Goal: Task Accomplishment & Management: Complete application form

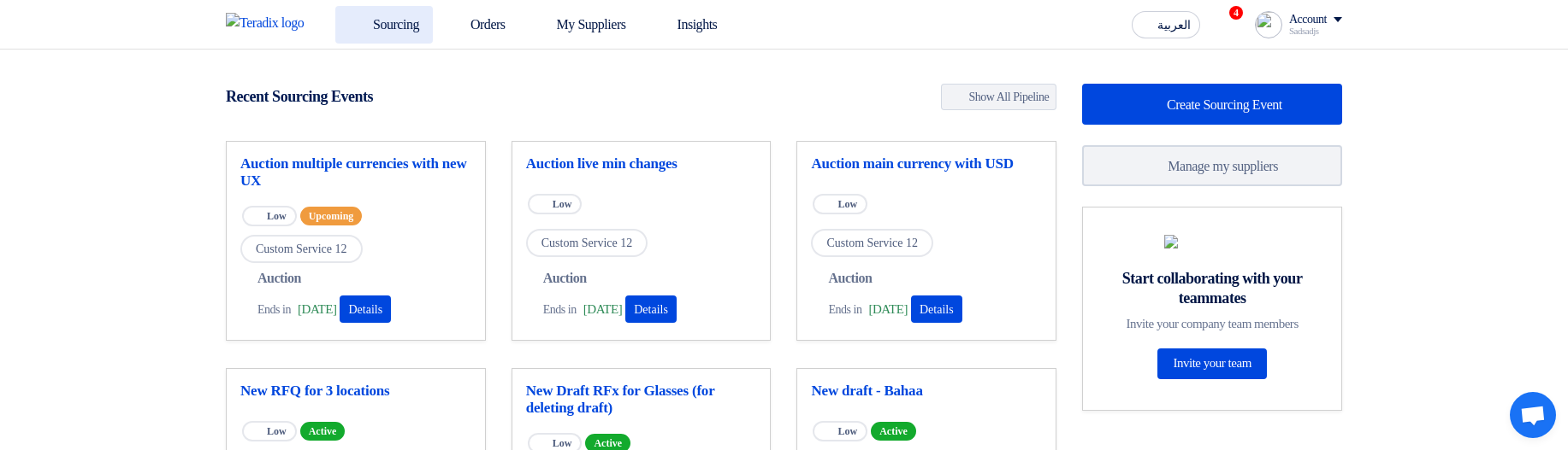
click at [349, 16] on use at bounding box center [349, 16] width 0 height 0
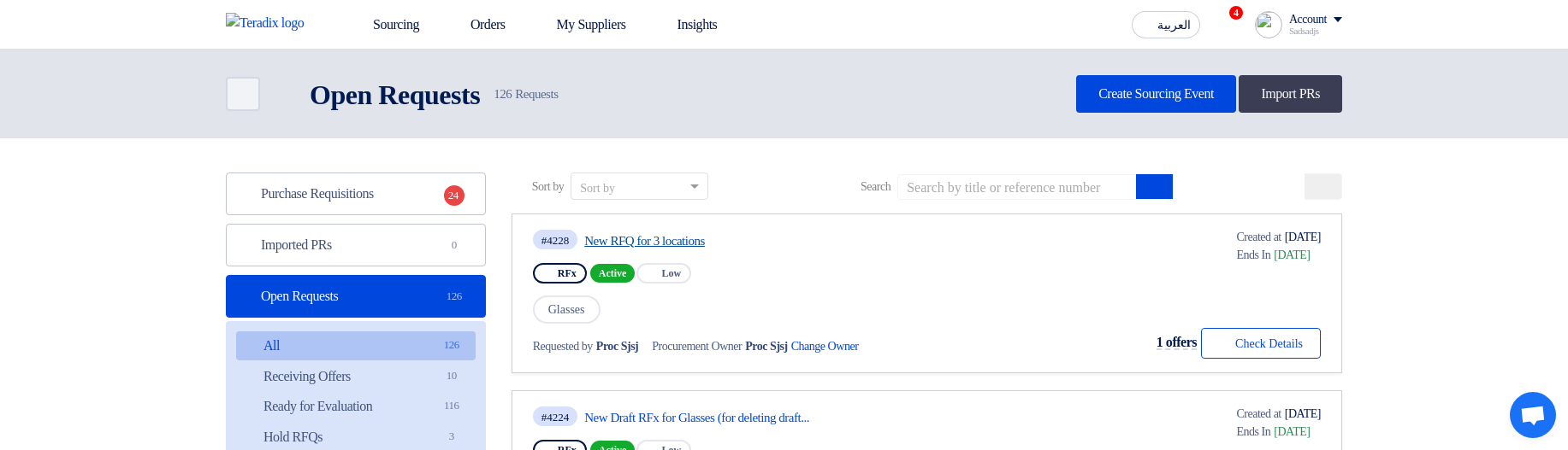
click at [659, 240] on link "New RFQ for 3 locations" at bounding box center [744, 241] width 321 height 16
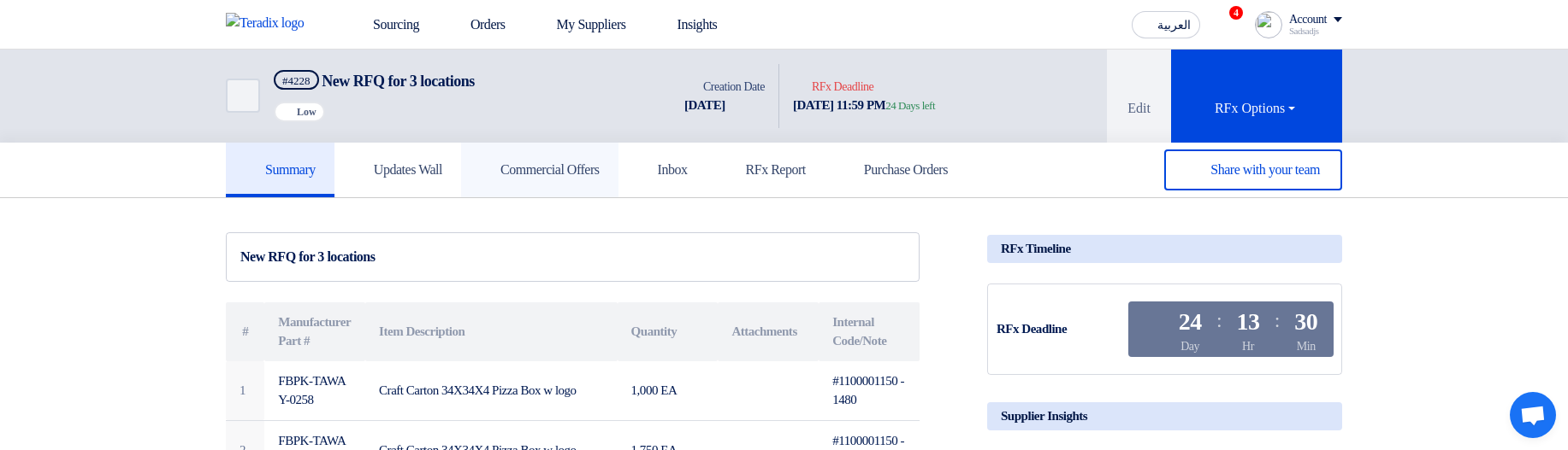
click at [538, 171] on h5 "Commercial Offers" at bounding box center [539, 169] width 120 height 17
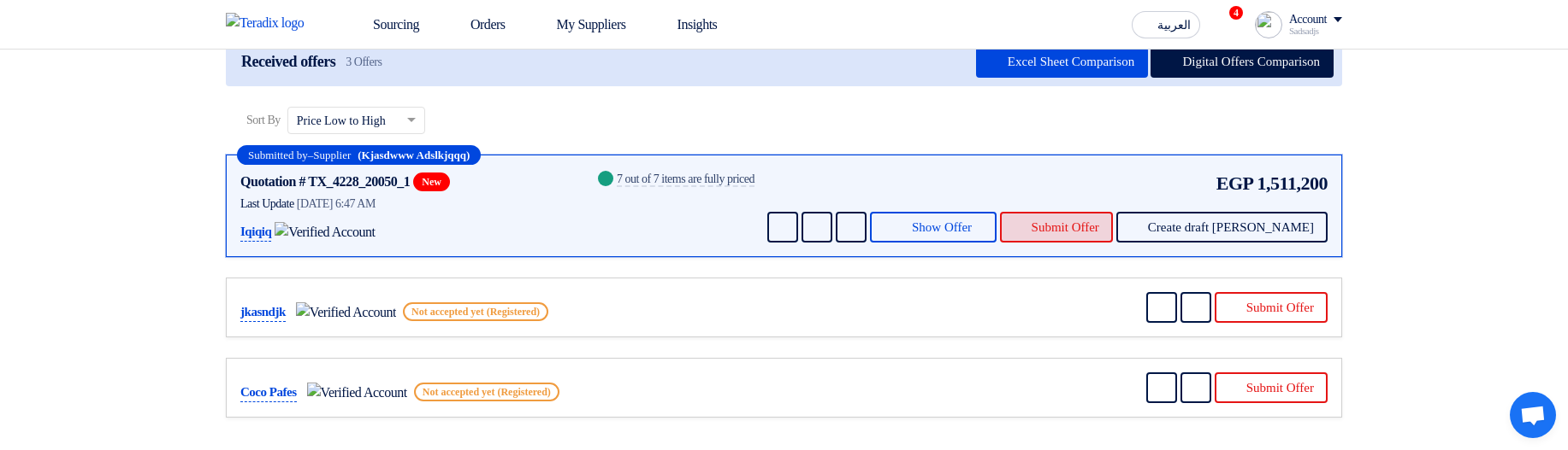
scroll to position [205, 0]
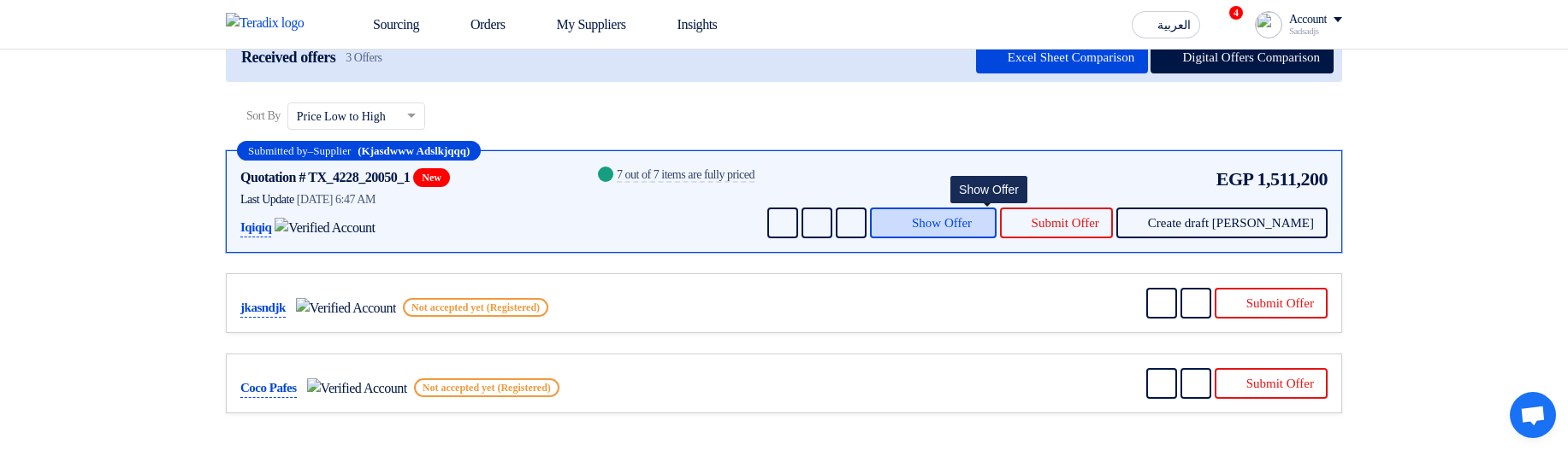
click at [907, 224] on icon at bounding box center [900, 222] width 14 height 14
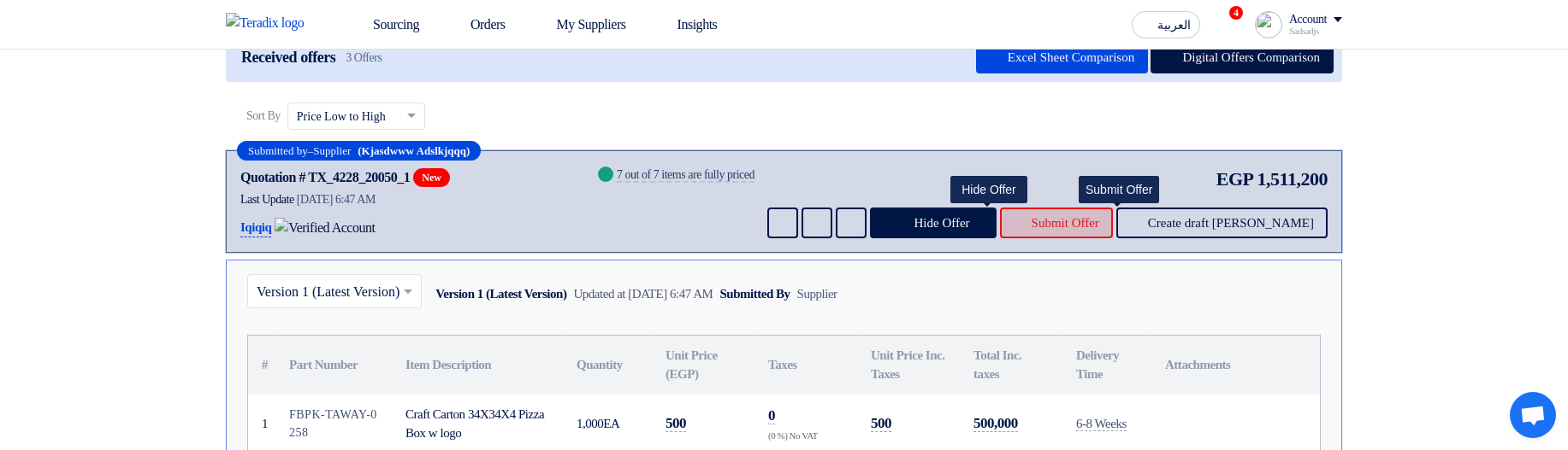
click at [1070, 231] on button "Submit Offer" at bounding box center [1056, 222] width 113 height 31
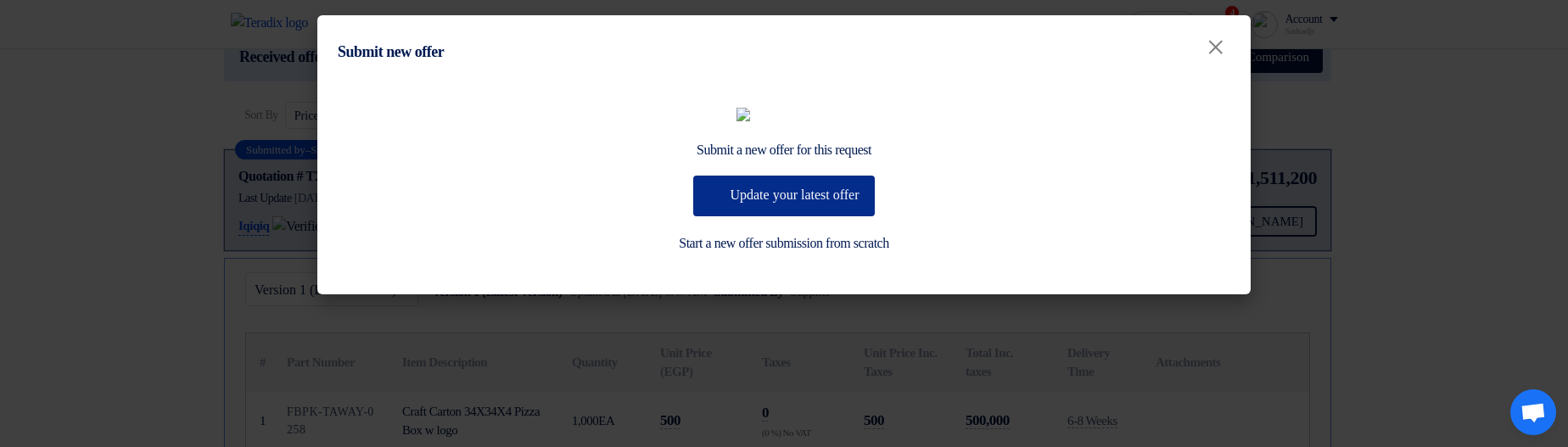
click at [778, 216] on button "Update your latest offer" at bounding box center [783, 196] width 181 height 40
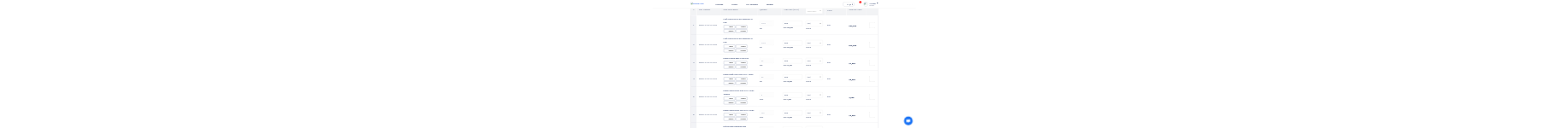
scroll to position [205, 0]
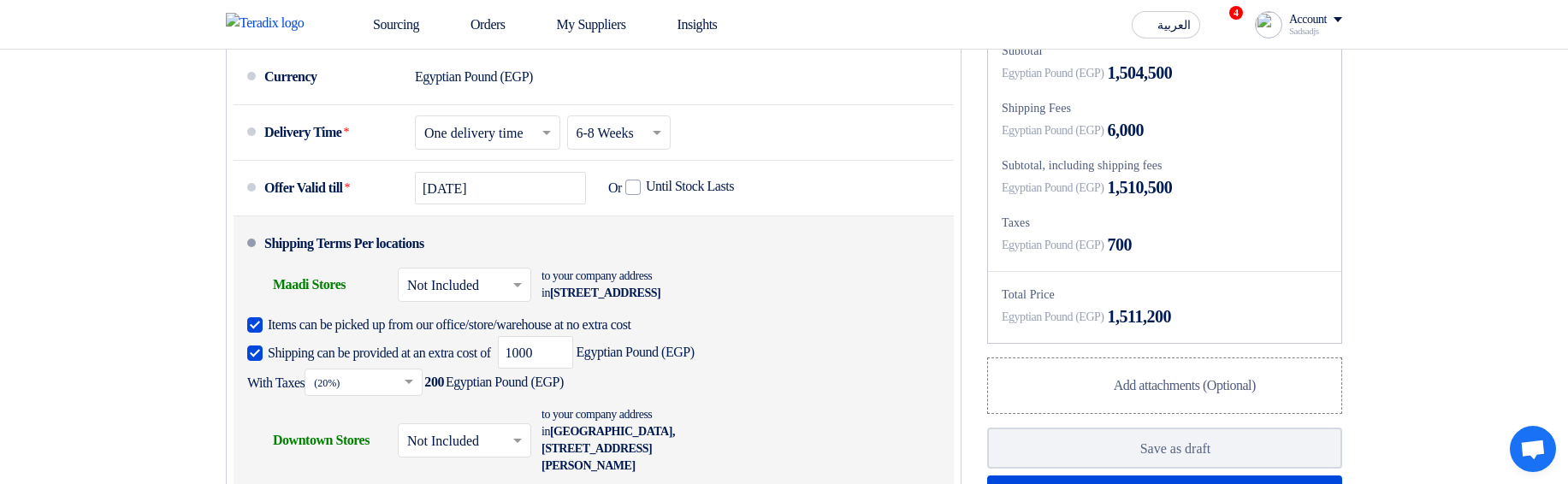
scroll to position [1129, 0]
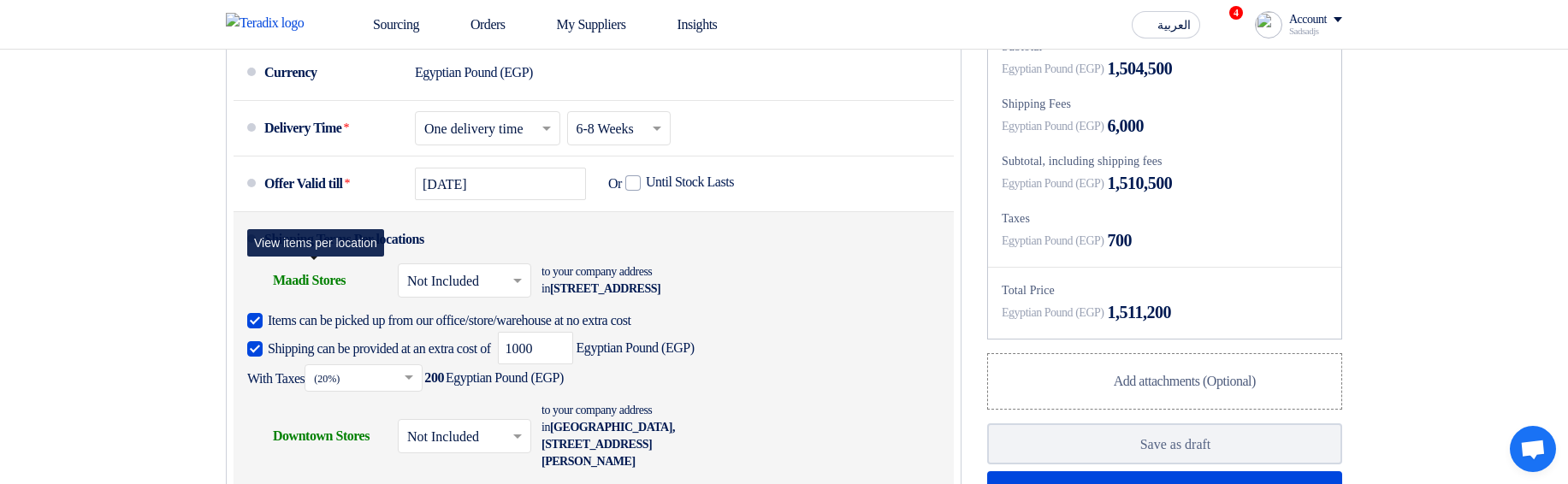
click at [321, 128] on div "Shipping To location Maadi Stores" at bounding box center [316, 281] width 137 height 41
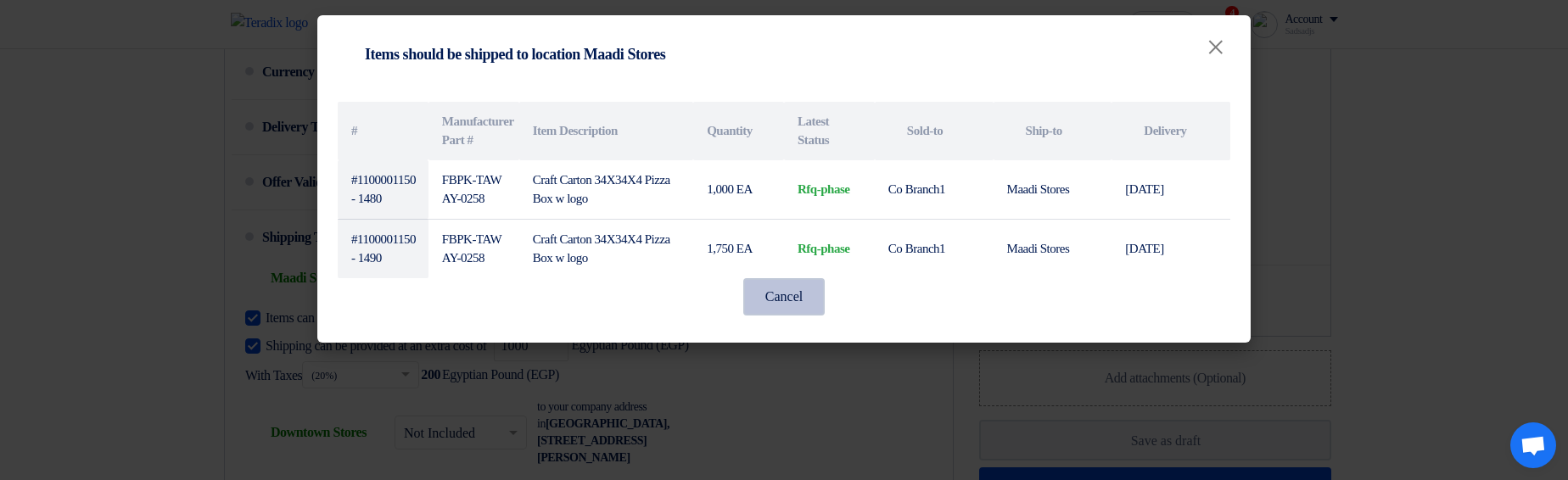
click at [780, 127] on button "Cancel" at bounding box center [783, 297] width 82 height 38
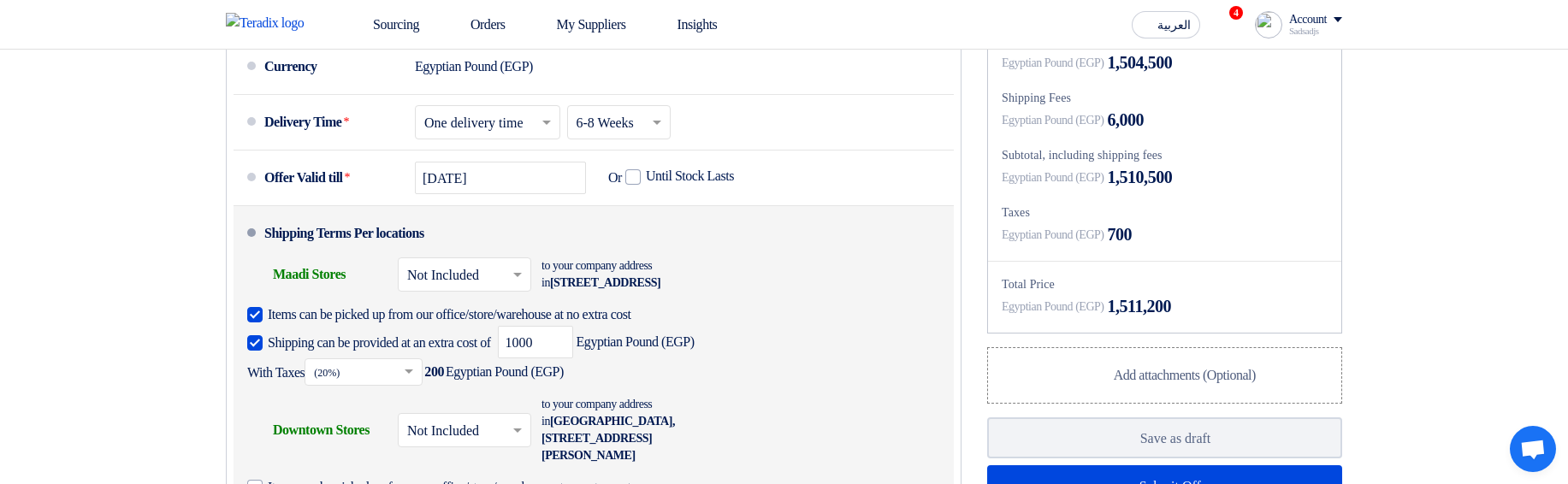
scroll to position [1232, 0]
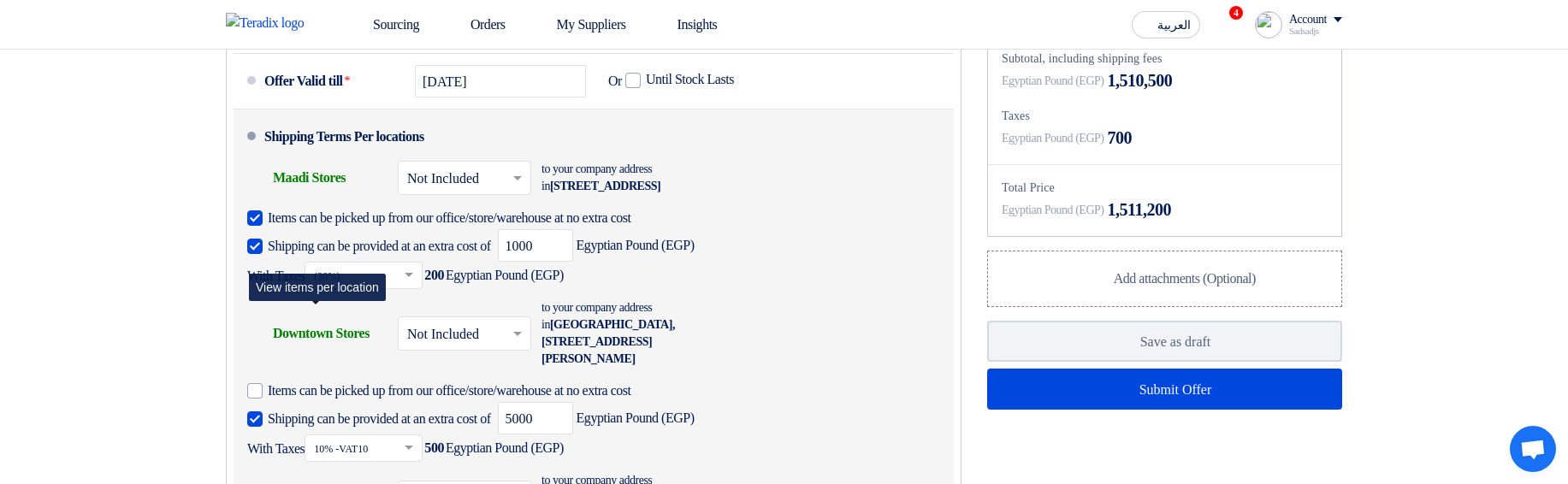
click at [310, 128] on div "Shipping To location Downtown Stores" at bounding box center [316, 334] width 137 height 41
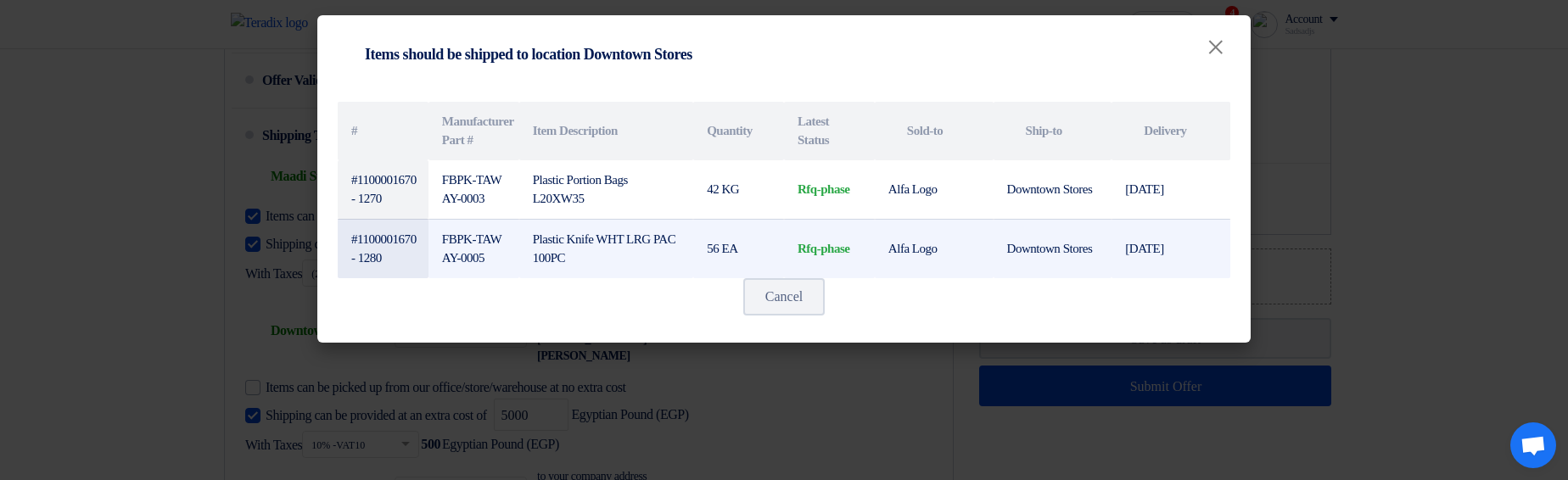
drag, startPoint x: 1169, startPoint y: 191, endPoint x: 578, endPoint y: 230, distance: 592.3
click at [585, 127] on tbody "#1100001670 - 1270 FBPK-TAWAY-0003 Plastic Portion Bags L20XW35 42 KG rfq-phase…" at bounding box center [783, 219] width 892 height 118
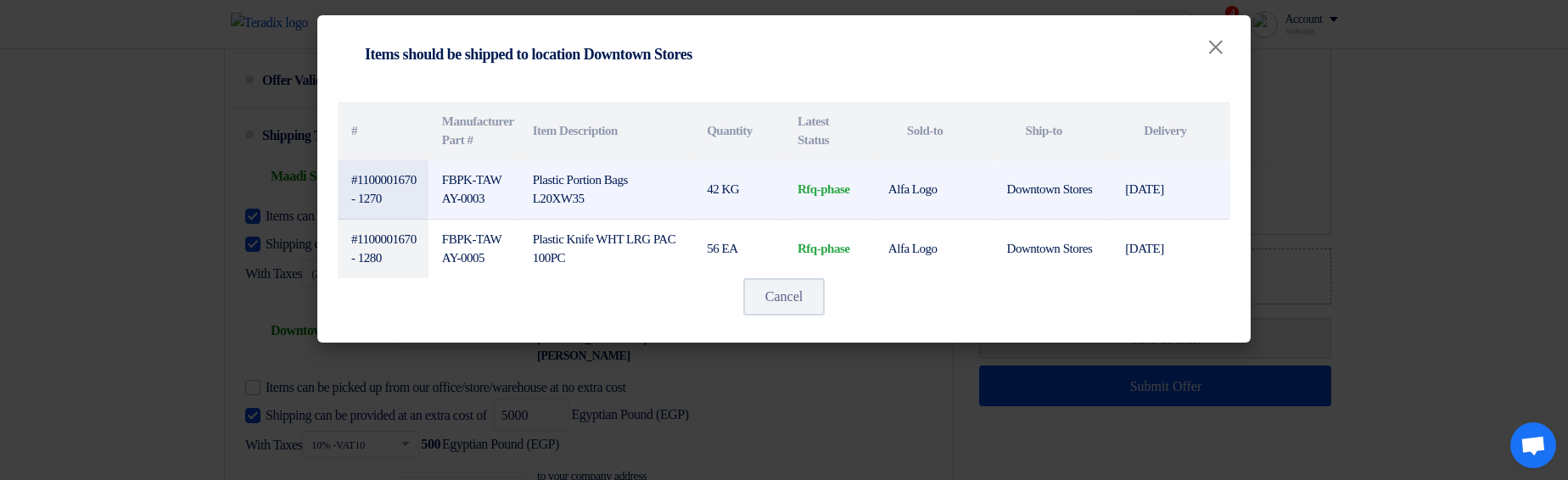
click at [547, 127] on td "Plastic Portion Bags L20XW35" at bounding box center [606, 189] width 174 height 60
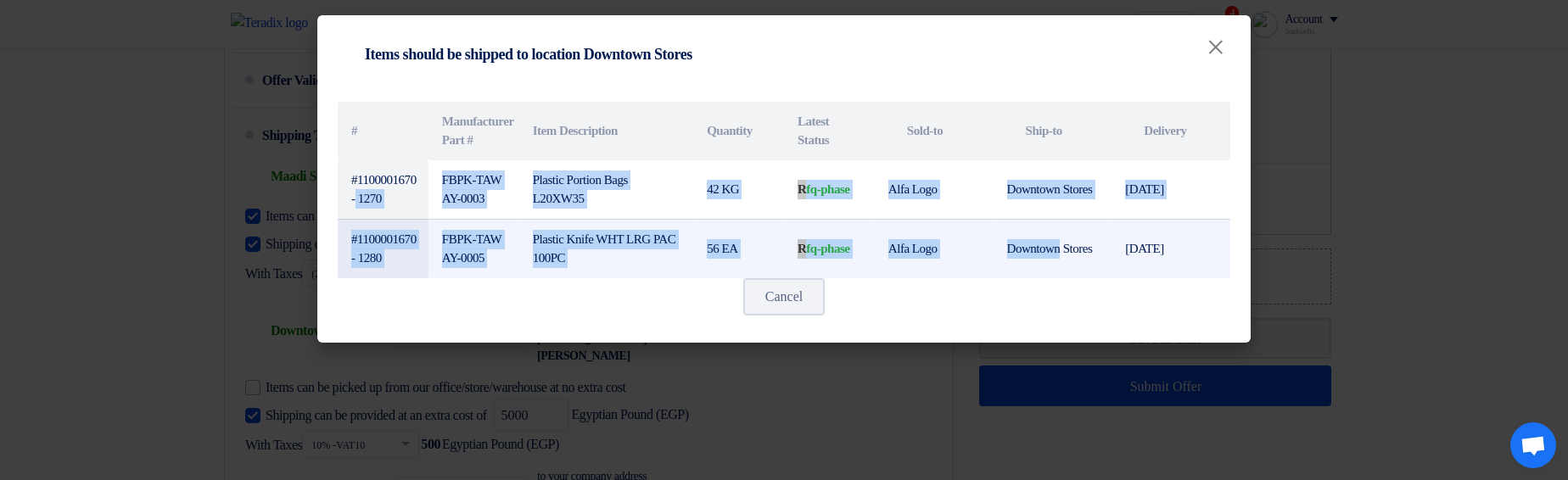
drag, startPoint x: 403, startPoint y: 175, endPoint x: 1075, endPoint y: 235, distance: 674.7
click at [1075, 127] on tbody "#1100001670 - 1270 FBPK-TAWAY-0003 Plastic Portion Bags L20XW35 42 KG rfq-phase…" at bounding box center [783, 219] width 892 height 118
click at [1075, 127] on td "Downtown Stores" at bounding box center [1052, 248] width 119 height 60
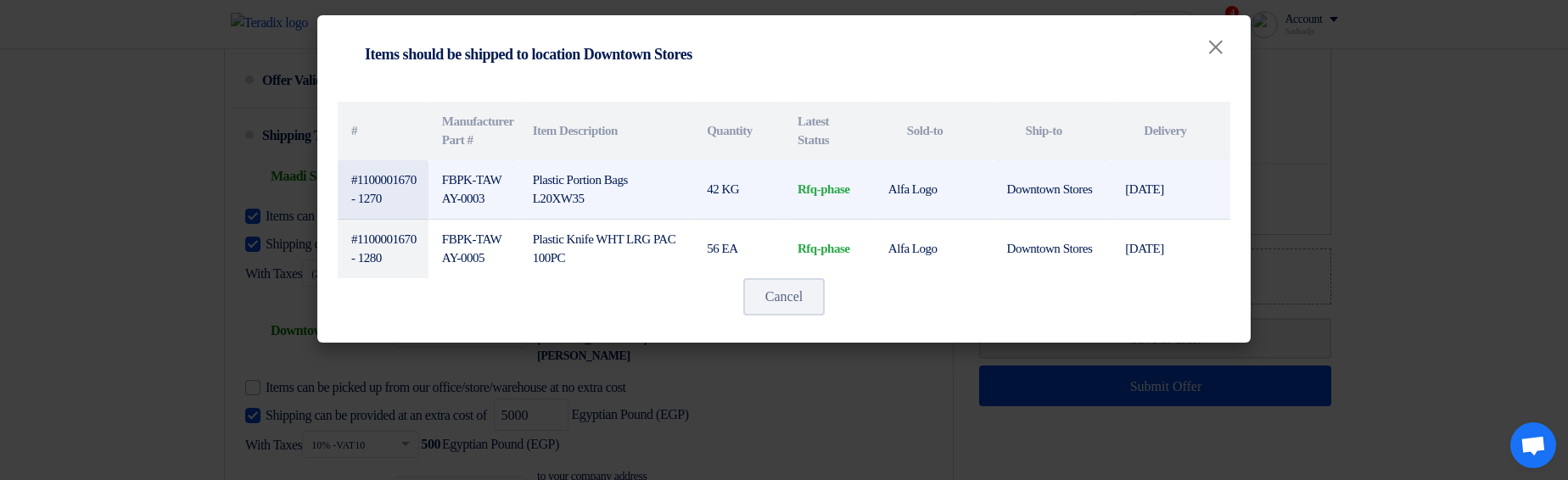
click at [996, 127] on td "Downtown Stores" at bounding box center [1052, 189] width 119 height 60
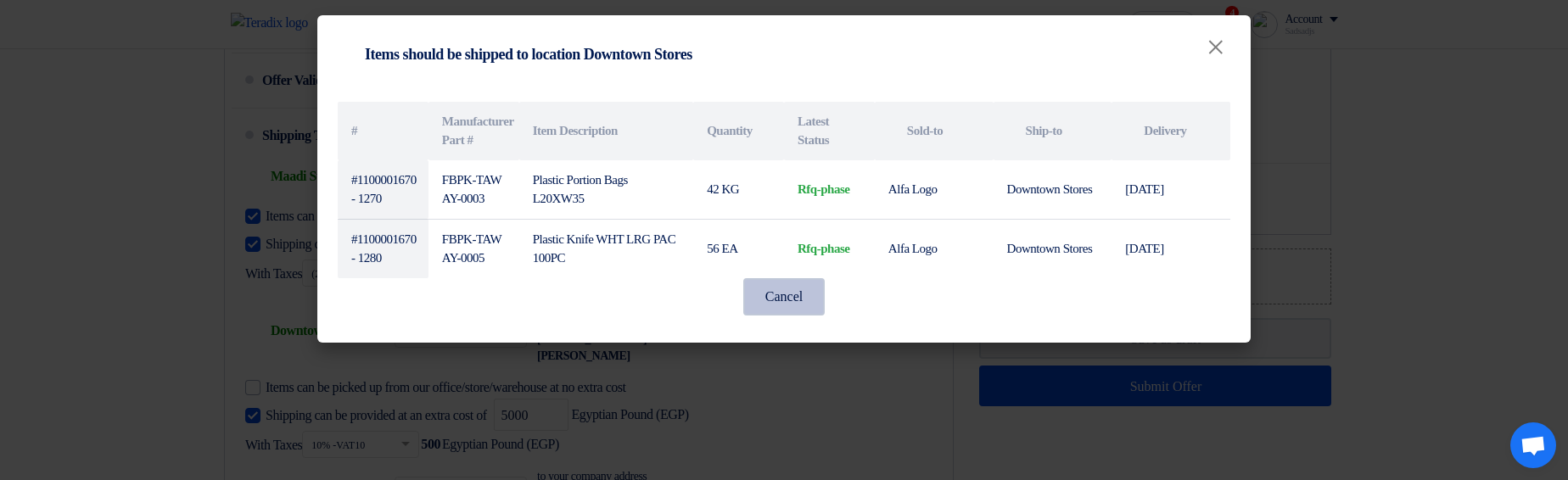
click at [806, 127] on button "Cancel" at bounding box center [783, 297] width 82 height 38
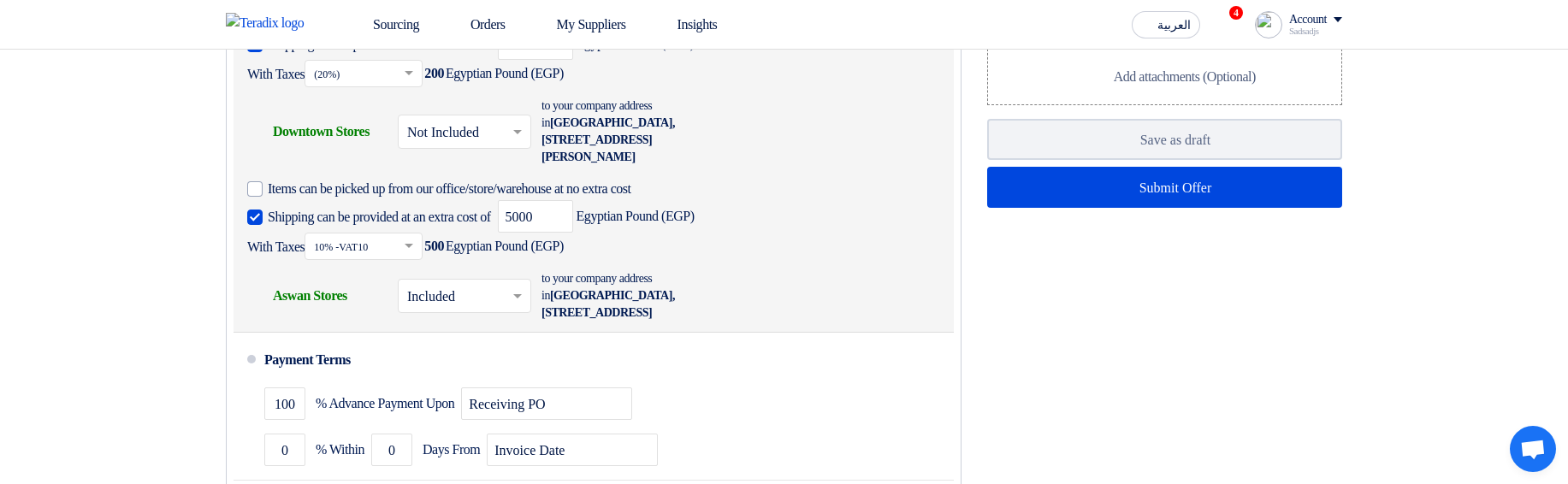
scroll to position [1437, 0]
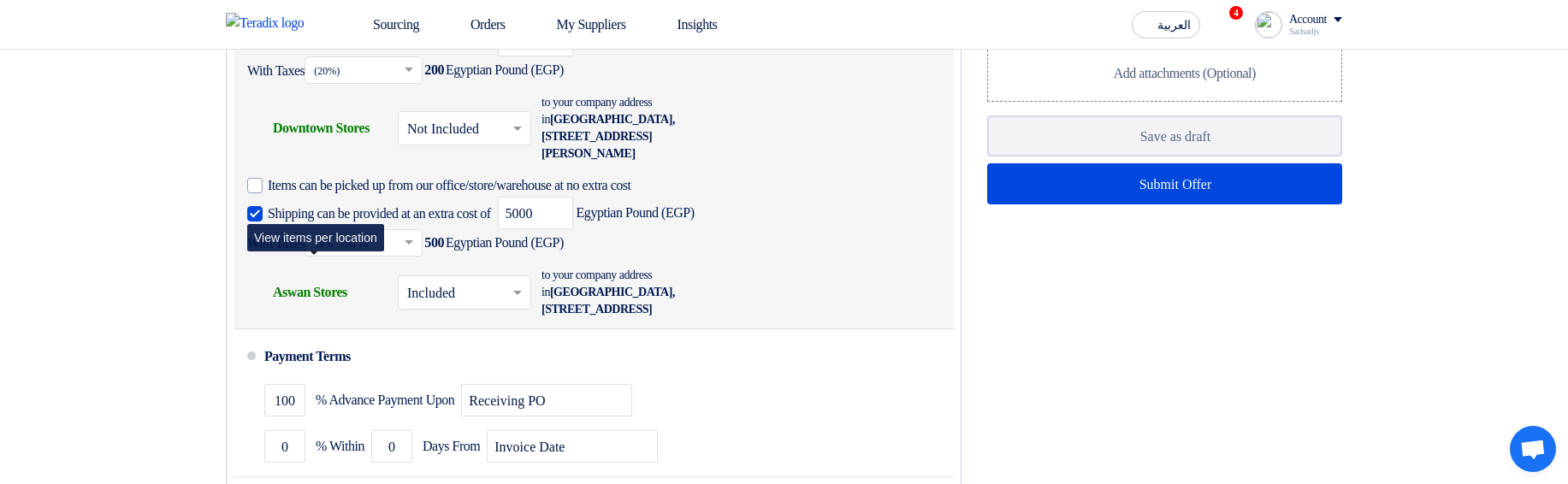
click at [305, 128] on div "Shipping To location Aswan Stores" at bounding box center [316, 292] width 137 height 41
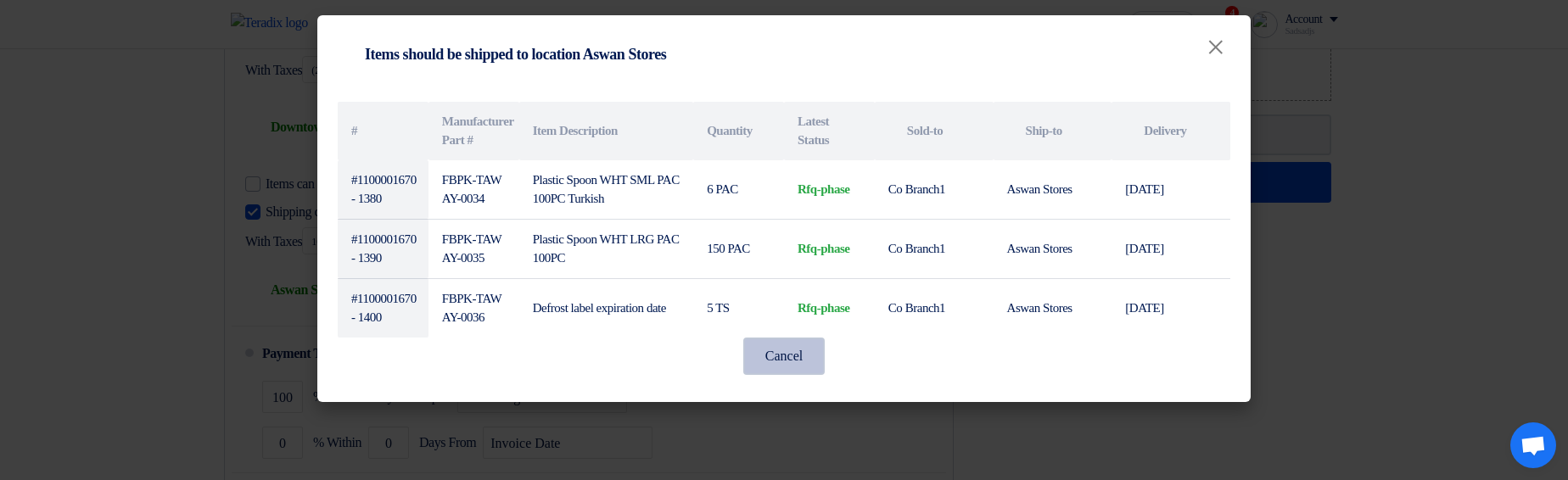
click at [814, 127] on button "Cancel" at bounding box center [783, 356] width 82 height 38
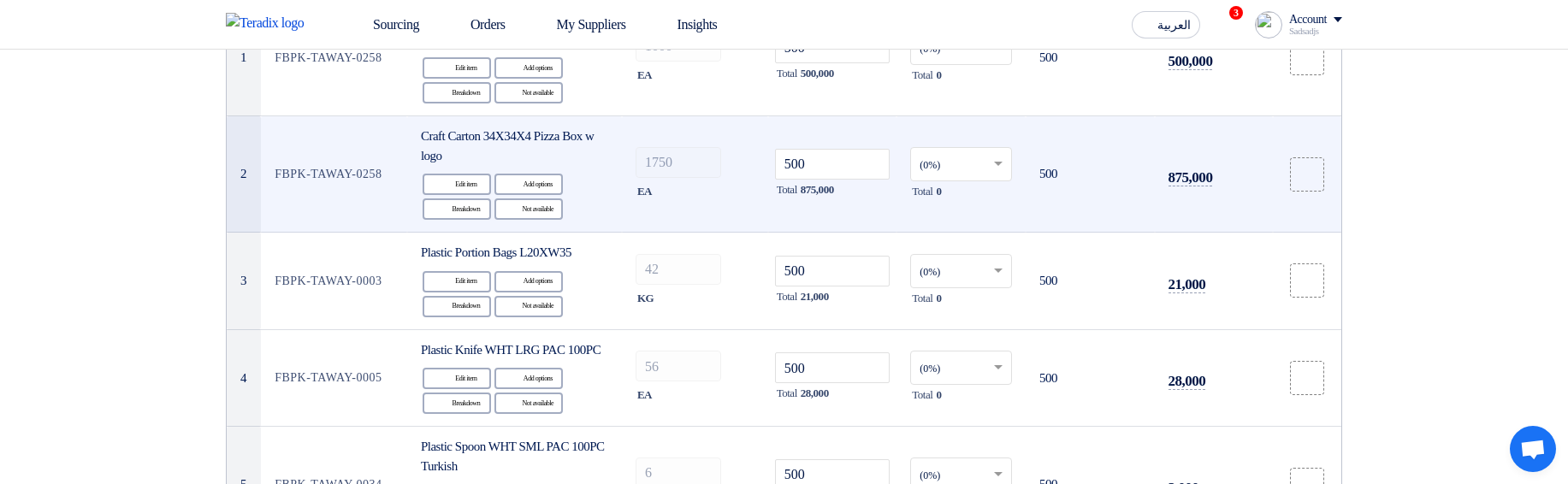
scroll to position [103, 0]
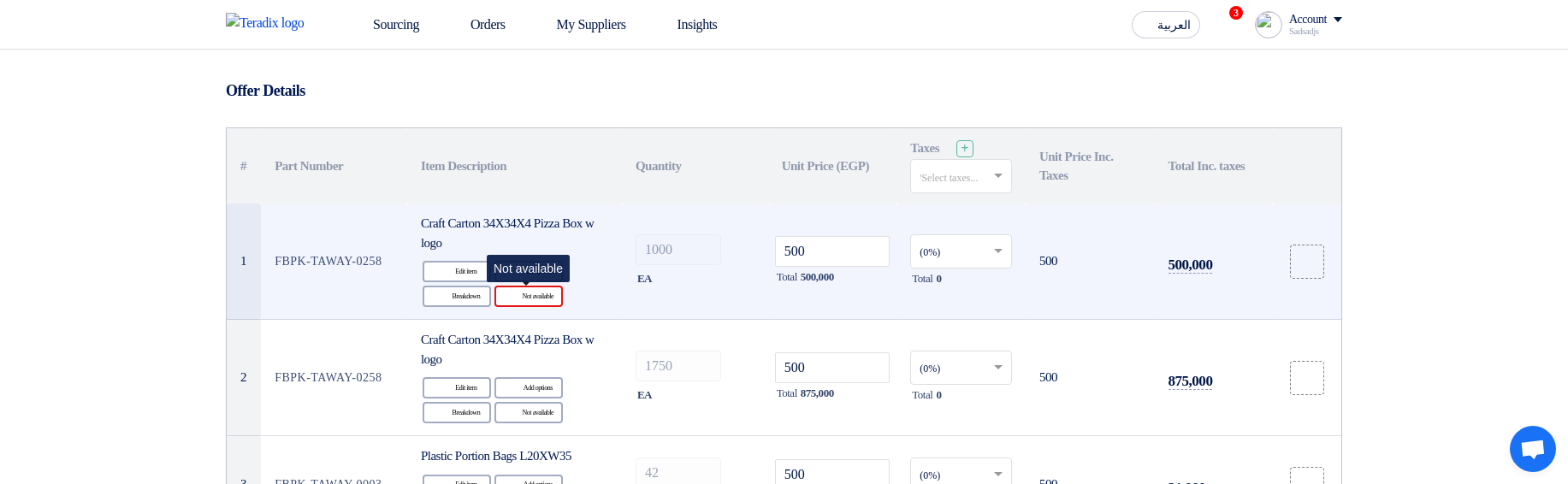
click at [531, 128] on div "Reject Not available" at bounding box center [528, 296] width 69 height 21
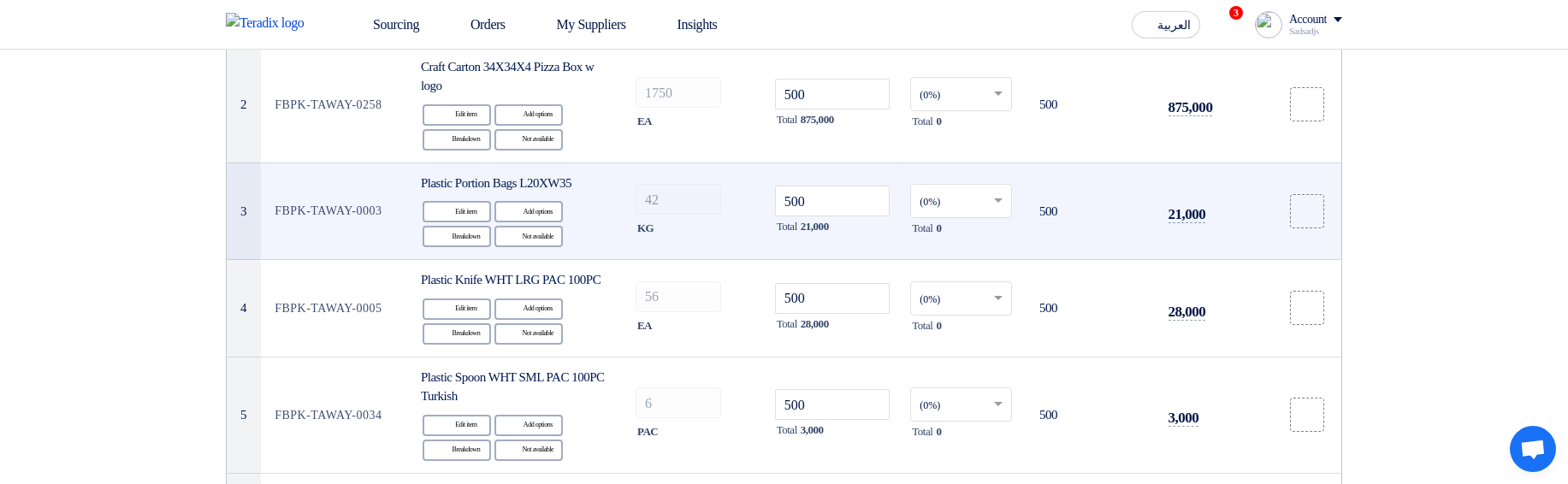
scroll to position [411, 0]
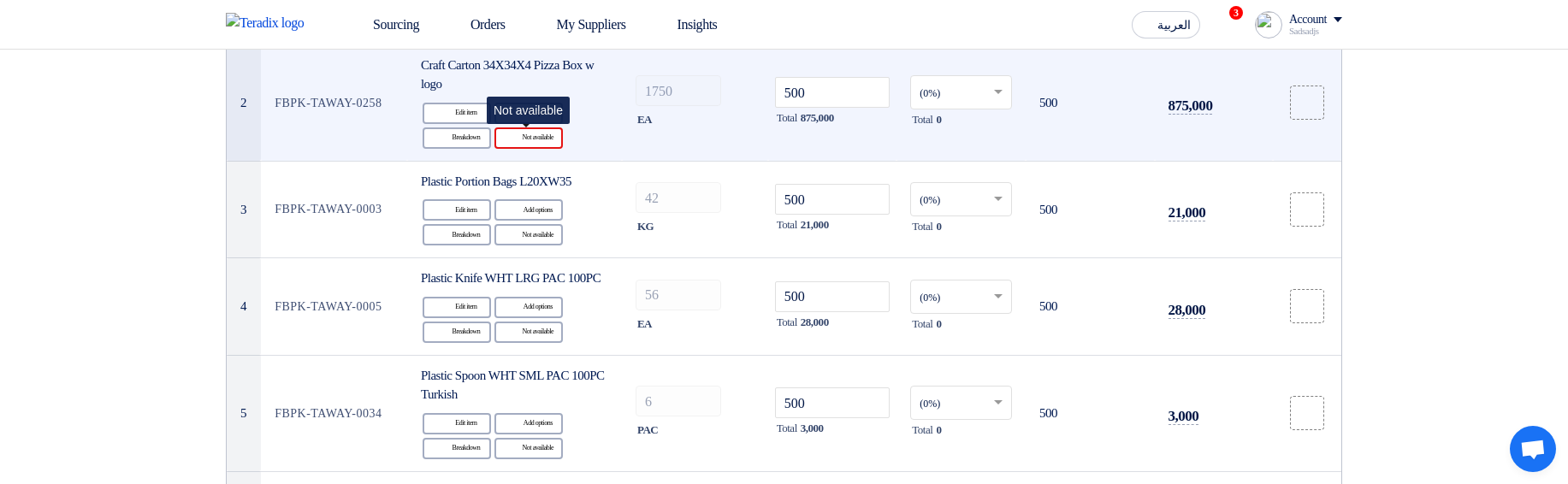
click at [545, 128] on div "Reject Not available" at bounding box center [528, 138] width 69 height 21
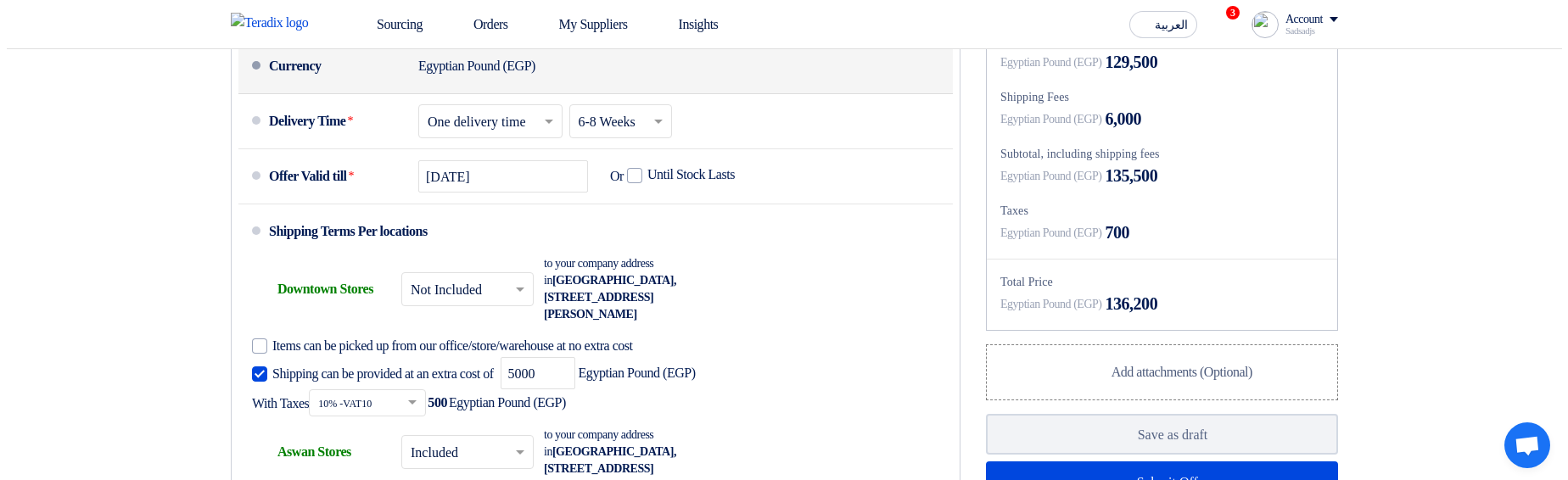
scroll to position [1324, 0]
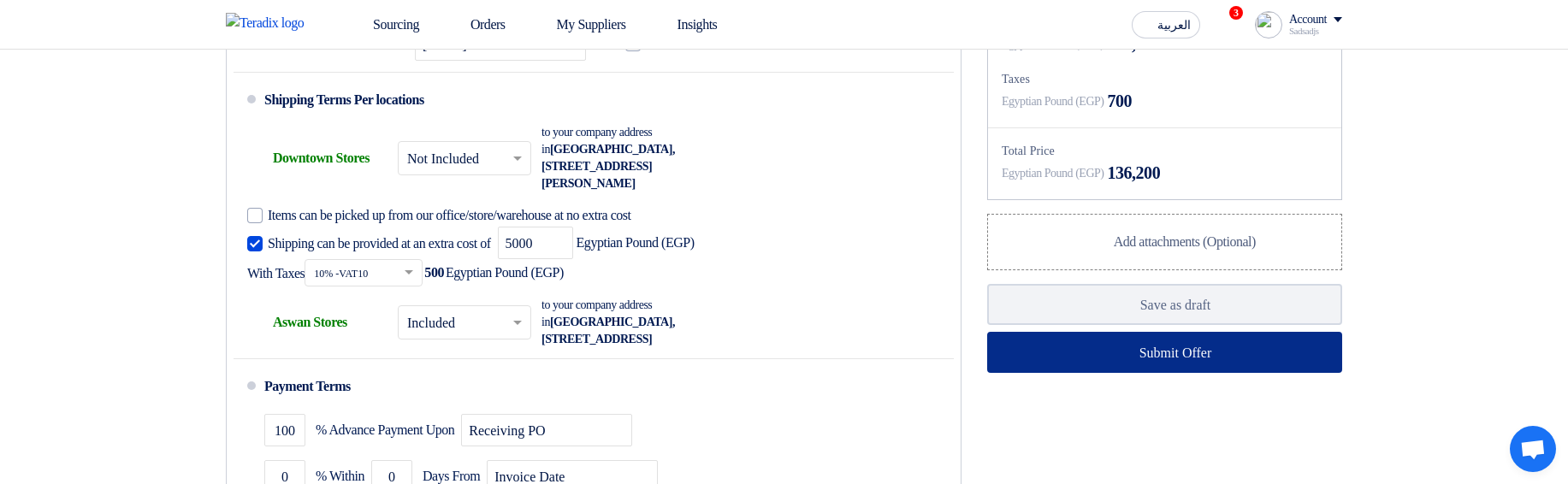
click at [1215, 128] on button "Submit Offer" at bounding box center [1164, 352] width 355 height 41
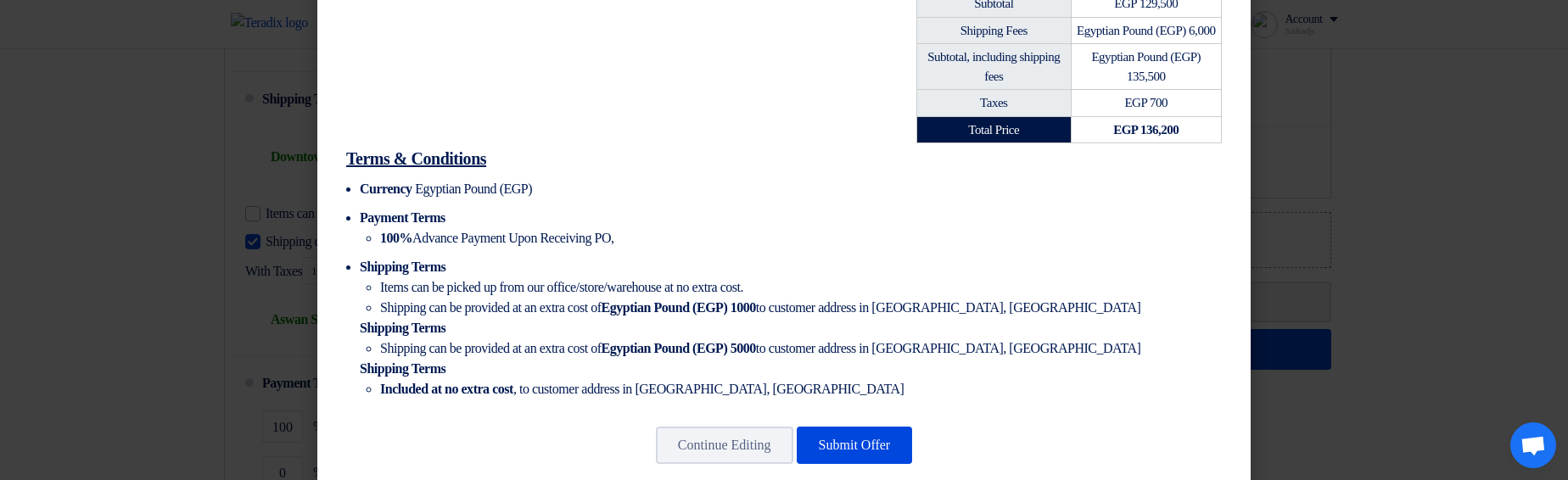
scroll to position [900, 0]
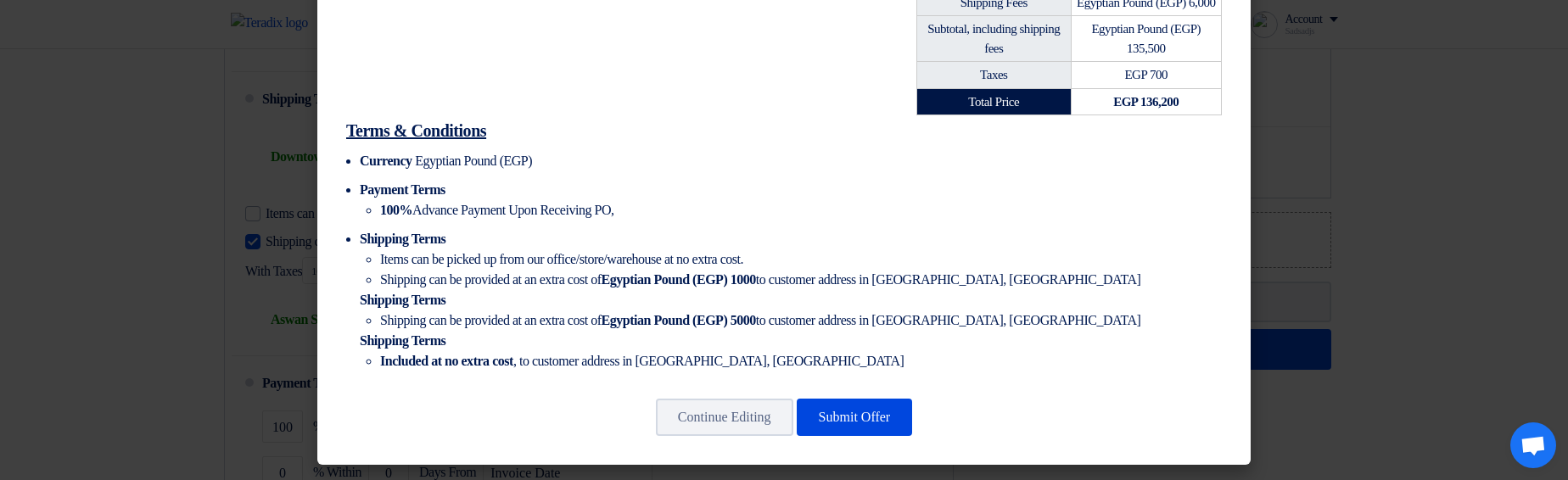
click at [428, 127] on li "Items can be picked up from our office/store/warehouse at no extra cost." at bounding box center [801, 259] width 842 height 20
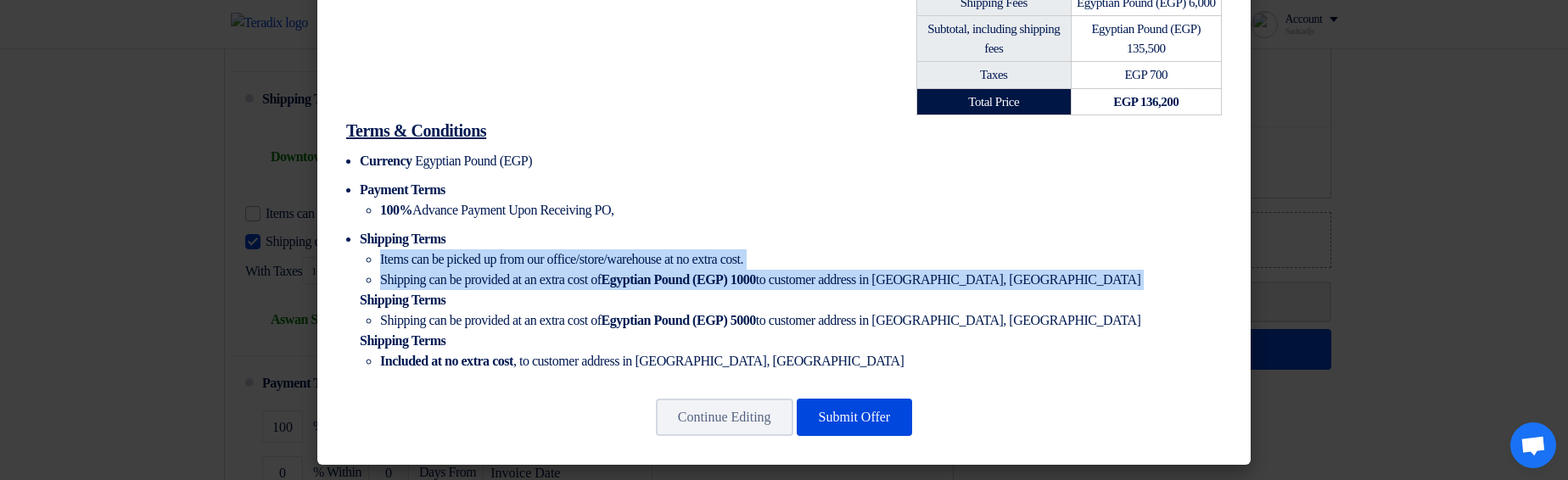
drag, startPoint x: 428, startPoint y: 260, endPoint x: 472, endPoint y: 275, distance: 46.5
click at [472, 127] on ul "Items can be picked up from our office/store/warehouse at no extra cost. Shippi…" at bounding box center [790, 269] width 862 height 40
click at [472, 127] on li "Shipping can be provided at an extra cost of Egyptian Pound (EGP) 1000 to custo…" at bounding box center [801, 280] width 842 height 20
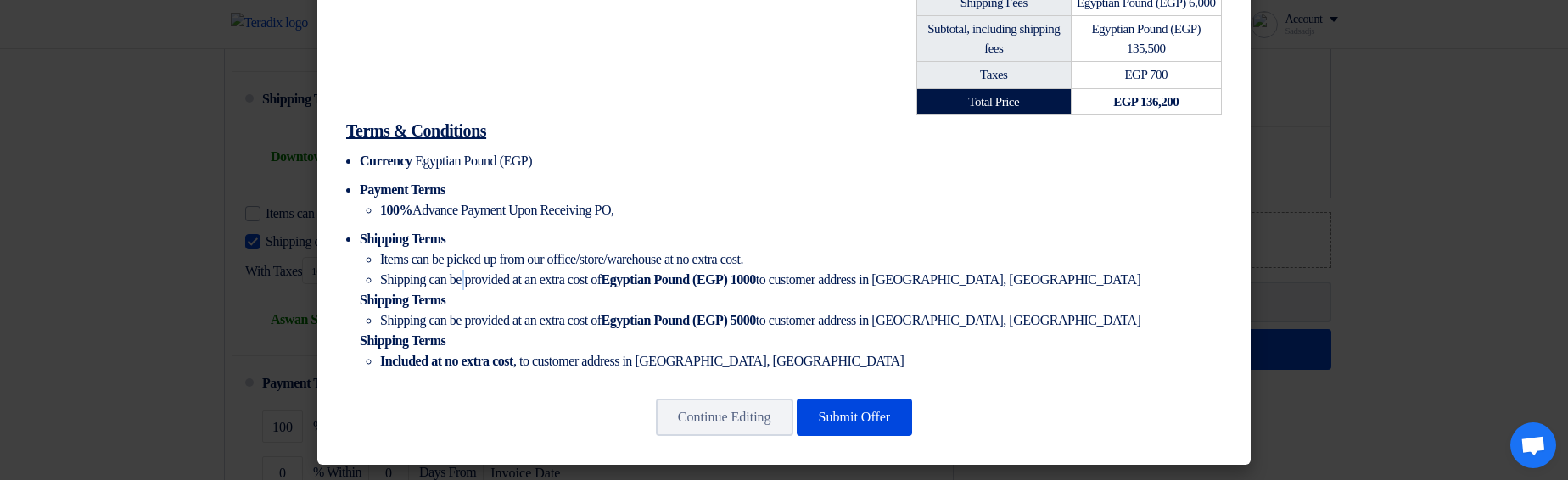
click at [472, 127] on li "Shipping can be provided at an extra cost of Egyptian Pound (EGP) 1000 to custo…" at bounding box center [801, 280] width 842 height 20
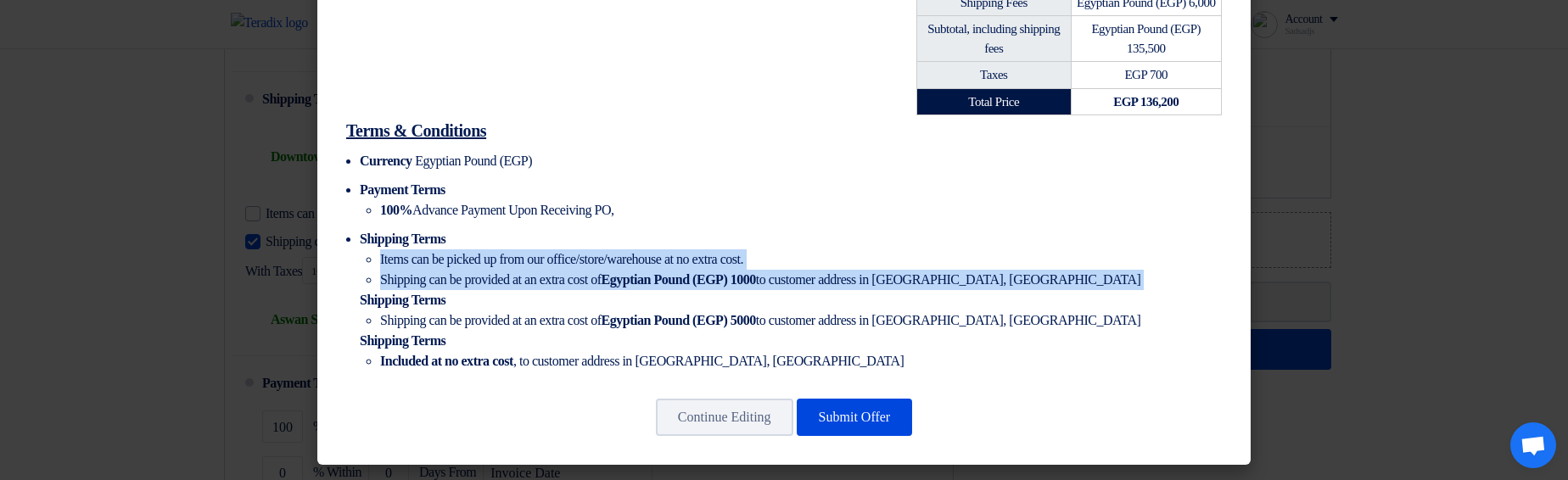
drag, startPoint x: 472, startPoint y: 275, endPoint x: 465, endPoint y: 257, distance: 19.3
click at [465, 127] on ul "Items can be picked up from our office/store/warehouse at no extra cost. Shippi…" at bounding box center [790, 269] width 862 height 40
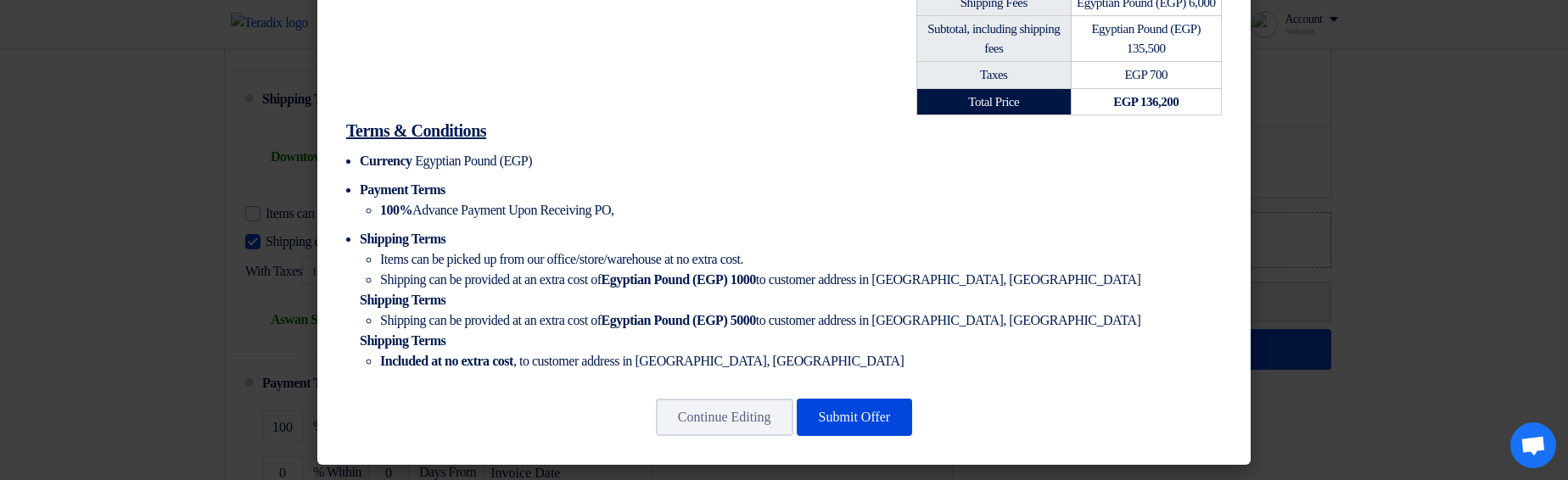
click at [771, 127] on li "Shipping Terms Items can be picked up from our office/store/warehouse at no ext…" at bounding box center [790, 300] width 862 height 143
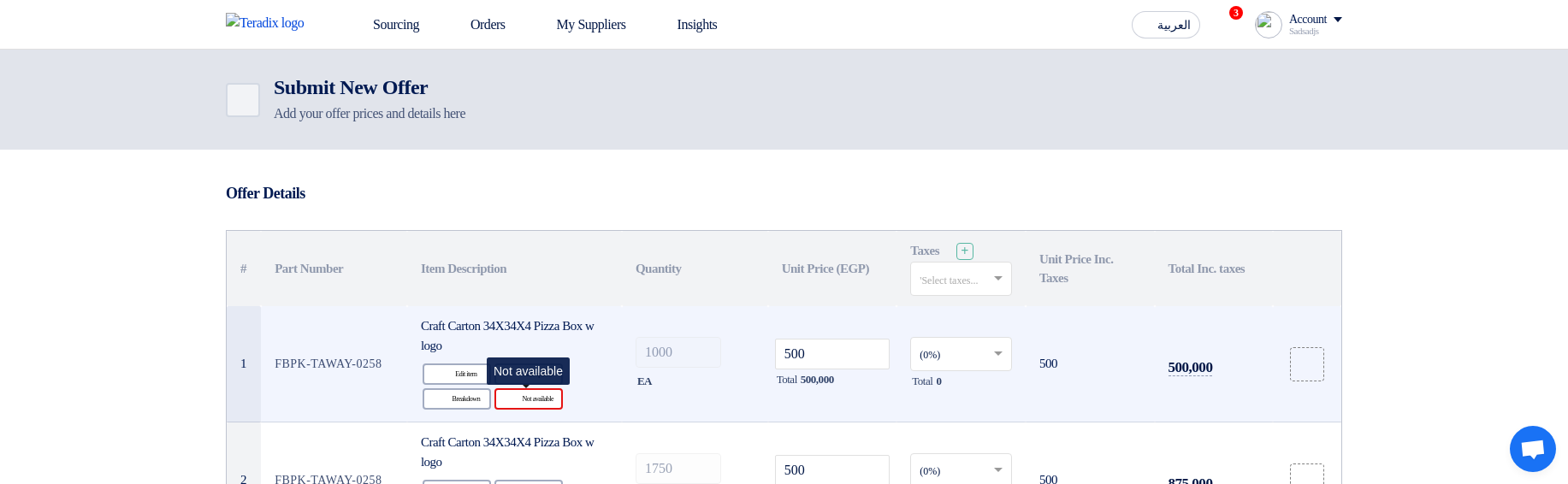
click at [525, 407] on div "Reject Not available" at bounding box center [528, 399] width 69 height 21
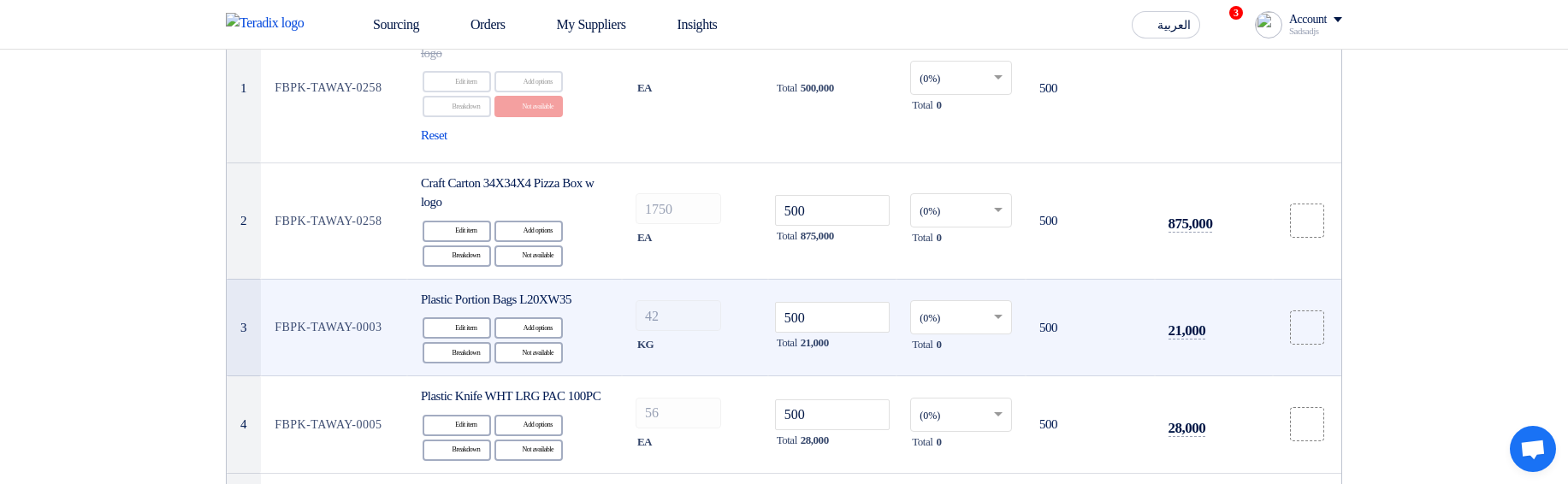
scroll to position [308, 0]
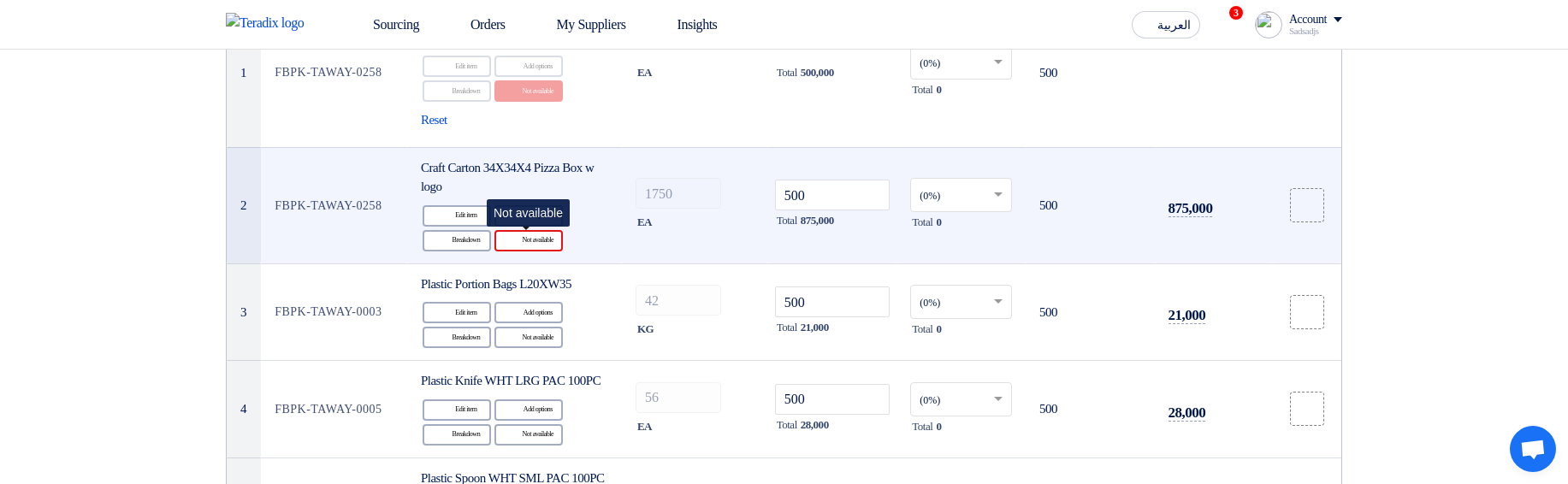
click at [529, 248] on div "Reject Not available" at bounding box center [528, 240] width 69 height 21
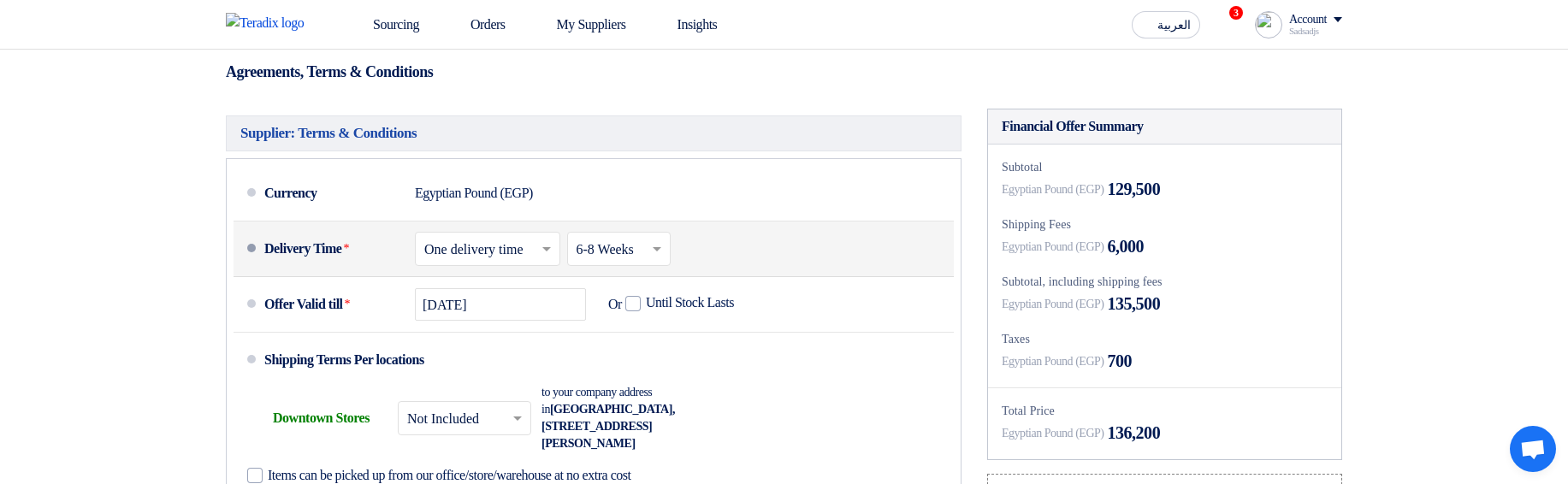
scroll to position [1129, 0]
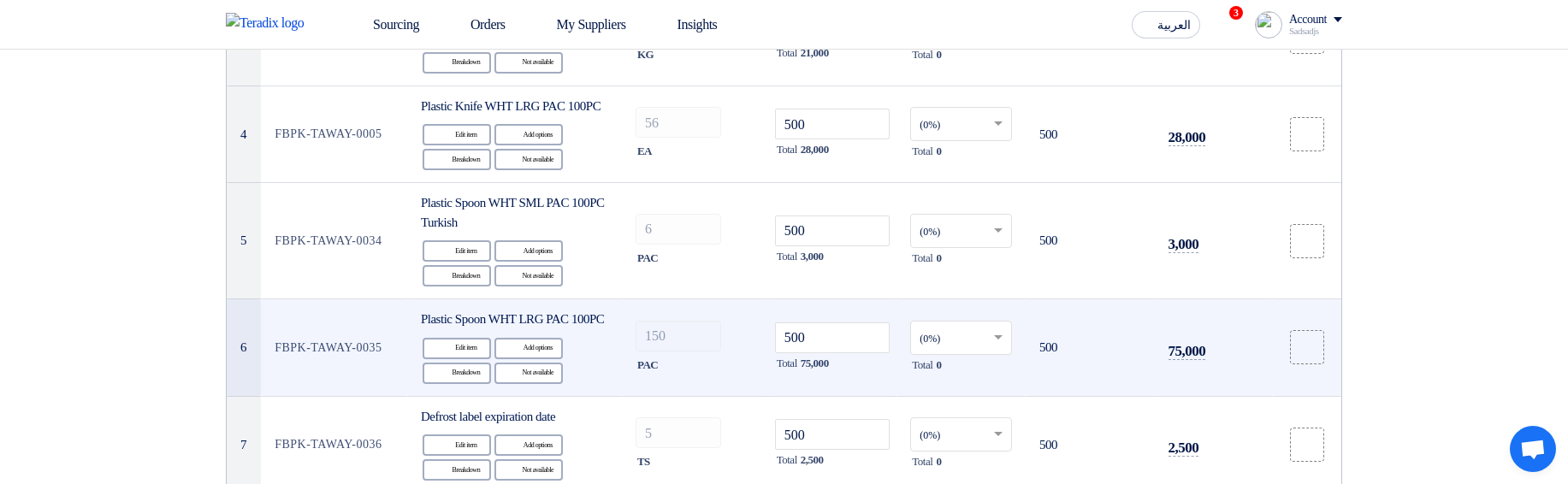
scroll to position [37, 0]
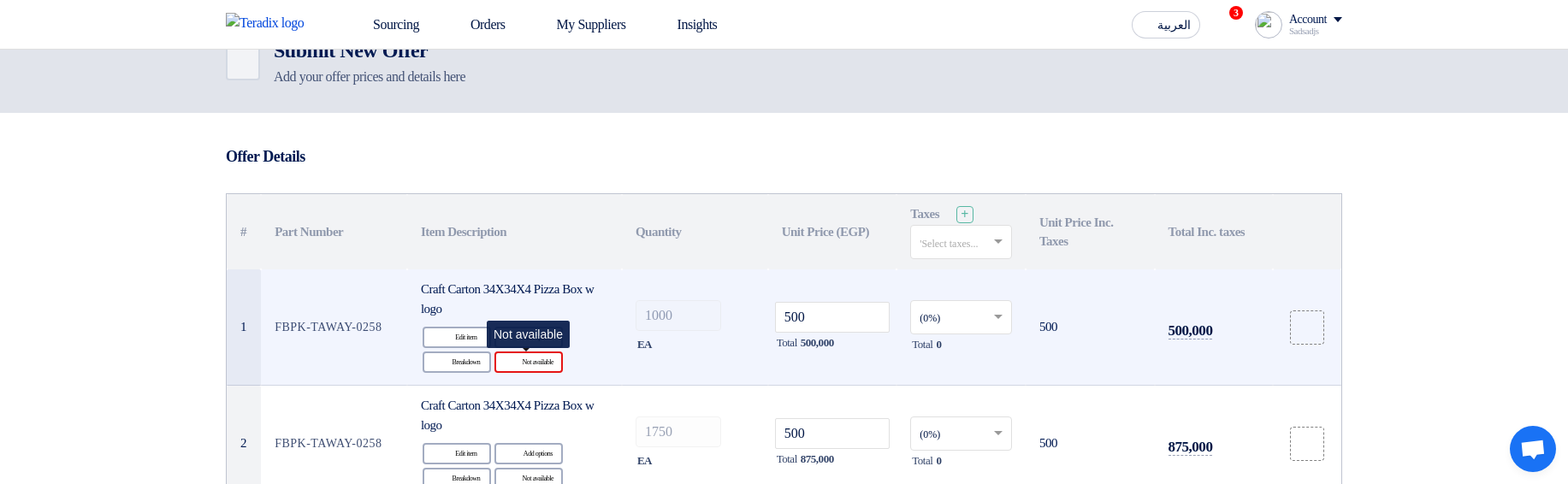
click at [505, 355] on use at bounding box center [505, 355] width 0 height 0
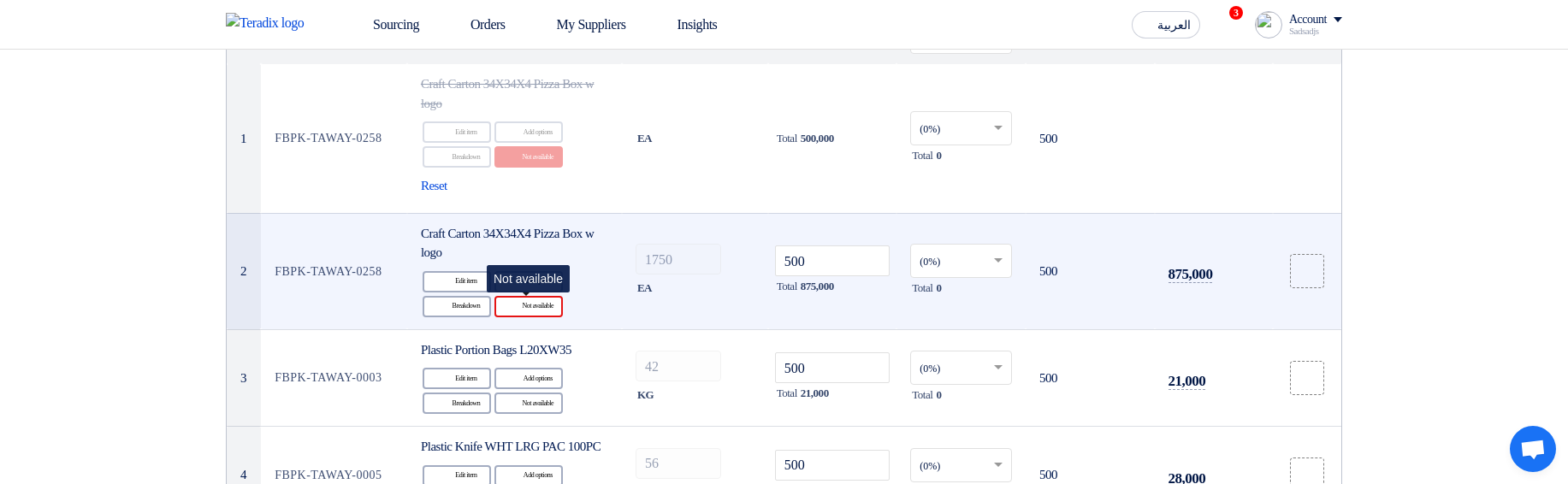
click at [528, 307] on div "Reject Not available" at bounding box center [528, 306] width 69 height 21
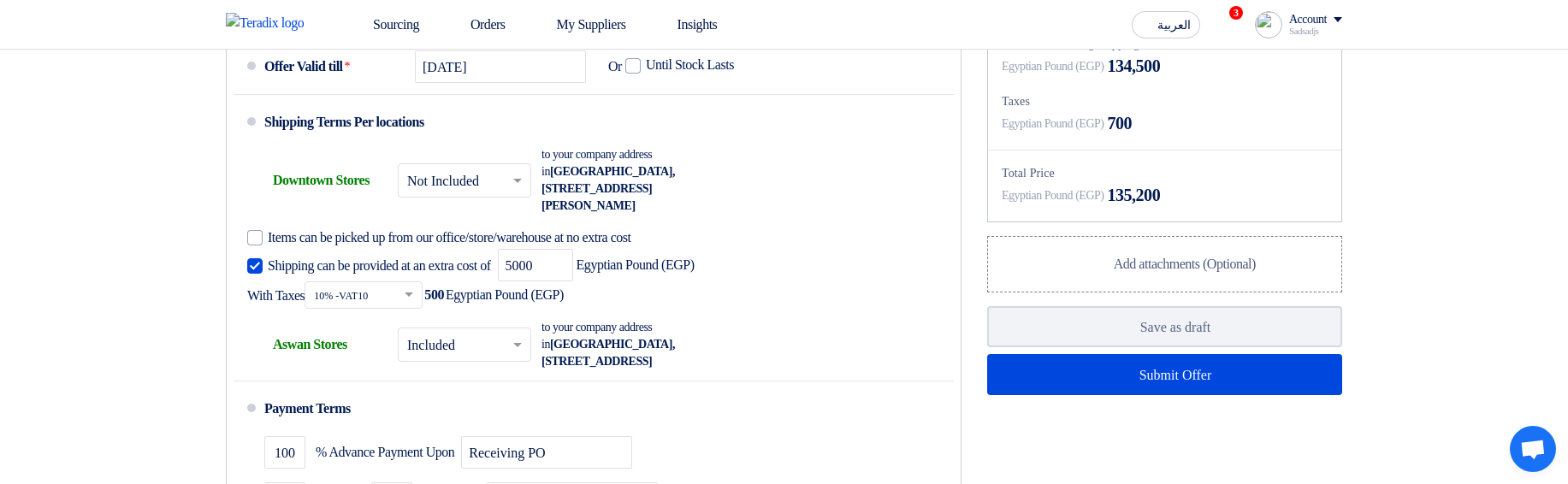
scroll to position [1269, 0]
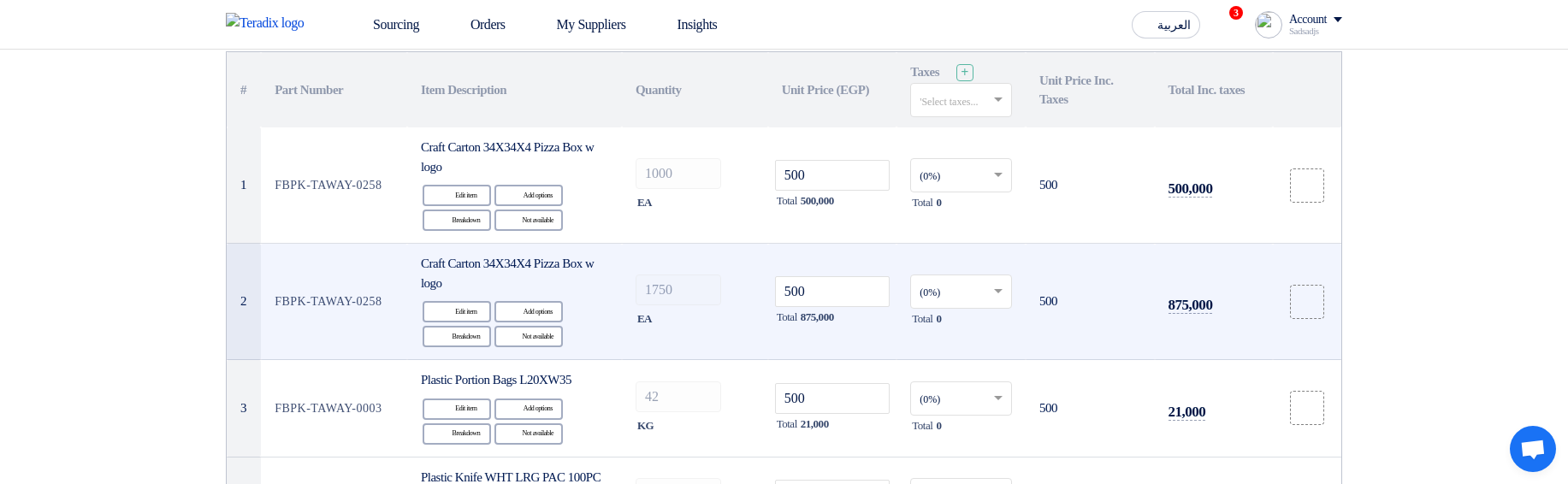
scroll to position [176, 0]
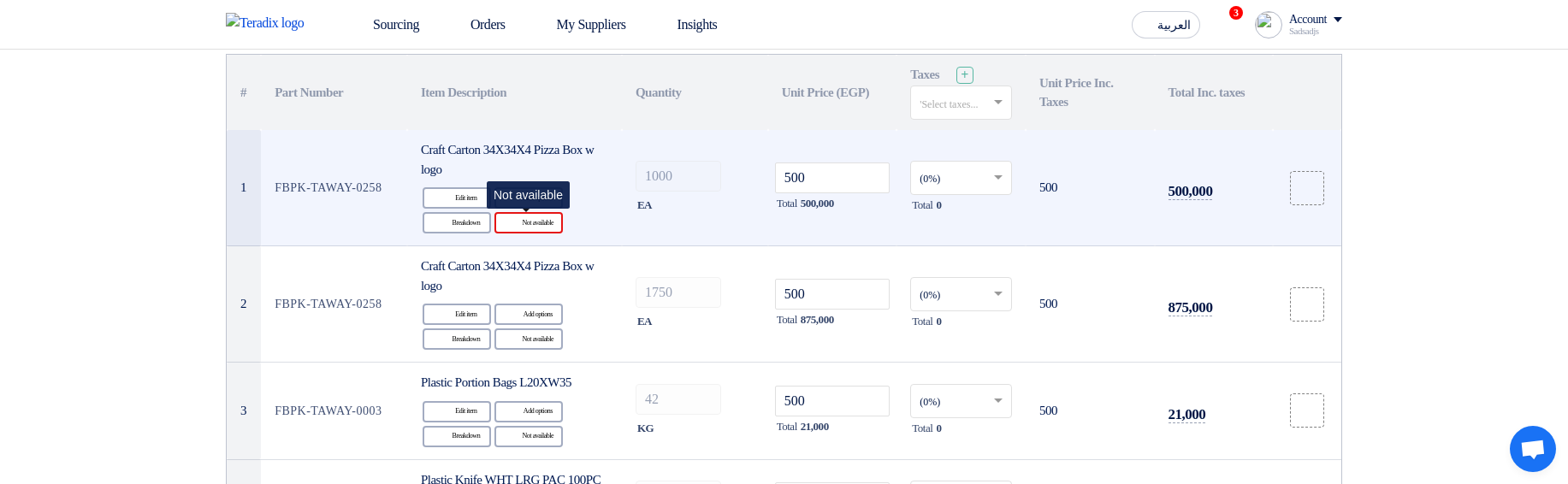
click at [555, 225] on div "Reject Not available" at bounding box center [528, 223] width 69 height 21
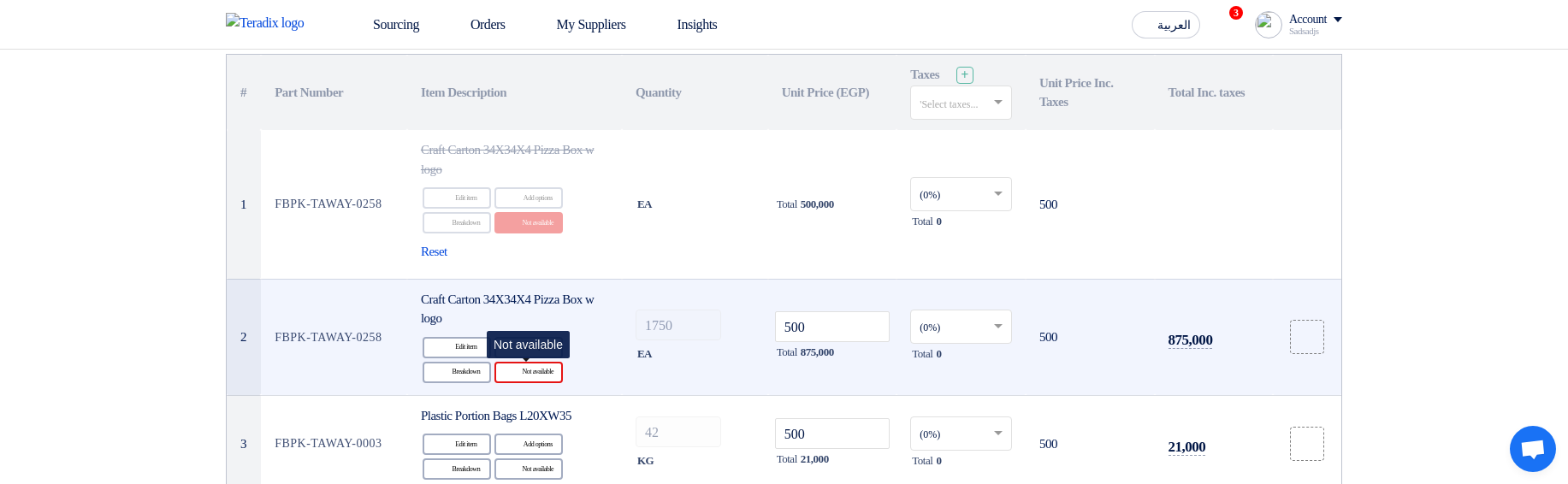
click at [536, 373] on div "Reject Not available" at bounding box center [528, 372] width 69 height 21
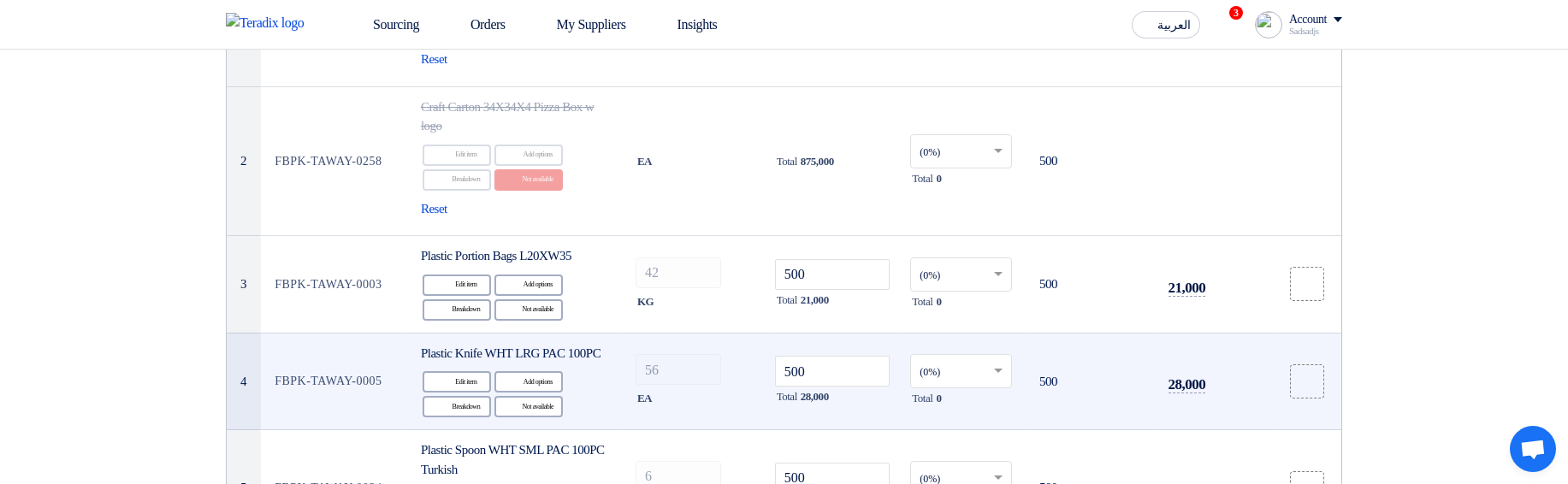
scroll to position [382, 0]
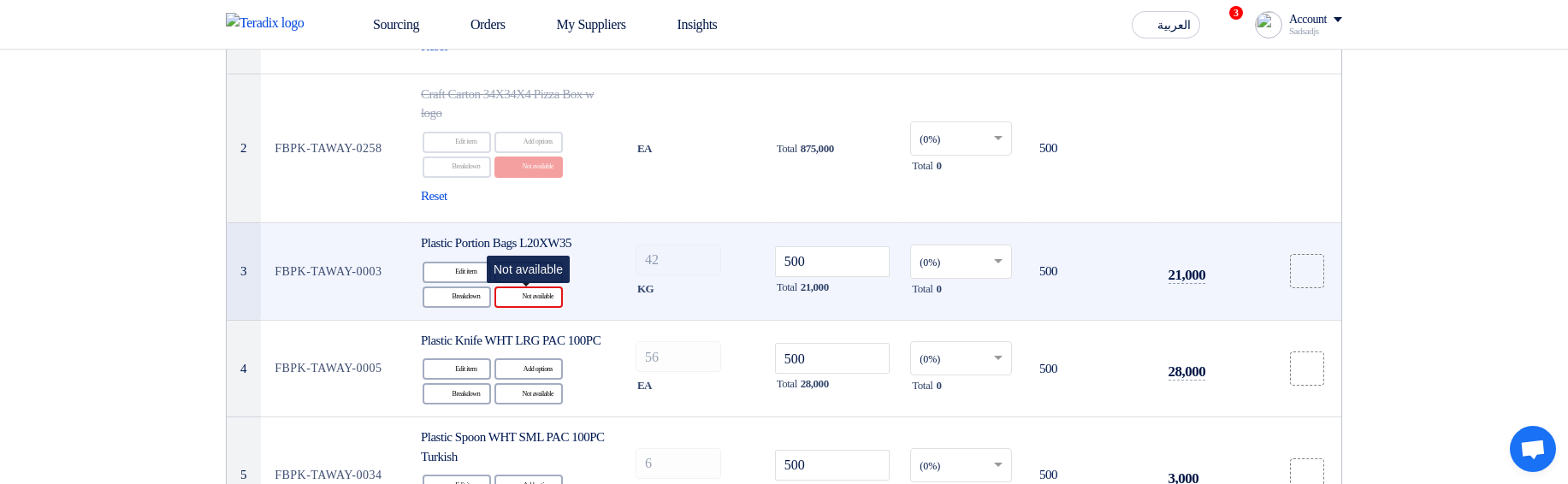
click at [547, 303] on div "Reject Not available" at bounding box center [528, 297] width 69 height 21
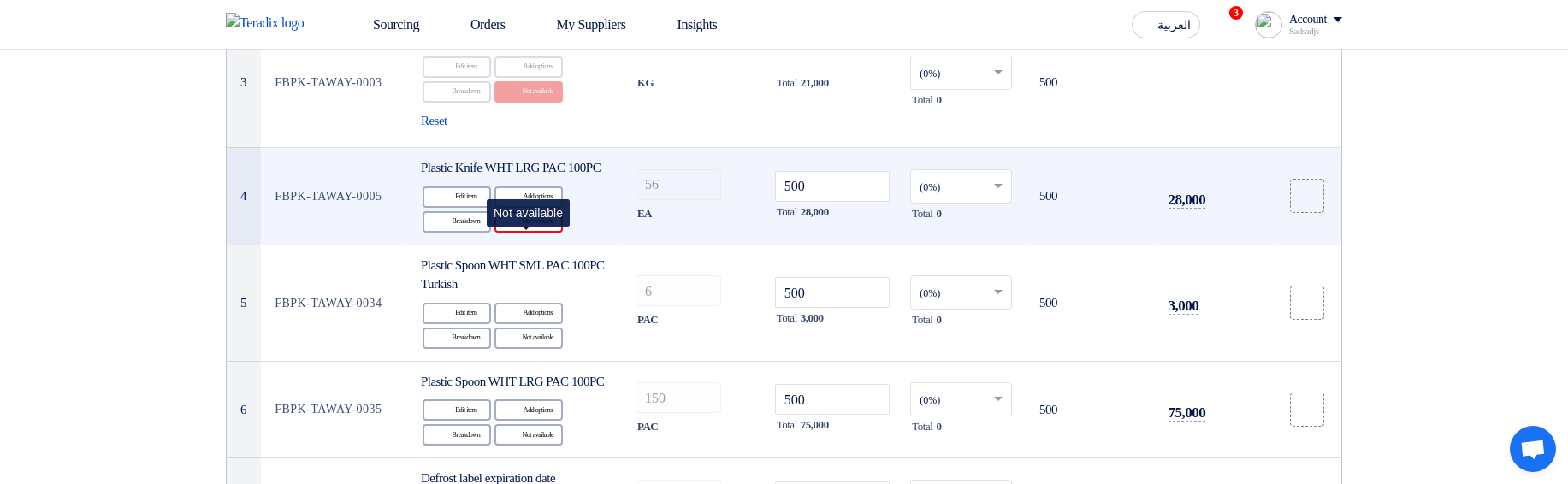
click at [542, 233] on div "Reject Not available" at bounding box center [528, 222] width 69 height 21
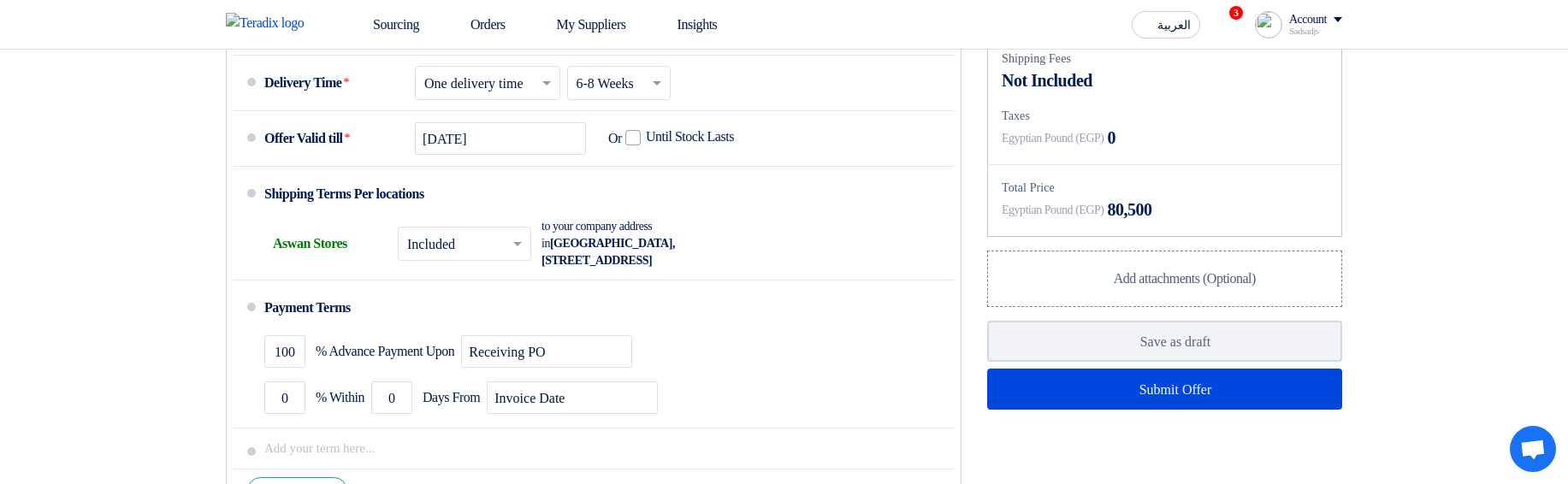
scroll to position [1306, 0]
click at [1024, 95] on span "Not Included" at bounding box center [1047, 82] width 91 height 26
drag, startPoint x: 1024, startPoint y: 123, endPoint x: 1092, endPoint y: 120, distance: 68.1
click at [1092, 95] on span "Not Included" at bounding box center [1047, 82] width 91 height 26
click at [1089, 133] on div "Subtotal Egyptian Pound (EGP) 80,500 Shipping Fees Not Included Taxes Egyptian …" at bounding box center [1164, 108] width 353 height 258
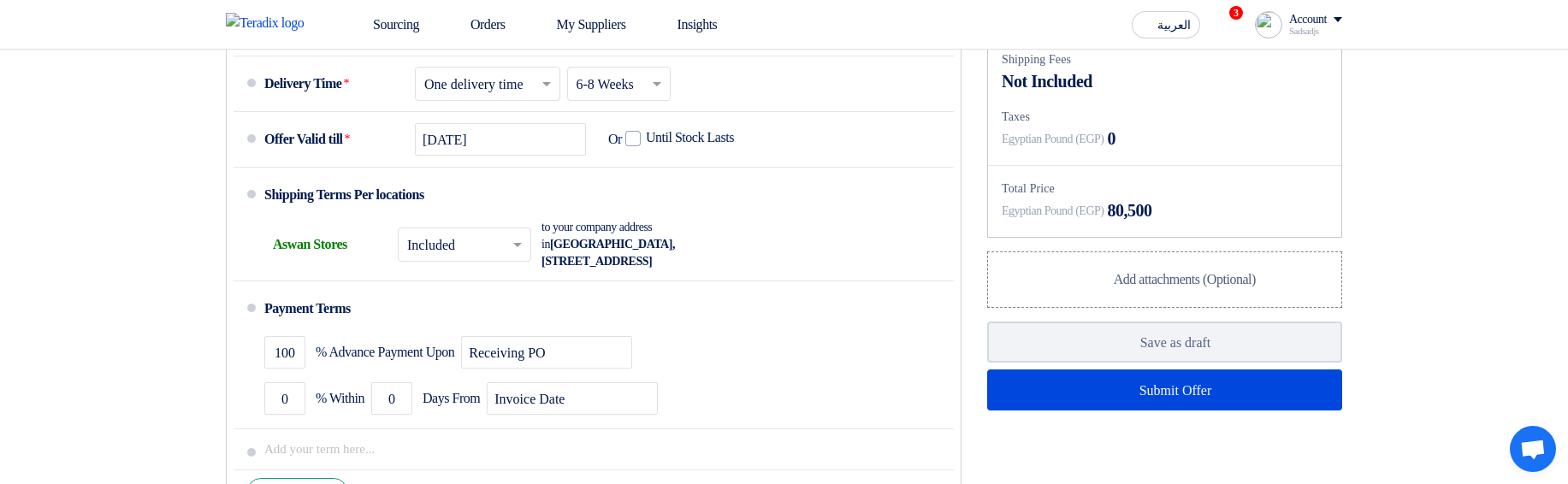
click at [1166, 95] on div "Not Included" at bounding box center [1165, 82] width 326 height 26
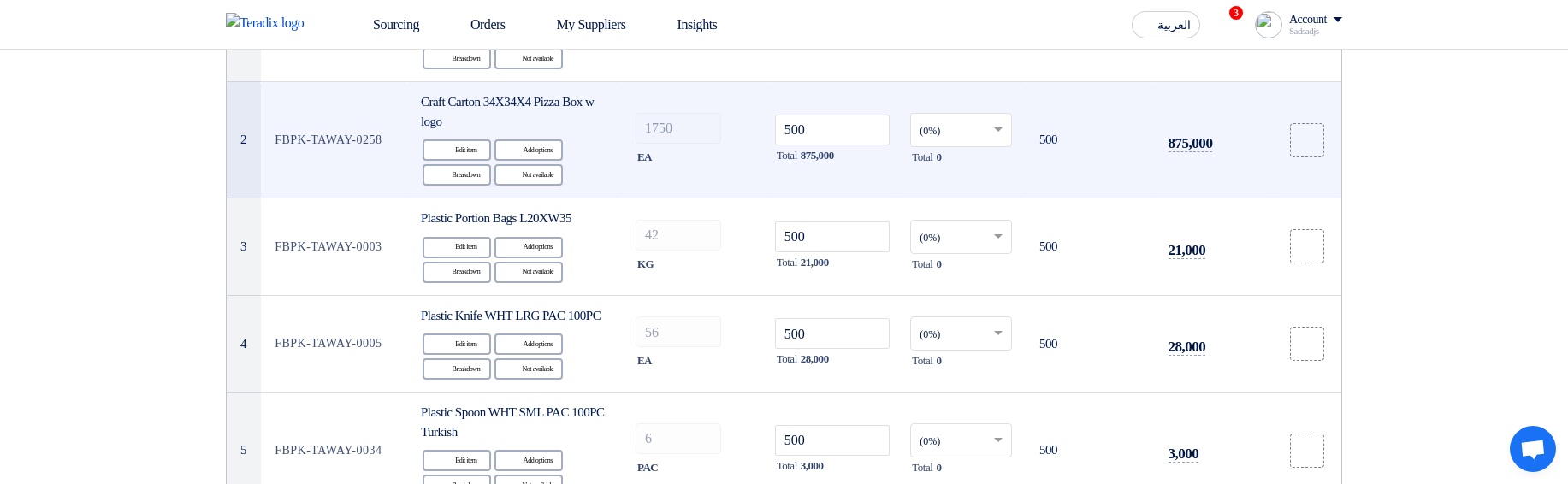
scroll to position [103, 0]
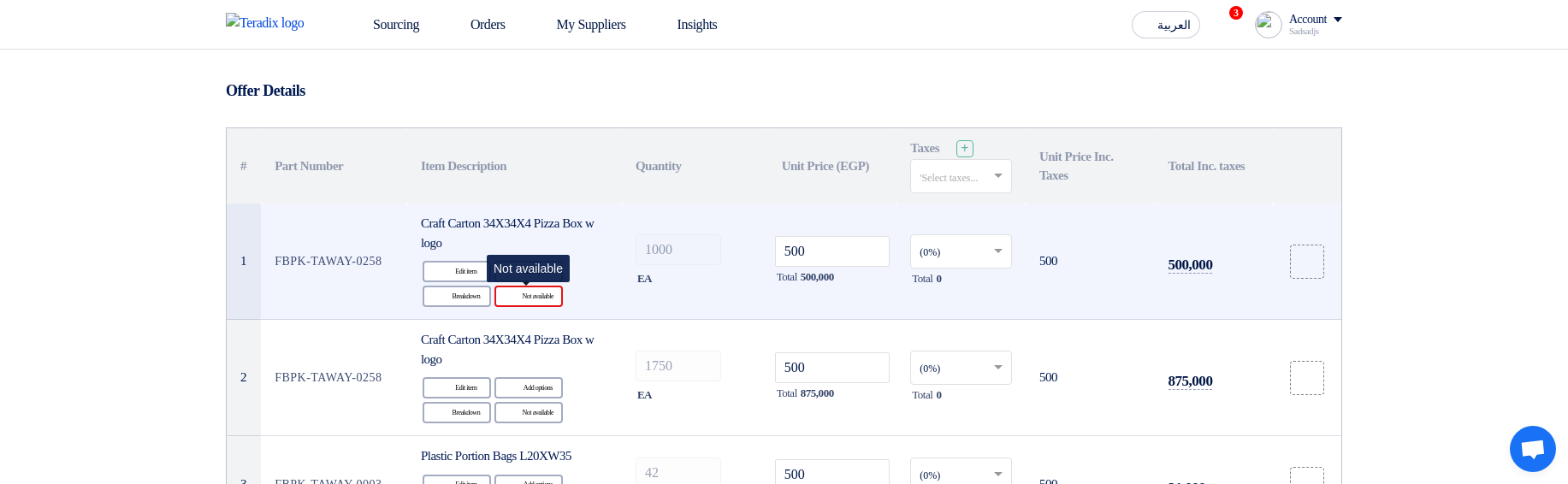
click at [530, 300] on div "Reject Not available" at bounding box center [528, 296] width 69 height 21
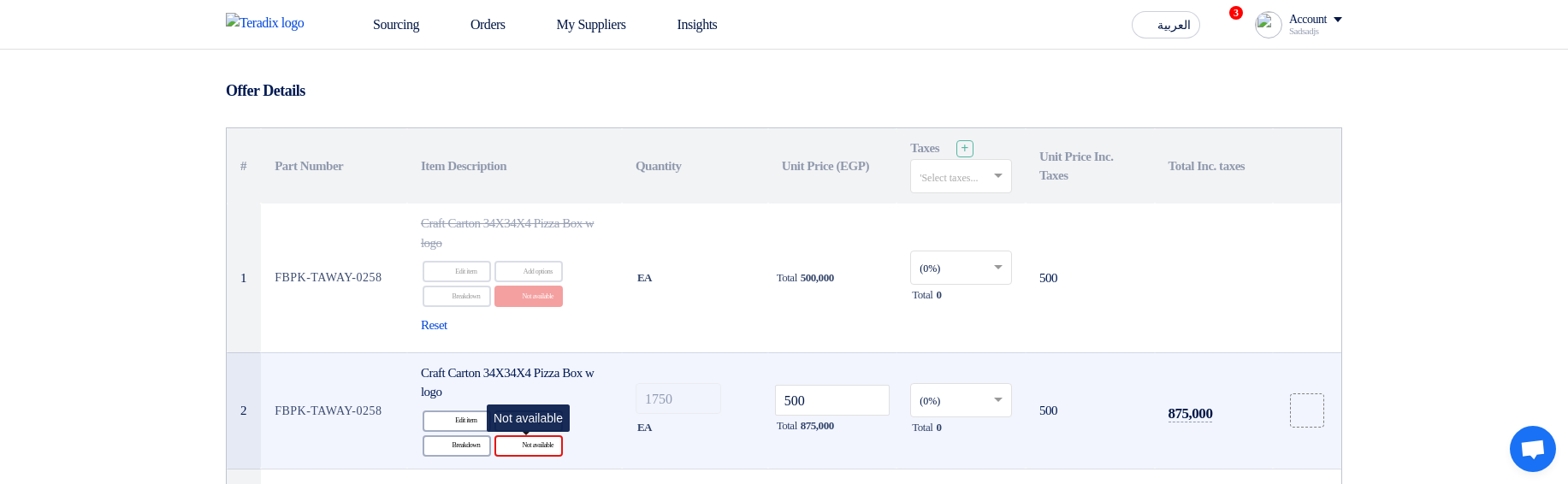
click at [529, 443] on div "Reject Not available" at bounding box center [528, 446] width 69 height 21
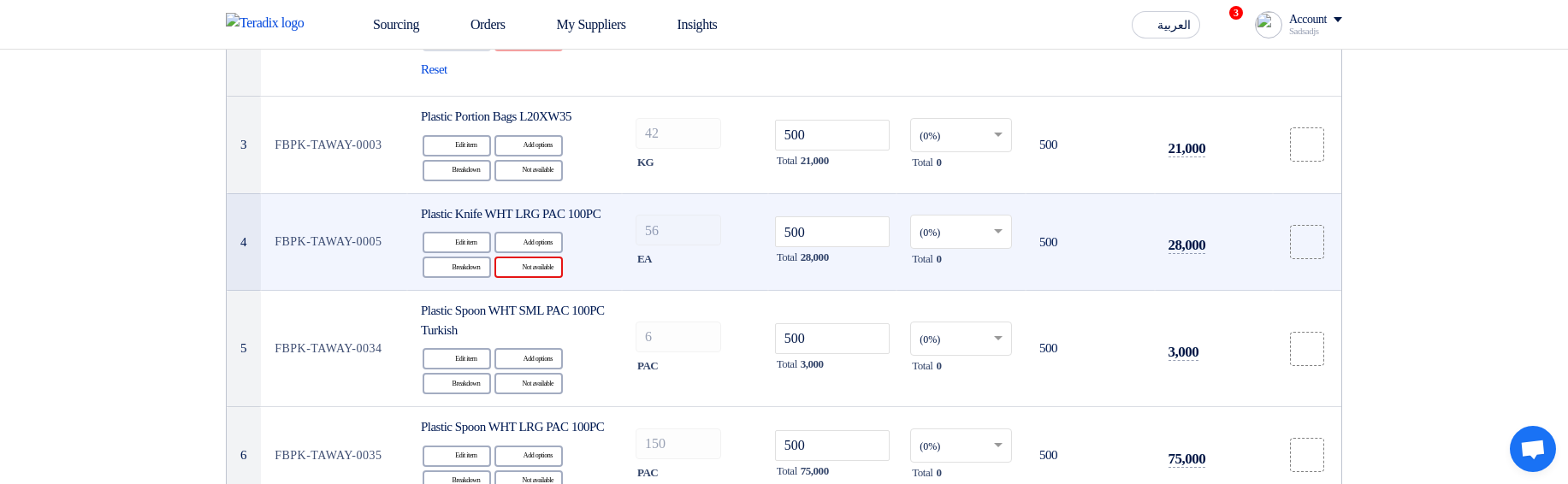
scroll to position [514, 0]
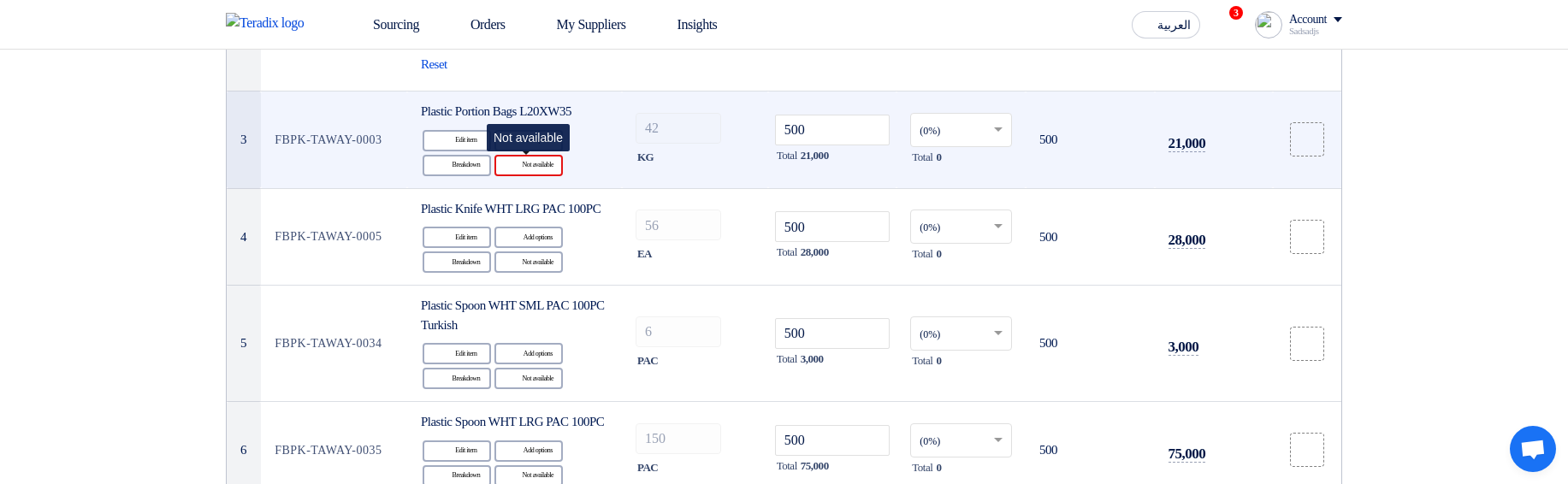
click at [538, 173] on div "Reject Not available" at bounding box center [528, 165] width 69 height 21
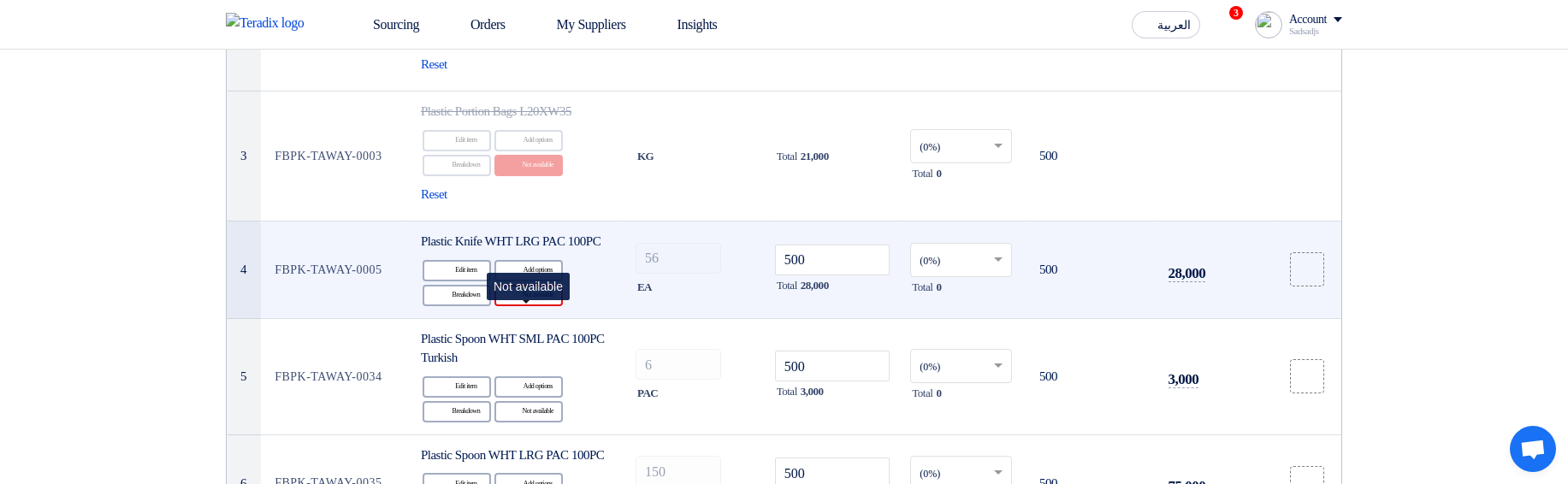
click at [518, 306] on div "Reject Not available" at bounding box center [528, 295] width 69 height 21
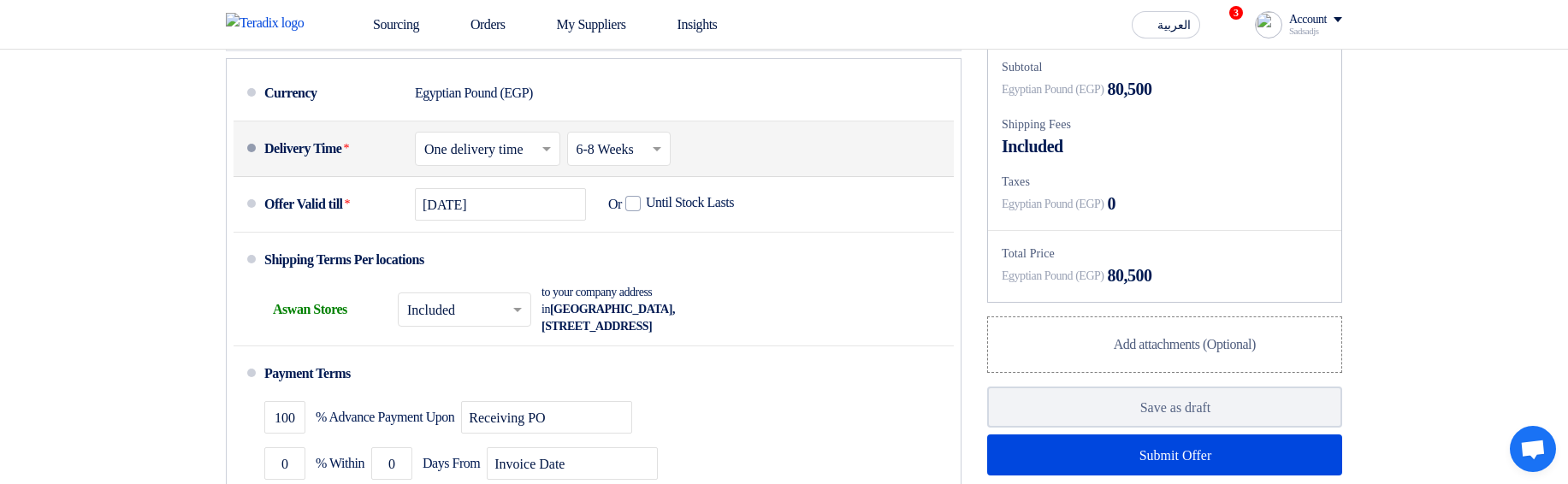
scroll to position [1232, 0]
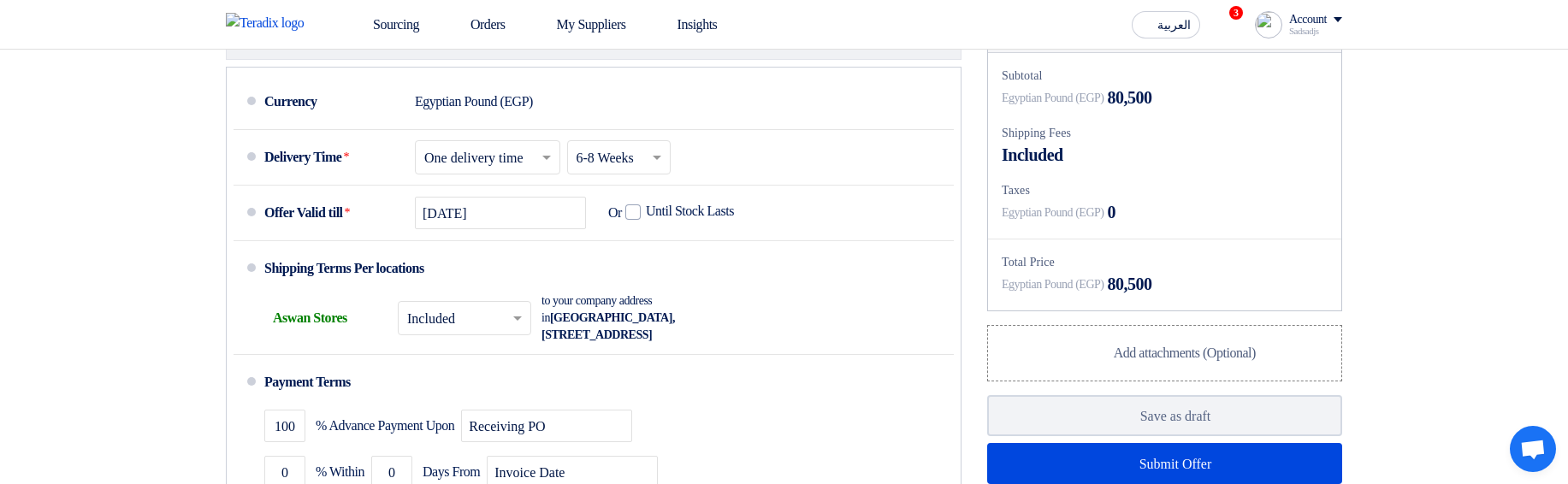
click at [1030, 199] on div "Taxes" at bounding box center [1165, 190] width 326 height 18
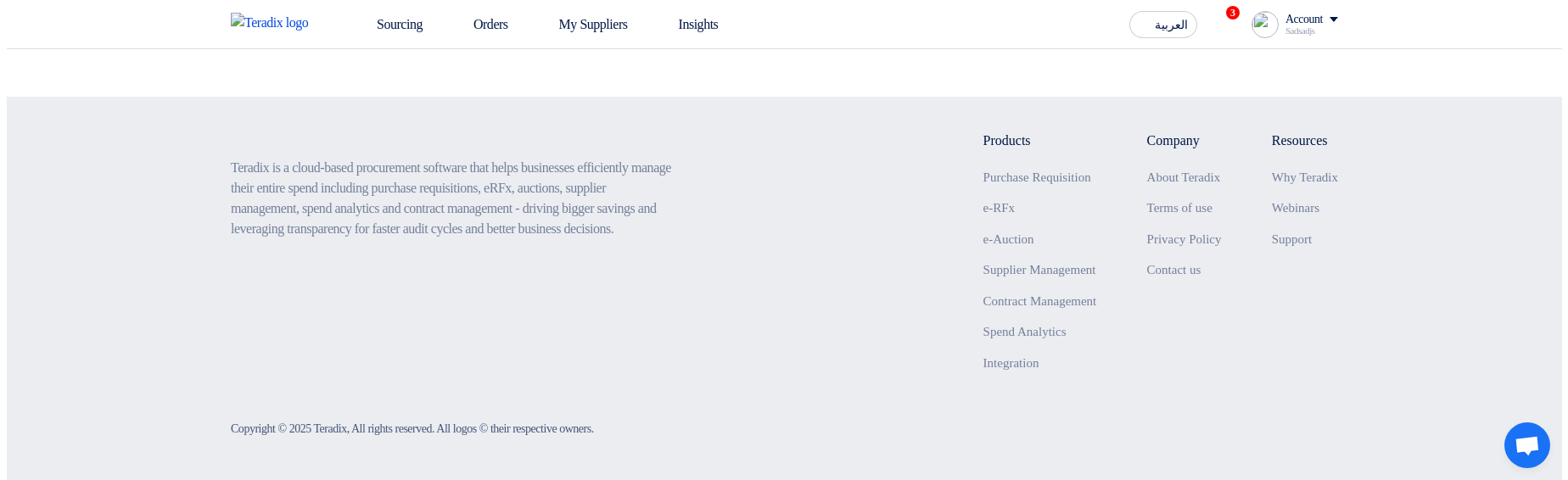
scroll to position [203, 0]
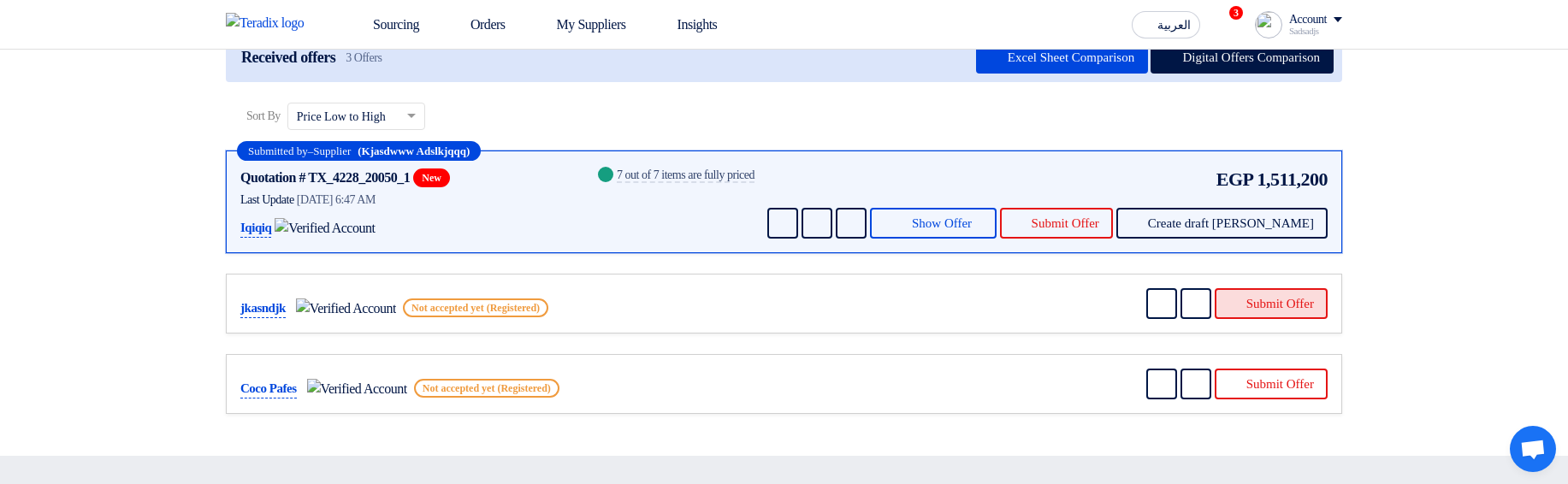
click at [1258, 295] on button "Submit Offer" at bounding box center [1271, 303] width 113 height 31
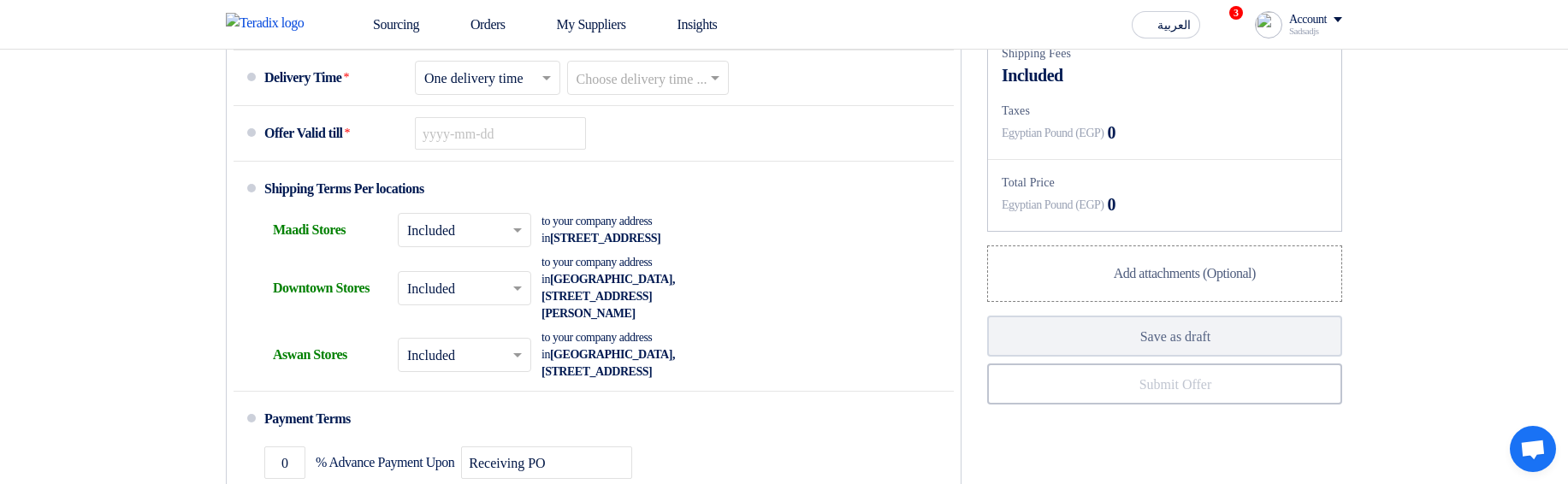
scroll to position [1129, 0]
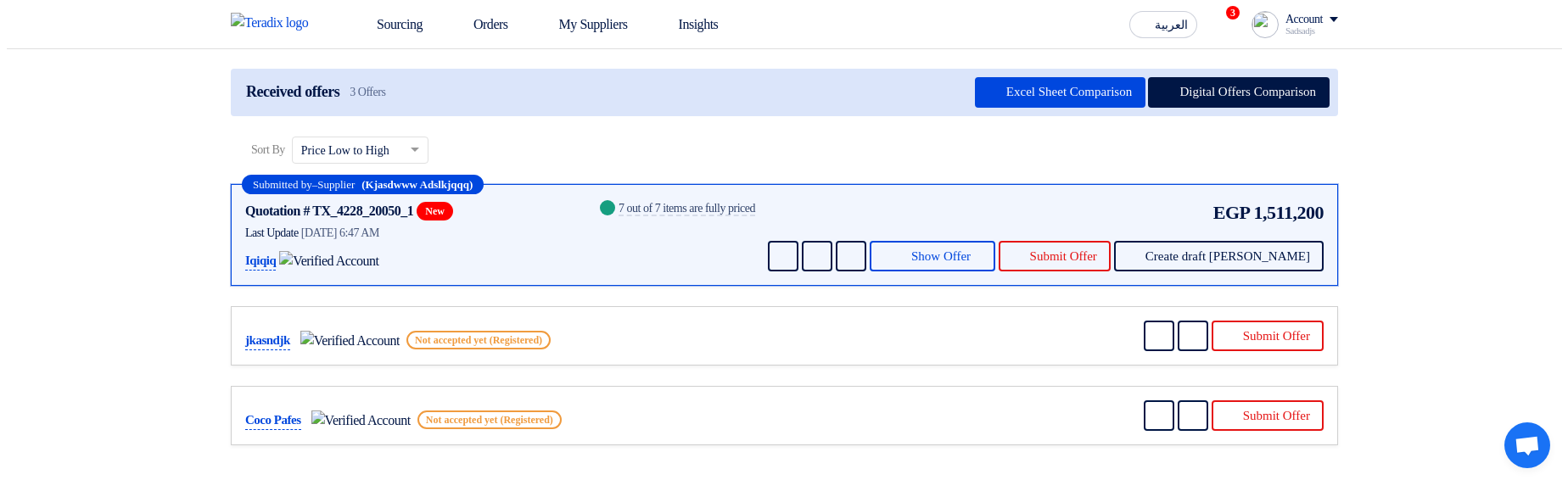
scroll to position [203, 0]
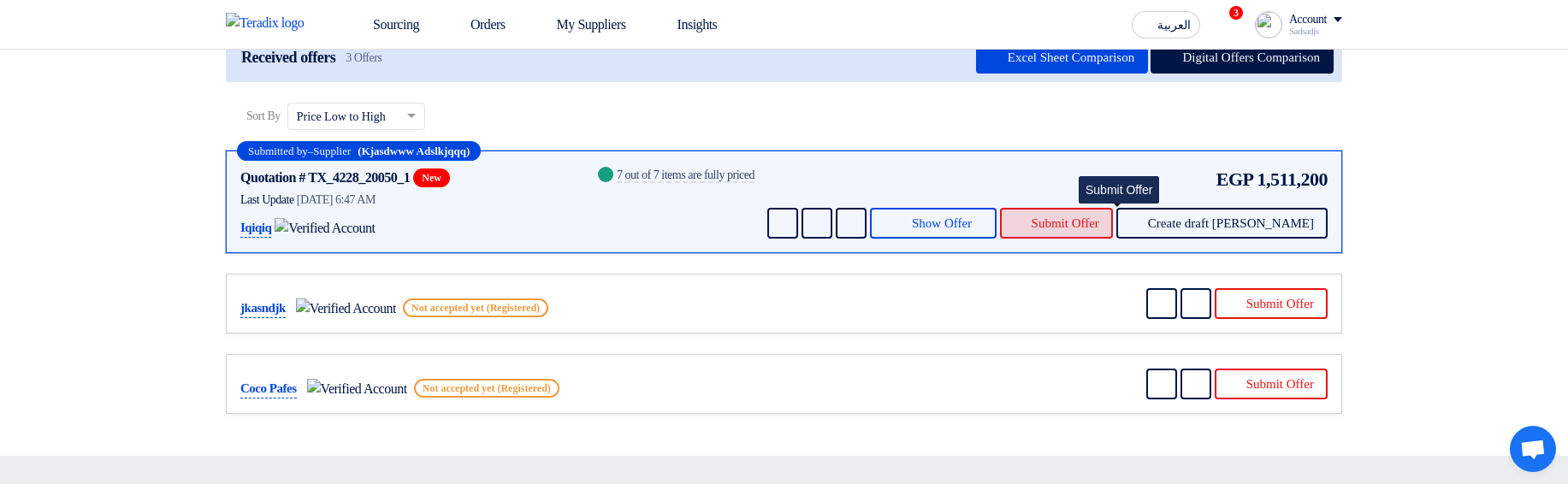
click at [1095, 224] on span "Submit Offer" at bounding box center [1065, 223] width 68 height 13
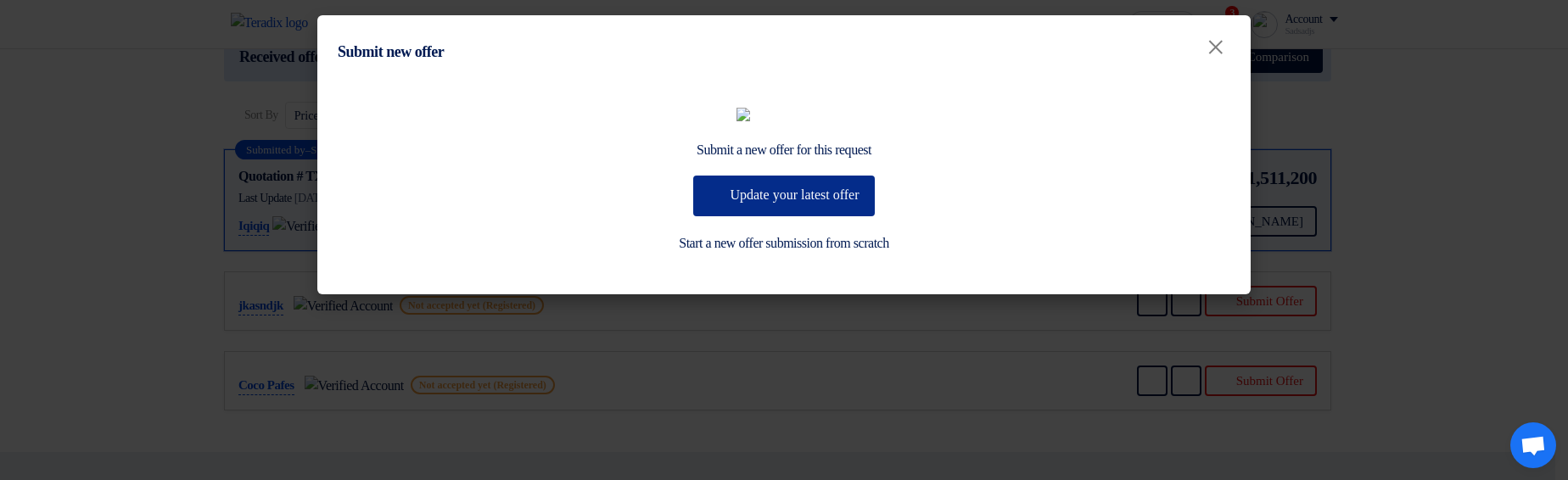
click at [765, 216] on button "Update your latest offer" at bounding box center [783, 196] width 181 height 40
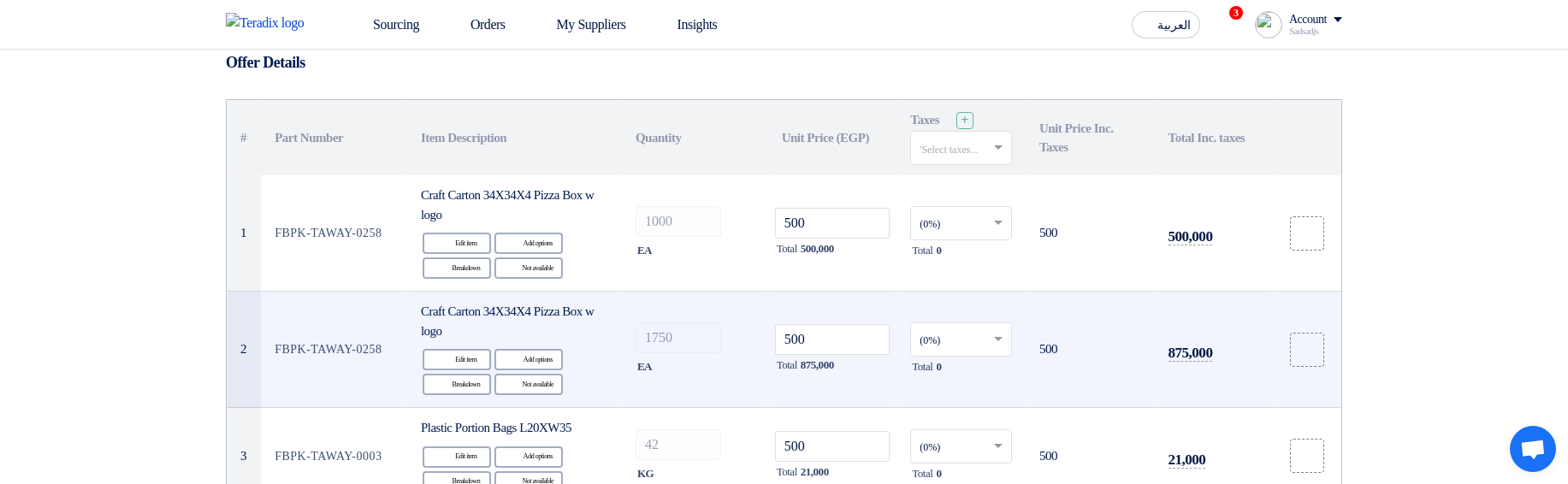
scroll to position [411, 0]
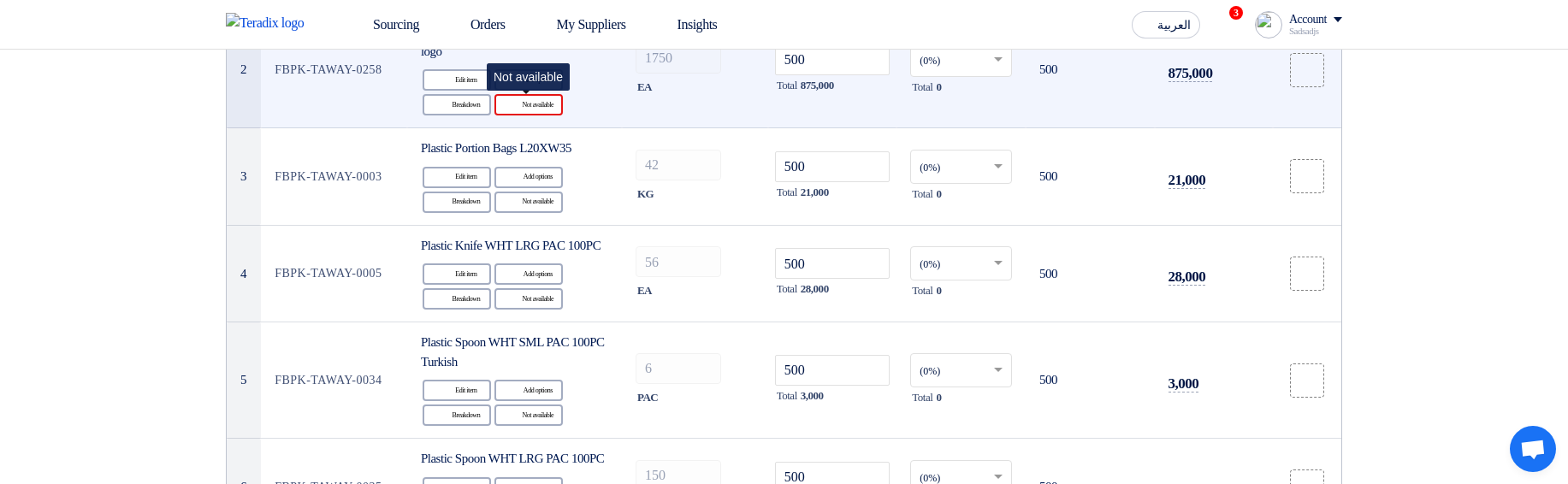
click at [534, 109] on div "Reject Not available" at bounding box center [528, 105] width 69 height 21
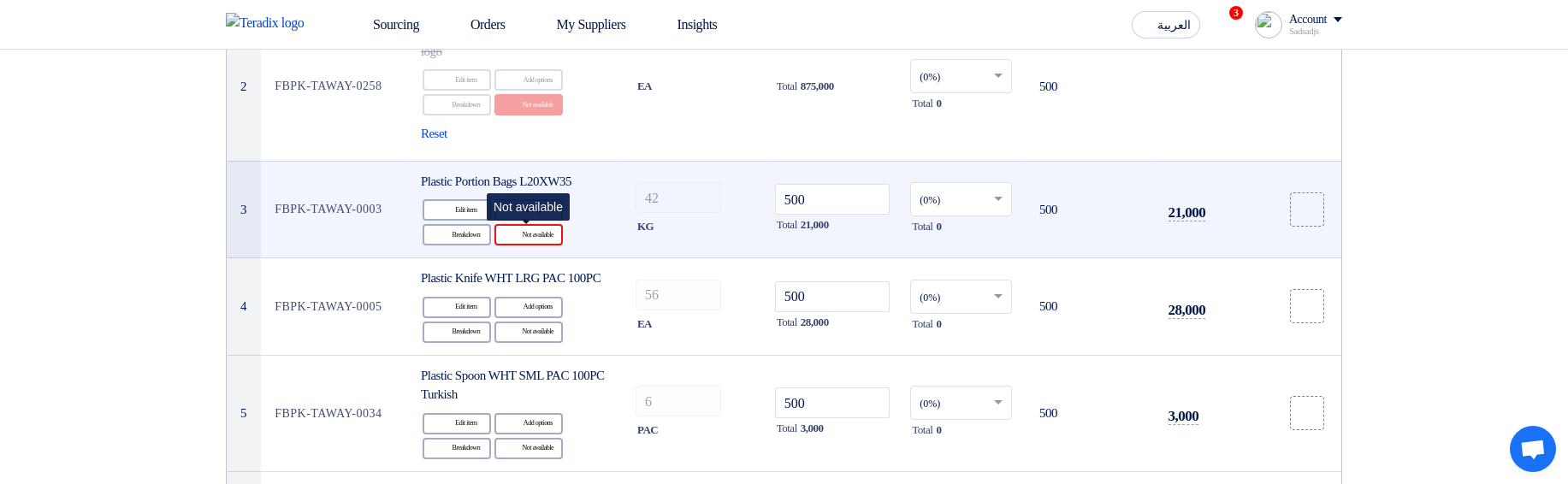
click at [531, 233] on div "Reject Not available" at bounding box center [528, 235] width 69 height 21
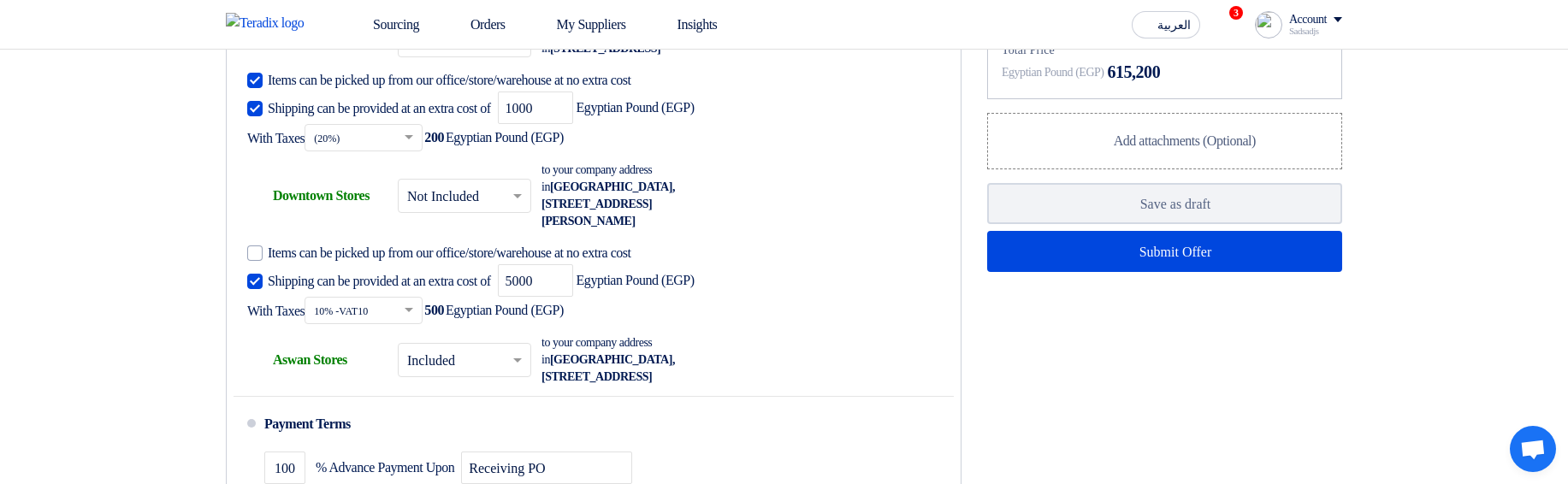
scroll to position [1437, 0]
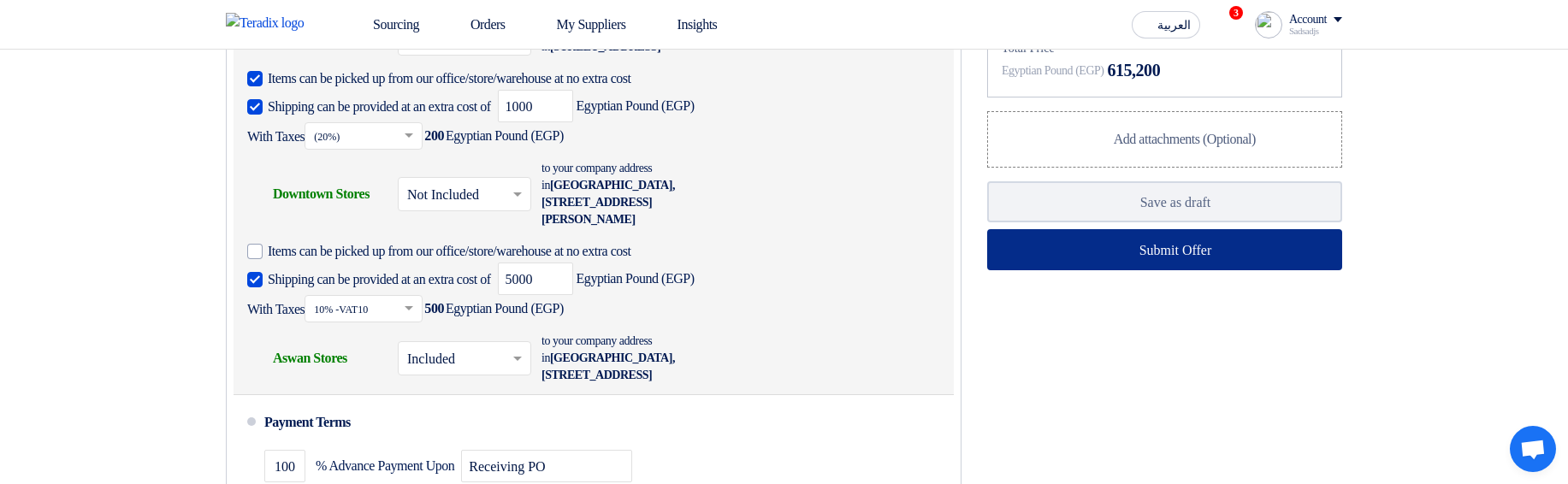
drag, startPoint x: 1188, startPoint y: 293, endPoint x: 656, endPoint y: 293, distance: 532.0
click at [658, 293] on div "Supplier: Terms & Conditions Currency Egyptian Pound (EGP) Delivery Time * Choo…" at bounding box center [784, 194] width 1142 height 896
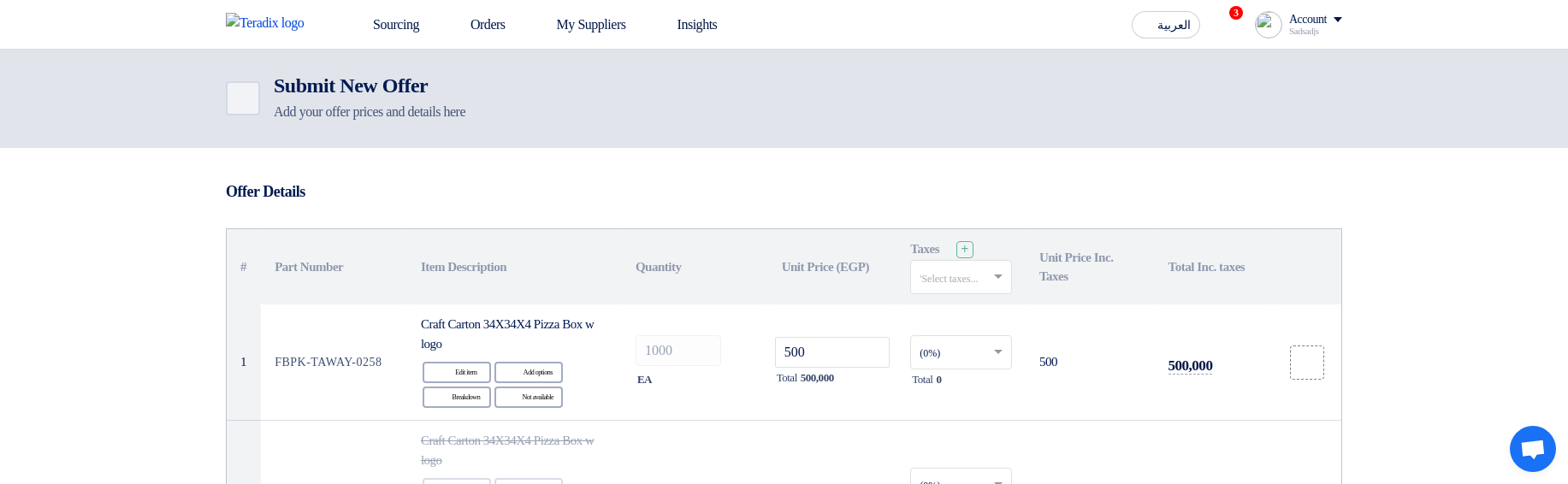
scroll to position [308, 0]
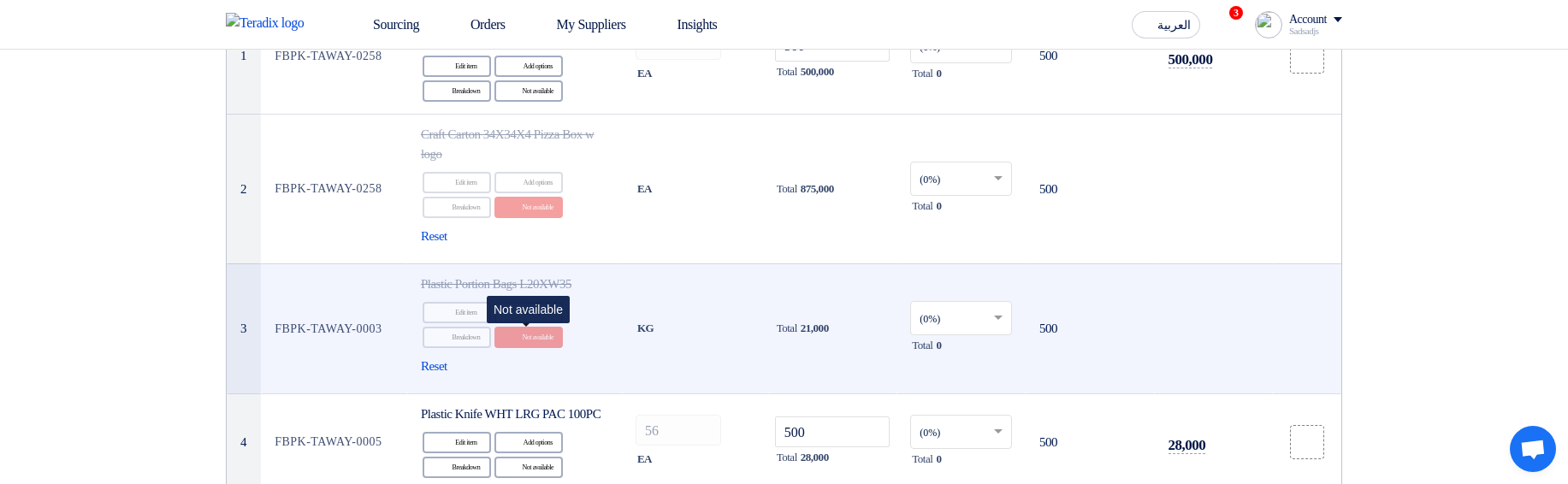
click at [537, 341] on div "Reject Not available" at bounding box center [528, 338] width 69 height 21
click at [446, 363] on span "Reset" at bounding box center [434, 366] width 27 height 19
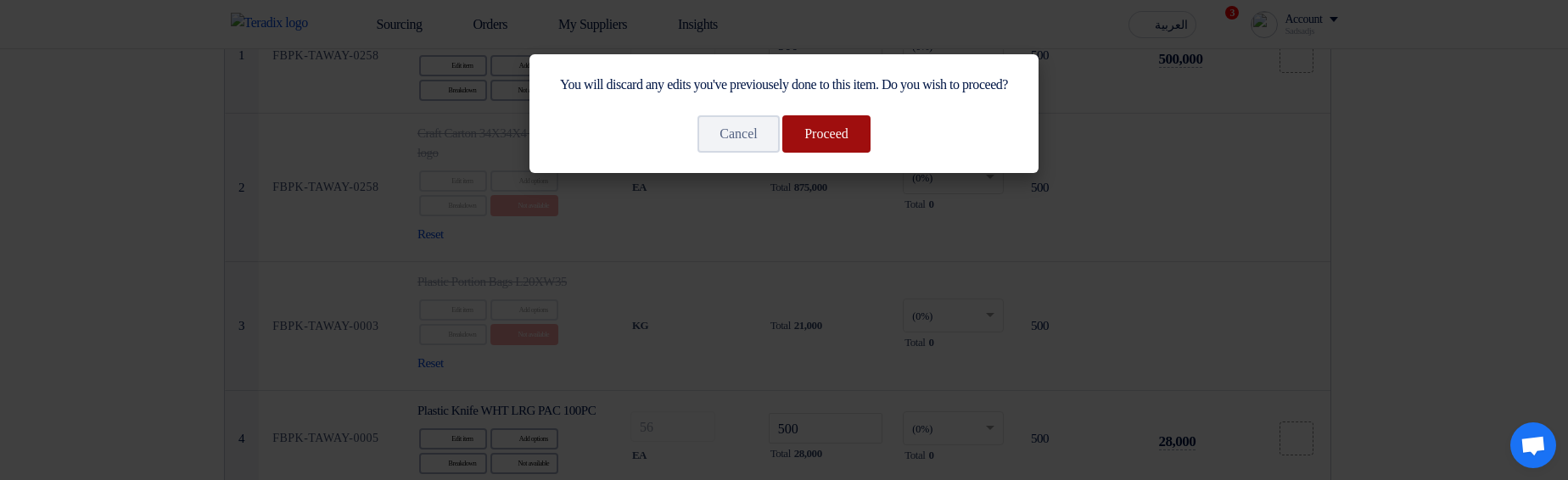
click at [861, 153] on button "Proceed" at bounding box center [826, 134] width 88 height 38
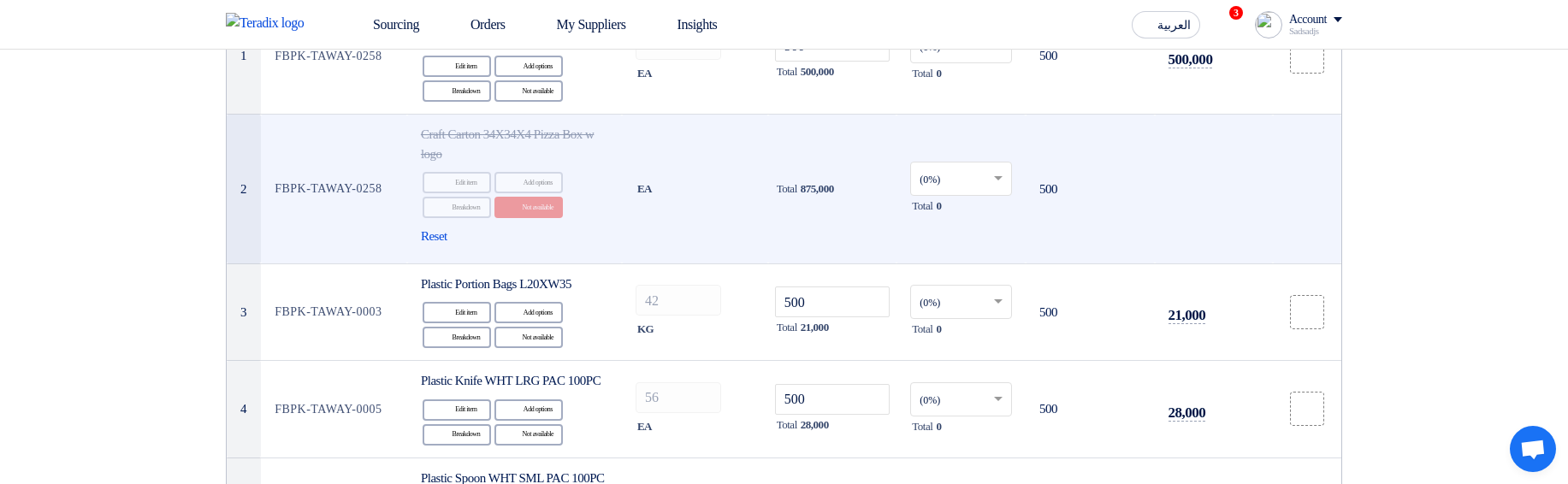
scroll to position [205, 0]
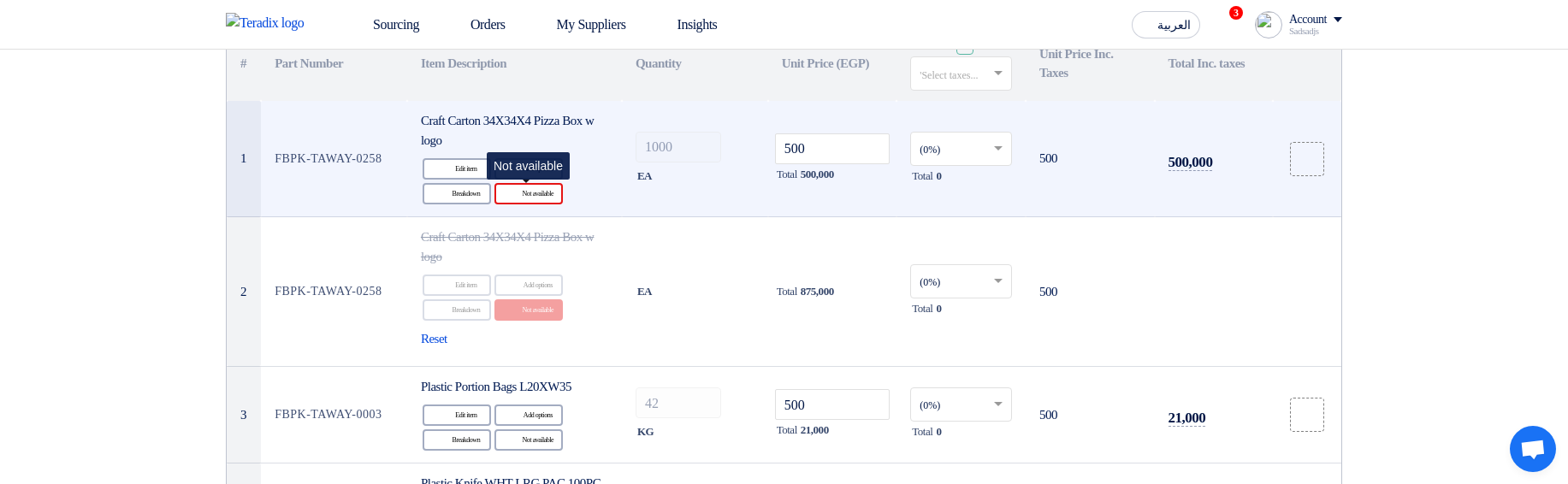
click at [529, 192] on div "Reject Not available" at bounding box center [528, 194] width 69 height 21
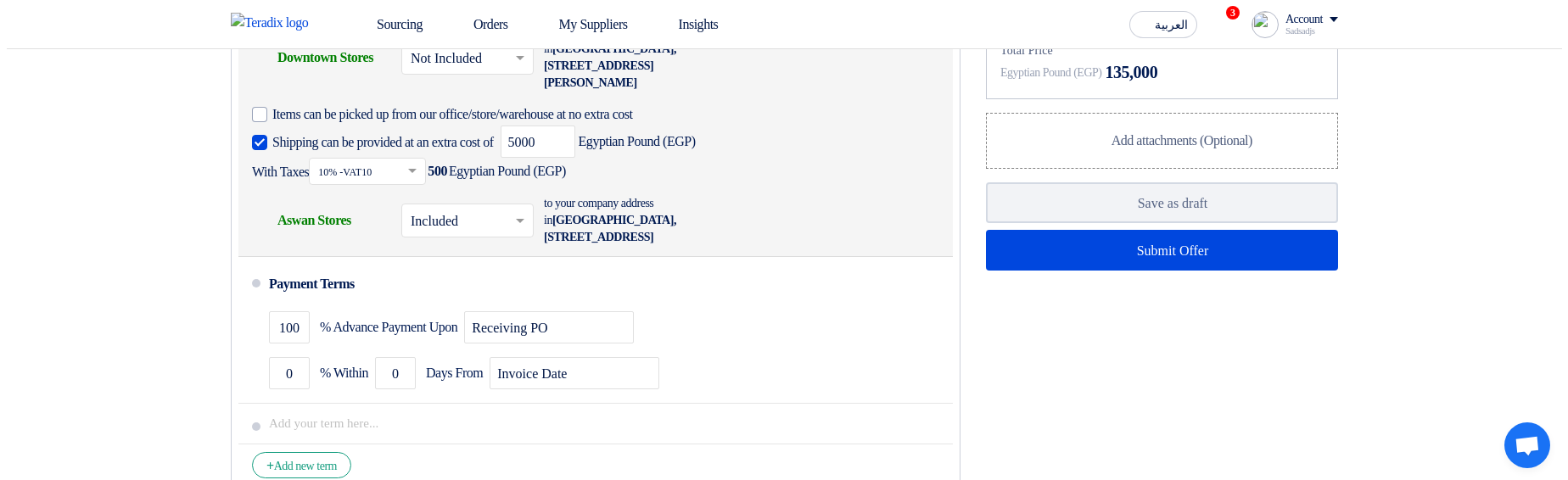
scroll to position [1425, 0]
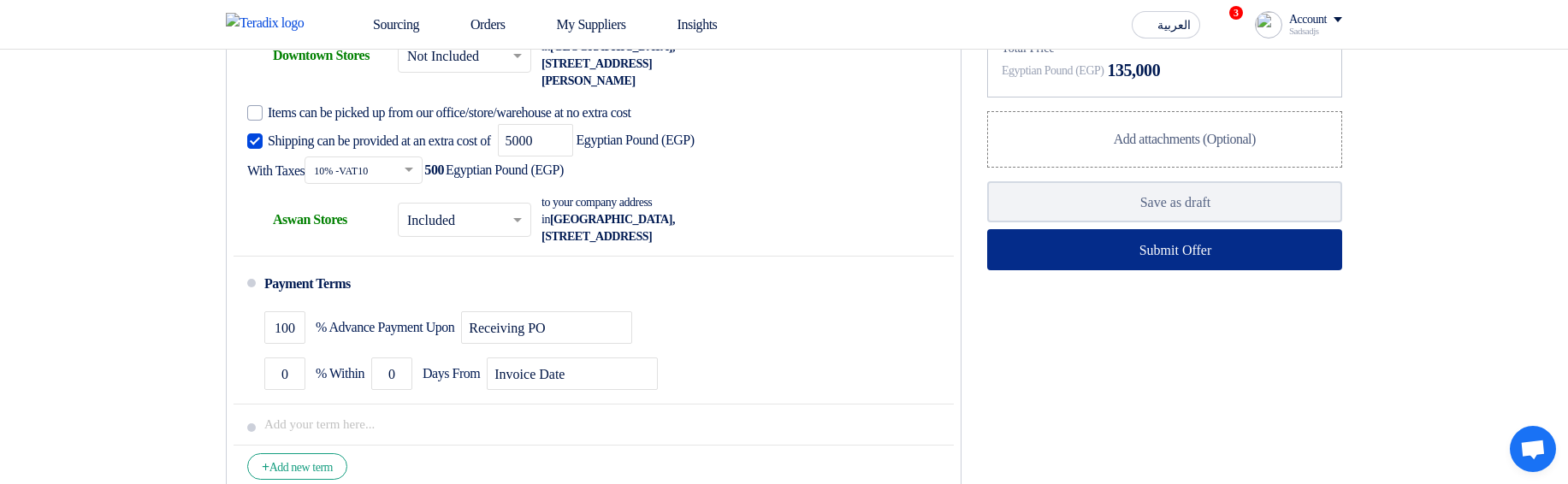
click at [1058, 271] on button "Submit Offer" at bounding box center [1164, 249] width 355 height 41
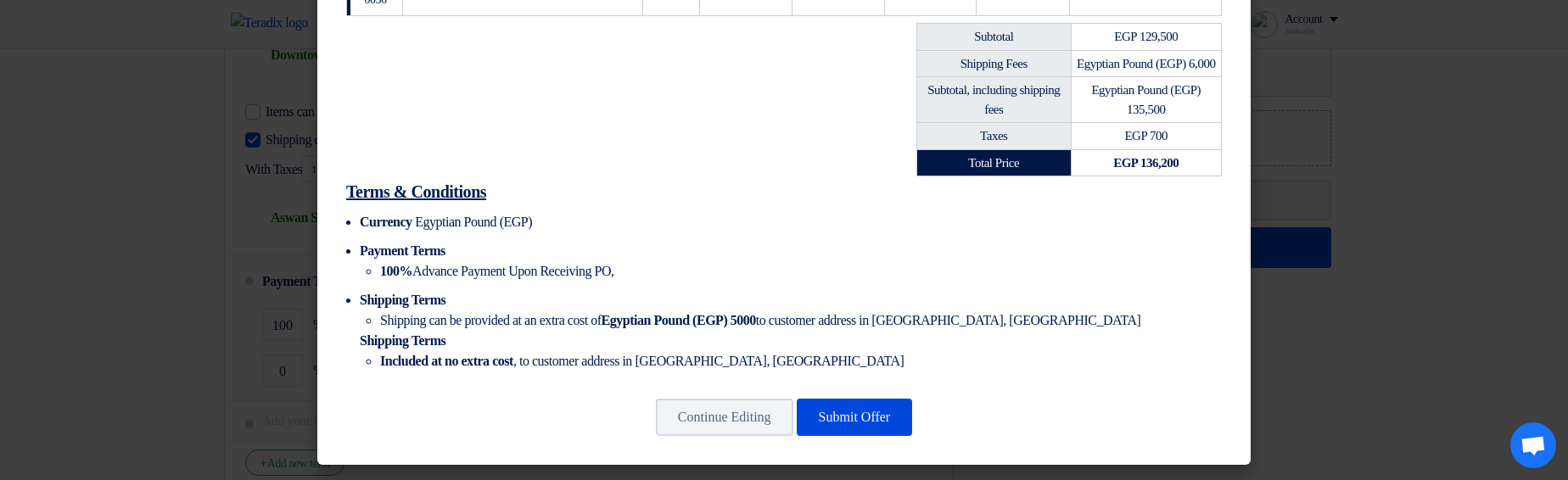
scroll to position [840, 0]
click at [506, 317] on li "Shipping can be provided at an extra cost of Egyptian Pound (EGP) 5000 to custo…" at bounding box center [801, 321] width 842 height 20
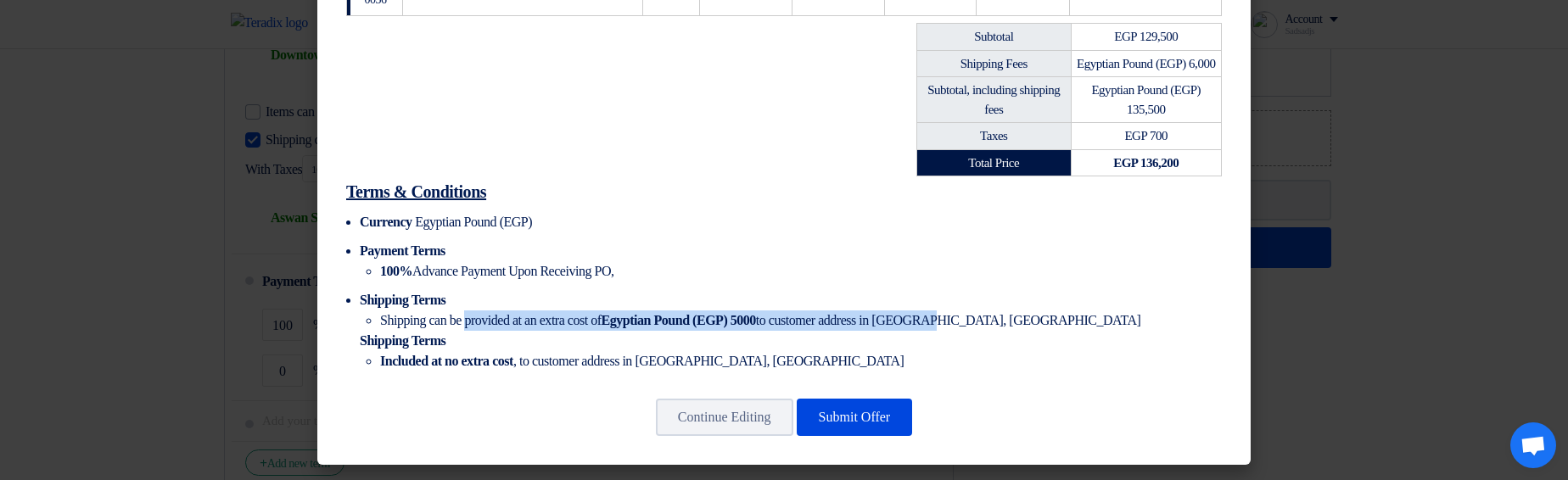
drag, startPoint x: 506, startPoint y: 317, endPoint x: 958, endPoint y: 318, distance: 452.0
click at [958, 318] on li "Shipping can be provided at an extra cost of Egyptian Pound (EGP) 5000 to custo…" at bounding box center [801, 321] width 842 height 20
click at [959, 319] on li "Shipping can be provided at an extra cost of Egyptian Pound (EGP) 5000 to custo…" at bounding box center [801, 321] width 842 height 20
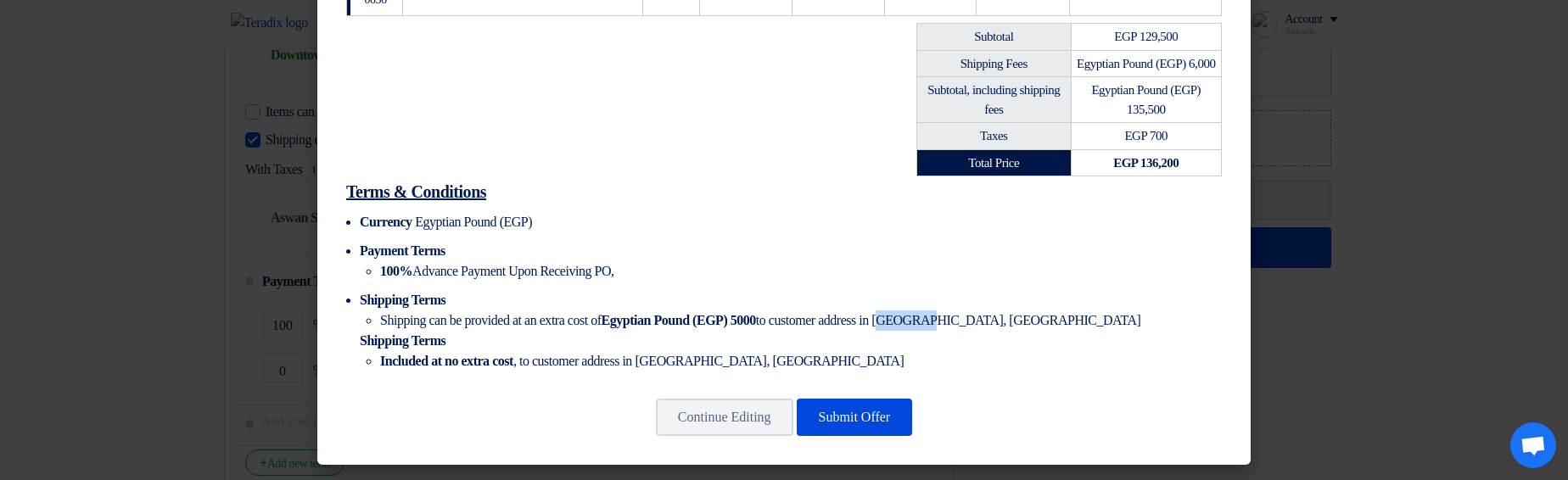
click at [959, 319] on li "Shipping can be provided at an extra cost of Egyptian Pound (EGP) 5000 to custo…" at bounding box center [801, 321] width 842 height 20
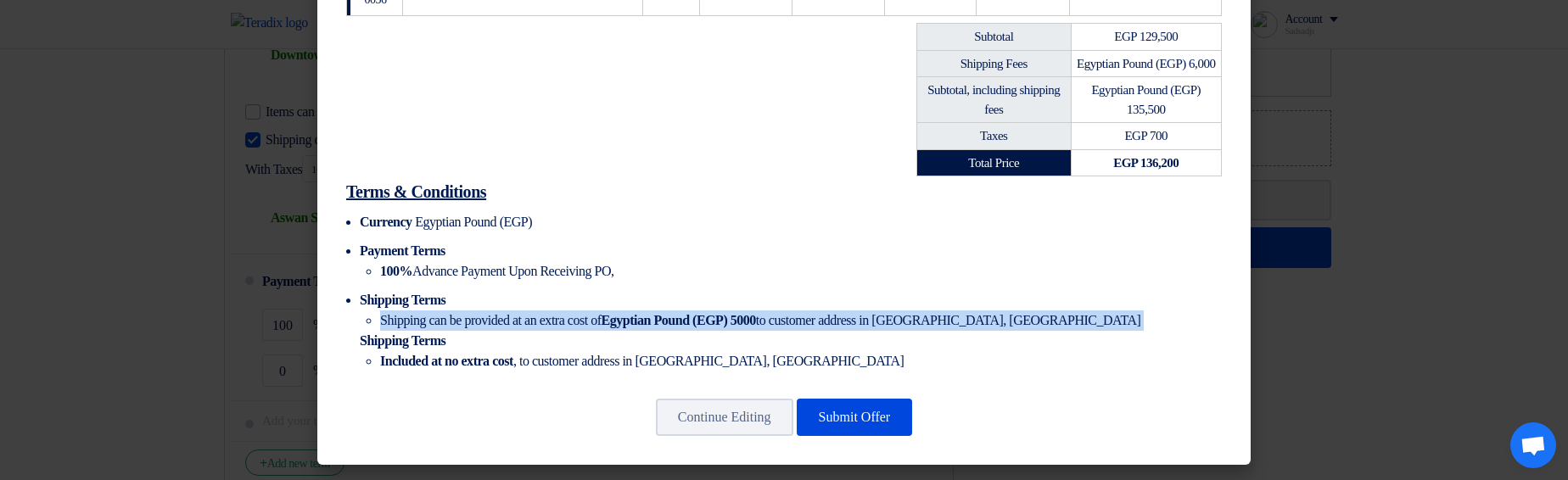
click at [959, 319] on li "Shipping can be provided at an extra cost of Egyptian Pound (EGP) 5000 to custo…" at bounding box center [801, 321] width 842 height 20
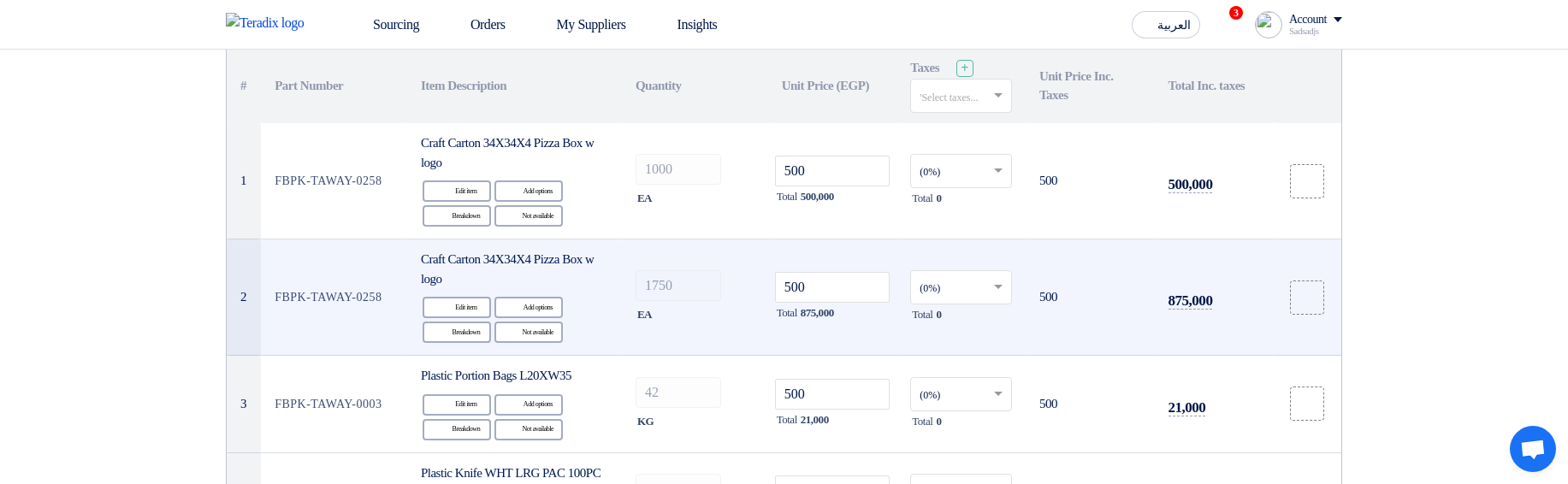
scroll to position [205, 0]
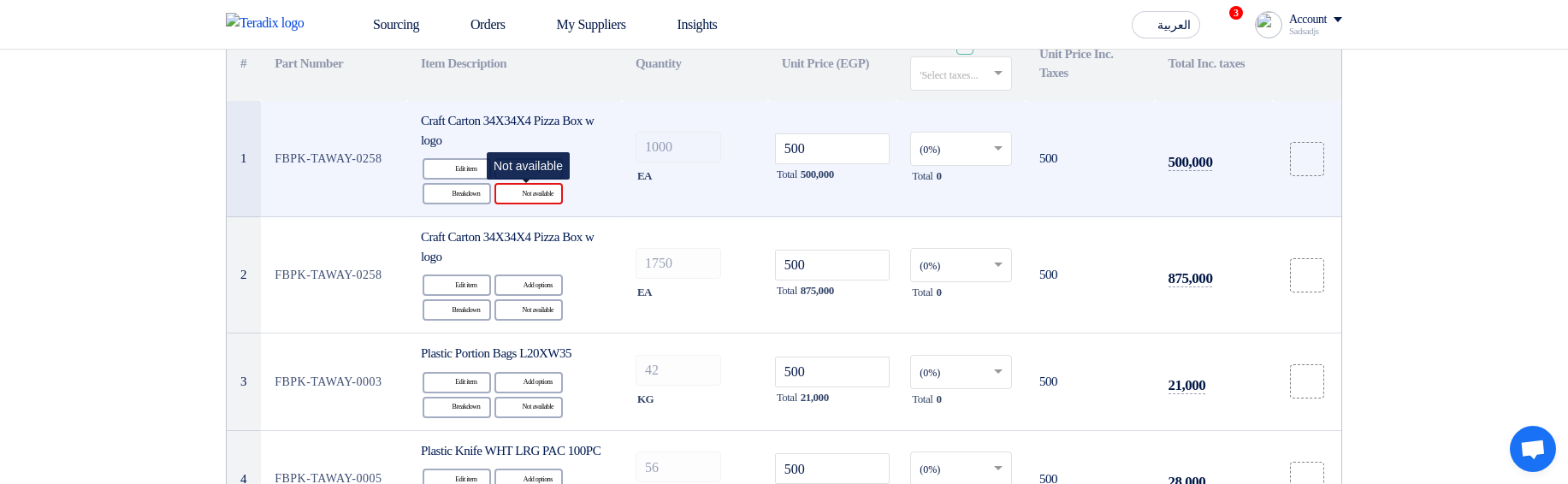
drag, startPoint x: 548, startPoint y: 193, endPoint x: 547, endPoint y: 203, distance: 10.0
click at [548, 193] on div "Reject Not available" at bounding box center [528, 194] width 69 height 21
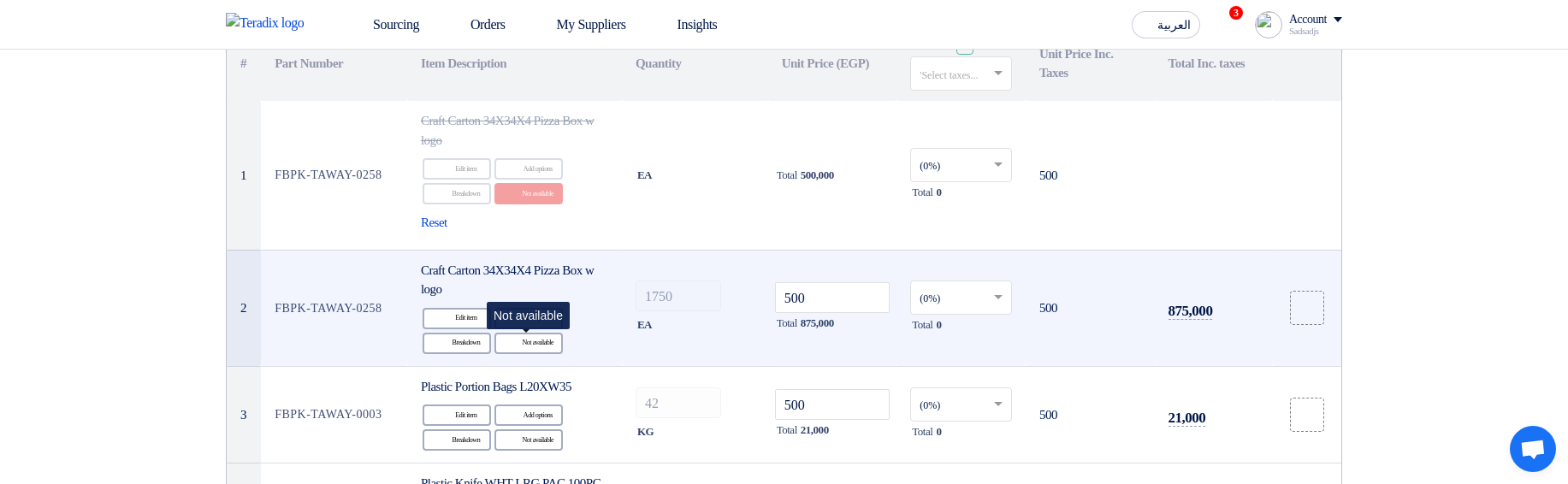
click at [537, 354] on div "Edit Edit item Alternative Add options Breakdown Breakdown Reject" at bounding box center [514, 331] width 187 height 50
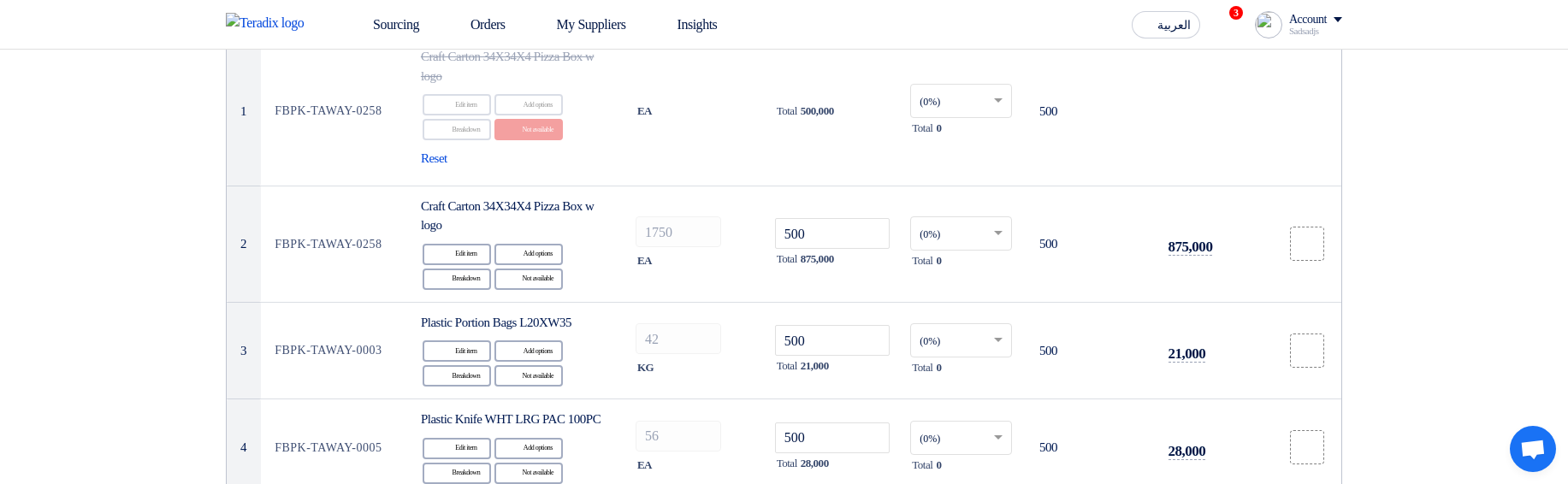
scroll to position [103, 0]
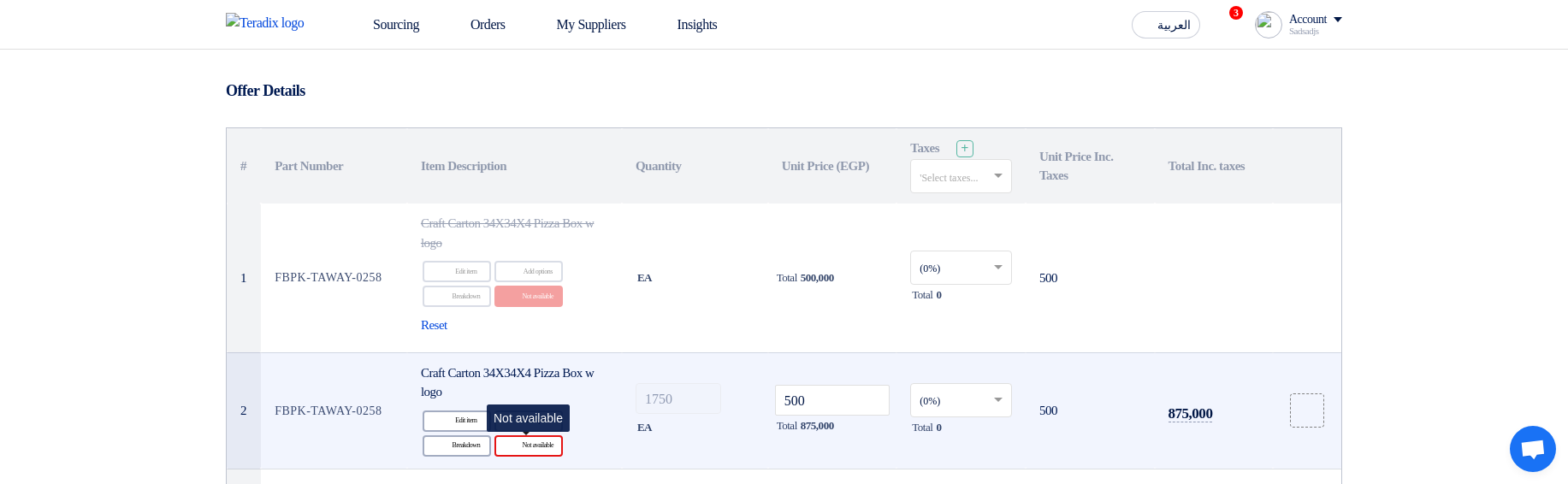
click at [537, 442] on div "Reject Not available" at bounding box center [528, 446] width 69 height 21
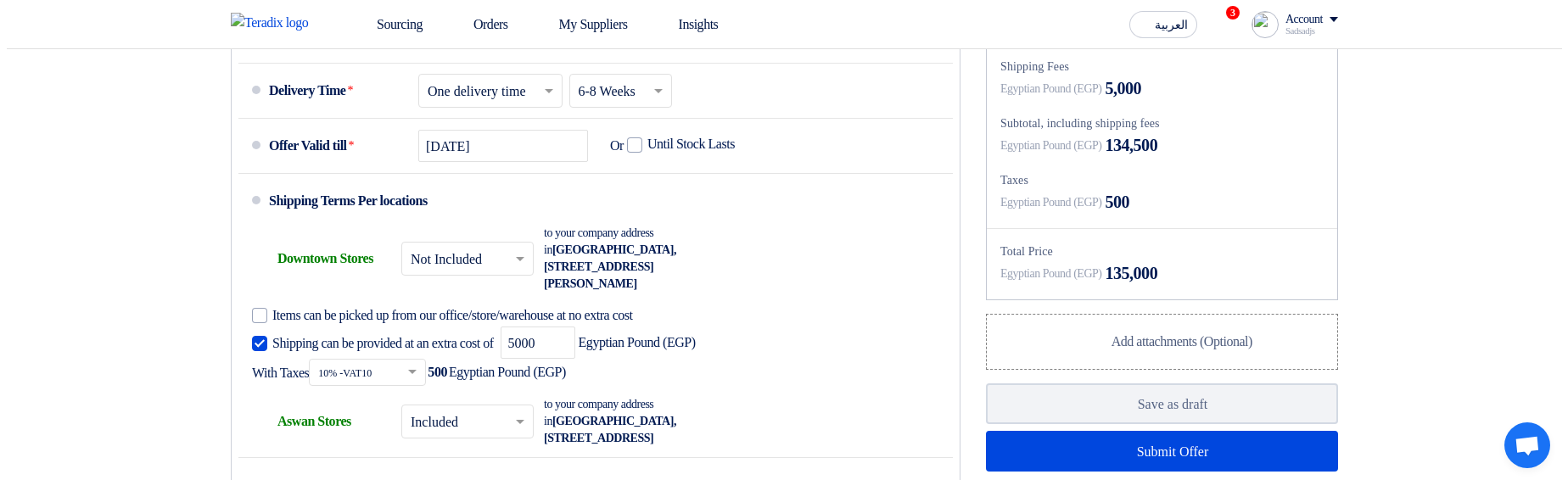
scroll to position [1324, 0]
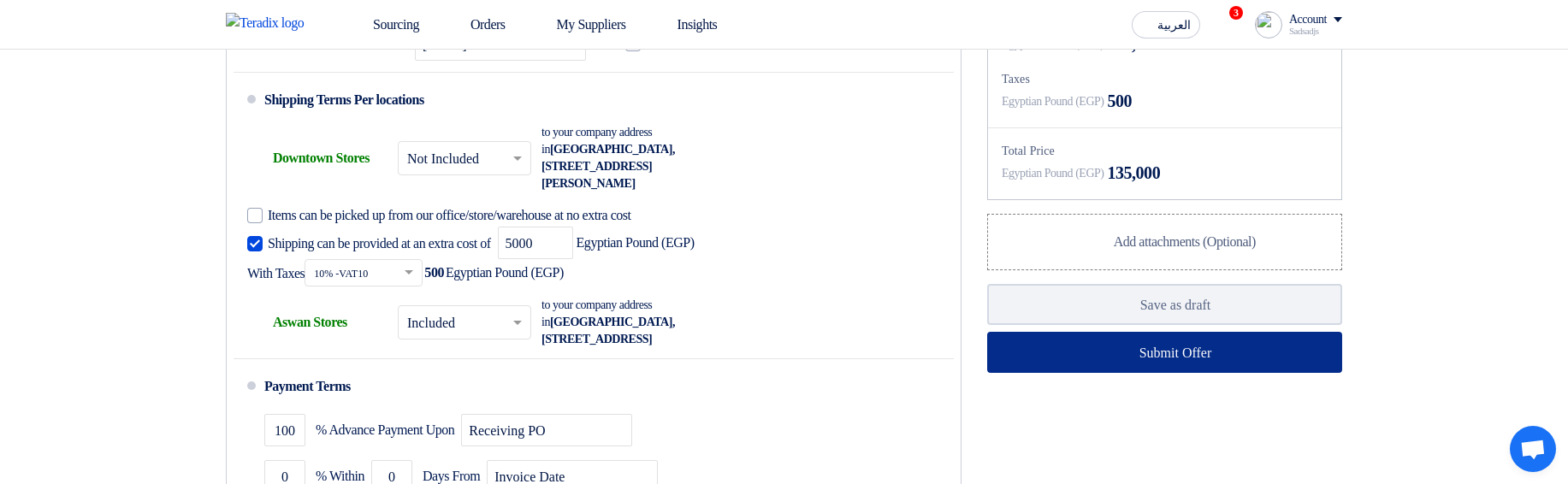
click at [1047, 373] on button "Submit Offer" at bounding box center [1164, 352] width 355 height 41
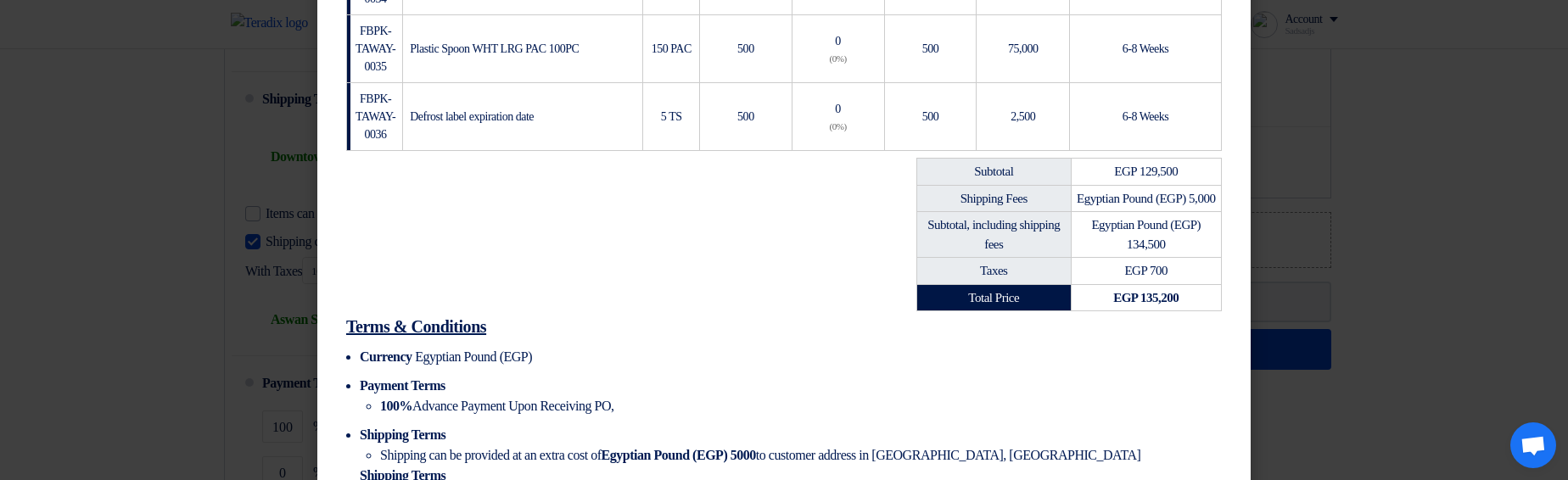
scroll to position [713, 0]
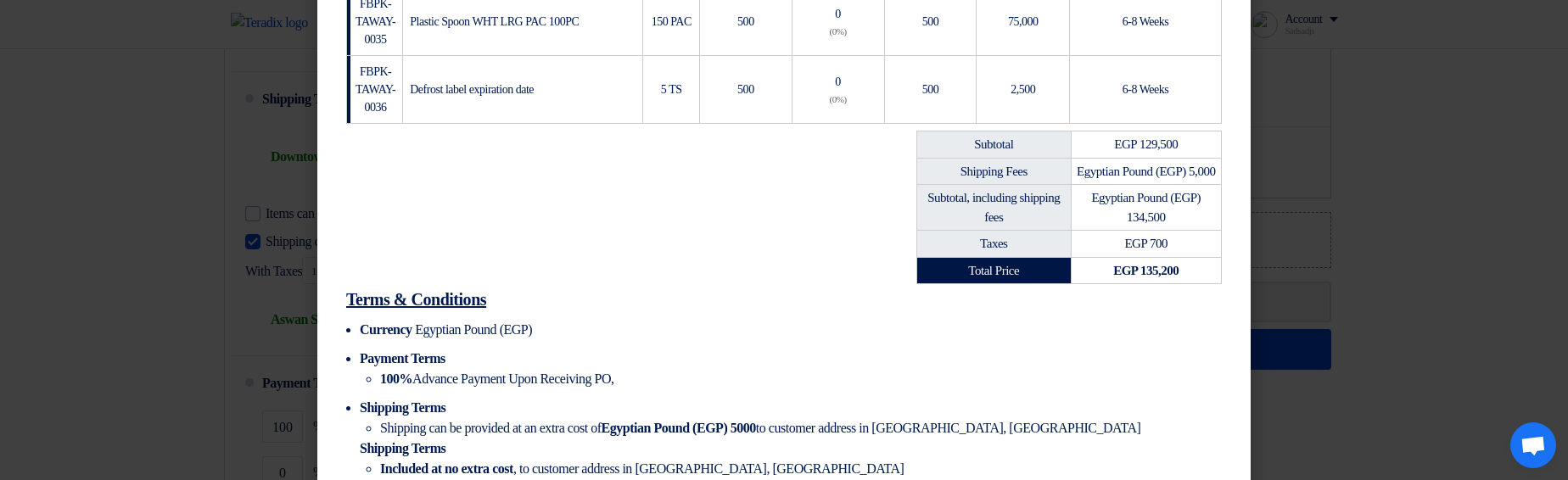
click at [1142, 140] on td "EGP 129,500" at bounding box center [1145, 145] width 150 height 28
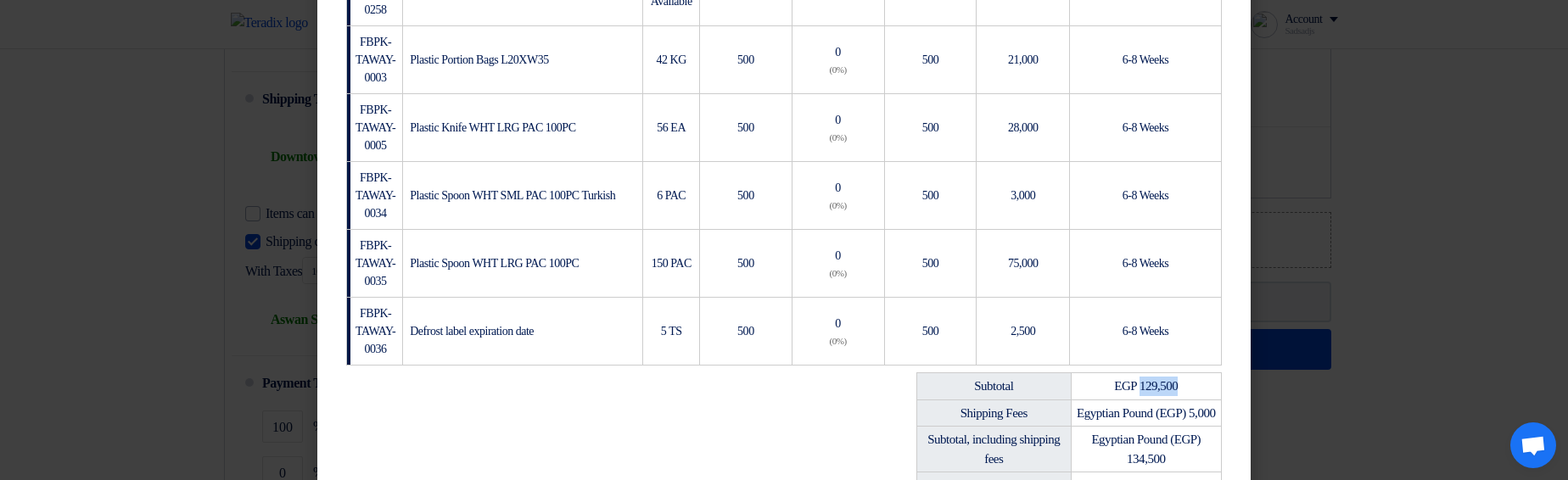
scroll to position [611, 0]
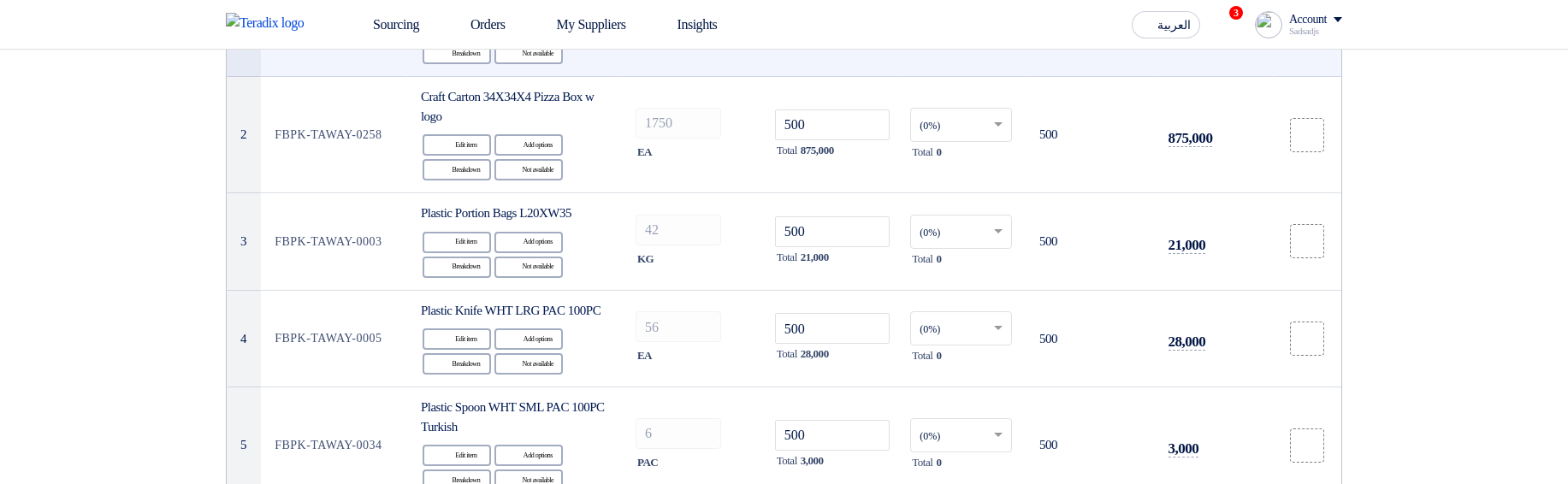
scroll to position [139, 0]
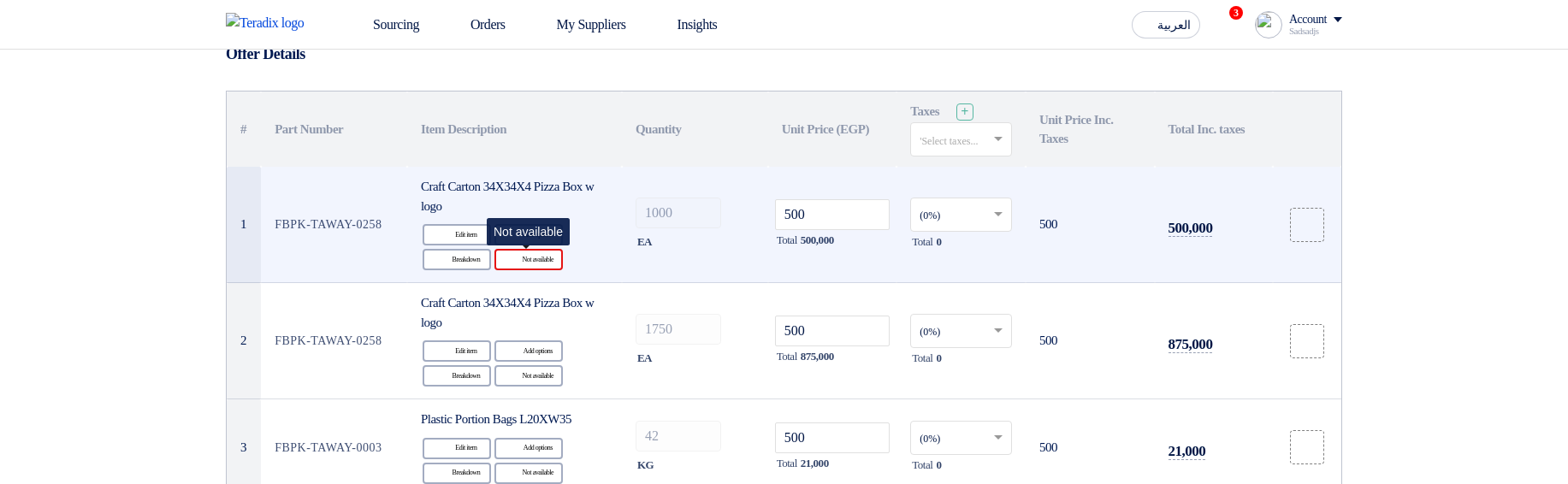
click at [537, 253] on div "Reject Not available" at bounding box center [528, 260] width 69 height 21
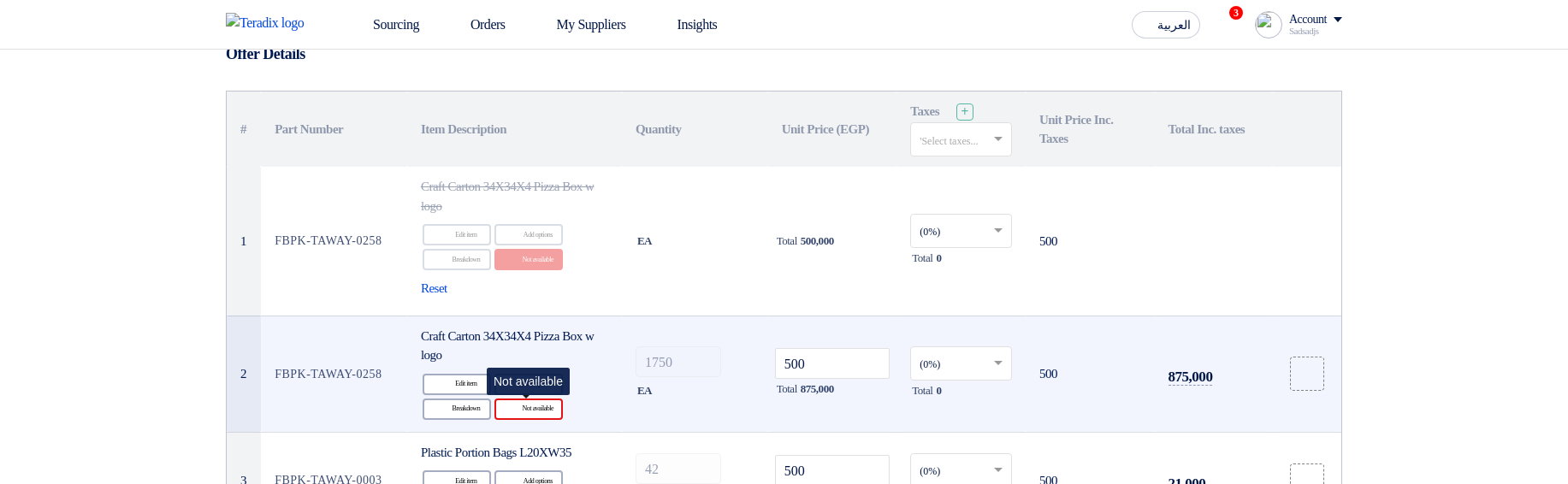
click at [544, 407] on div "Reject Not available" at bounding box center [528, 409] width 69 height 21
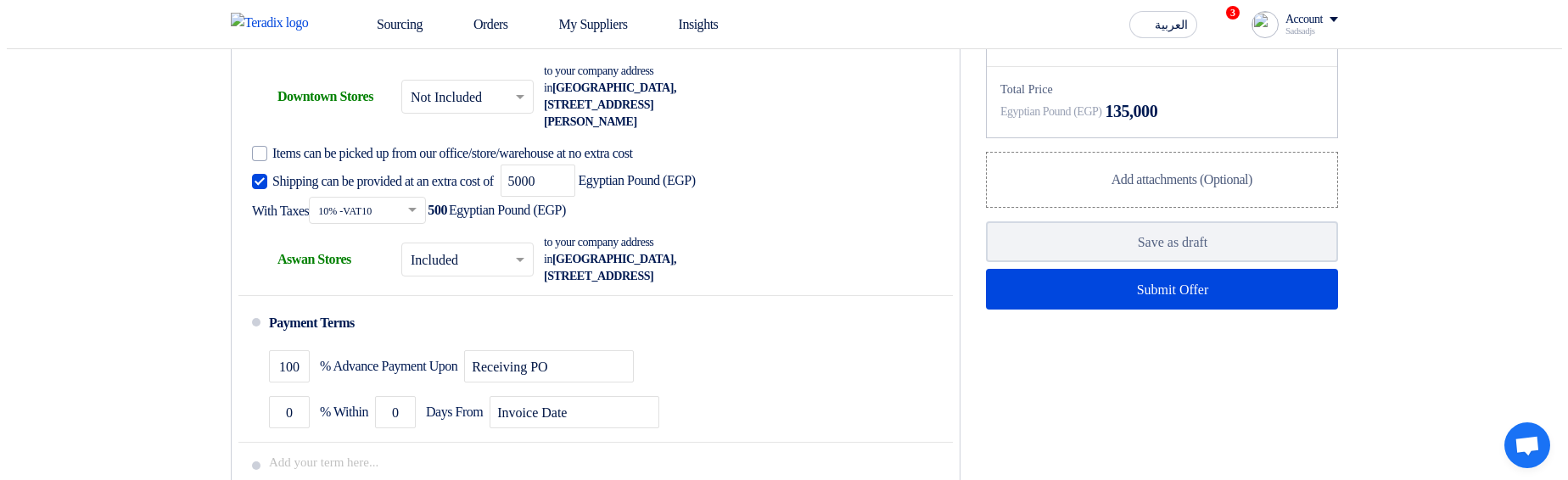
scroll to position [1462, 0]
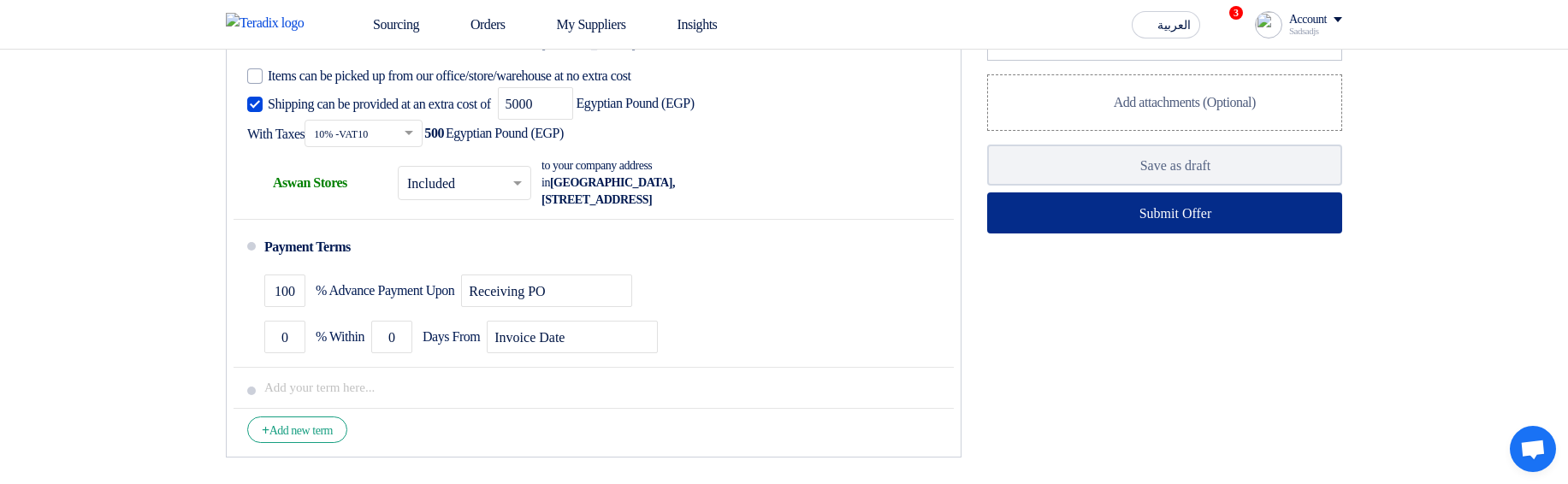
click at [1100, 234] on button "Submit Offer" at bounding box center [1164, 213] width 355 height 41
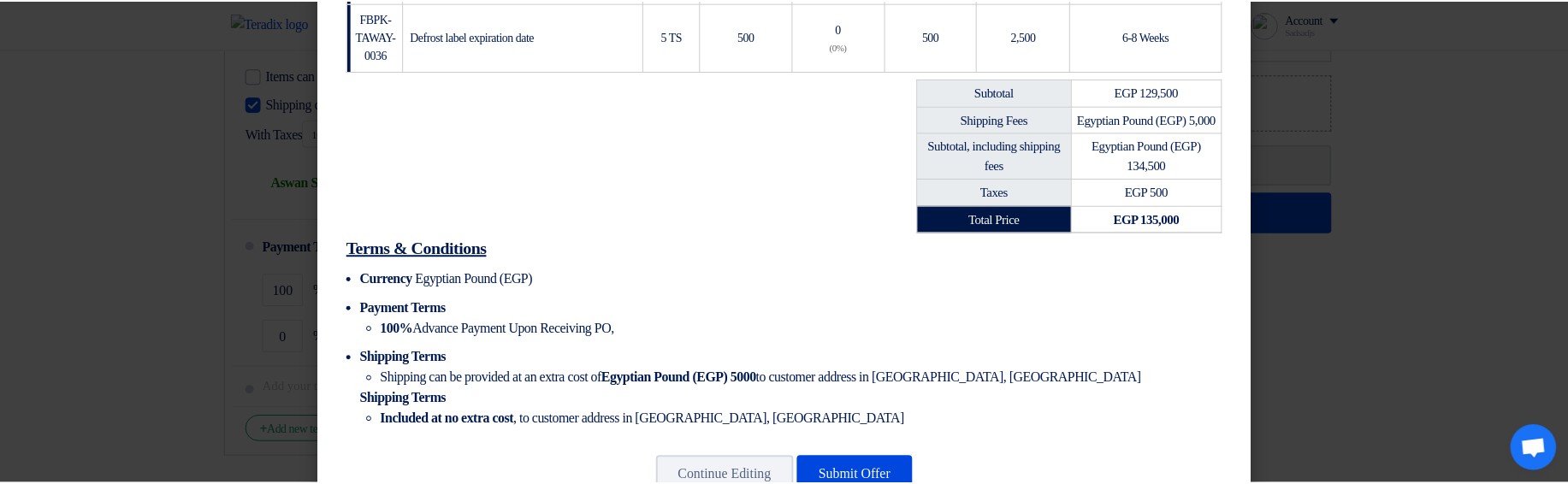
scroll to position [822, 0]
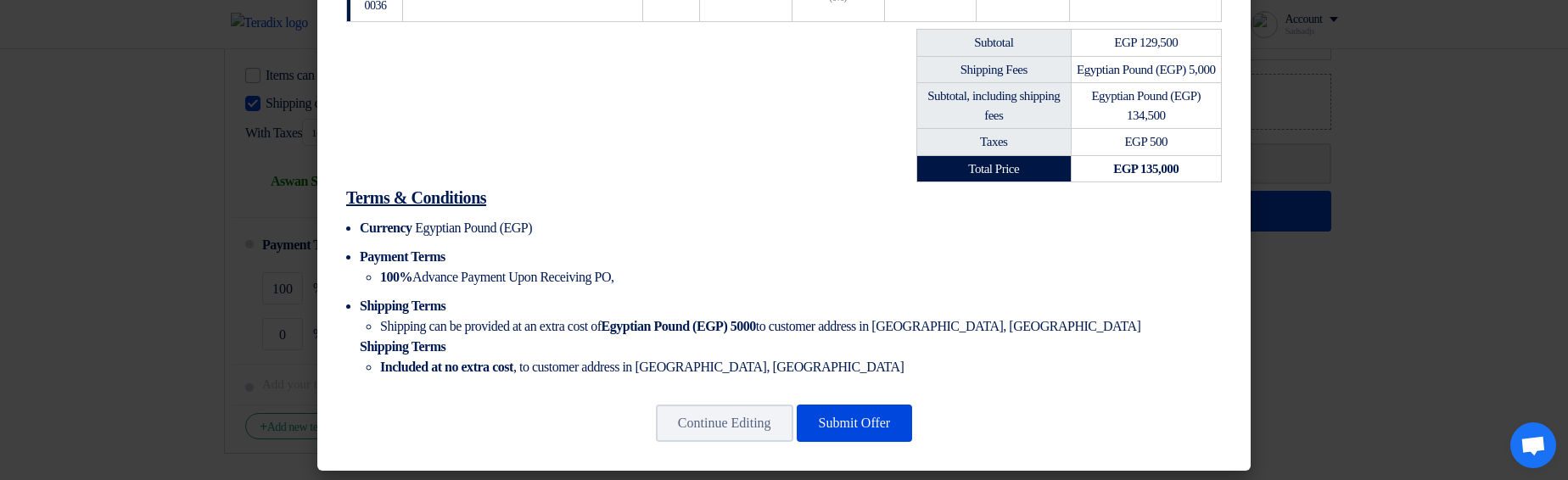
click at [1154, 41] on td "EGP 129,500" at bounding box center [1145, 43] width 150 height 28
drag, startPoint x: 1050, startPoint y: 222, endPoint x: 1108, endPoint y: 126, distance: 112.2
click at [1050, 210] on h2 "Terms & Conditions" at bounding box center [784, 198] width 875 height 24
click at [1157, 44] on td "EGP 129,500" at bounding box center [1145, 43] width 150 height 28
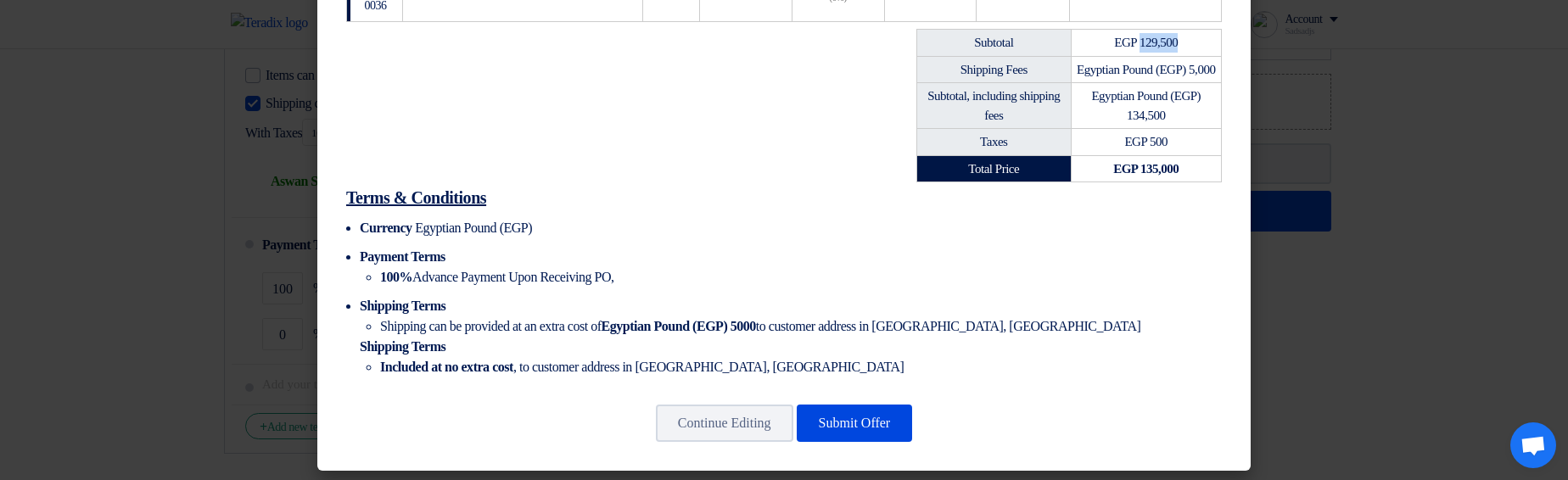
click at [1157, 44] on td "EGP 129,500" at bounding box center [1145, 43] width 150 height 28
copy td "129,500"
click at [1074, 238] on li "Currency Egyptian Pound (EGP)" at bounding box center [790, 228] width 862 height 20
click at [1383, 169] on modal-container "hgjhgjh Sadsadjs Askjd – asdhj sadkjh@asd.asd +201140006789 Quotation Quotation…" at bounding box center [784, 240] width 1568 height 480
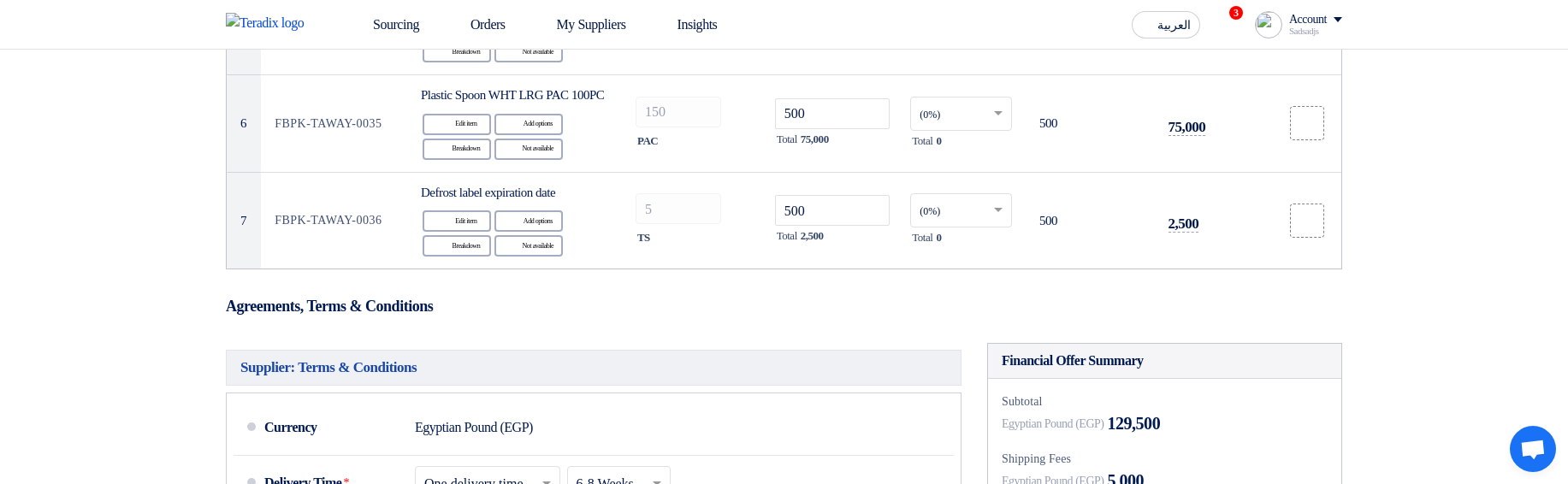
scroll to position [139, 0]
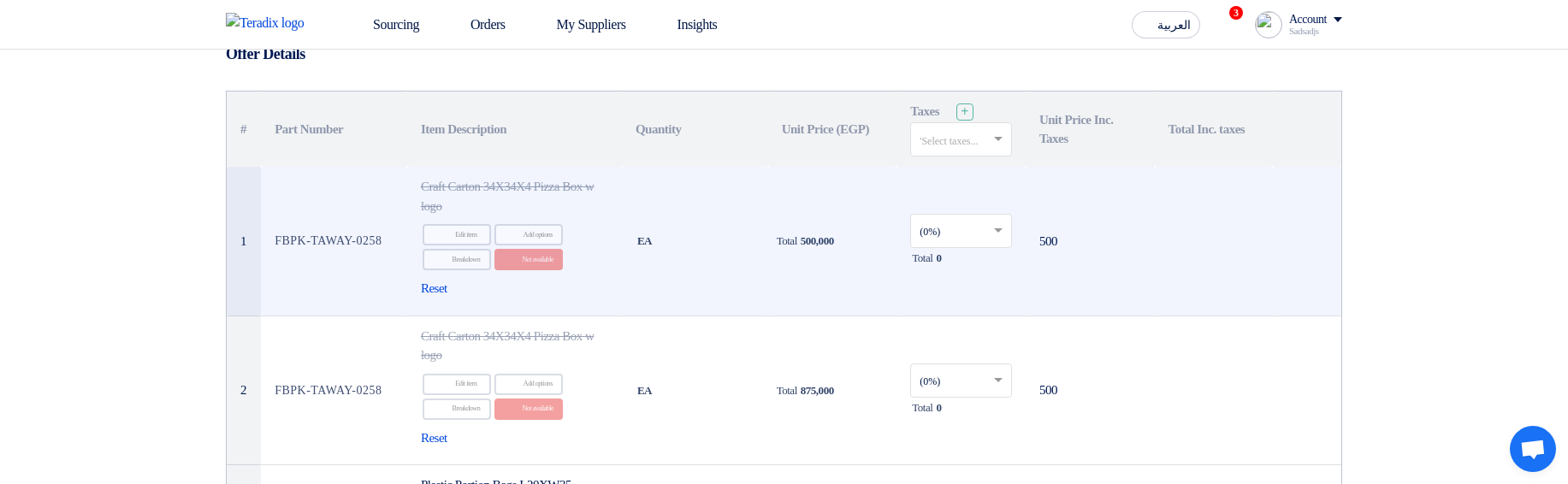
click at [456, 283] on div "Reset" at bounding box center [514, 288] width 187 height 19
click at [438, 288] on span "Reset" at bounding box center [434, 288] width 27 height 19
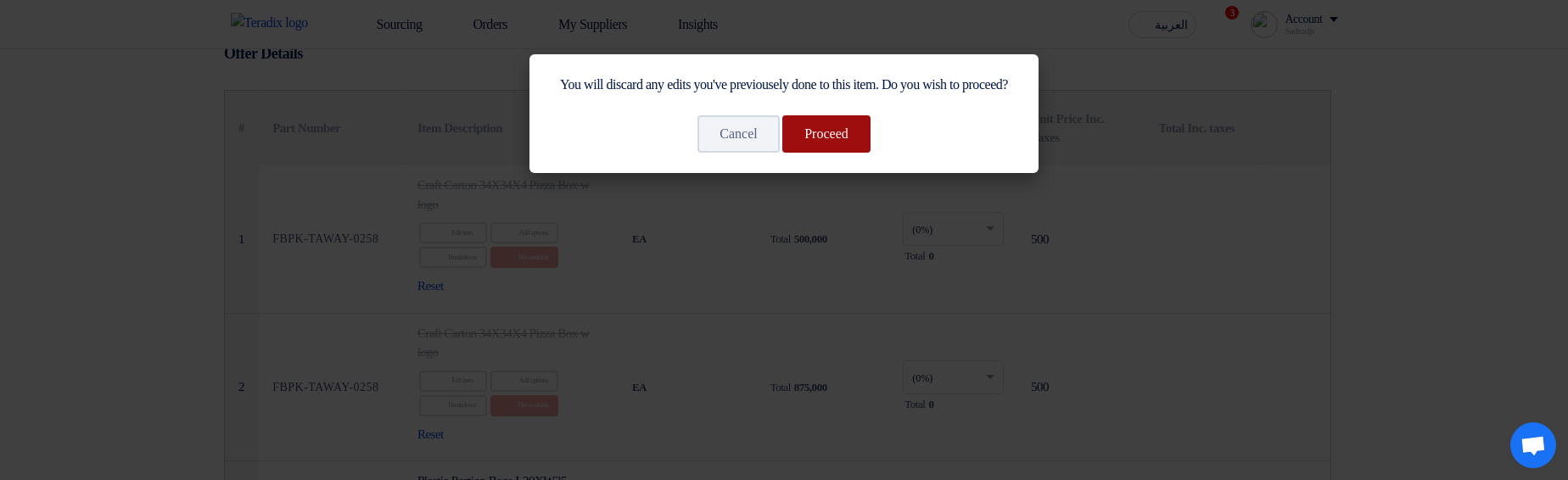
click at [843, 146] on button "Proceed" at bounding box center [826, 134] width 88 height 38
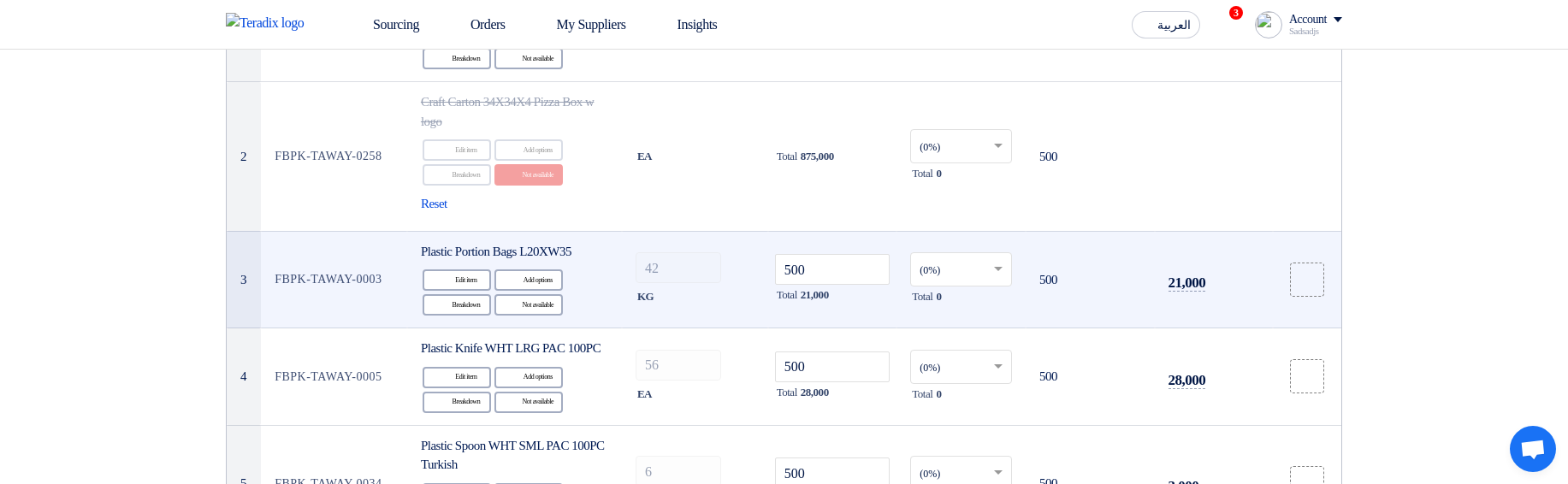
scroll to position [345, 0]
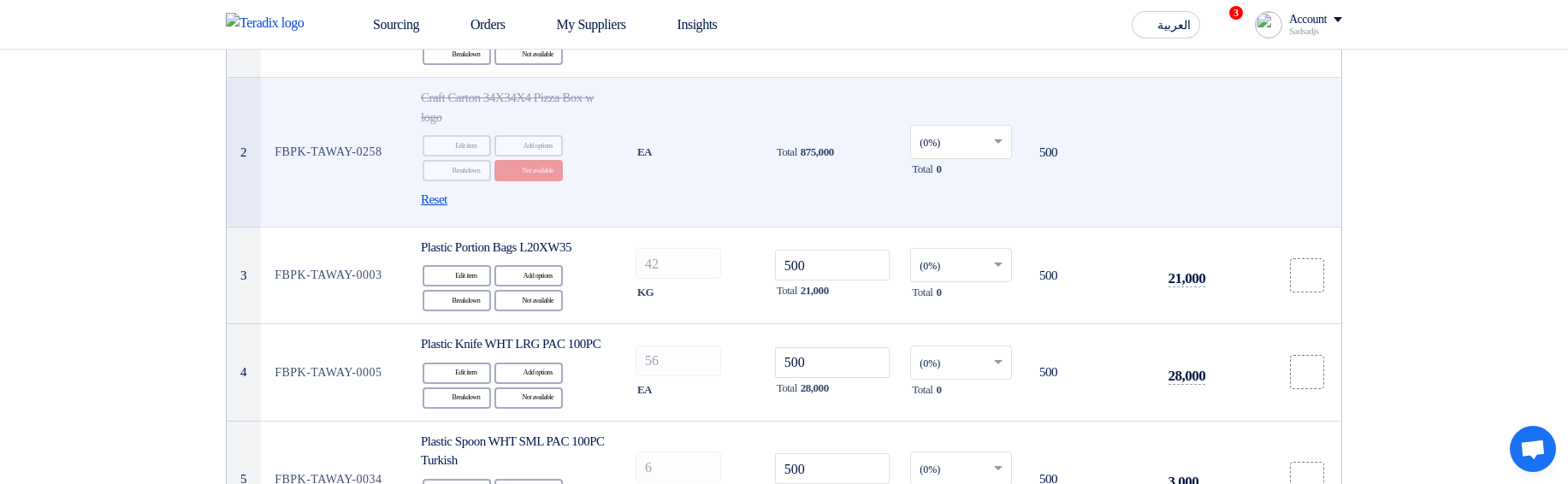
click at [434, 199] on span "Reset" at bounding box center [434, 199] width 27 height 19
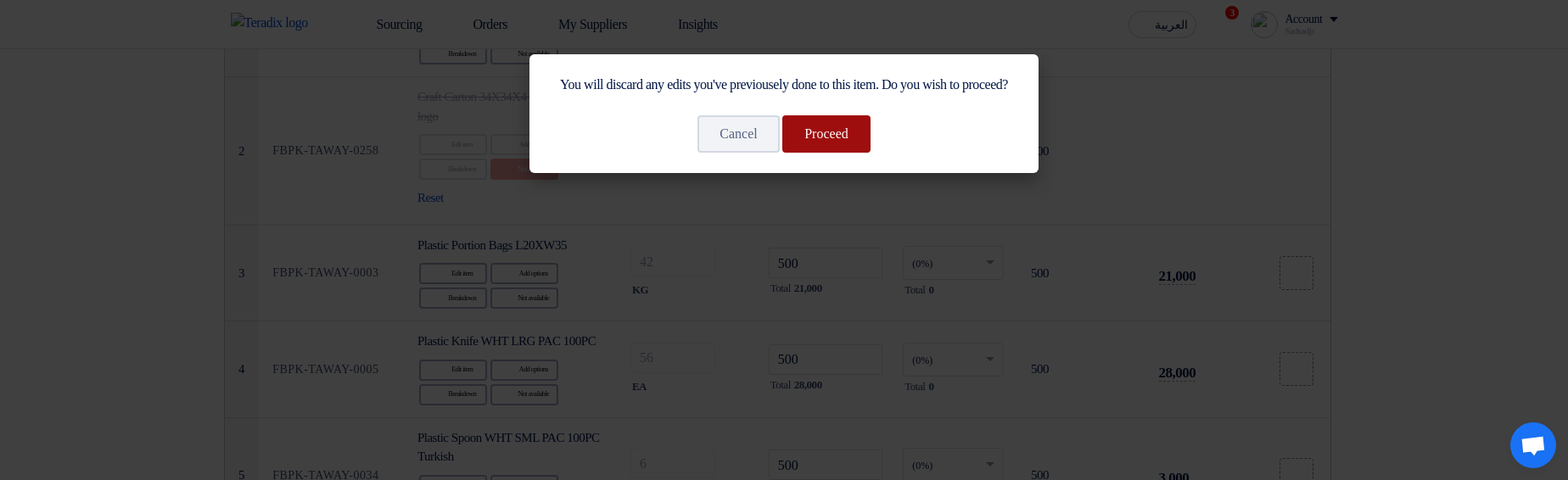
click at [846, 149] on button "Proceed" at bounding box center [826, 134] width 88 height 38
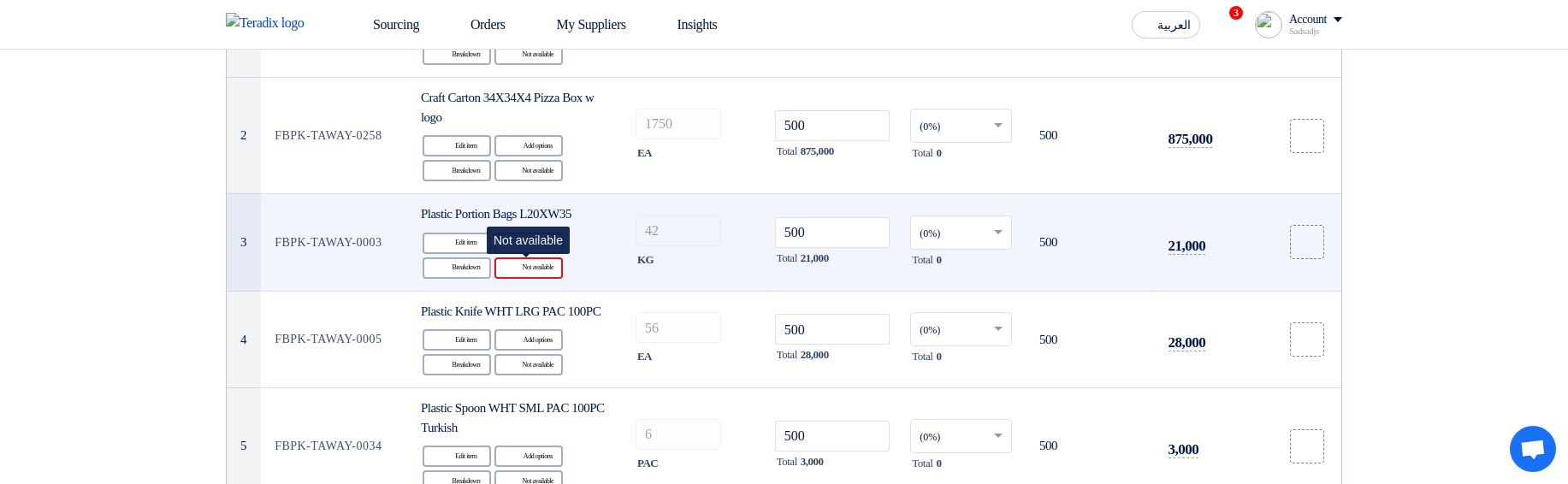
click at [548, 265] on div "Reject Not available" at bounding box center [528, 268] width 69 height 21
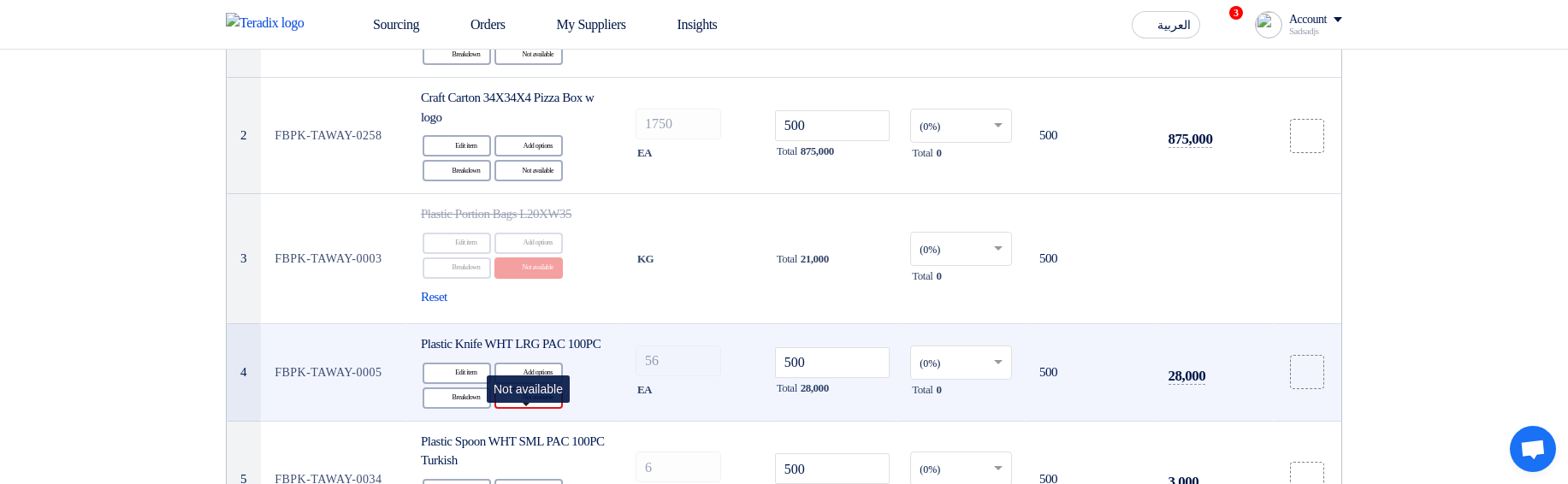
click at [544, 409] on div "Reject Not available" at bounding box center [528, 398] width 69 height 21
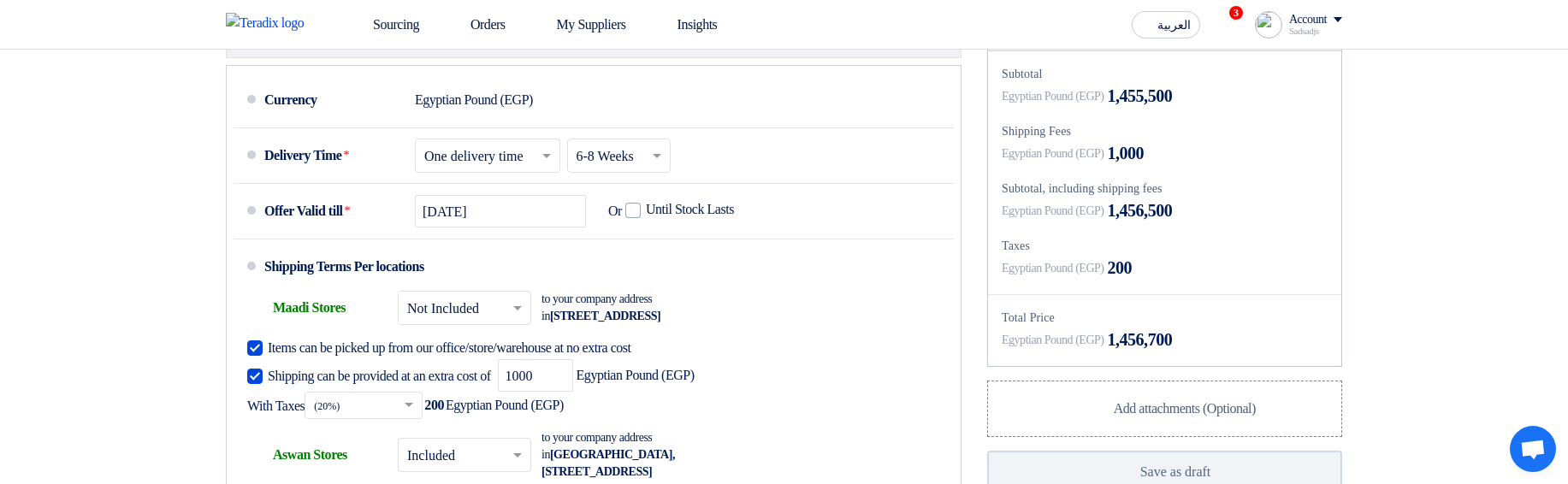
scroll to position [1166, 0]
click at [1138, 168] on span "1,000" at bounding box center [1126, 155] width 37 height 26
click at [1132, 283] on span "200" at bounding box center [1119, 270] width 25 height 26
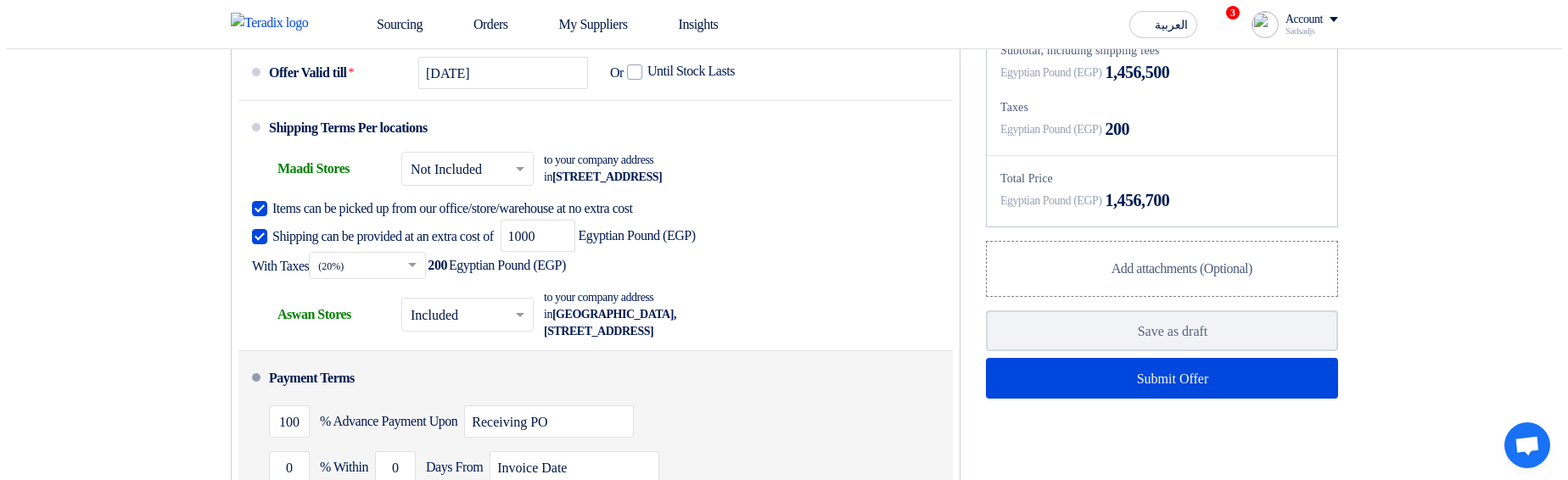
scroll to position [1360, 0]
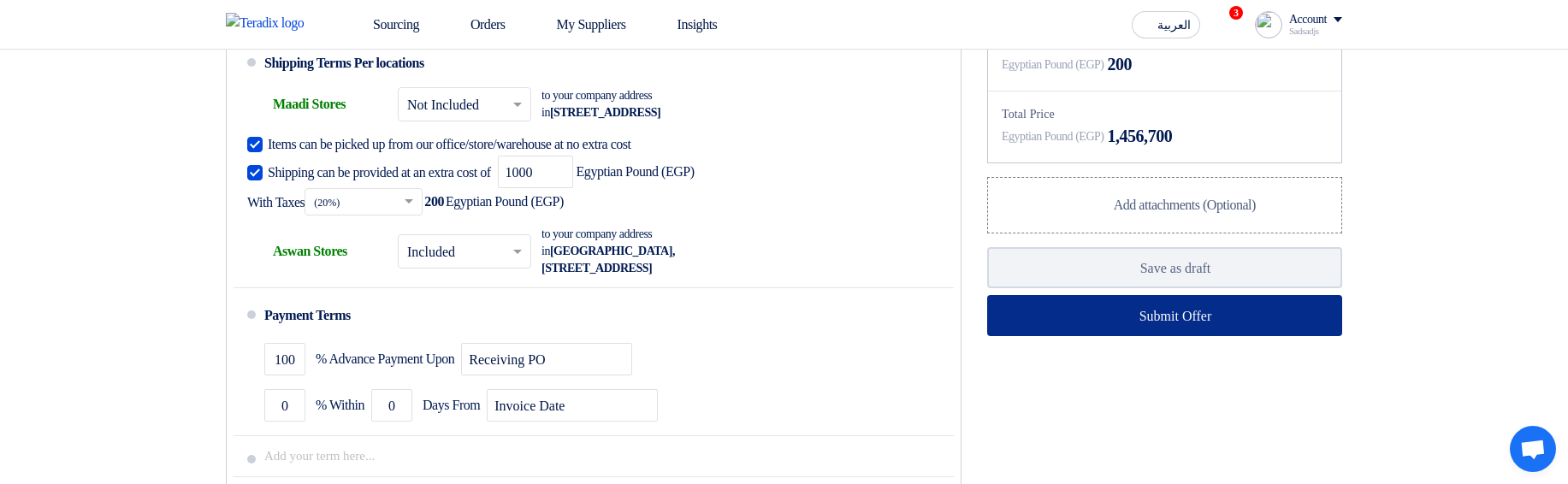
click at [1062, 337] on button "Submit Offer" at bounding box center [1164, 315] width 355 height 41
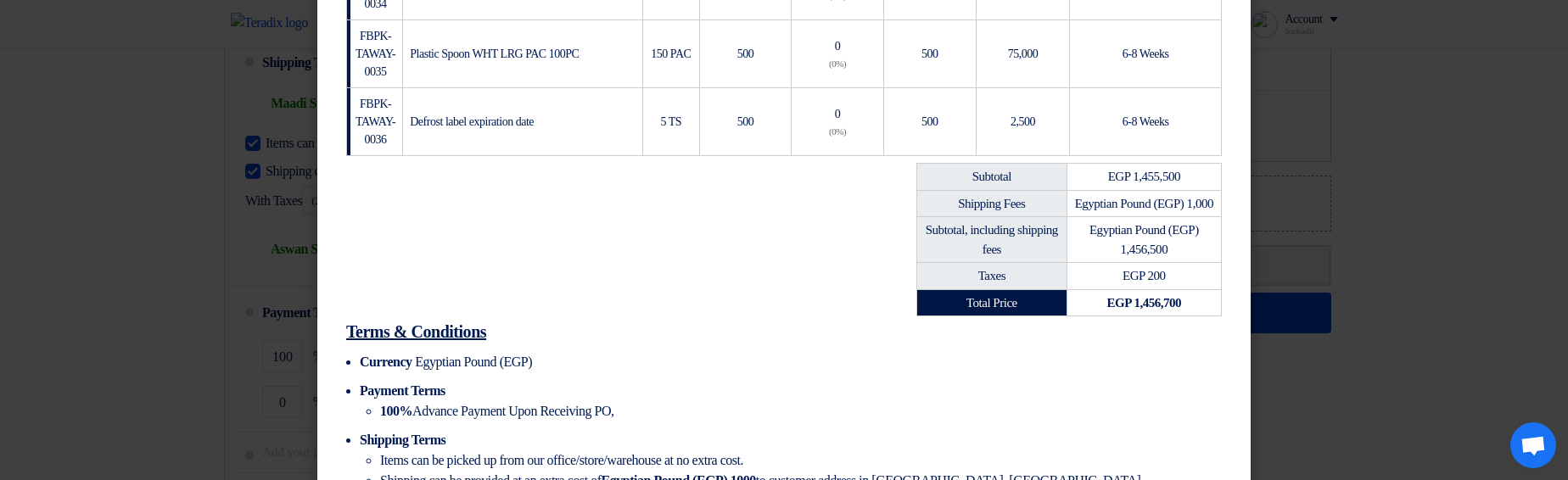
scroll to position [713, 0]
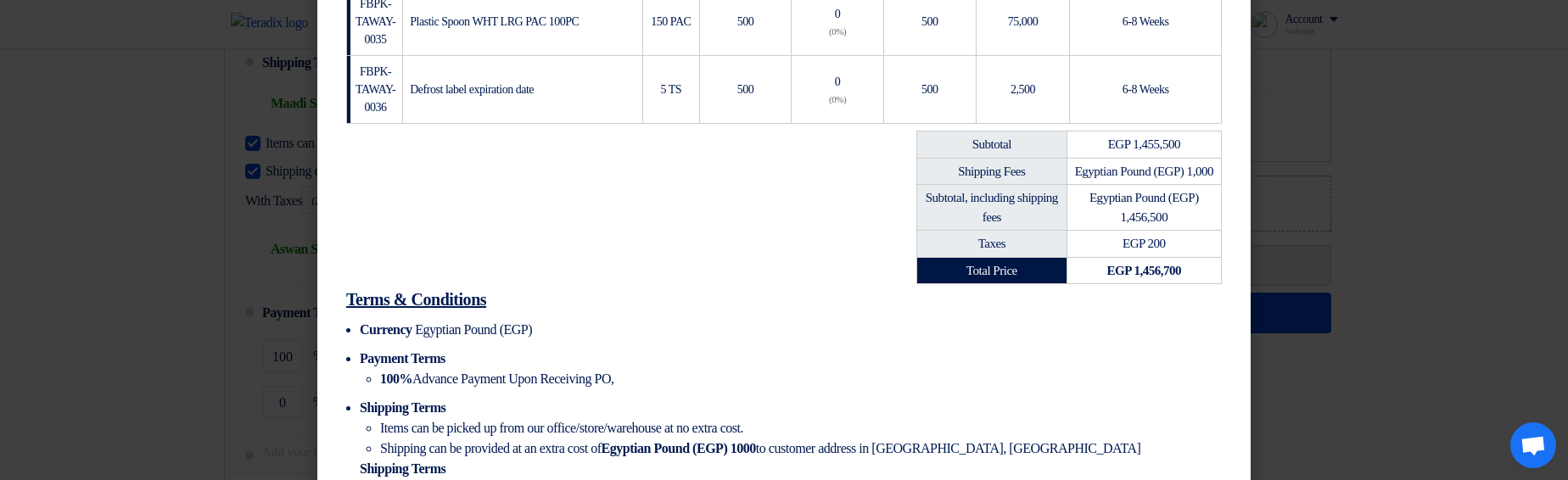
click at [1145, 145] on td "EGP 1,455,500" at bounding box center [1143, 145] width 154 height 28
click at [1130, 224] on span "Egyptian Pound (EGP) 1,456,500" at bounding box center [1143, 208] width 109 height 33
click at [1157, 250] on span "EGP 200" at bounding box center [1143, 243] width 43 height 14
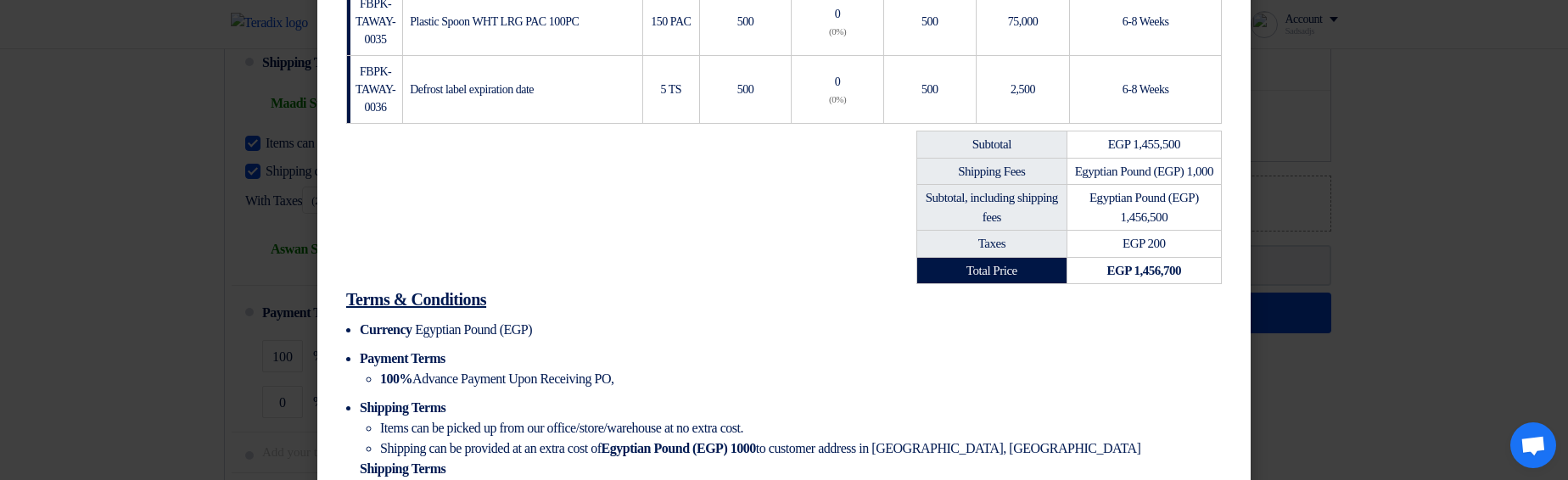
click at [1155, 250] on span "EGP 200" at bounding box center [1143, 243] width 43 height 14
click at [1165, 278] on strong "EGP 1,456,700" at bounding box center [1143, 270] width 74 height 14
click at [1108, 312] on h2 "Terms & Conditions" at bounding box center [784, 300] width 875 height 24
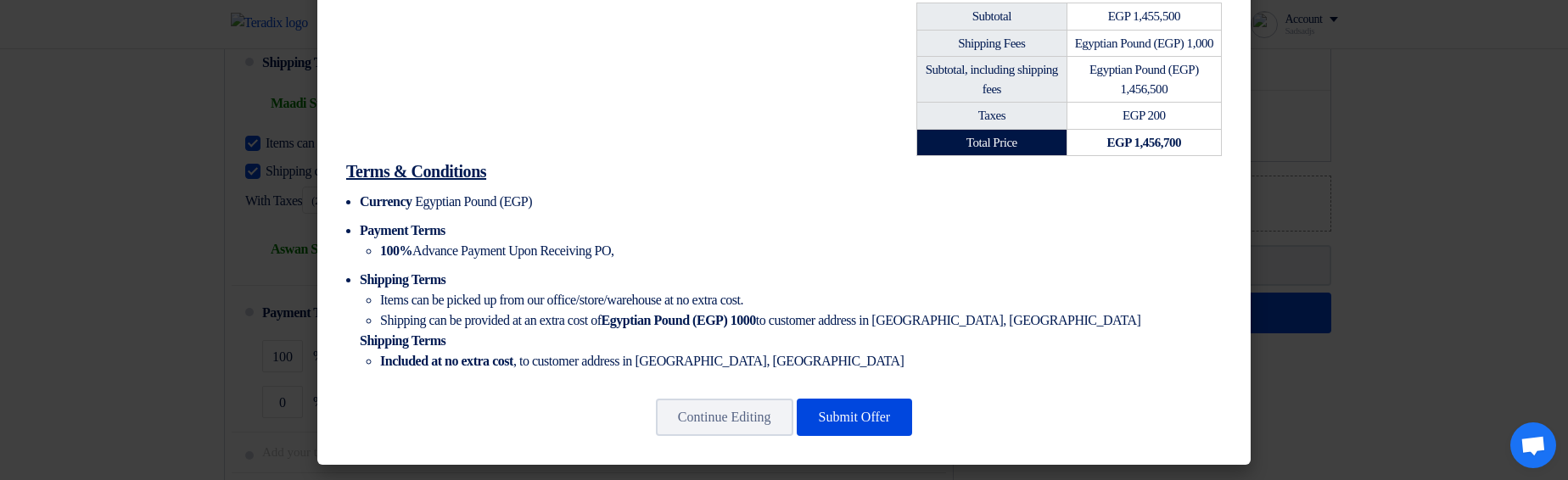
scroll to position [860, 0]
click at [858, 300] on li "Items can be picked up from our office/store/warehouse at no extra cost." at bounding box center [801, 301] width 842 height 20
click at [744, 295] on li "Items can be picked up from our office/store/warehouse at no extra cost." at bounding box center [801, 301] width 842 height 20
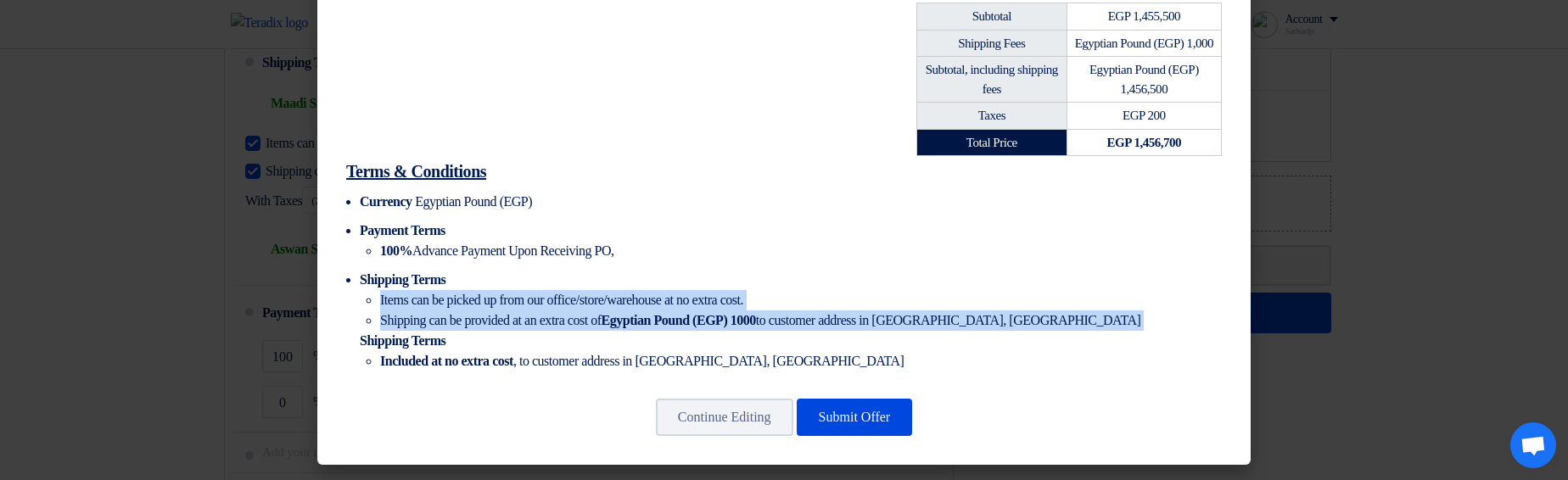
drag, startPoint x: 744, startPoint y: 295, endPoint x: 777, endPoint y: 320, distance: 41.4
click at [777, 320] on ul "Items can be picked up from our office/store/warehouse at no extra cost. Shippi…" at bounding box center [790, 311] width 862 height 40
click at [756, 321] on strong "Egyptian Pound (EGP) 1000" at bounding box center [678, 321] width 154 height 15
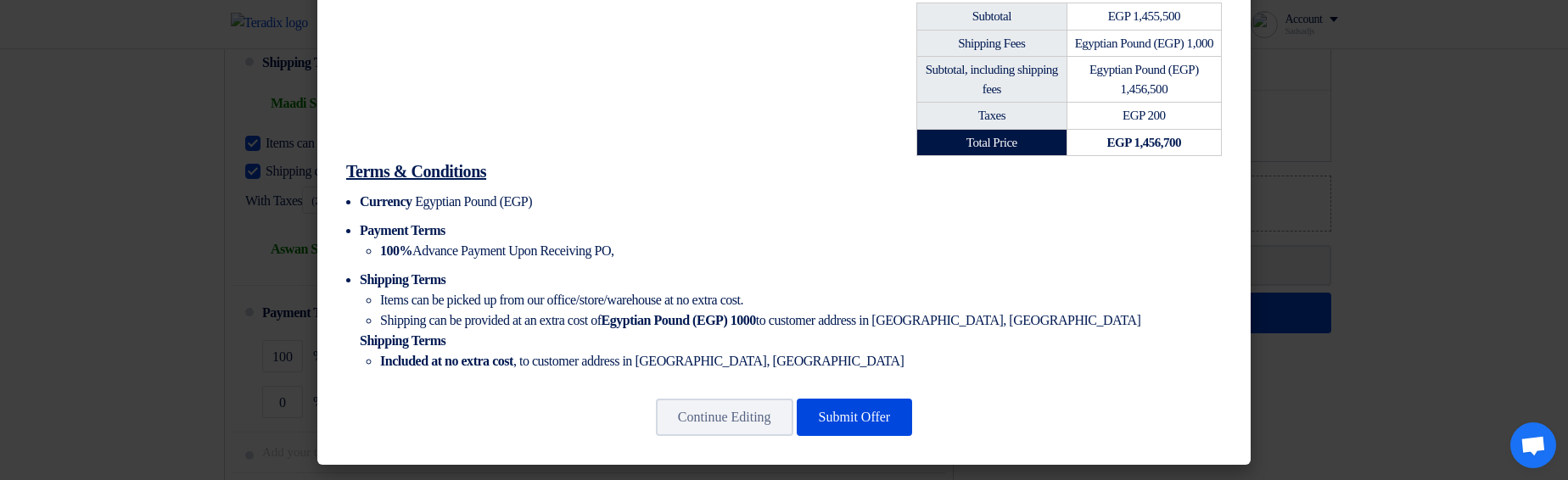
click at [1093, 281] on li "Shipping Terms Items can be picked up from our office/store/warehouse at no ext…" at bounding box center [790, 320] width 862 height 102
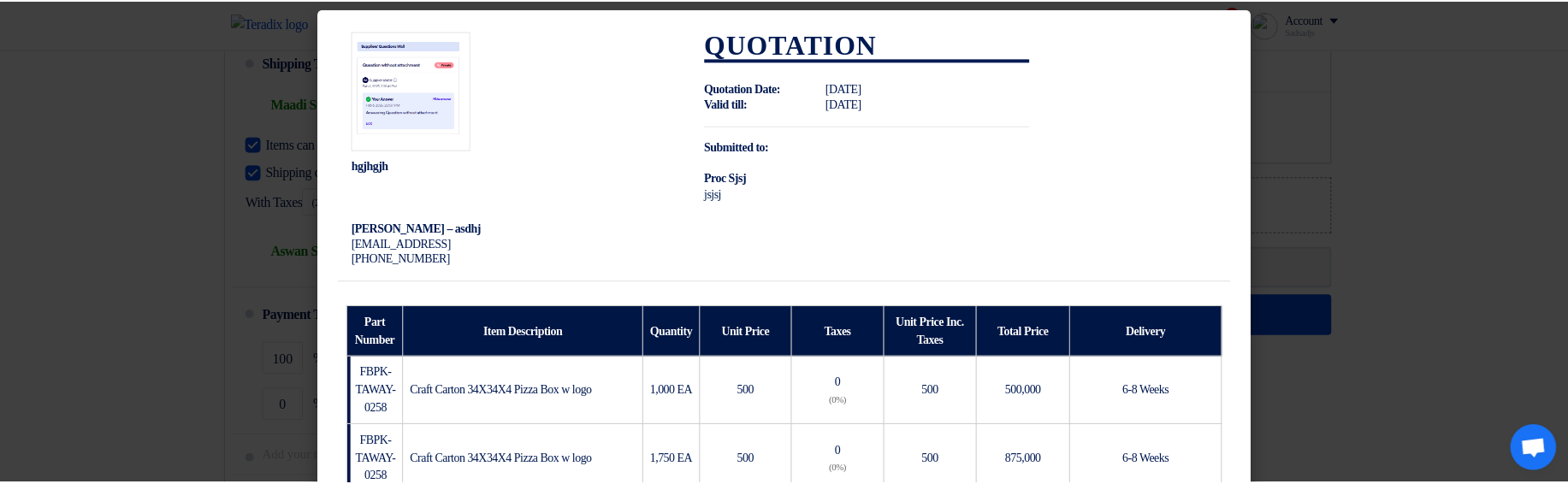
scroll to position [0, 0]
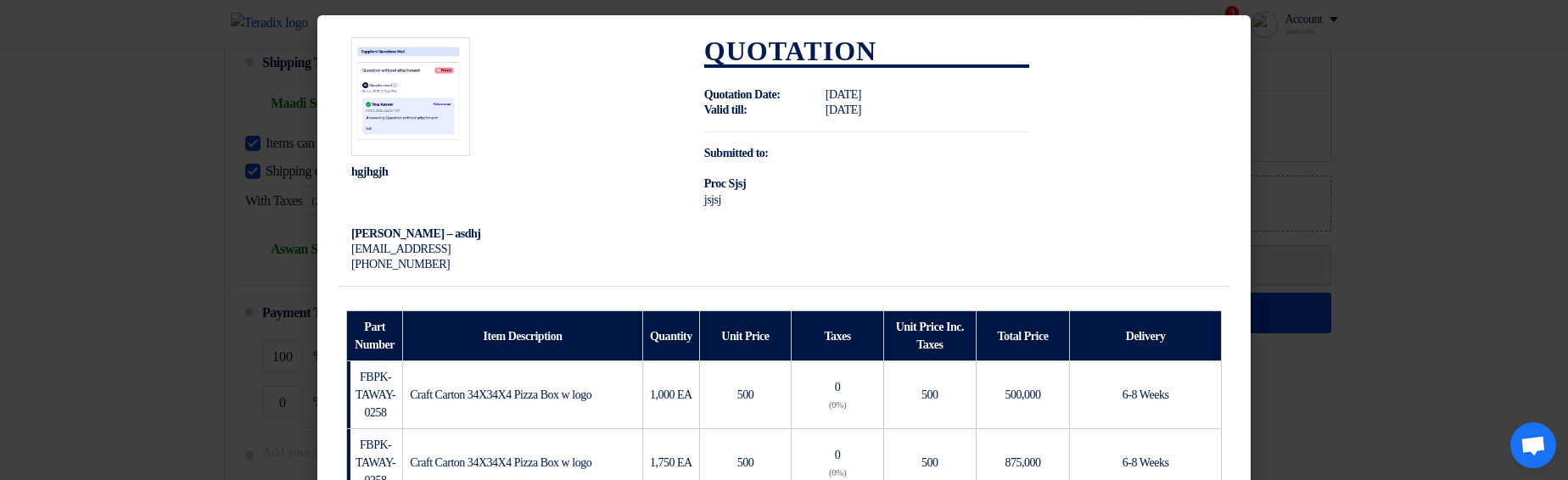
click at [1314, 217] on modal-container "hgjhgjh Sadsadjs Askjd – asdhj sadkjh@asd.asd +201140006789 Quotation Quotation…" at bounding box center [784, 240] width 1568 height 480
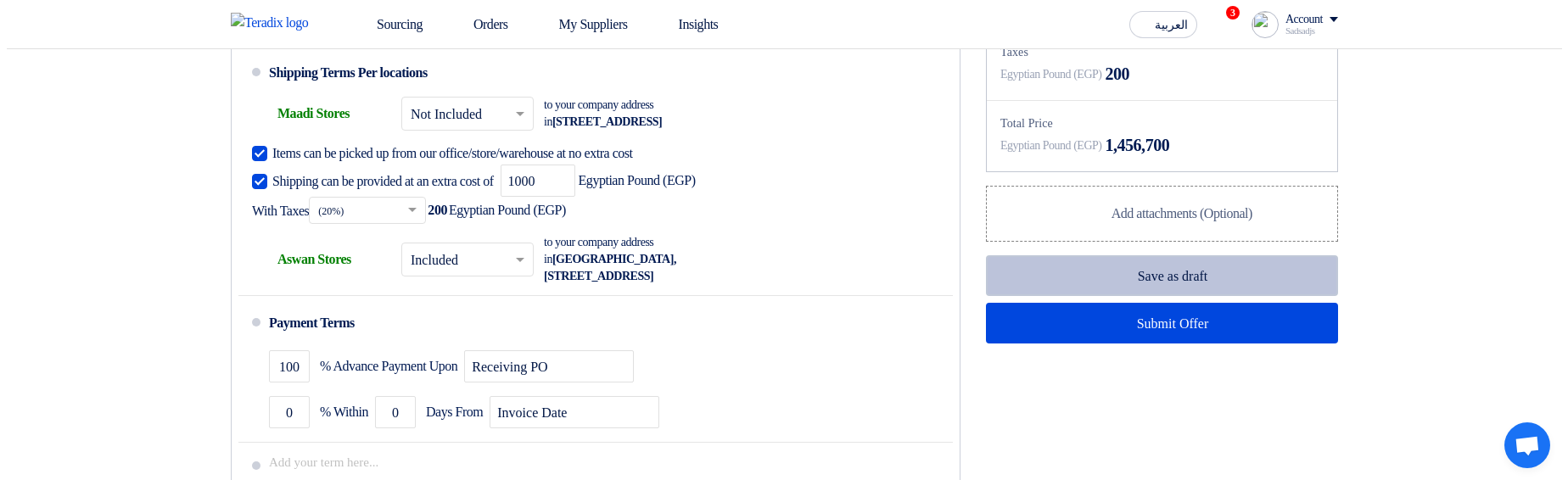
scroll to position [1360, 0]
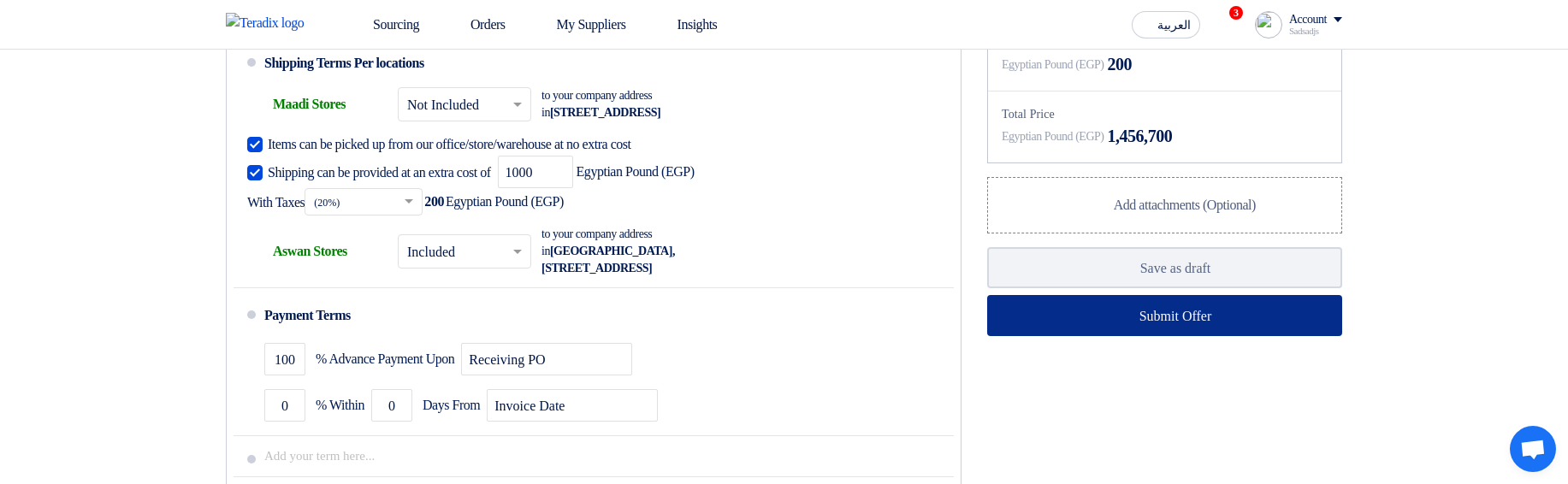
click at [1064, 337] on button "Submit Offer" at bounding box center [1164, 315] width 355 height 41
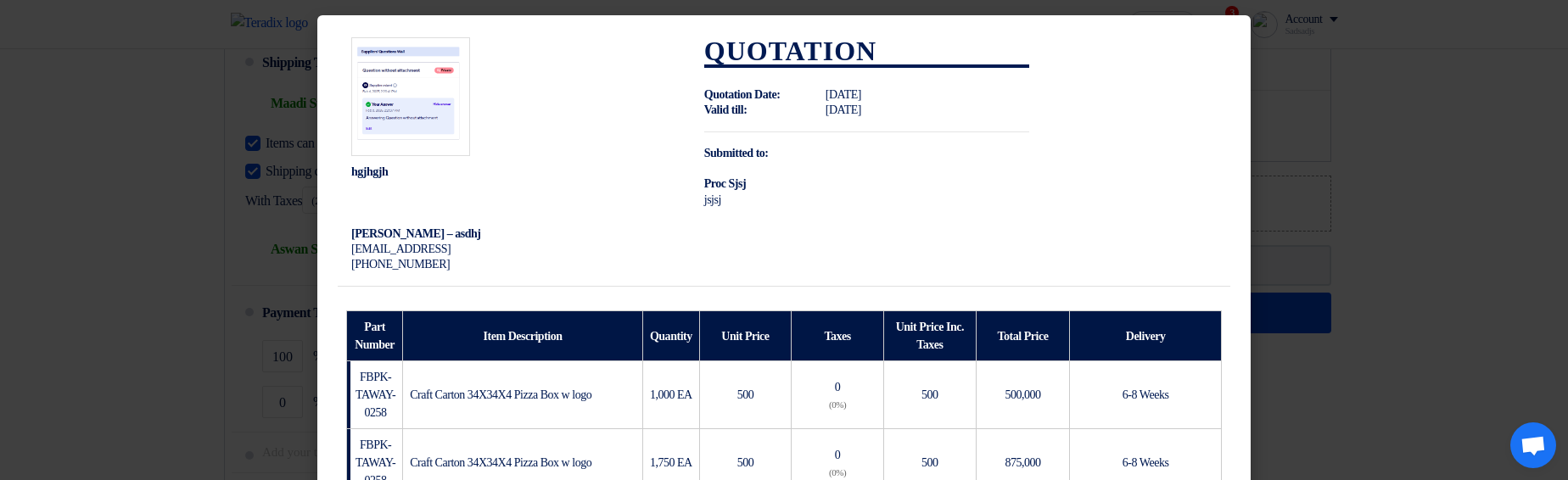
drag, startPoint x: 331, startPoint y: 169, endPoint x: 515, endPoint y: 174, distance: 184.1
click at [515, 174] on td "hgjhgjh Sadsadjs Askjd – asdhj sadkjh@asd.asd +201140006789" at bounding box center [514, 155] width 353 height 263
click at [545, 171] on div "hgjhgjh" at bounding box center [514, 172] width 325 height 16
drag, startPoint x: 362, startPoint y: 231, endPoint x: 542, endPoint y: 249, distance: 180.9
click at [542, 249] on td "hgjhgjh Sadsadjs Askjd – asdhj sadkjh@asd.asd +201140006789" at bounding box center [514, 155] width 353 height 263
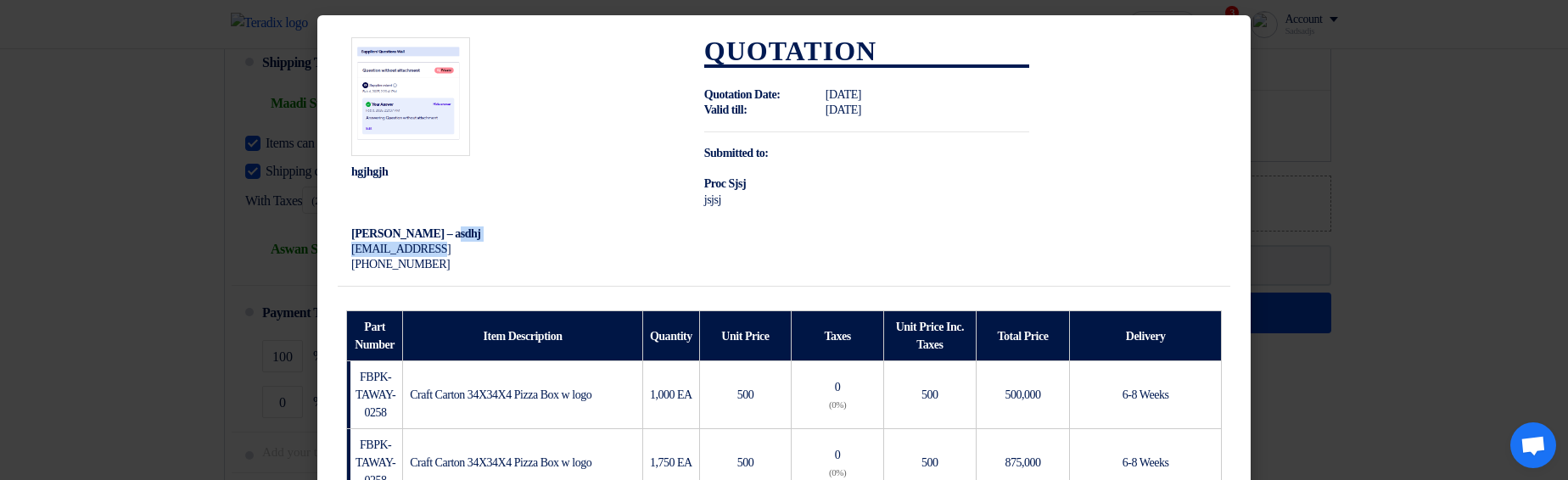
click at [594, 246] on td "hgjhgjh Sadsadjs Askjd – asdhj sadkjh@asd.asd +201140006789" at bounding box center [514, 155] width 353 height 263
drag, startPoint x: 358, startPoint y: 262, endPoint x: 527, endPoint y: 261, distance: 169.0
click at [527, 261] on td "hgjhgjh Sadsadjs Askjd – asdhj sadkjh@asd.asd +201140006789" at bounding box center [514, 155] width 353 height 263
click at [723, 150] on strong "Submitted to:" at bounding box center [736, 154] width 64 height 13
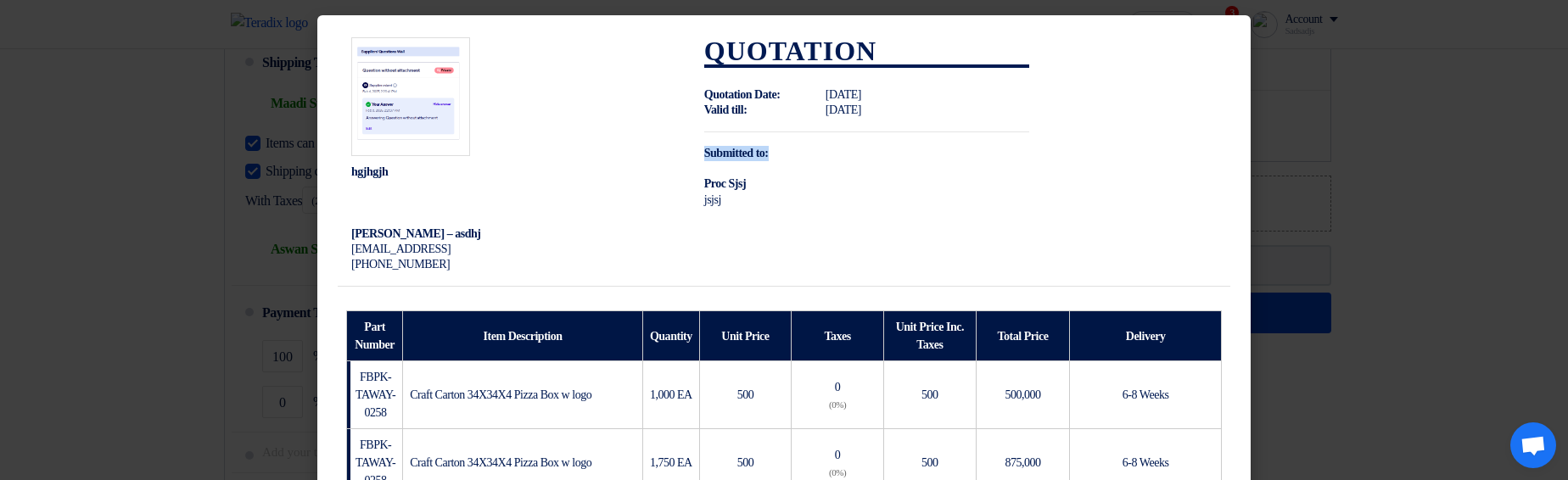
drag, startPoint x: 723, startPoint y: 150, endPoint x: 776, endPoint y: 149, distance: 53.0
click at [776, 149] on span "Submitted to:" at bounding box center [763, 154] width 119 height 16
click at [704, 182] on span "Proc Sjsj" at bounding box center [724, 184] width 41 height 13
drag, startPoint x: 702, startPoint y: 182, endPoint x: 768, endPoint y: 182, distance: 66.0
click at [768, 182] on td "Quotation Quotation Date: Tue Aug 26 2025 Valid till: Tue Sep 23 2025 Submitted…" at bounding box center [867, 155] width 353 height 263
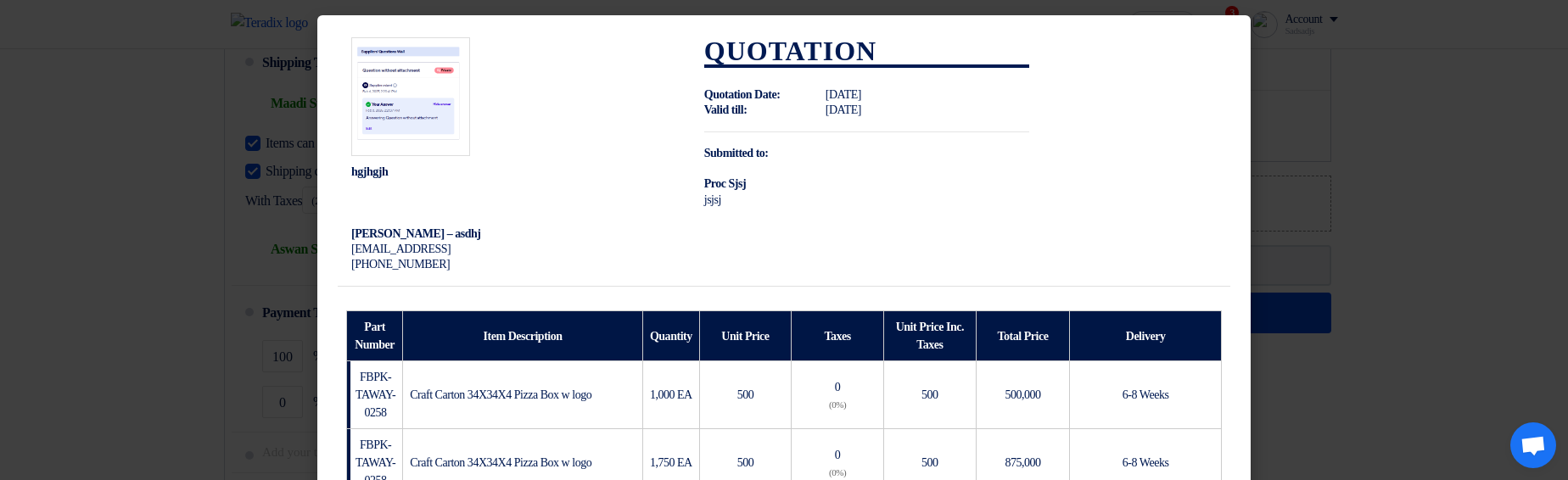
click at [892, 145] on td "Quotation Quotation Date: Tue Aug 26 2025 Valid till: Tue Sep 23 2025 Submitted…" at bounding box center [867, 155] width 353 height 263
click at [710, 195] on span "jsjsj" at bounding box center [712, 200] width 17 height 13
click at [764, 194] on td "Quotation Quotation Date: Tue Aug 26 2025 Valid till: Tue Sep 23 2025 Submitted…" at bounding box center [867, 155] width 353 height 263
click at [756, 147] on strong "Submitted to:" at bounding box center [736, 154] width 64 height 13
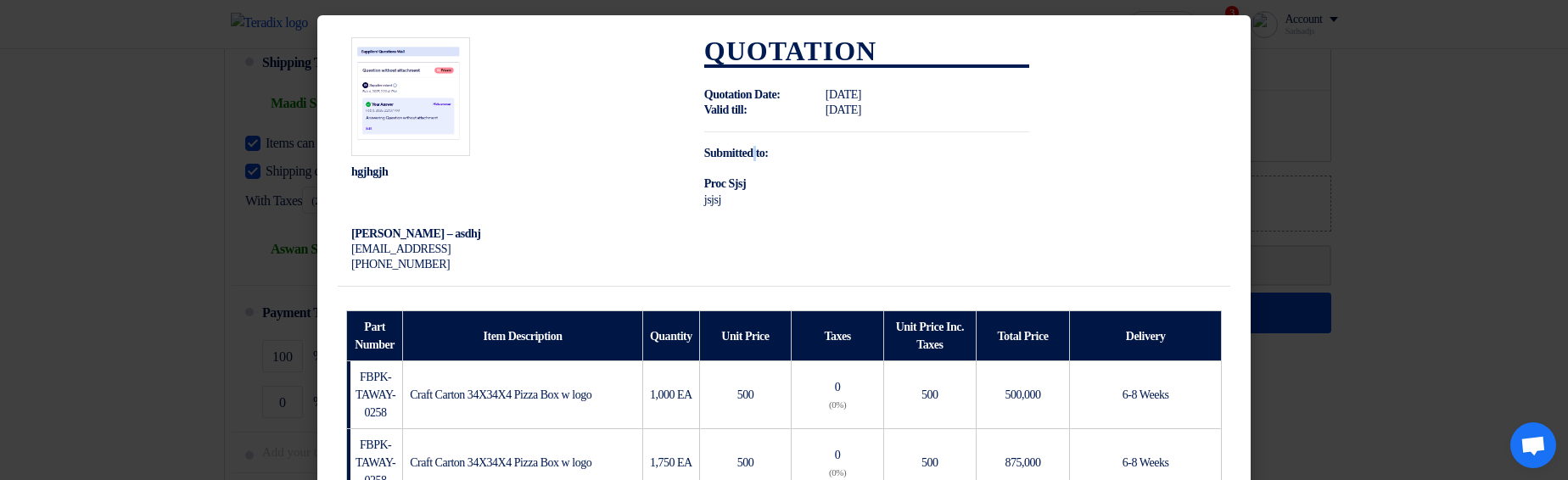
click at [756, 147] on strong "Submitted to:" at bounding box center [736, 154] width 64 height 13
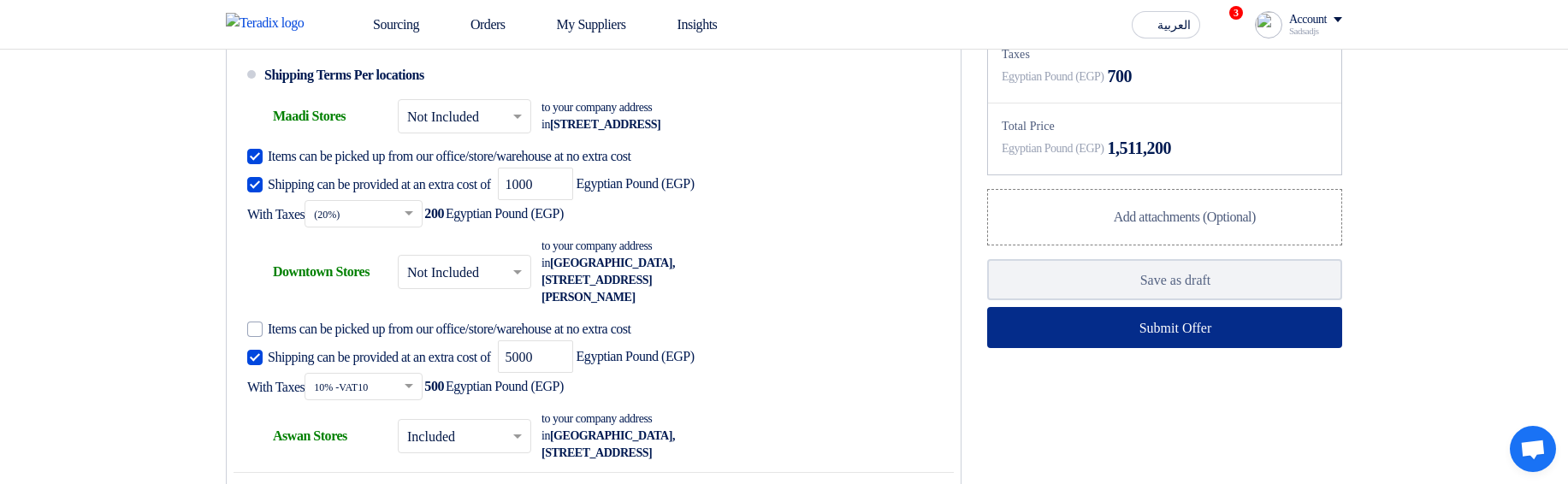
click at [1118, 319] on use at bounding box center [1118, 319] width 0 height 0
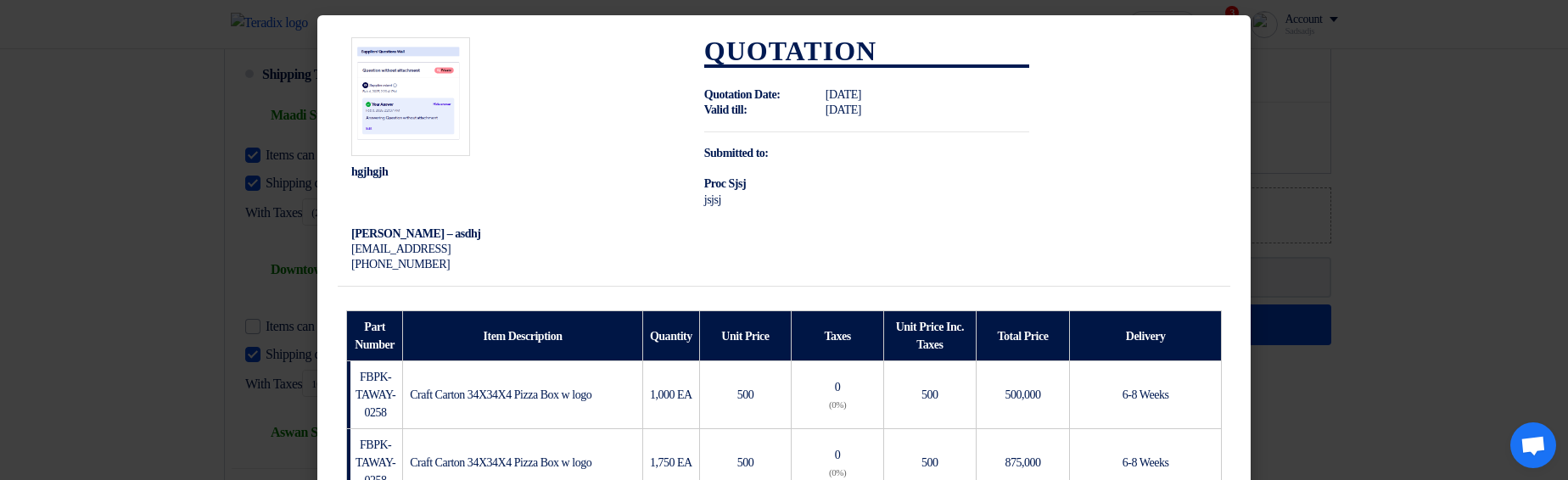
scroll to position [1360, 0]
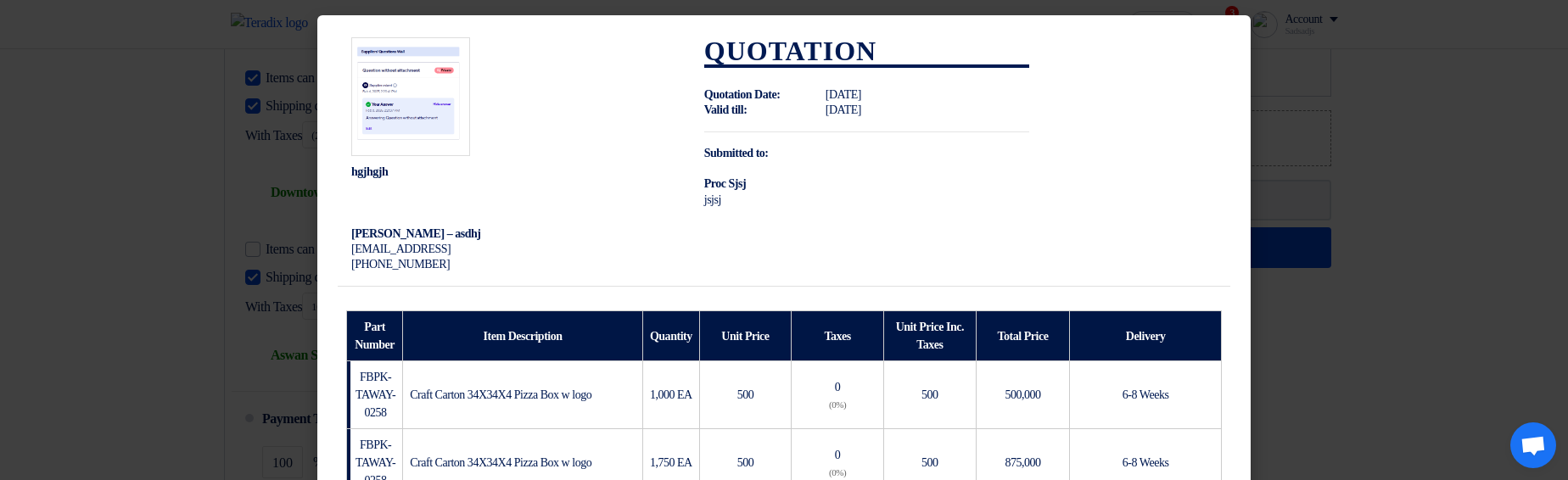
click at [752, 317] on th "Unit Price" at bounding box center [744, 337] width 92 height 50
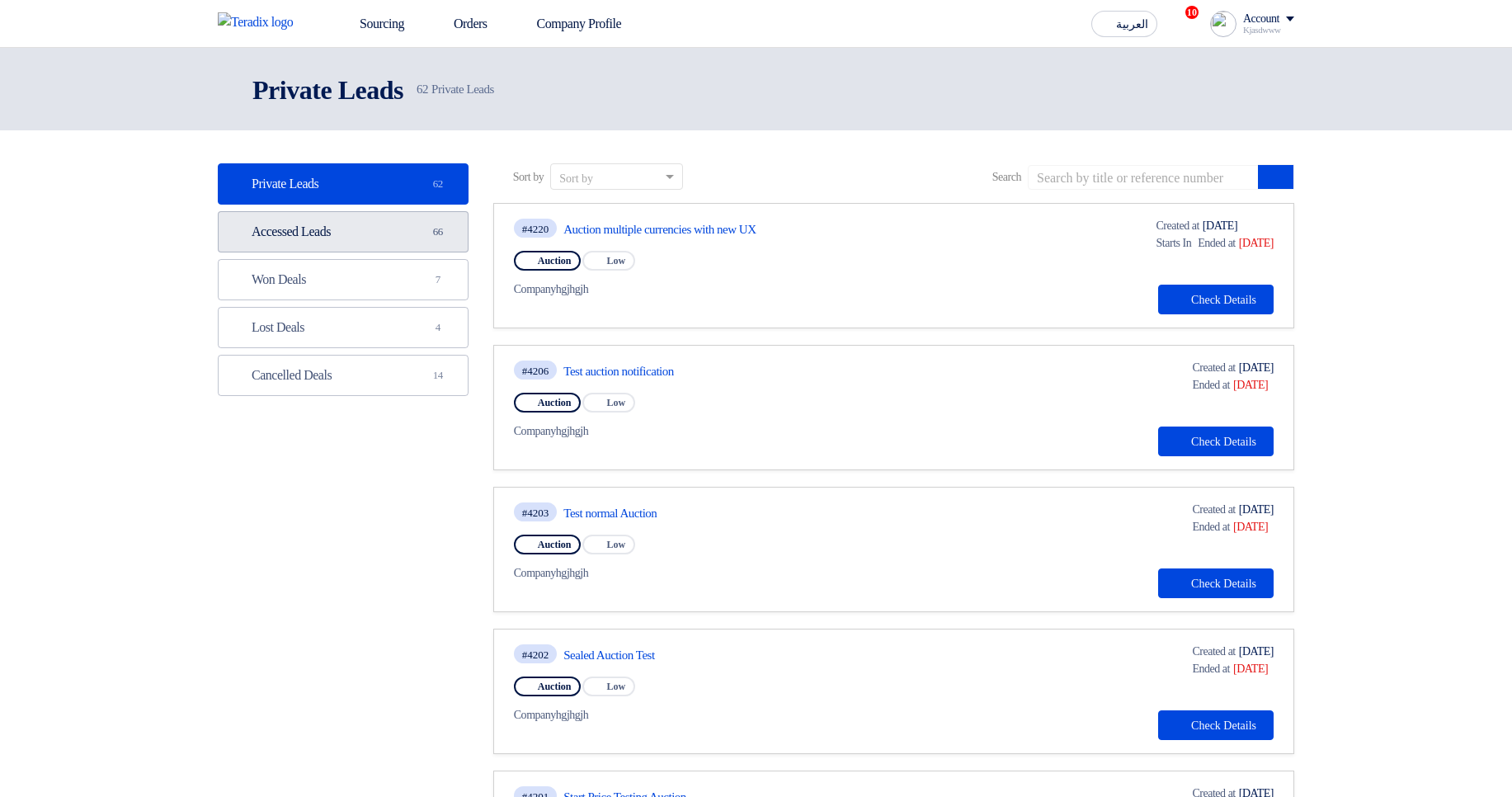
click at [319, 235] on link "Accessed Leads Accessed Leads 66" at bounding box center [343, 231] width 251 height 41
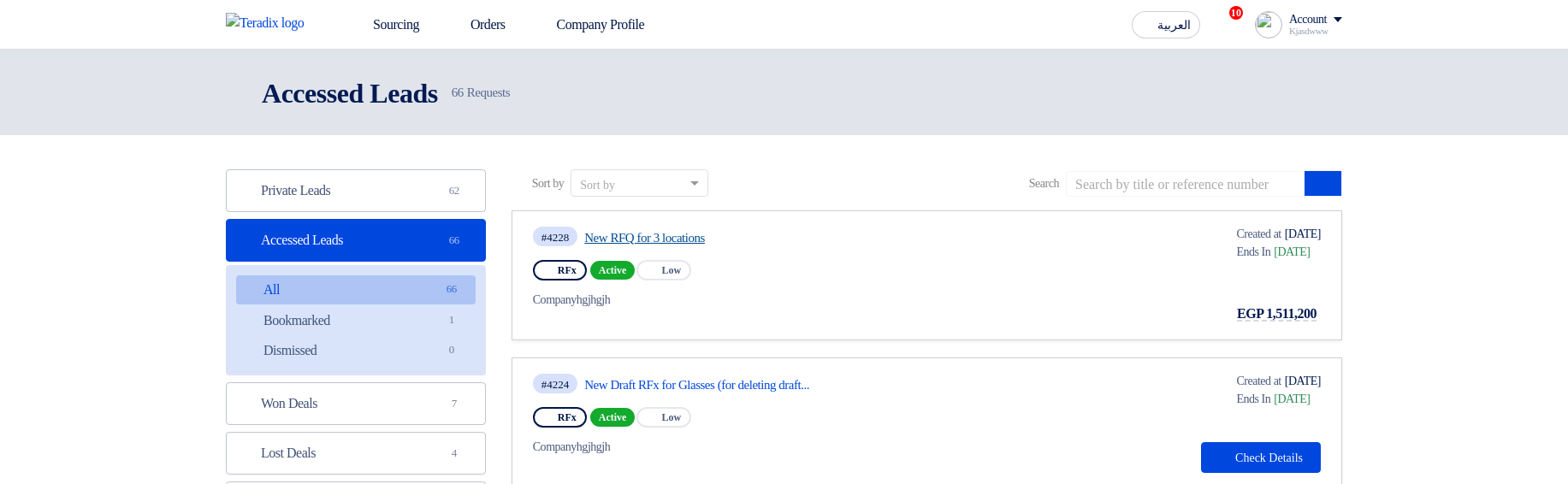
click at [685, 242] on link "New RFQ for 3 locations" at bounding box center [744, 237] width 321 height 16
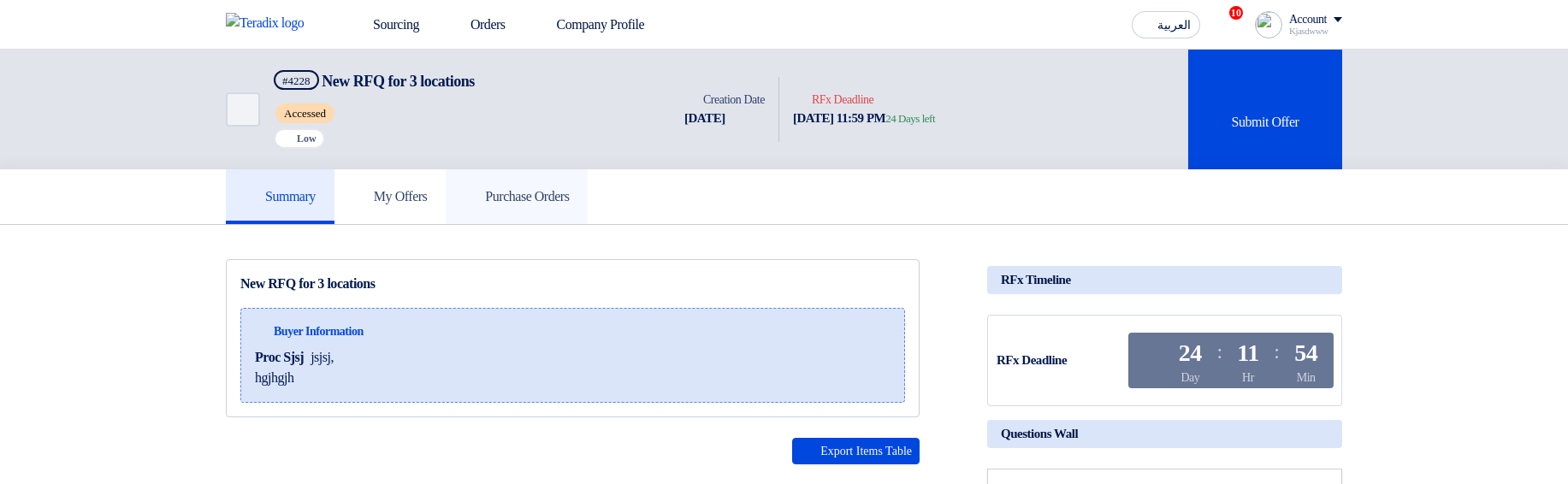
click at [553, 207] on link "Purchase Orders" at bounding box center [516, 197] width 142 height 55
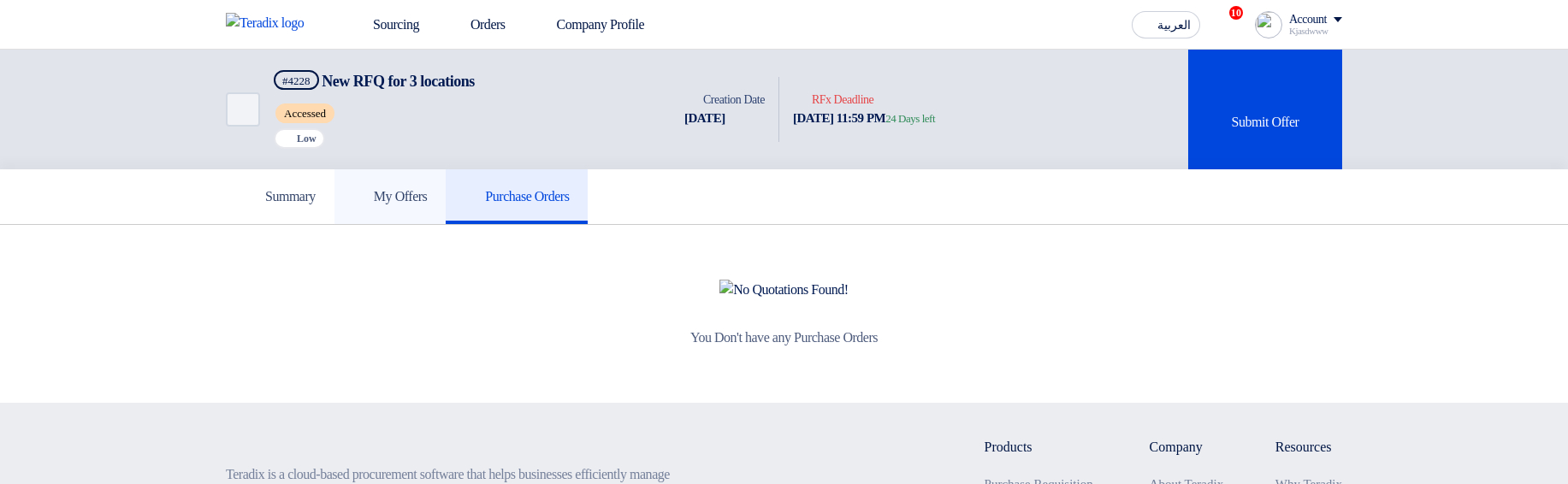
click at [384, 202] on h5 "My Offers" at bounding box center [390, 197] width 74 height 17
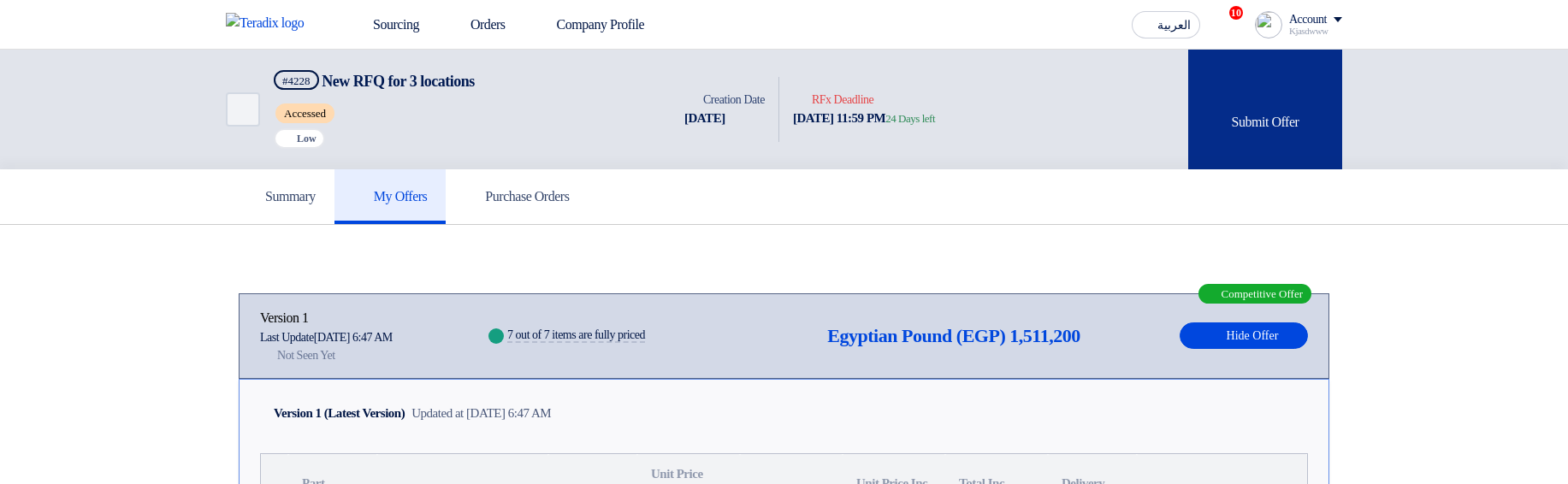
click at [1255, 119] on div "Submit Offer" at bounding box center [1265, 109] width 154 height 120
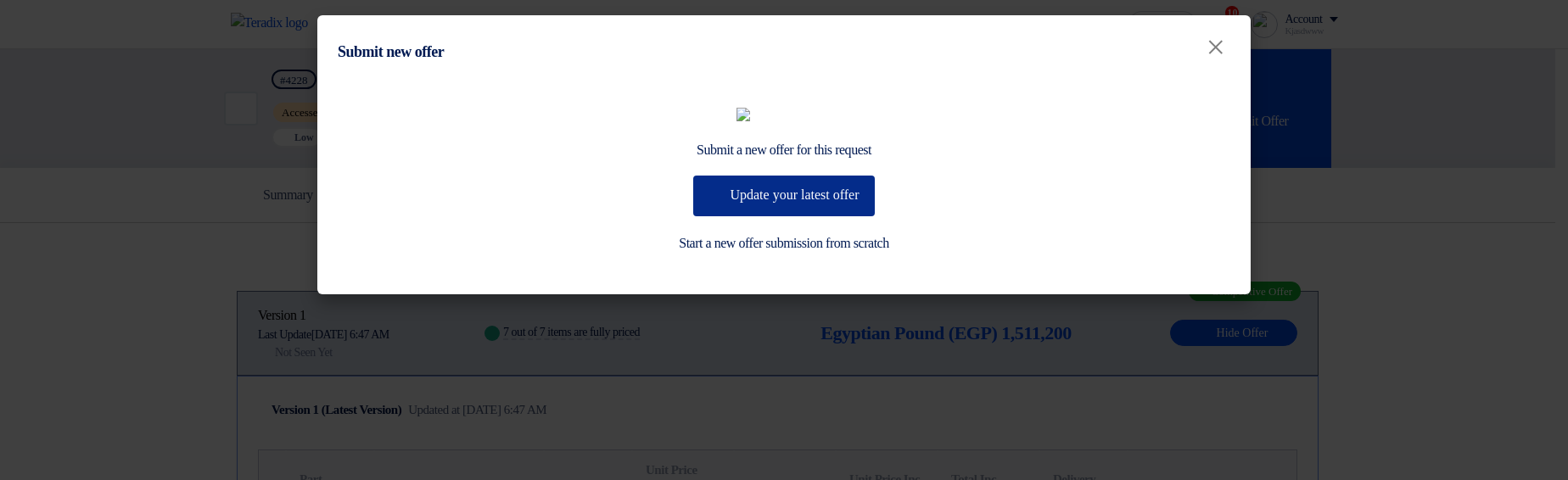
click at [789, 216] on button "Update your latest offer" at bounding box center [783, 196] width 181 height 40
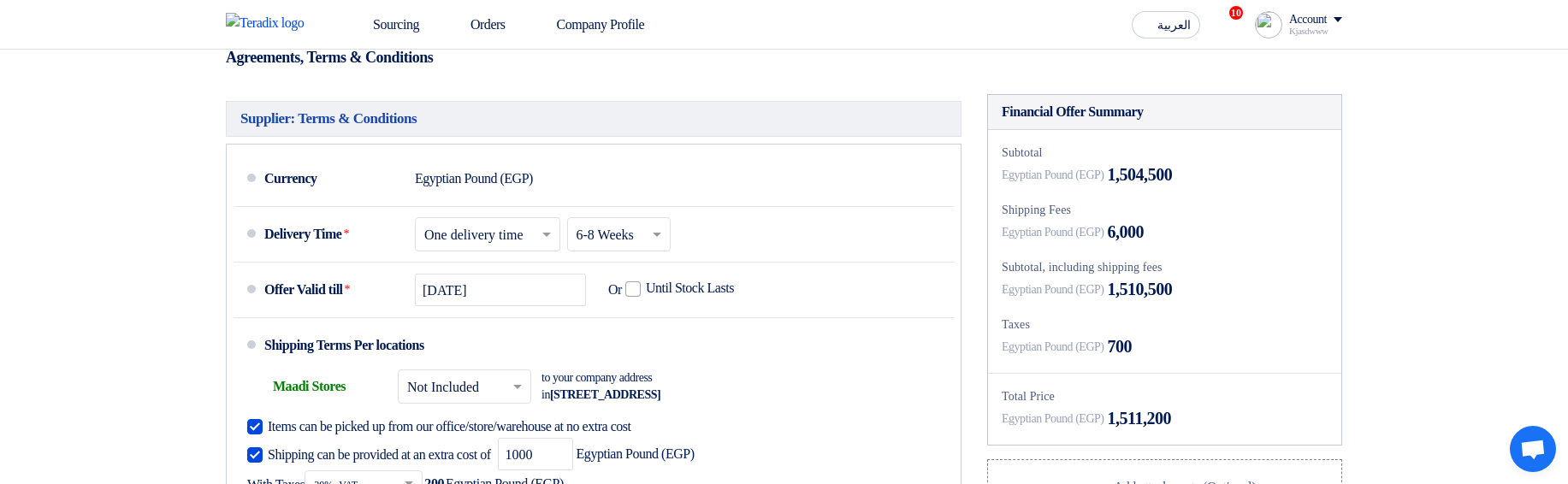
scroll to position [1026, 0]
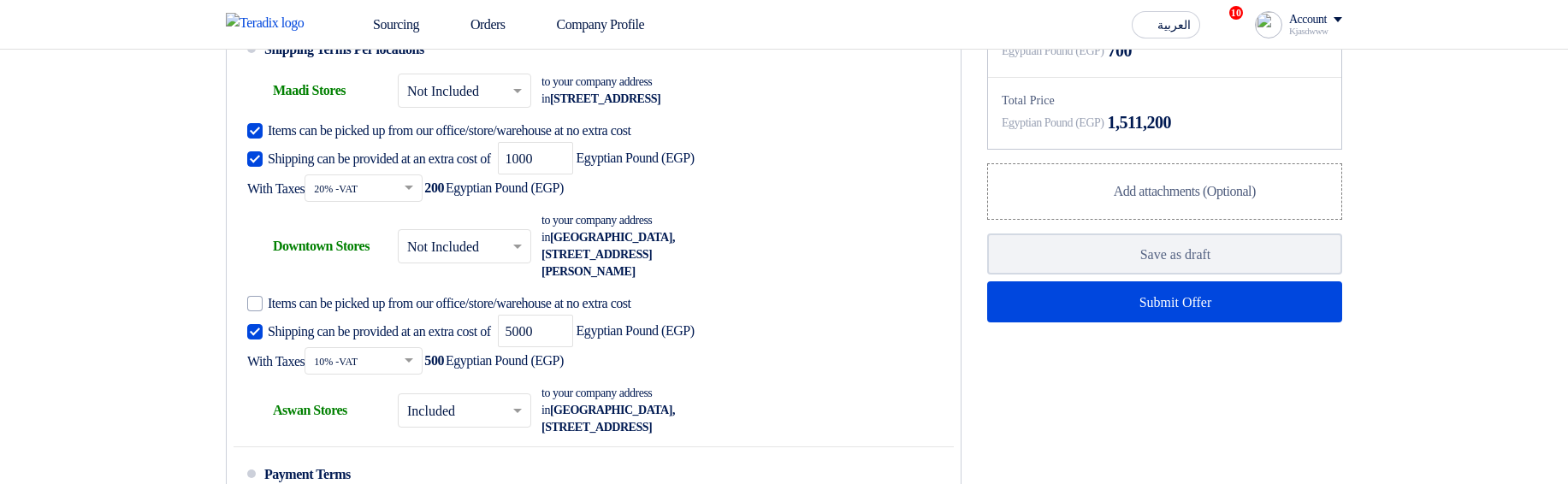
scroll to position [1356, 0]
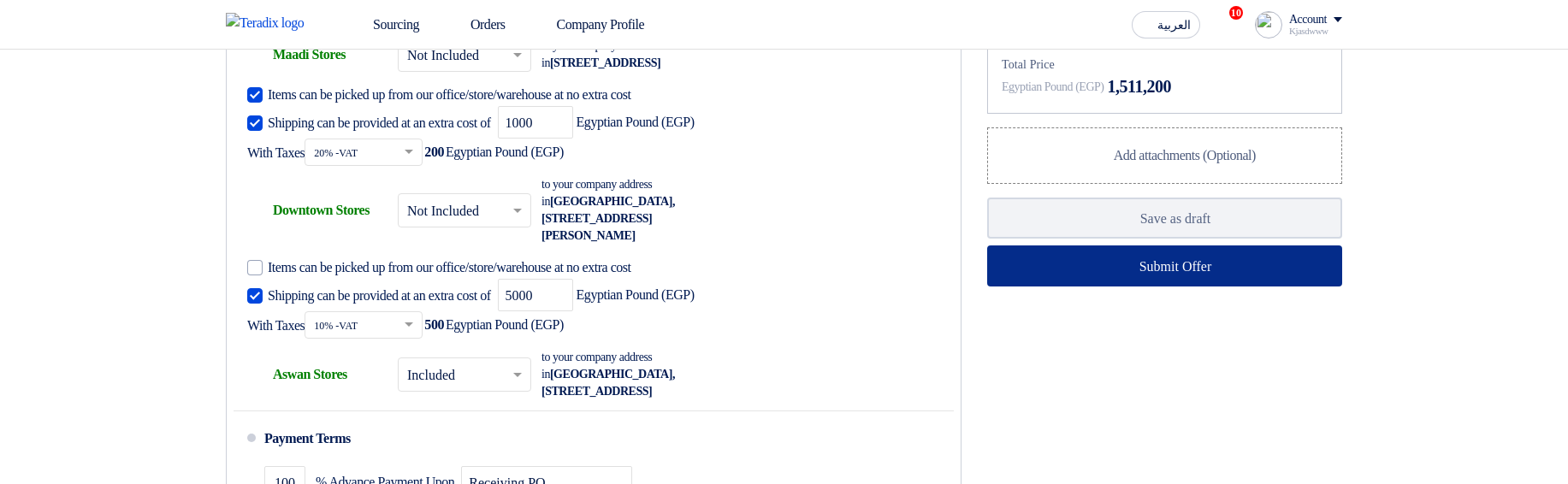
click at [1067, 287] on button "Submit Offer" at bounding box center [1164, 266] width 355 height 41
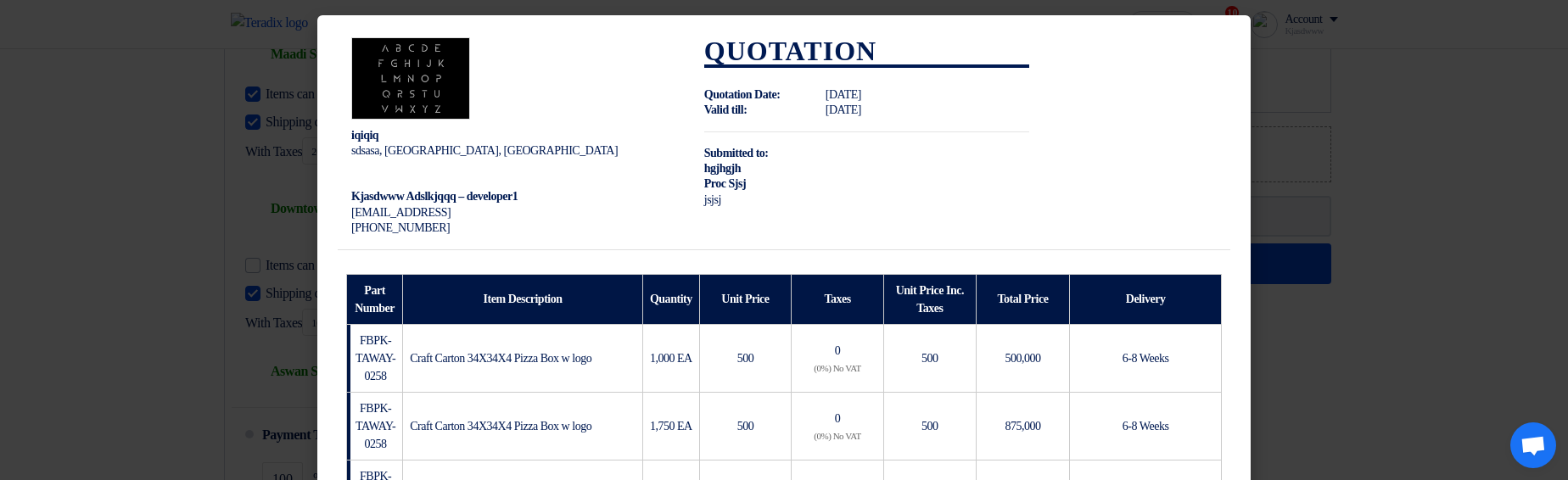
click at [742, 156] on strong "Submitted to:" at bounding box center [736, 154] width 64 height 13
drag, startPoint x: 742, startPoint y: 156, endPoint x: 801, endPoint y: 154, distance: 59.0
click at [801, 154] on span "Submitted to:" at bounding box center [763, 154] width 119 height 16
click at [791, 166] on td "Quotation Quotation Date: Tue Aug 26 2025 Valid till: Tue Sep 23 2025 Submitted…" at bounding box center [867, 136] width 353 height 225
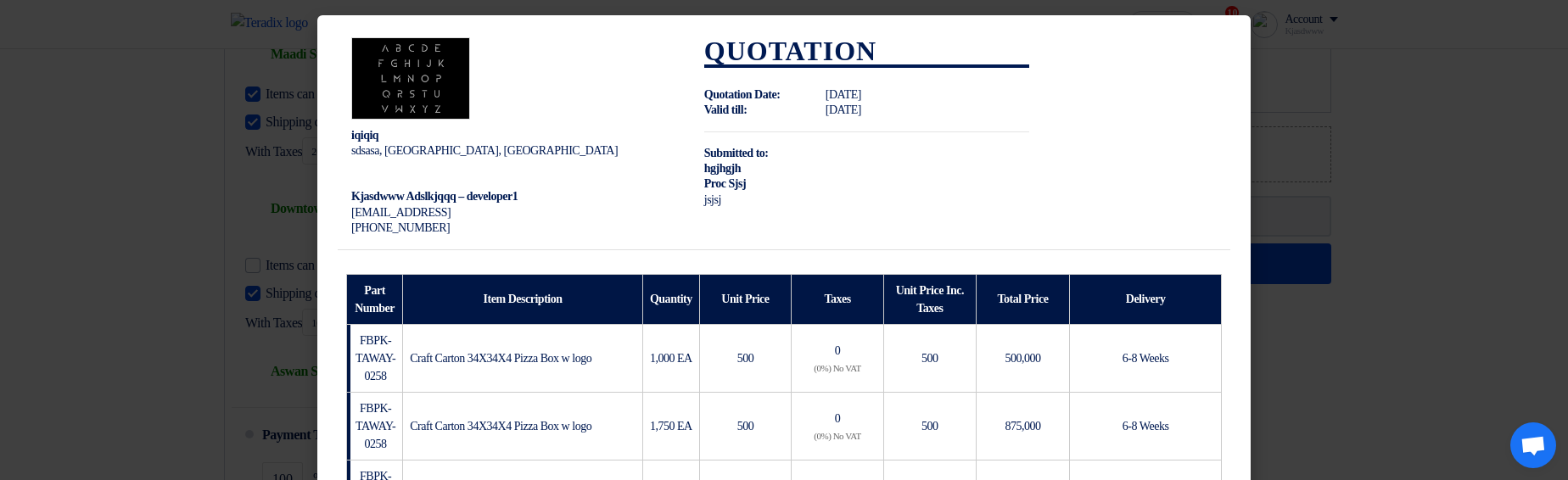
click at [719, 167] on span "hgjhgjh" at bounding box center [722, 168] width 37 height 13
click at [167, 153] on modal-container "iqiqiq sdsasa, أسوان, Egypt Kjasdwww Adslkjqqq – developer1 kqjwekj@sda.asd +20…" at bounding box center [784, 240] width 1568 height 480
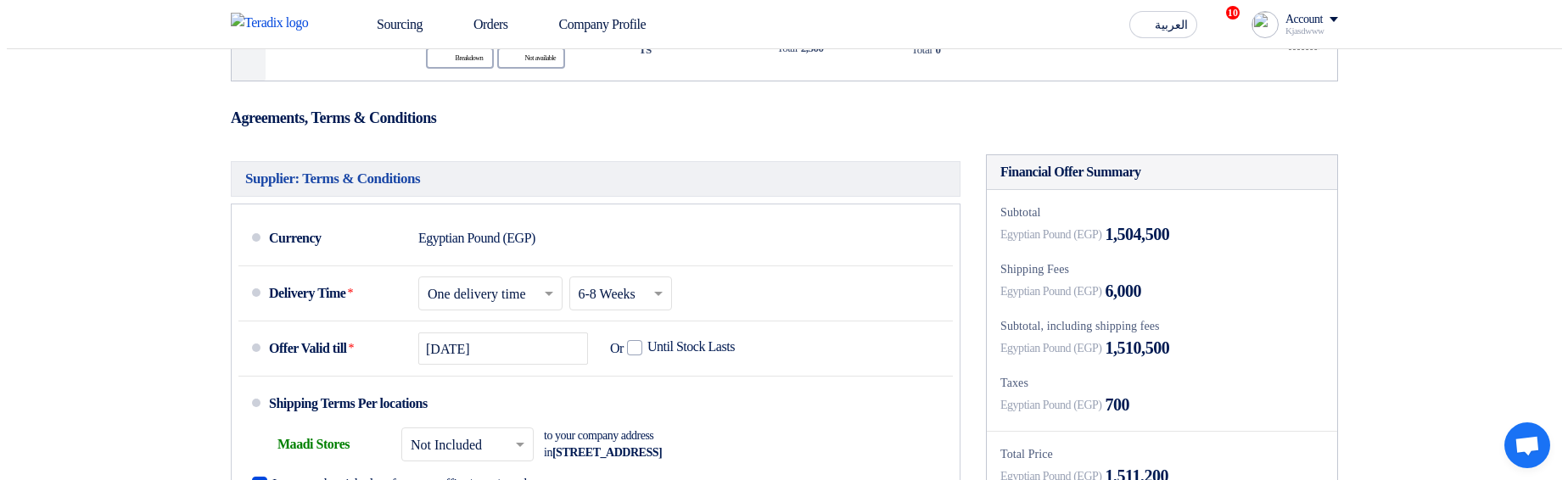
scroll to position [1242, 0]
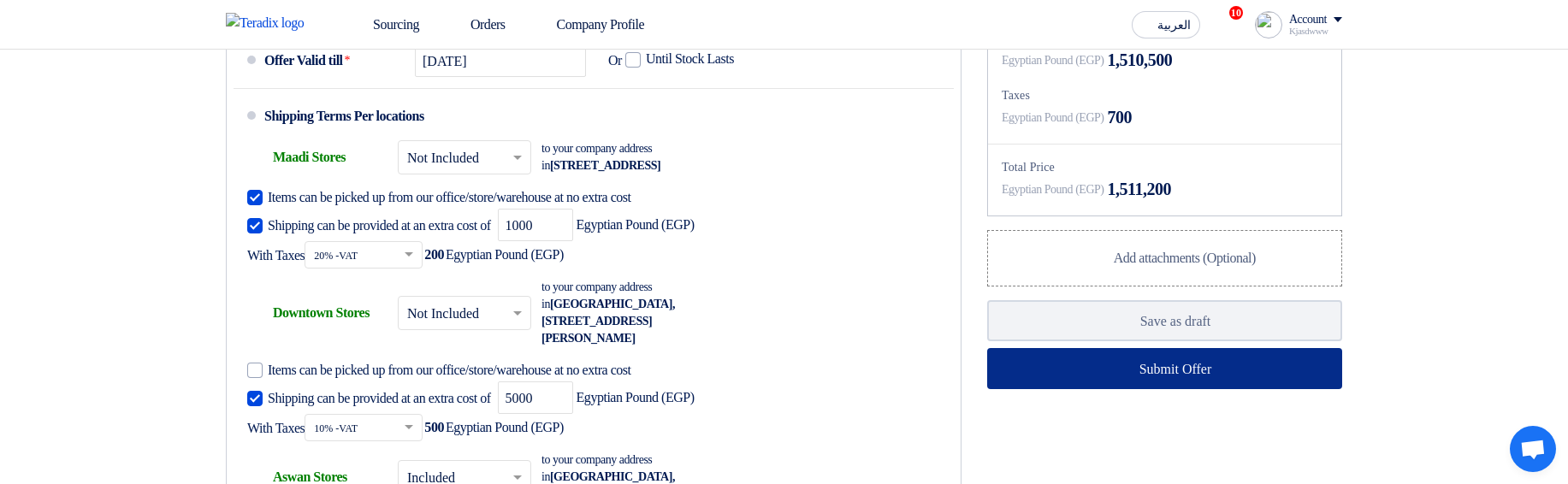
click at [1060, 389] on button "Submit Offer" at bounding box center [1164, 369] width 355 height 41
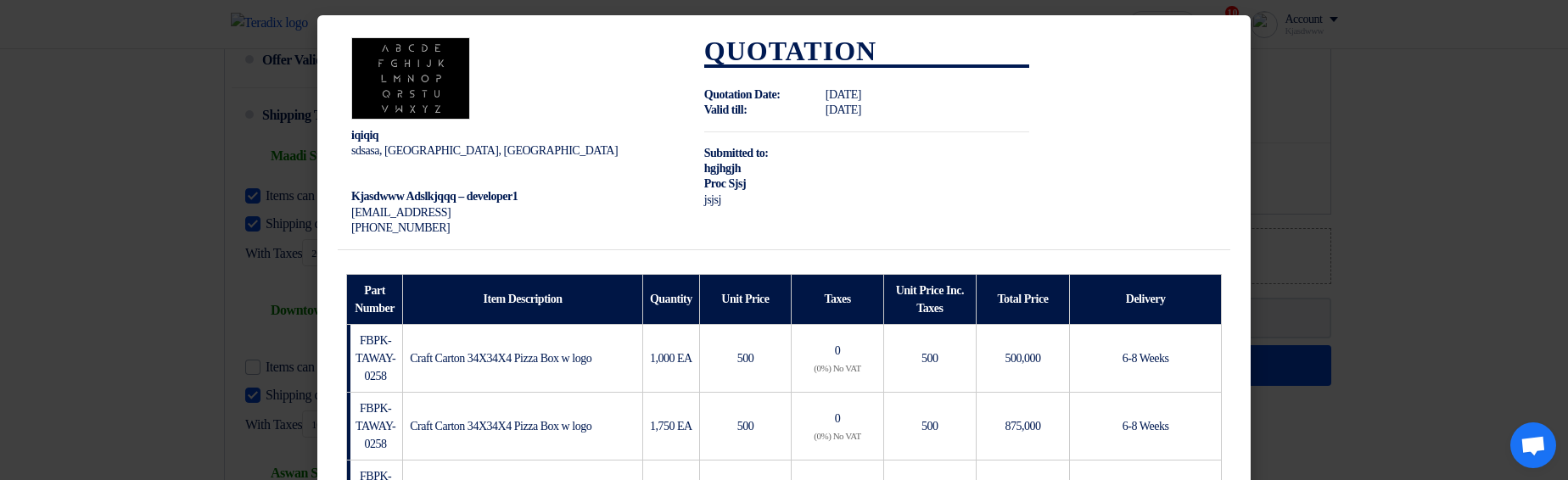
click at [991, 232] on td "Quotation Quotation Date: Tue Aug 26 2025 Valid till: Tue Sep 23 2025 Submitted…" at bounding box center [867, 136] width 353 height 225
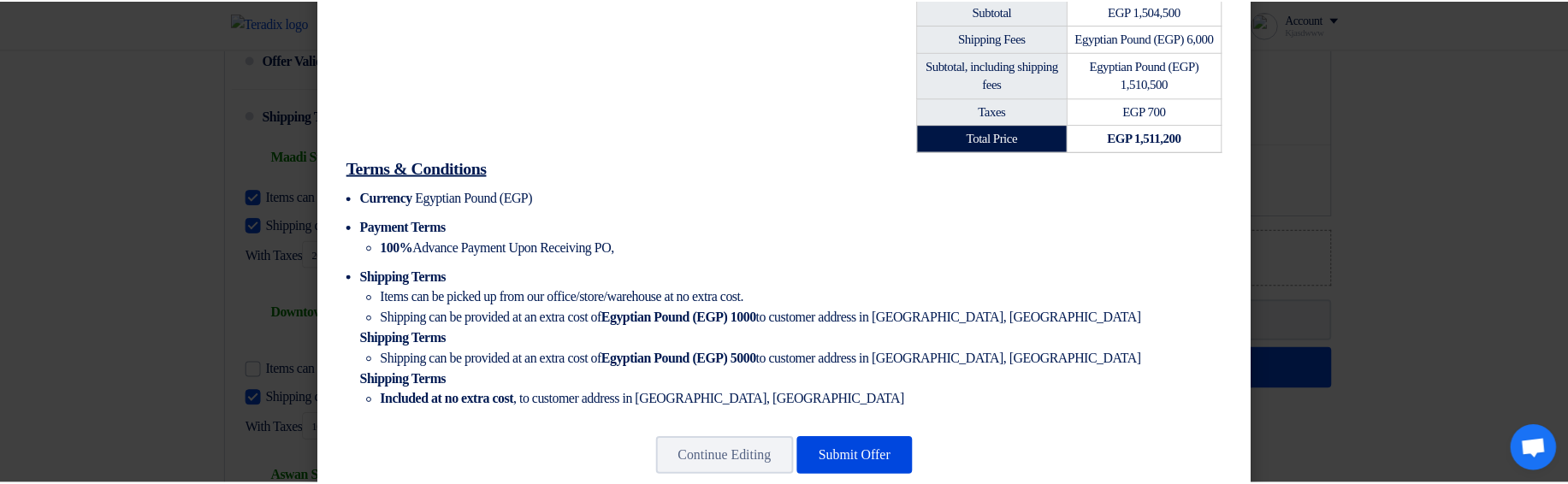
scroll to position [822, 0]
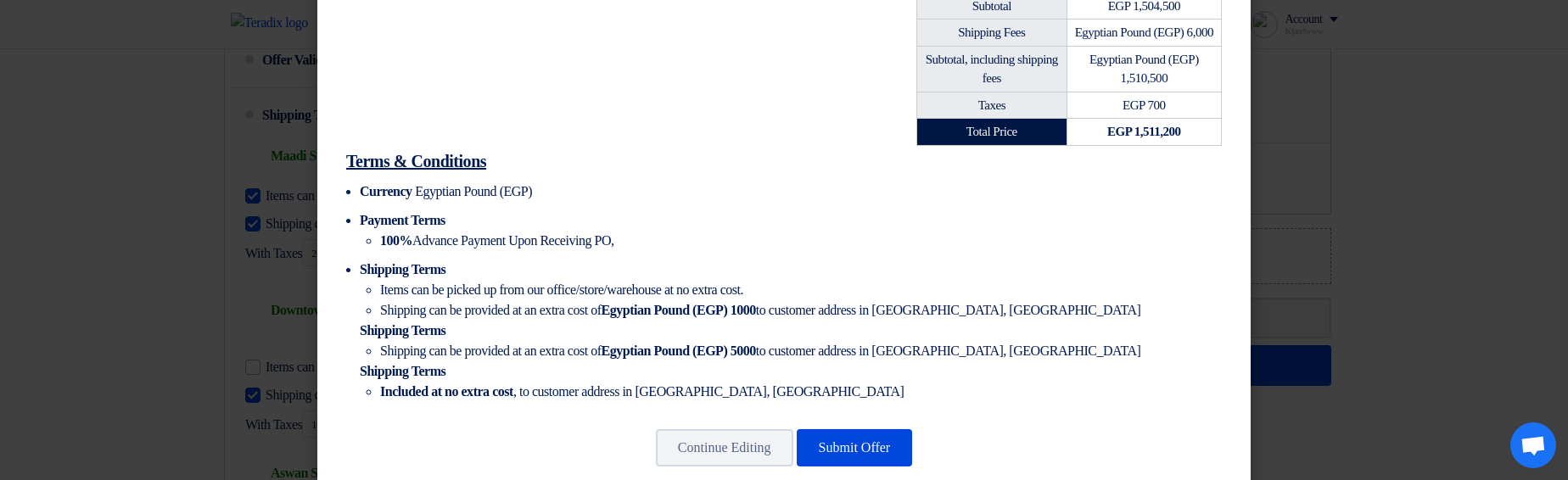
click at [1335, 183] on modal-container "iqiqiq sdsasa, أسوان, Egypt Kjasdwww Adslkjqqq – developer1 kqjwekj@sda.asd +20…" at bounding box center [784, 240] width 1568 height 480
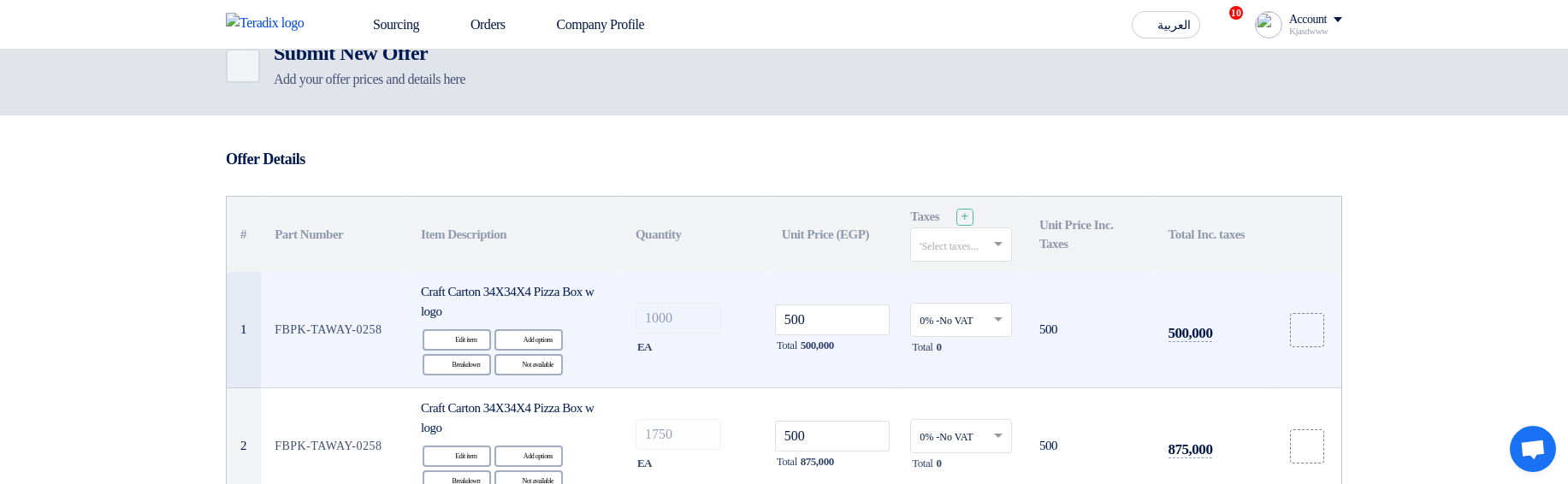
scroll to position [123, 0]
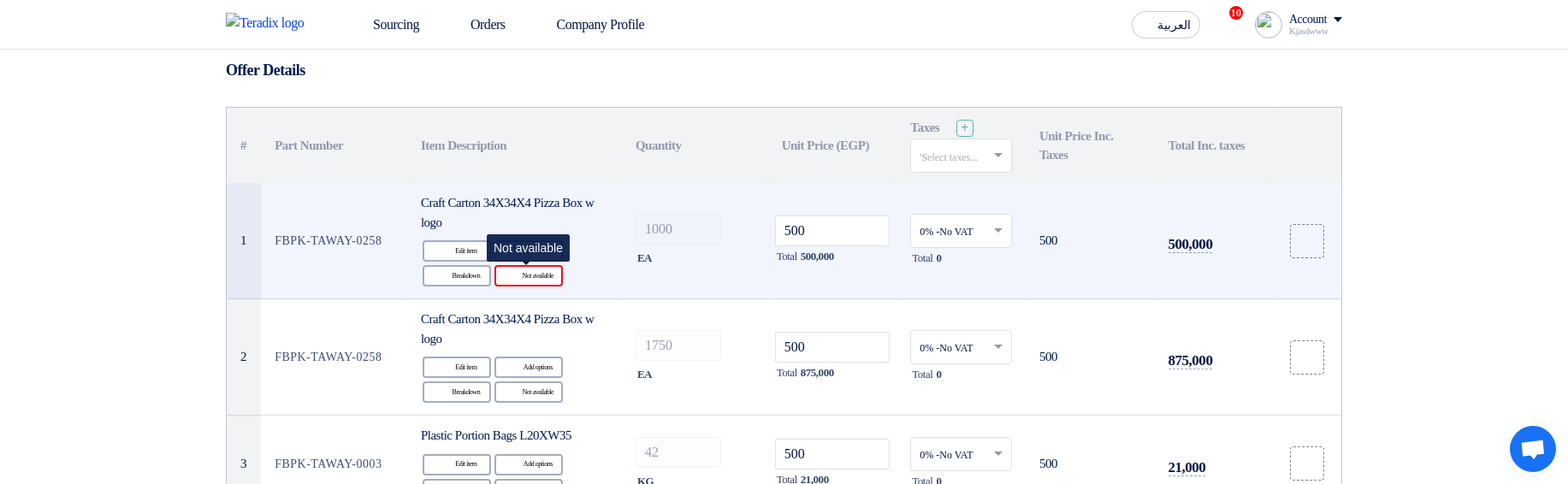
click at [546, 283] on div "Reject Not available" at bounding box center [528, 275] width 69 height 21
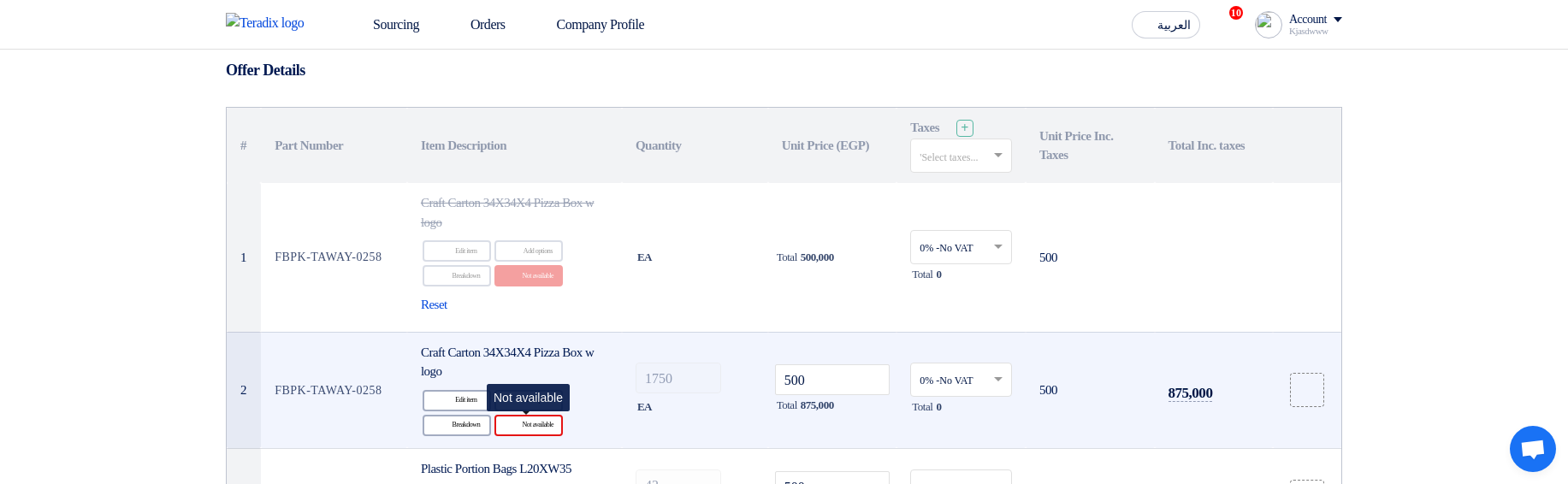
click at [545, 430] on div "Reject Not available" at bounding box center [528, 426] width 69 height 21
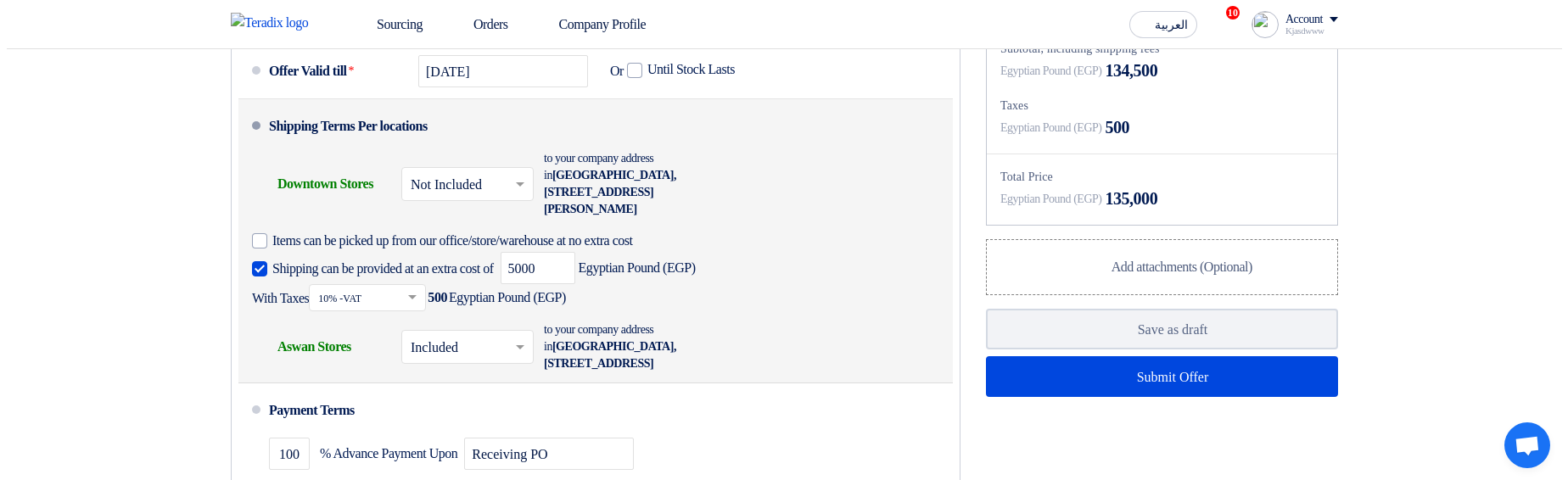
scroll to position [1344, 0]
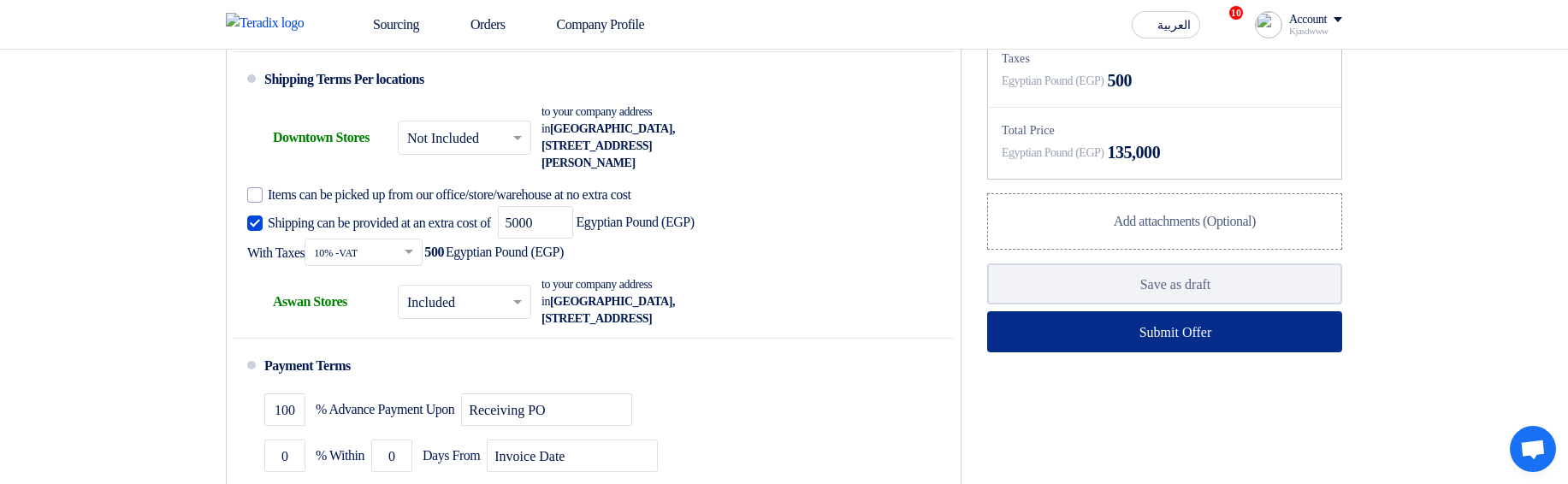
click at [1097, 352] on button "Submit Offer" at bounding box center [1164, 332] width 355 height 41
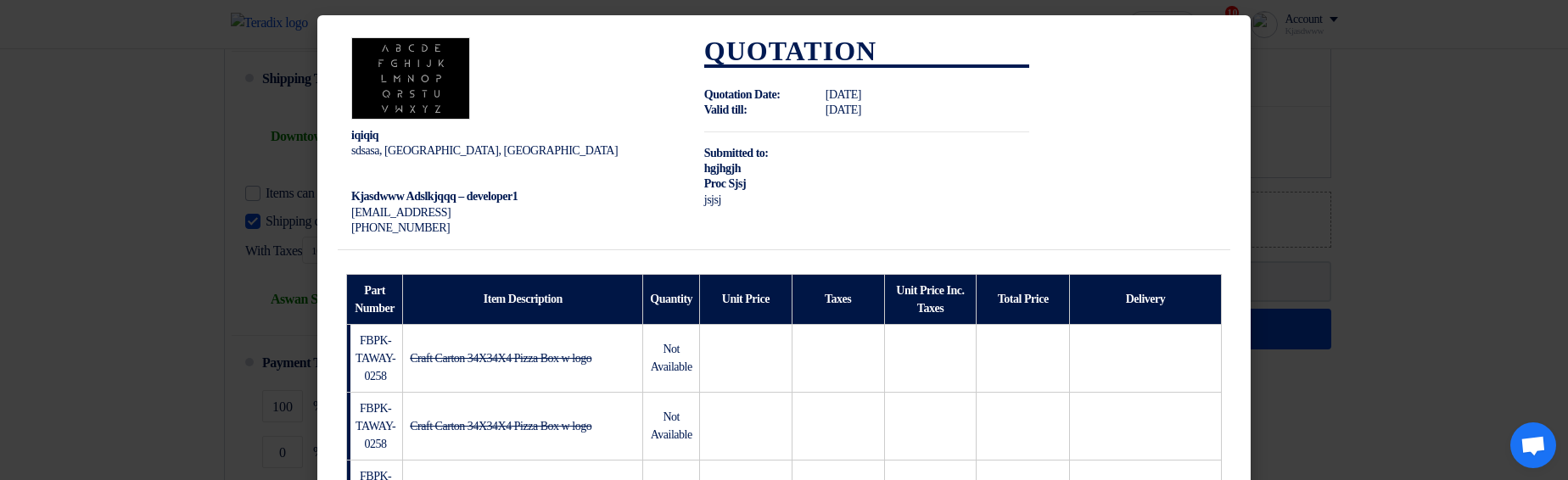
click at [1321, 236] on modal-container "iqiqiq sdsasa, أسوان, Egypt Kjasdwww Adslkjqqq – developer1 kqjwekj@sda.asd +20…" at bounding box center [784, 240] width 1568 height 480
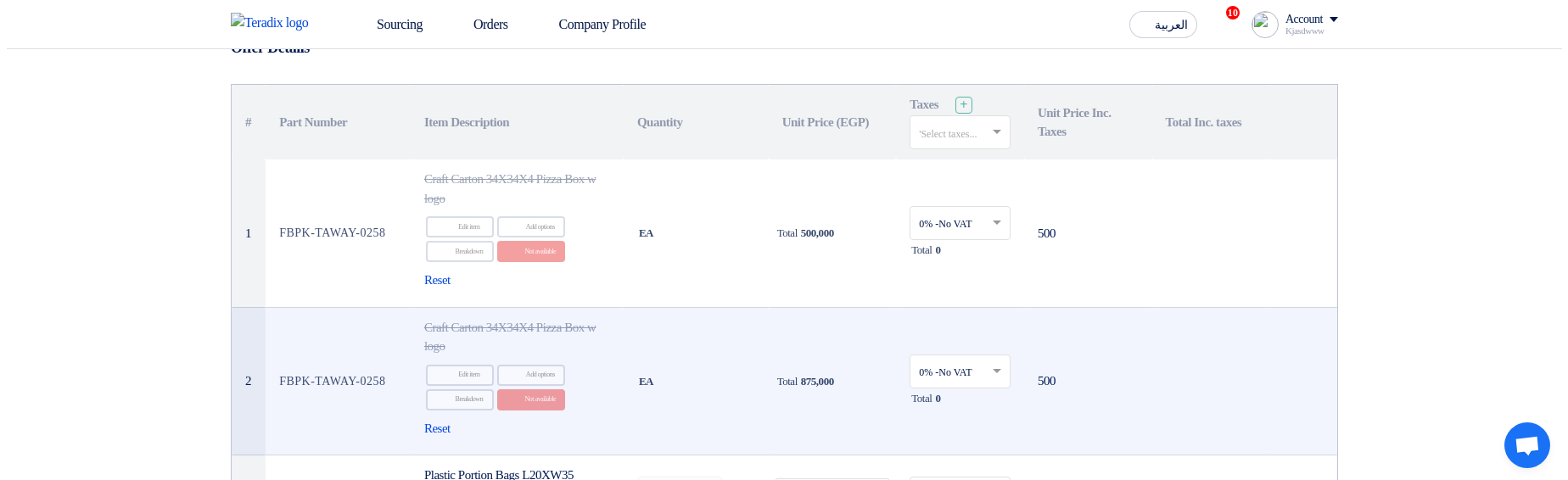
scroll to position [305, 0]
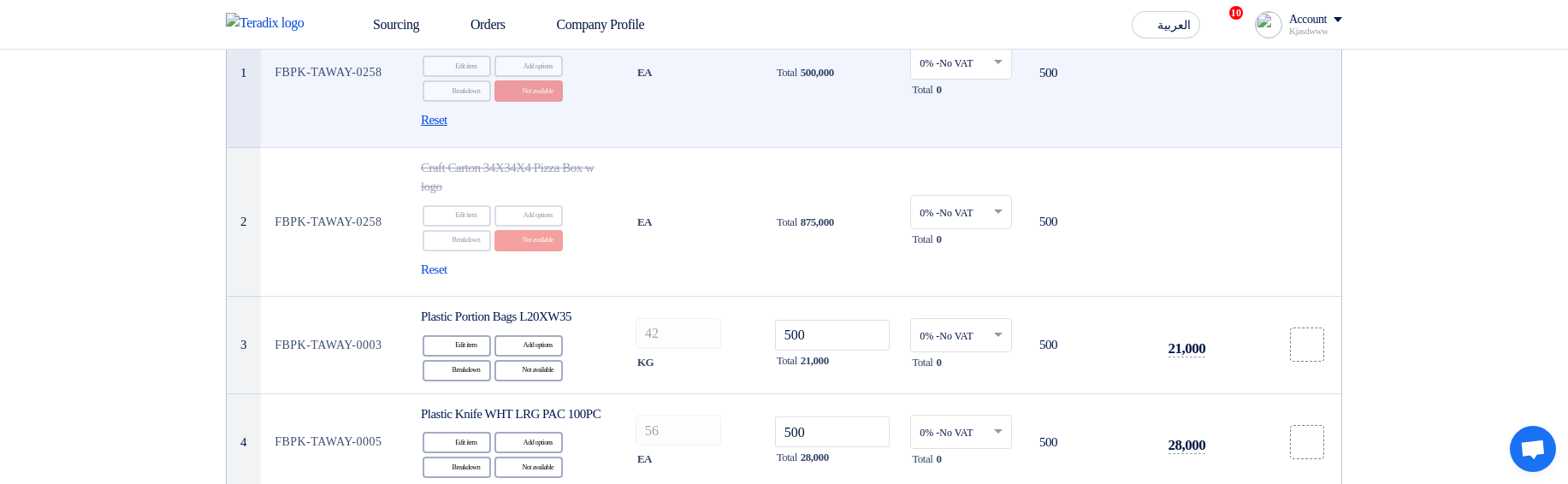
click at [448, 115] on span "Reset" at bounding box center [434, 120] width 27 height 19
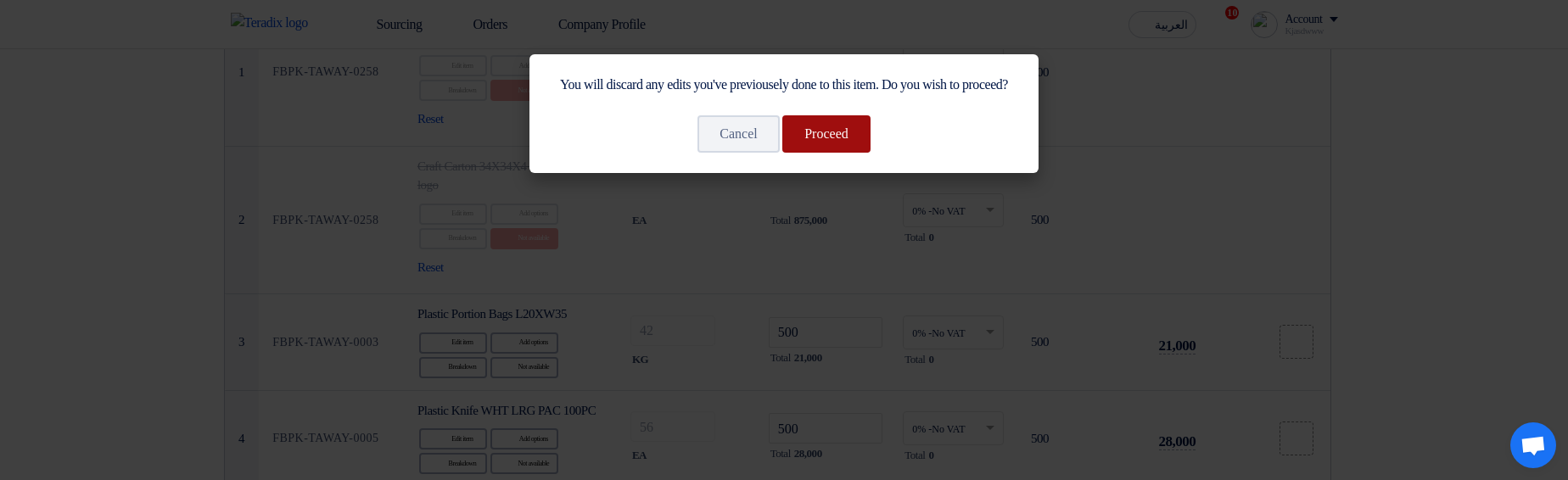
click at [827, 153] on button "Proceed" at bounding box center [826, 134] width 88 height 38
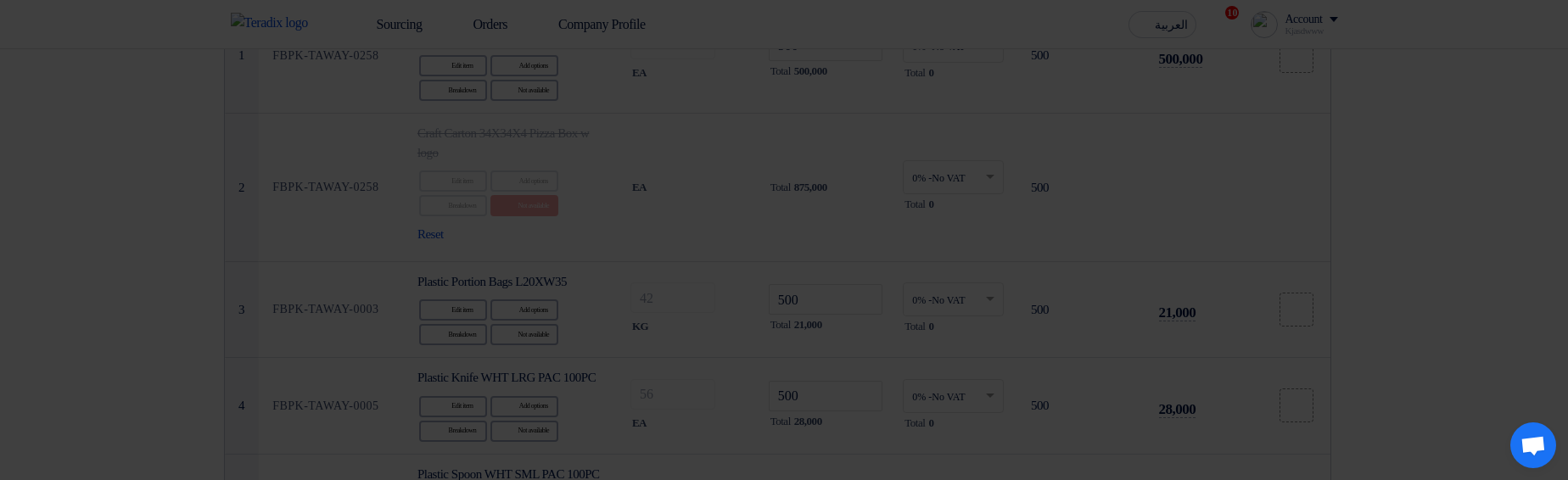
scroll to position [289, 0]
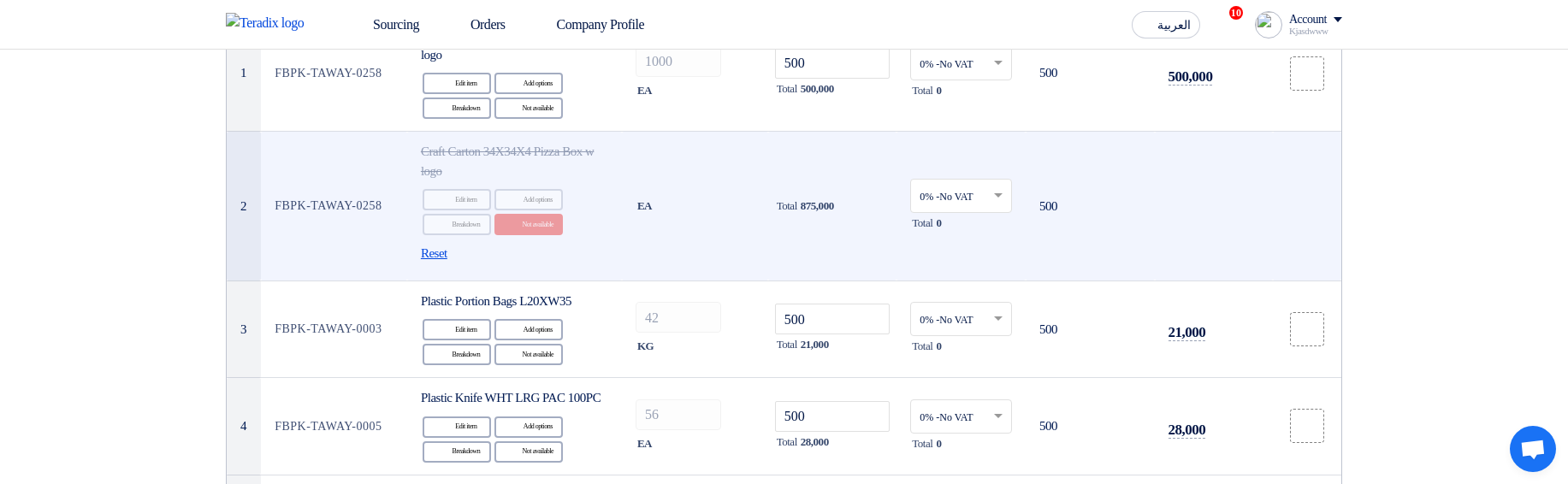
click at [444, 253] on span "Reset" at bounding box center [434, 253] width 27 height 19
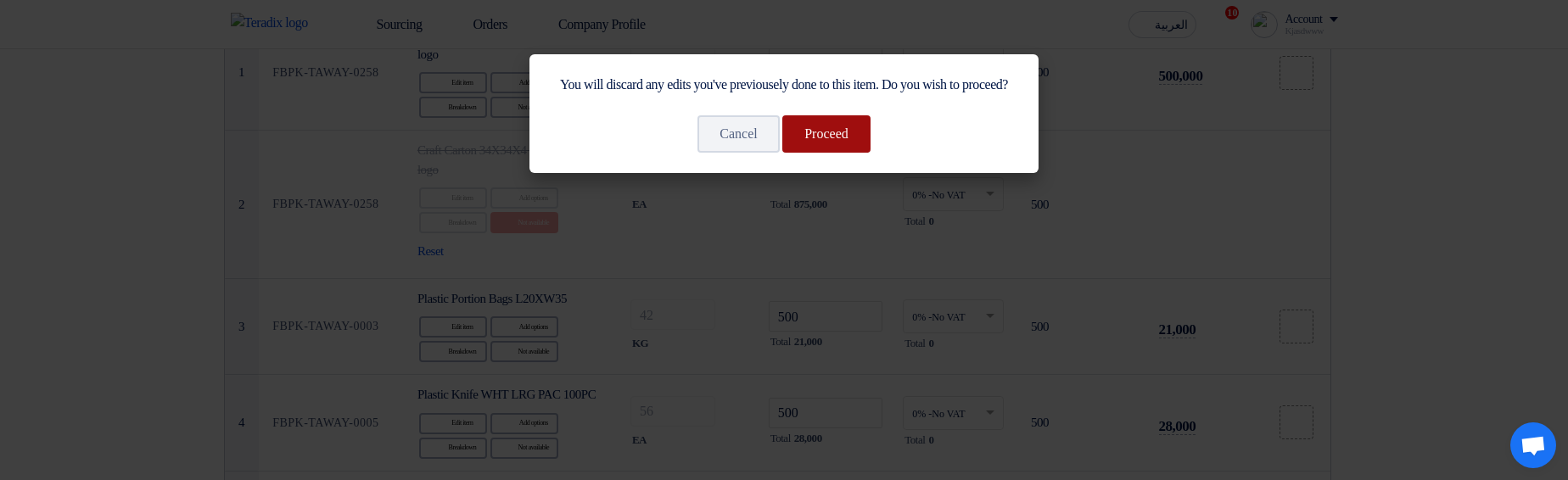
click at [826, 153] on button "Proceed" at bounding box center [826, 134] width 88 height 38
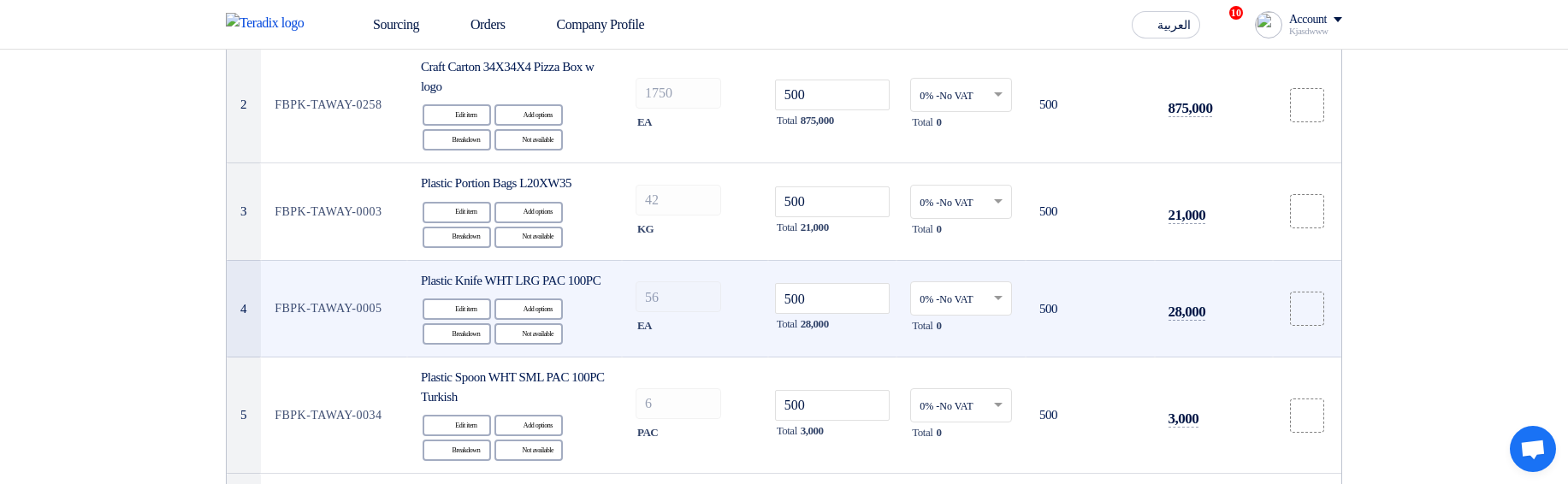
scroll to position [394, 0]
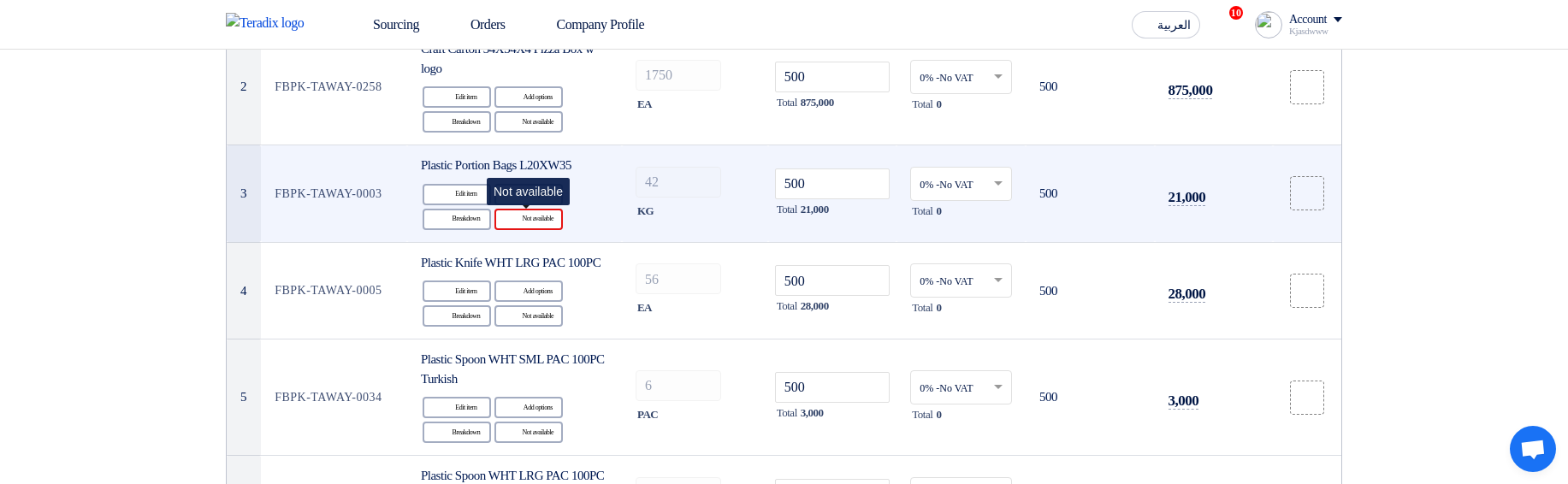
click at [537, 223] on div "Reject Not available" at bounding box center [528, 219] width 69 height 21
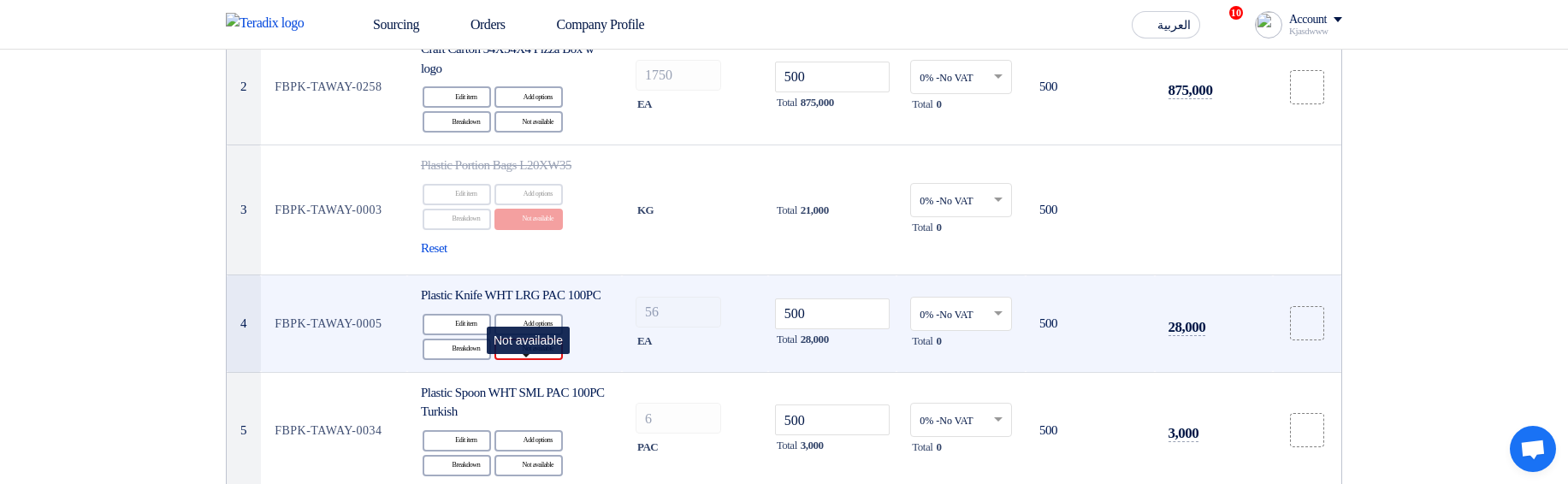
click at [542, 361] on div "Reject Not available" at bounding box center [528, 349] width 69 height 21
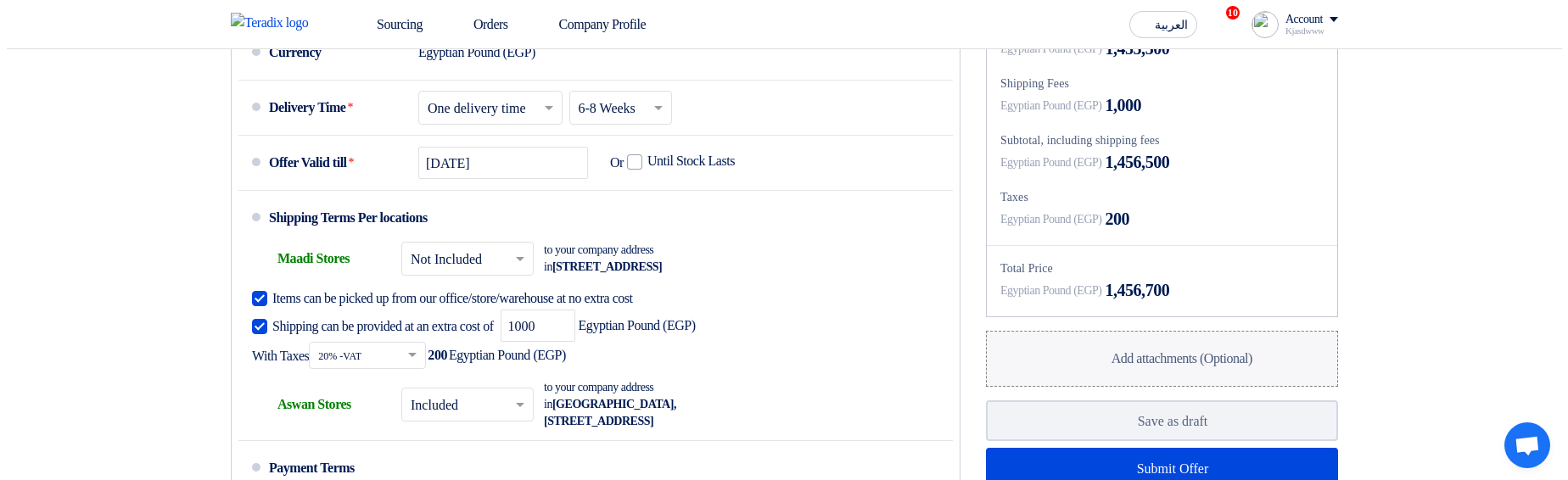
scroll to position [1307, 0]
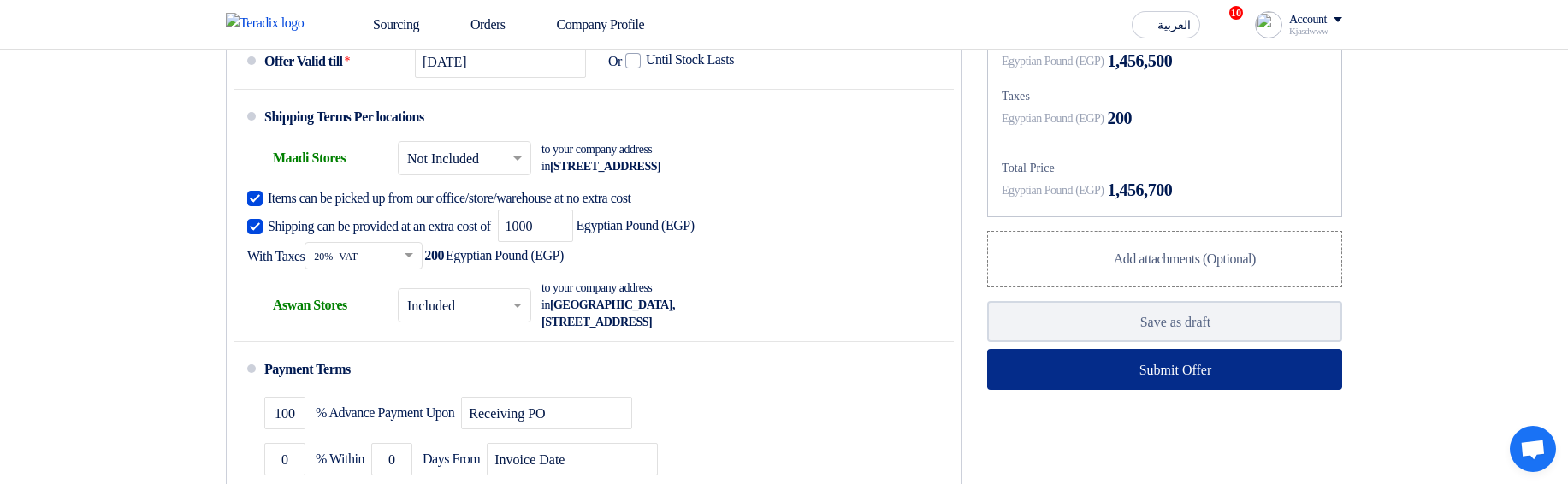
click at [1160, 390] on button "Submit Offer" at bounding box center [1164, 370] width 355 height 41
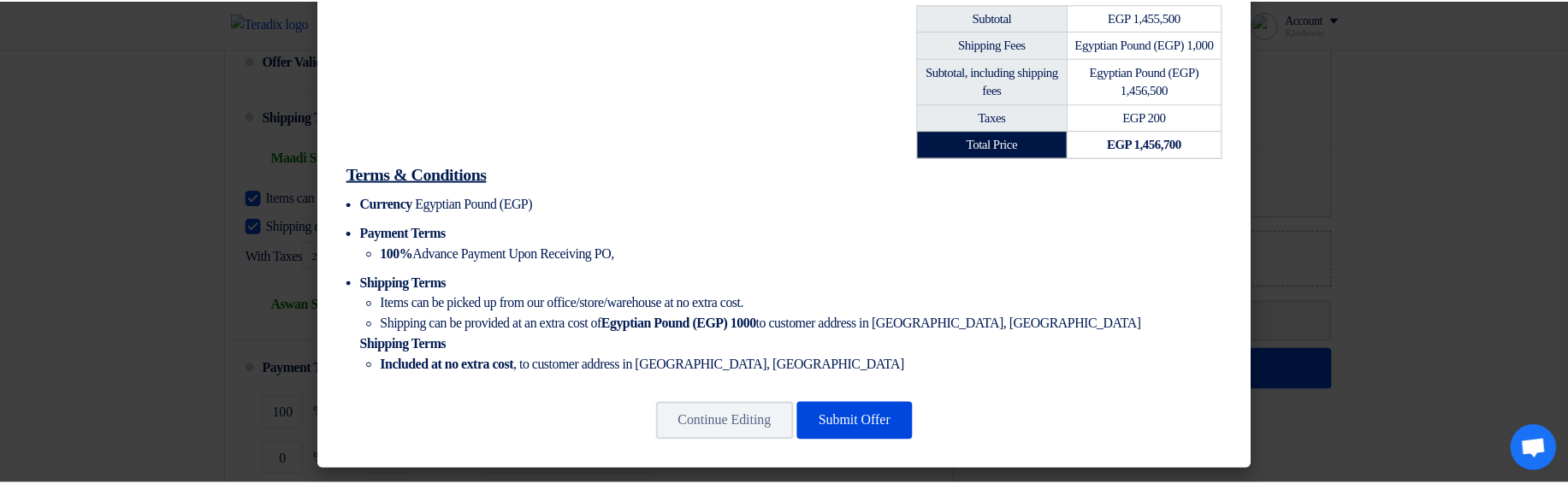
scroll to position [830, 0]
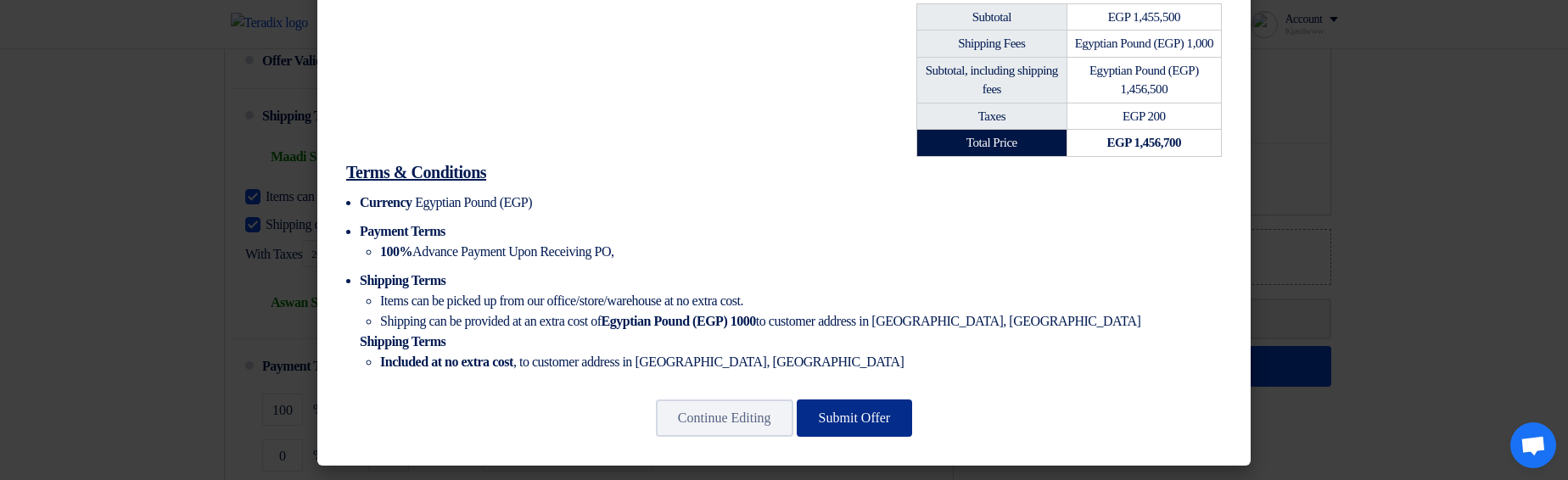
click at [867, 421] on button "Submit Offer" at bounding box center [855, 418] width 116 height 38
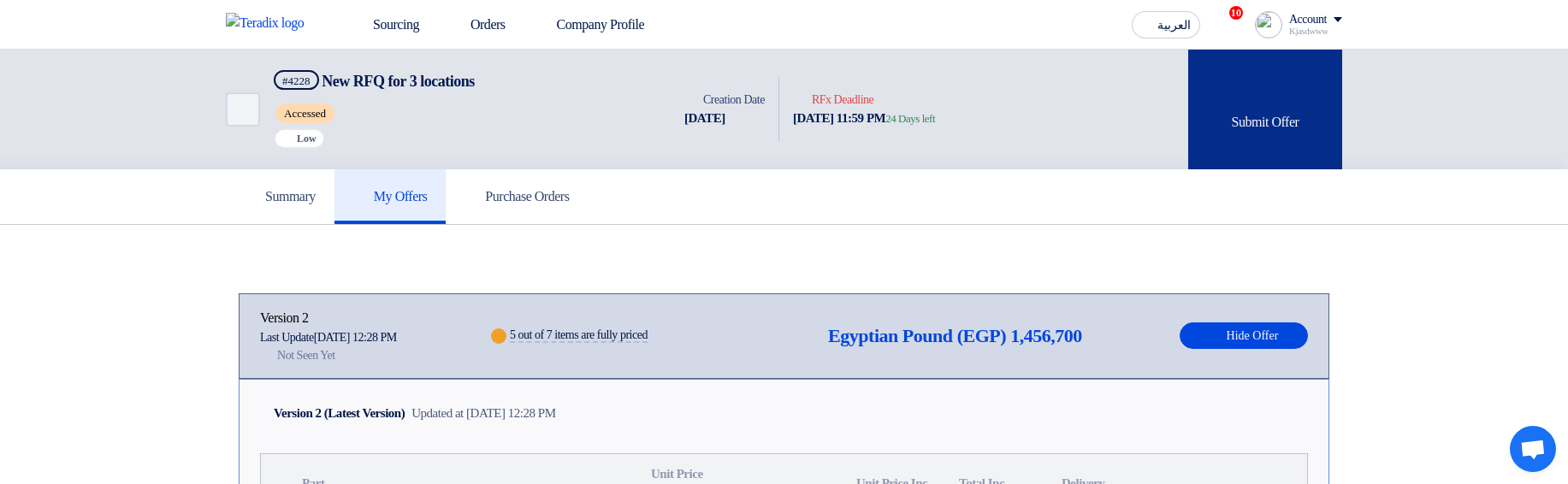
click at [1280, 114] on div "Submit Offer" at bounding box center [1265, 109] width 154 height 120
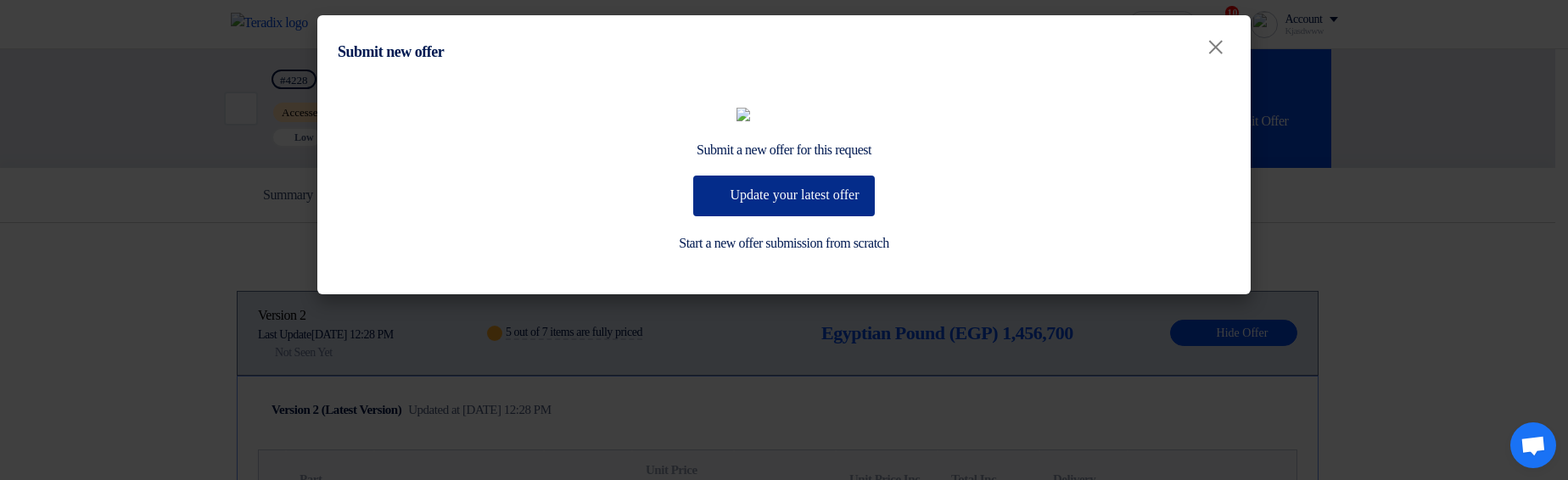
click at [770, 216] on button "Update your latest offer" at bounding box center [783, 196] width 181 height 40
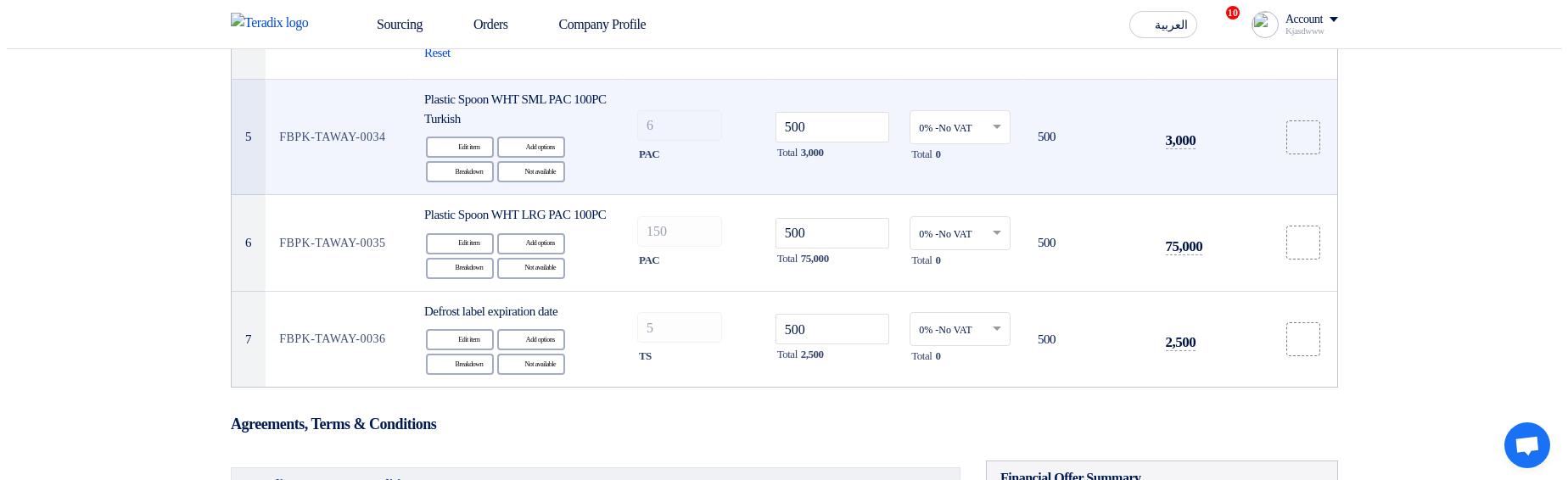
scroll to position [407, 0]
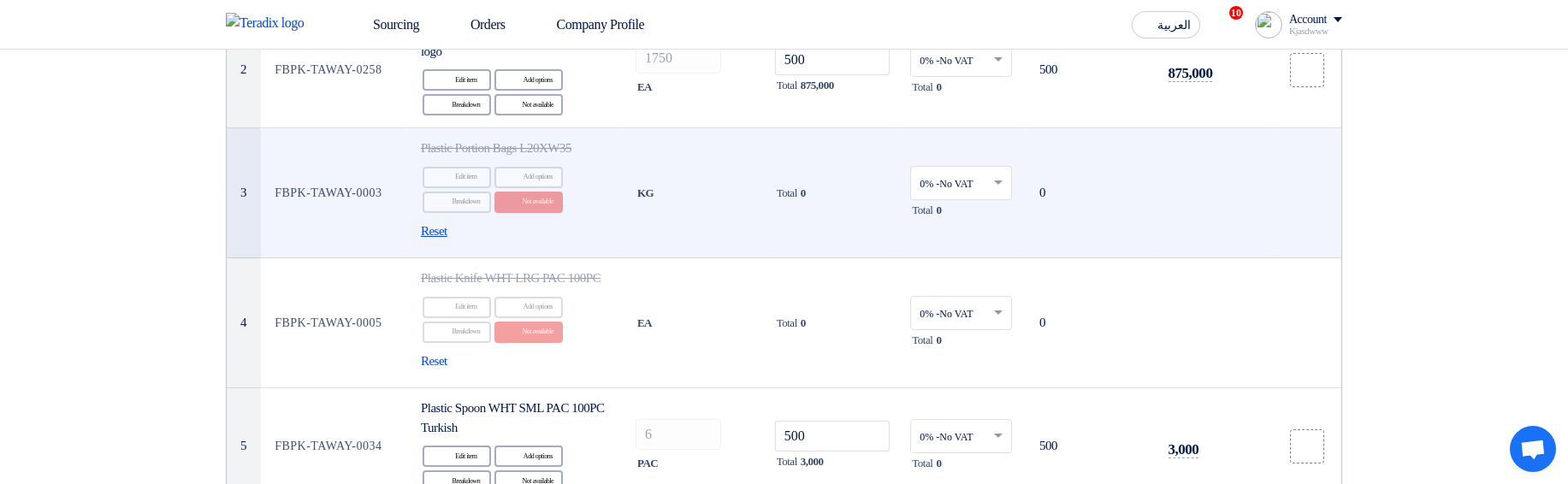
click at [448, 227] on span "Reset" at bounding box center [434, 231] width 27 height 19
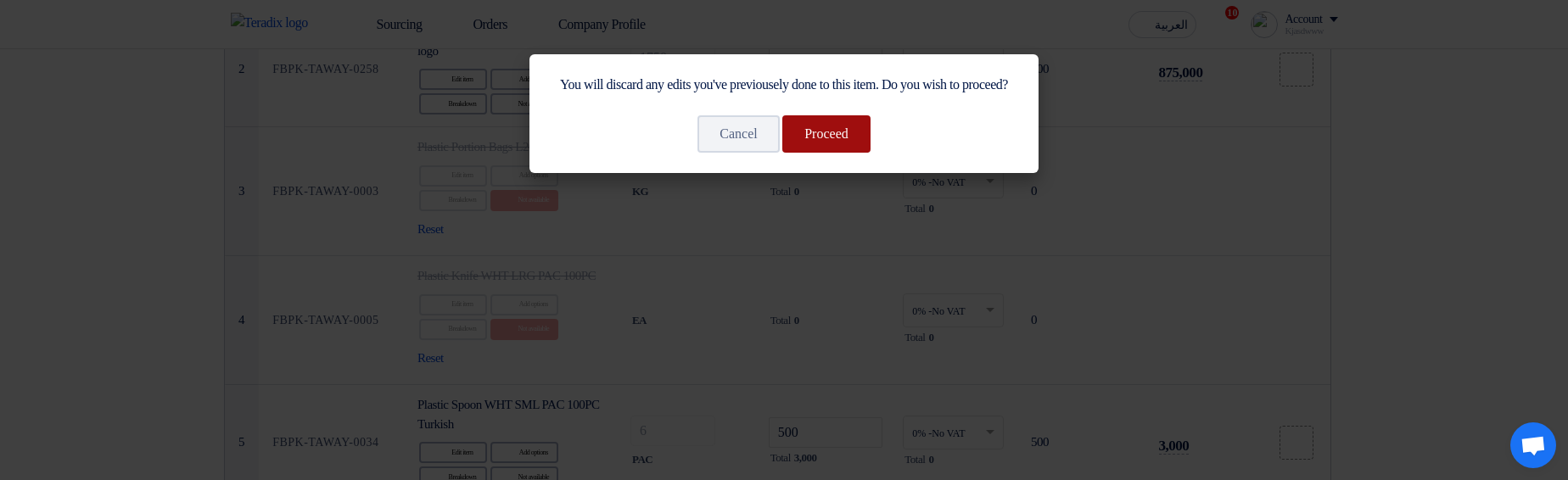
drag, startPoint x: 821, startPoint y: 158, endPoint x: 798, endPoint y: 173, distance: 27.5
click at [822, 153] on button "Proceed" at bounding box center [826, 134] width 88 height 38
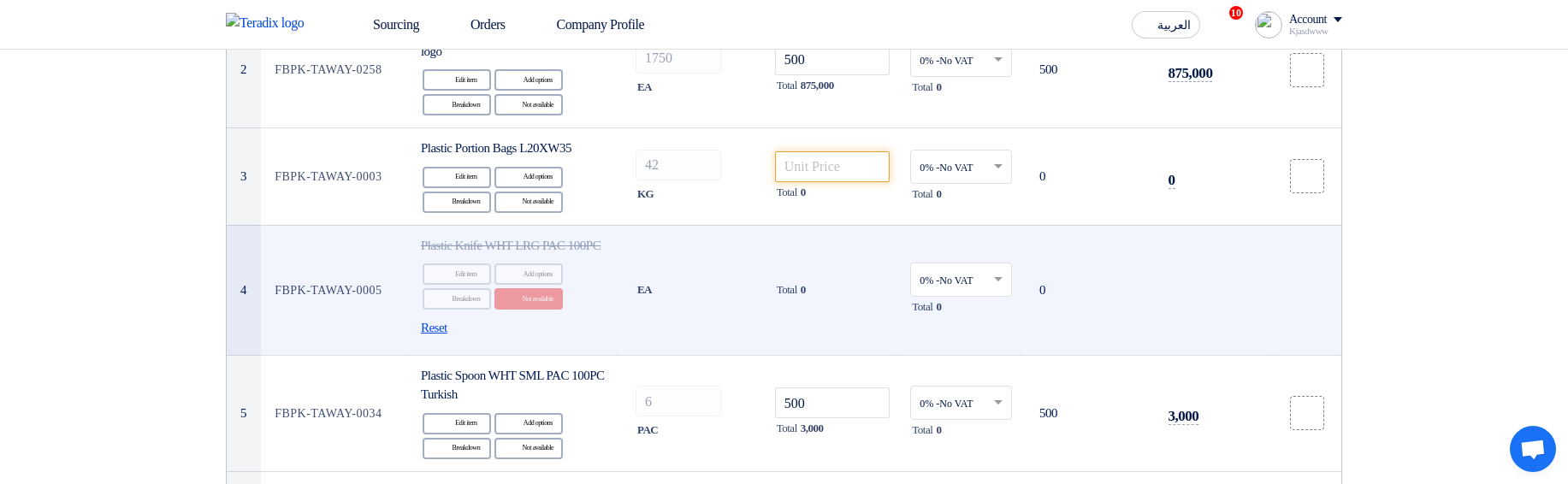
click at [443, 338] on span "Reset" at bounding box center [434, 327] width 27 height 19
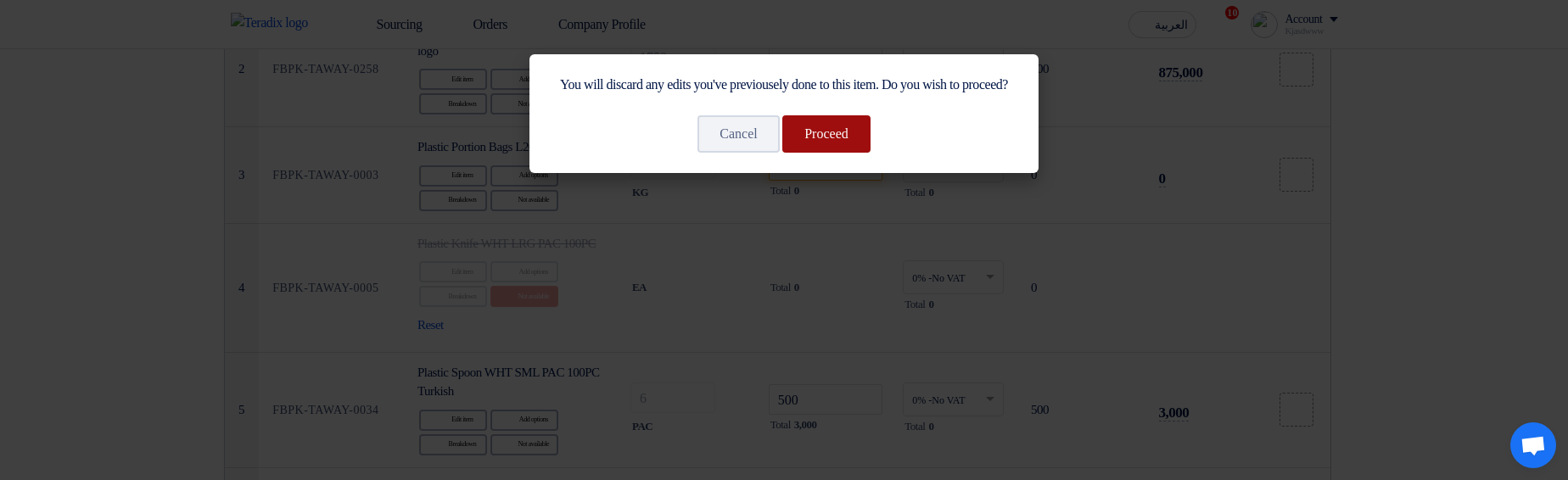
click at [865, 153] on button "Proceed" at bounding box center [826, 134] width 88 height 38
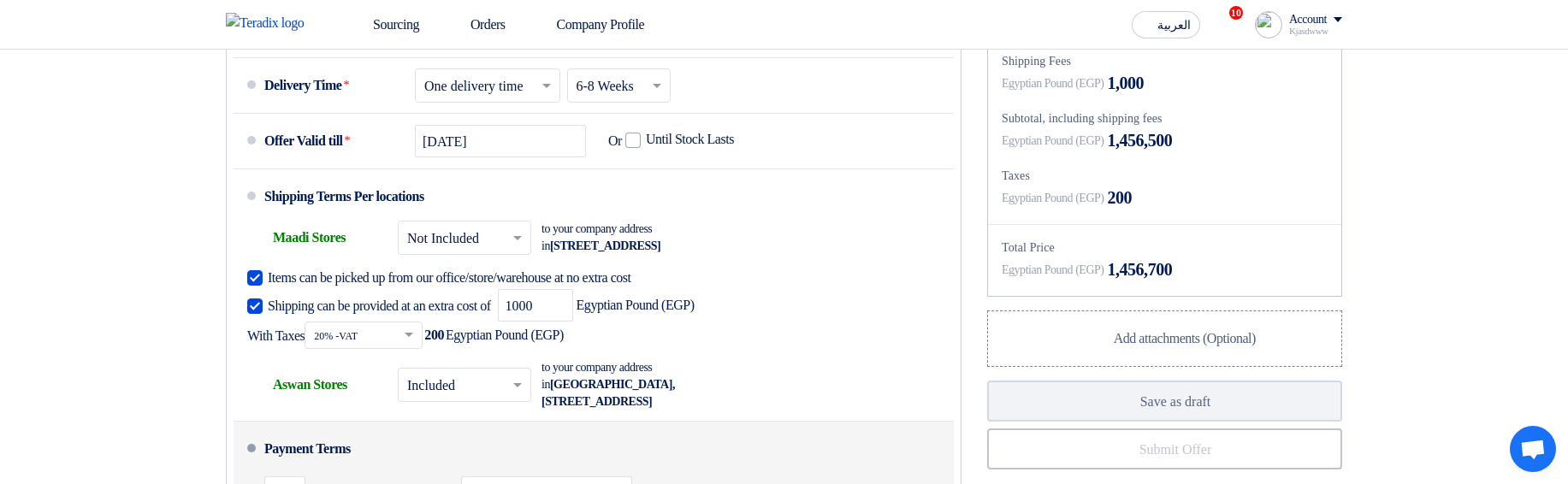
scroll to position [1129, 0]
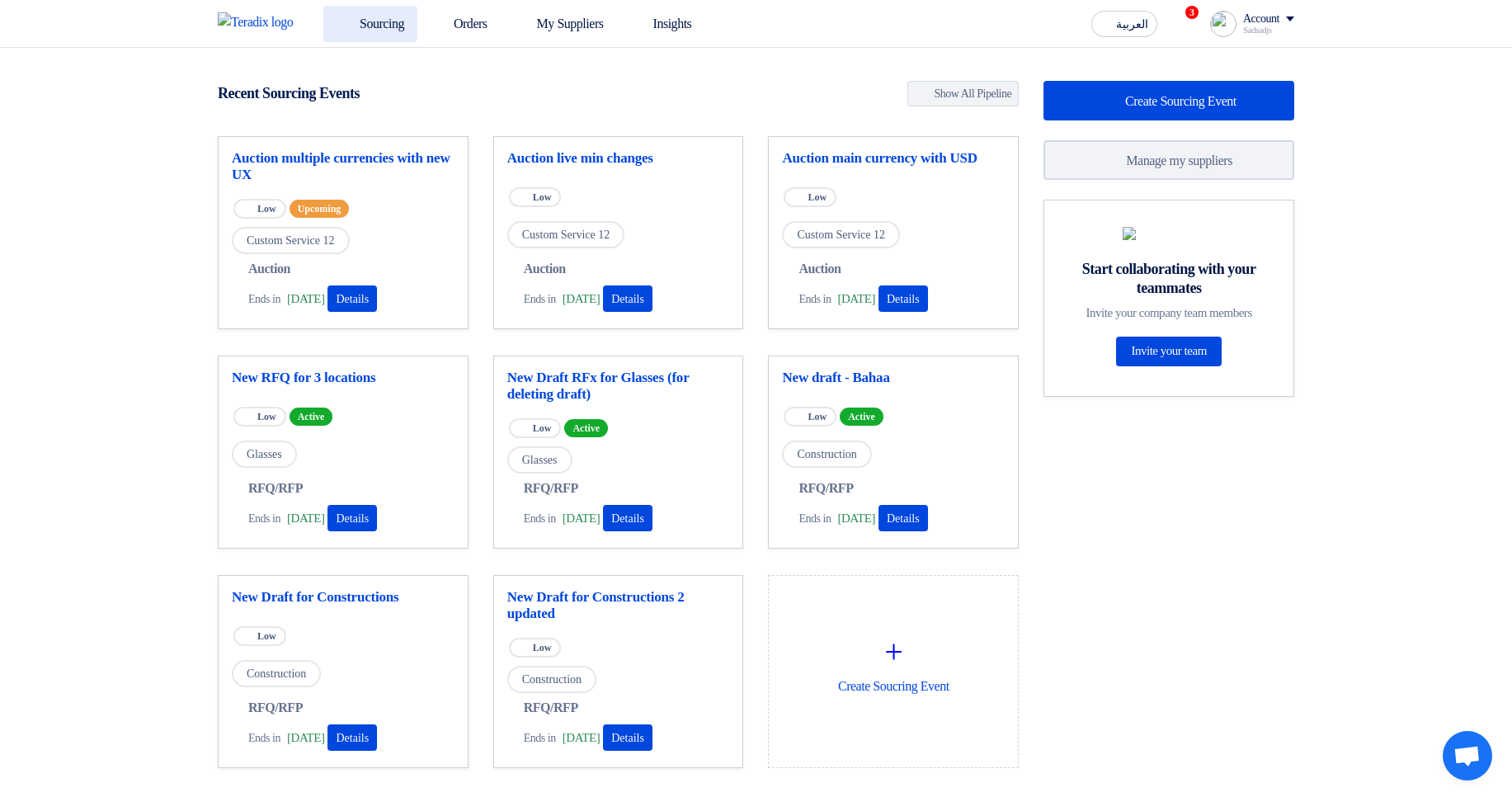
click at [392, 39] on link "Sourcing" at bounding box center [370, 23] width 94 height 37
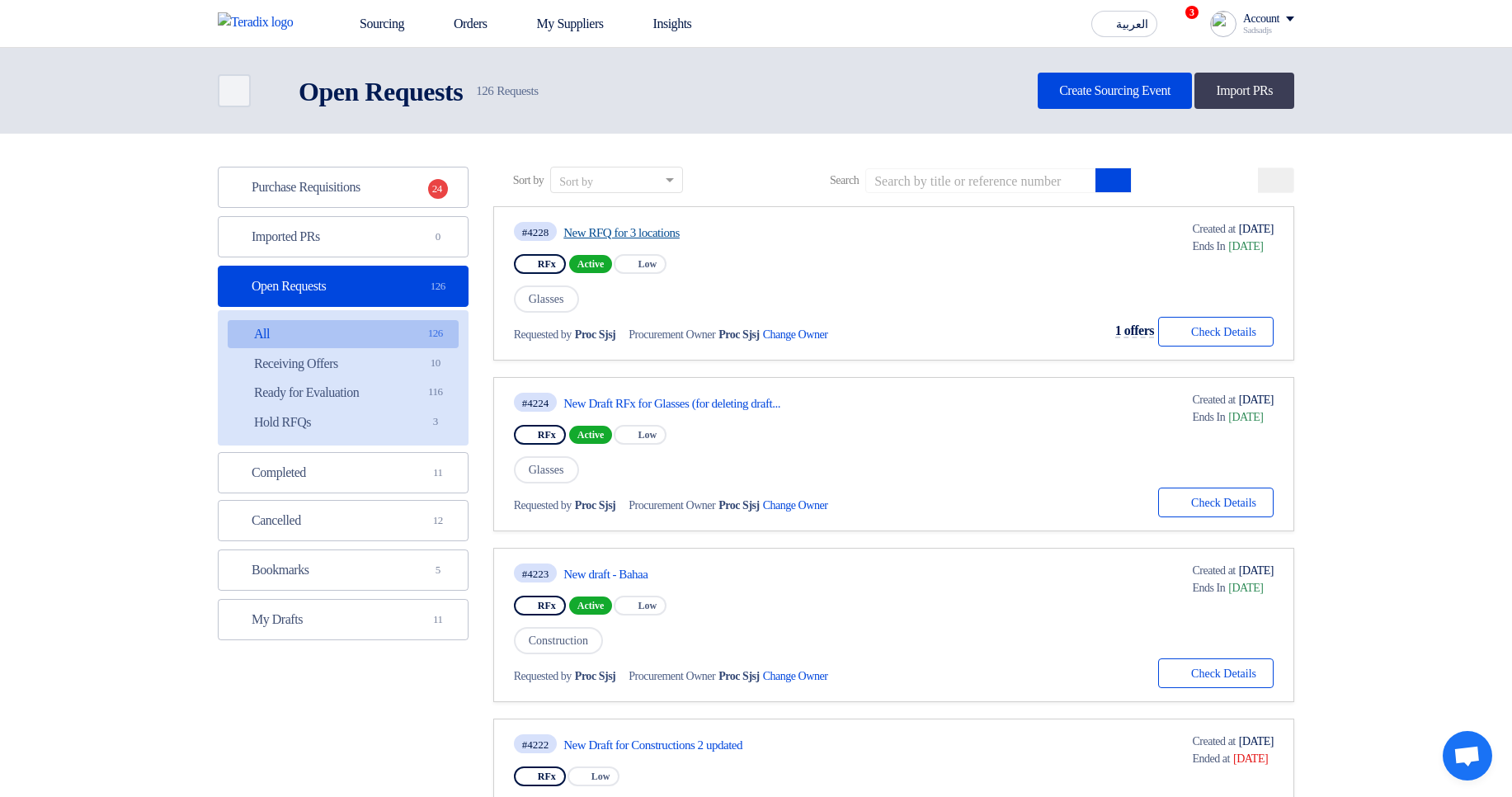
click at [671, 234] on link "New RFQ for 3 locations" at bounding box center [718, 232] width 309 height 15
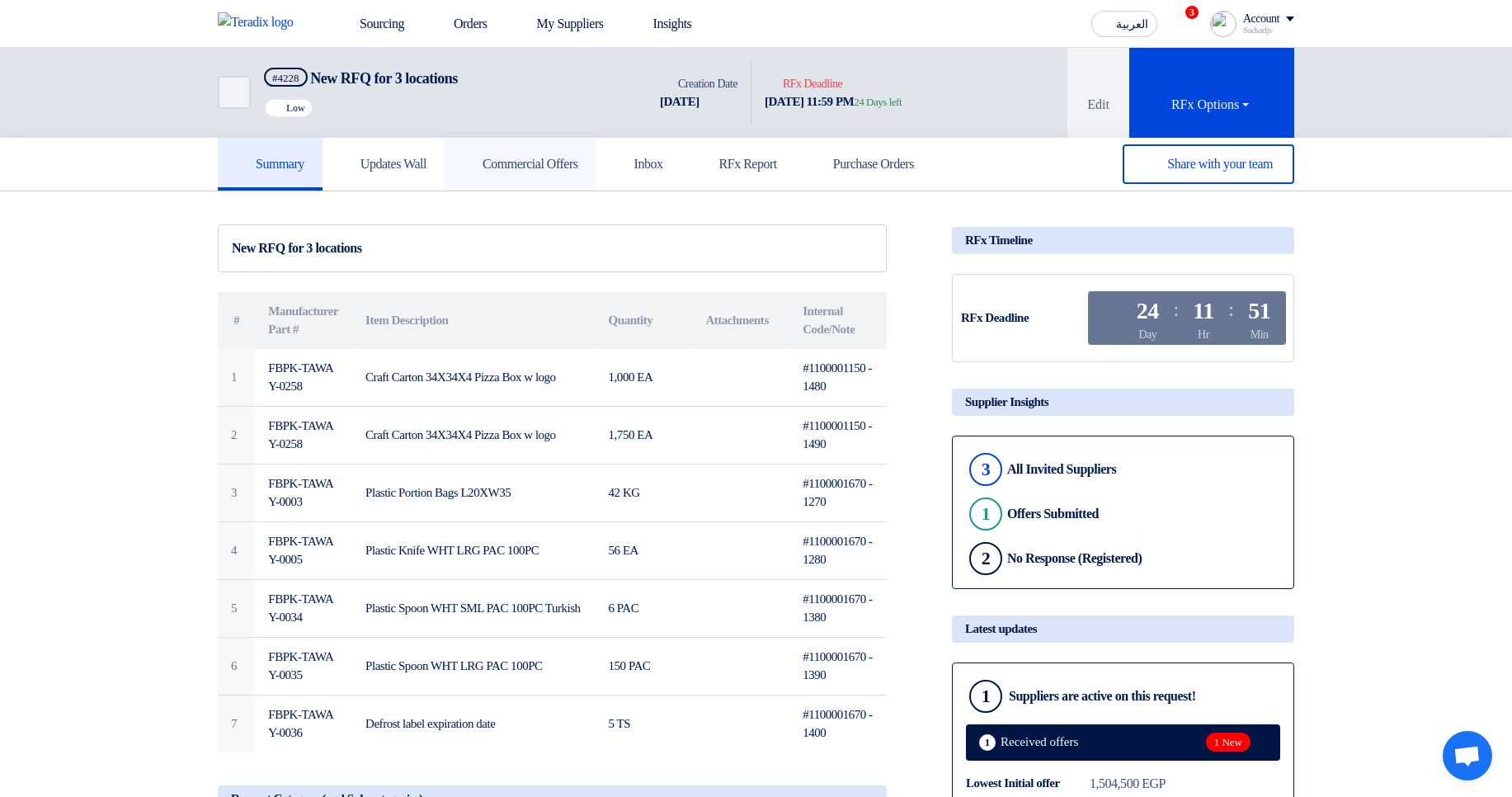
click at [558, 168] on h5 "Commercial Offers" at bounding box center [520, 164] width 115 height 16
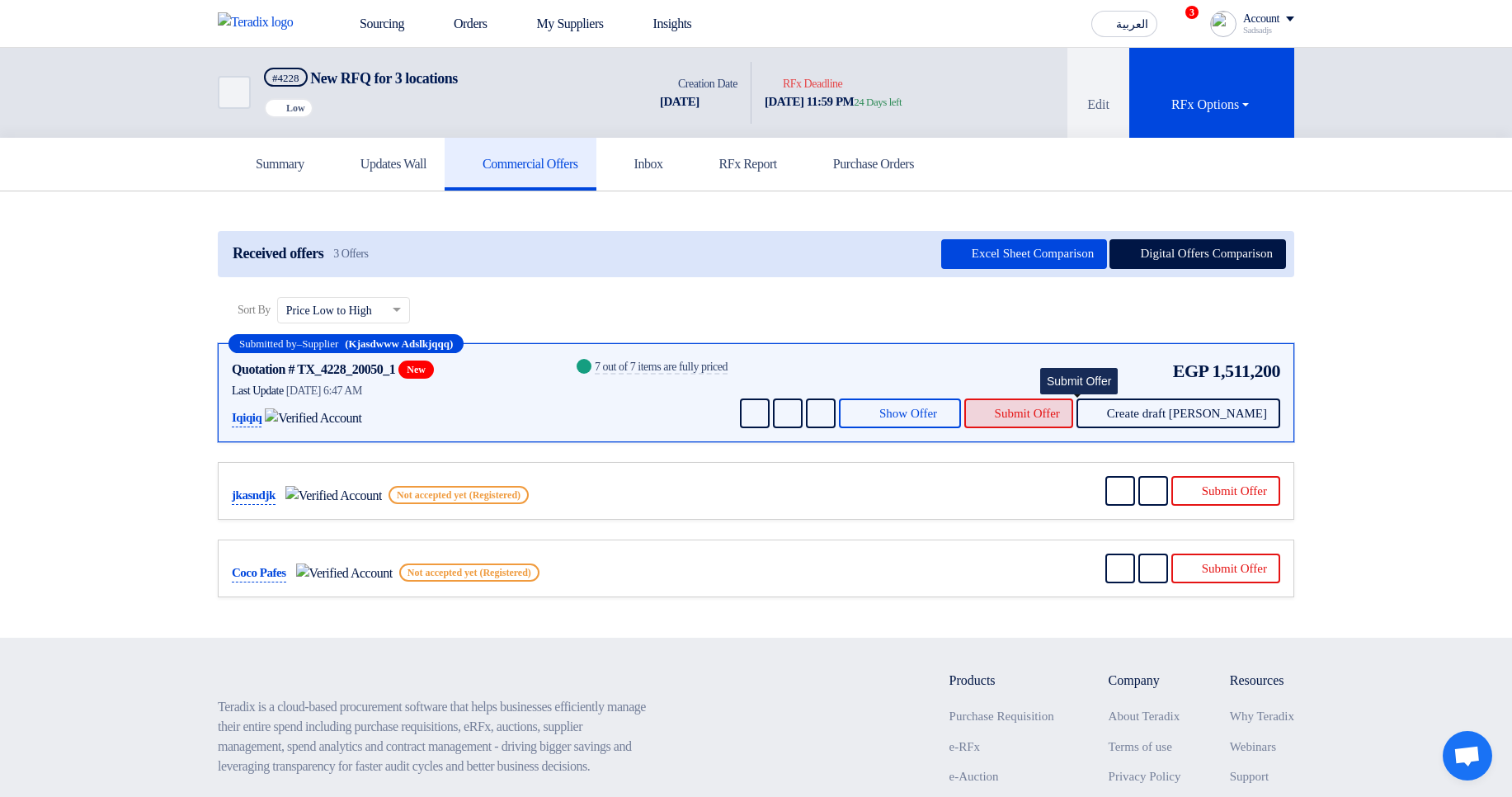
click at [1060, 407] on span "Submit Offer" at bounding box center [1027, 414] width 65 height 13
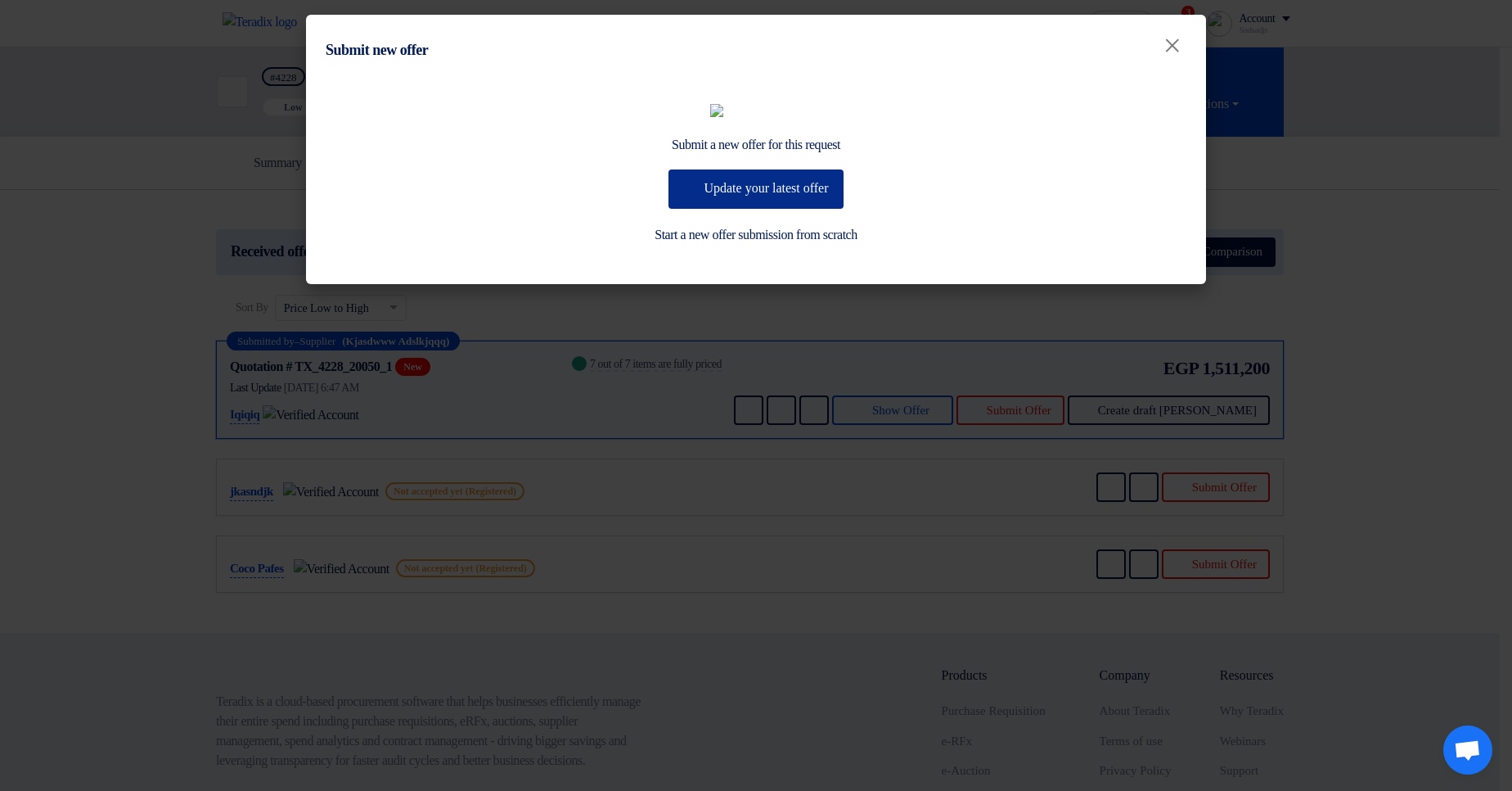
click at [753, 208] on button "Update your latest offer" at bounding box center [755, 189] width 175 height 39
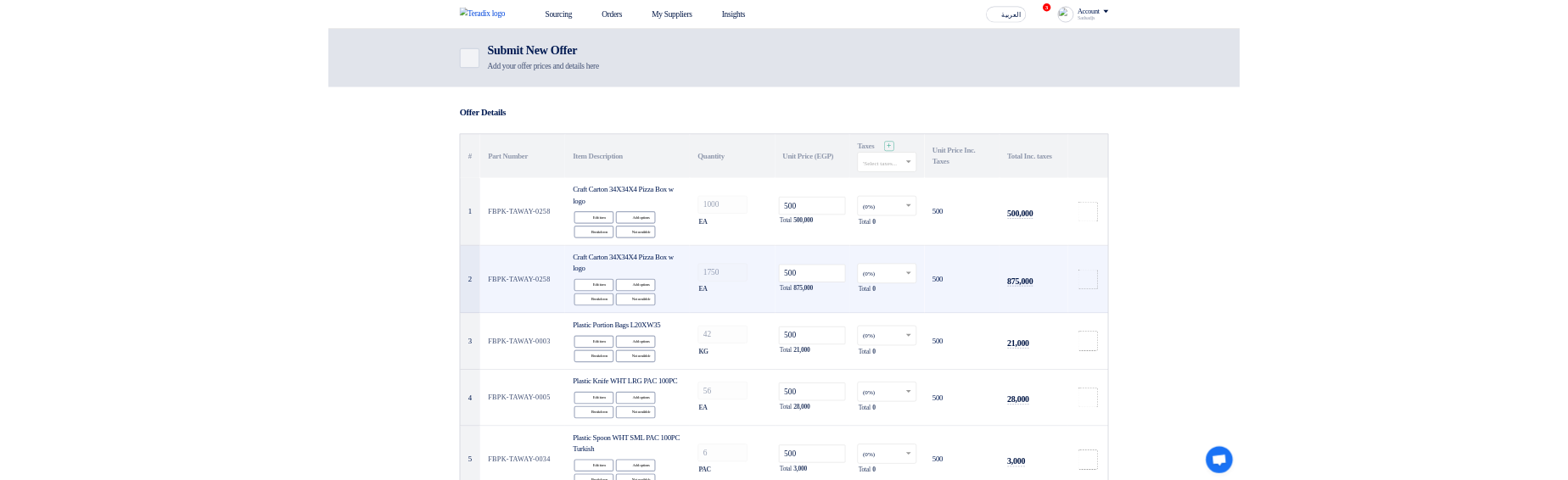
scroll to position [1222, 0]
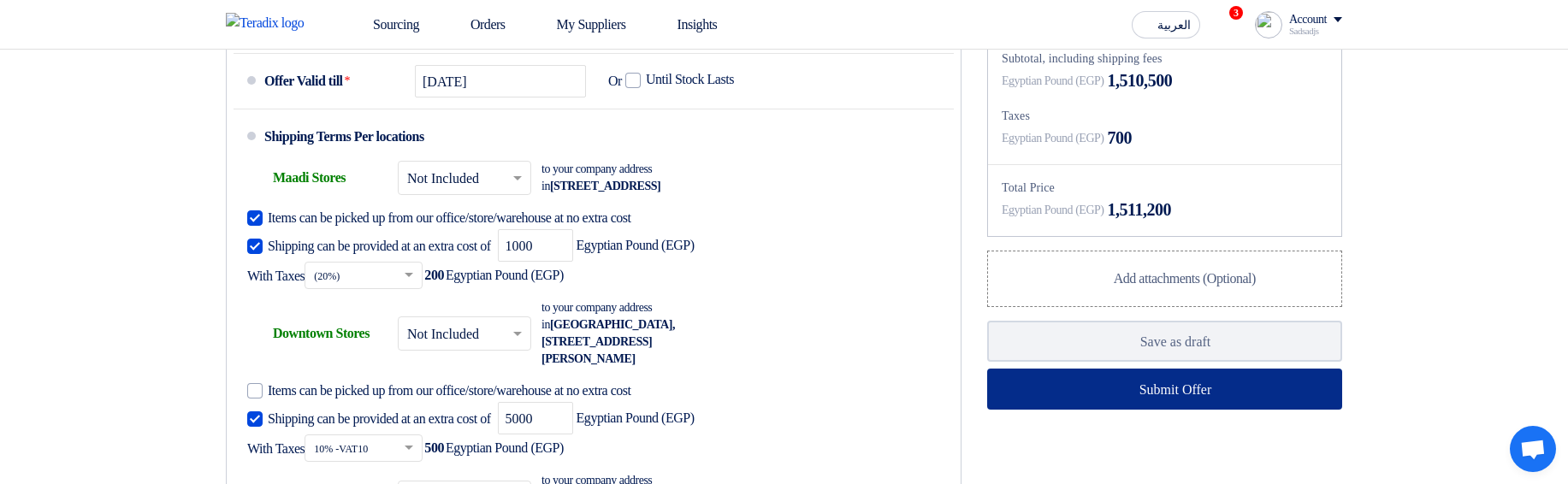
click at [1133, 410] on button "Submit Offer" at bounding box center [1164, 389] width 355 height 41
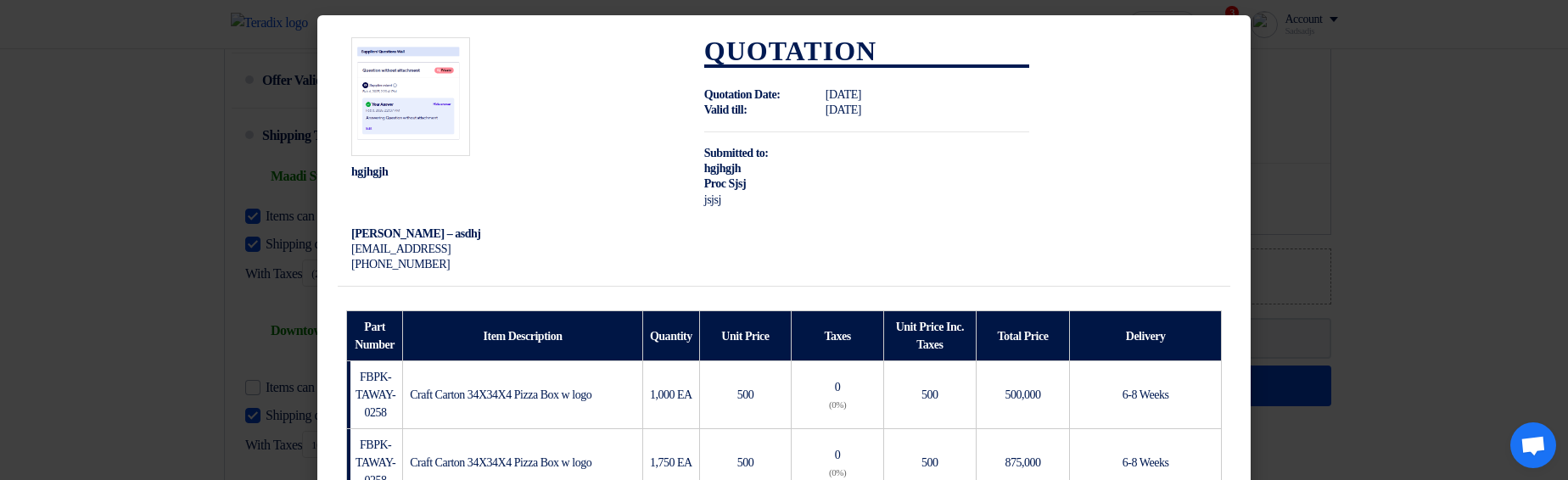
click at [721, 171] on span "hgjhgjh" at bounding box center [722, 168] width 37 height 13
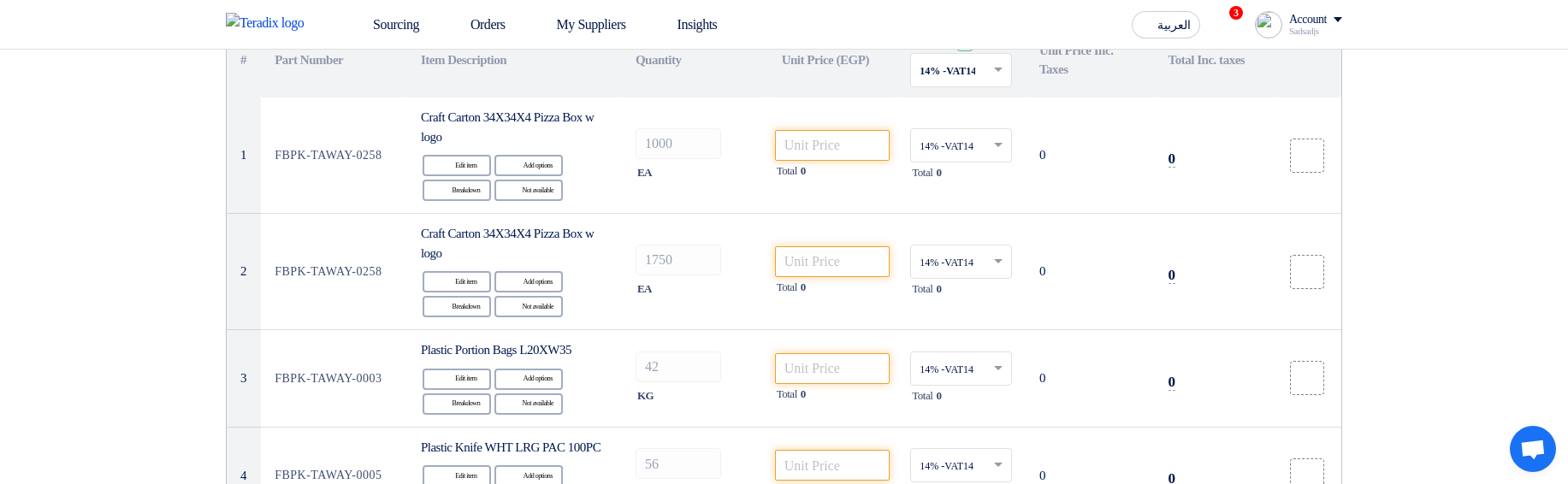
scroll to position [103, 0]
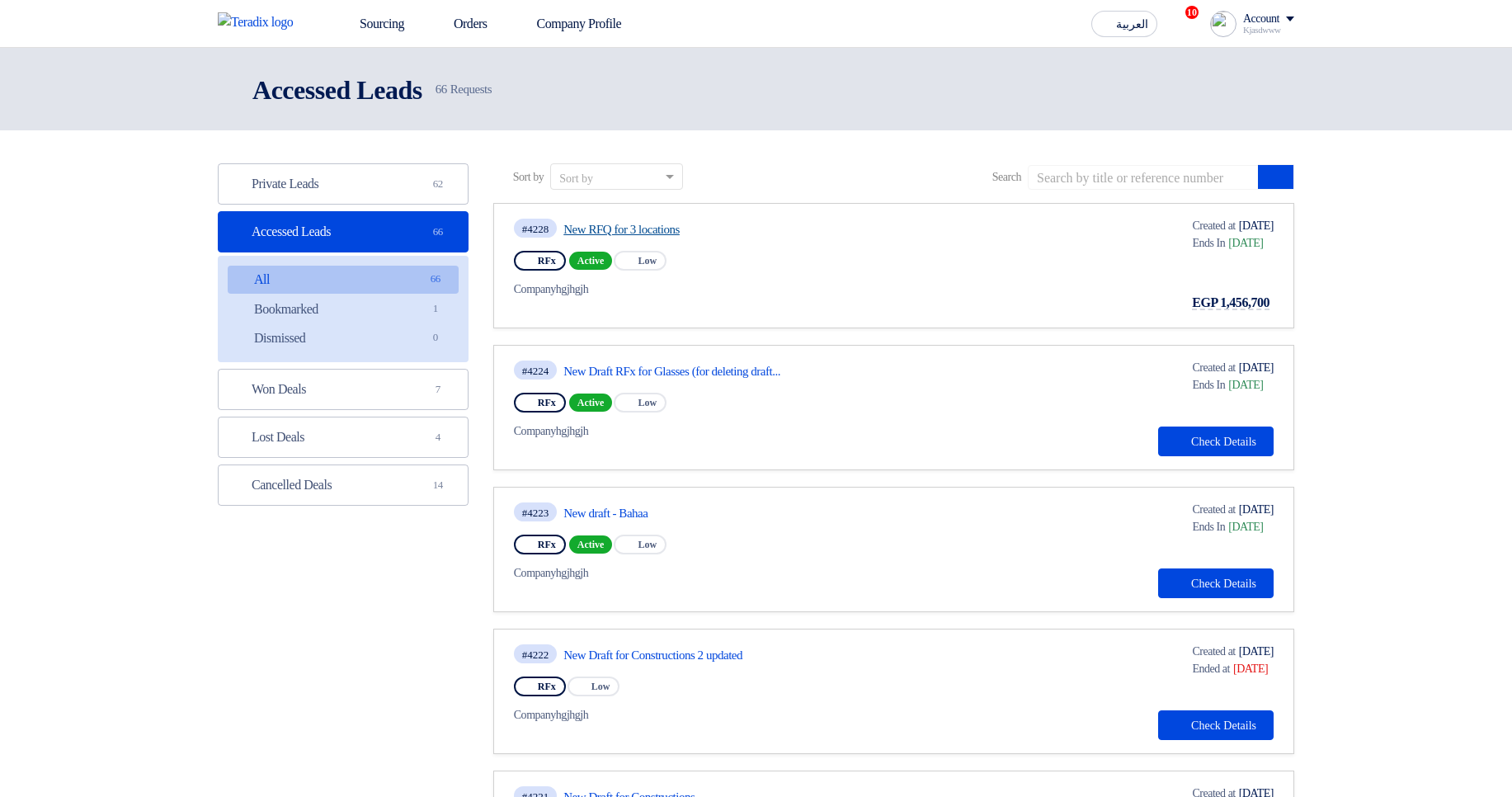
click at [622, 230] on link "New RFQ for 3 locations" at bounding box center [718, 229] width 309 height 15
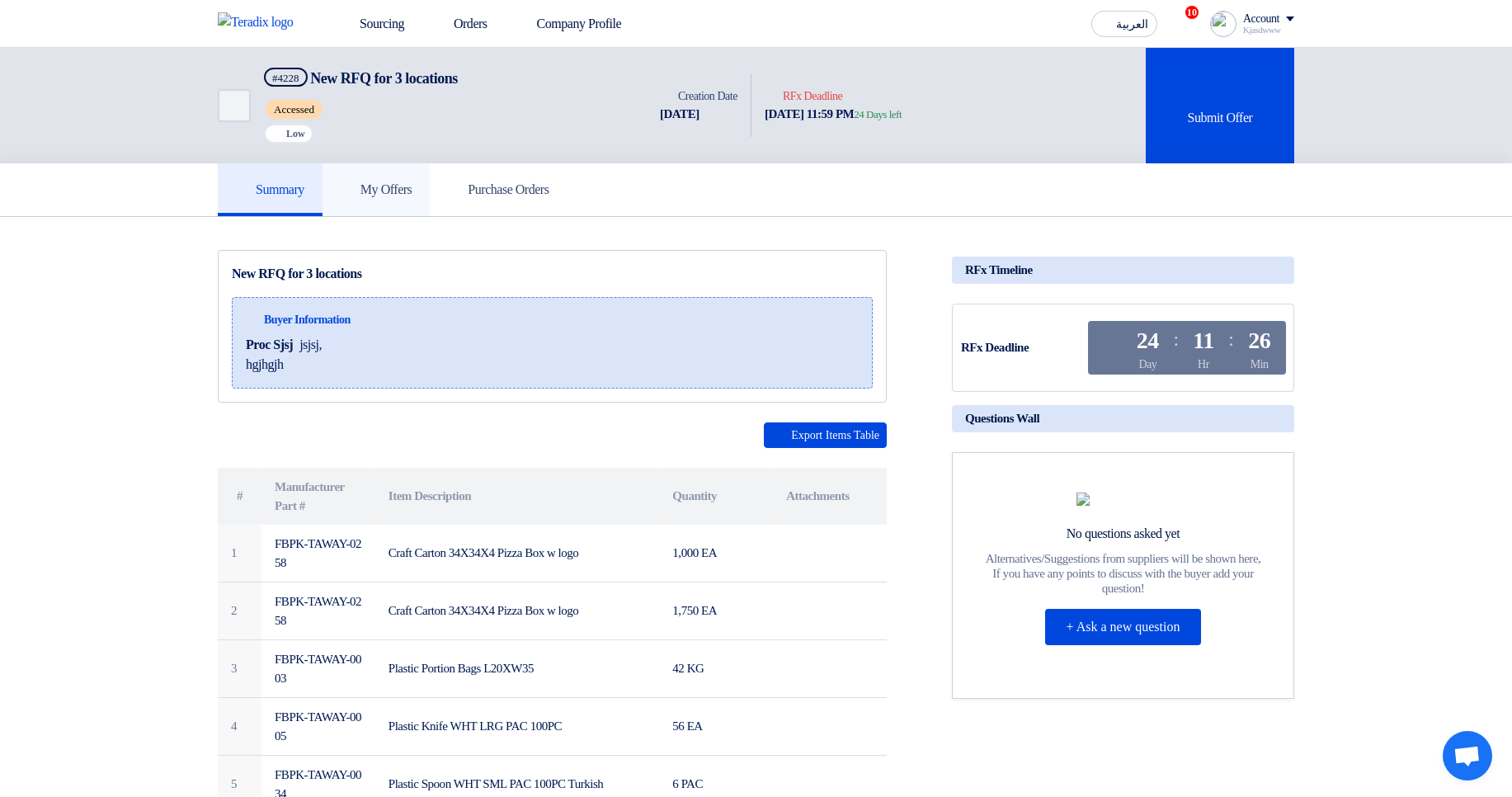
click at [431, 194] on link "My Offers" at bounding box center [376, 189] width 108 height 53
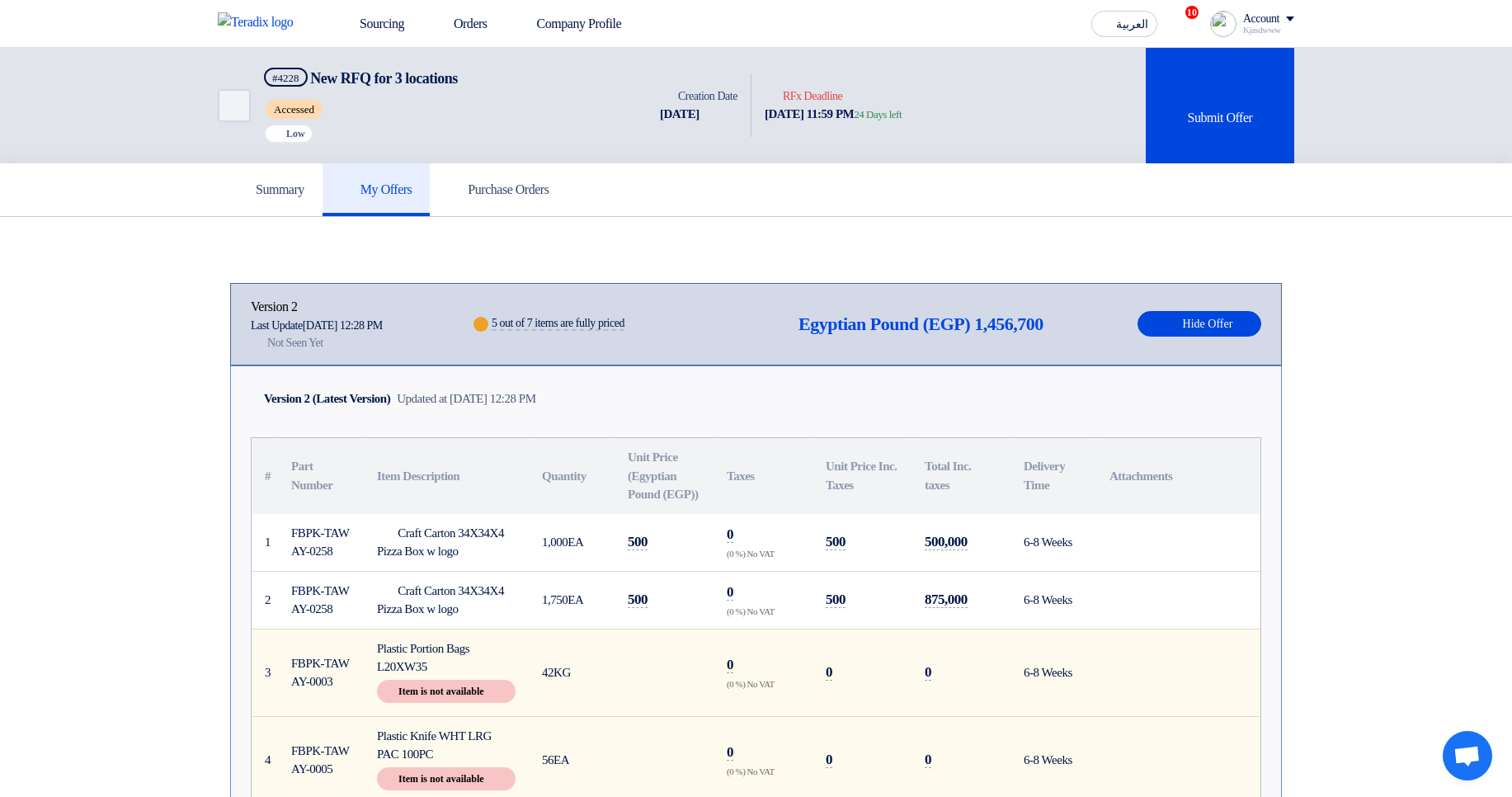
drag, startPoint x: 528, startPoint y: 325, endPoint x: 710, endPoint y: 323, distance: 182.0
click at [710, 323] on div "Version 2 Last Update 26 Aug 2025, 12:28 PM Offer is Seen Not Seen Yet Warn 5 o…" at bounding box center [756, 323] width 1011 height 55
click at [720, 323] on div "Version 2 Last Update 26 Aug 2025, 12:28 PM Offer is Seen Not Seen Yet Warn 5 o…" at bounding box center [756, 323] width 1011 height 55
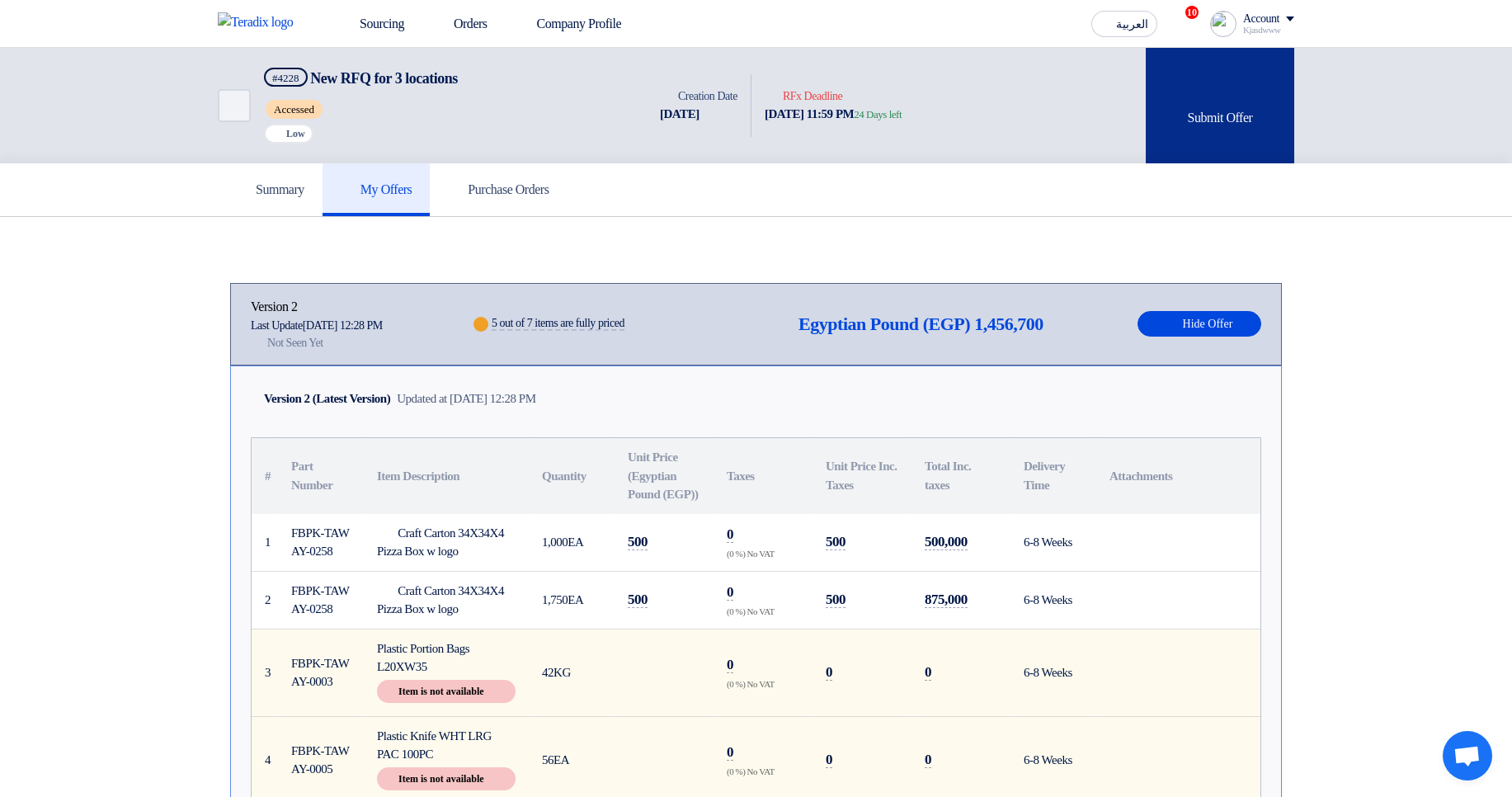
click at [1195, 132] on div "Submit Offer" at bounding box center [1220, 105] width 148 height 115
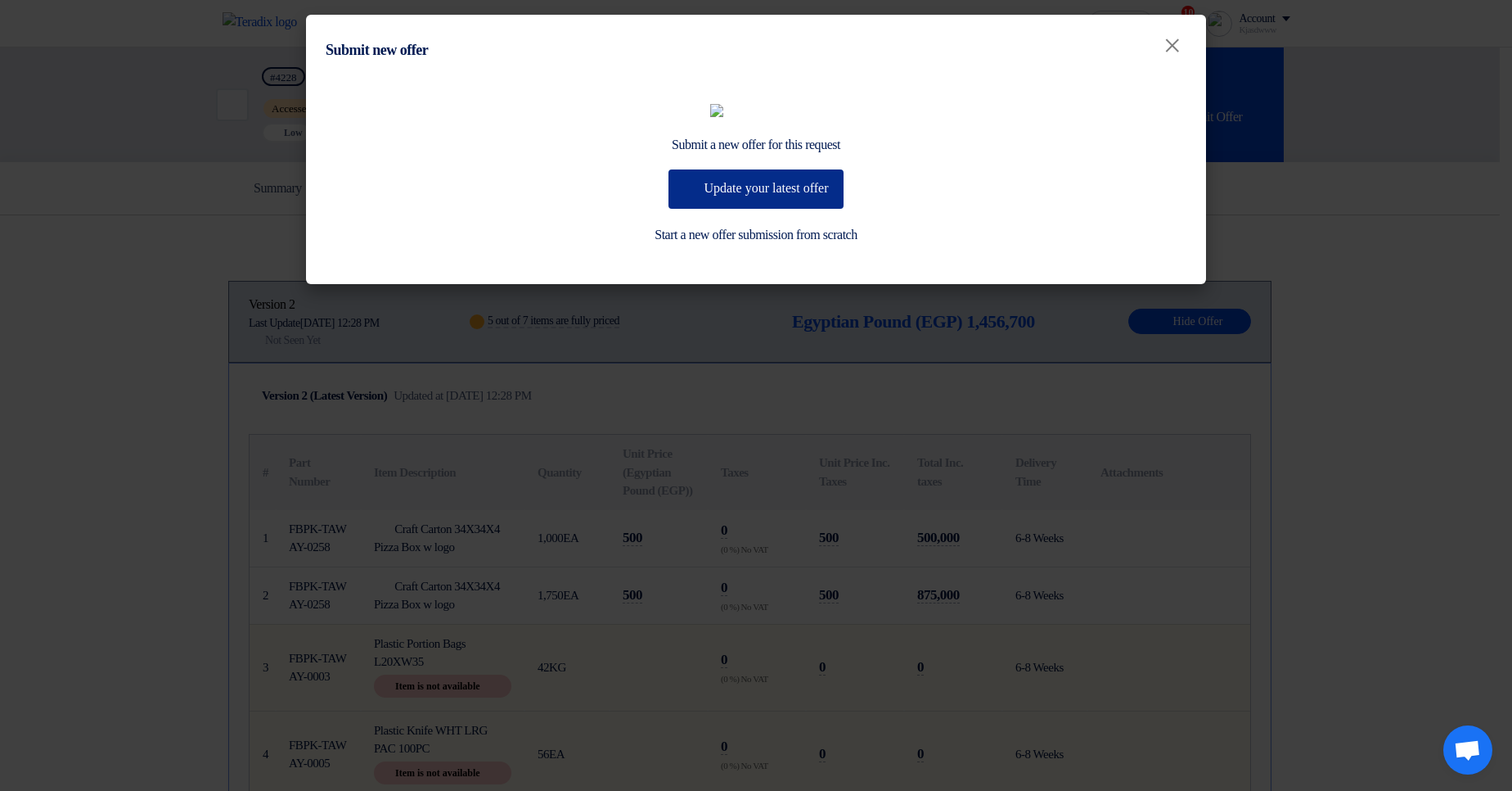
click at [744, 208] on button "Update your latest offer" at bounding box center [755, 189] width 175 height 39
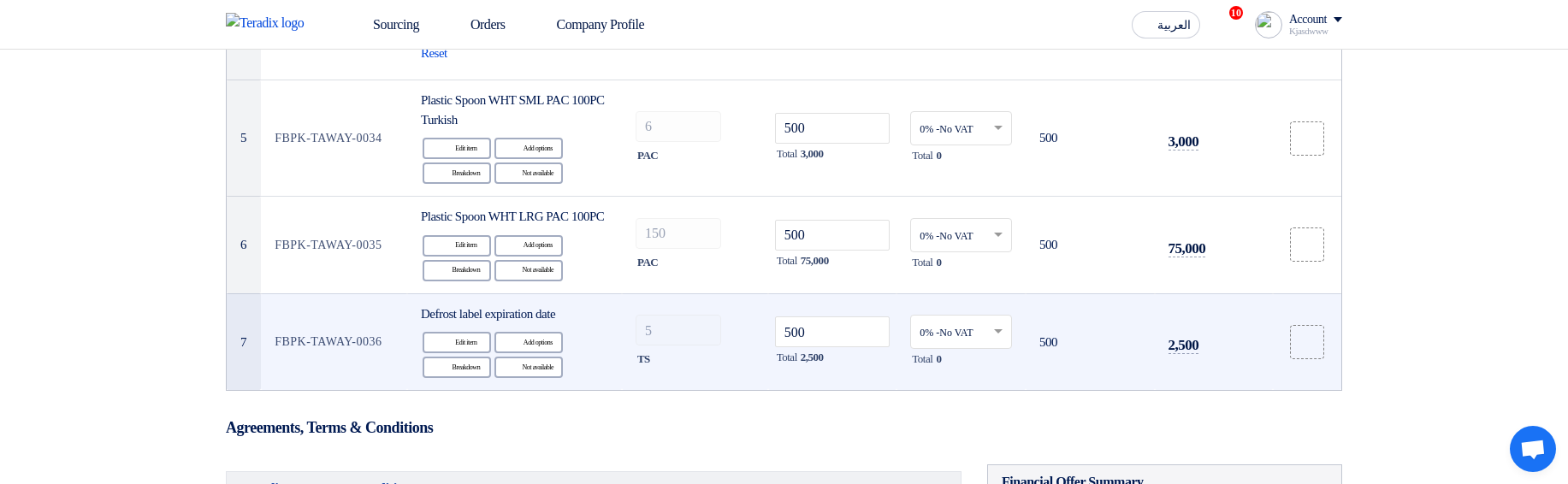
scroll to position [616, 0]
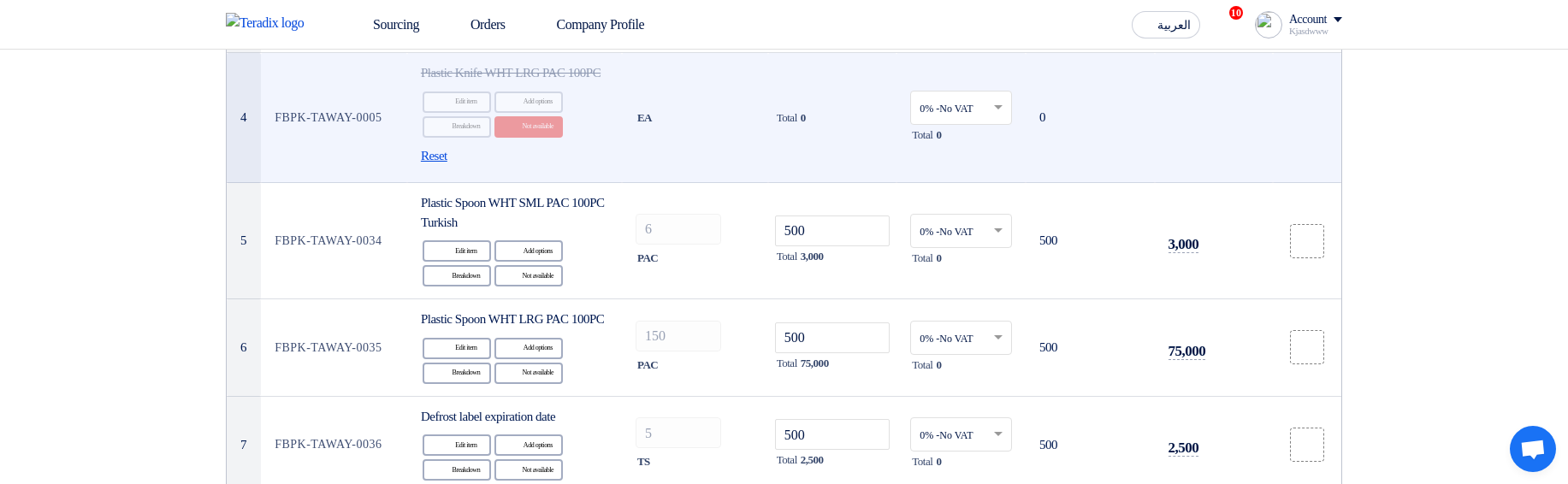
click at [442, 166] on span "Reset" at bounding box center [434, 156] width 27 height 19
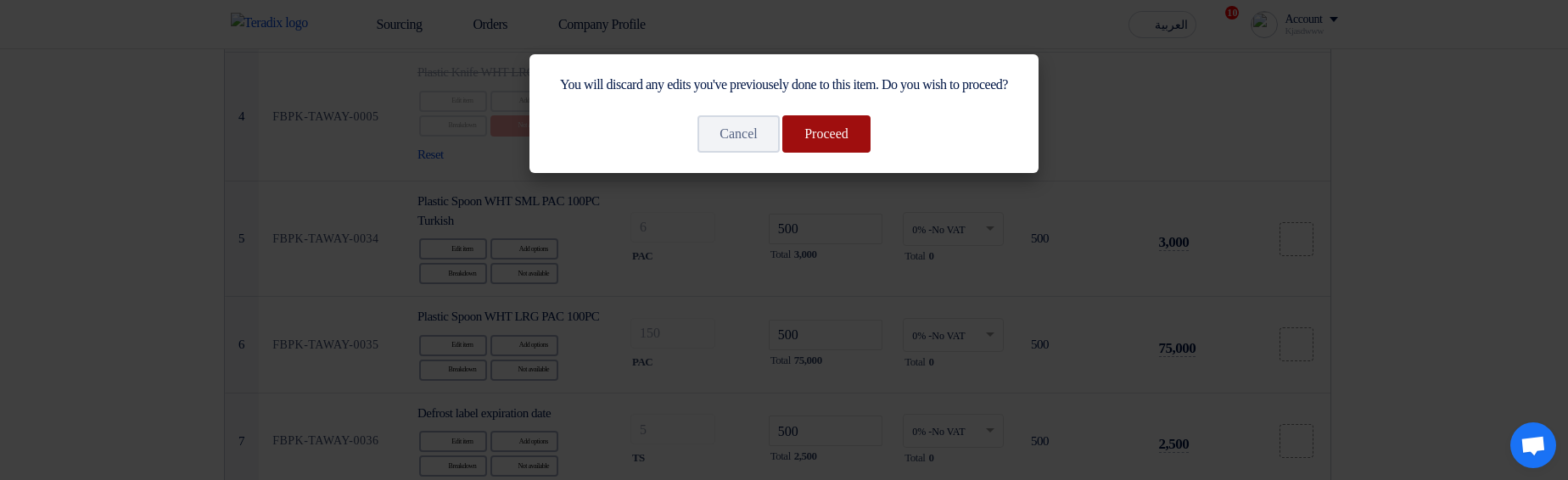
click at [853, 153] on button "Proceed" at bounding box center [826, 134] width 88 height 38
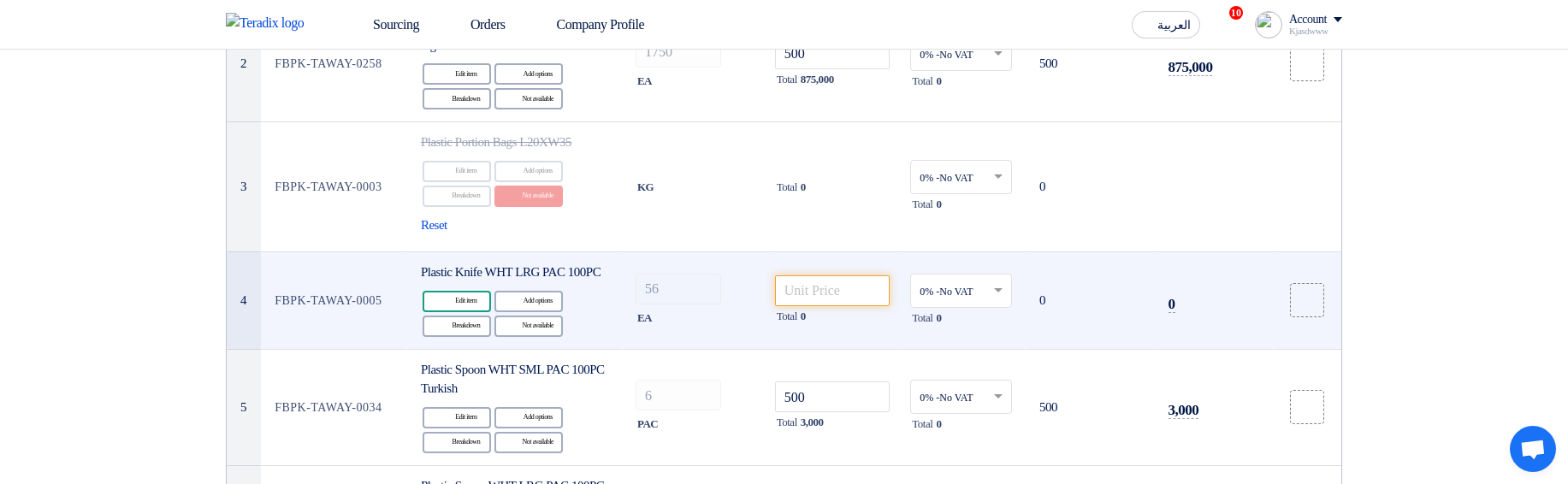
scroll to position [411, 0]
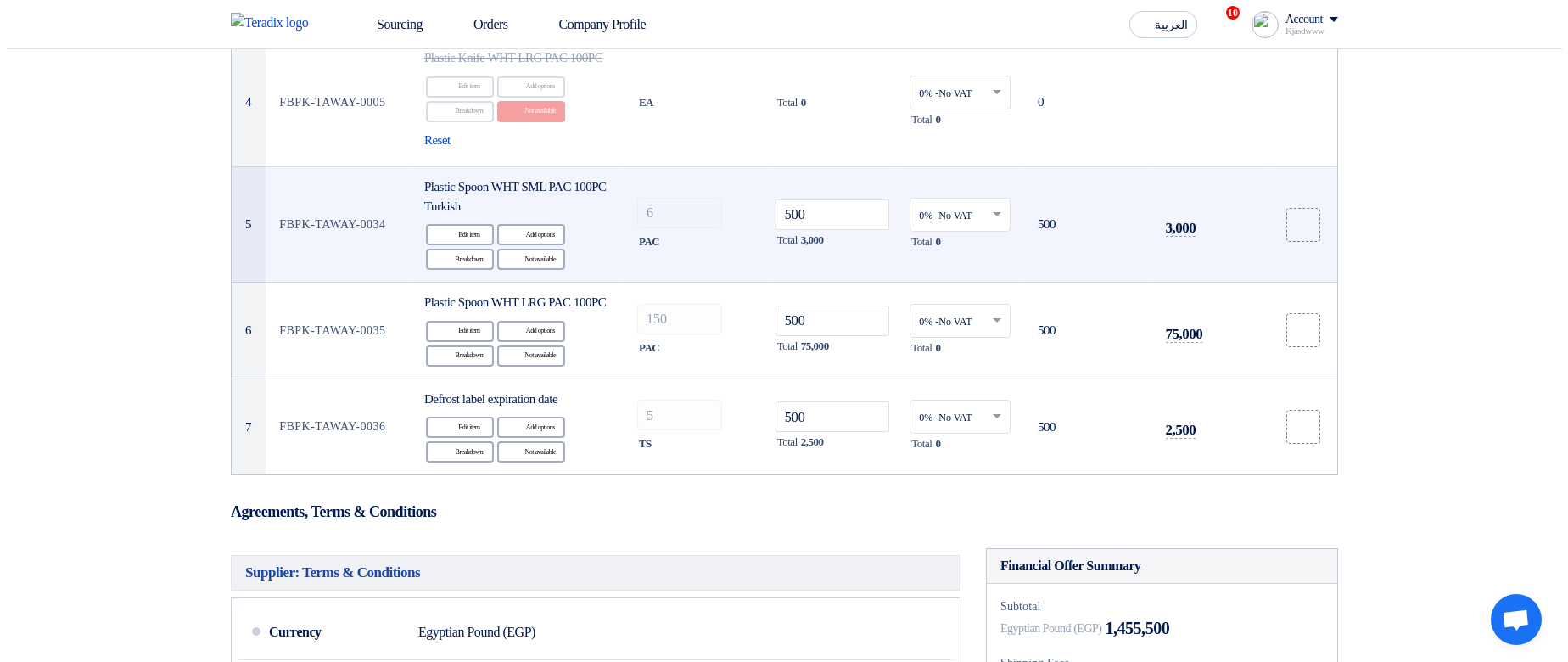
scroll to position [407, 0]
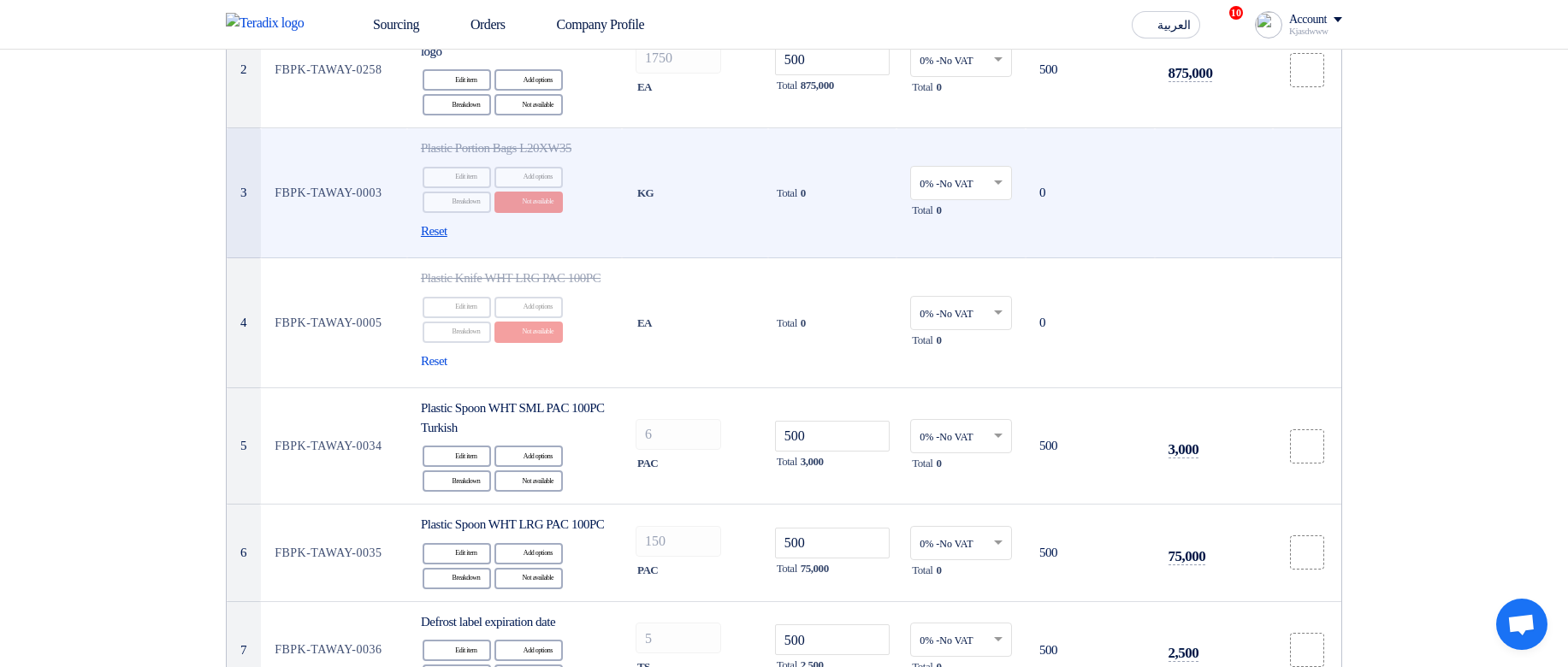
click at [427, 221] on span "Reset" at bounding box center [434, 231] width 27 height 19
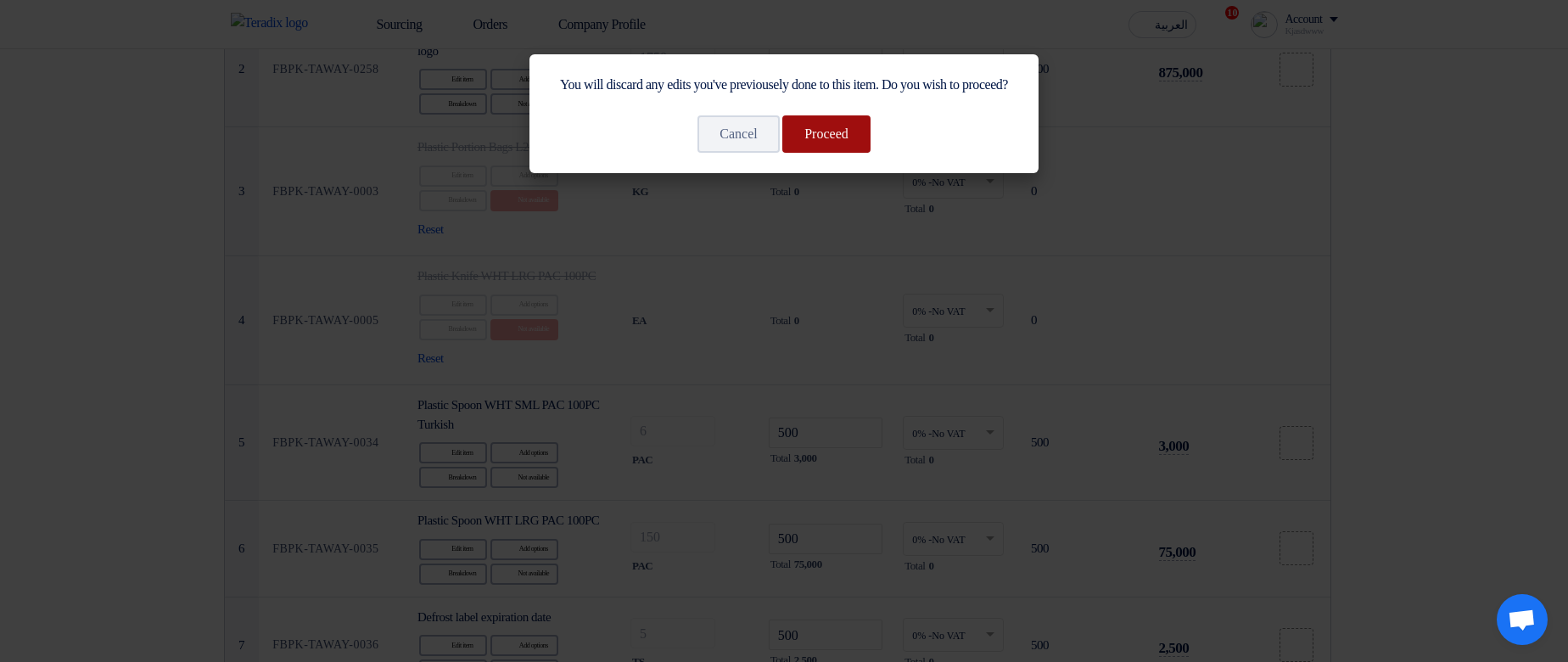
click at [848, 153] on button "Proceed" at bounding box center [826, 134] width 88 height 38
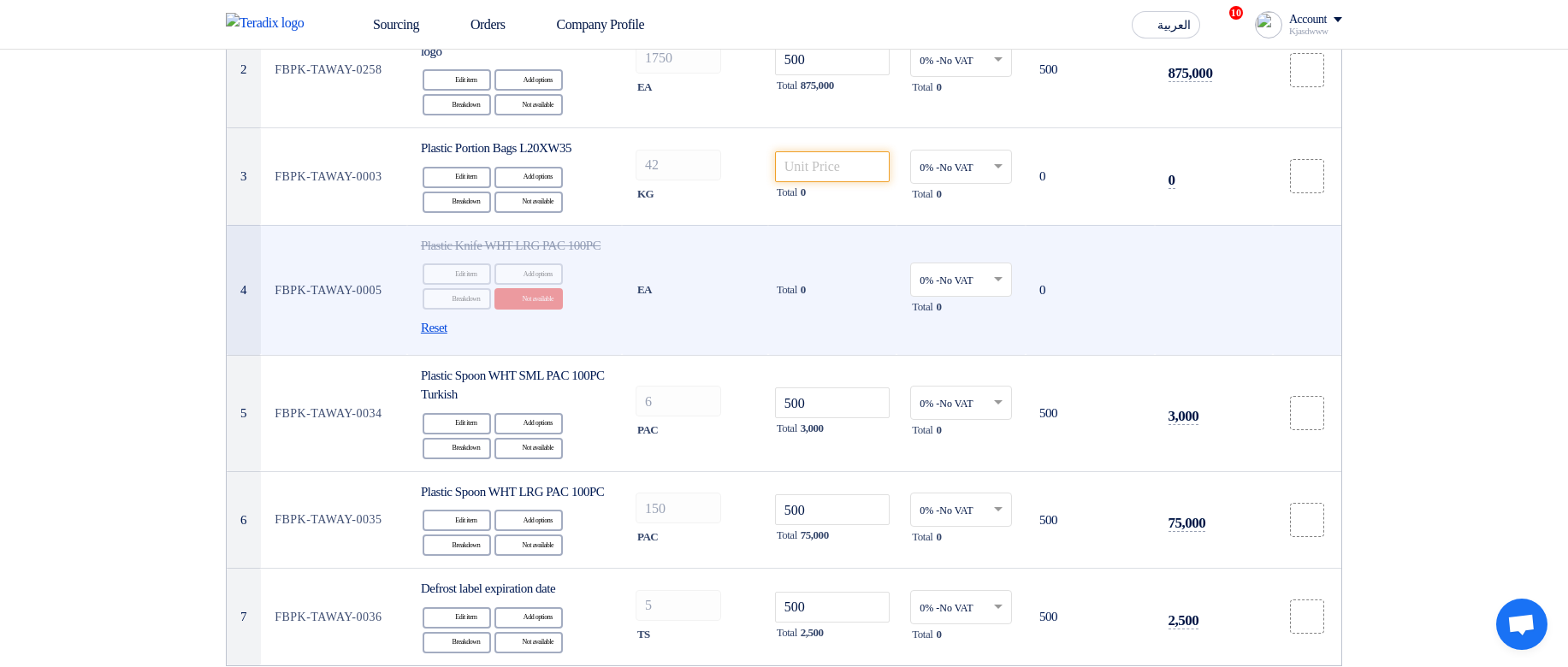
click at [445, 338] on span "Reset" at bounding box center [434, 327] width 27 height 19
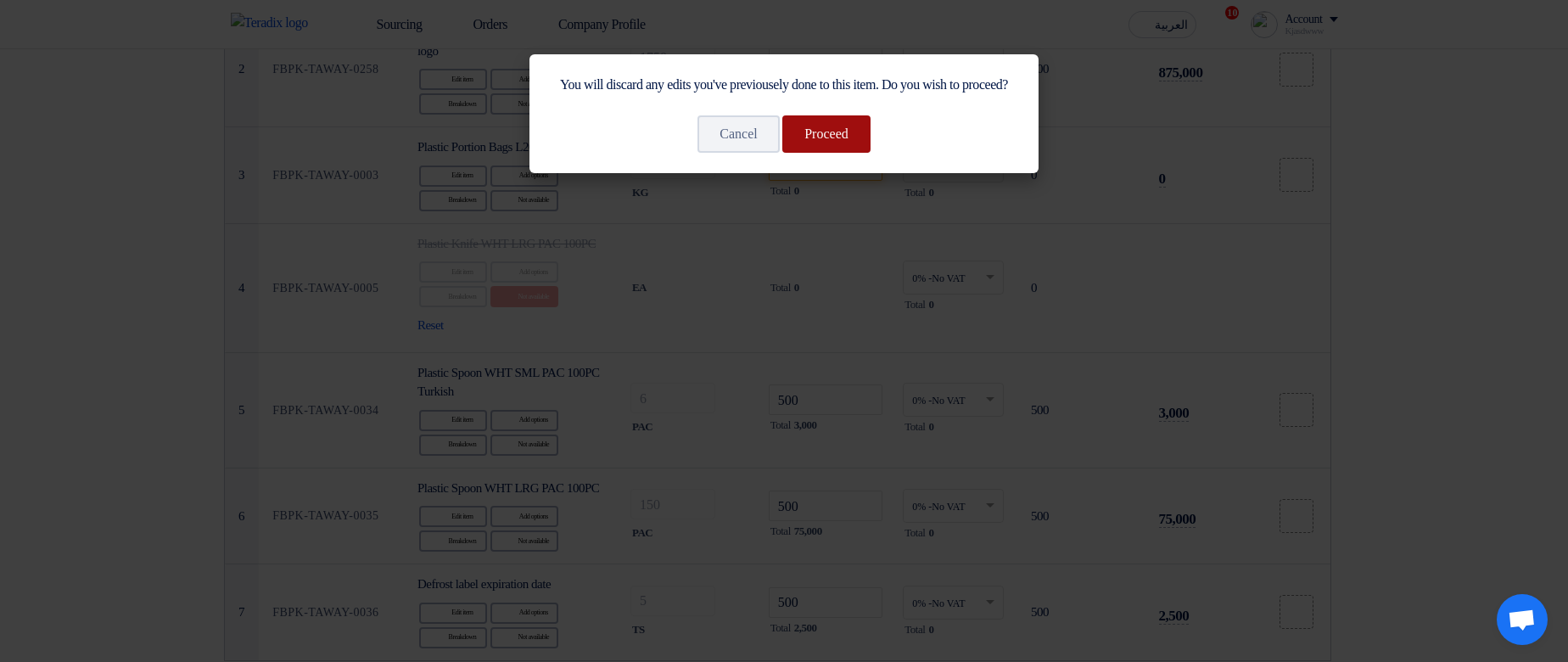
click at [853, 153] on button "Proceed" at bounding box center [826, 134] width 88 height 38
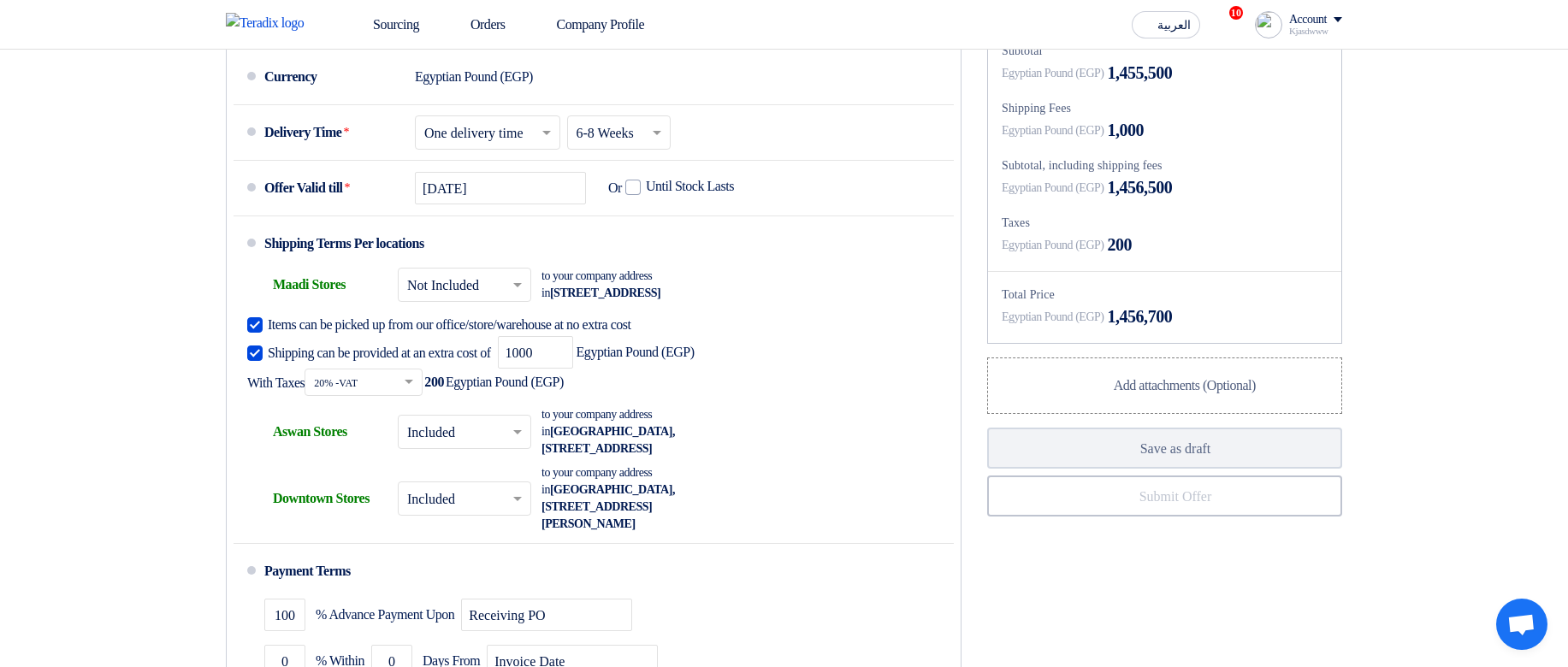
scroll to position [1128, 0]
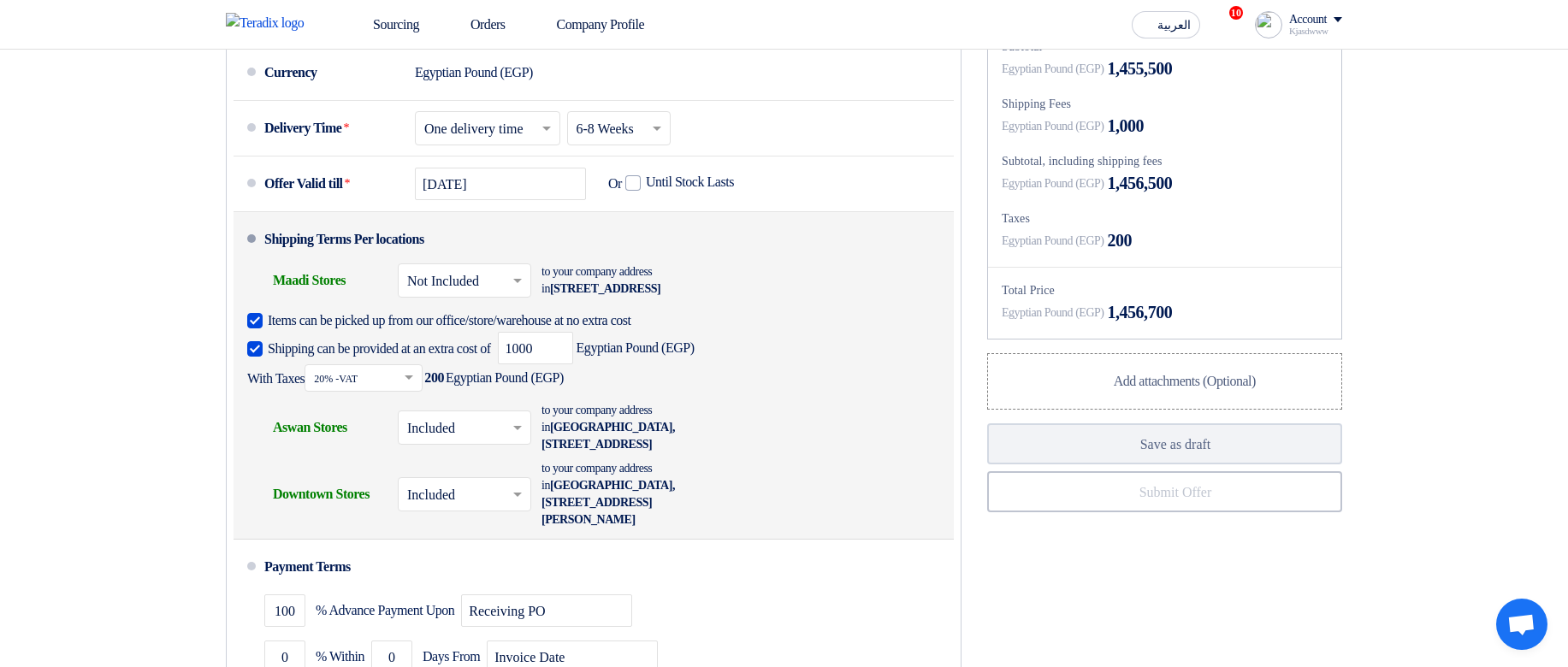
drag, startPoint x: 316, startPoint y: 523, endPoint x: 693, endPoint y: 529, distance: 377.0
click at [693, 484] on div "Shipping To location Downtown Stores × Included × to your company address in Eg…" at bounding box center [588, 494] width 682 height 75
click at [772, 484] on div "Shipping To location Downtown Stores × Included × to your company address in Eg…" at bounding box center [588, 494] width 682 height 75
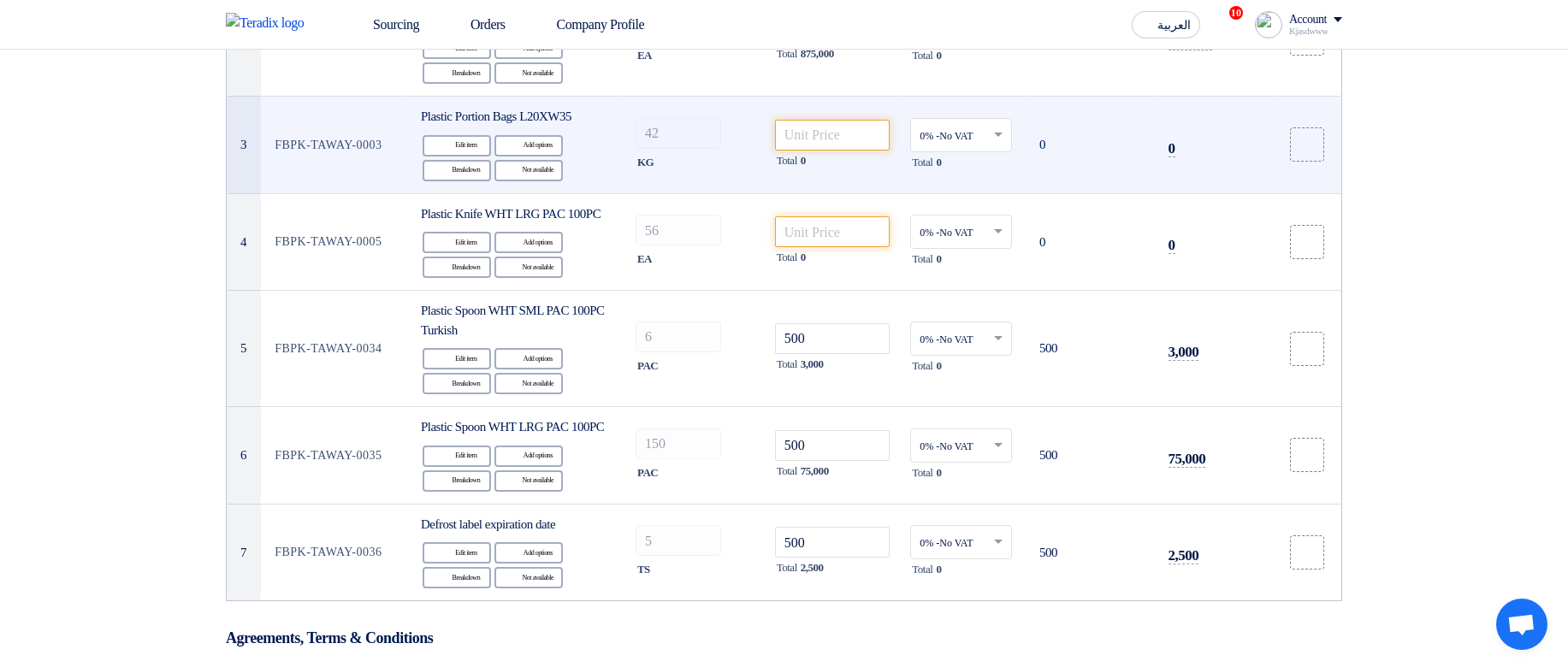
scroll to position [205, 0]
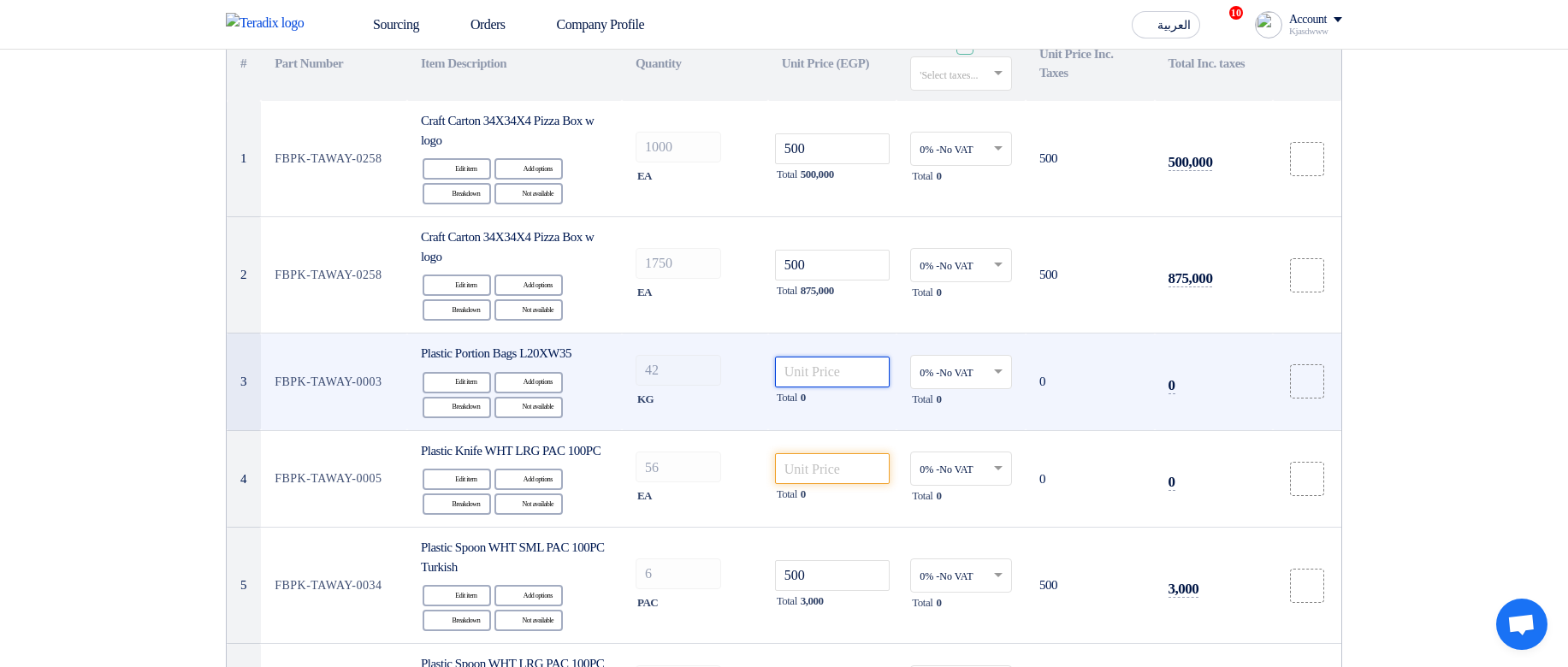
click at [813, 373] on input "number" at bounding box center [832, 371] width 116 height 31
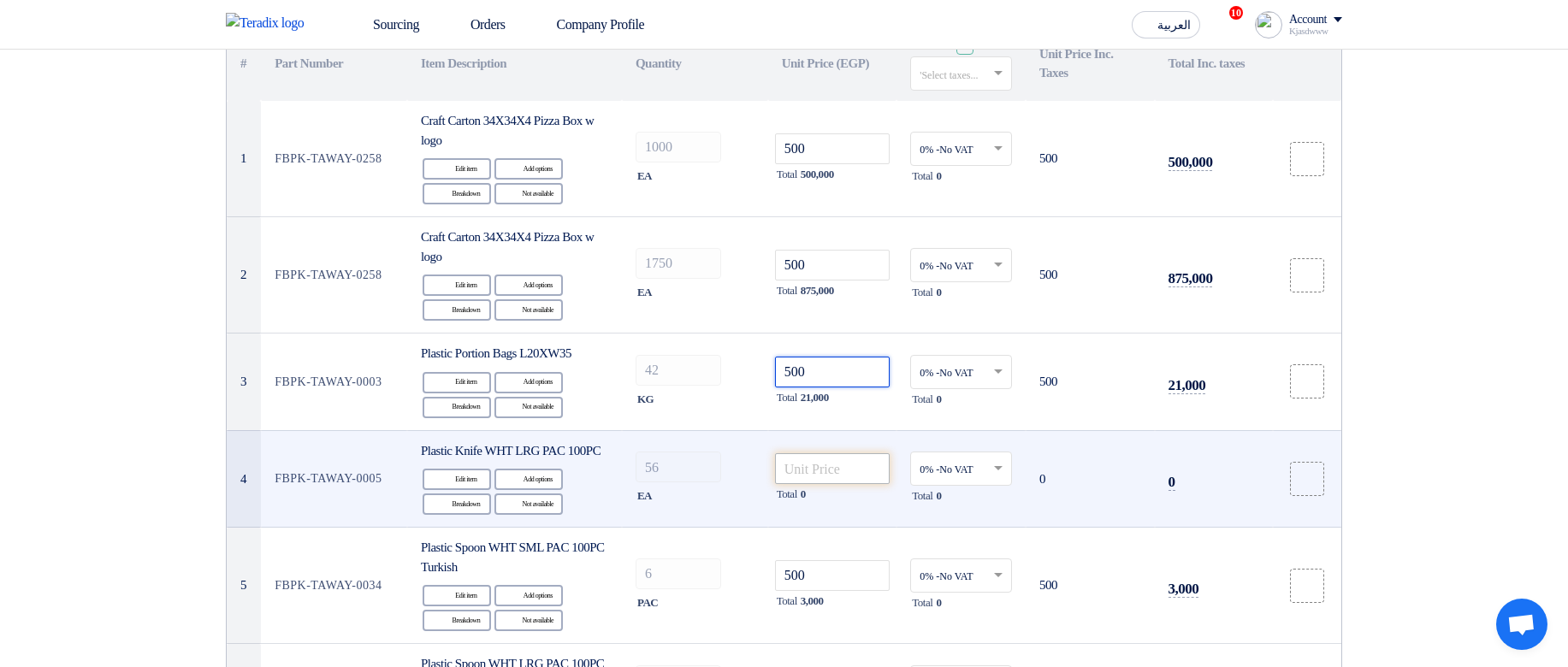
type input "500"
click at [826, 474] on input "number" at bounding box center [832, 468] width 116 height 31
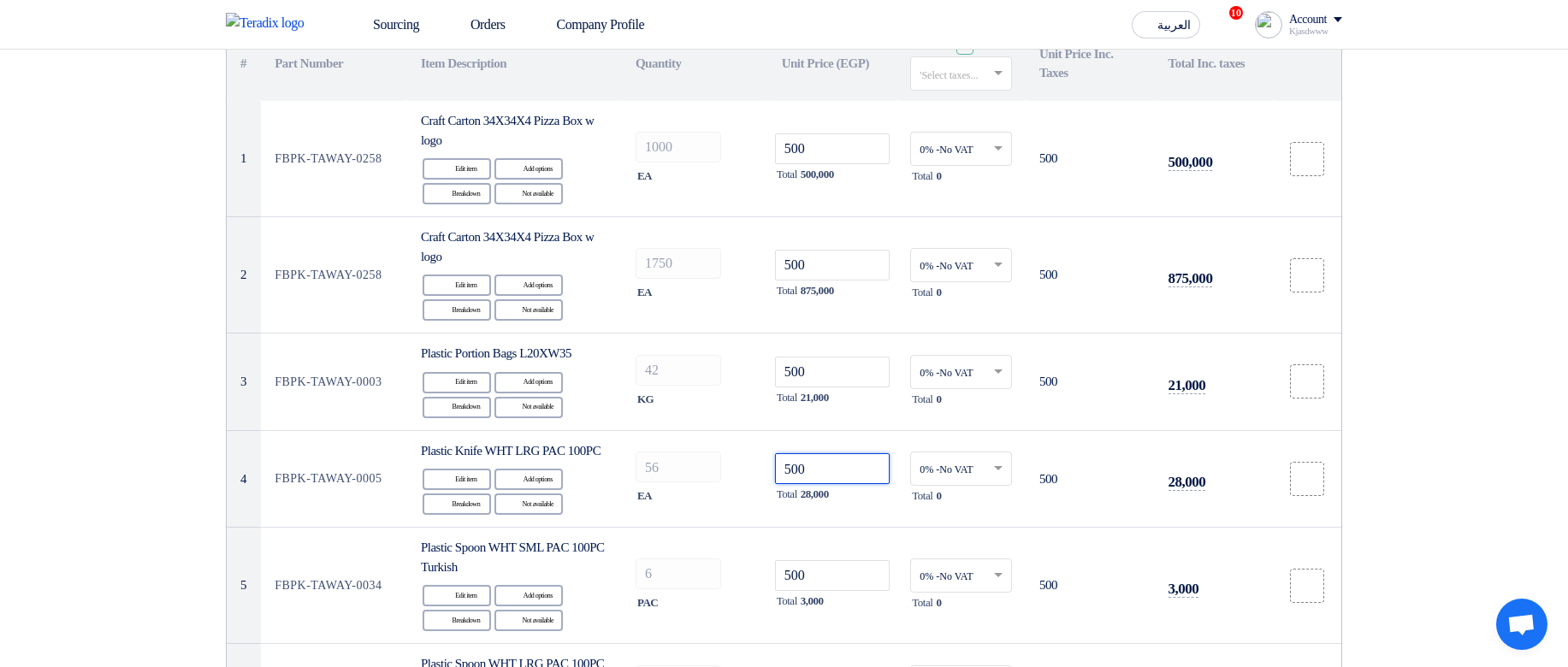
type input "500"
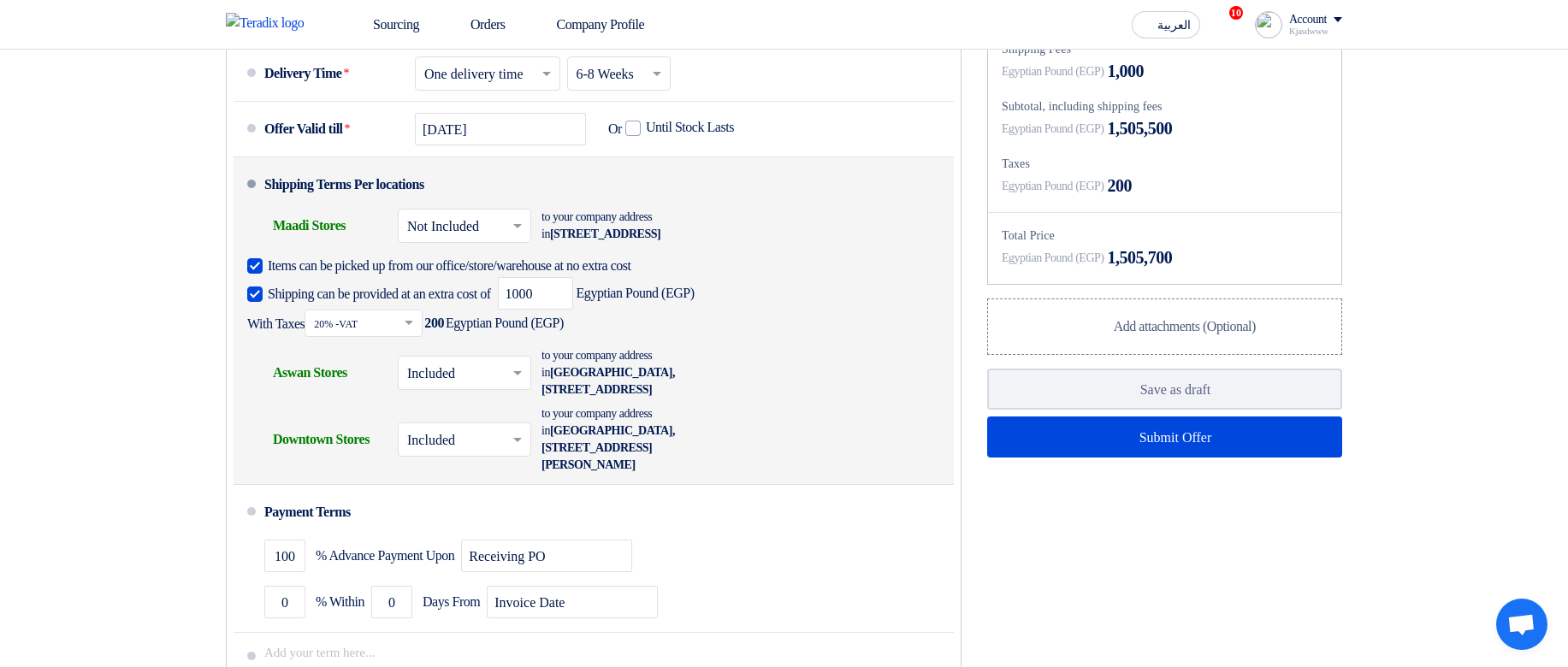
scroll to position [1128, 0]
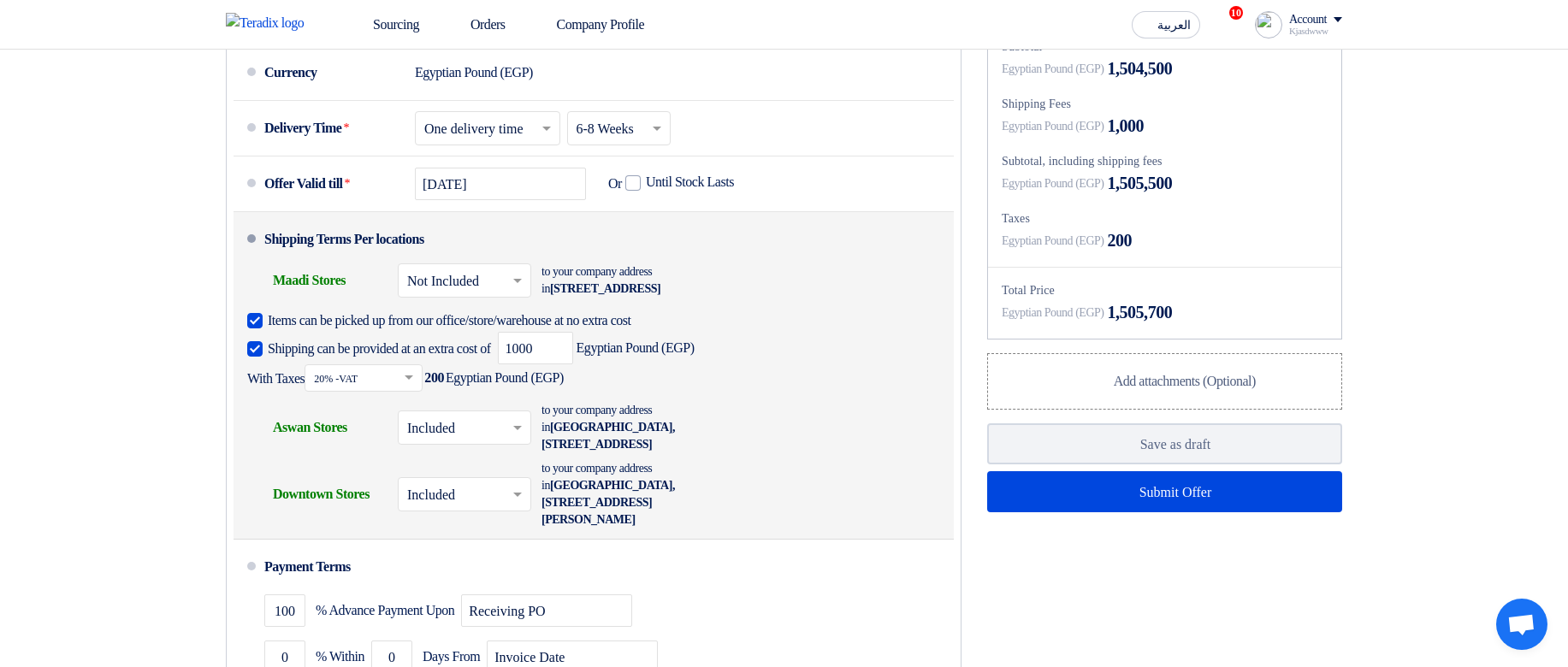
drag, startPoint x: 814, startPoint y: 311, endPoint x: 813, endPoint y: 494, distance: 183.0
click at [813, 484] on li "Shipping Terms Per locations Shipping To location Maadi Stores × Not Included ×…" at bounding box center [593, 375] width 720 height 327
click at [813, 457] on div "Shipping To location Aswan Stores × Included × to your company address in Egypt…" at bounding box center [588, 427] width 682 height 58
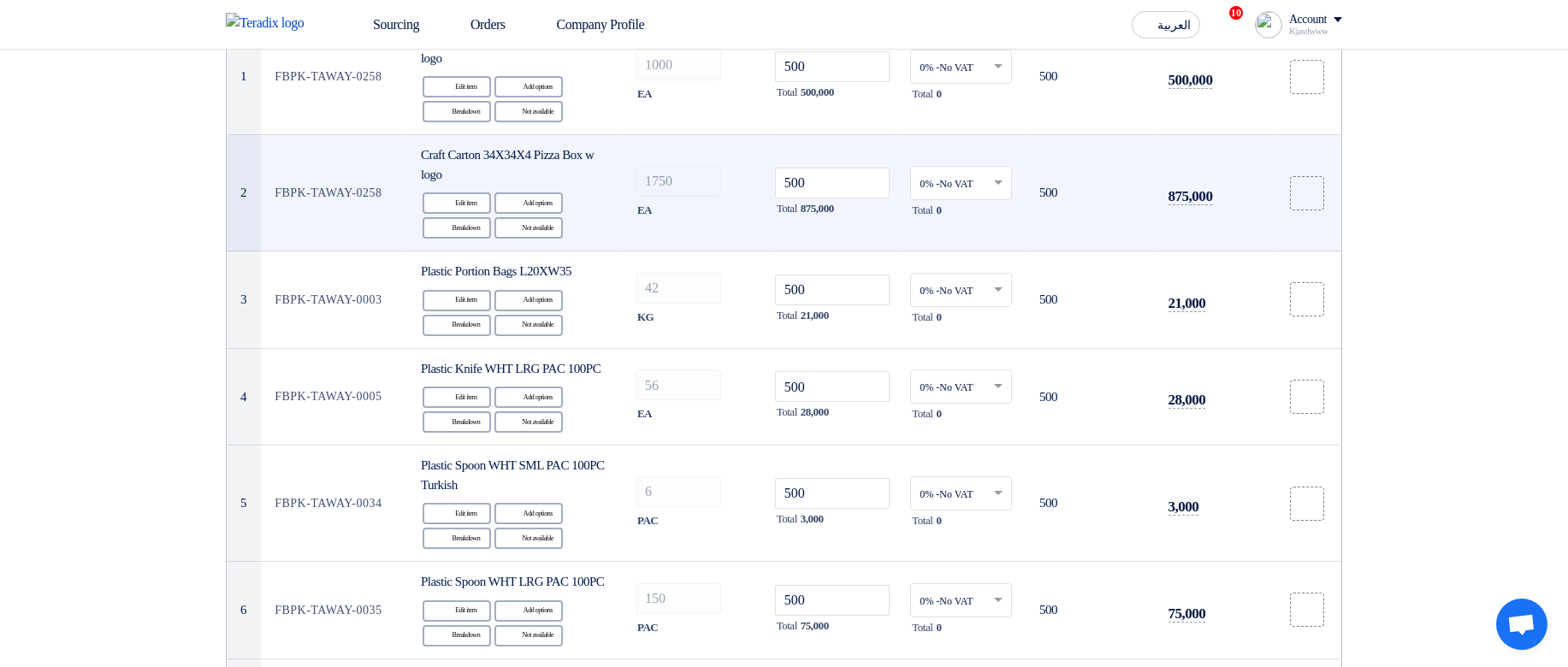
scroll to position [205, 0]
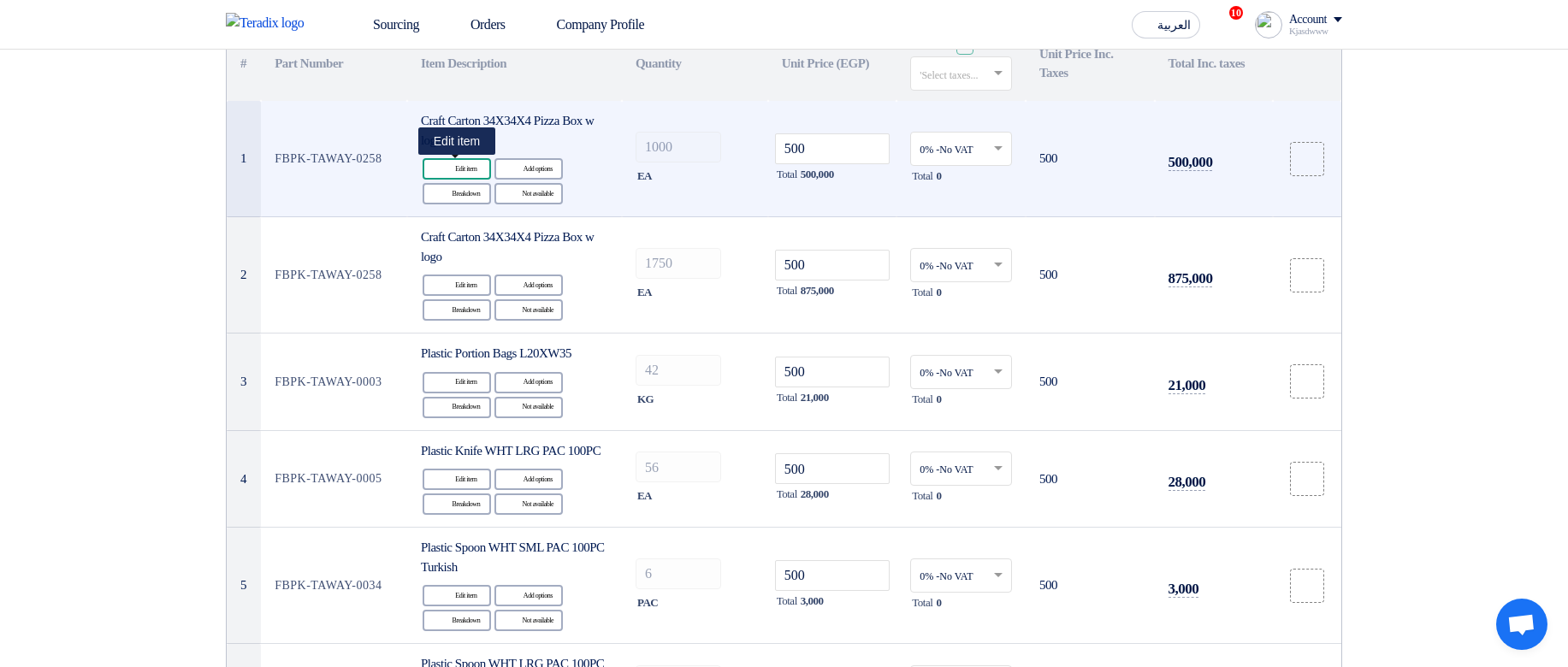
click at [463, 165] on div "Edit Edit item" at bounding box center [457, 169] width 69 height 21
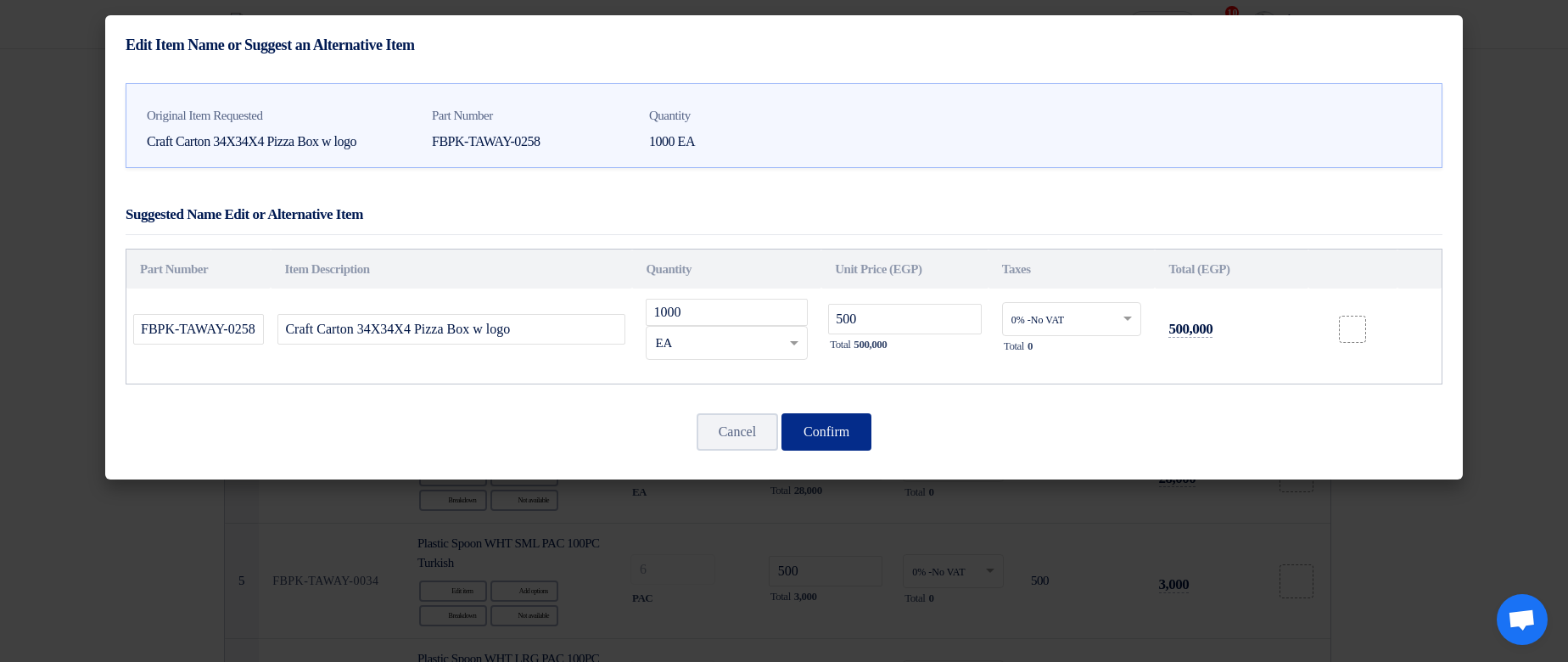
click at [839, 431] on button "Confirm" at bounding box center [826, 431] width 90 height 38
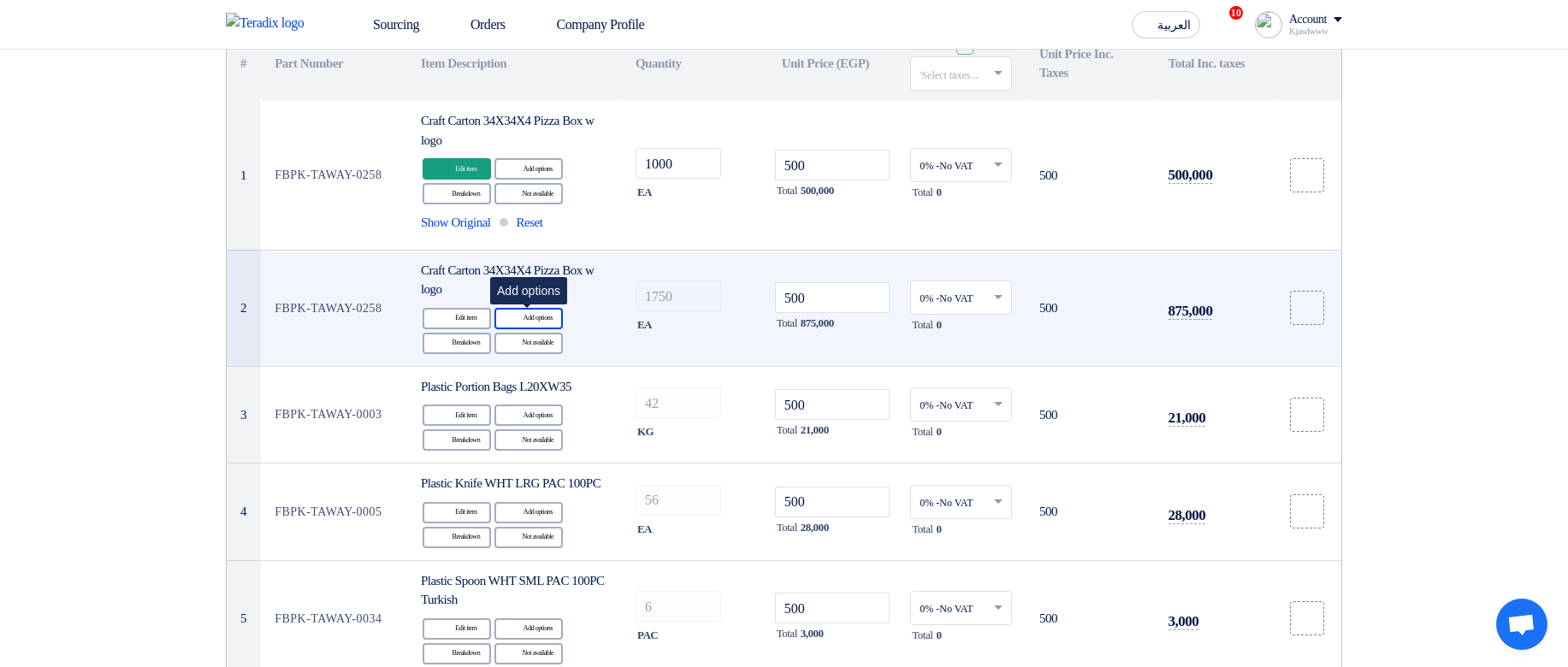
click at [533, 314] on div "Alternative Add options" at bounding box center [528, 318] width 69 height 21
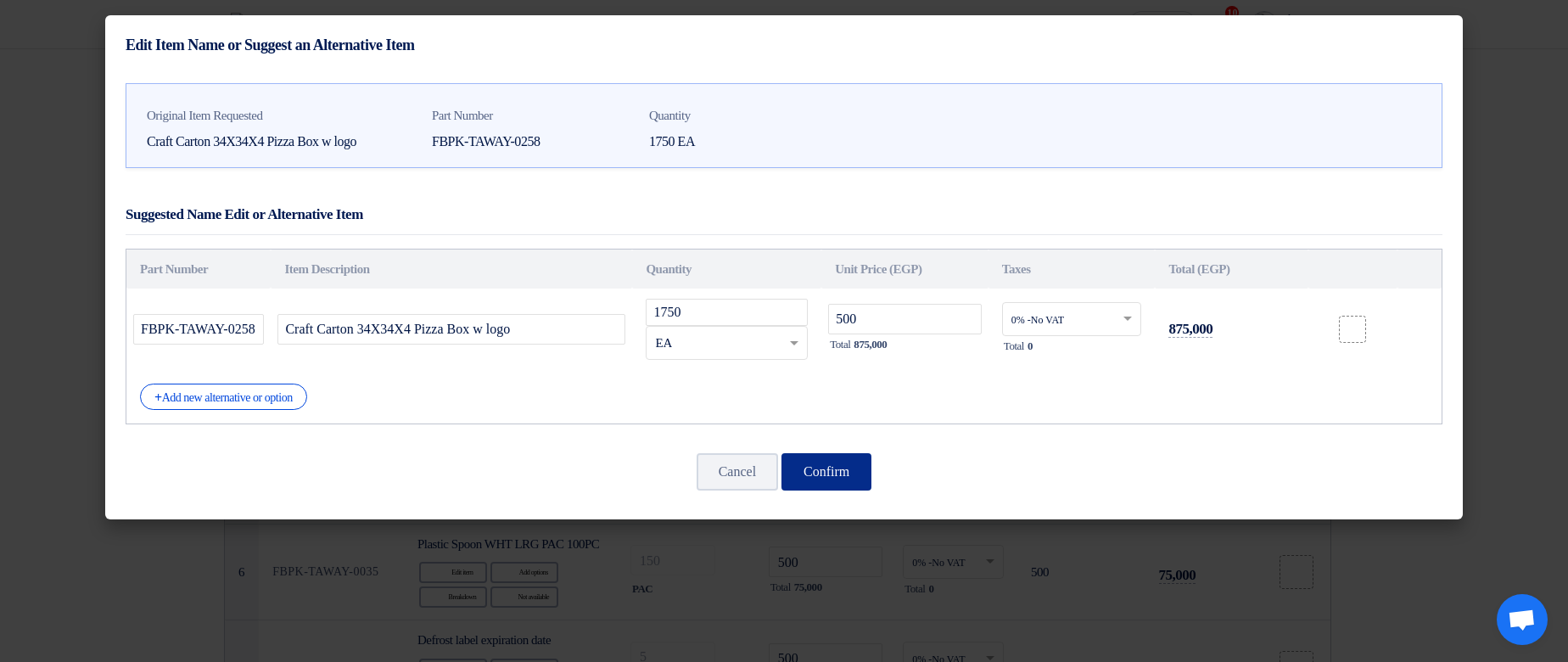
click at [853, 480] on button "Confirm" at bounding box center [826, 472] width 90 height 38
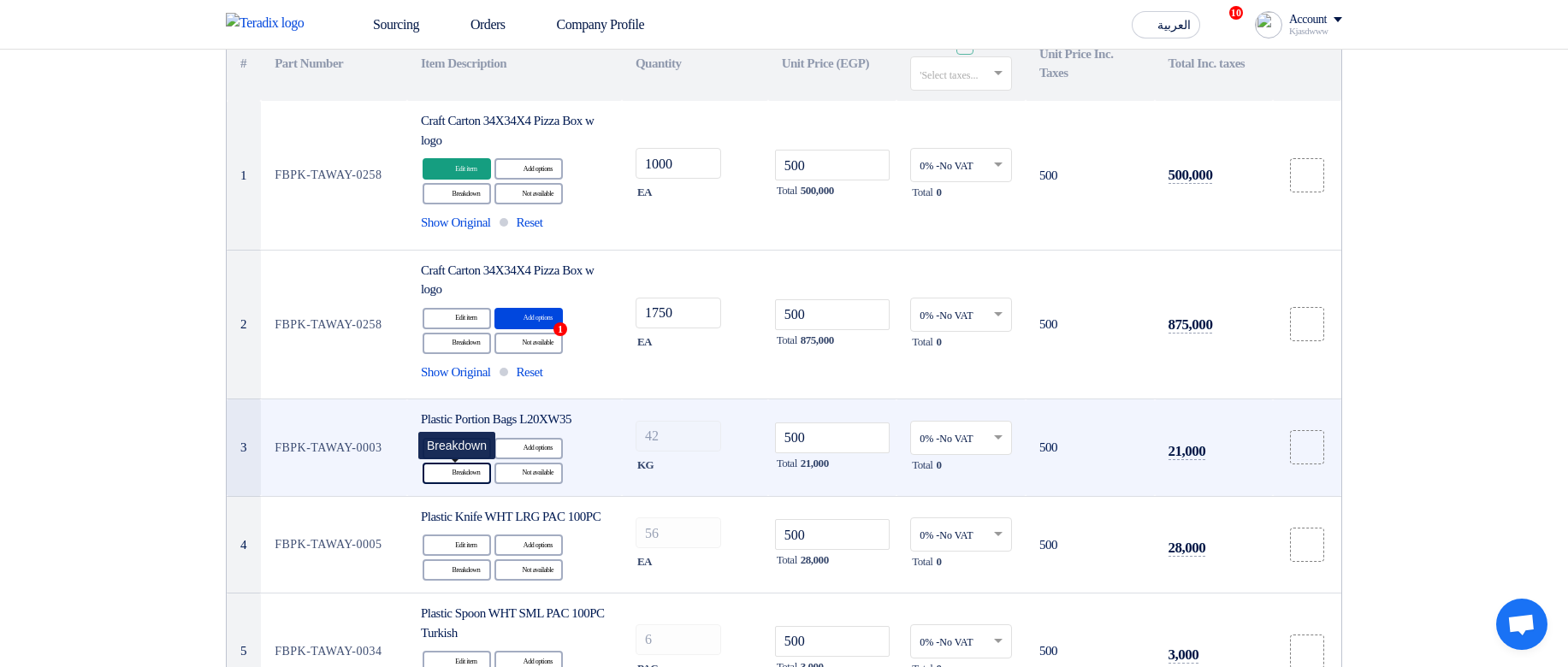
click at [454, 478] on div "Breakdown Breakdown" at bounding box center [457, 472] width 69 height 21
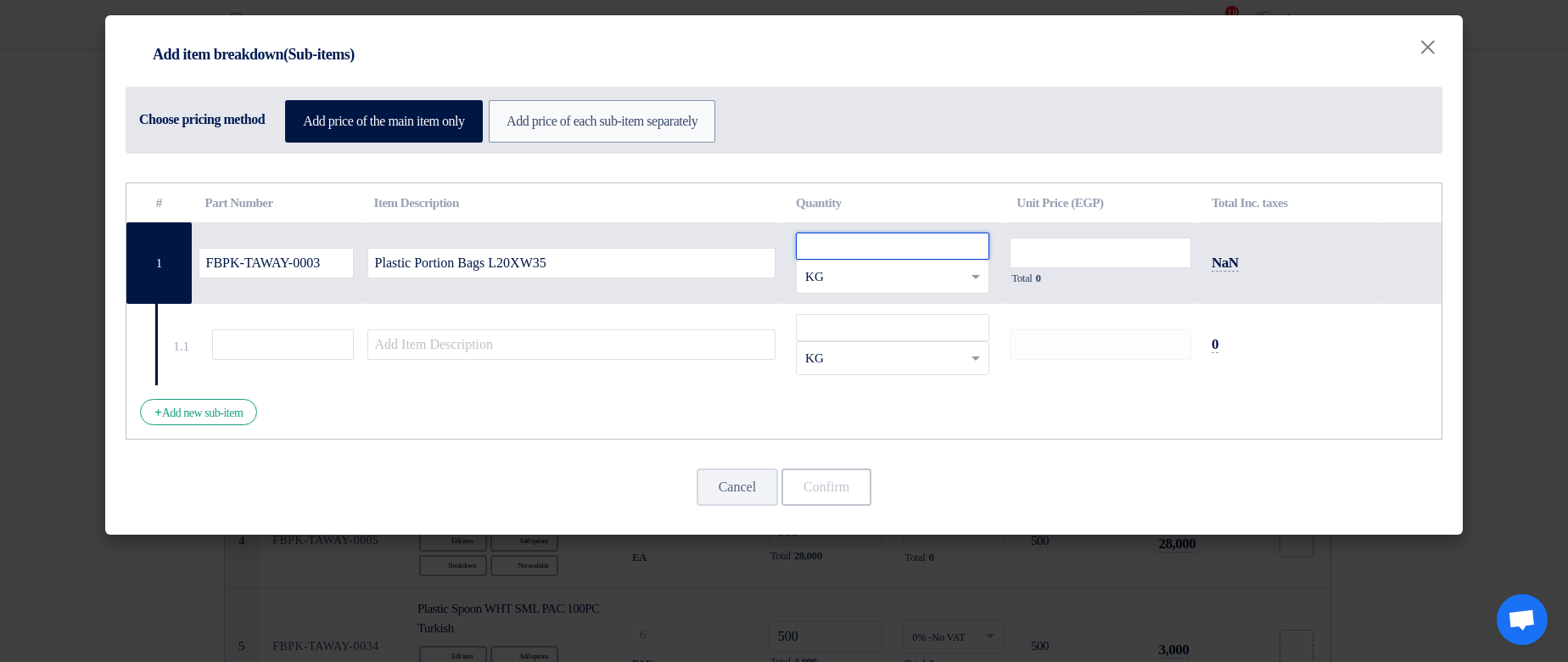
click at [902, 236] on input "number" at bounding box center [892, 246] width 193 height 28
drag, startPoint x: 713, startPoint y: 498, endPoint x: 910, endPoint y: 402, distance: 219.1
click at [894, 414] on div "# Part Number Item Description Quantity Unit Price (EGP) Total Inc. taxes ×" at bounding box center [783, 354] width 1358 height 361
click at [893, 253] on input "number" at bounding box center [892, 246] width 193 height 28
type input "42"
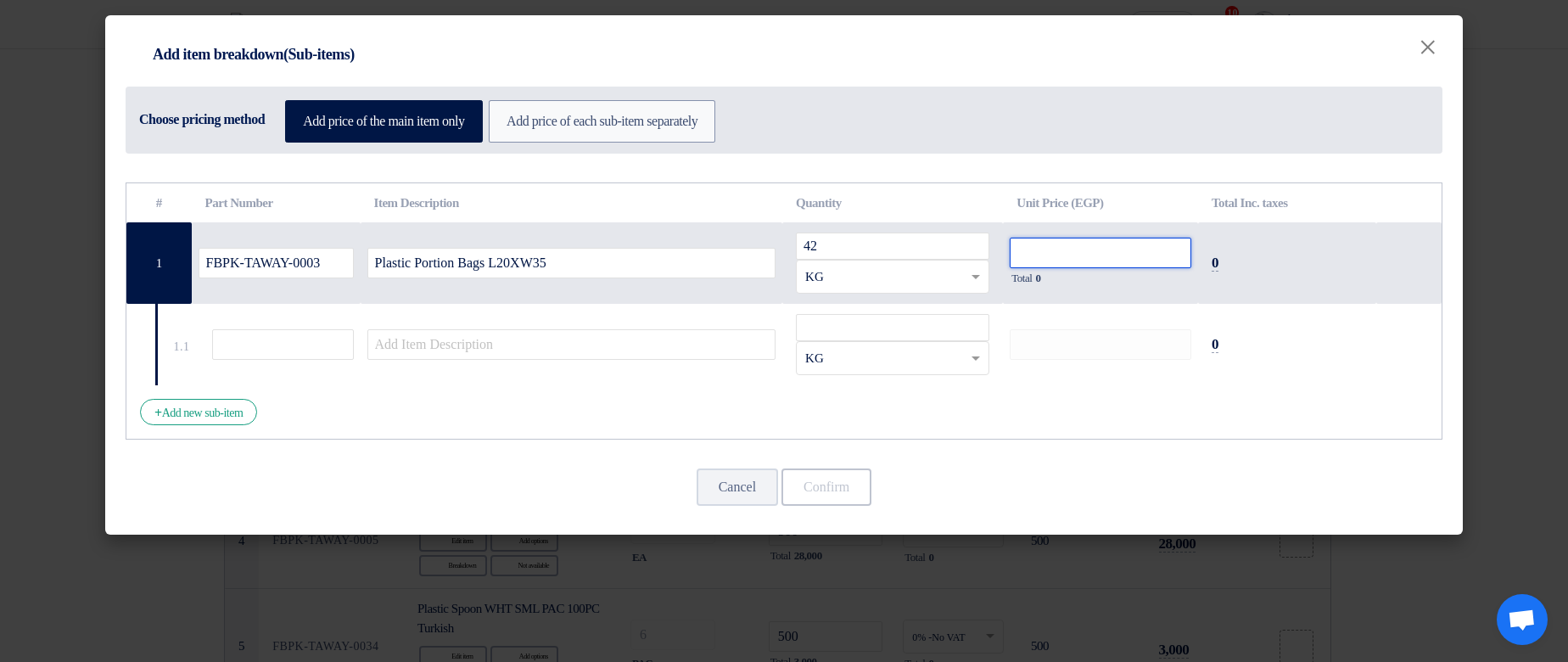
click at [1122, 264] on input "number" at bounding box center [1100, 252] width 182 height 30
type input "500"
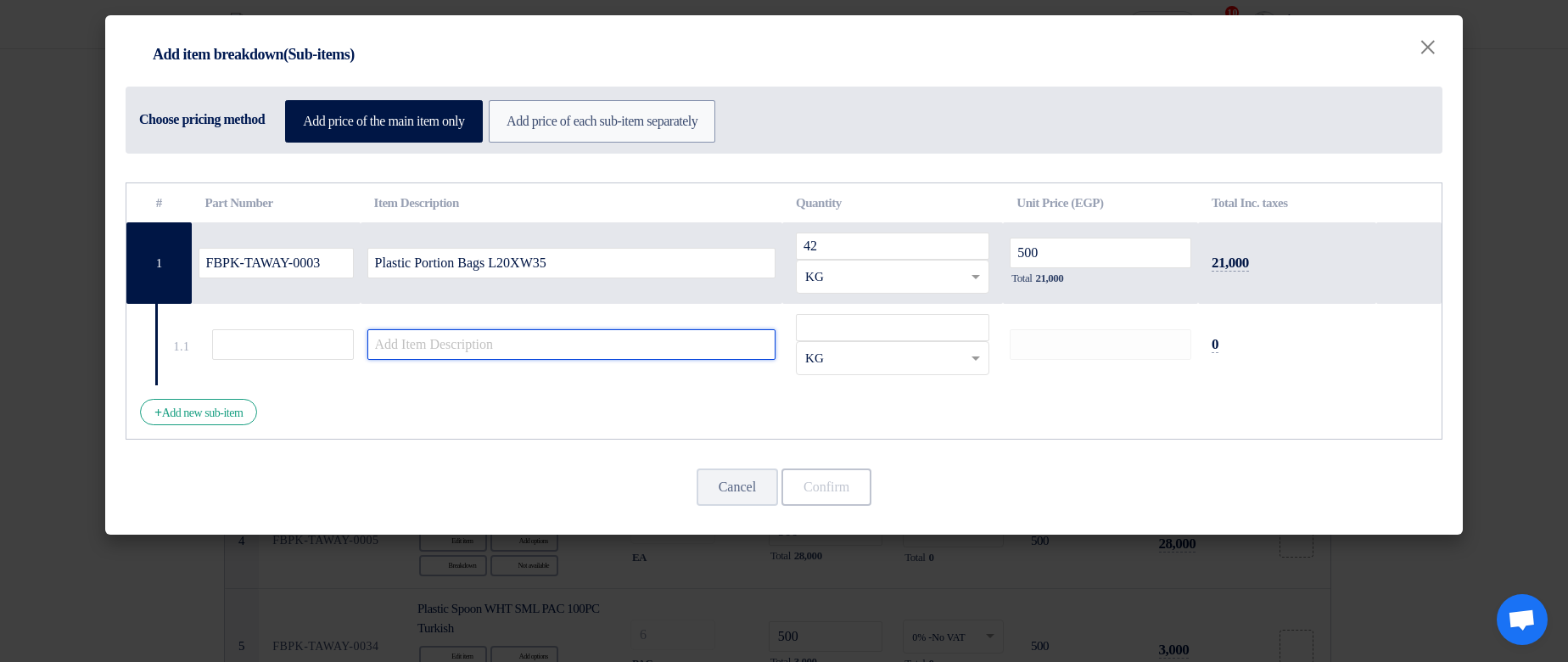
click at [585, 348] on input "text" at bounding box center [572, 344] width 409 height 30
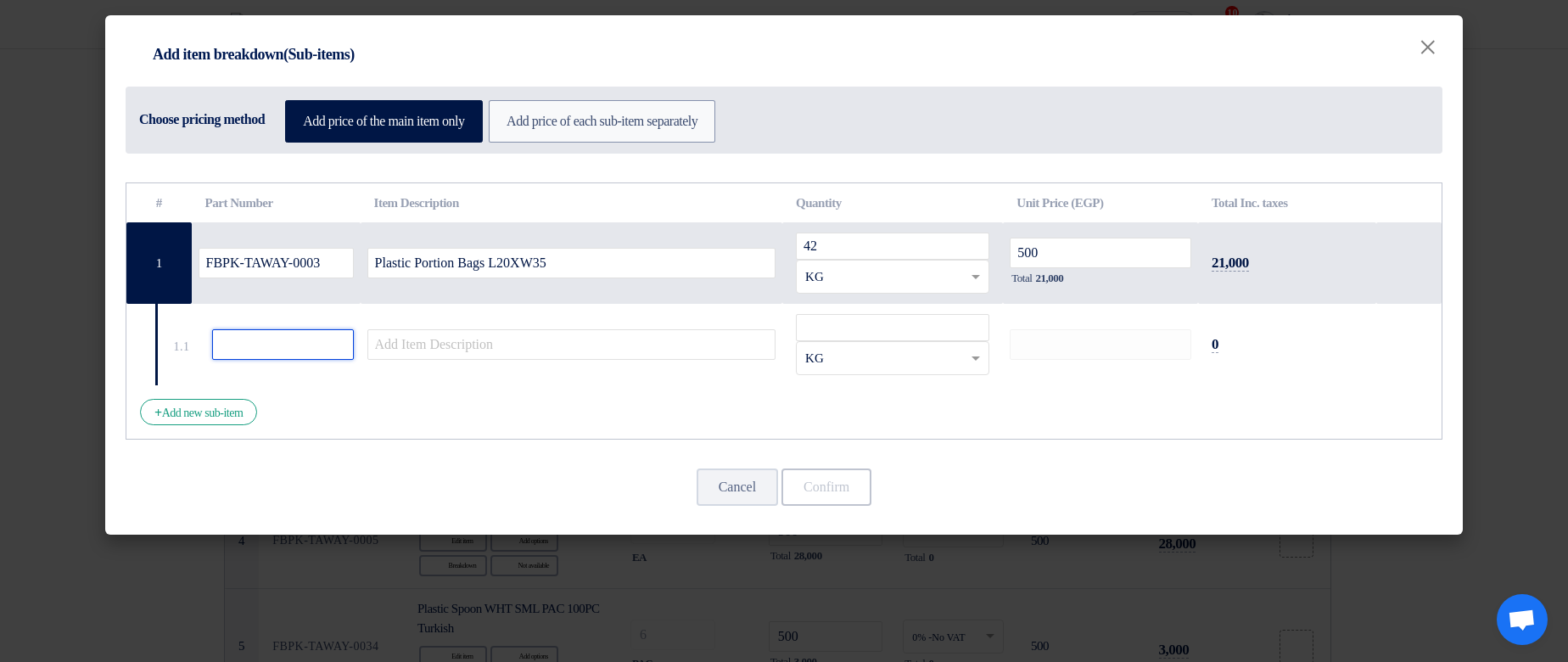
click at [266, 349] on input "text" at bounding box center [283, 344] width 142 height 30
type input "1"
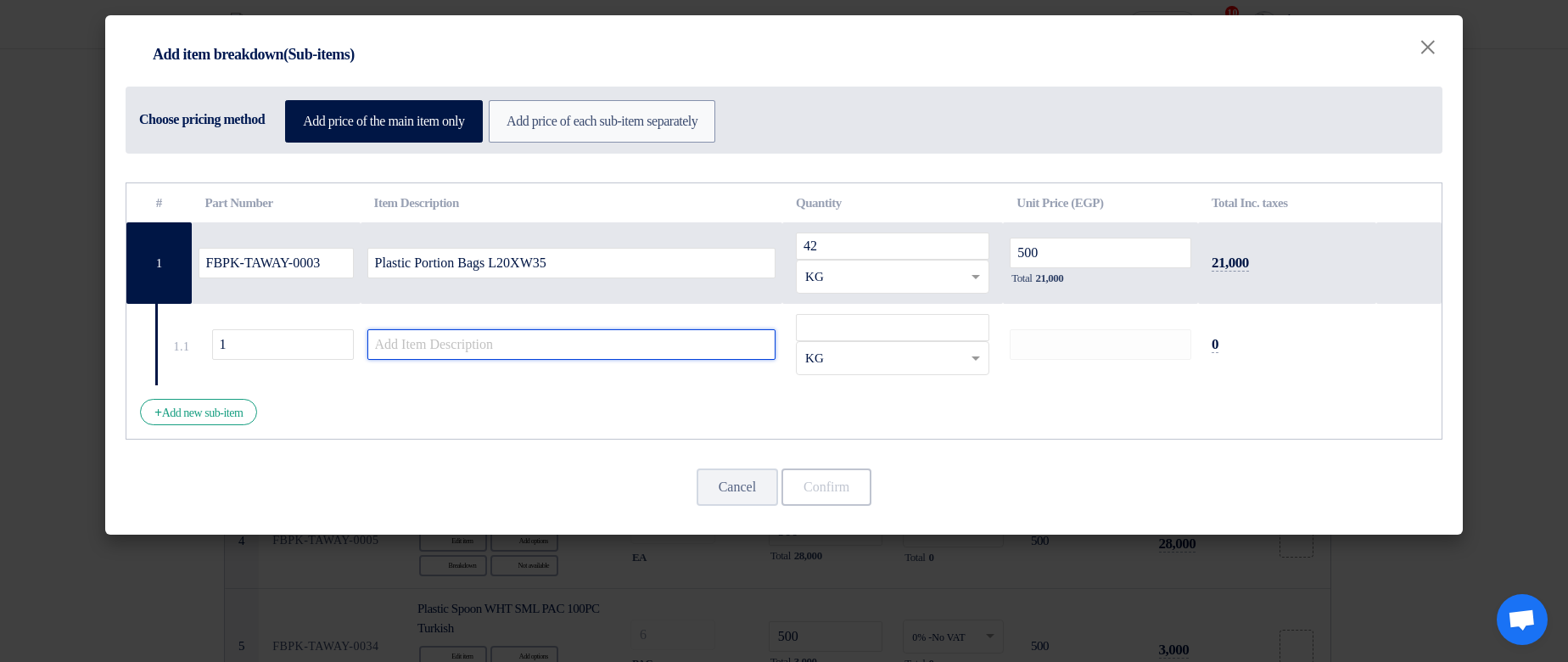
click at [465, 348] on input "text" at bounding box center [572, 344] width 409 height 30
type input "sub 1"
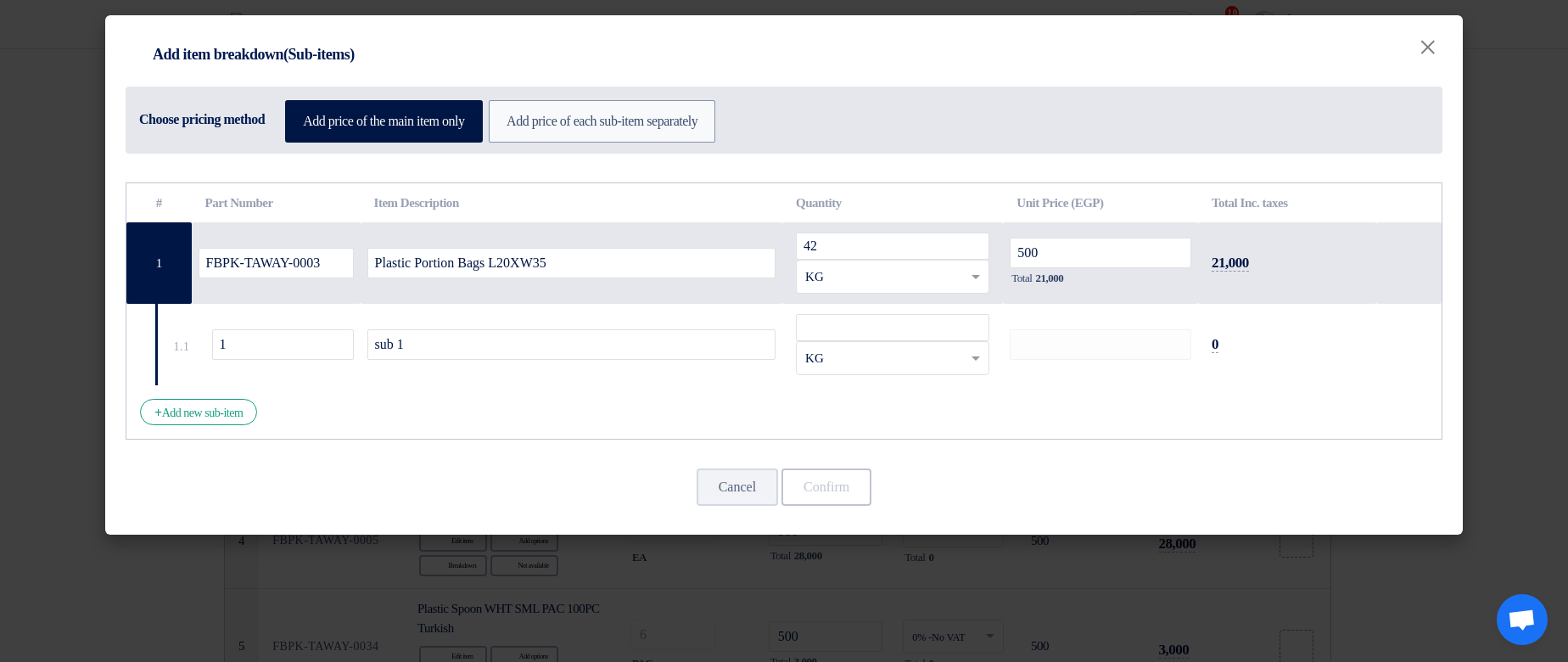
click at [937, 313] on td "RFQ_STEP1.ITEMS.2.TYPE_PLACEHOLDER × KG" at bounding box center [892, 344] width 221 height 82
click at [935, 319] on input "number" at bounding box center [892, 327] width 193 height 28
type input "10"
click at [862, 480] on button "Confirm" at bounding box center [826, 486] width 90 height 38
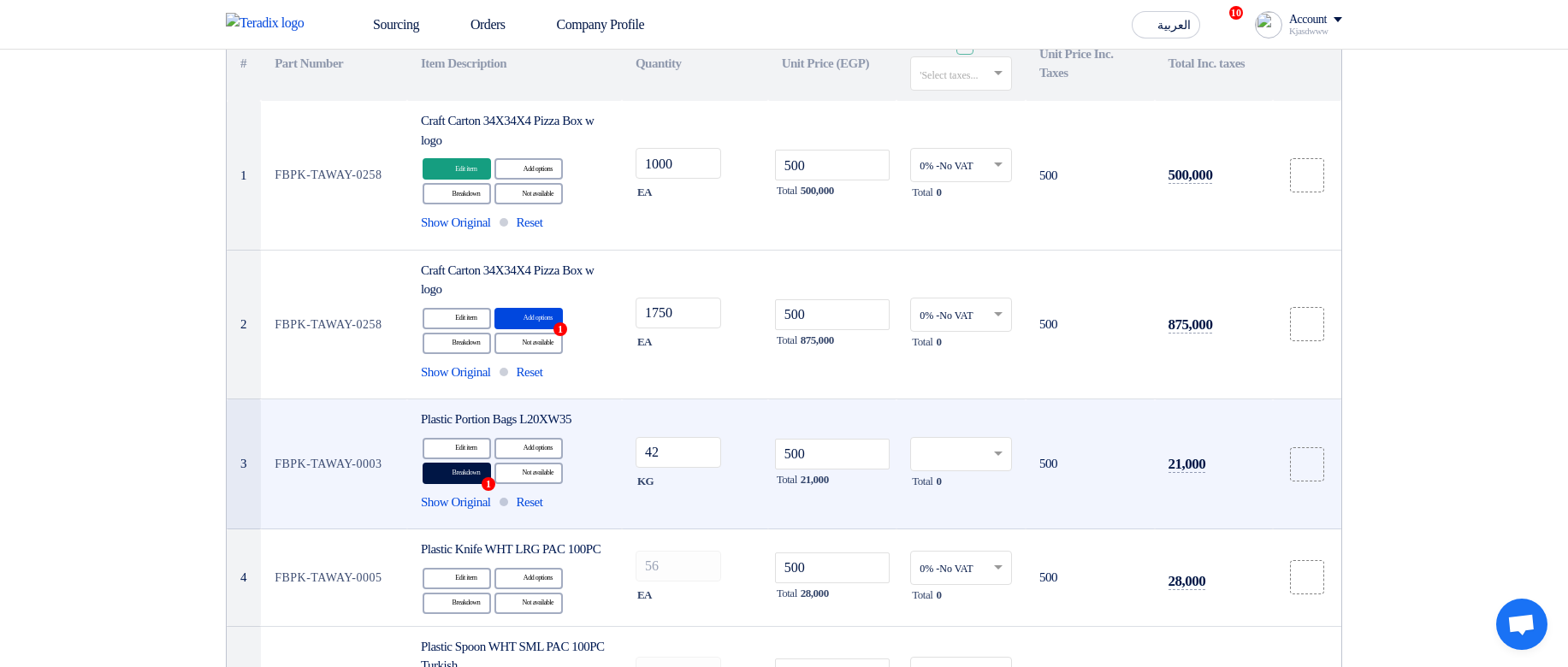
click at [955, 452] on input "text" at bounding box center [952, 455] width 66 height 28
click at [960, 248] on span "0% -No VAT" at bounding box center [945, 245] width 53 height 12
click at [1063, 420] on td "500" at bounding box center [1090, 464] width 129 height 130
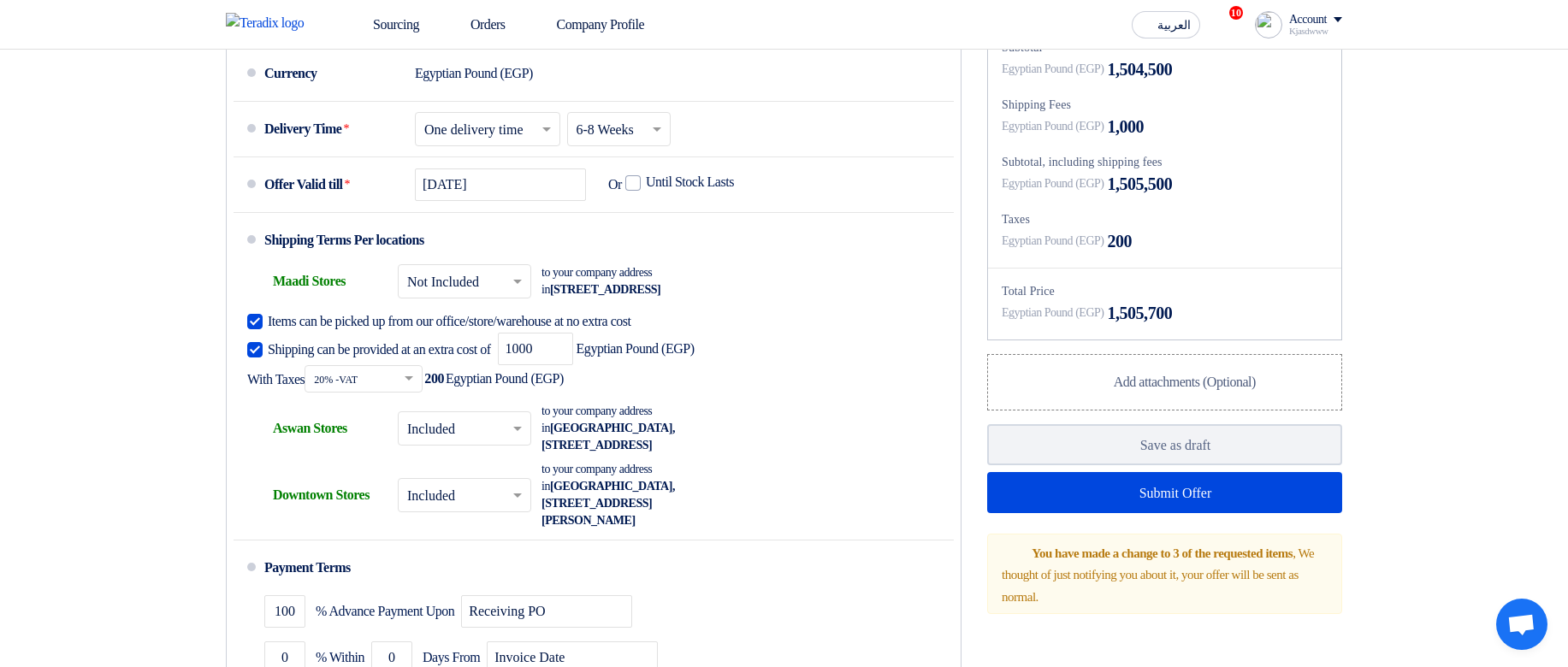
scroll to position [1231, 0]
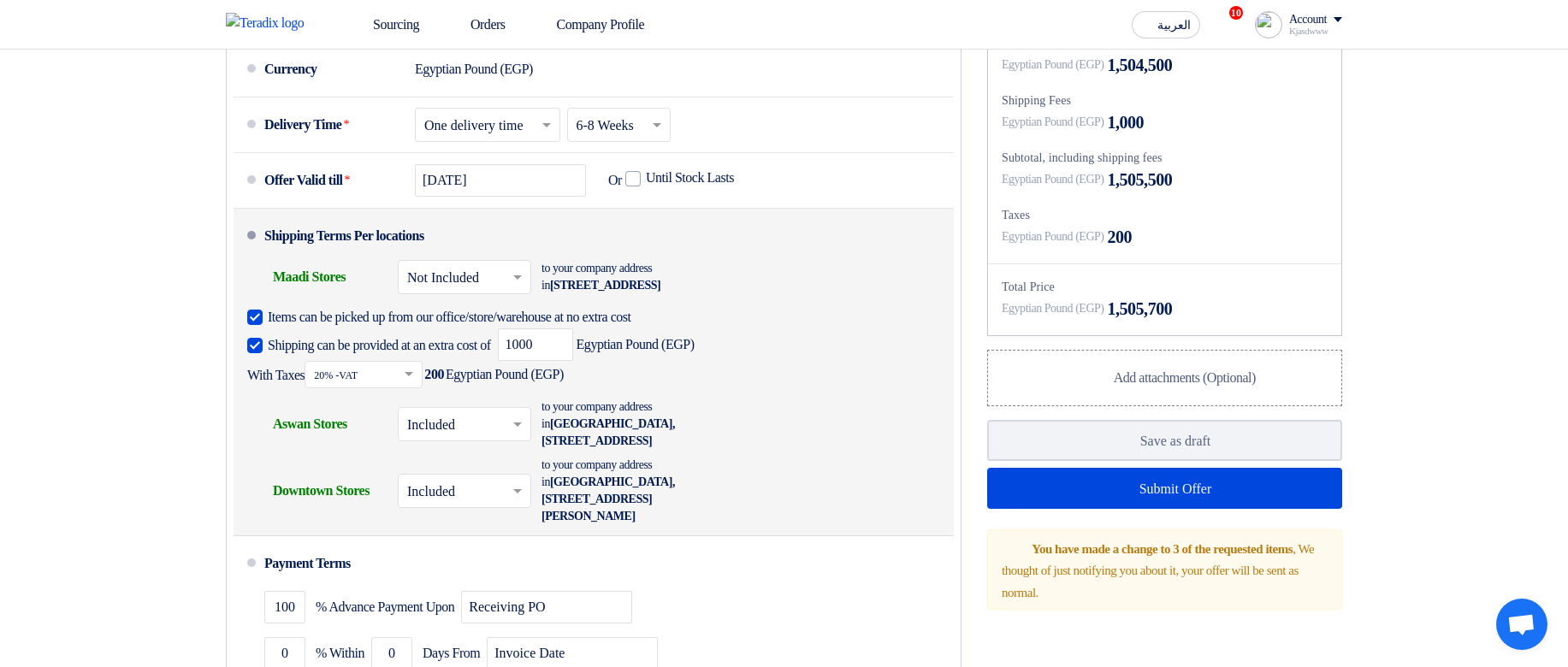
click at [488, 484] on input "text" at bounding box center [465, 492] width 117 height 25
click at [479, 484] on span "Not Included" at bounding box center [443, 559] width 72 height 15
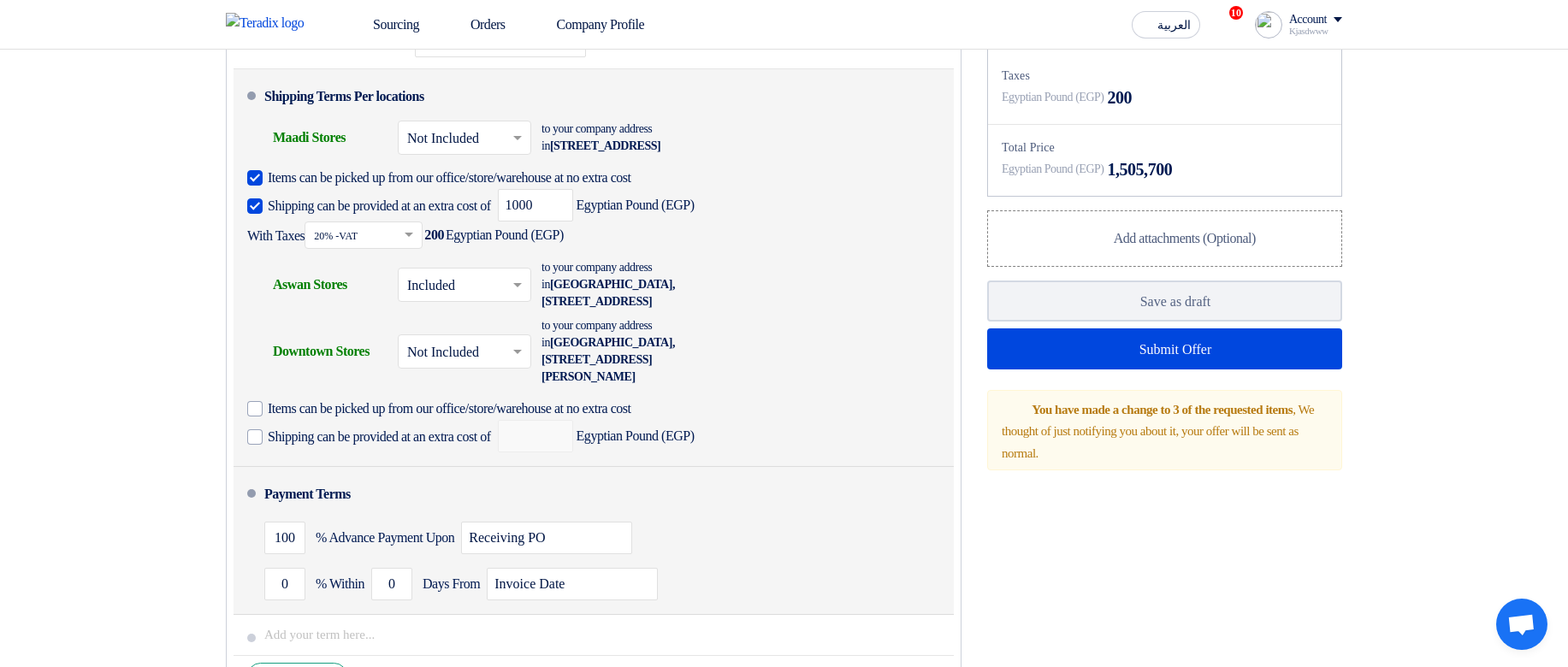
scroll to position [1436, 0]
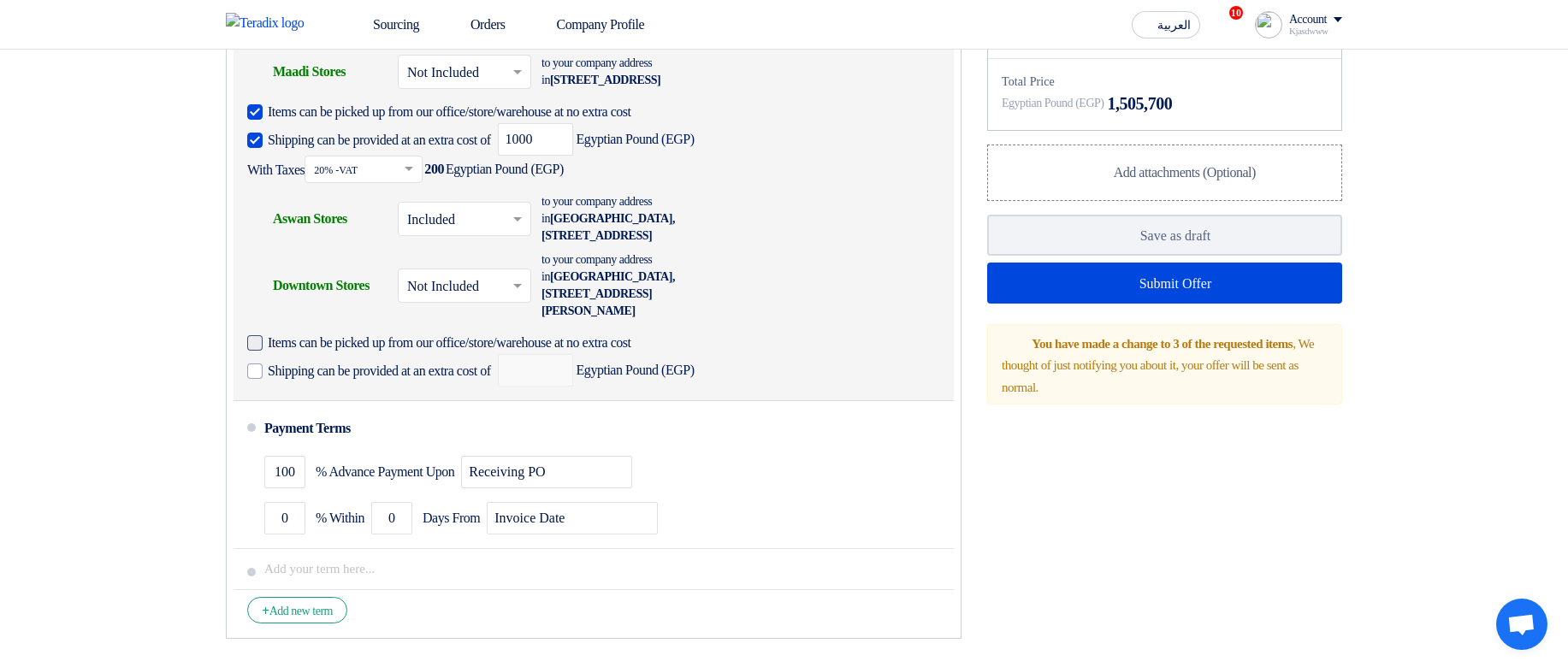
click at [426, 351] on span "Items can be picked up from our office/store/warehouse at no extra cost" at bounding box center [449, 343] width 363 height 17
click at [426, 364] on input "Items can be picked up from our office/store/warehouse at no extra cost" at bounding box center [479, 349] width 424 height 32
checkbox input "true"
click at [412, 380] on span "Shipping can be provided at an extra cost of" at bounding box center [379, 371] width 223 height 17
click at [412, 394] on input "Shipping can be provided at an extra cost of" at bounding box center [381, 377] width 227 height 32
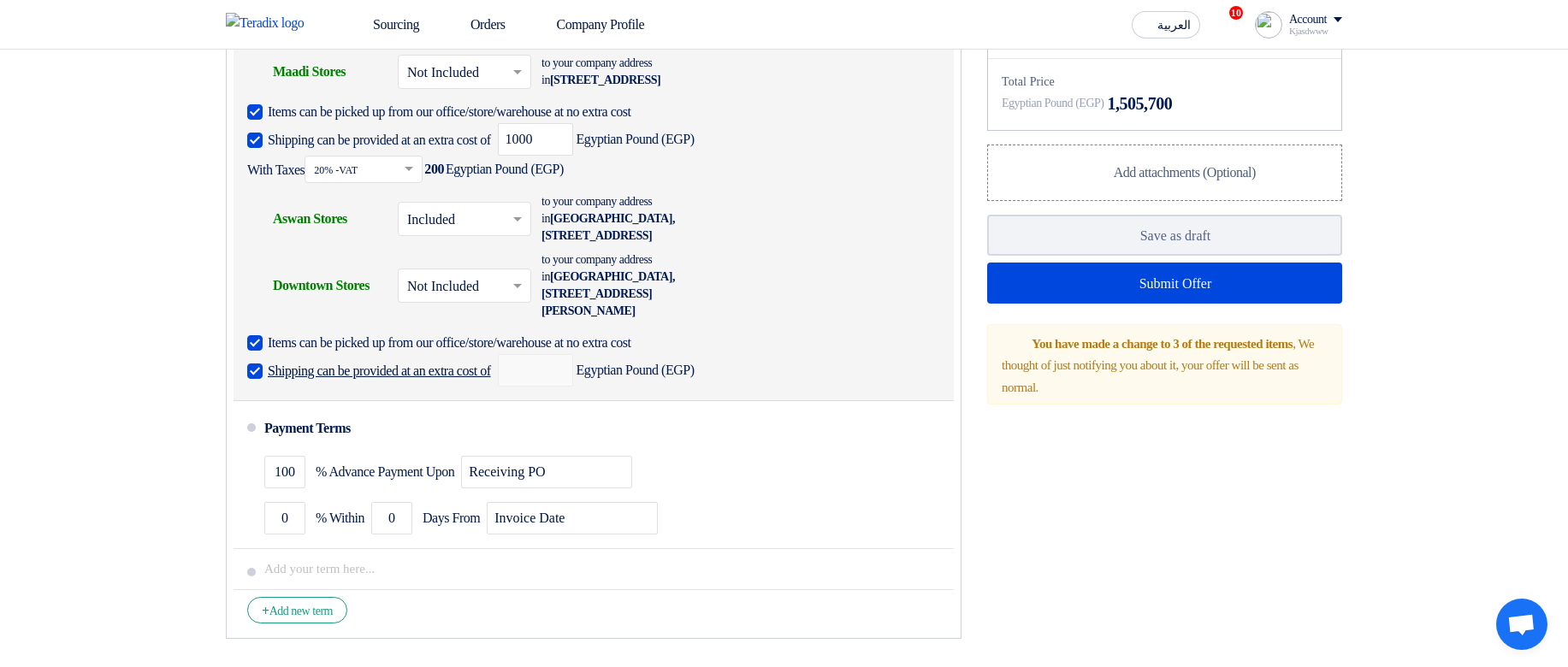
checkbox input "true"
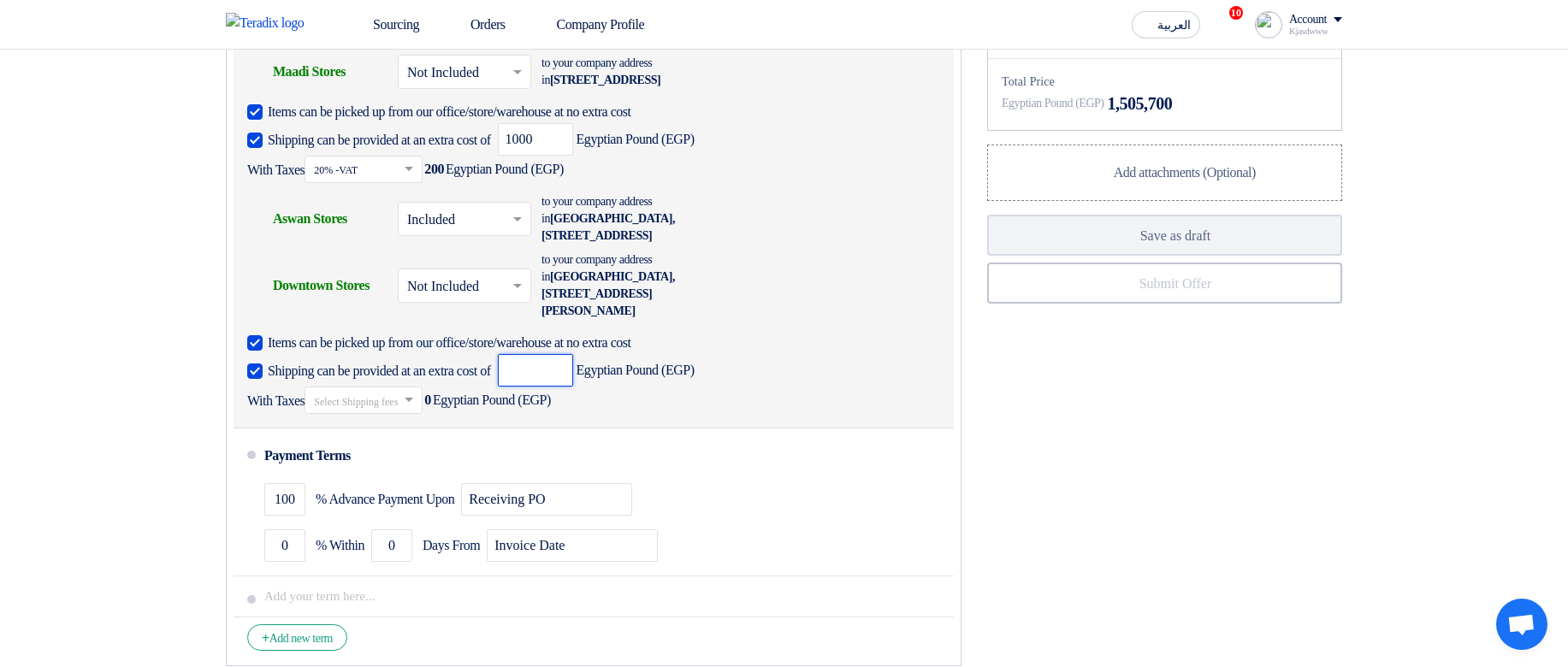
click at [573, 386] on input "number" at bounding box center [535, 370] width 75 height 32
click at [573, 386] on input "2000" at bounding box center [535, 370] width 75 height 32
type input "2000"
click at [338, 414] on input "text" at bounding box center [364, 401] width 101 height 25
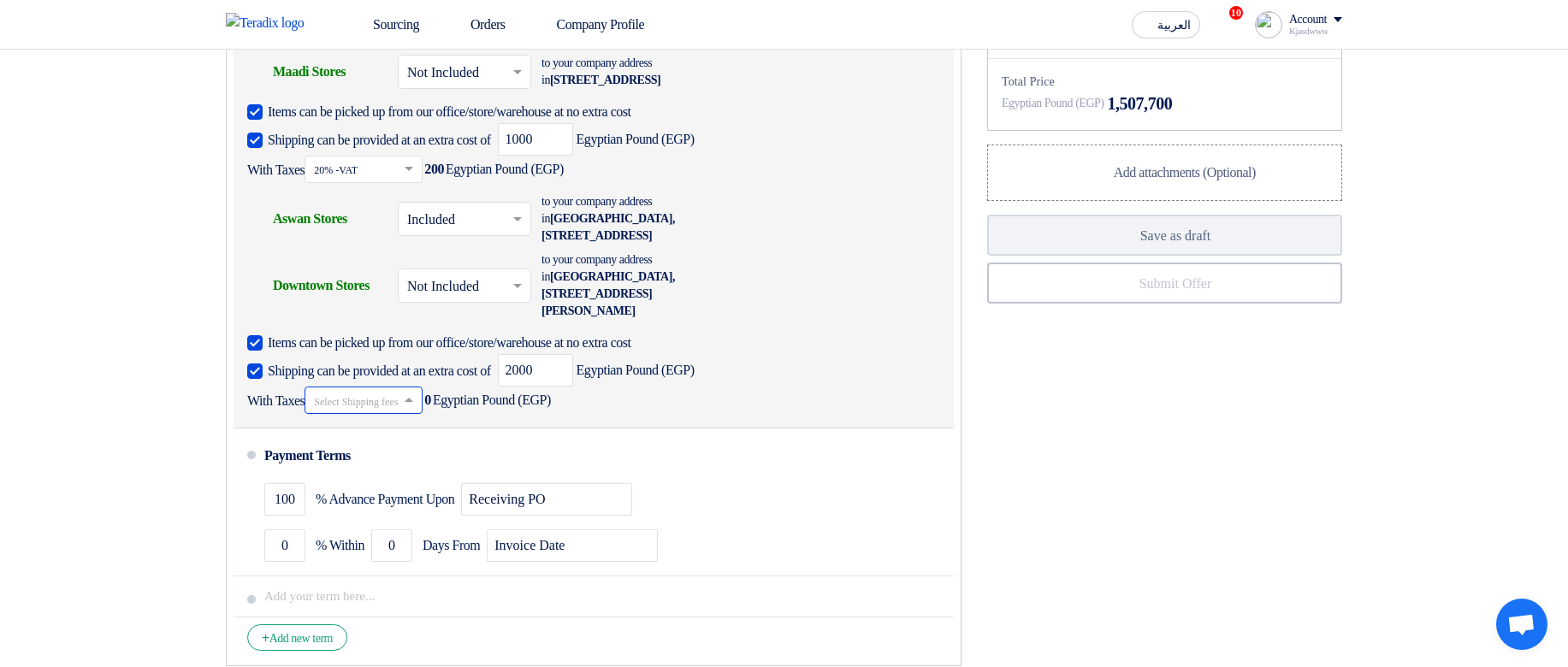
scroll to position [2, 0]
click at [385, 484] on span "30% -other services" at bounding box center [361, 587] width 95 height 13
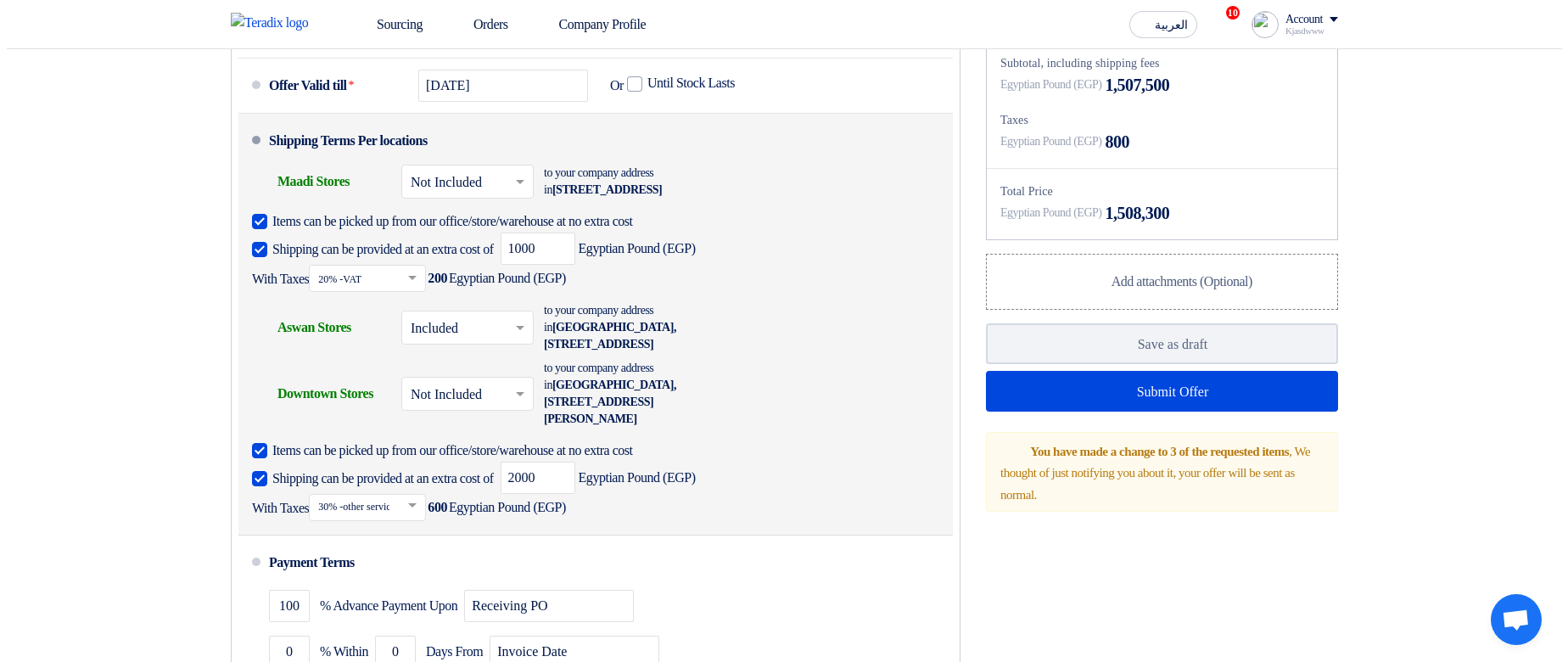
scroll to position [1324, 0]
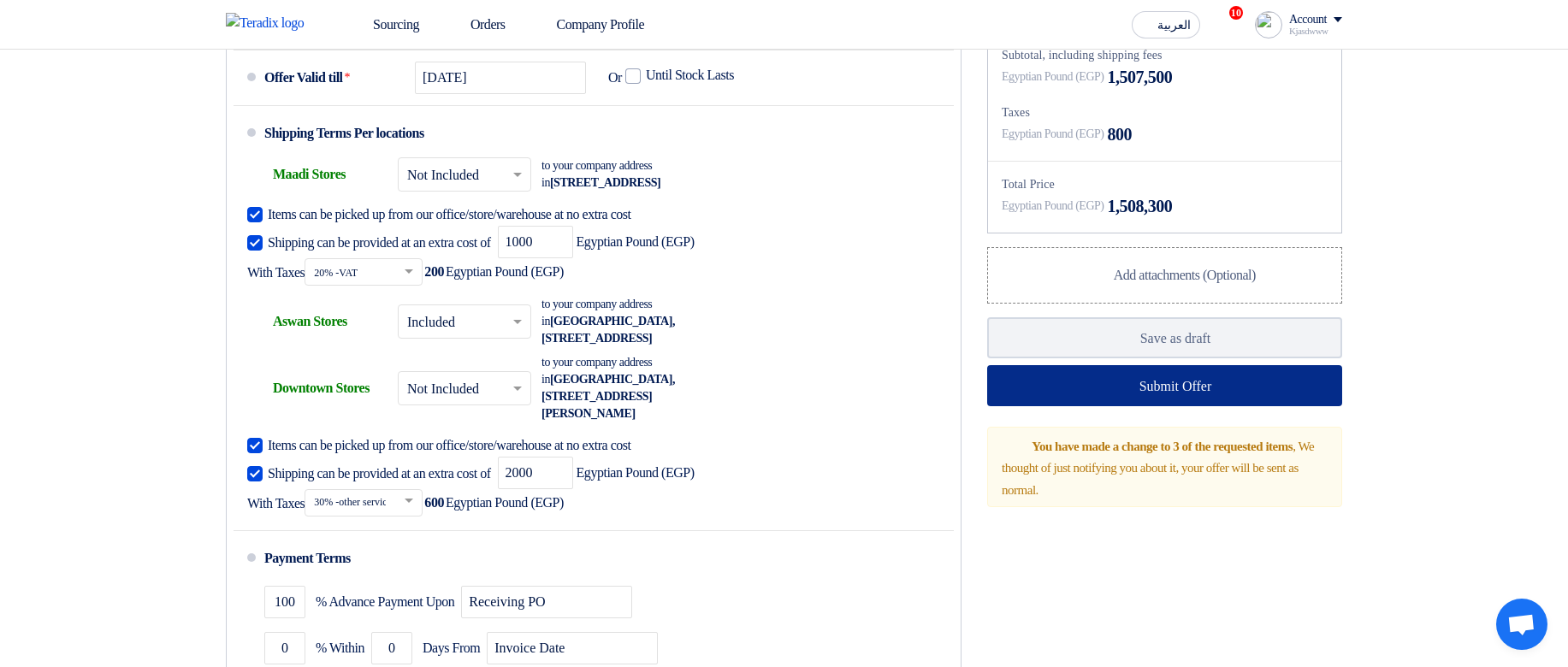
click at [1088, 406] on button "Submit Offer" at bounding box center [1164, 385] width 355 height 41
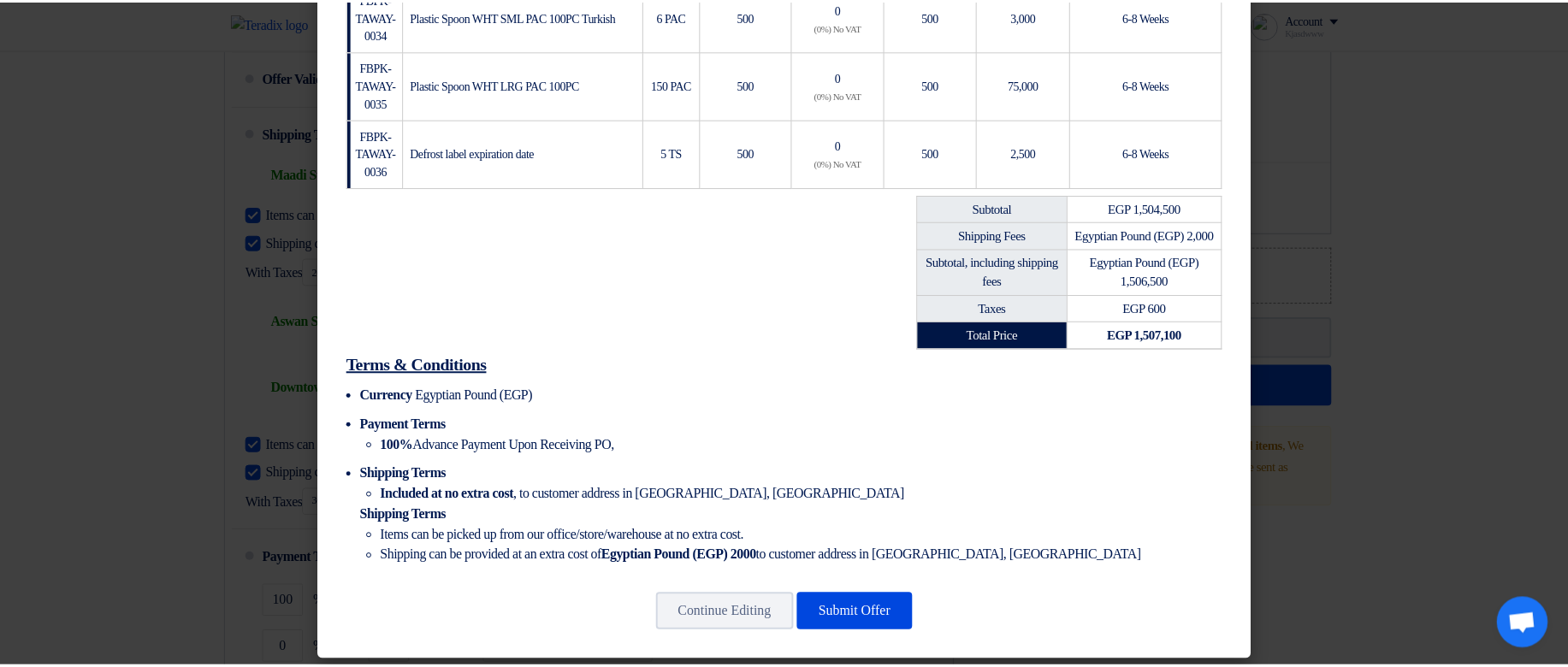
scroll to position [679, 0]
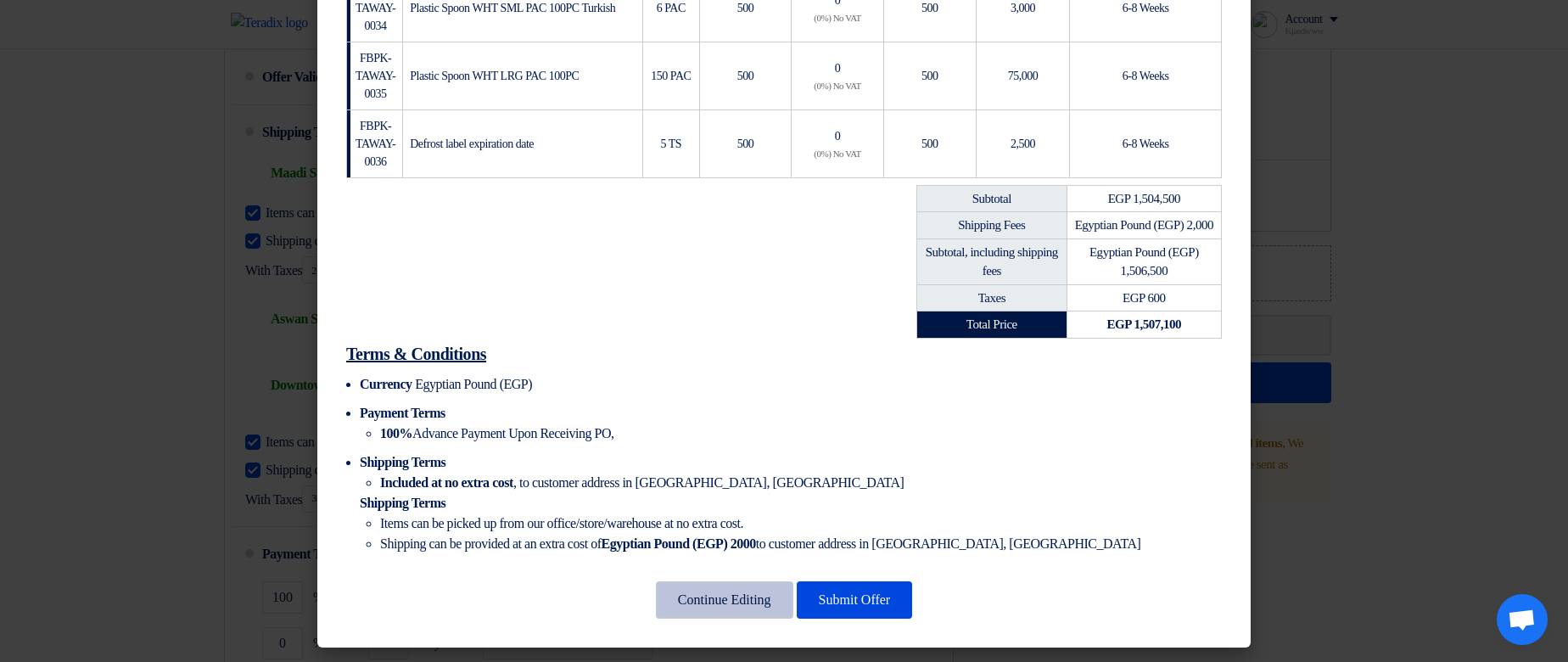
click at [671, 480] on button "Continue Editing" at bounding box center [724, 599] width 138 height 38
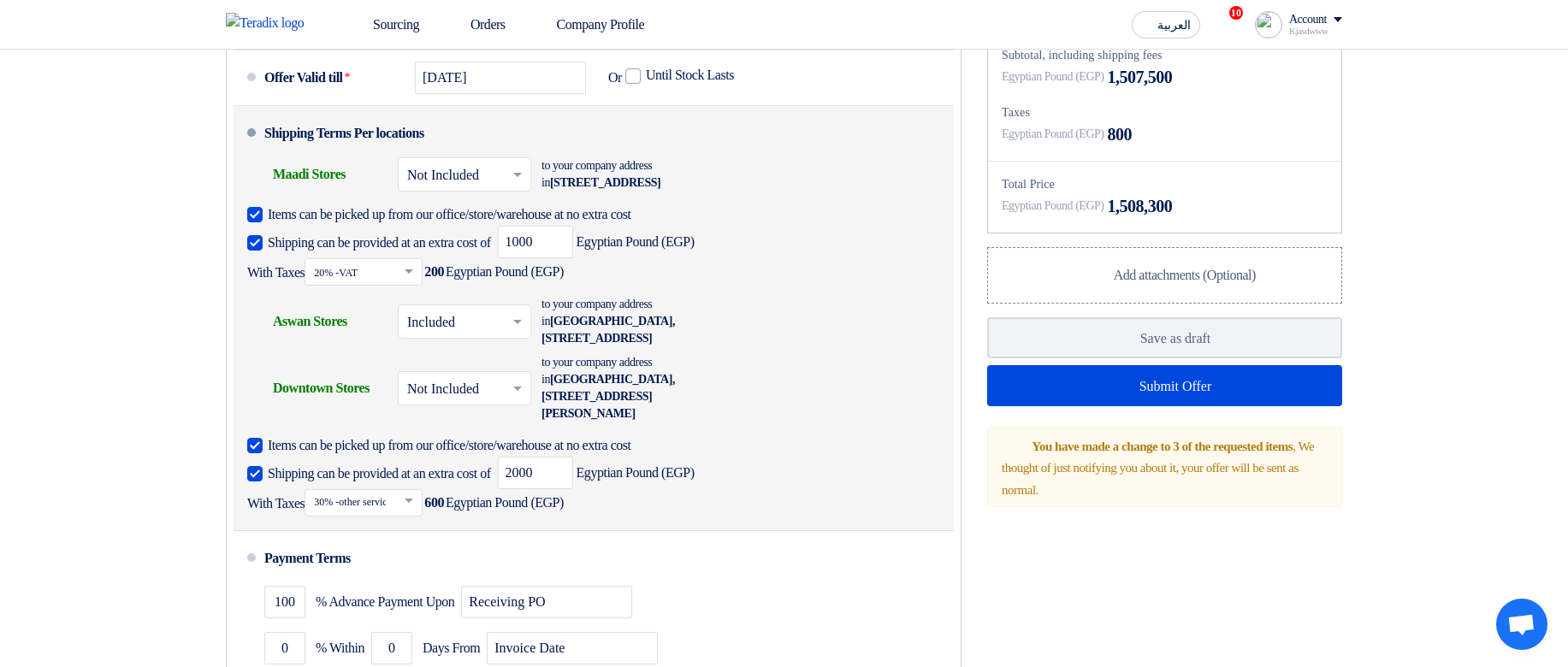
click at [444, 281] on span "200" at bounding box center [434, 271] width 19 height 17
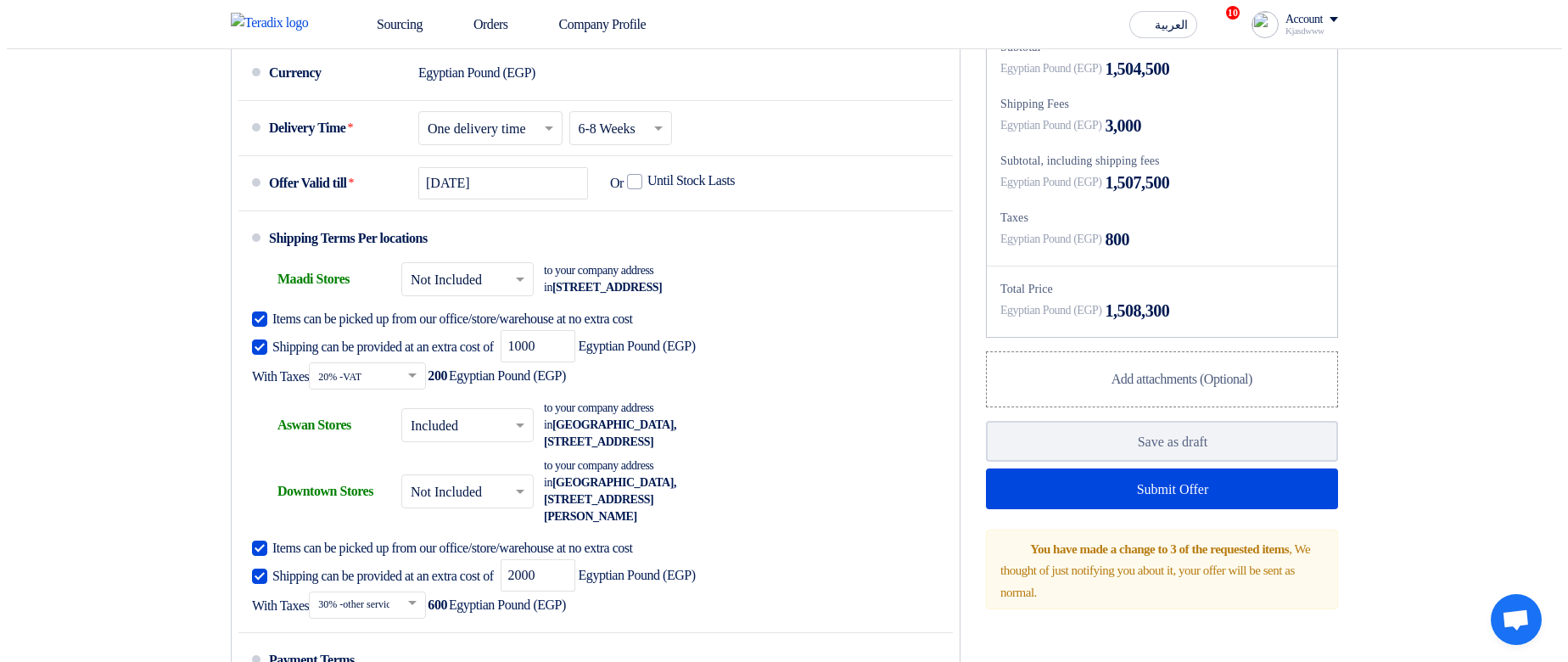
scroll to position [1222, 0]
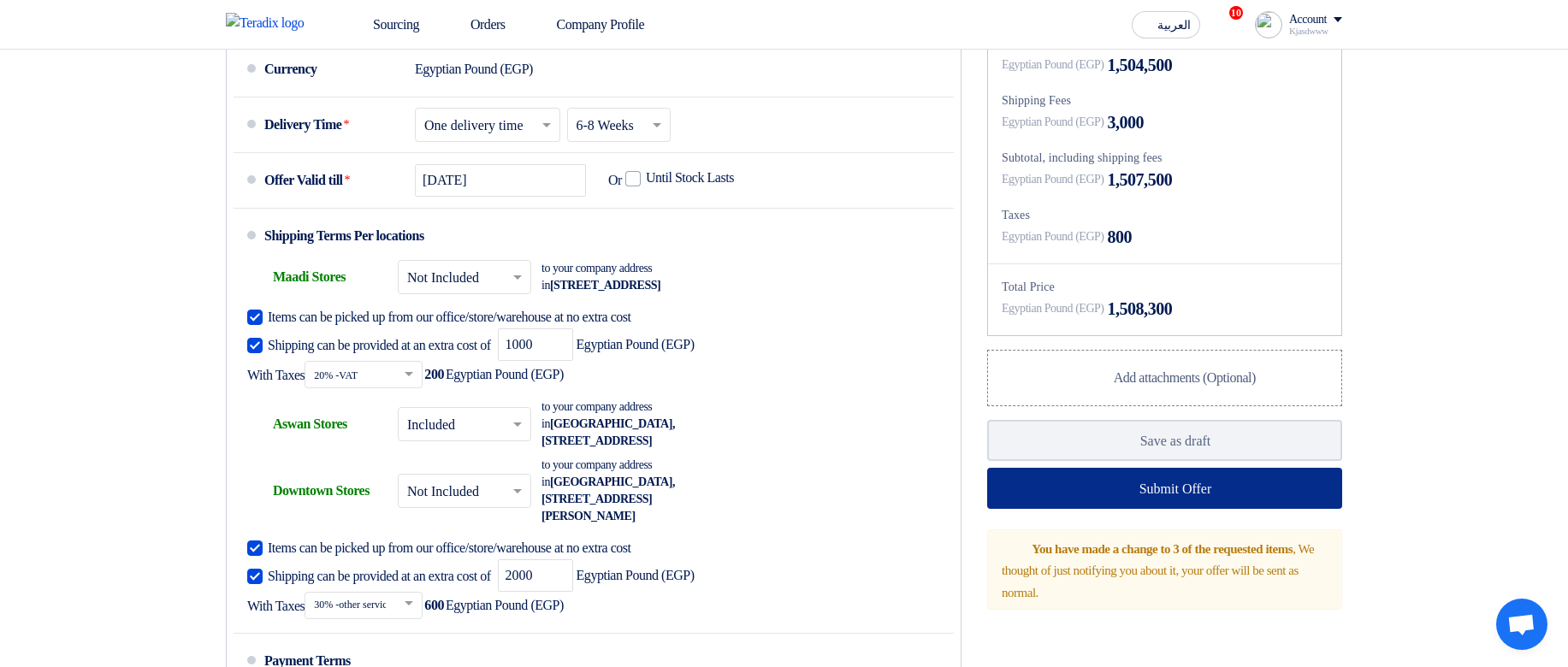
click at [1075, 484] on button "Submit Offer" at bounding box center [1164, 488] width 355 height 41
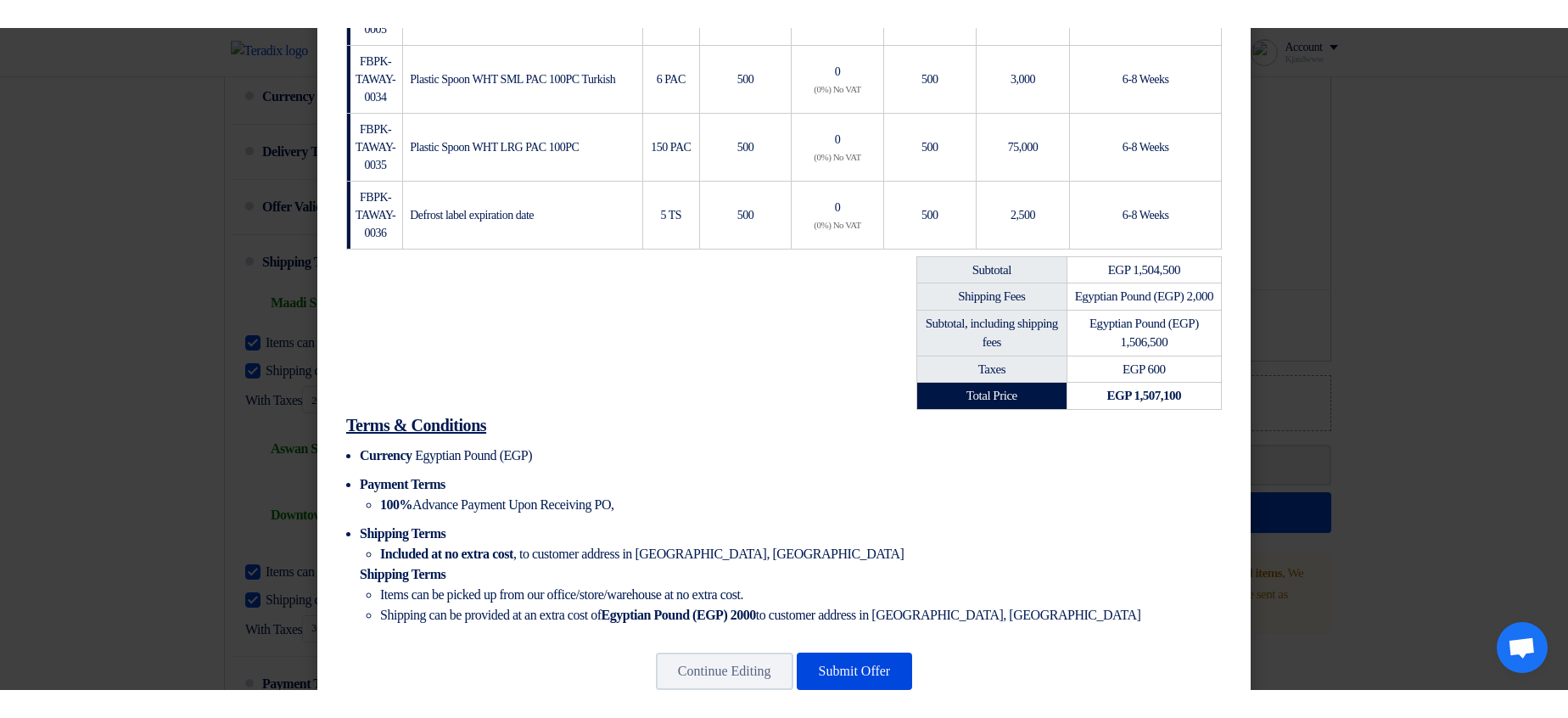
scroll to position [674, 0]
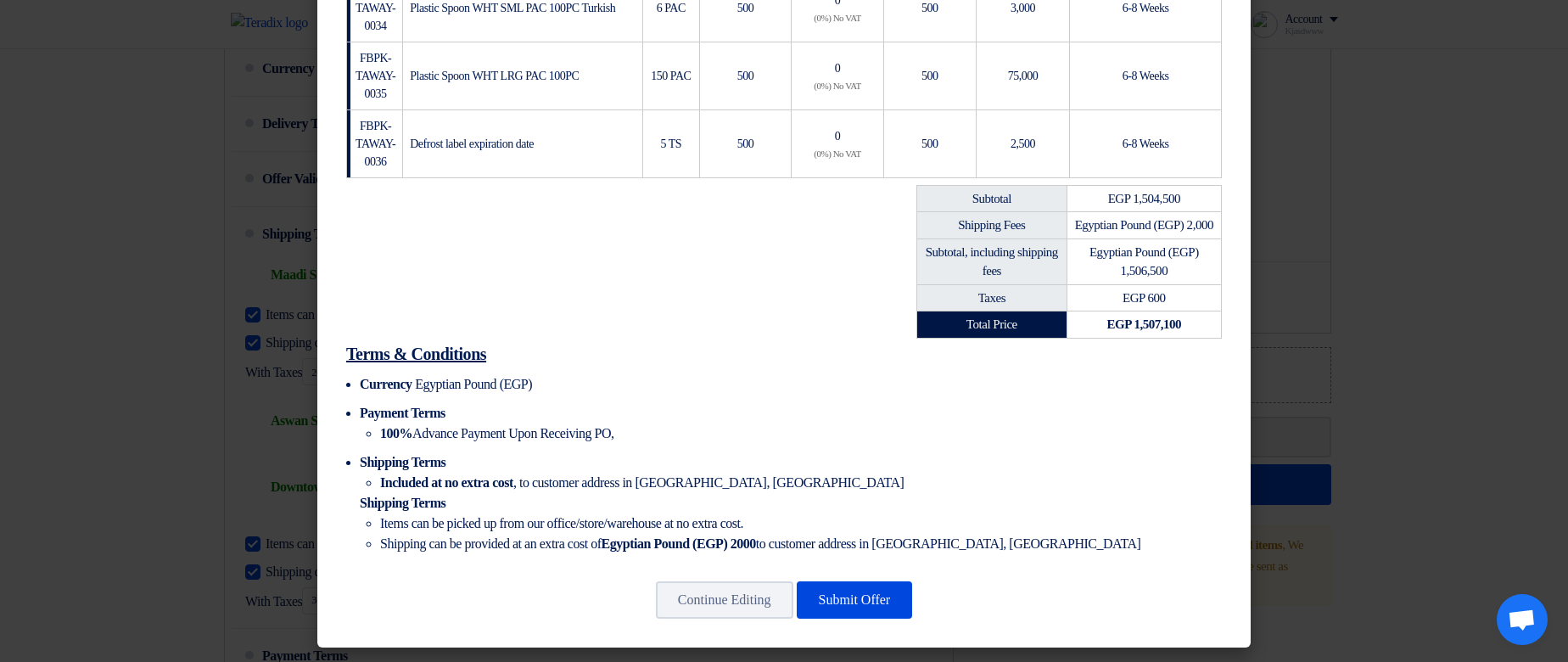
click at [1124, 222] on span "Egyptian Pound (EGP) 2,000" at bounding box center [1143, 224] width 138 height 14
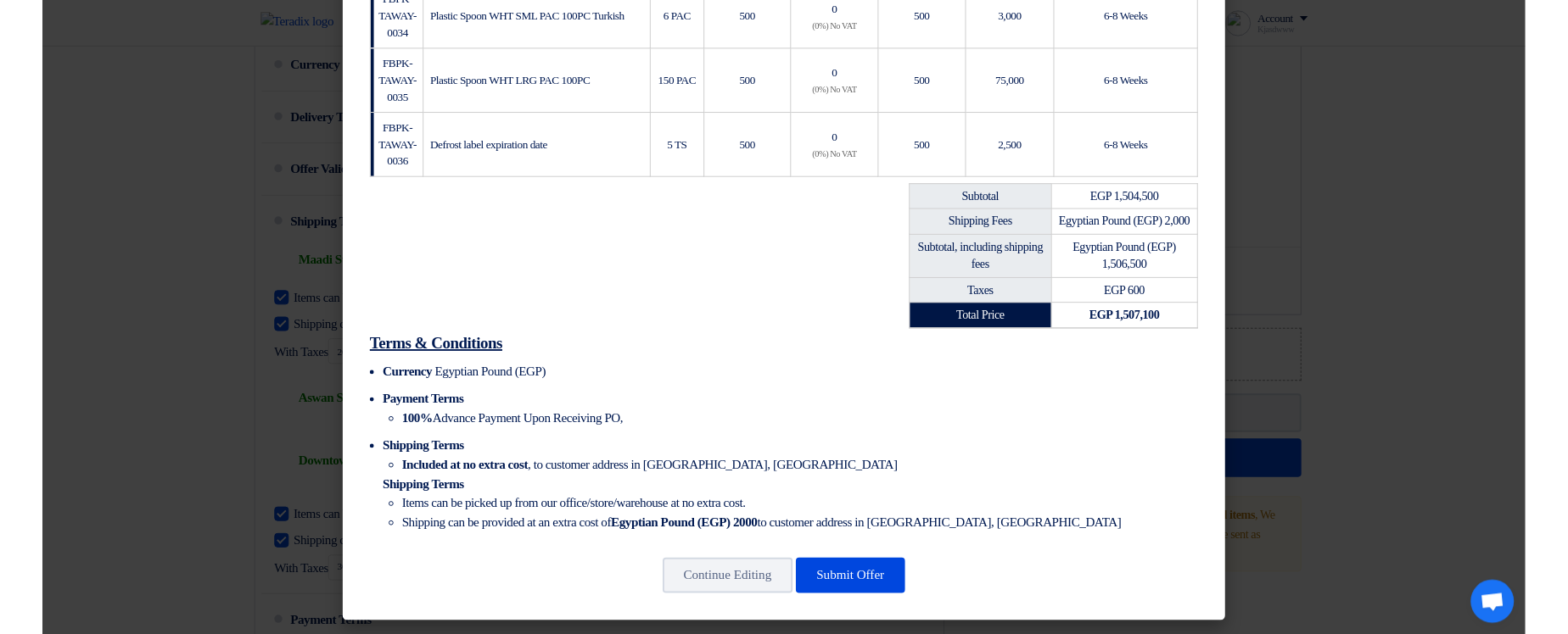
scroll to position [578, 0]
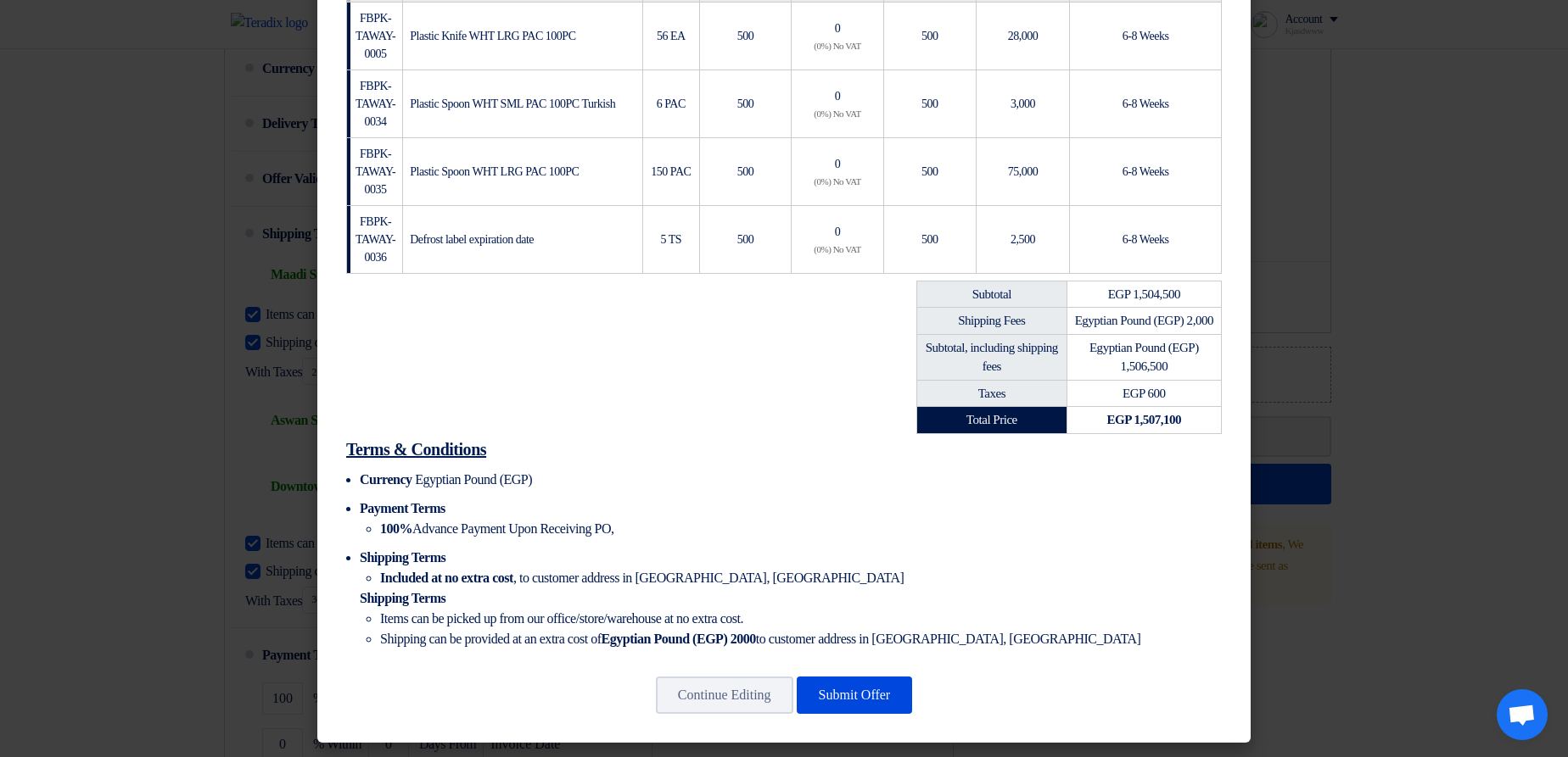
click at [1125, 313] on span "Egyptian Pound (EGP) 2,000" at bounding box center [1143, 320] width 138 height 14
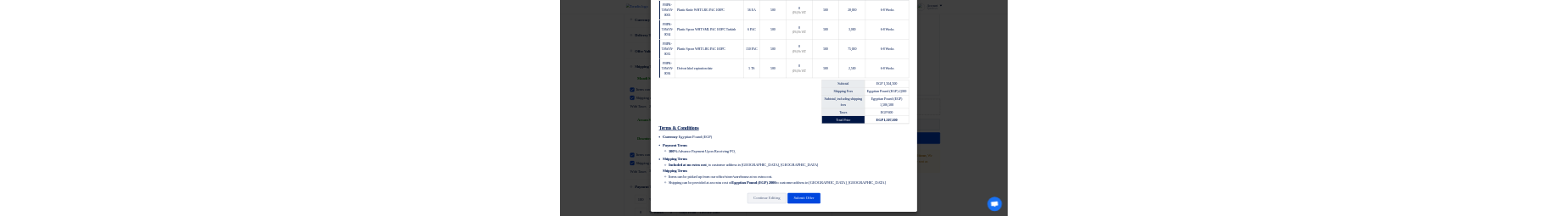
scroll to position [674, 0]
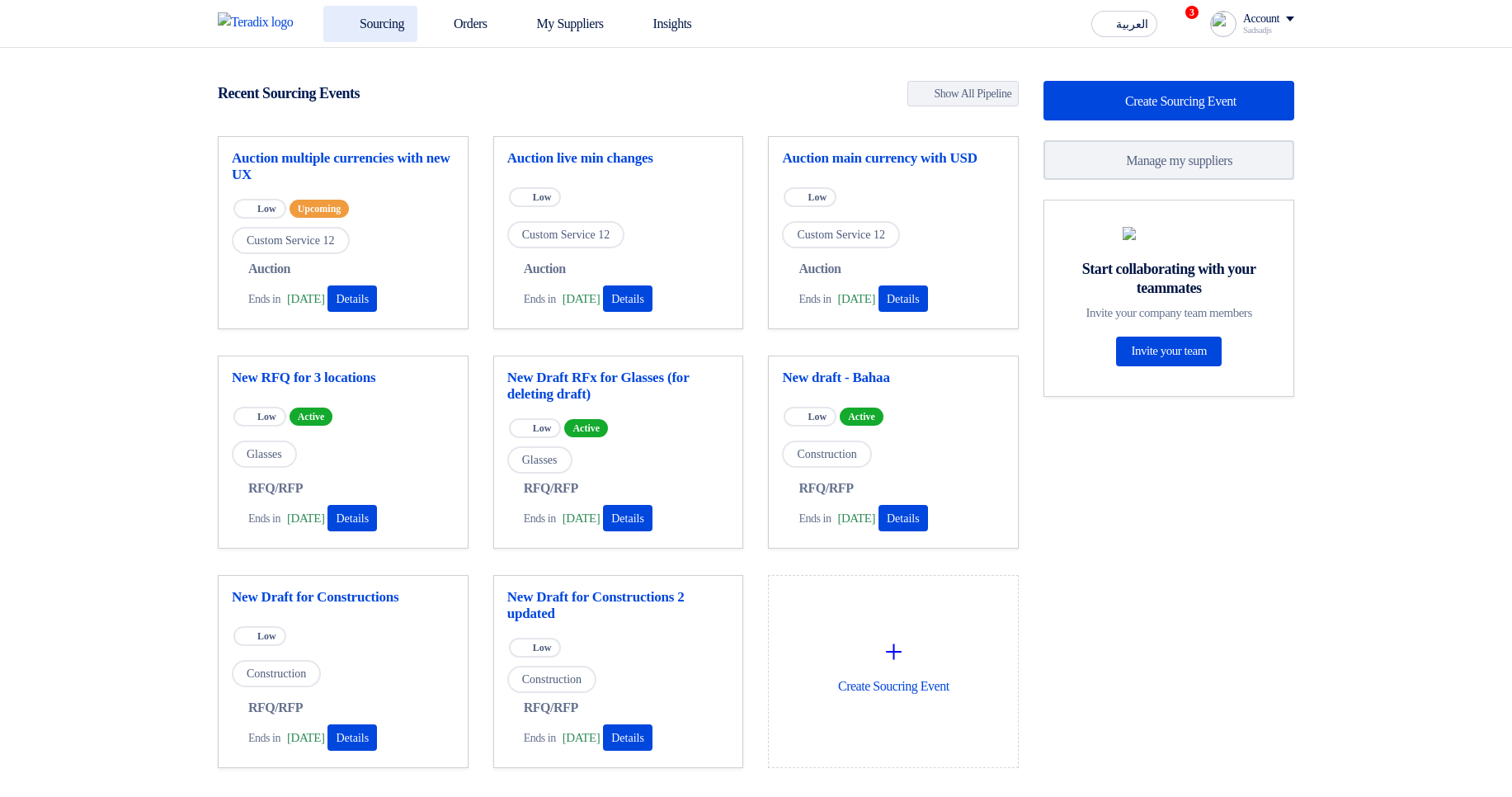
click at [383, 21] on link "Sourcing" at bounding box center [370, 23] width 94 height 37
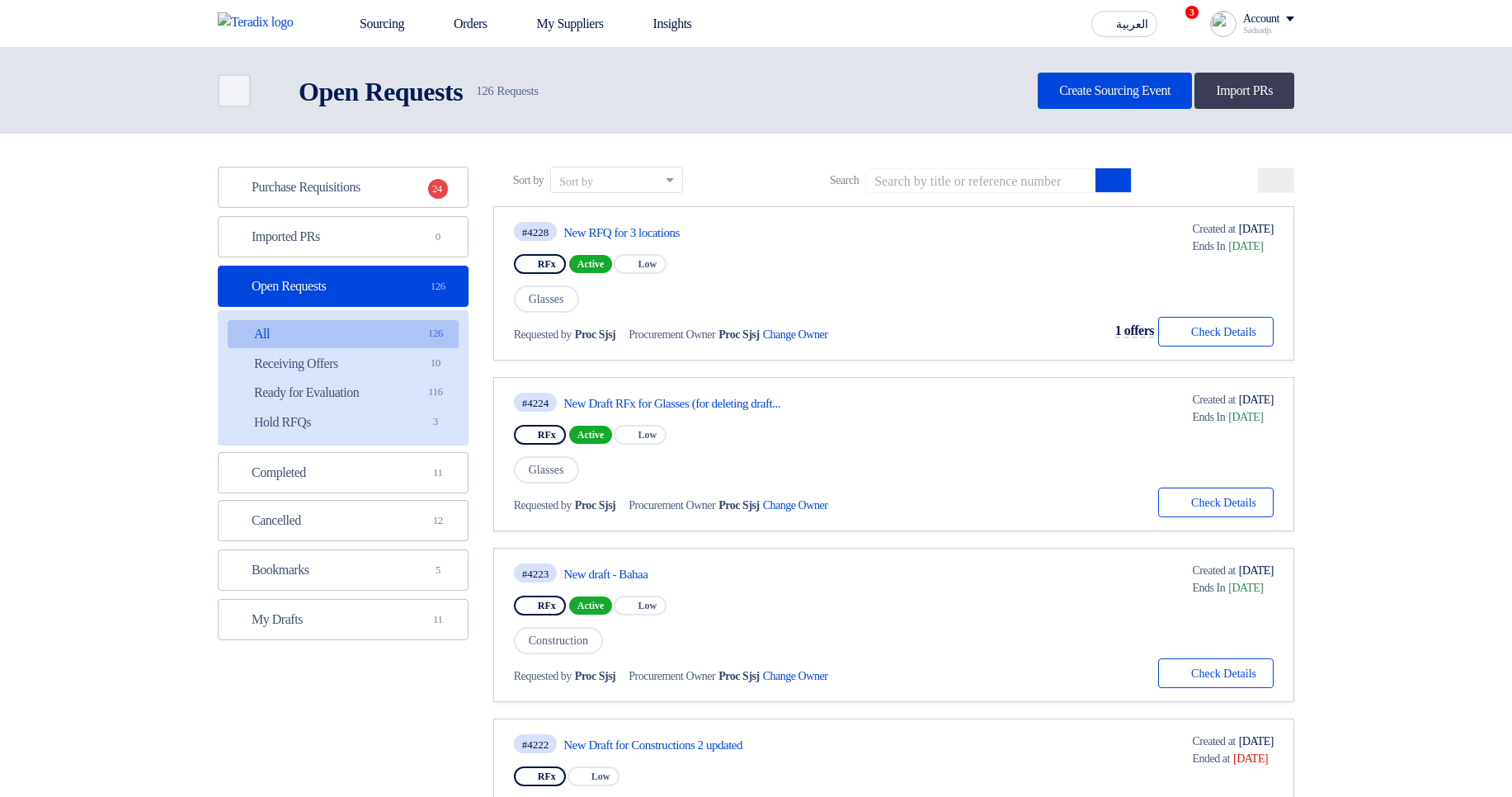
click at [668, 219] on link "#4228 New RFQ for 3 locations RFx Active Priority Low Glasses Requested by Proc…" at bounding box center [894, 283] width 801 height 155
click at [666, 232] on link "New RFQ for 3 locations" at bounding box center [718, 232] width 309 height 15
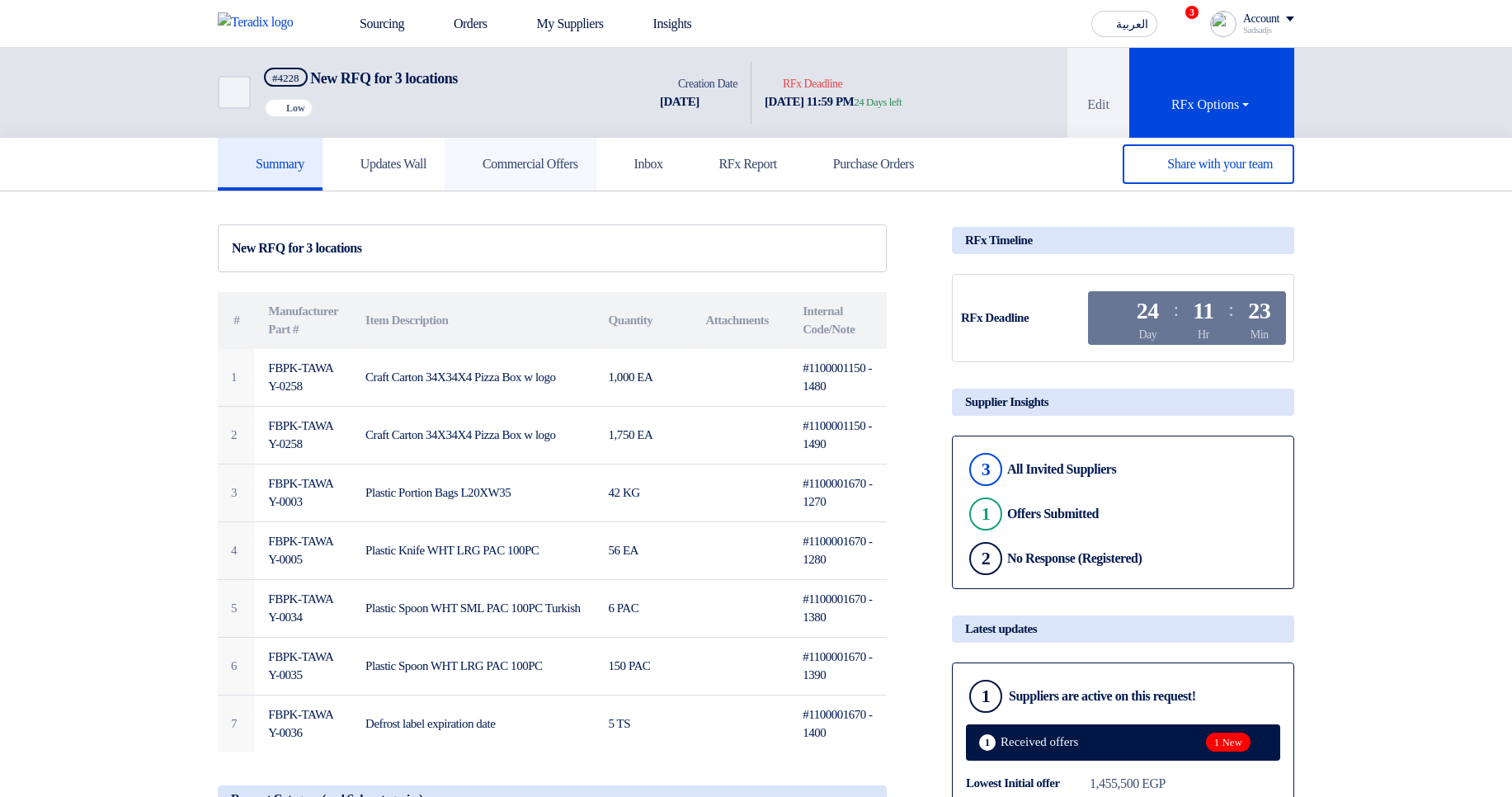
click at [570, 183] on link "Commercial Offers" at bounding box center [520, 164] width 152 height 53
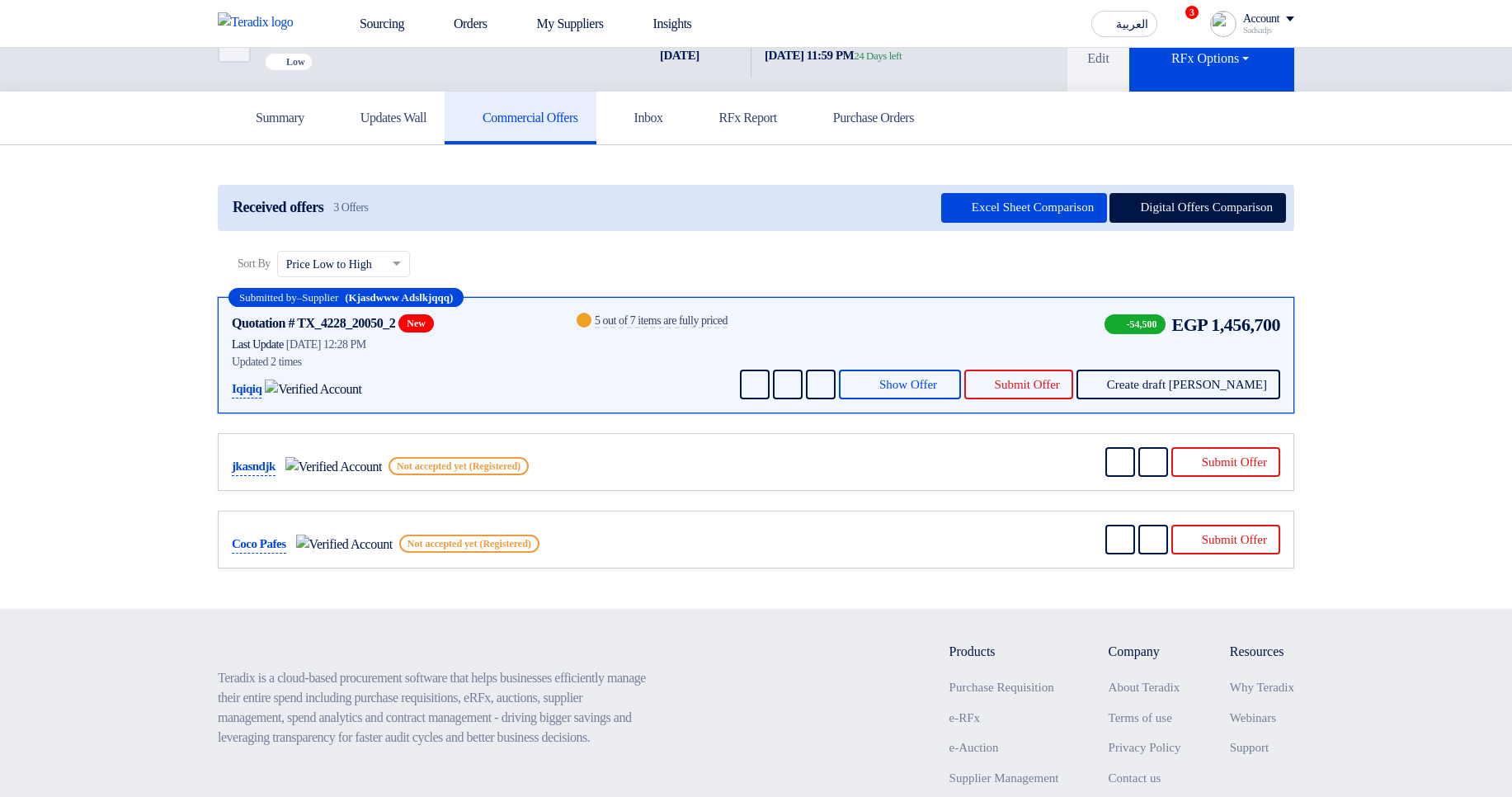
scroll to position [99, 0]
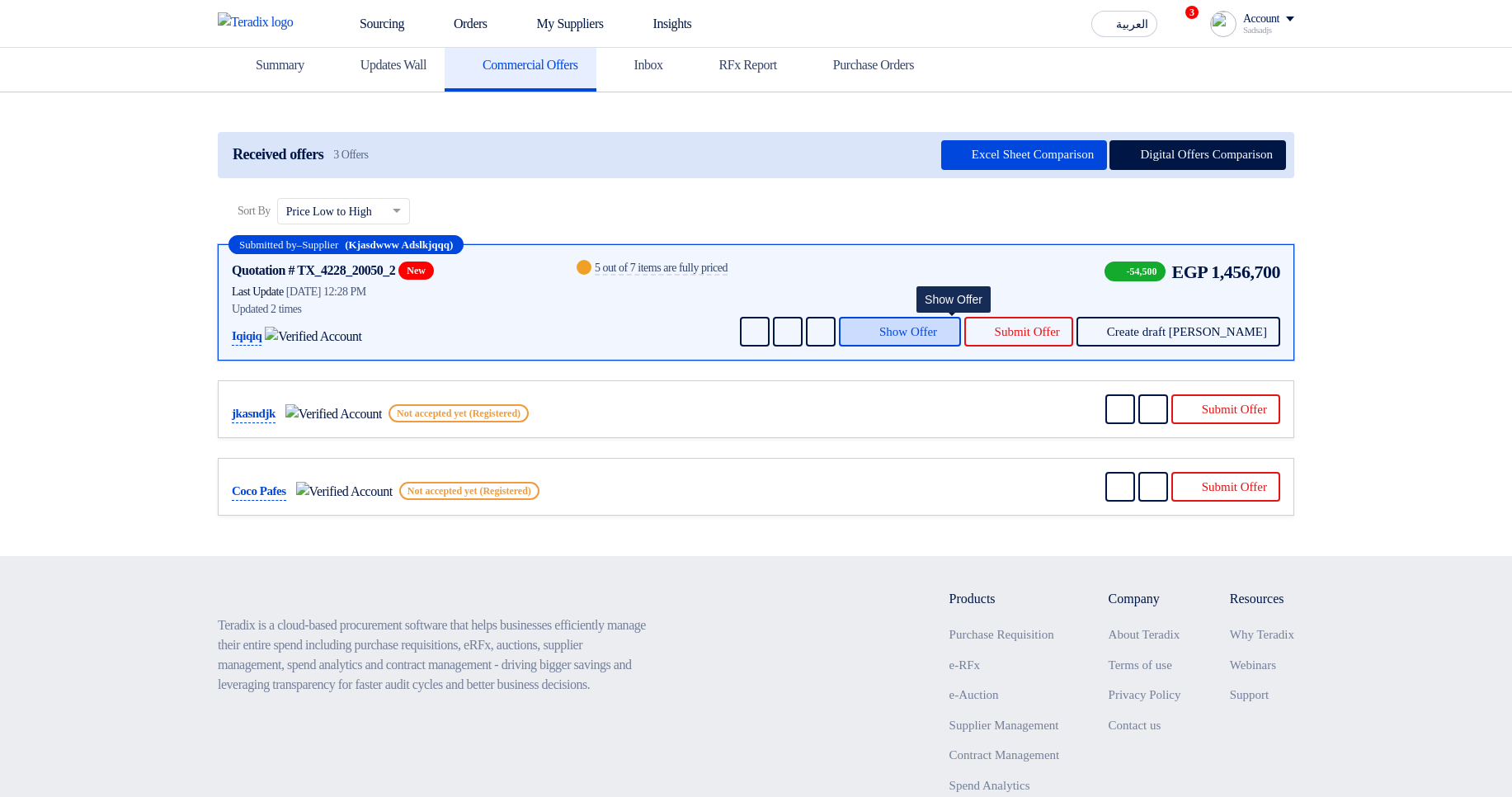
click at [937, 326] on span "Show Offer" at bounding box center [908, 332] width 58 height 13
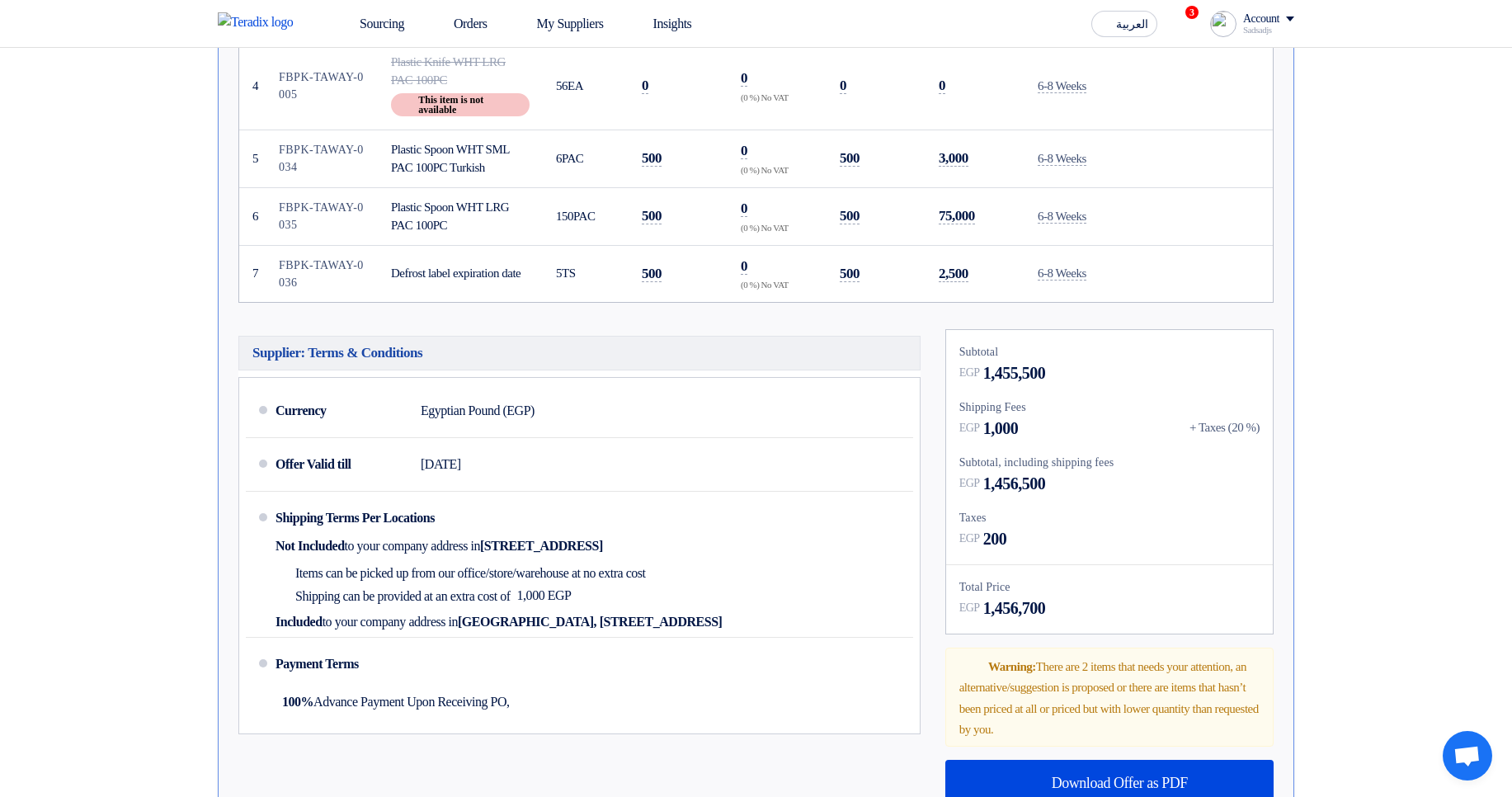
scroll to position [792, 0]
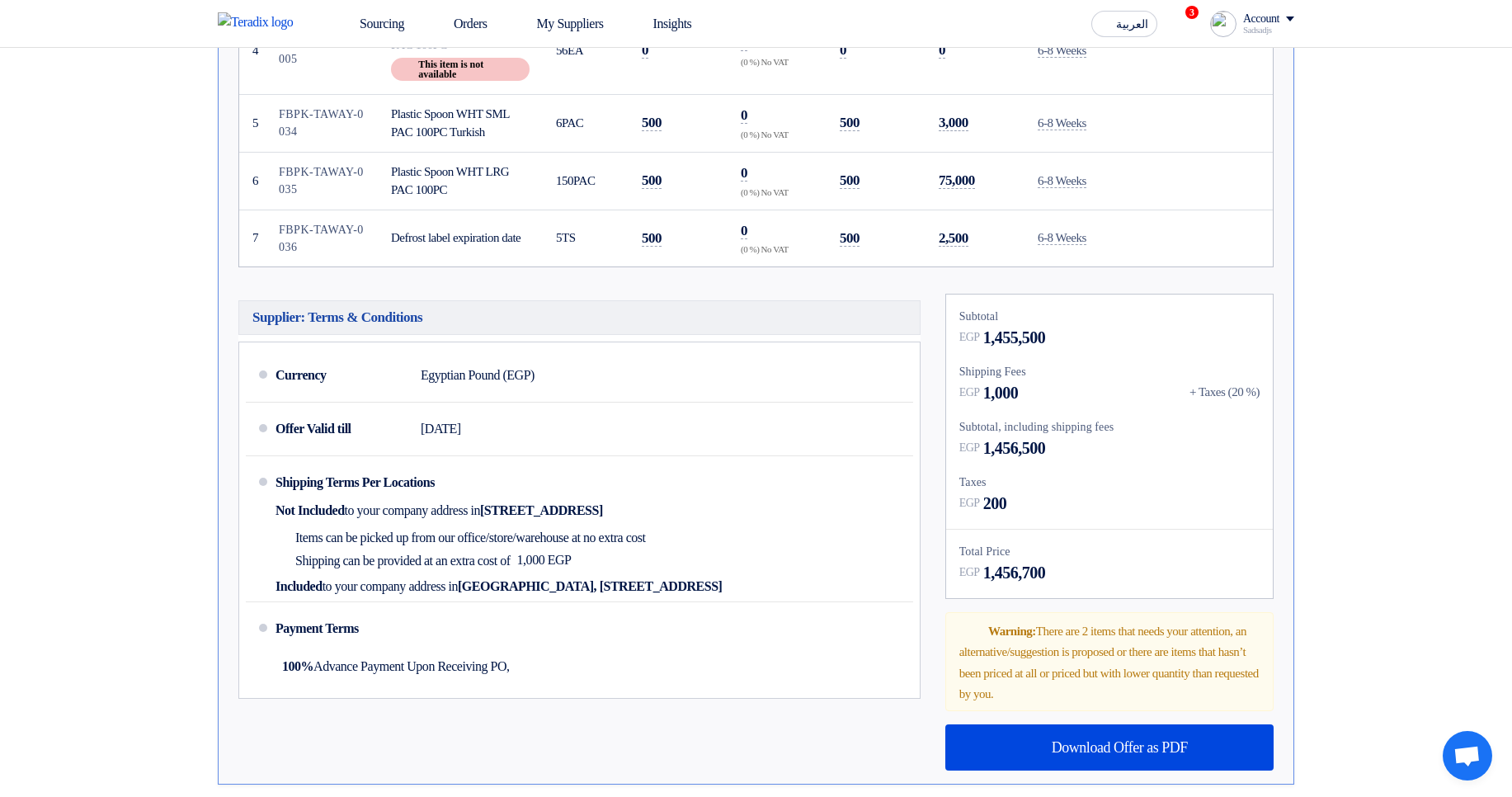
drag, startPoint x: 1184, startPoint y: 386, endPoint x: 1341, endPoint y: 408, distance: 158.5
click at [1341, 408] on section "Received offers 3 Offers Excel Sheet Comparison Digital Offers Comparison Sort …" at bounding box center [756, 189] width 1512 height 1580
click at [1376, 323] on section "Received offers 3 Offers Excel Sheet Comparison Digital Offers Comparison Sort …" at bounding box center [756, 189] width 1512 height 1580
drag, startPoint x: 958, startPoint y: 365, endPoint x: 1094, endPoint y: 497, distance: 189.5
click at [1094, 497] on div "Subtotal EGP 1,455,500 Shipping Fees EGP 1,000 + Taxes (20 %) Subtotal, includi…" at bounding box center [1109, 446] width 326 height 304
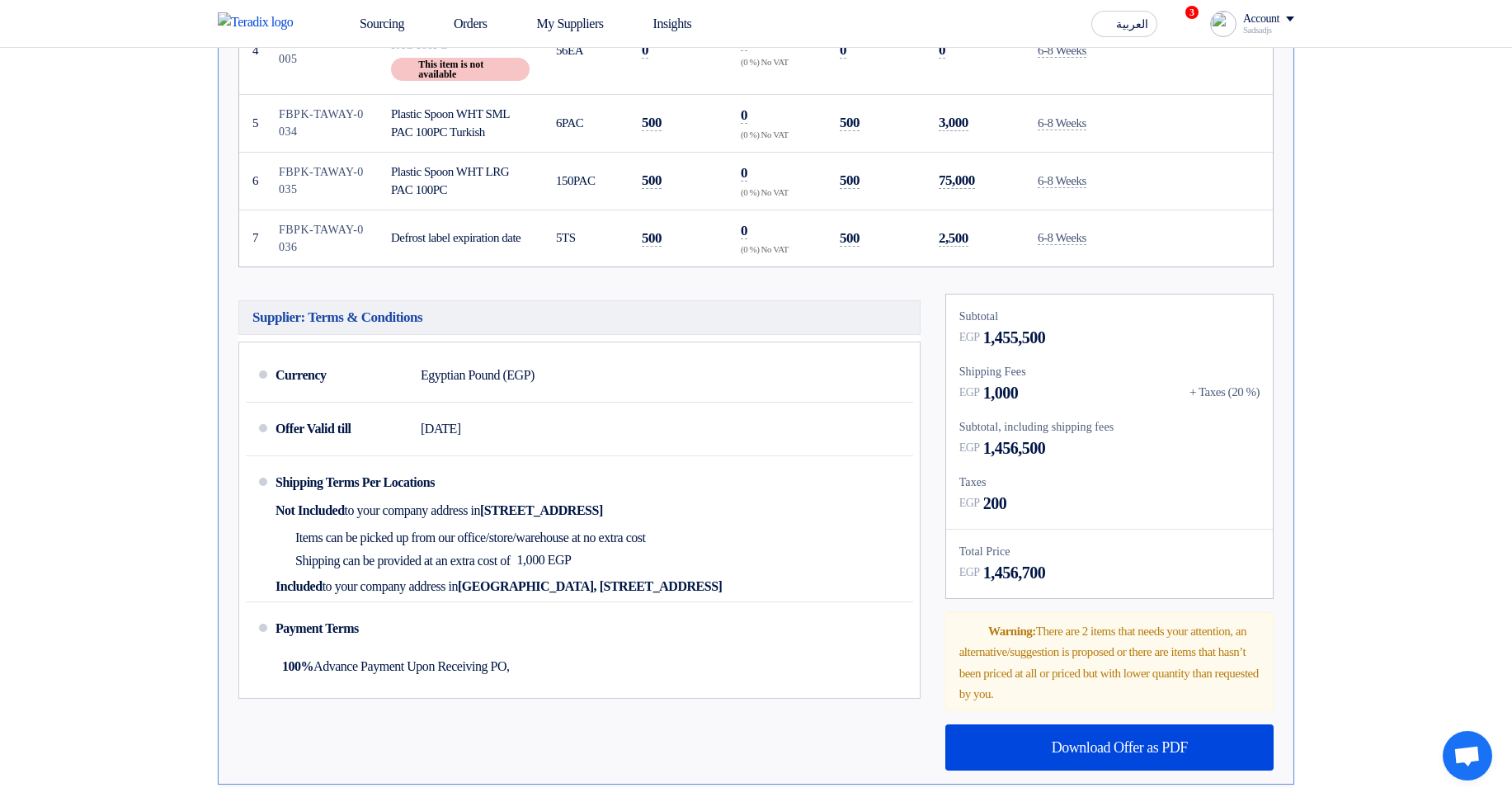
click at [1095, 498] on div "EGP 200" at bounding box center [1109, 503] width 300 height 25
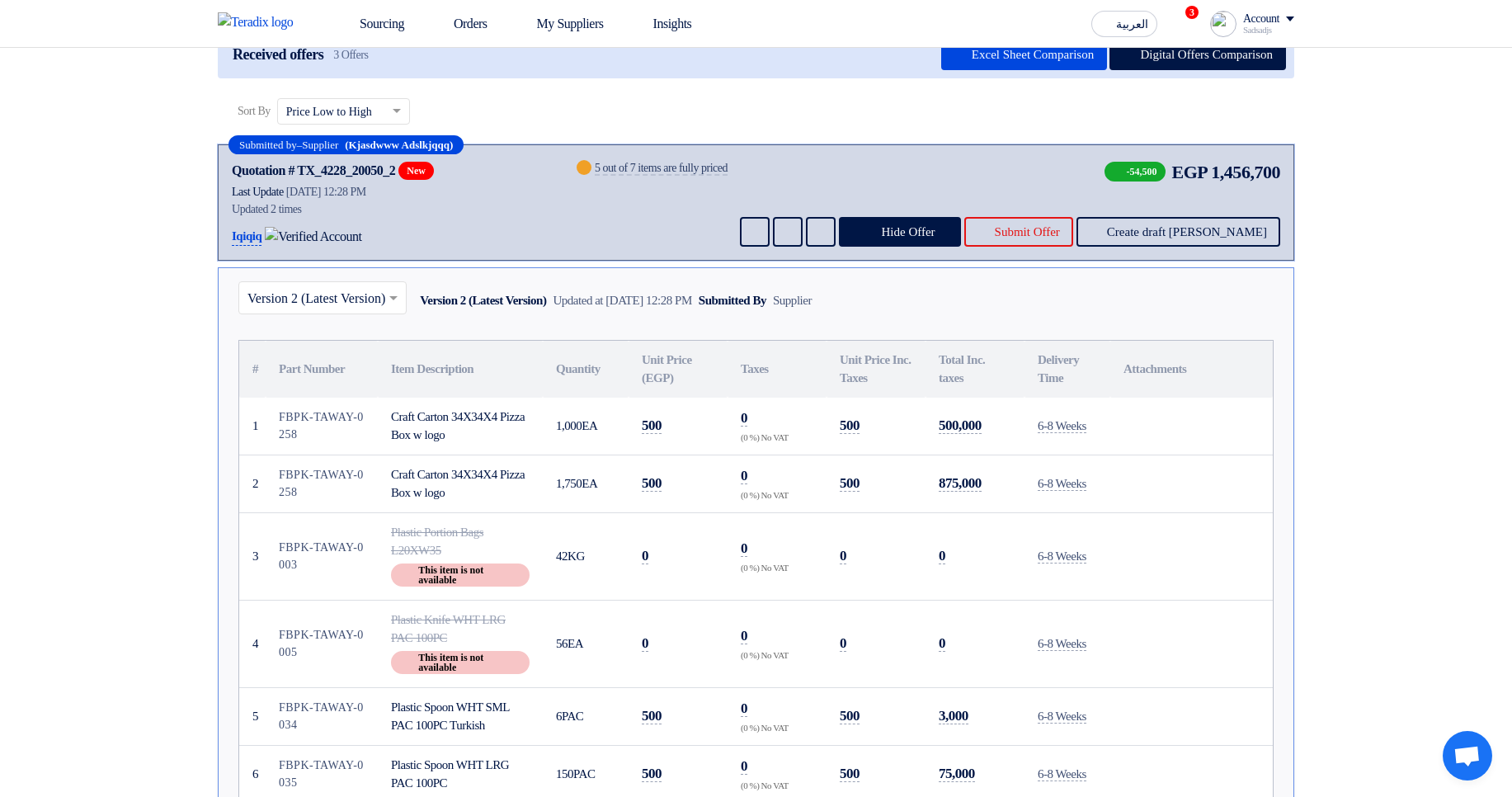
scroll to position [197, 0]
click at [340, 298] on input "text" at bounding box center [315, 300] width 134 height 27
click at [341, 370] on div "Version 1" at bounding box center [323, 371] width 166 height 33
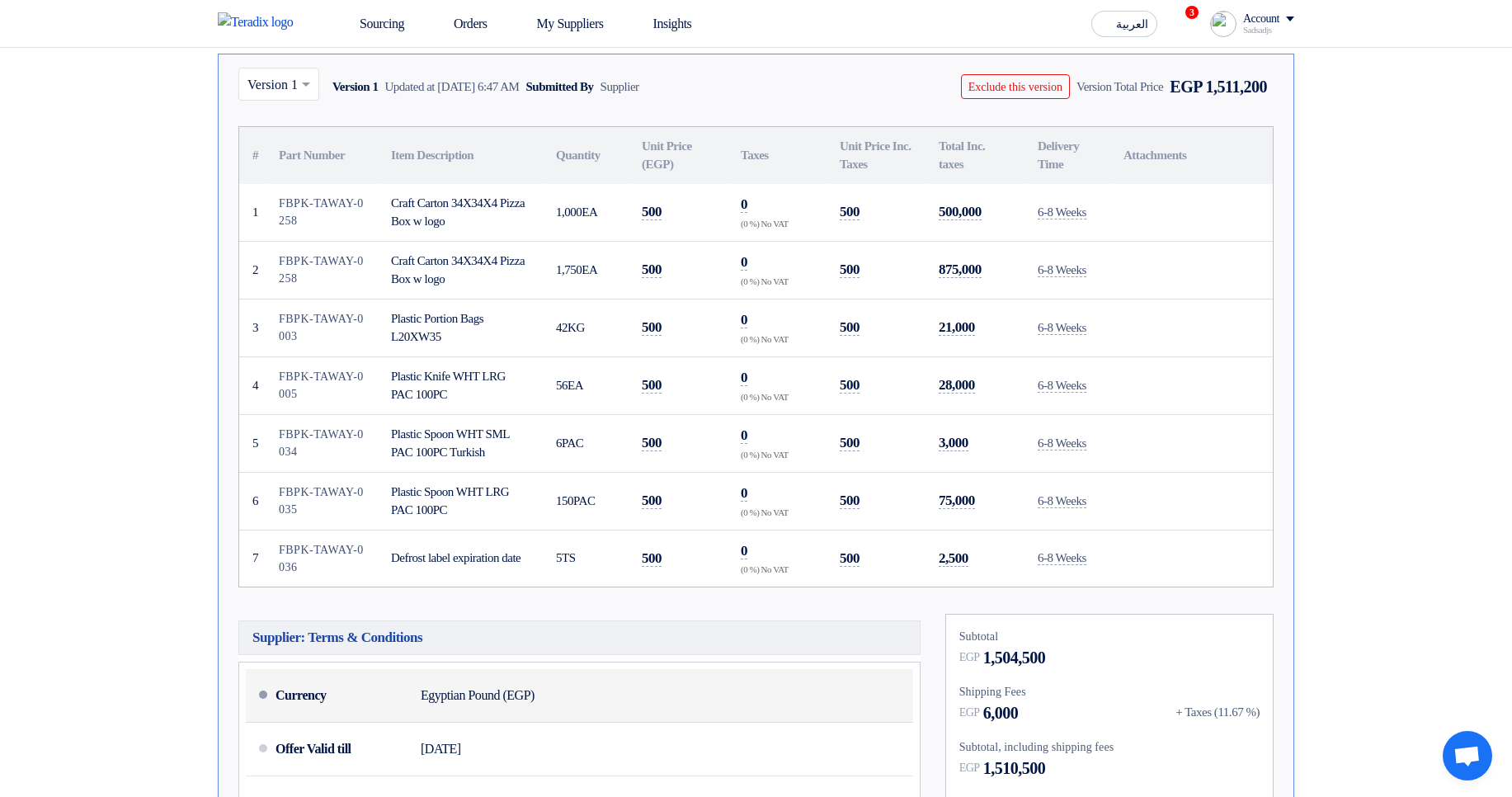
scroll to position [692, 0]
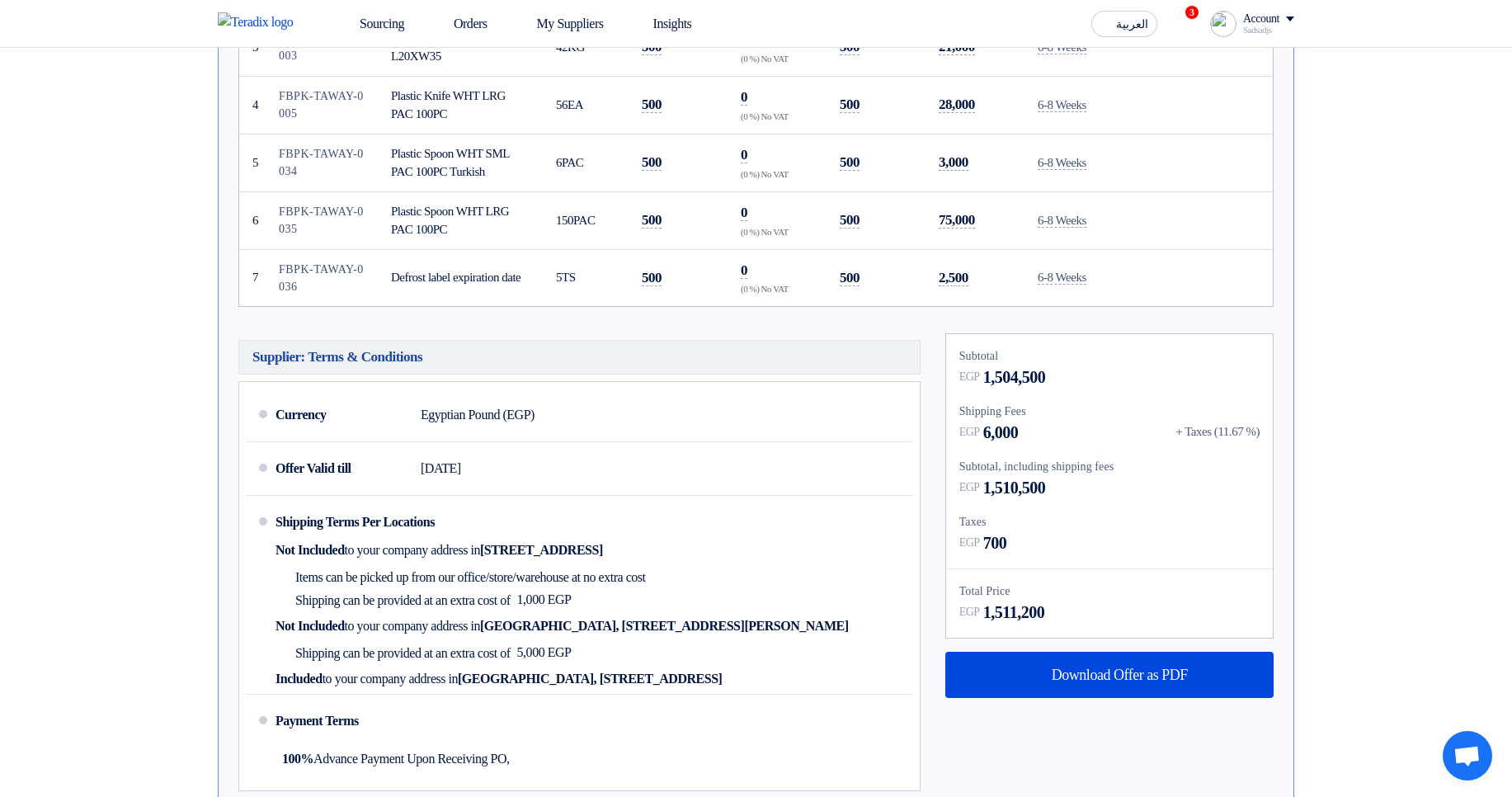
drag, startPoint x: 1175, startPoint y: 428, endPoint x: 1288, endPoint y: 426, distance: 113.0
click at [1288, 426] on div "× Version 1 Version 1 Updated at 25 Aug 2025, 6:47 AM Submitted By Supplier Exc…" at bounding box center [756, 293] width 1076 height 1040
click at [1374, 401] on section "Received offers 3 Offers Excel Sheet Comparison Digital Offers Comparison Sort …" at bounding box center [756, 254] width 1512 height 1510
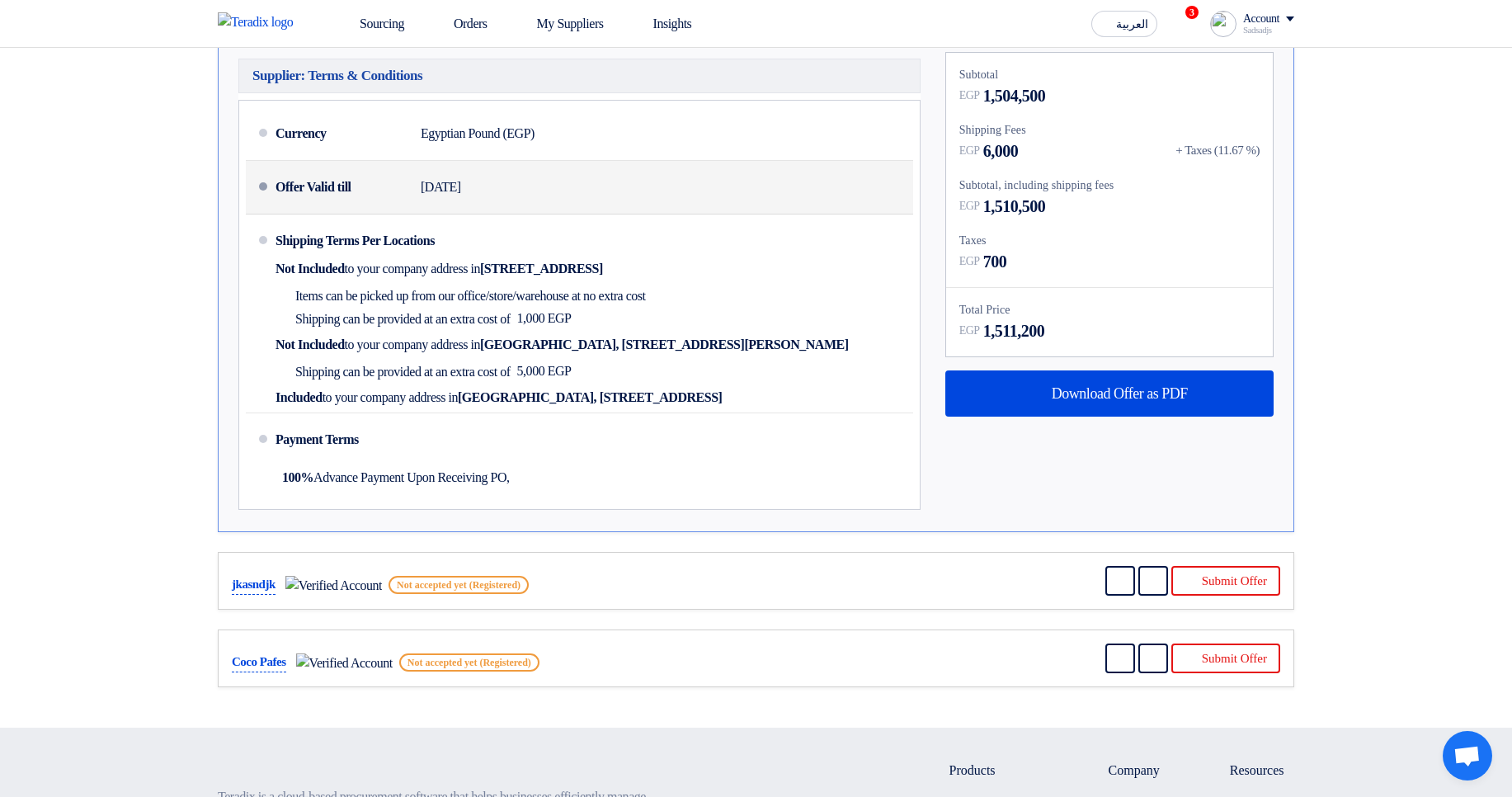
scroll to position [989, 0]
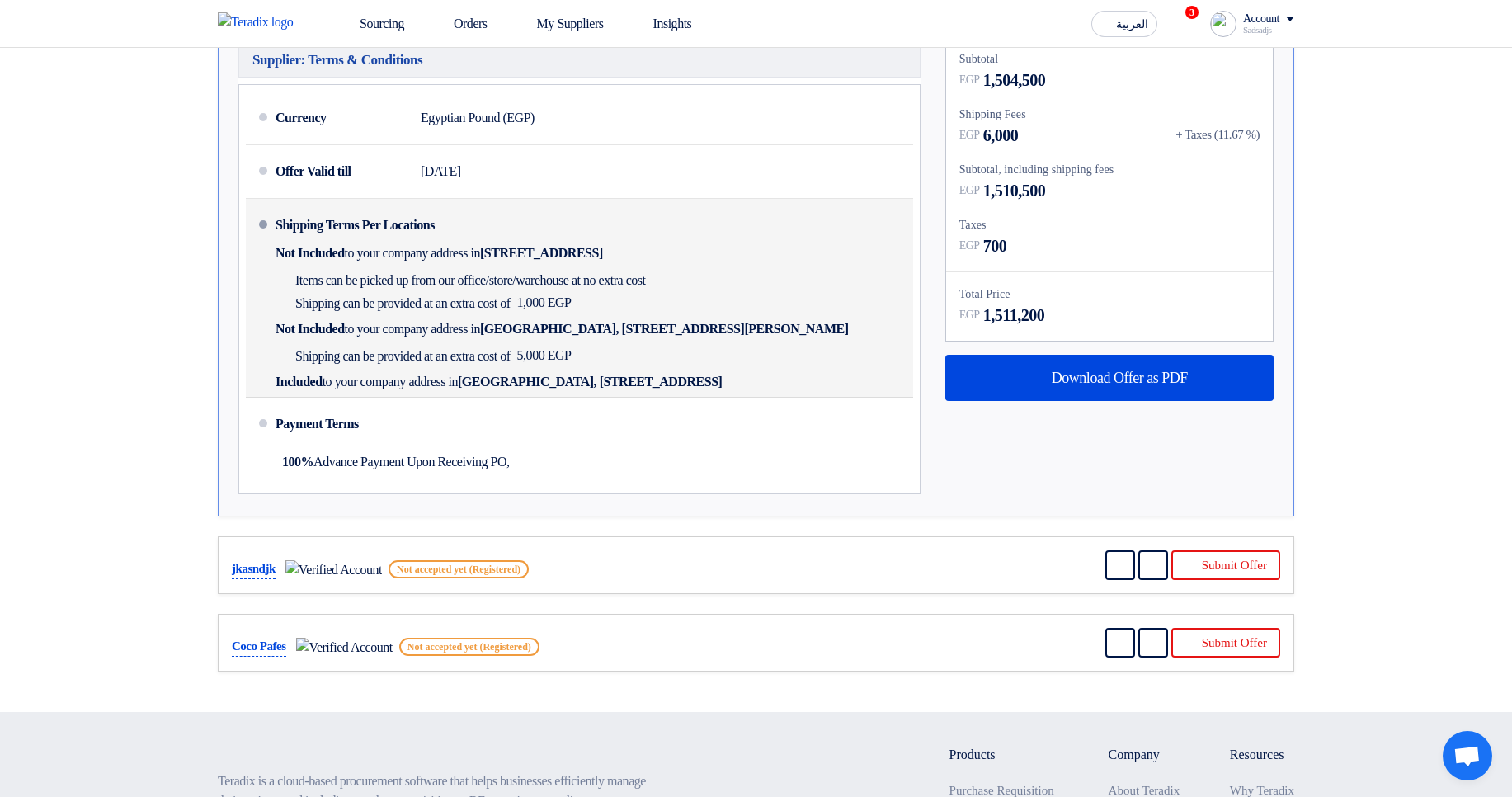
drag, startPoint x: 733, startPoint y: 311, endPoint x: 754, endPoint y: 392, distance: 83.7
click at [754, 392] on li "Shipping Terms Per Locations Not Included to your company address in Egypt, الق…" at bounding box center [579, 298] width 668 height 198
click at [754, 347] on div "Shipping Terms Per Locations Not Included to your company address in Egypt, الق…" at bounding box center [591, 298] width 631 height 185
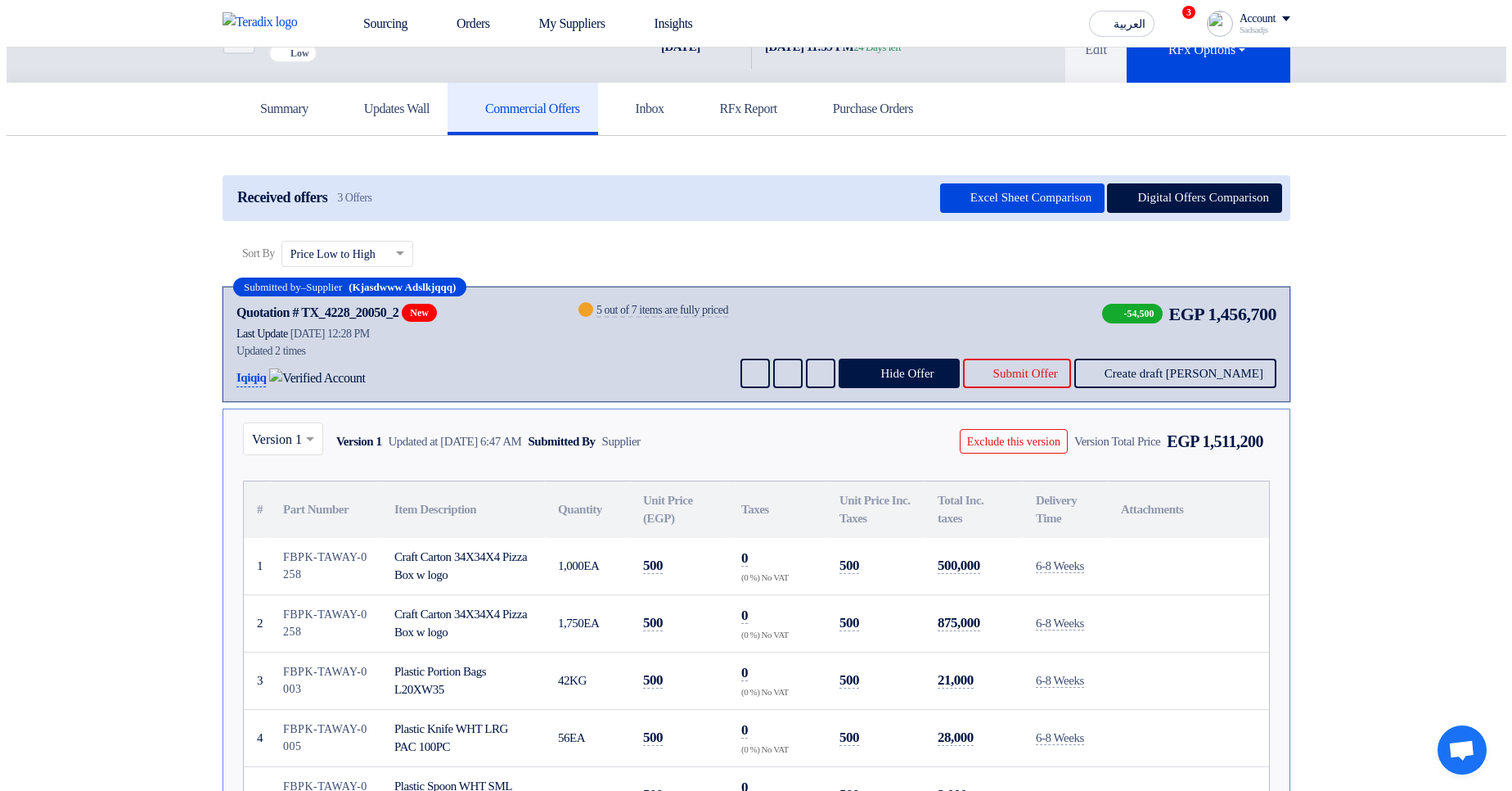
scroll to position [0, 0]
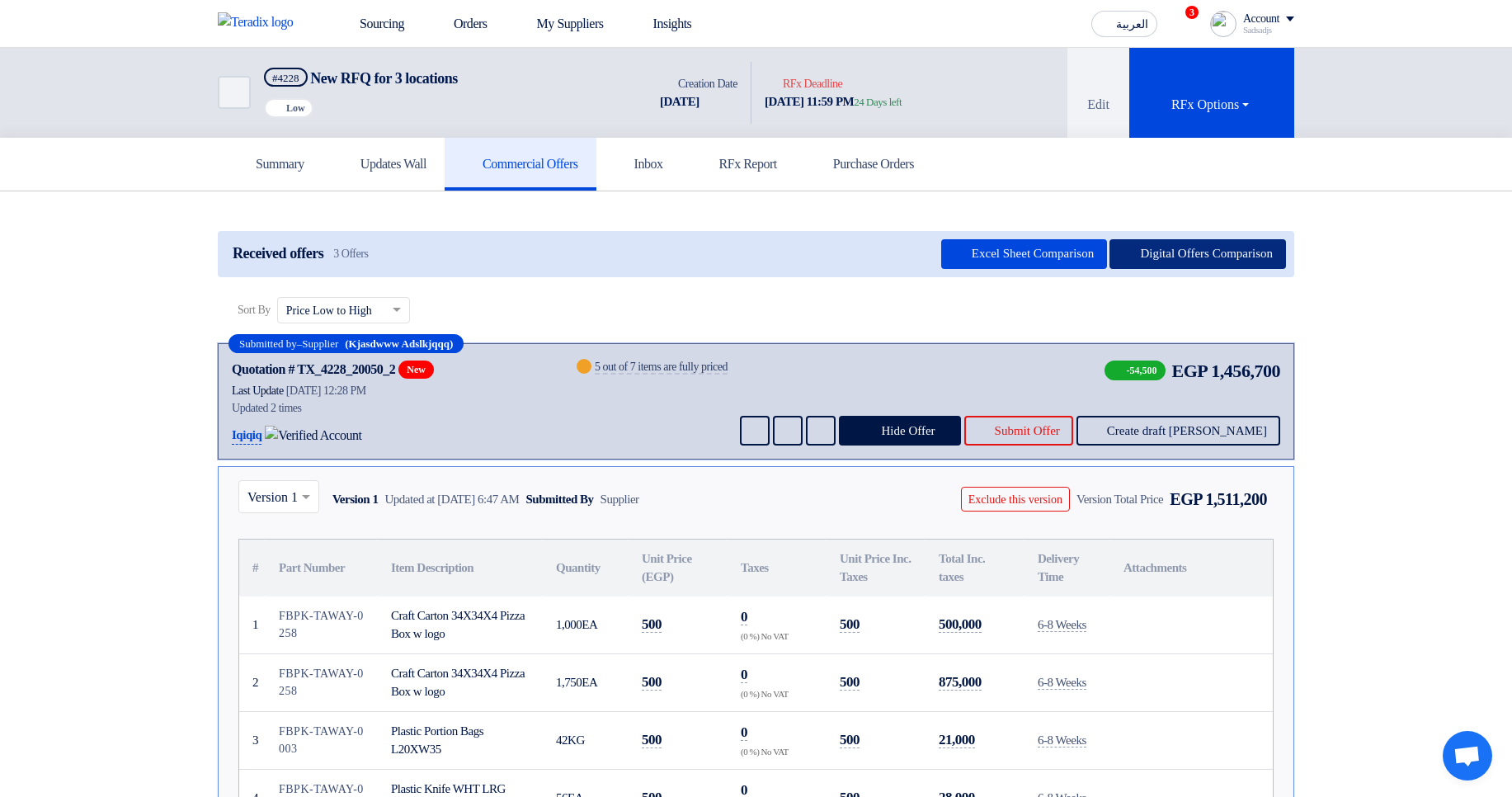
click at [1176, 255] on button "Digital Offers Comparison" at bounding box center [1197, 254] width 177 height 29
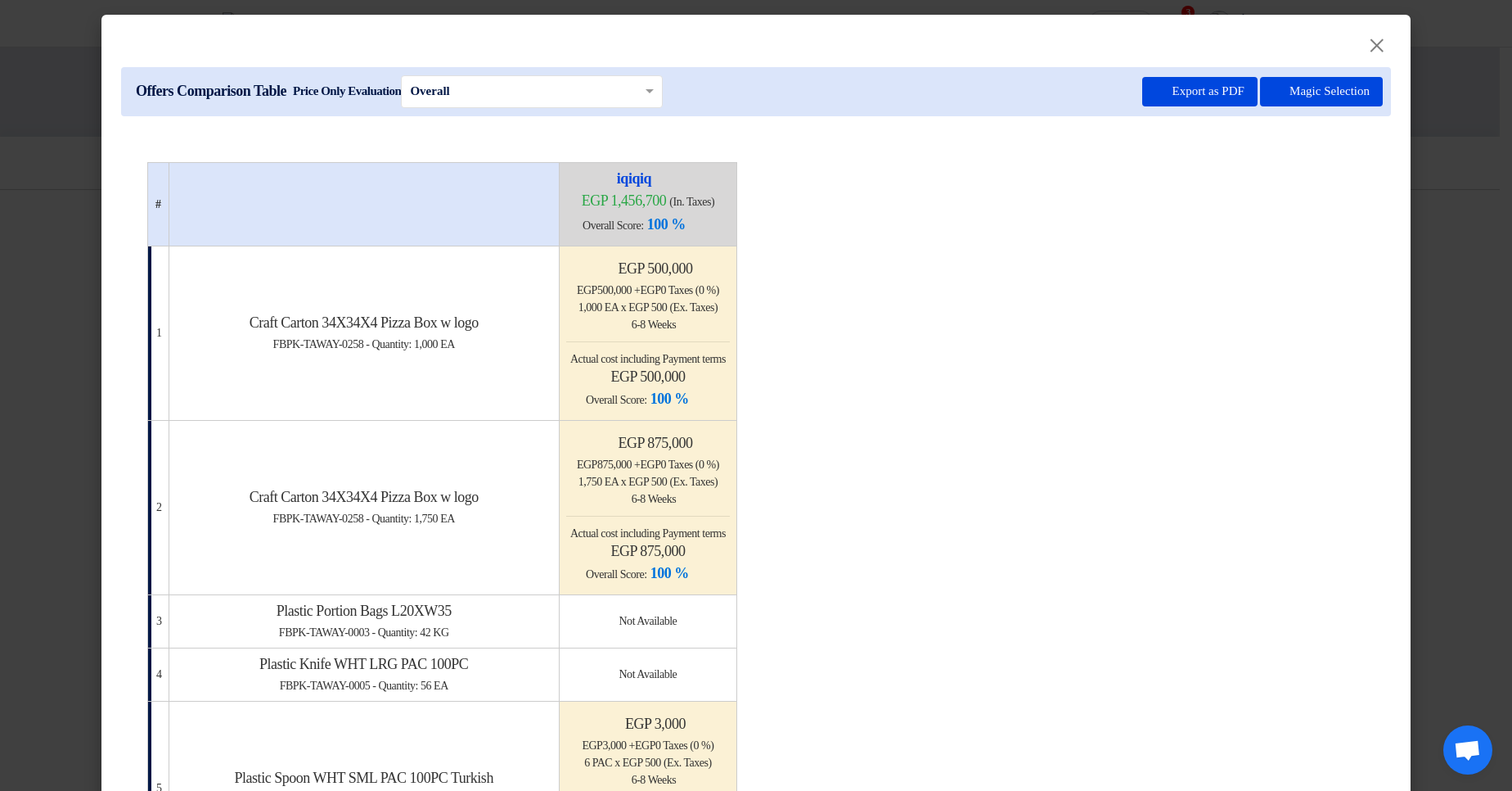
drag, startPoint x: 680, startPoint y: 218, endPoint x: 853, endPoint y: 233, distance: 173.6
click at [1452, 239] on modal-container "× Offers Comparison Table Price Only Evaluation × Overall × Export as PDF Magic…" at bounding box center [756, 396] width 1512 height 791
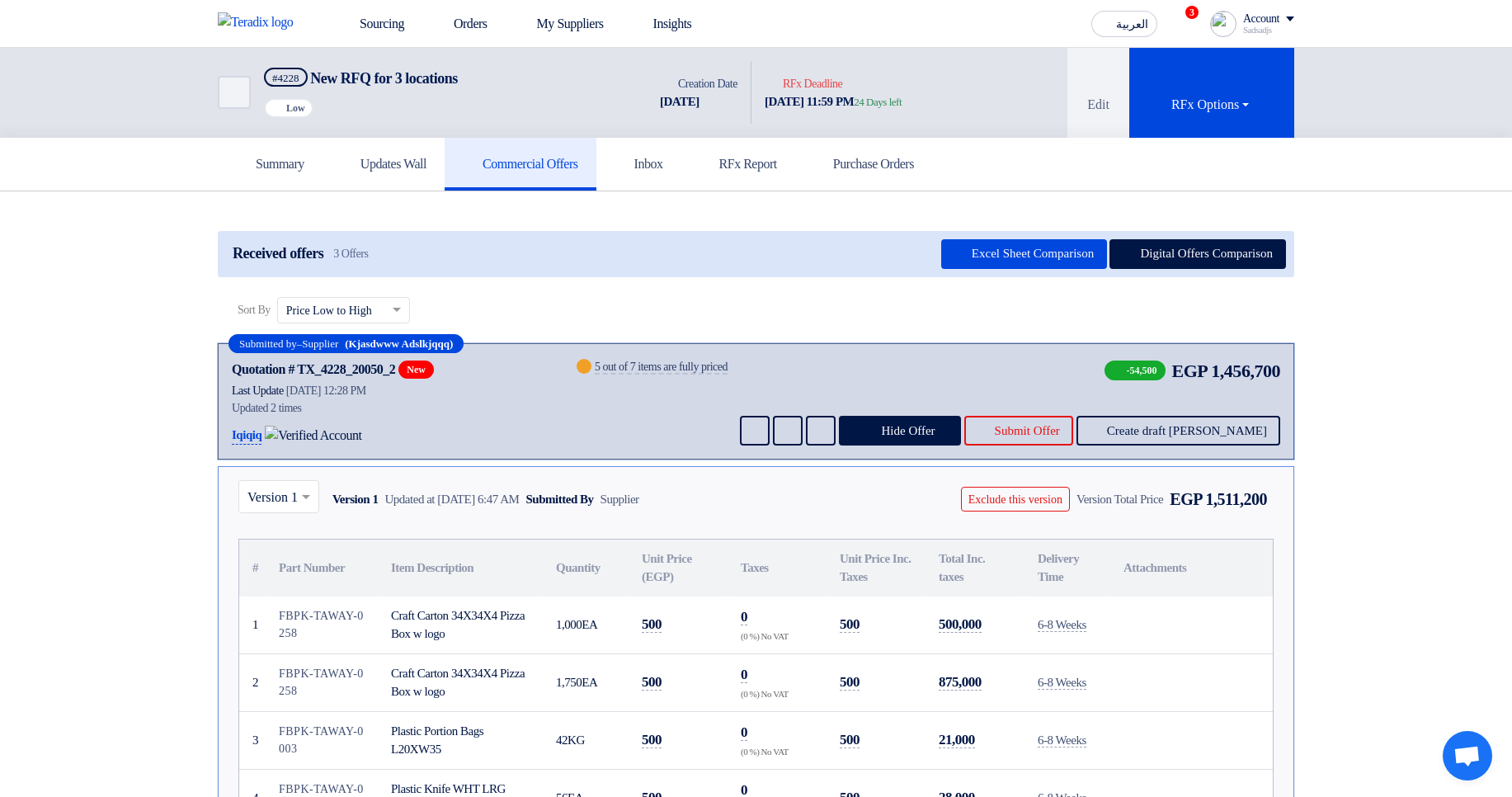
click at [306, 500] on span at bounding box center [307, 497] width 21 height 20
click at [298, 533] on span "Version 2 (Latest Version)" at bounding box center [316, 535] width 138 height 14
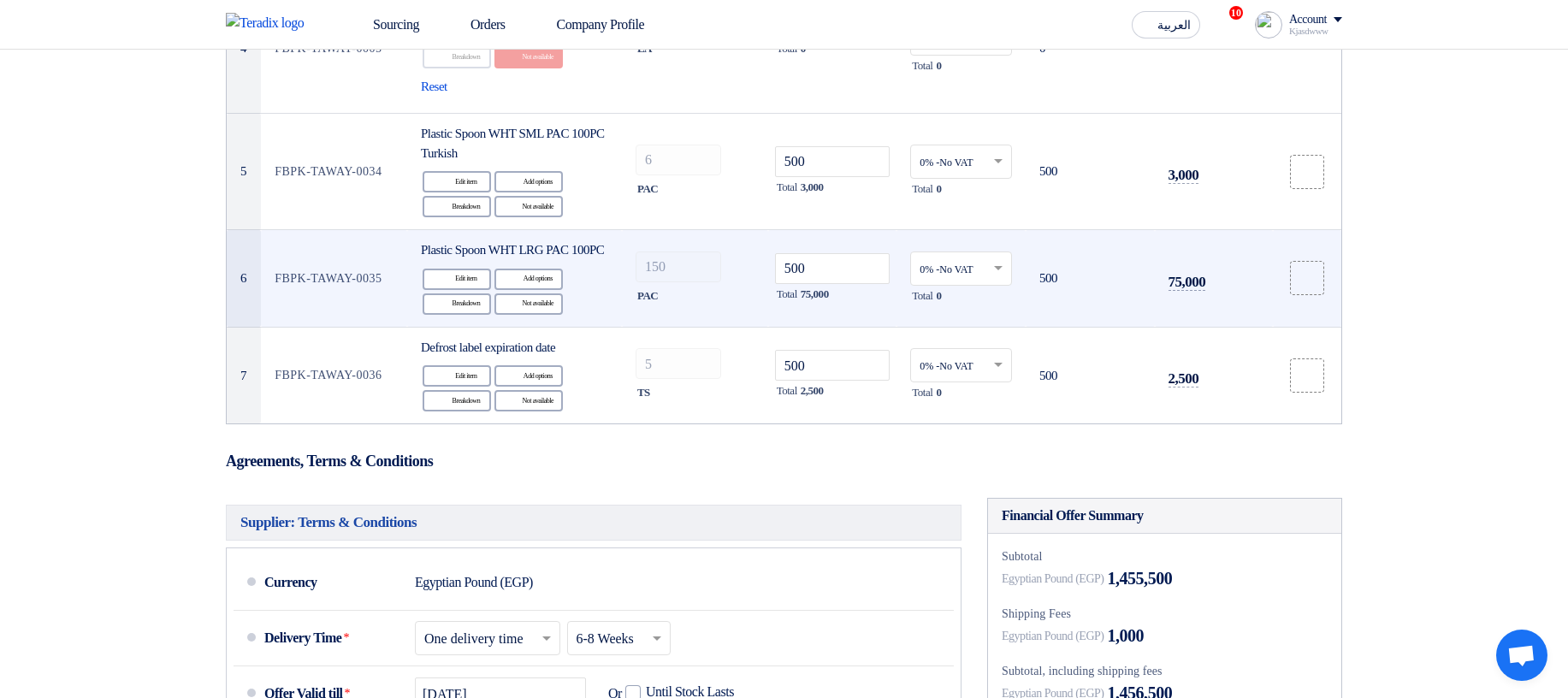
scroll to position [274, 0]
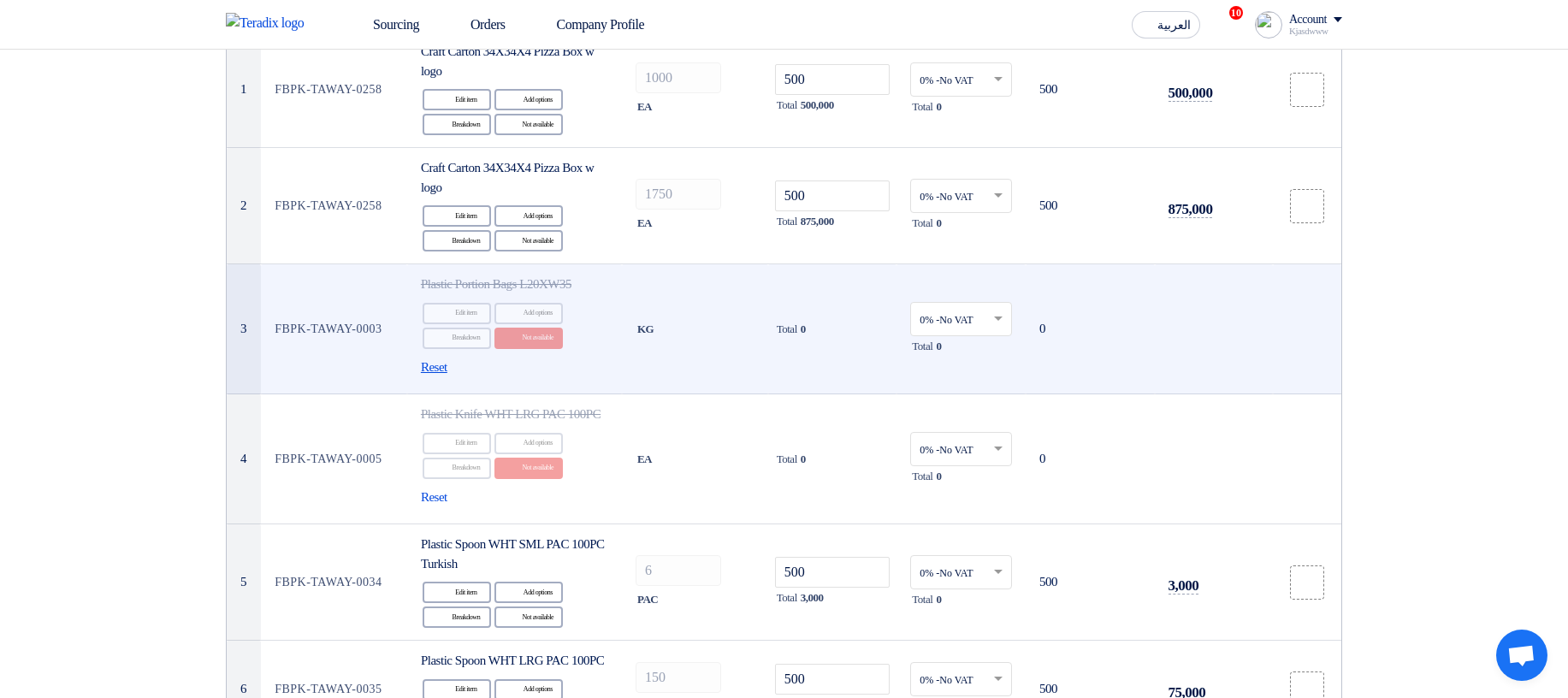
click at [434, 217] on span "Reset" at bounding box center [434, 367] width 27 height 19
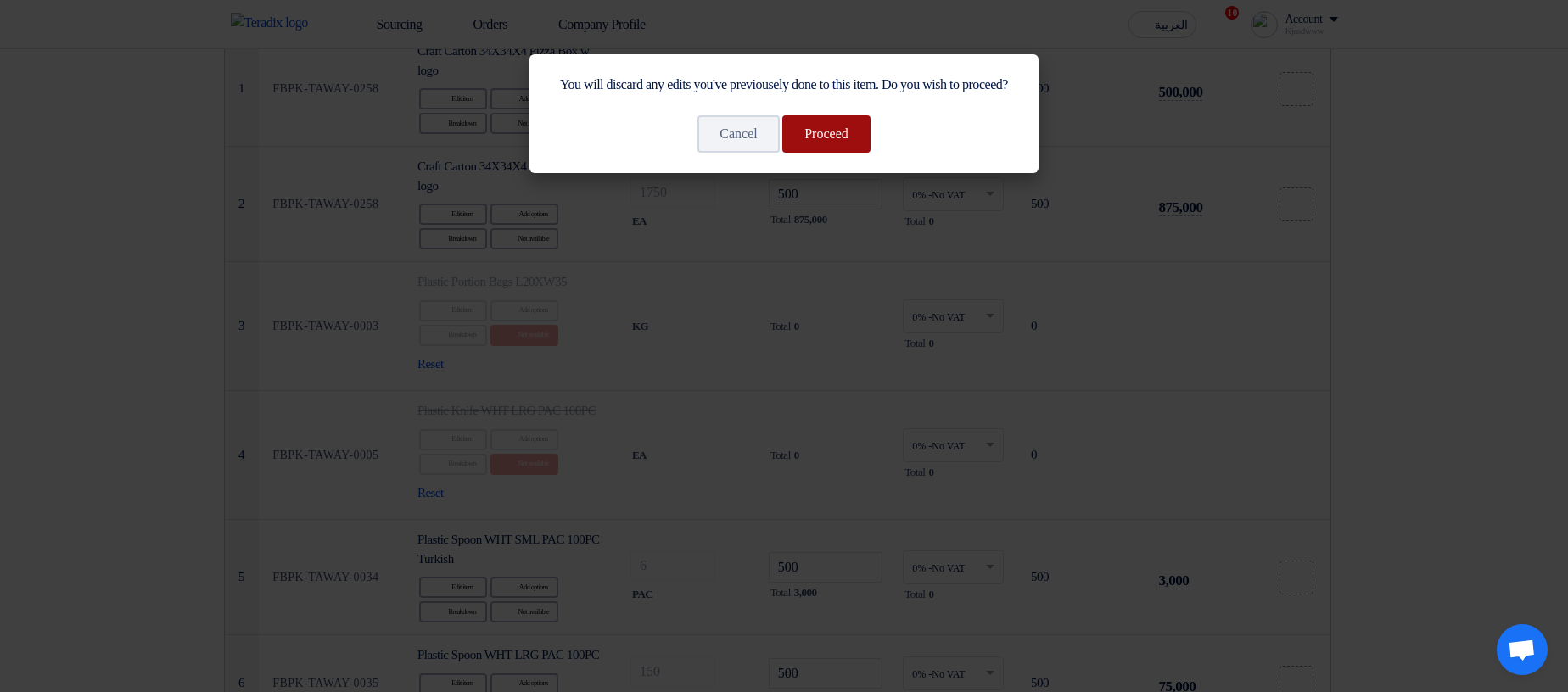
click at [828, 153] on button "Proceed" at bounding box center [826, 134] width 88 height 38
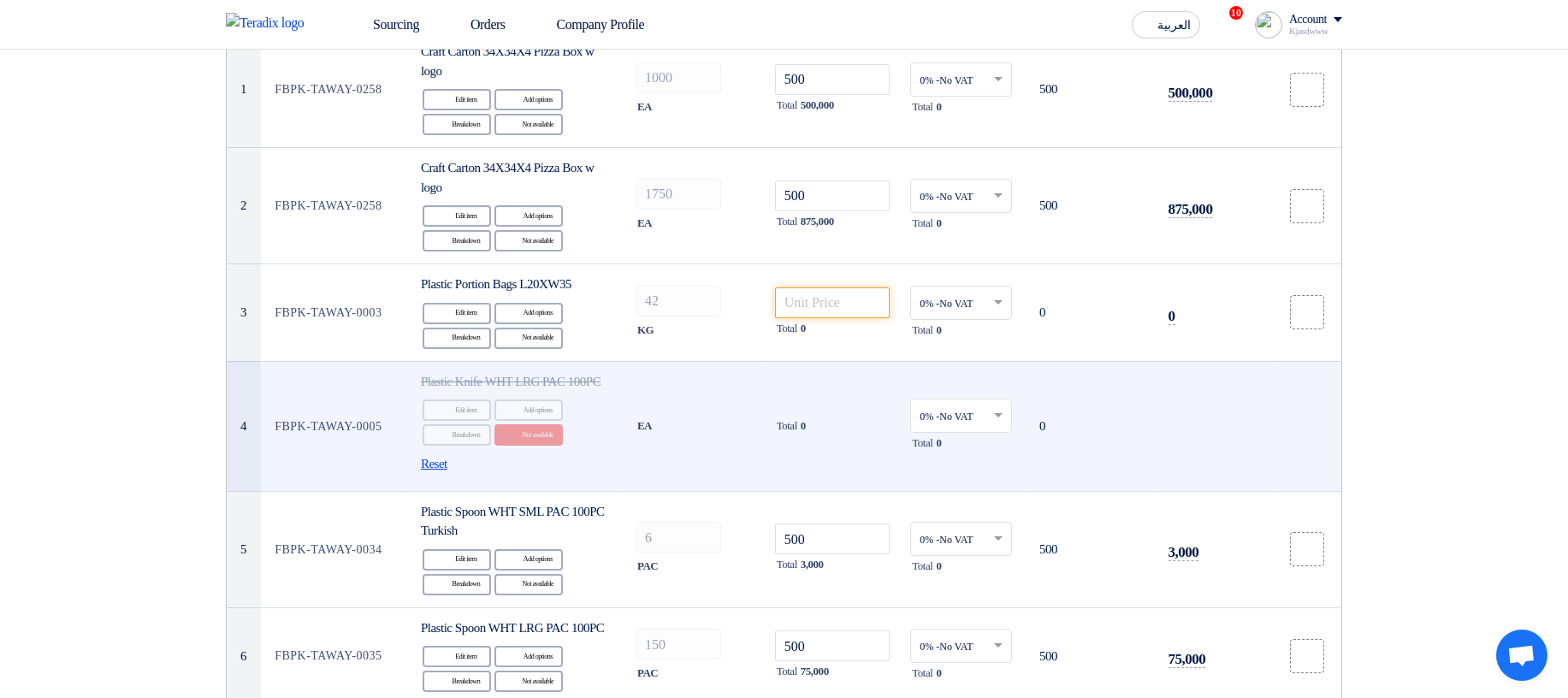
click at [427, 217] on span "Reset" at bounding box center [434, 463] width 27 height 19
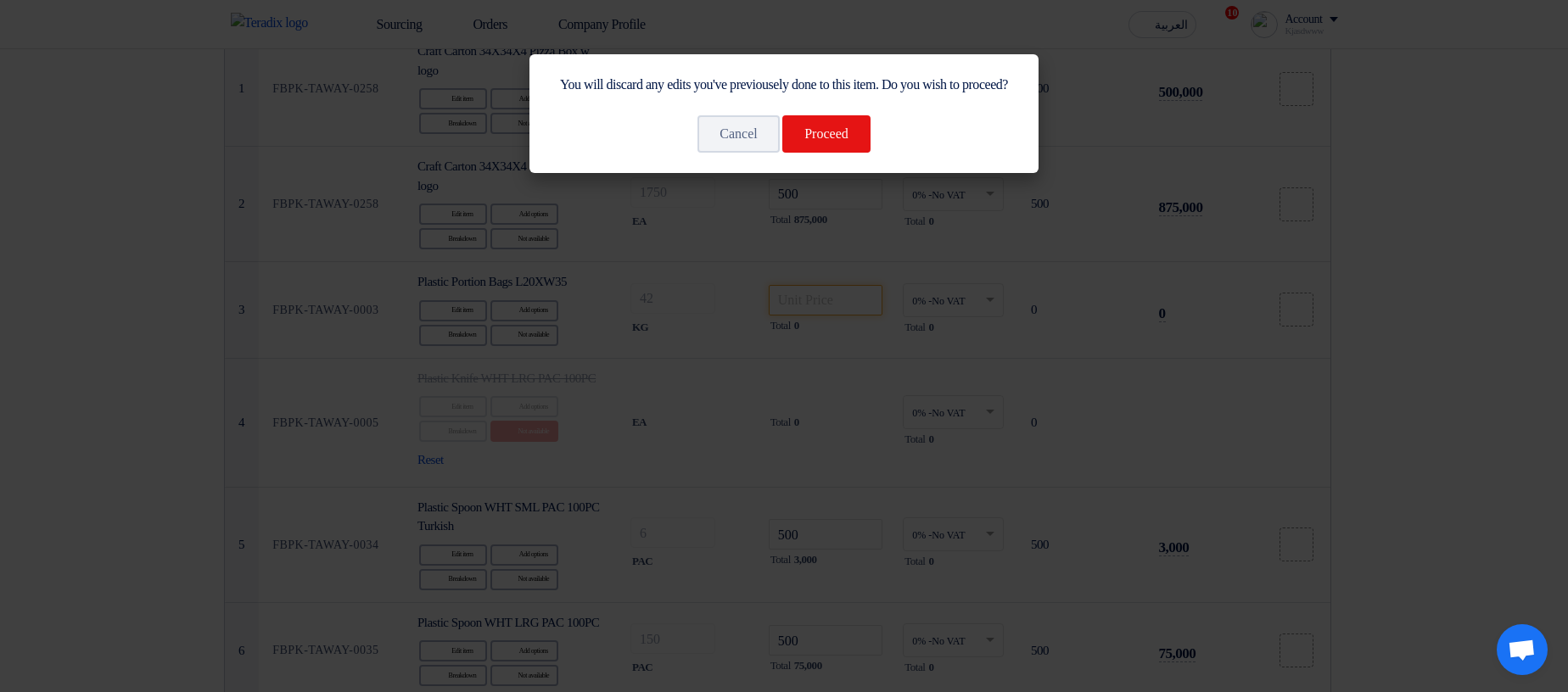
click at [851, 173] on div "You will discard any edits you've previousely done to this item. Do you wish to…" at bounding box center [784, 113] width 509 height 119
click at [851, 153] on button "Proceed" at bounding box center [826, 134] width 88 height 38
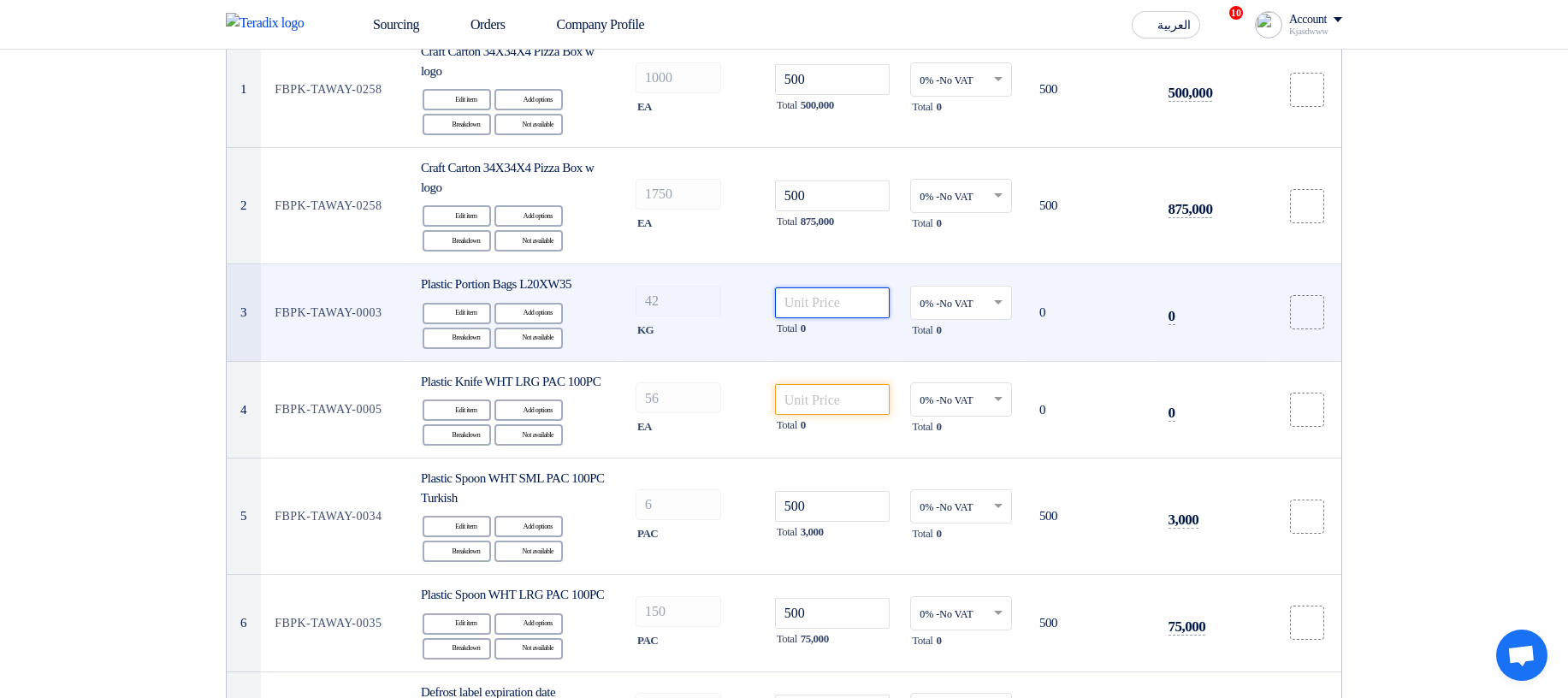
click at [827, 217] on input "number" at bounding box center [832, 302] width 116 height 31
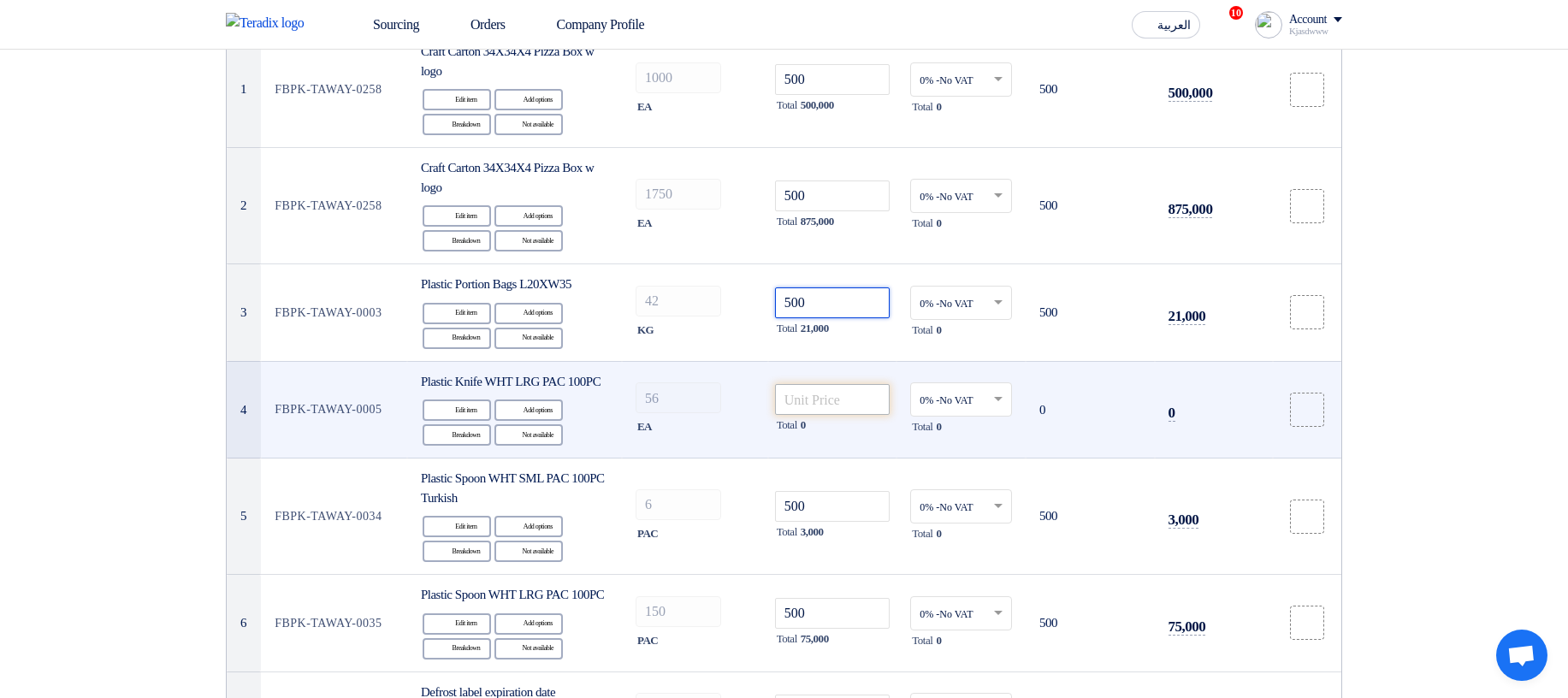
type input "500"
click at [837, 217] on input "number" at bounding box center [832, 399] width 116 height 31
paste input "500"
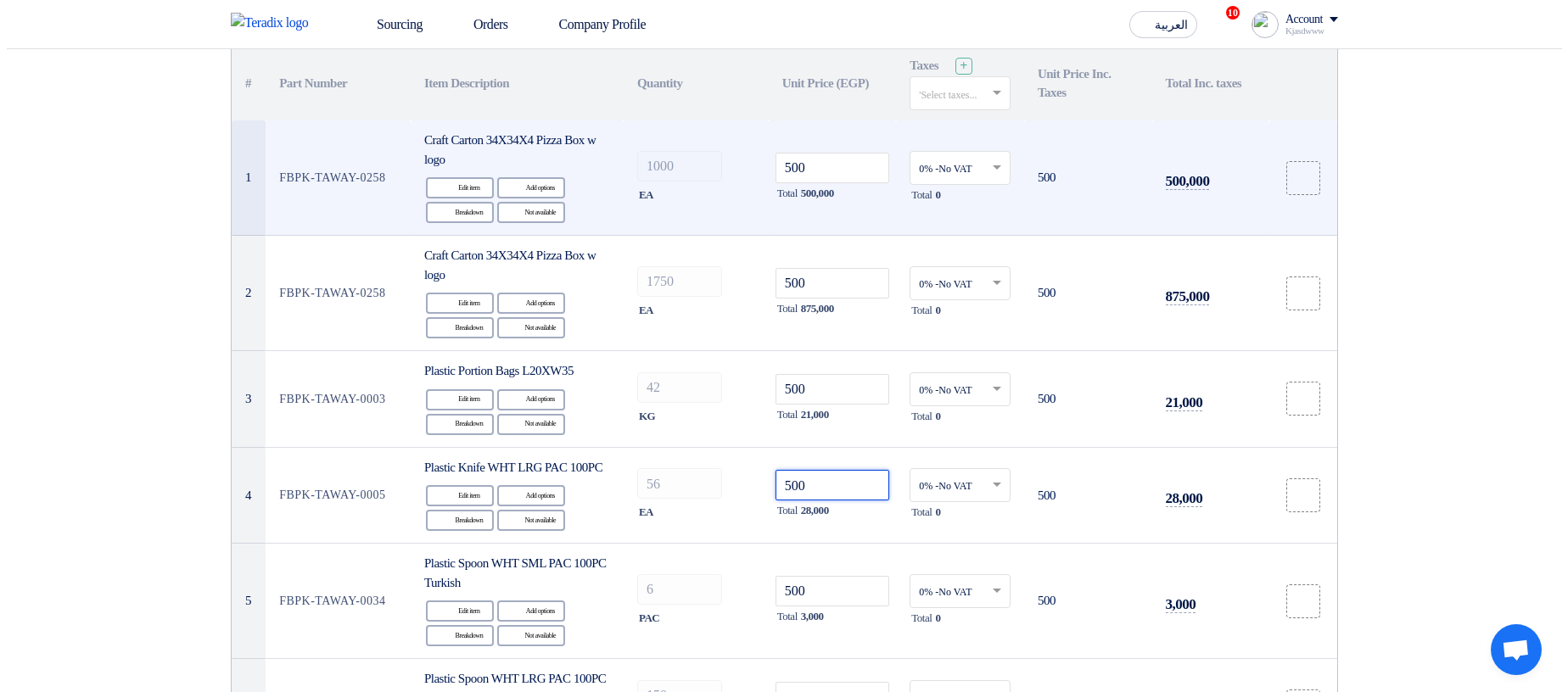
scroll to position [0, 0]
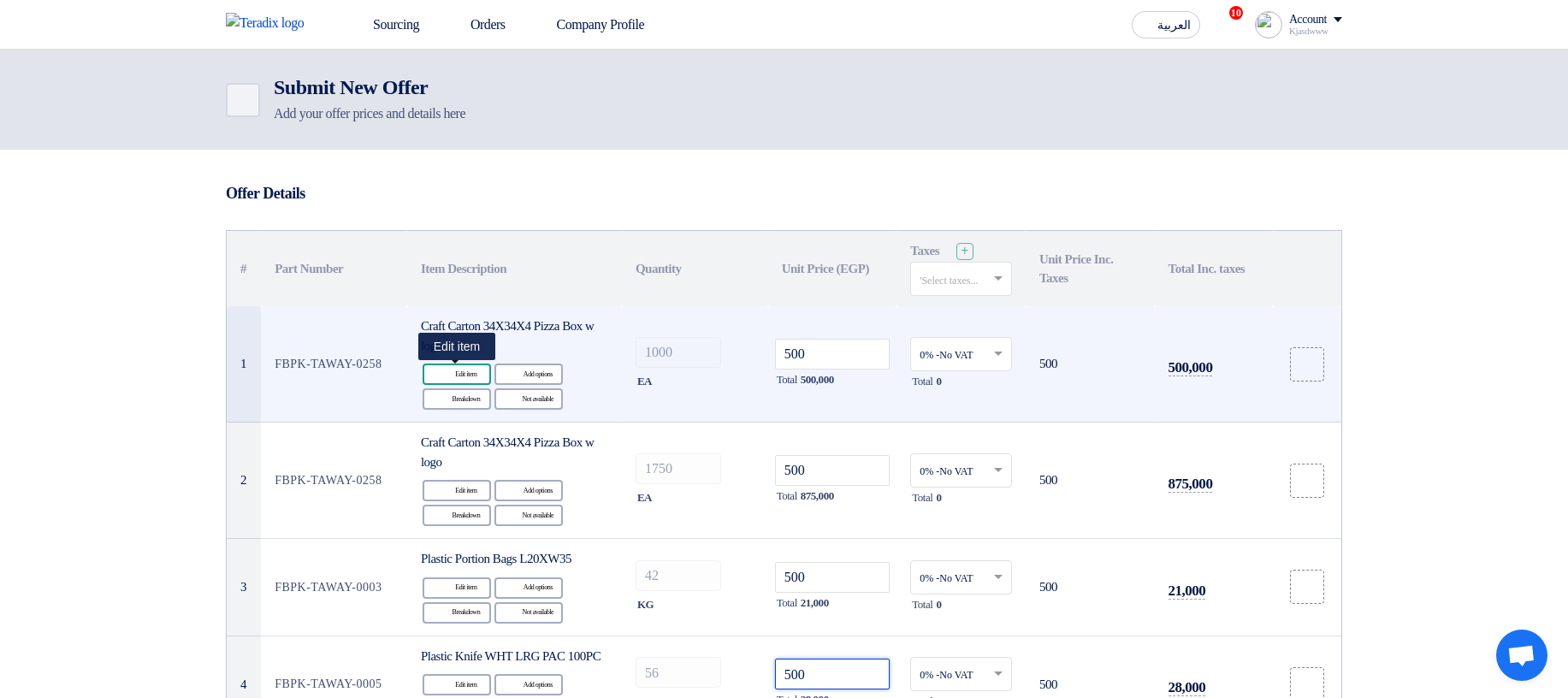
type input "500"
click at [452, 217] on div "Edit Edit item" at bounding box center [457, 374] width 69 height 21
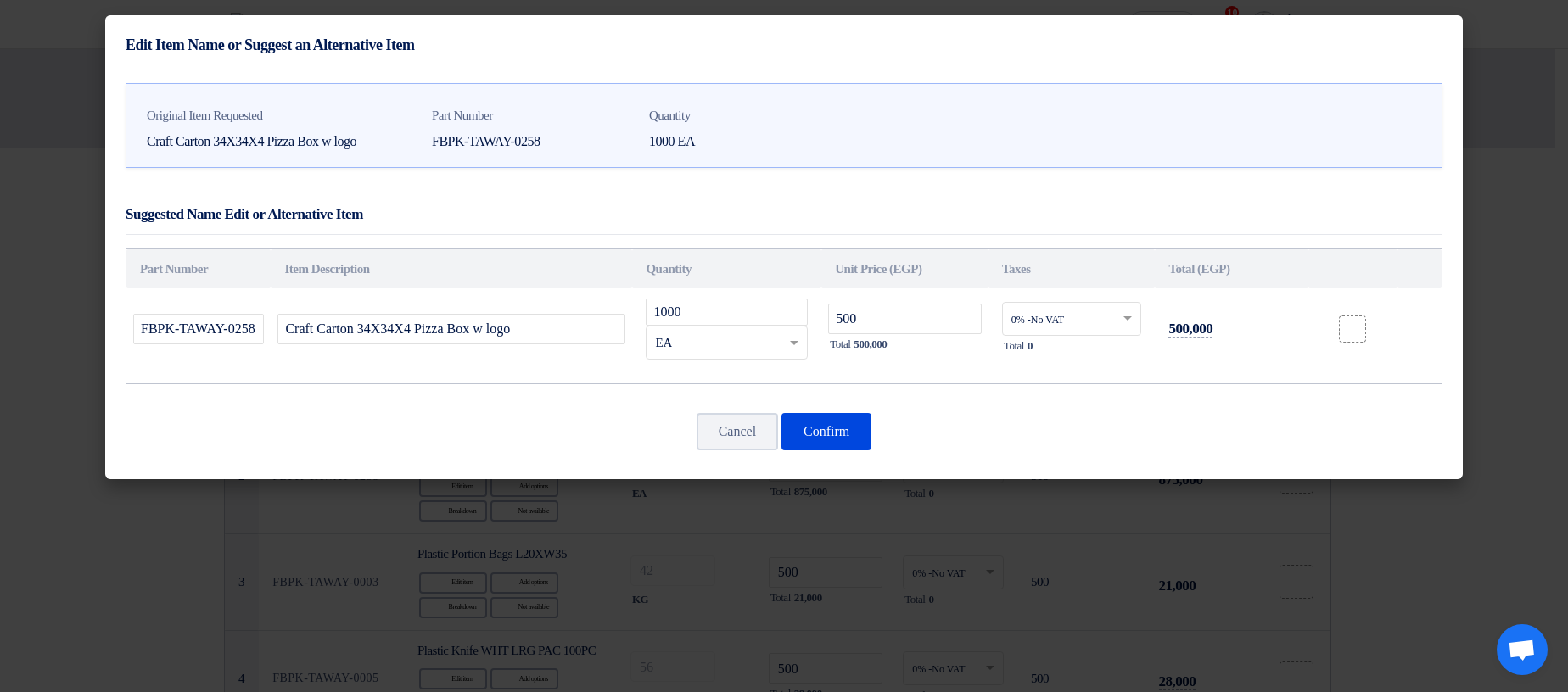
click at [840, 215] on div "Original Item Requested Craft Carton 34X34X4 Pizza Box w logo Part Number FBPK-…" at bounding box center [783, 277] width 1358 height 405
click at [847, 215] on button "Confirm" at bounding box center [826, 431] width 90 height 38
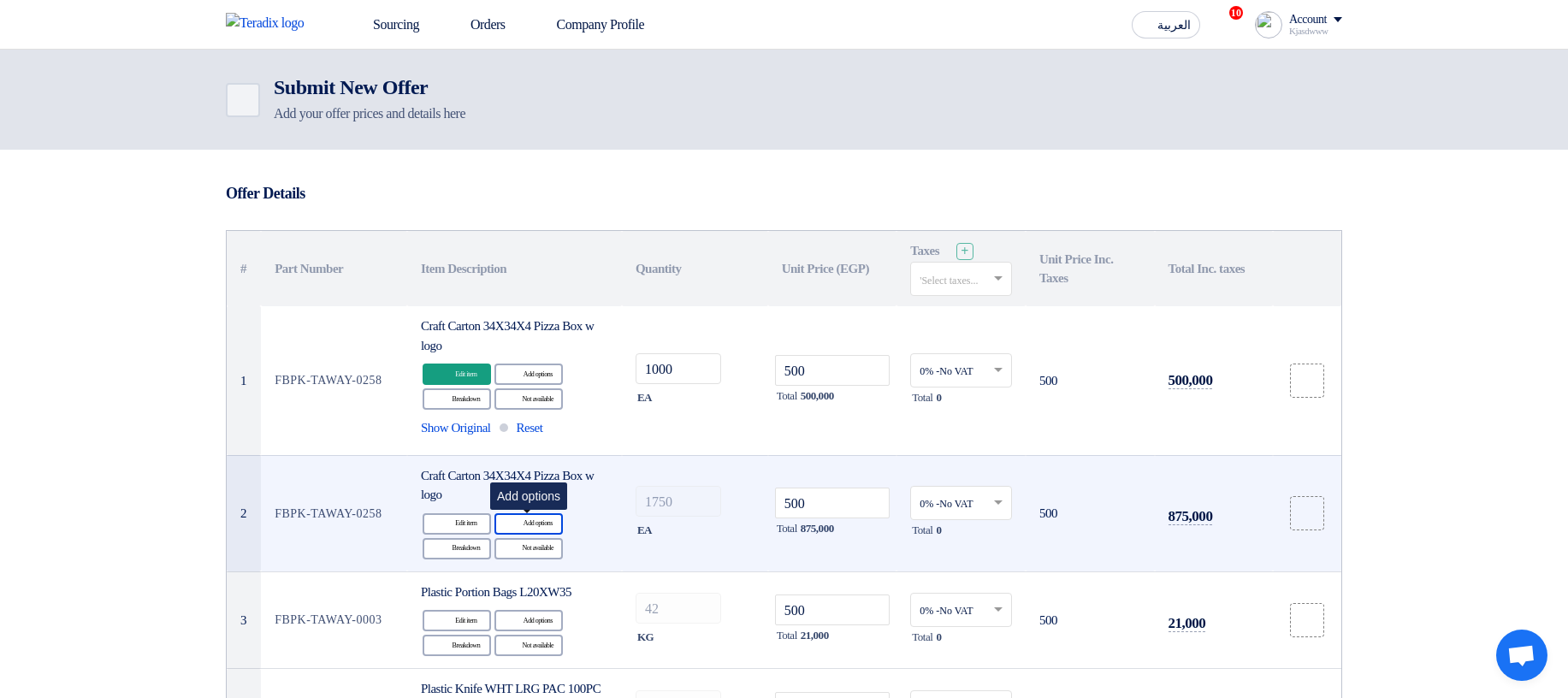
click at [536, 217] on div "Alternative Add options" at bounding box center [528, 524] width 69 height 21
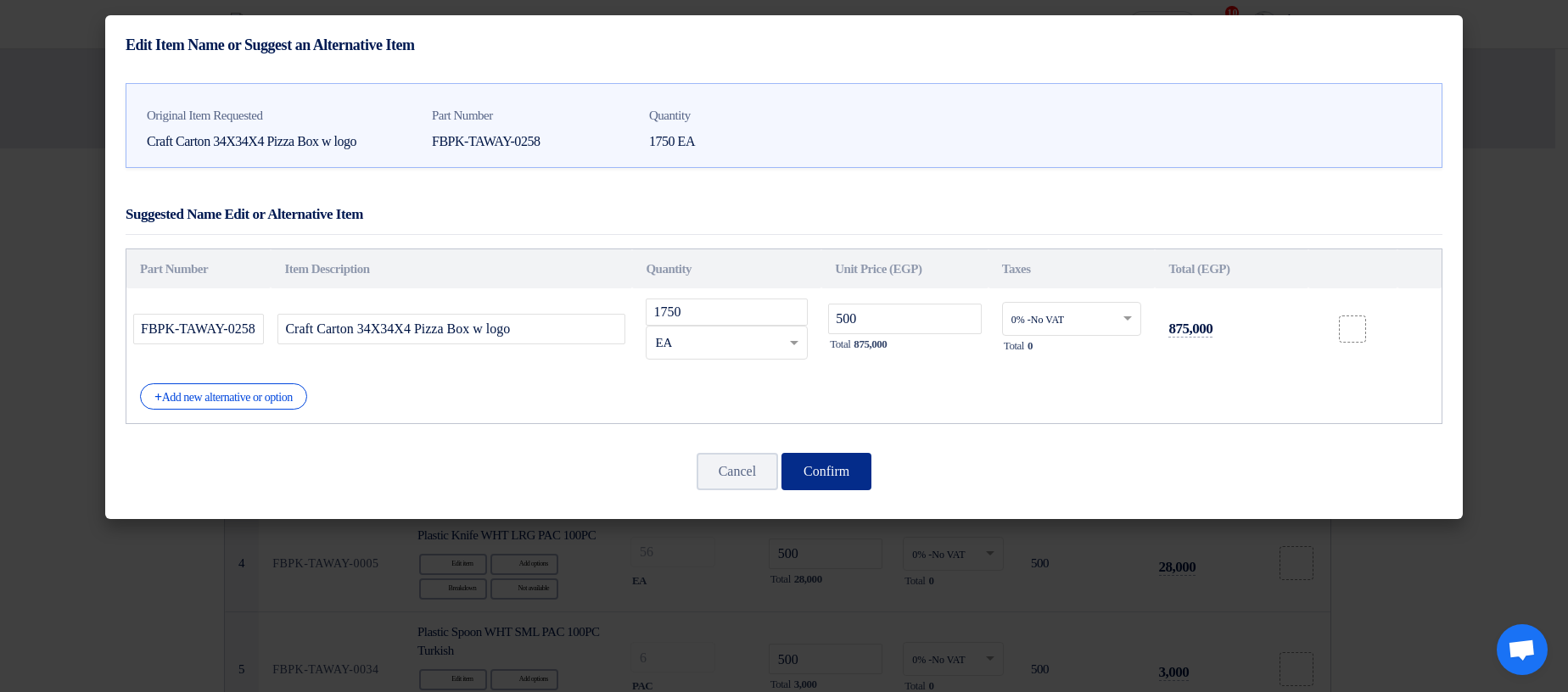
click at [869, 215] on button "Confirm" at bounding box center [826, 471] width 90 height 38
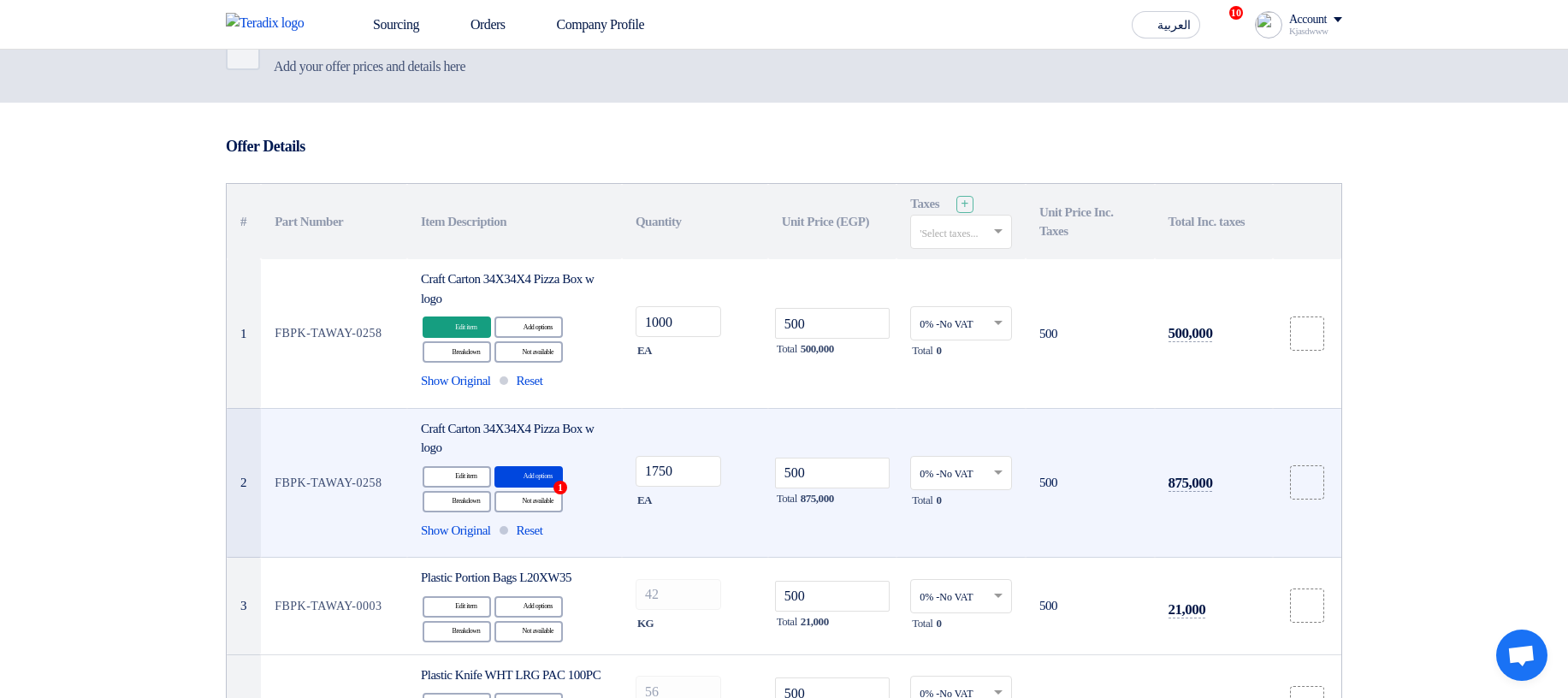
scroll to position [103, 0]
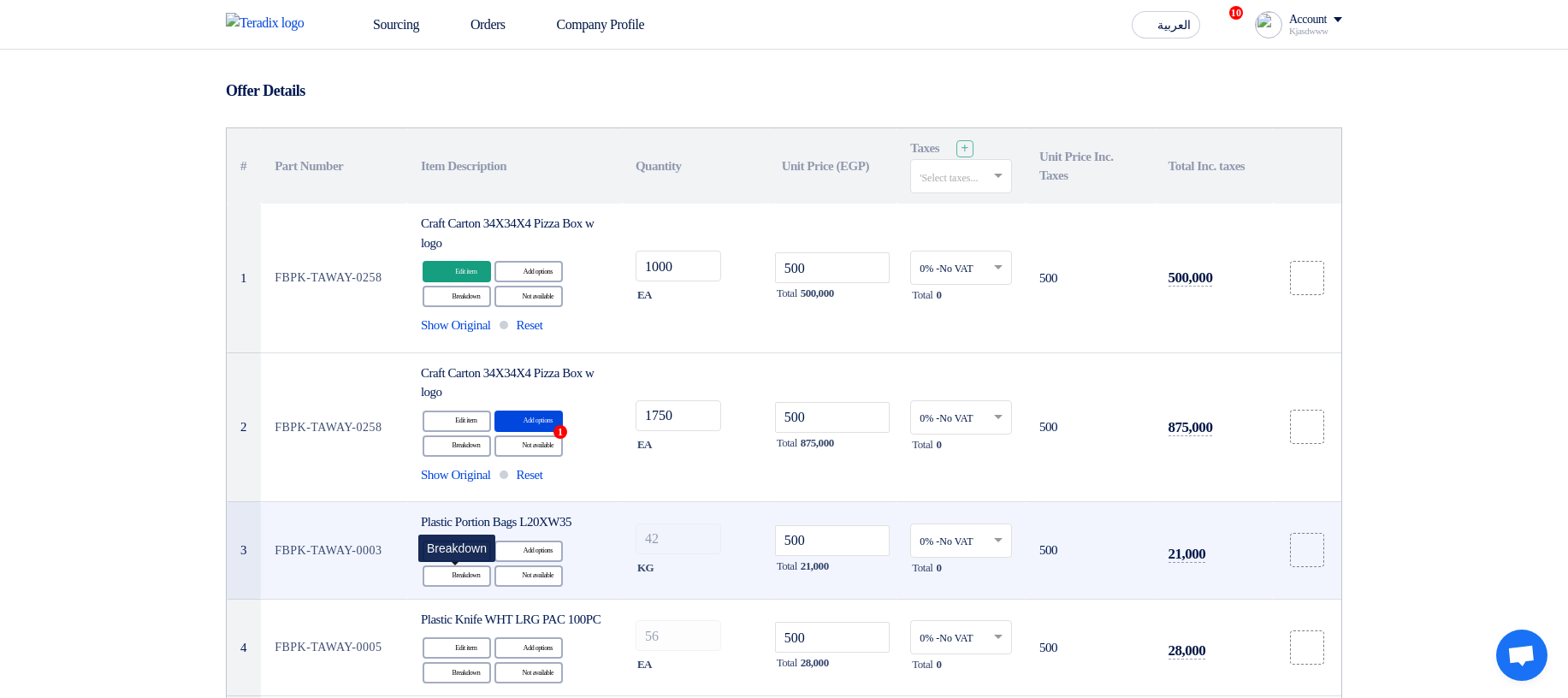
click at [687, 217] on tr "3 FBPK-TAWAY-0003 Plastic Portion Bags L20XW35 Edit Edit item Alternative Add o…" at bounding box center [784, 551] width 1115 height 97
click at [448, 217] on icon "Breakdown" at bounding box center [443, 576] width 16 height 16
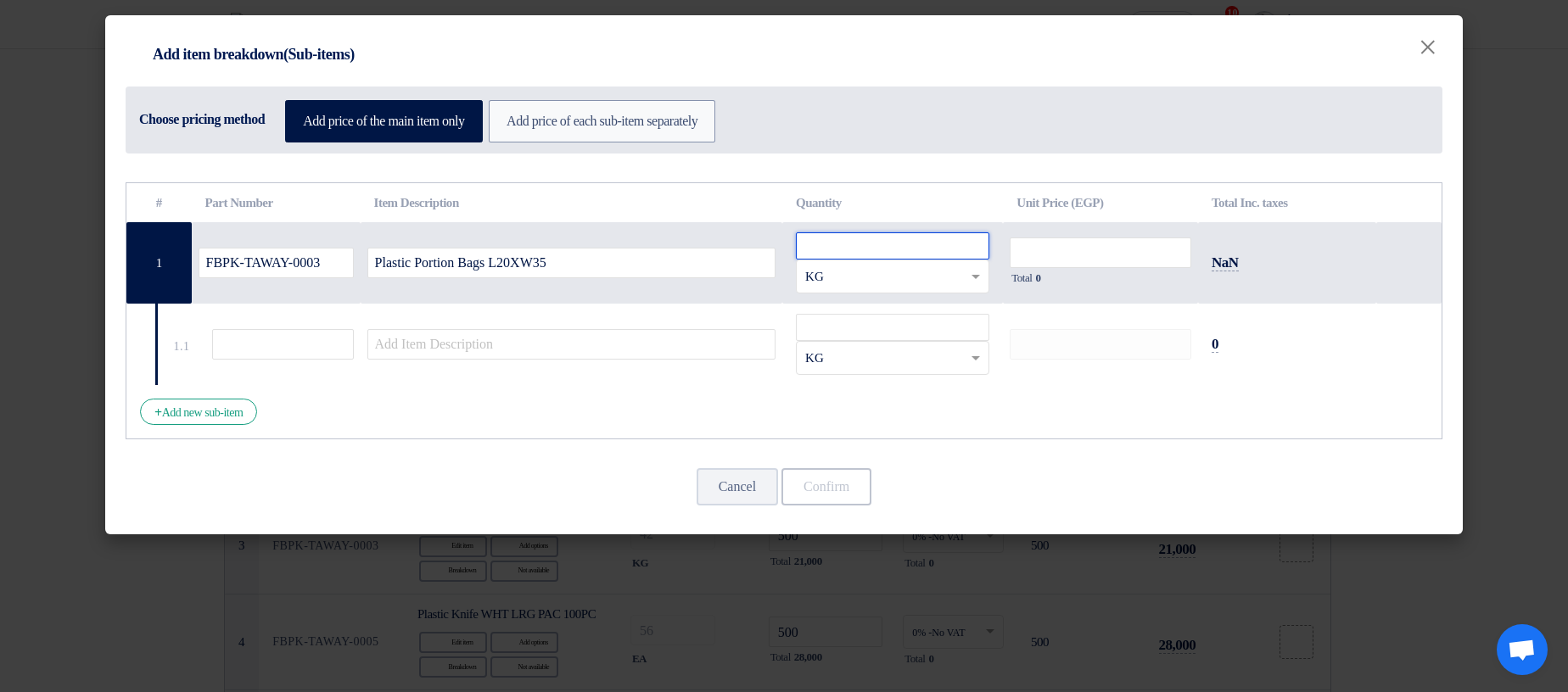
click at [949, 215] on input "number" at bounding box center [892, 246] width 193 height 28
click at [697, 215] on button "Cancel" at bounding box center [737, 486] width 82 height 38
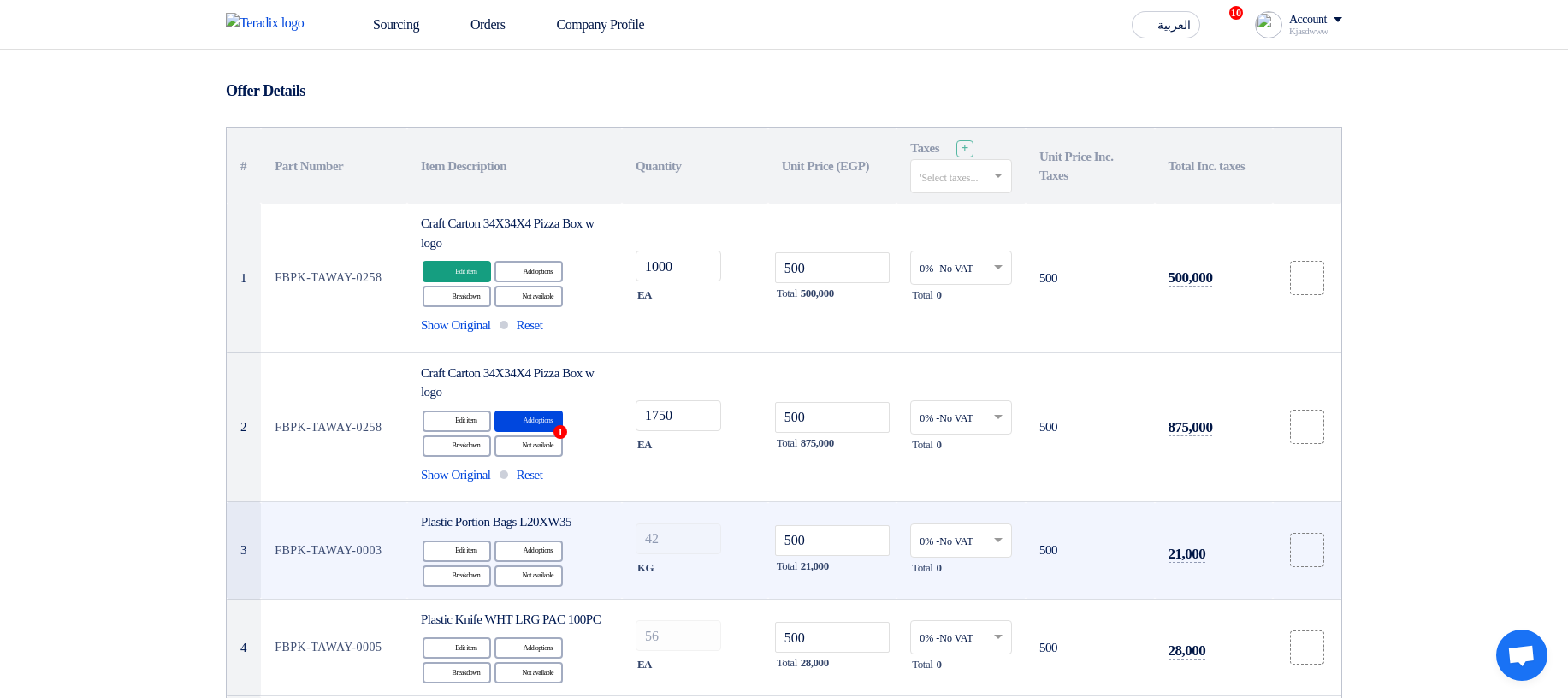
click at [454, 217] on div "Edit Edit item Alternative Add options Breakdown Breakdown Reject" at bounding box center [514, 564] width 187 height 50
click at [462, 217] on div "Breakdown Breakdown" at bounding box center [457, 576] width 69 height 21
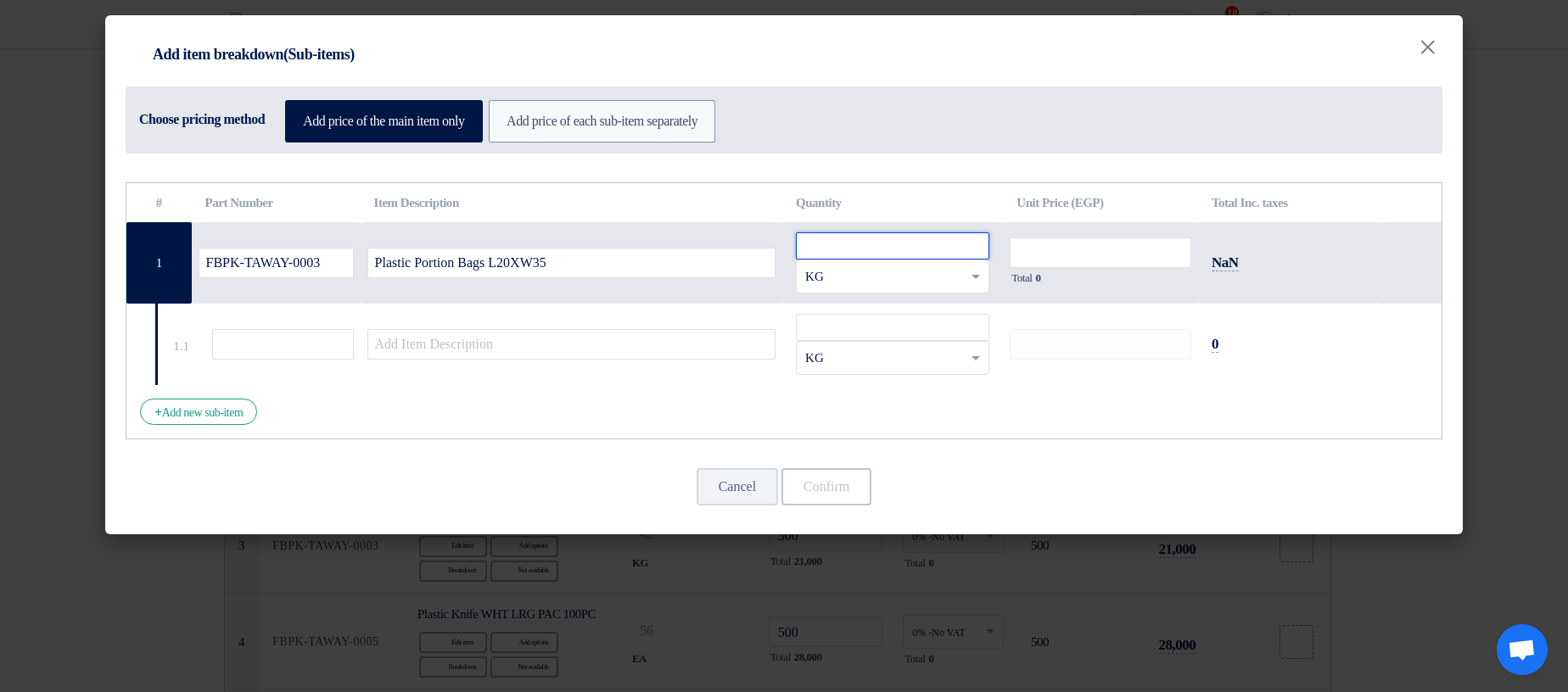
click at [845, 215] on input "number" at bounding box center [892, 246] width 193 height 28
type input "42"
type input "500"
type input "1"
type input "s"
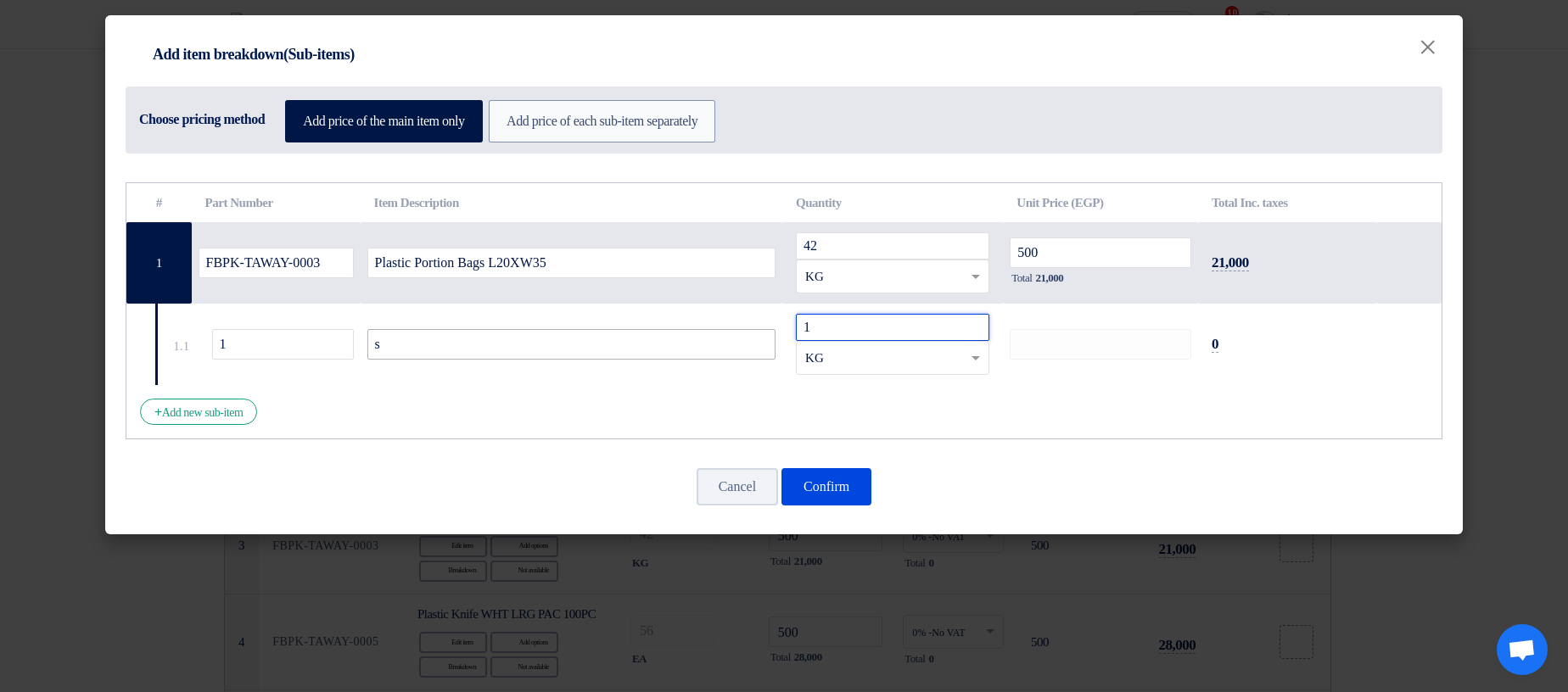
type input "1"
click at [487, 215] on input "s" at bounding box center [572, 344] width 409 height 30
type input "sub 1"
click at [850, 215] on button "Confirm" at bounding box center [826, 486] width 90 height 38
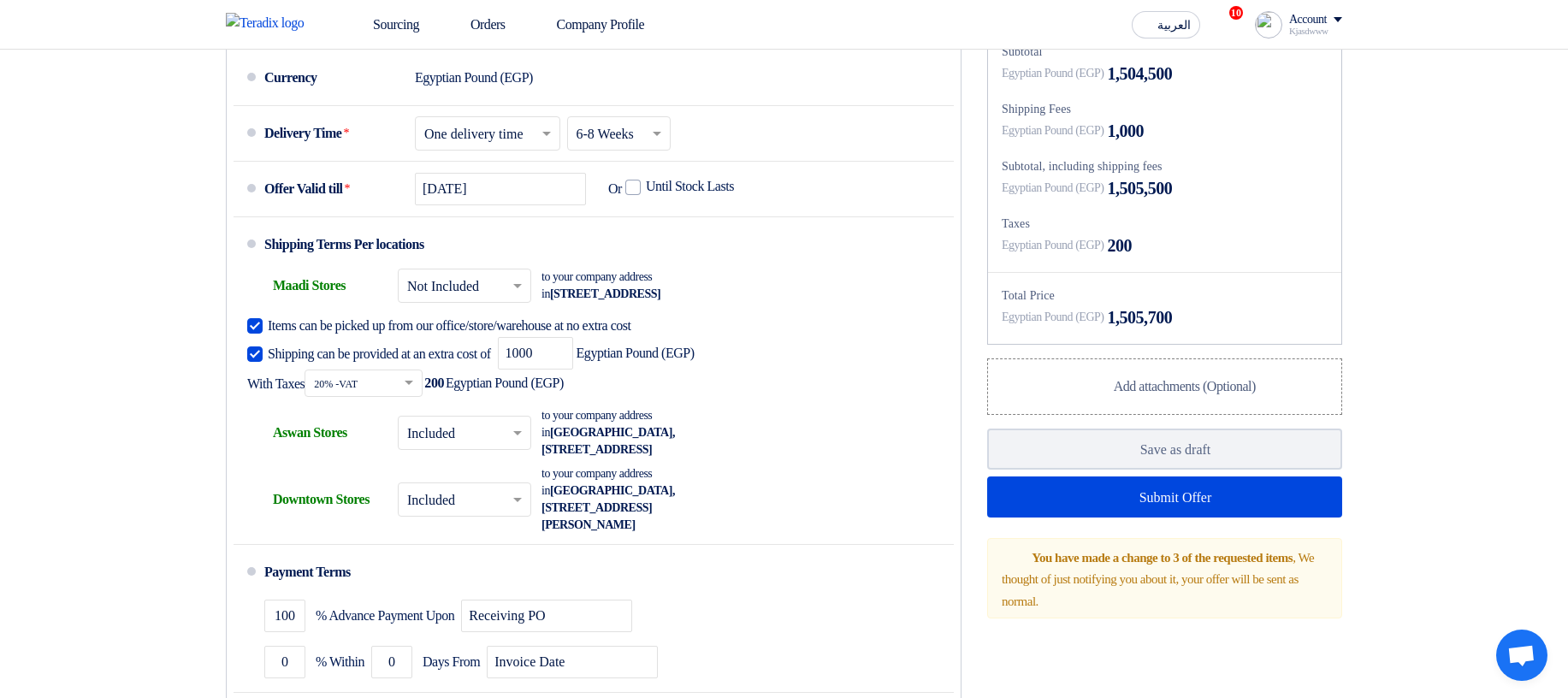
scroll to position [1232, 0]
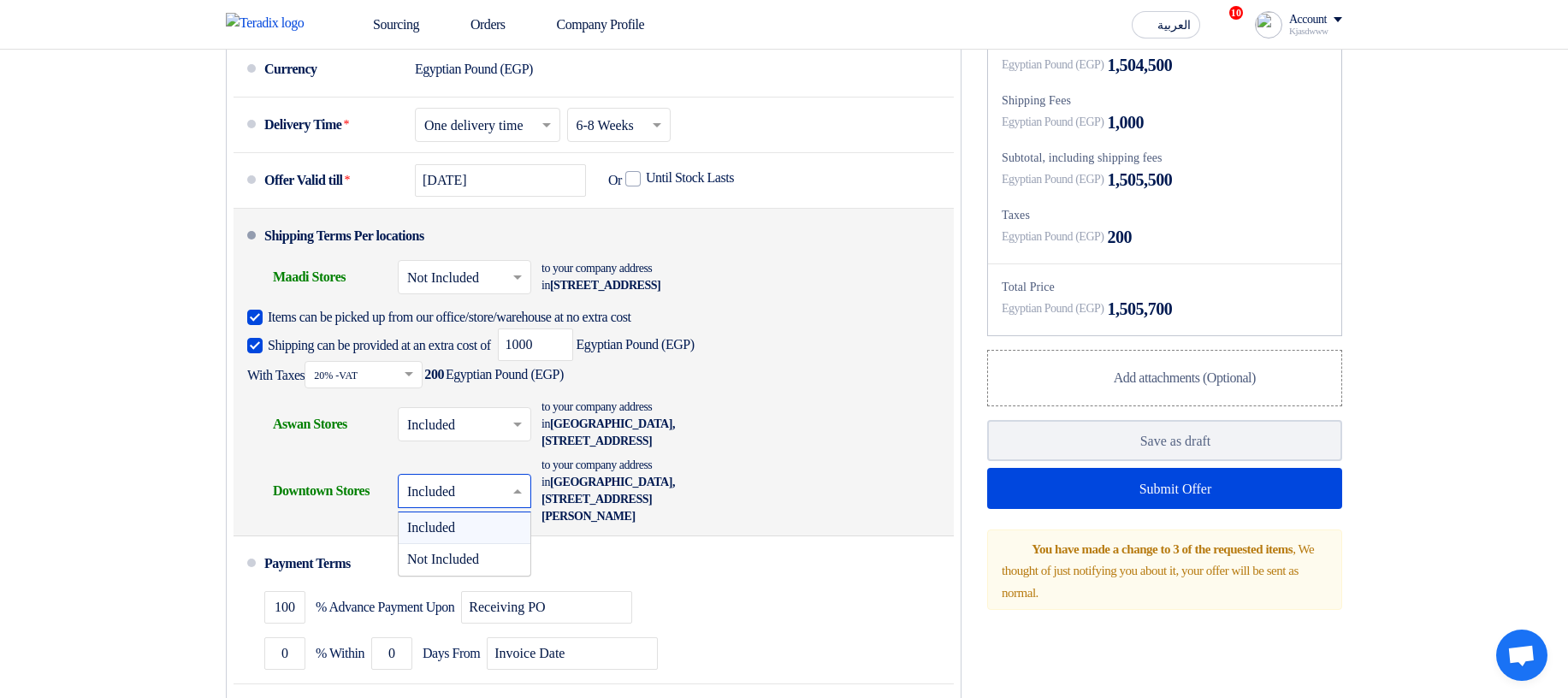
click at [486, 217] on input "text" at bounding box center [465, 492] width 117 height 25
click at [479, 217] on span "Not Included" at bounding box center [443, 559] width 72 height 15
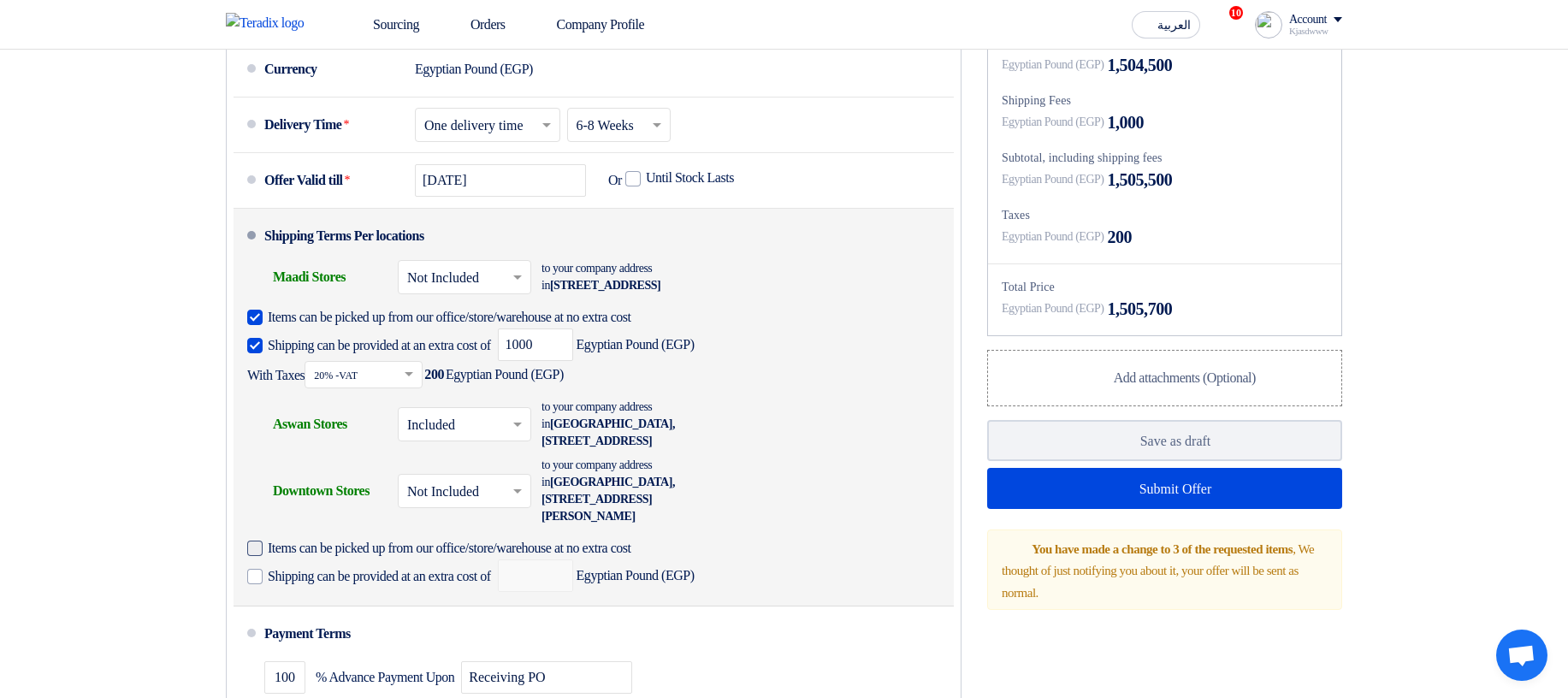
click at [458, 217] on span "Items can be picked up from our office/store/warehouse at no extra cost" at bounding box center [449, 548] width 363 height 17
click at [458, 217] on input "Items can be picked up from our office/store/warehouse at no extra cost" at bounding box center [479, 554] width 424 height 32
checkbox input "true"
click at [424, 217] on div "Shipping can be provided at an extra cost of Egyptian Pound (EGP)" at bounding box center [471, 576] width 448 height 32
click at [473, 217] on span "Shipping can be provided at an extra cost of" at bounding box center [379, 577] width 223 height 17
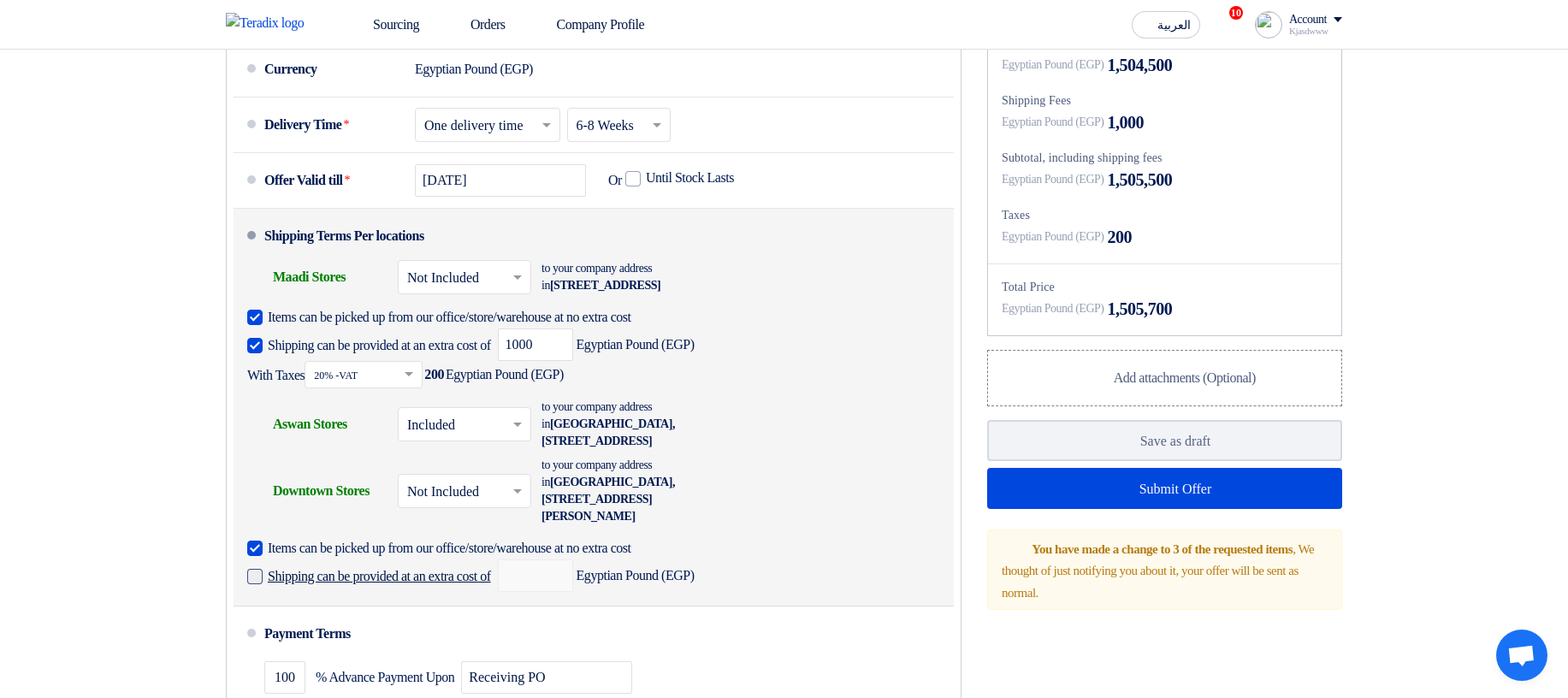
click at [473, 217] on input "Shipping can be provided at an extra cost of" at bounding box center [381, 583] width 227 height 32
checkbox input "true"
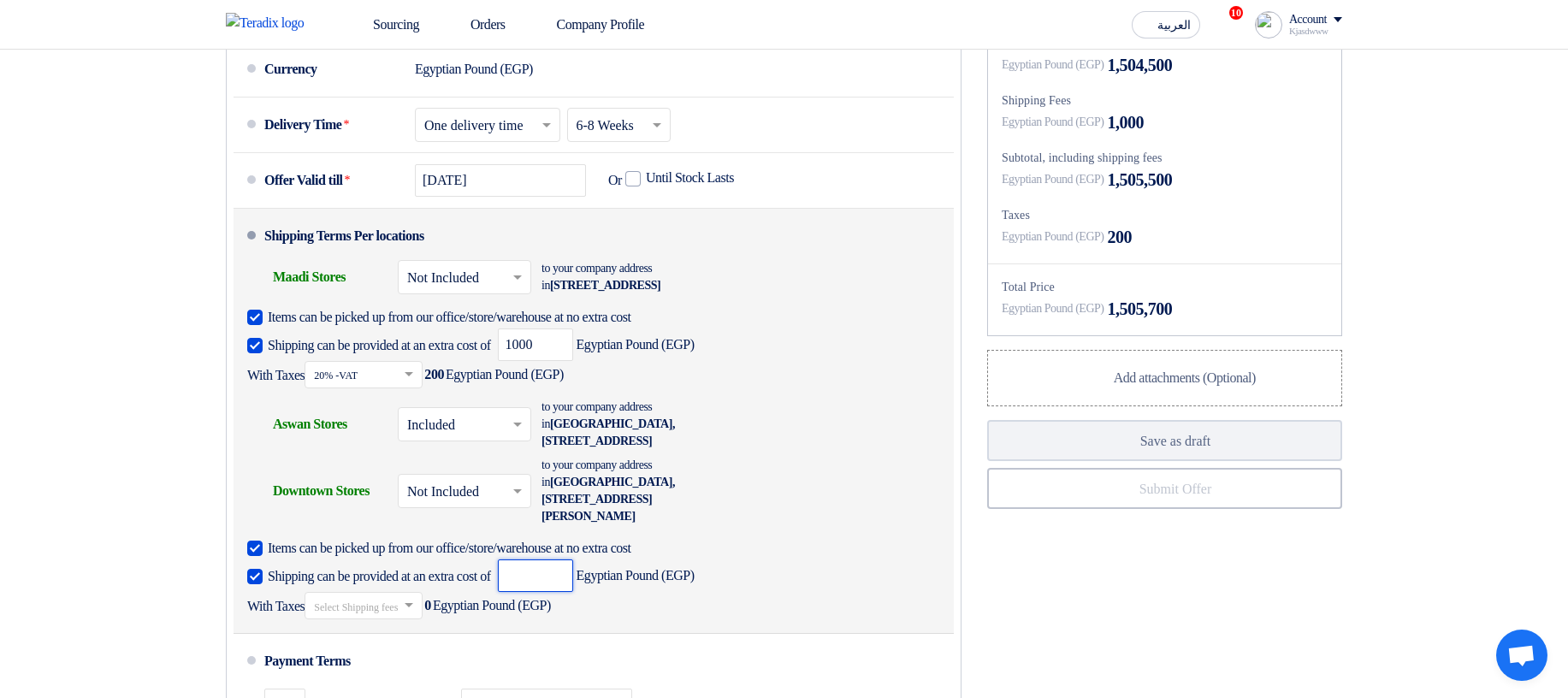
click at [555, 217] on input "number" at bounding box center [535, 576] width 75 height 32
type input "6000"
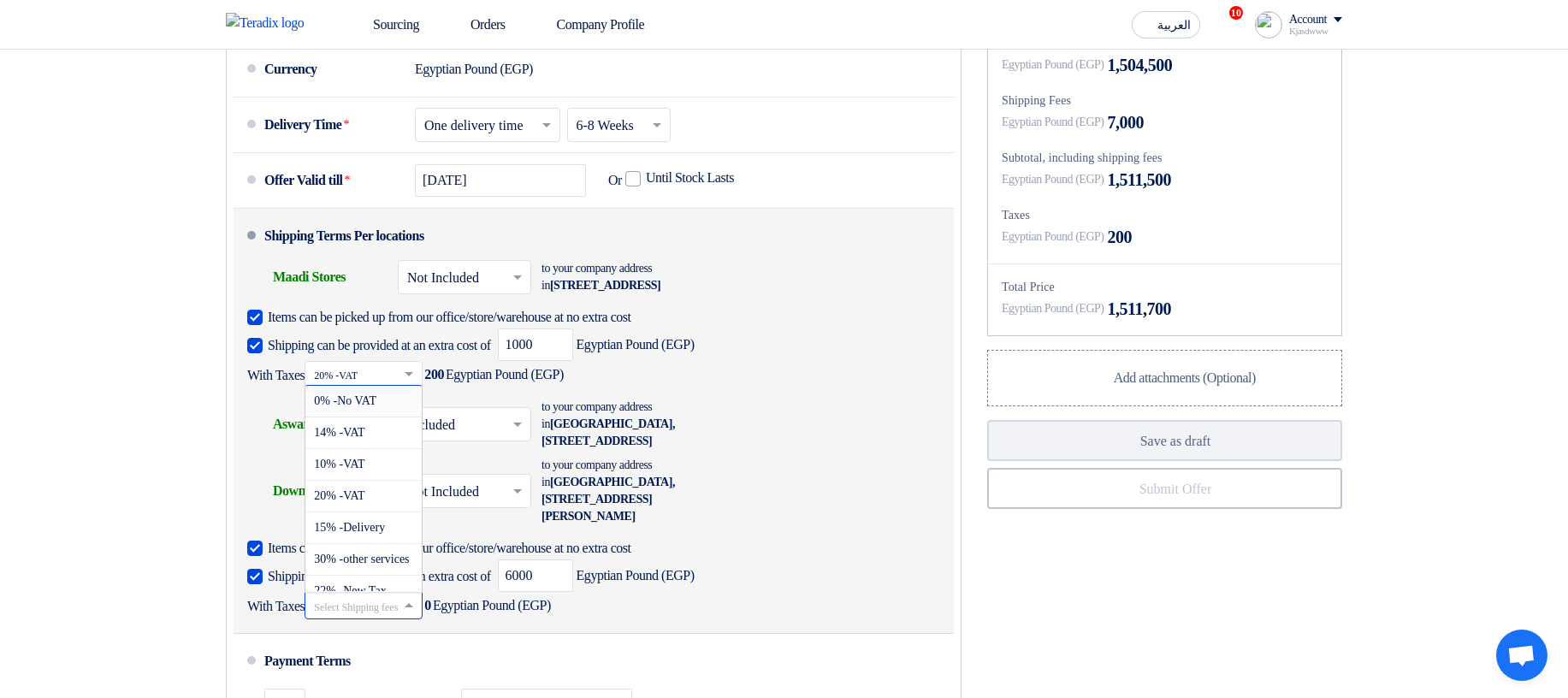
click at [415, 217] on input "text" at bounding box center [364, 606] width 101 height 25
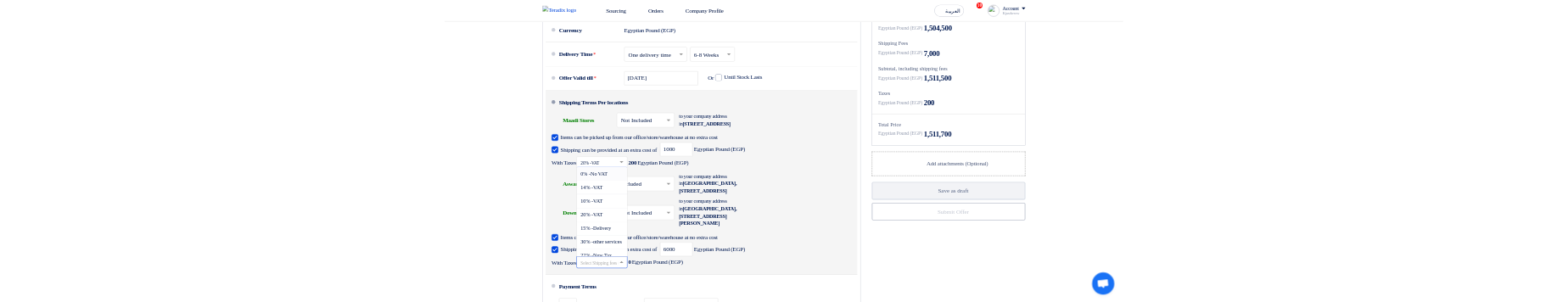
scroll to position [2, 0]
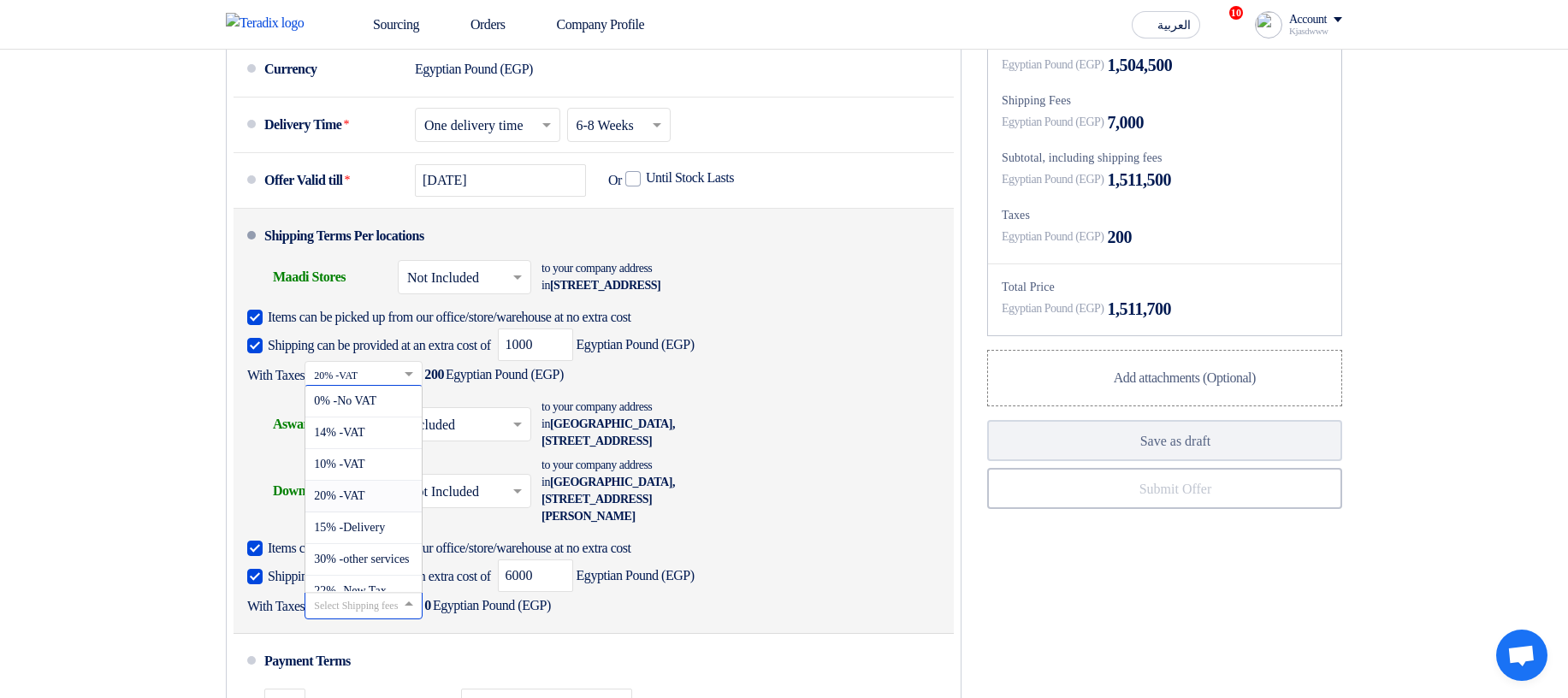
click at [394, 217] on div "20% -VAT" at bounding box center [363, 497] width 117 height 32
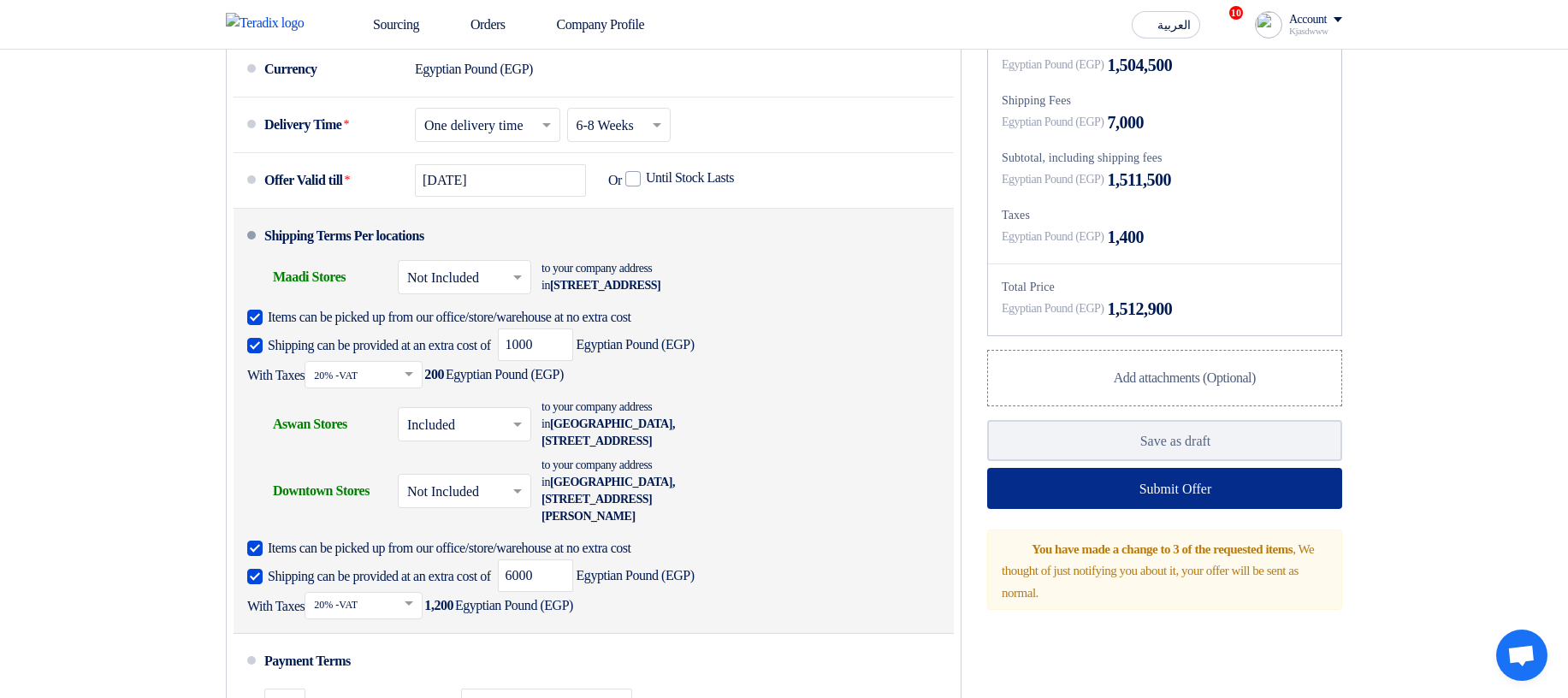
click at [1287, 217] on button "Submit Offer" at bounding box center [1164, 489] width 355 height 41
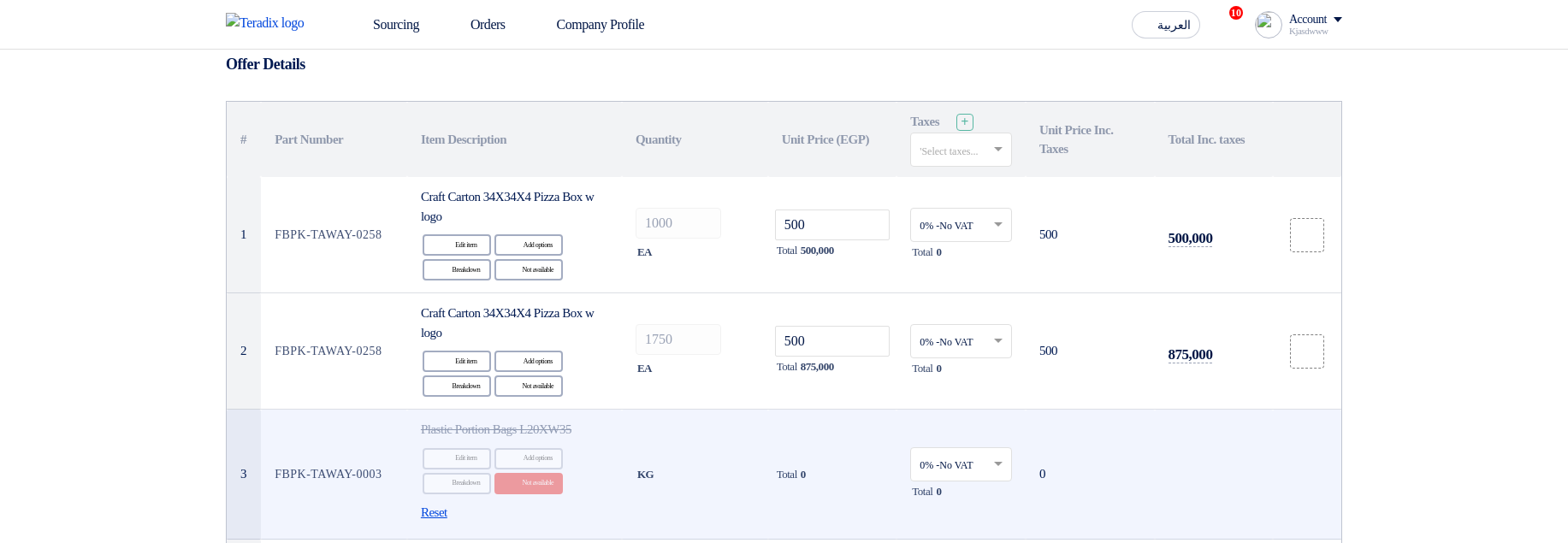
click at [429, 307] on span "Reset" at bounding box center [434, 512] width 27 height 19
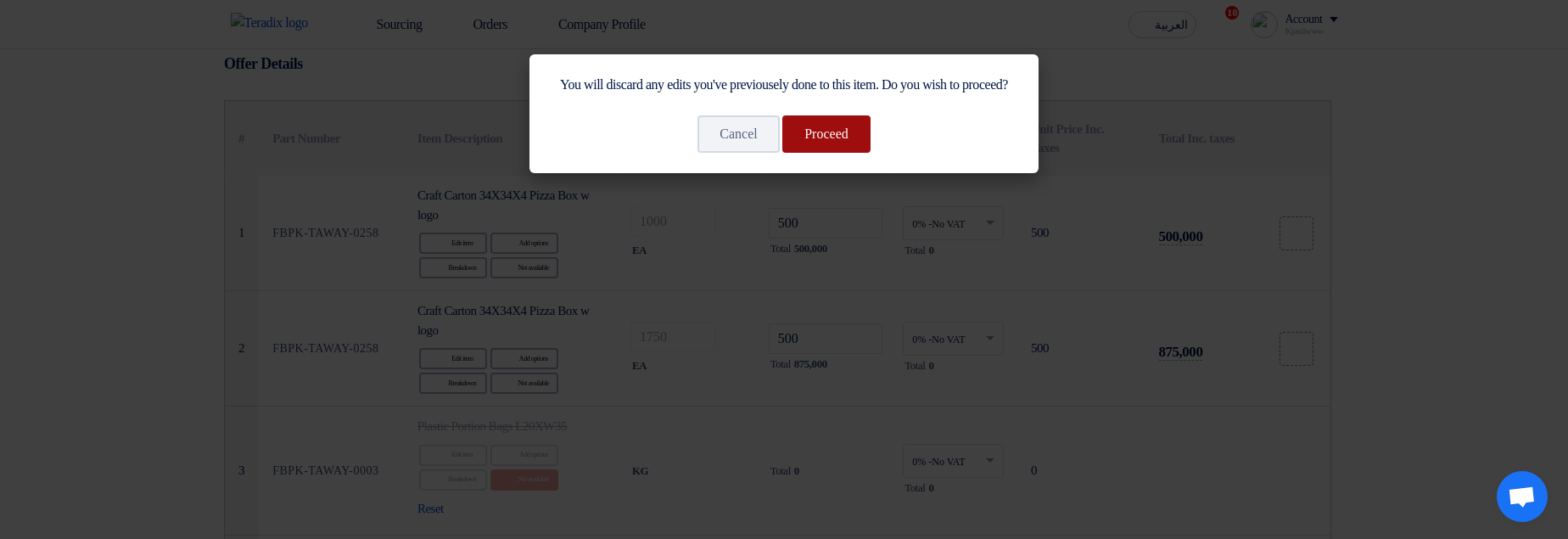
click at [835, 153] on button "Proceed" at bounding box center [826, 134] width 88 height 38
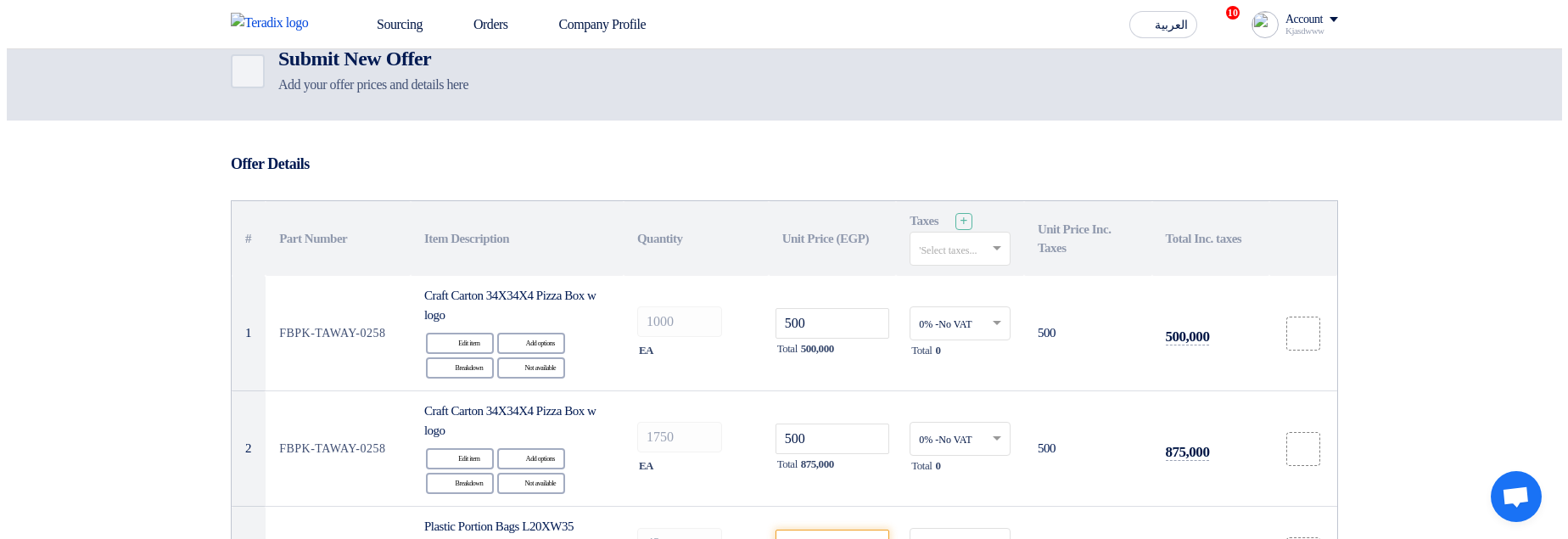
scroll to position [27, 0]
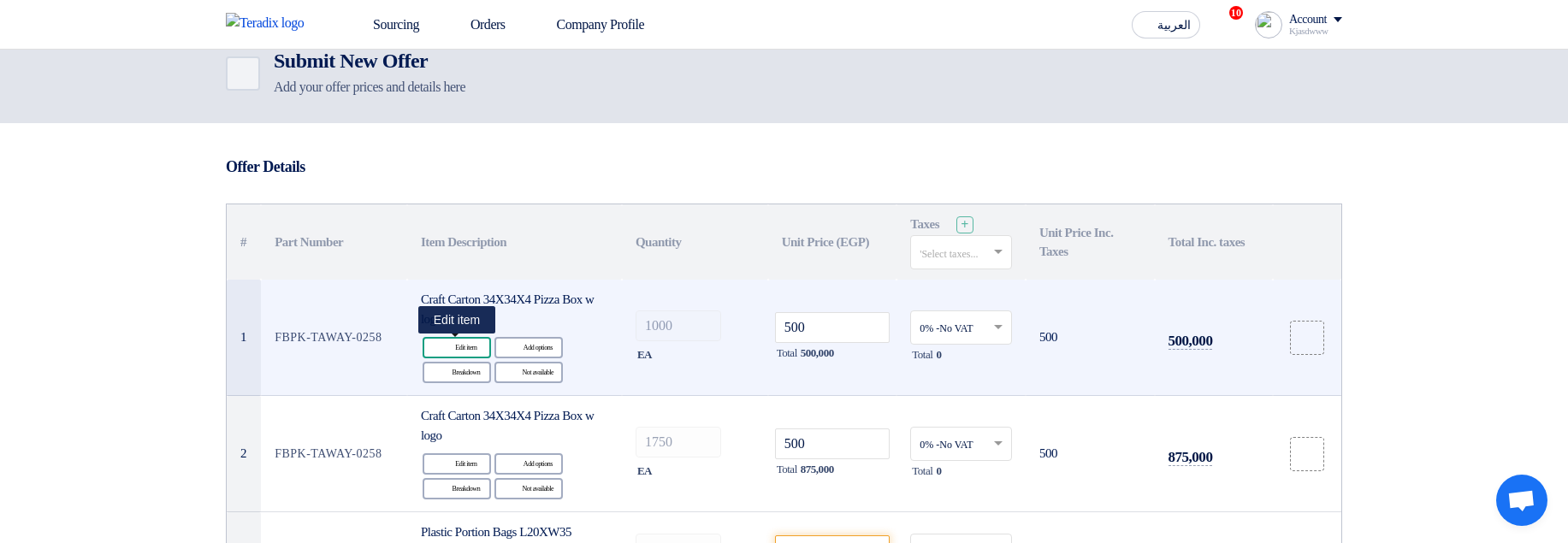
click at [464, 307] on div "Edit Edit item" at bounding box center [457, 347] width 69 height 21
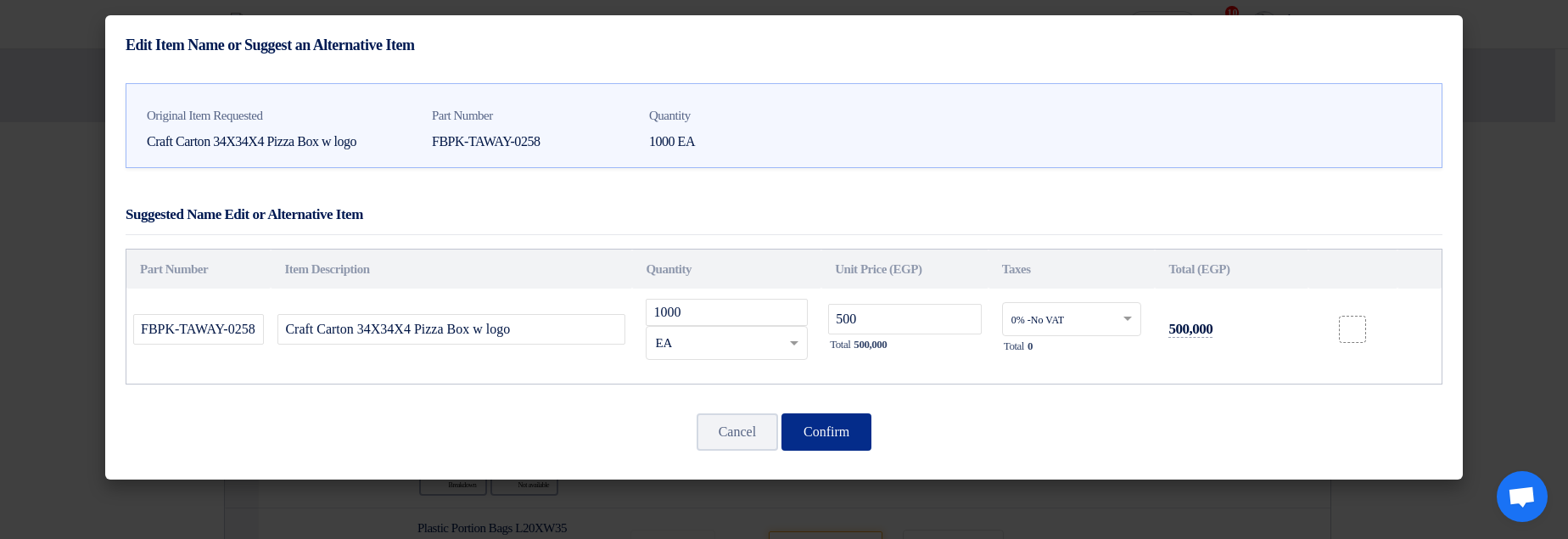
click at [842, 304] on button "Confirm" at bounding box center [826, 431] width 90 height 38
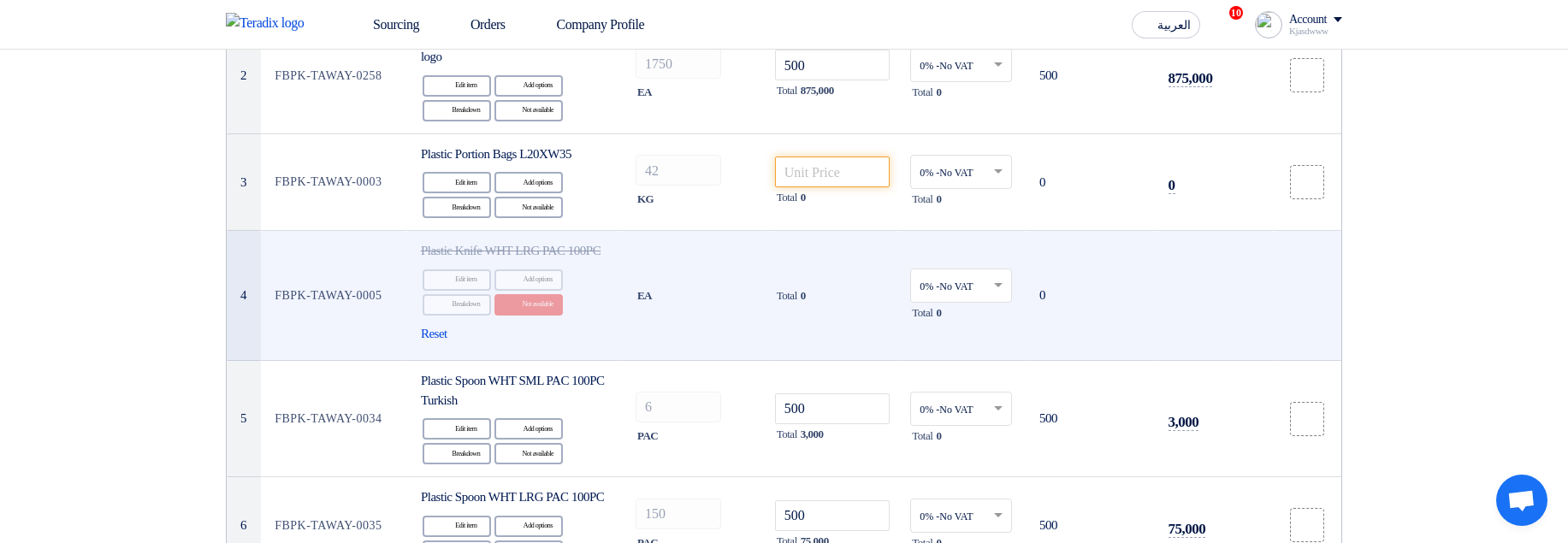
scroll to position [437, 0]
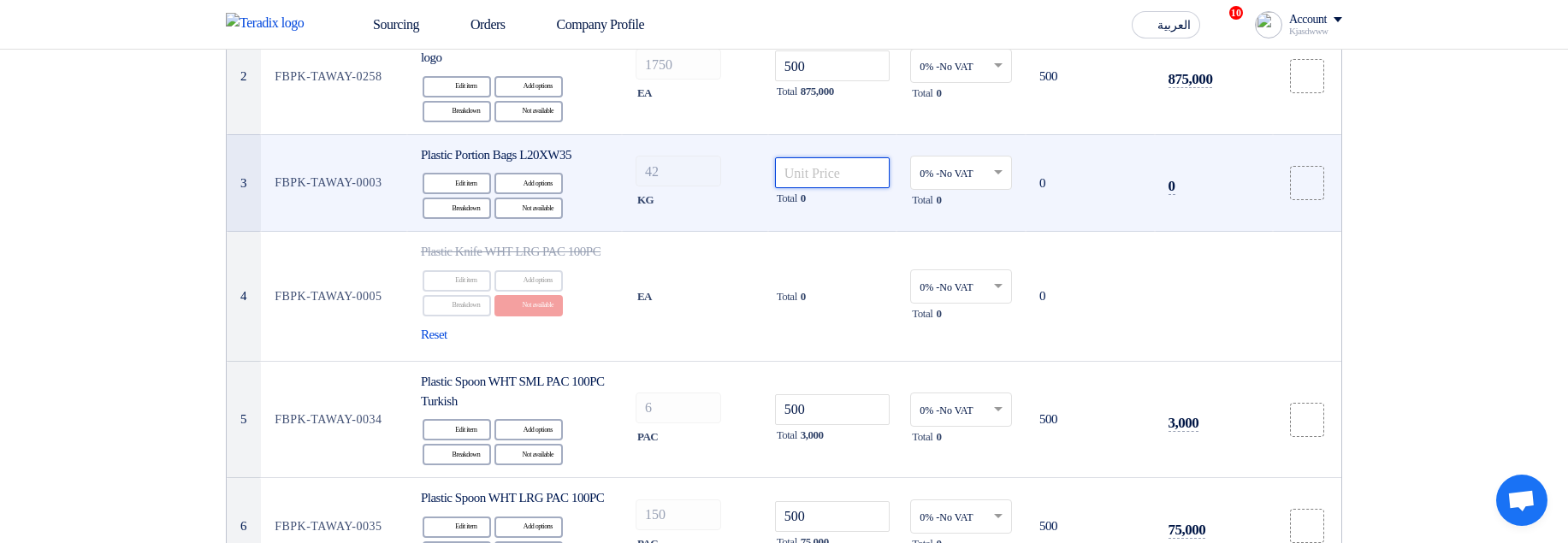
click at [860, 179] on input "number" at bounding box center [832, 172] width 116 height 31
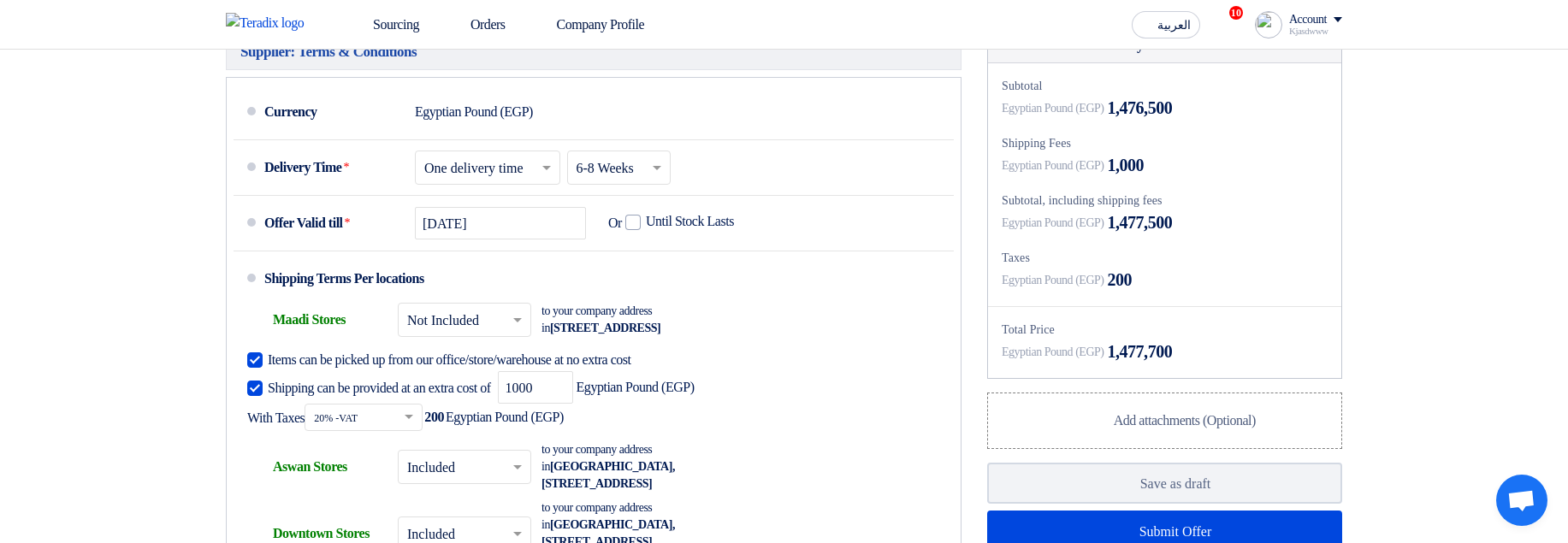
scroll to position [1669, 0]
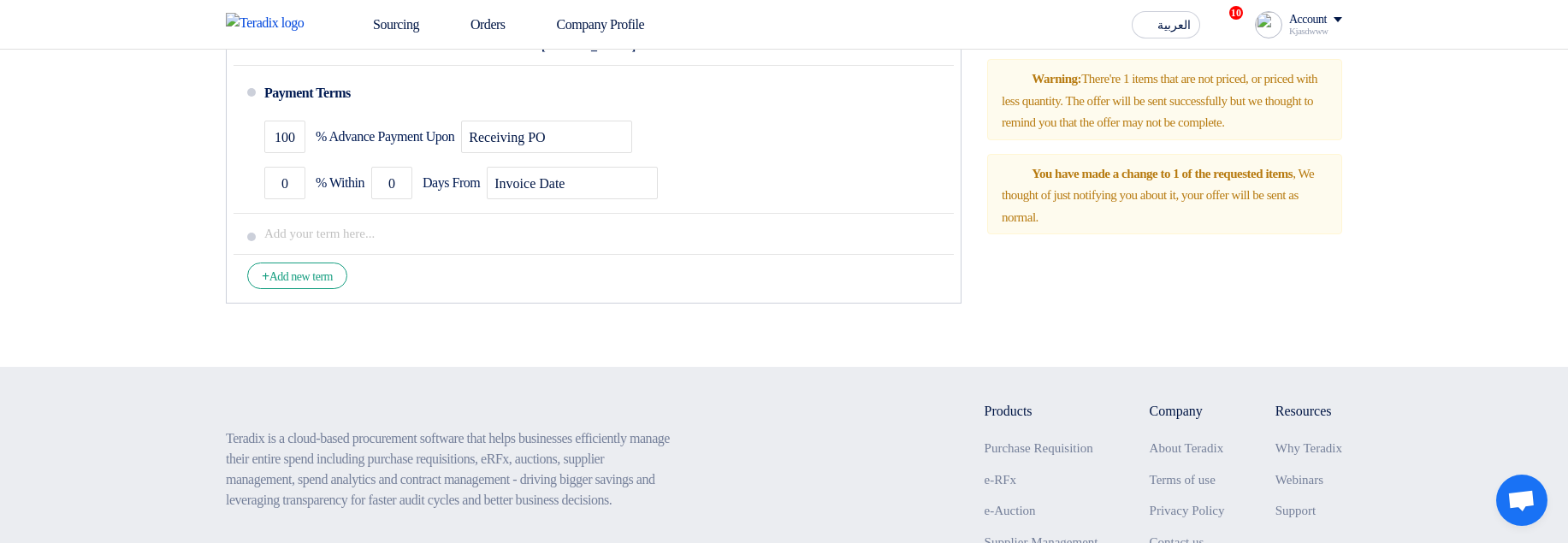
type input "500"
click at [1177, 39] on button "Submit Offer" at bounding box center [1164, 18] width 355 height 41
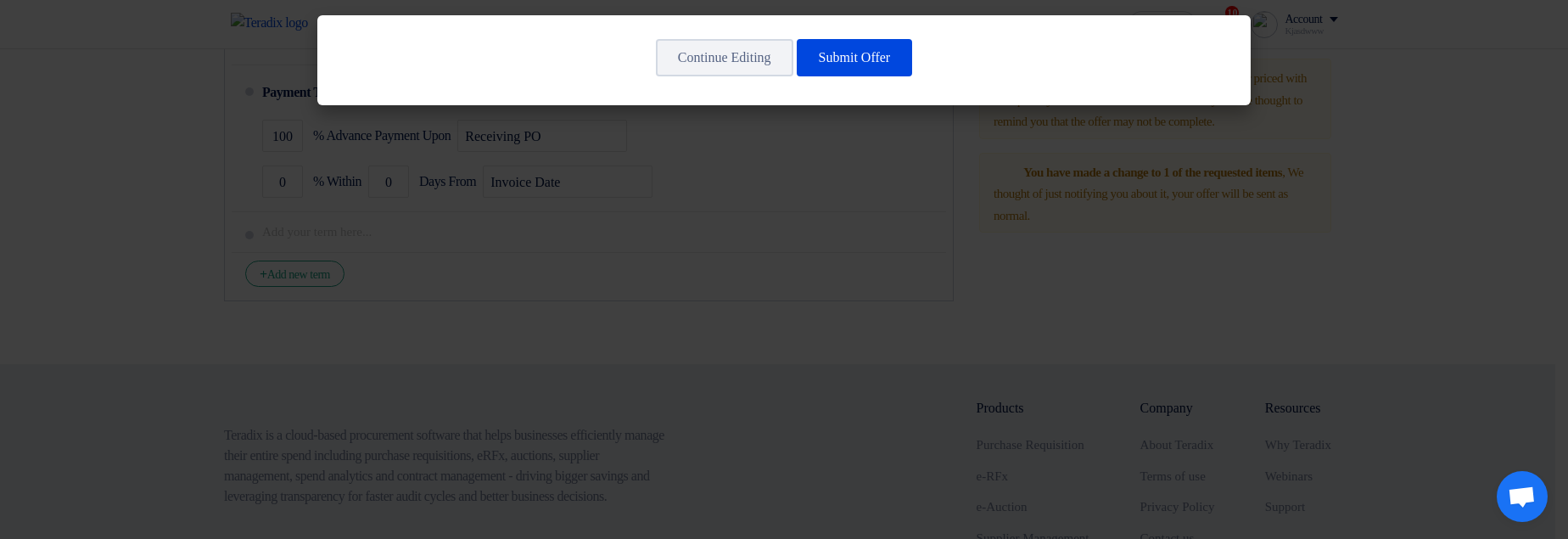
click at [796, 304] on modal-container "Continue Editing Submit Offer" at bounding box center [784, 270] width 1568 height 539
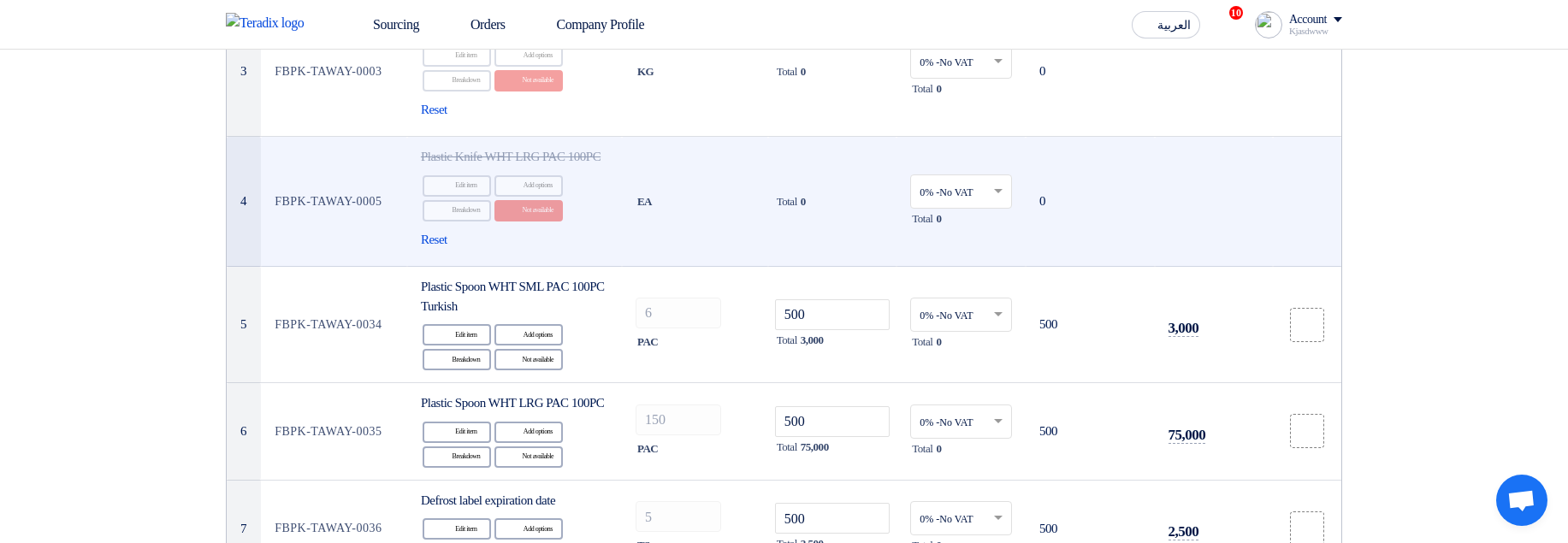
scroll to position [335, 0]
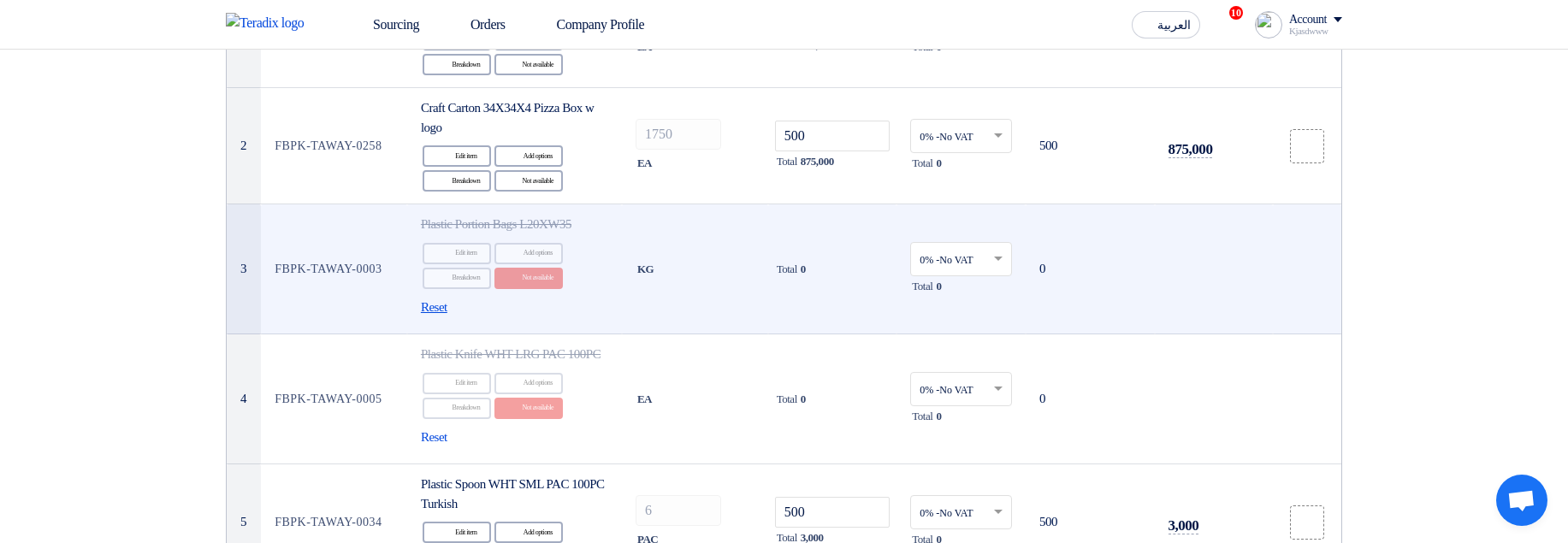
click at [442, 307] on span "Reset" at bounding box center [434, 307] width 27 height 19
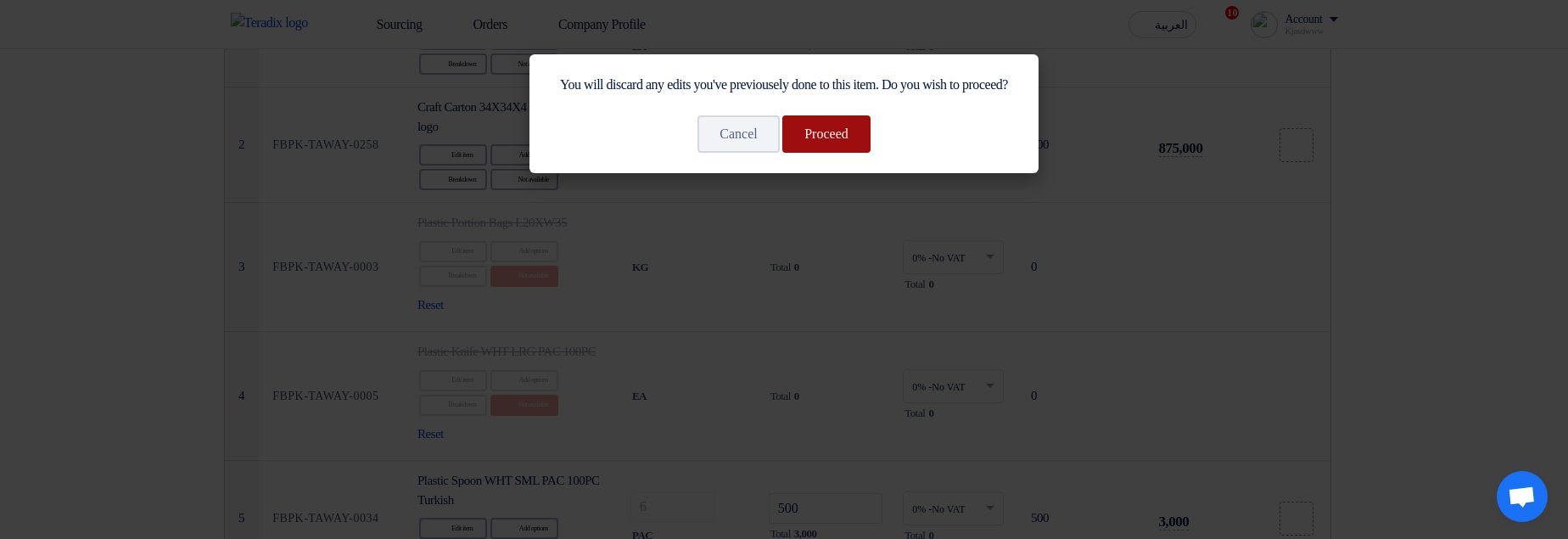
click at [832, 151] on button "Proceed" at bounding box center [826, 134] width 88 height 38
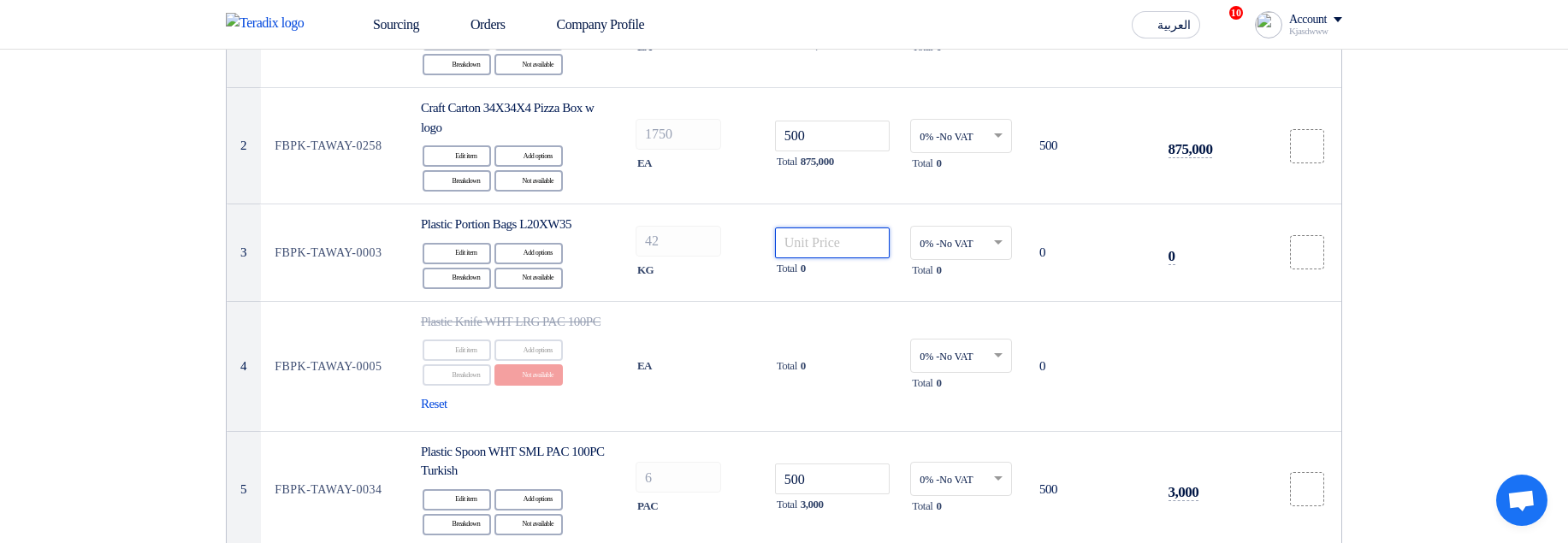
click at [804, 236] on input "number" at bounding box center [832, 242] width 116 height 31
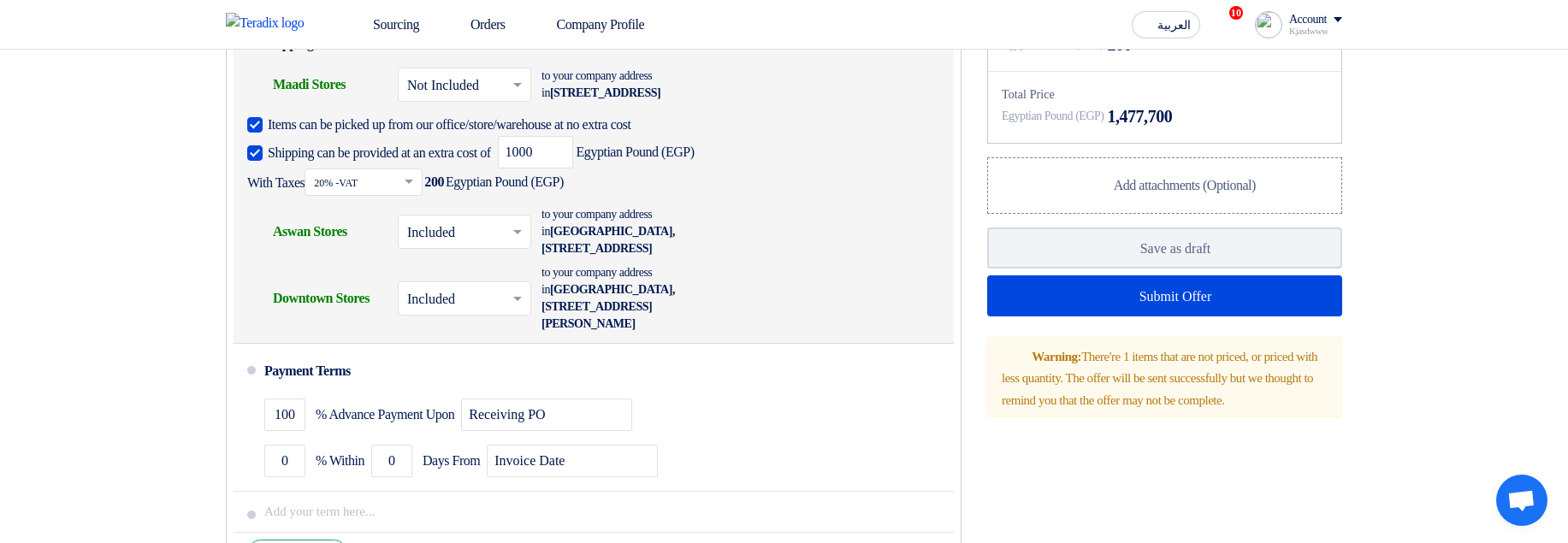
scroll to position [1360, 0]
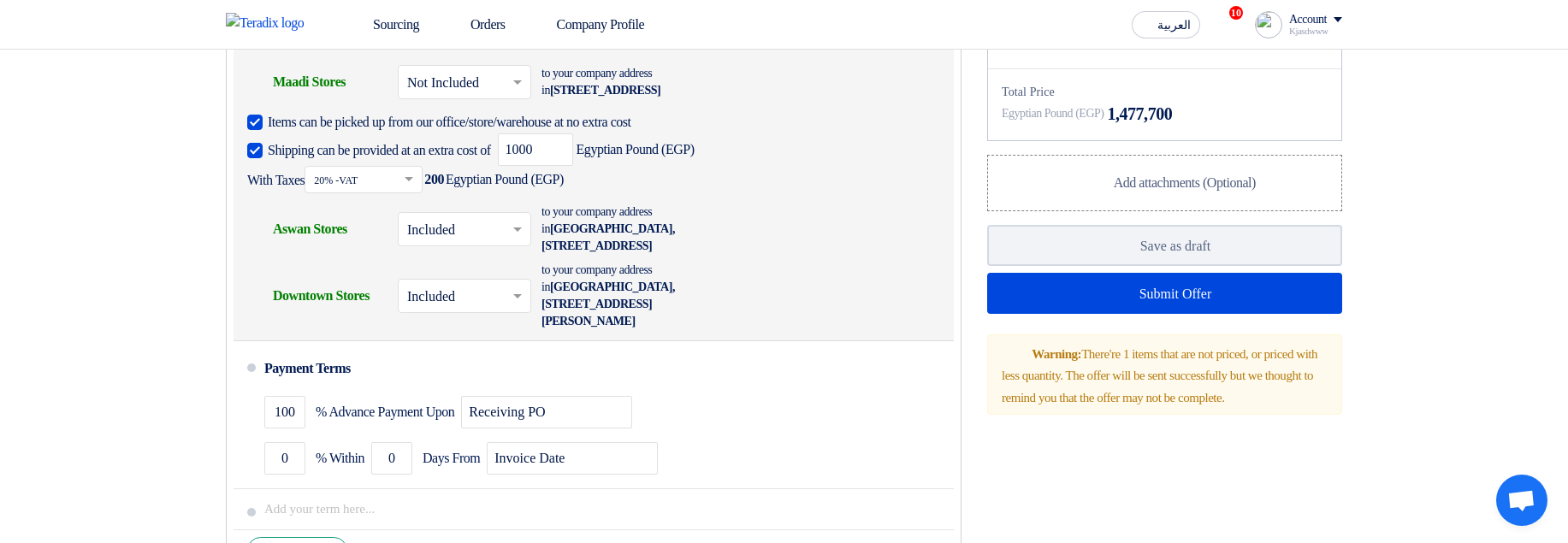
type input "500"
click at [449, 309] on input "text" at bounding box center [465, 297] width 117 height 25
click at [446, 372] on span "Not Included" at bounding box center [443, 364] width 72 height 15
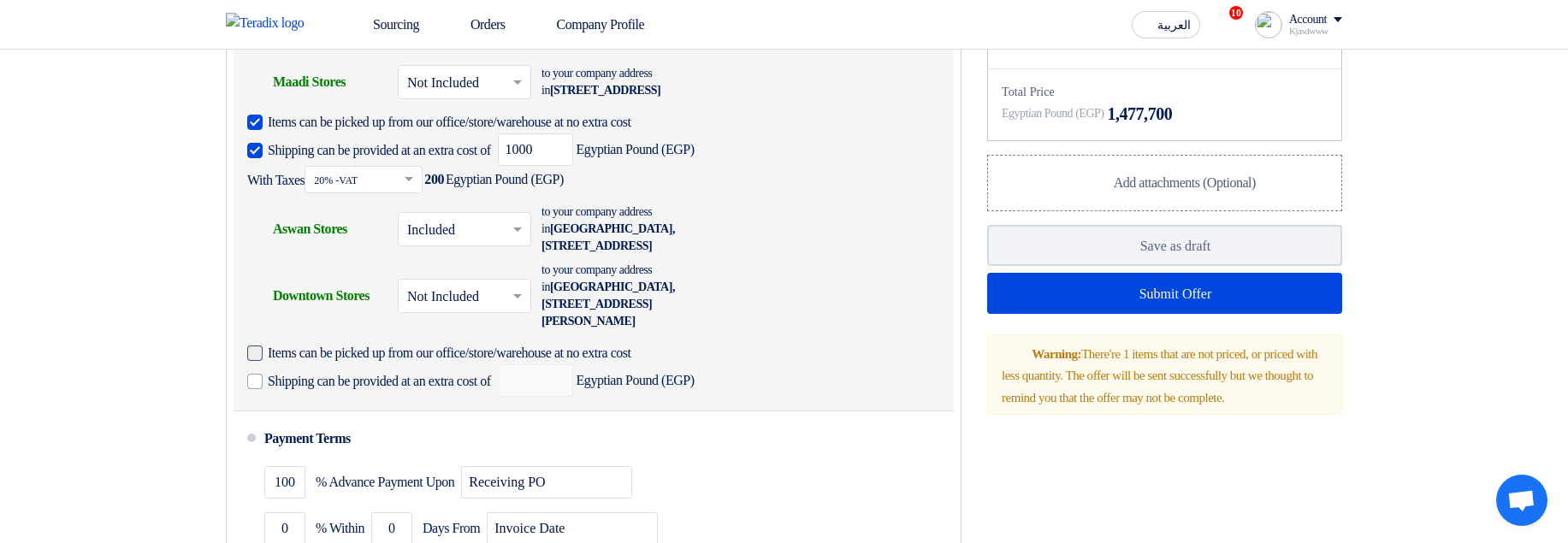
click at [431, 361] on span "Items can be picked up from our office/store/warehouse at no extra cost" at bounding box center [449, 353] width 363 height 17
click at [431, 376] on input "Items can be picked up from our office/store/warehouse at no extra cost" at bounding box center [479, 360] width 424 height 32
checkbox input "true"
click at [414, 395] on div "Shipping can be provided at an extra cost of Egyptian Pound (EGP)" at bounding box center [471, 380] width 448 height 32
click at [419, 390] on span "Shipping can be provided at an extra cost of" at bounding box center [379, 381] width 223 height 17
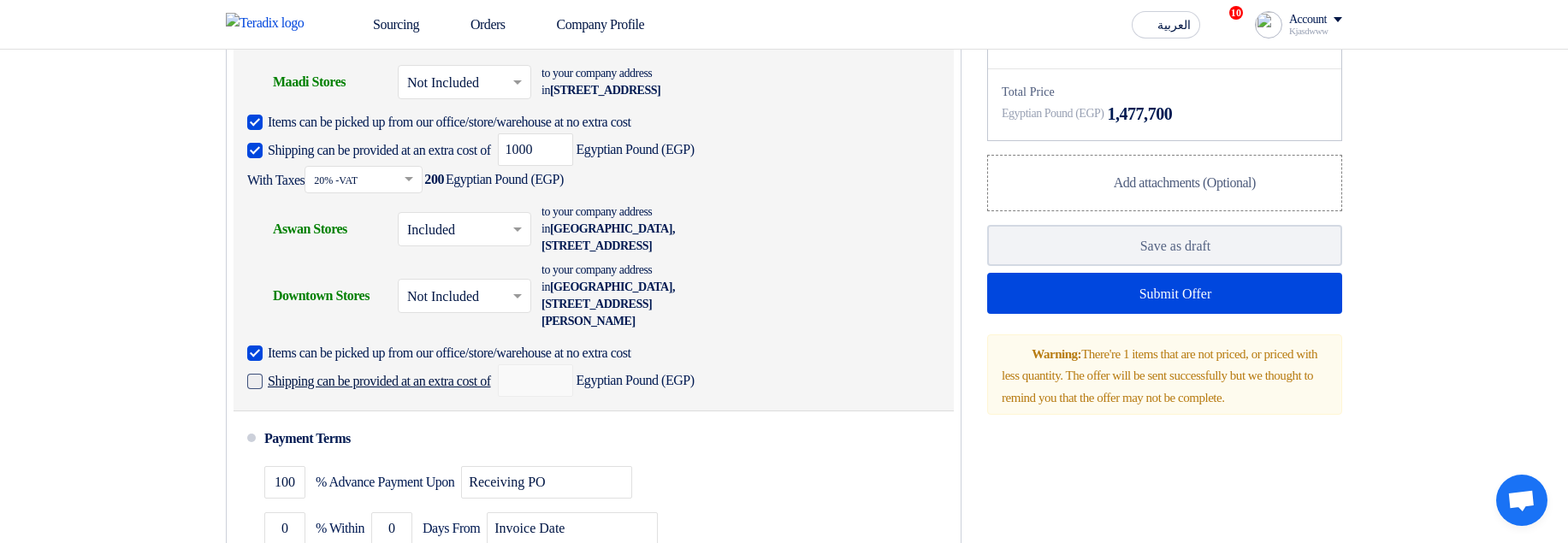
click at [419, 398] on input "Shipping can be provided at an extra cost of" at bounding box center [381, 387] width 227 height 32
checkbox input "true"
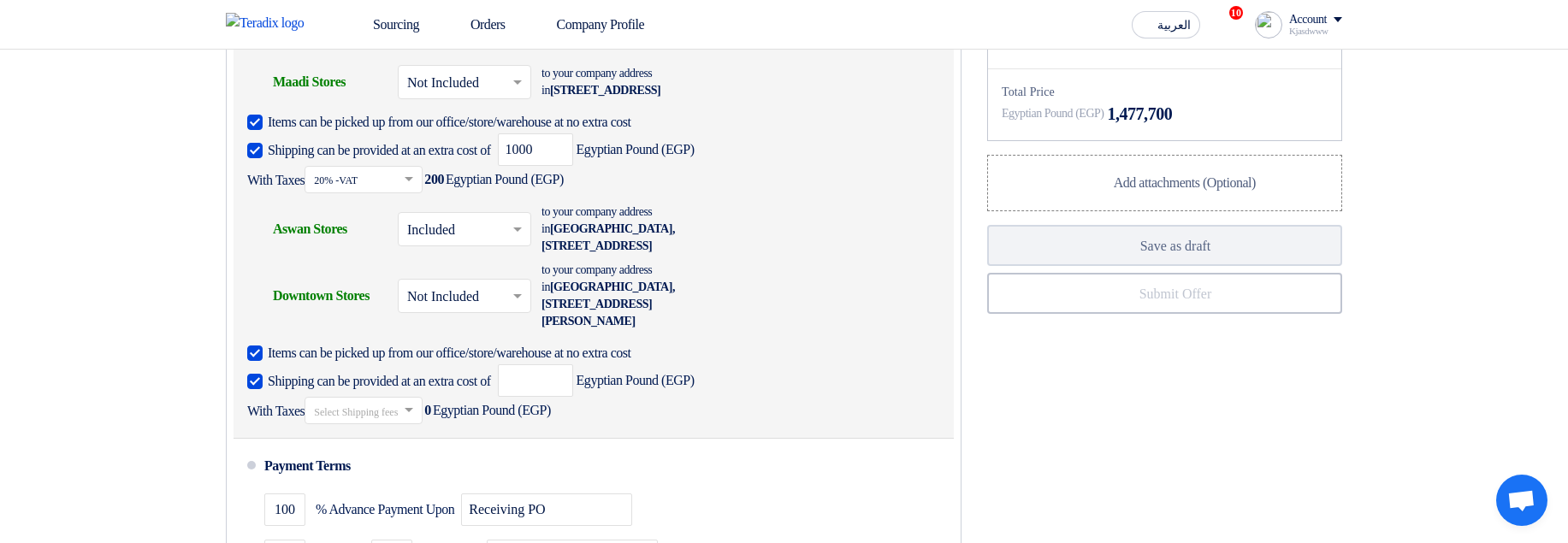
click at [626, 397] on span "Egyptian Pound (EGP)" at bounding box center [596, 380] width 196 height 32
click at [563, 397] on input "number" at bounding box center [535, 380] width 75 height 32
type input "5000"
click at [415, 424] on input "text" at bounding box center [364, 411] width 101 height 25
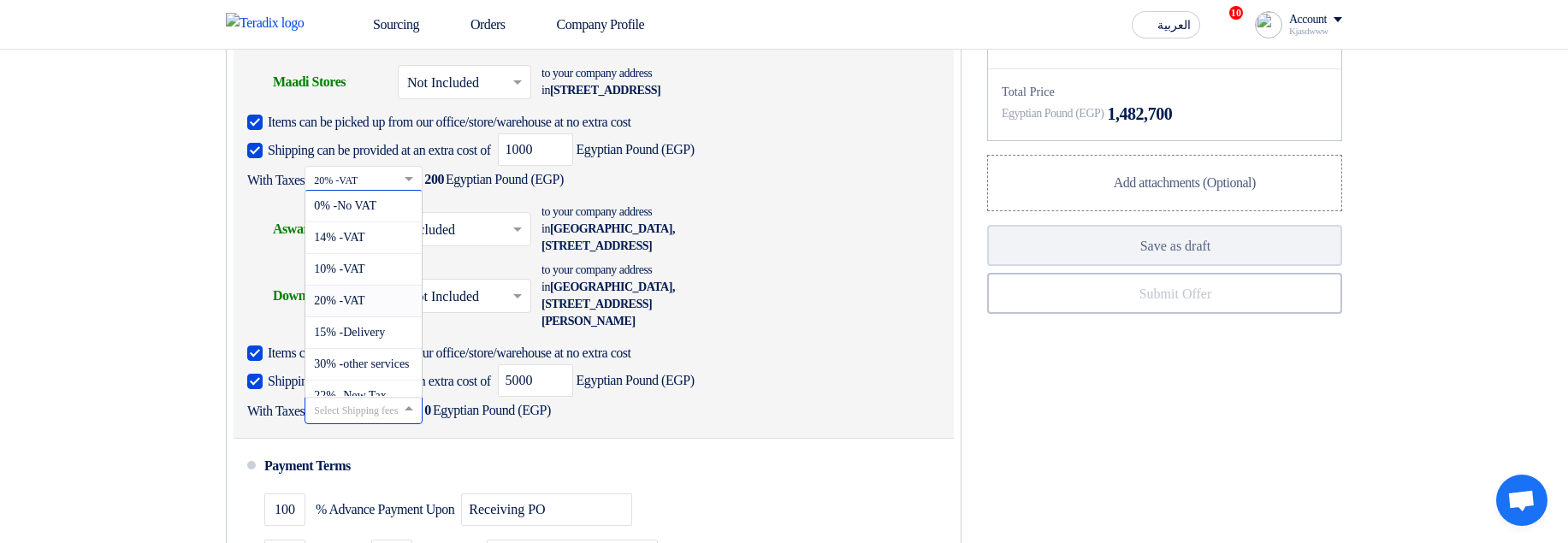
click at [351, 307] on span "20% -VAT" at bounding box center [339, 300] width 50 height 13
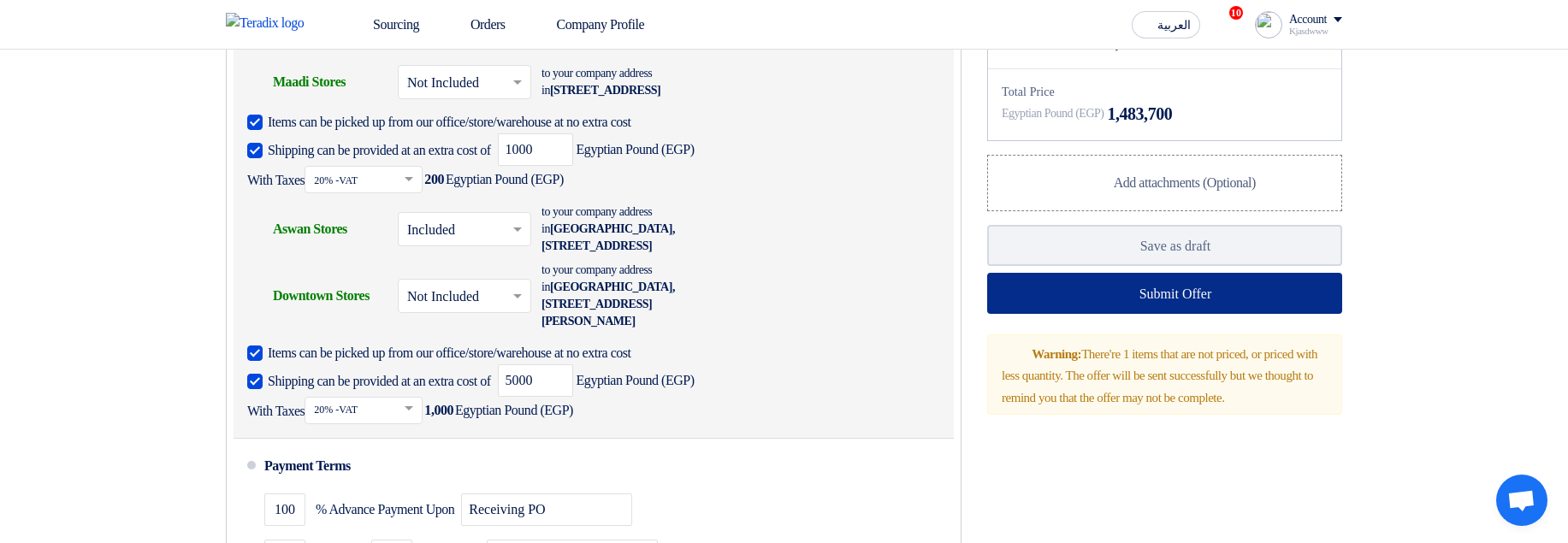
click at [1104, 314] on button "Submit Offer" at bounding box center [1164, 293] width 355 height 41
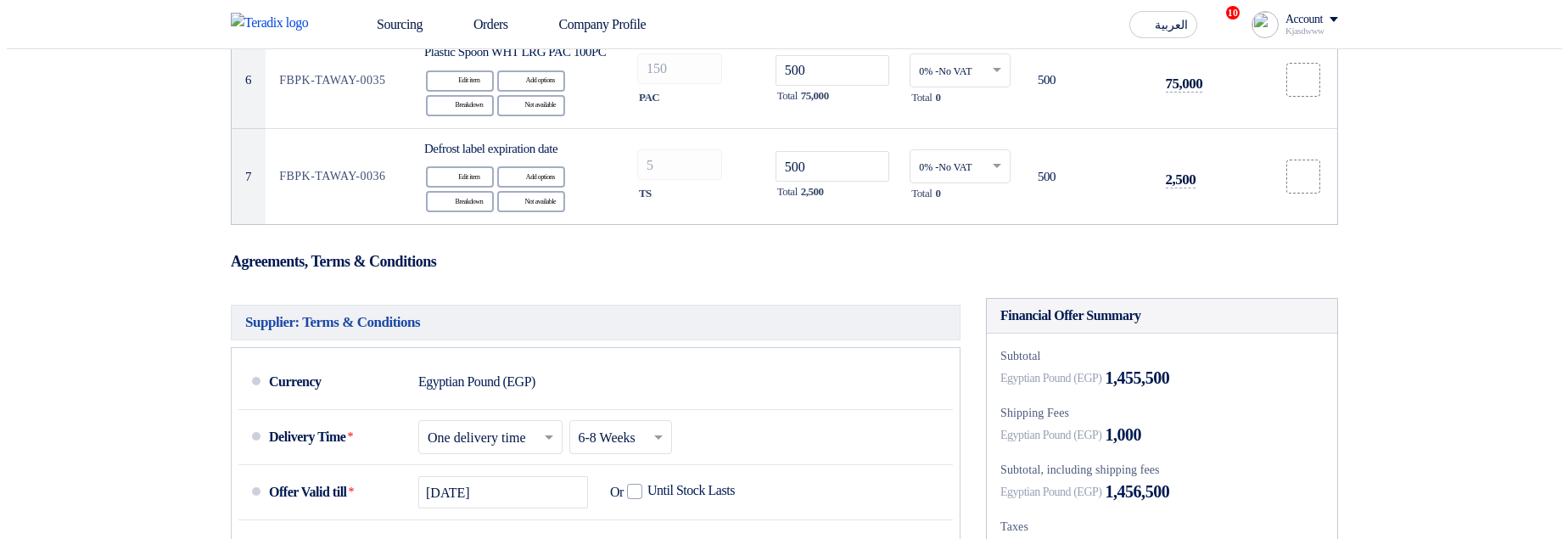
scroll to position [364, 0]
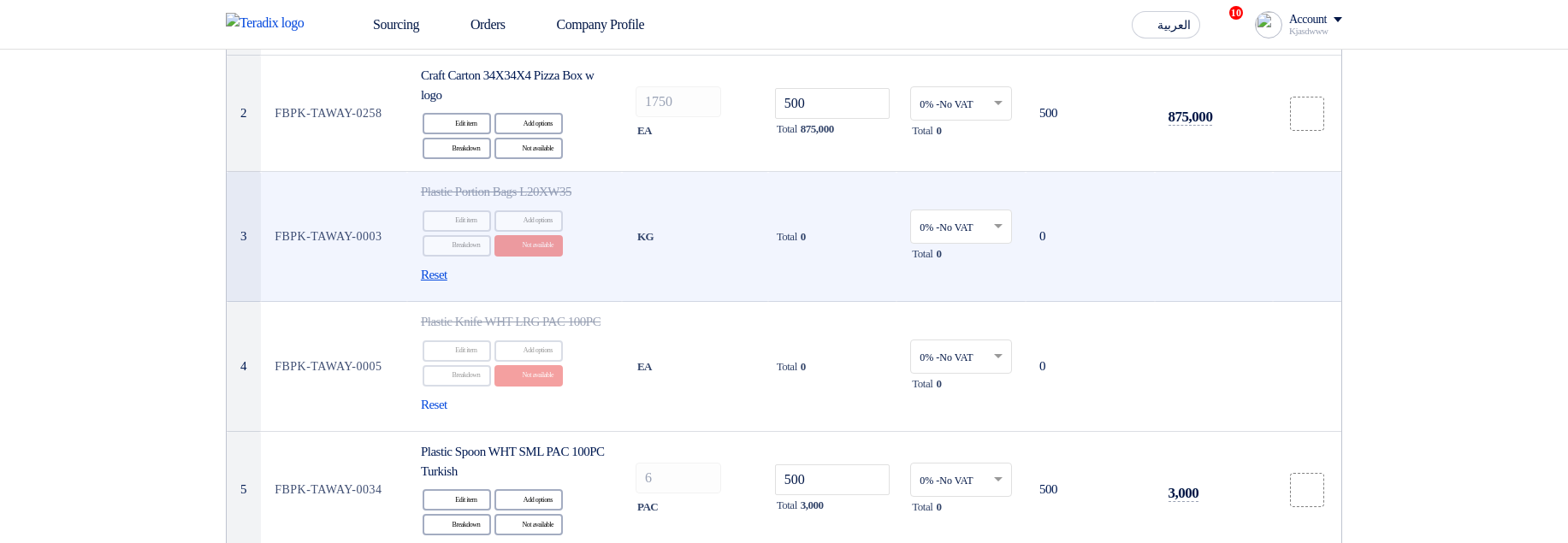
click at [429, 274] on span "Reset" at bounding box center [434, 274] width 27 height 19
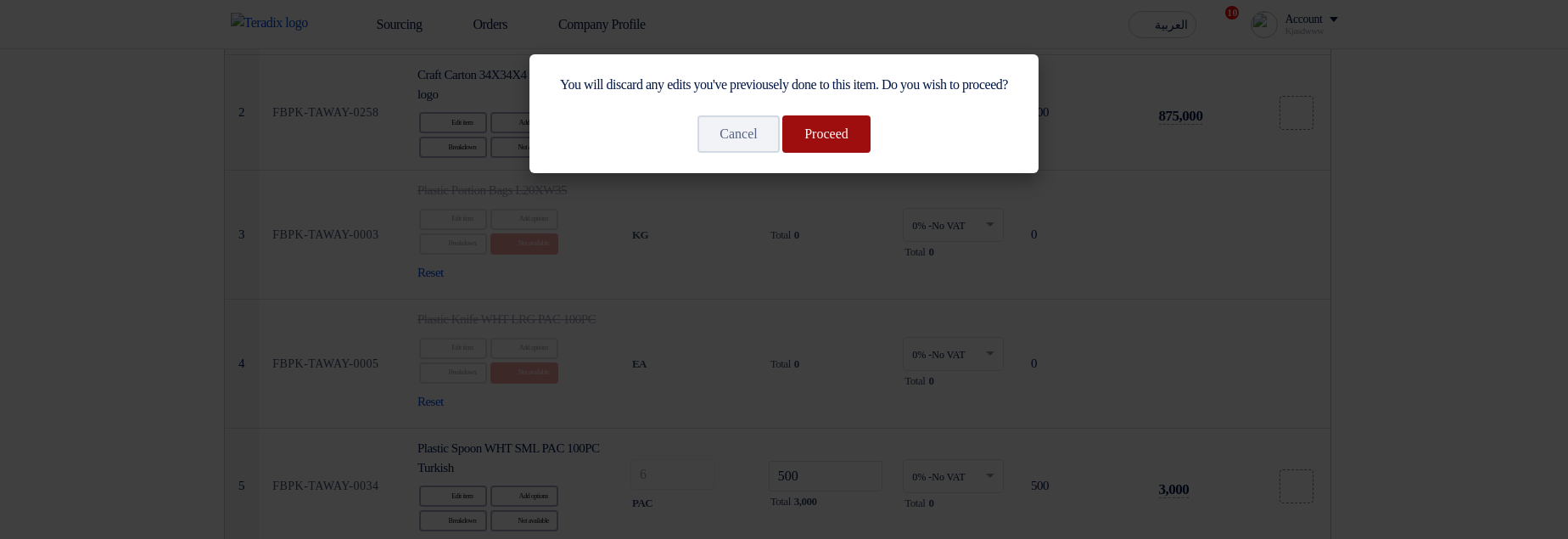
click at [835, 153] on button "Proceed" at bounding box center [826, 134] width 88 height 38
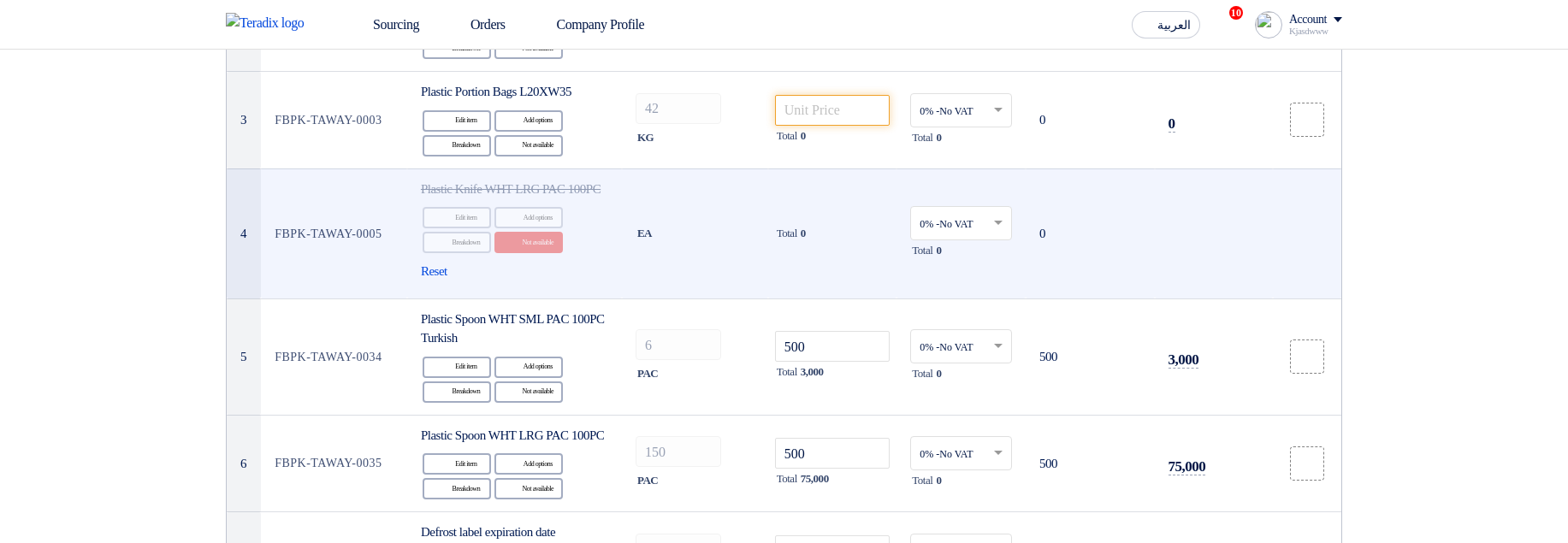
scroll to position [470, 0]
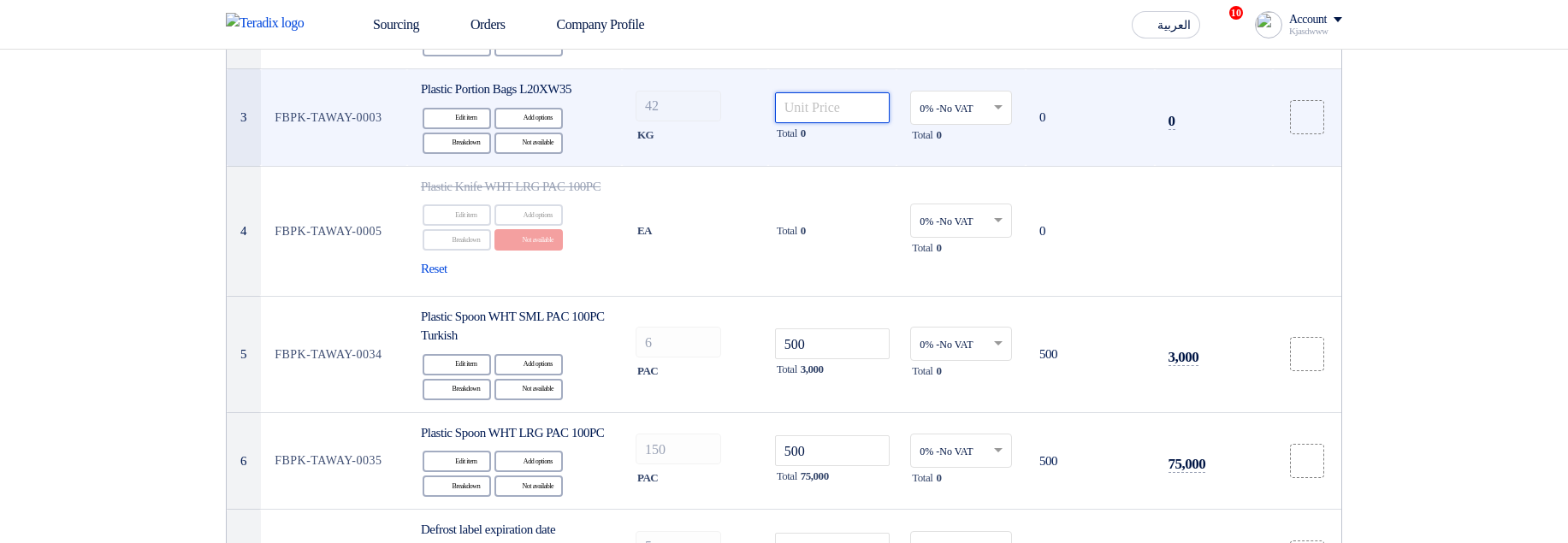
click at [821, 108] on input "number" at bounding box center [832, 107] width 116 height 31
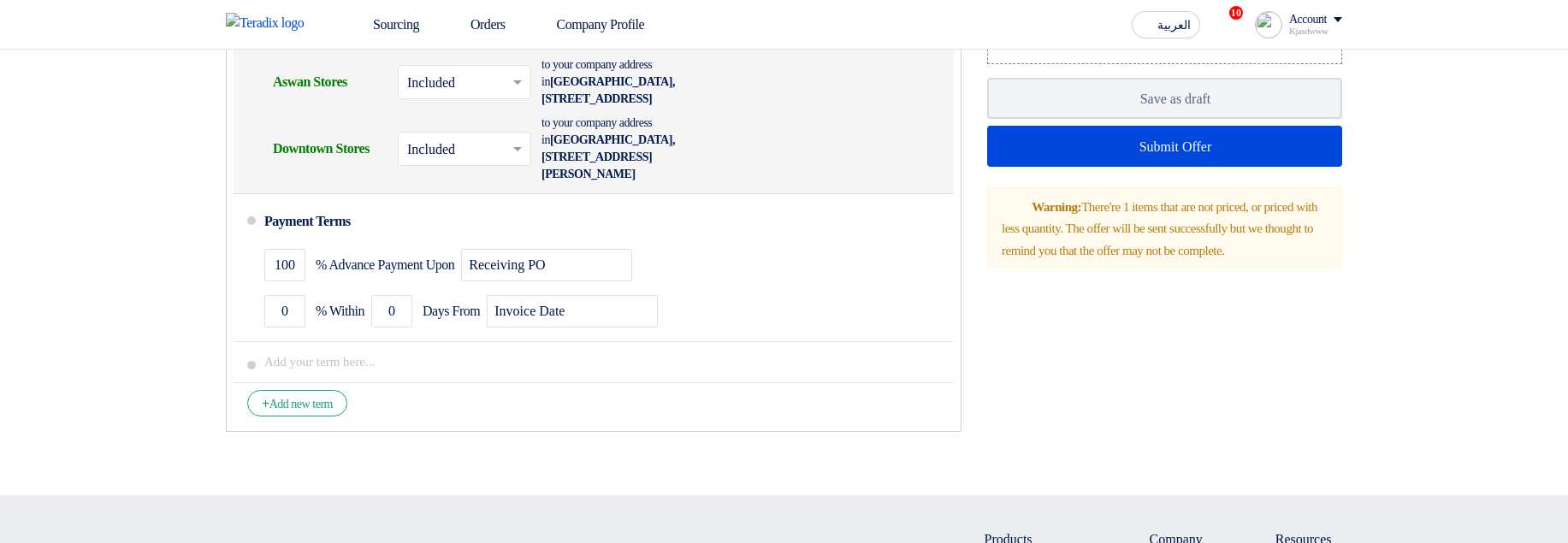
scroll to position [1496, 0]
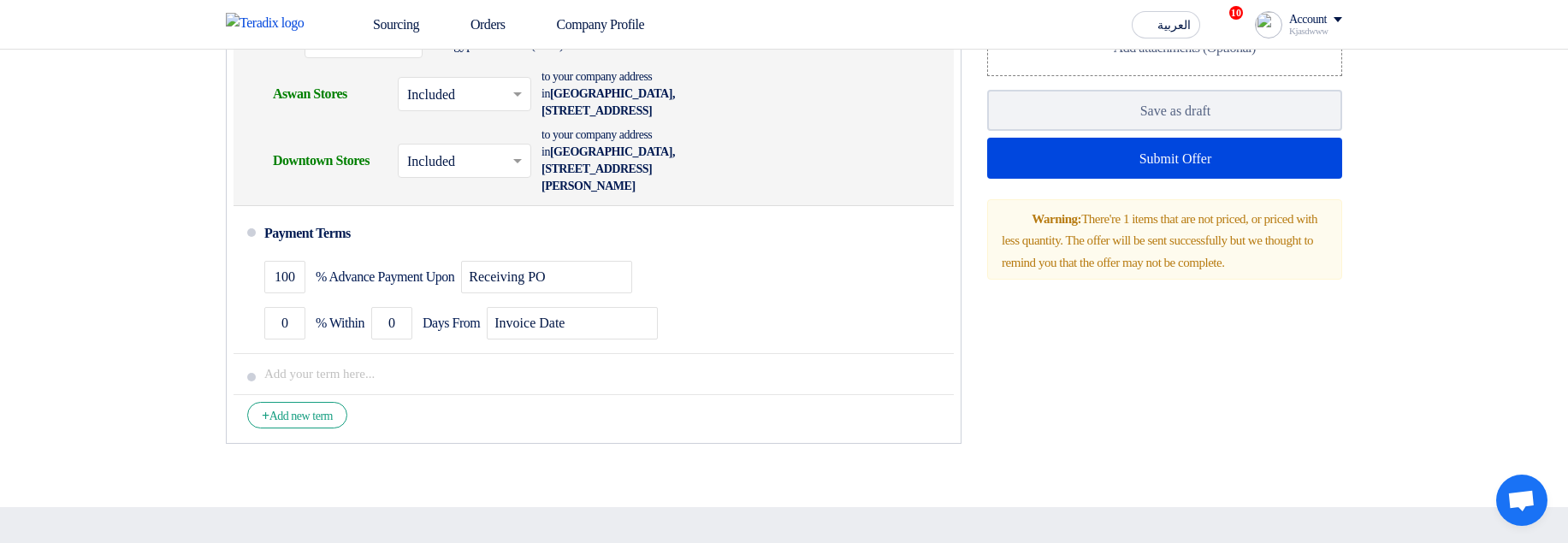
type input "500"
click at [449, 174] on input "text" at bounding box center [465, 162] width 117 height 25
click at [462, 236] on span "Not Included" at bounding box center [443, 229] width 72 height 15
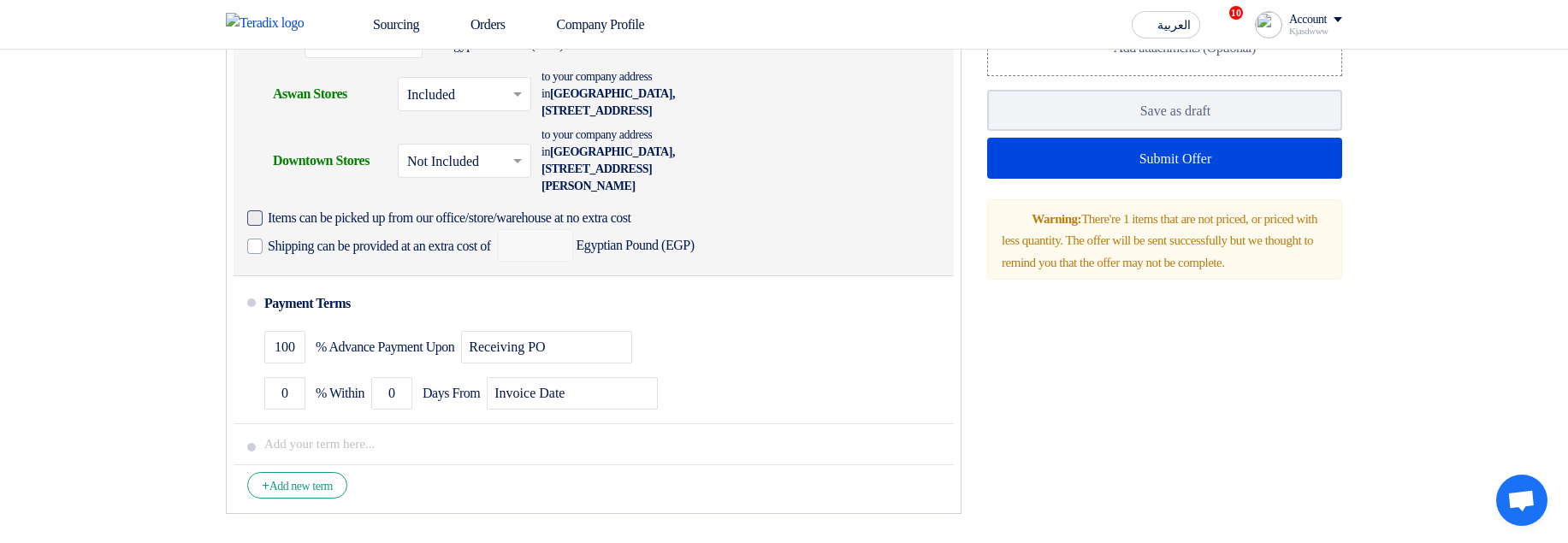
click at [479, 227] on span "Items can be picked up from our office/store/warehouse at no extra cost" at bounding box center [449, 218] width 363 height 17
click at [479, 241] on input "Items can be picked up from our office/store/warehouse at no extra cost" at bounding box center [479, 224] width 424 height 32
checkbox input "true"
click at [474, 255] on span "Shipping can be provided at an extra cost of" at bounding box center [379, 246] width 223 height 17
click at [474, 270] on input "Shipping can be provided at an extra cost of" at bounding box center [381, 253] width 227 height 32
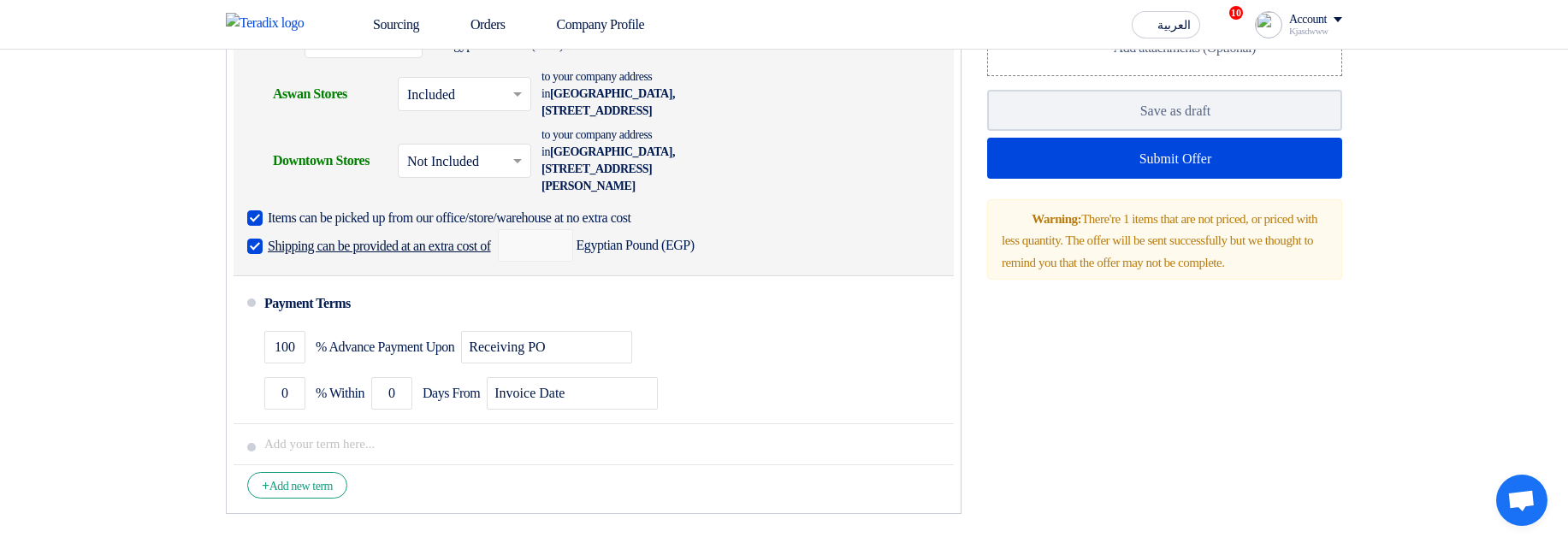
checkbox input "true"
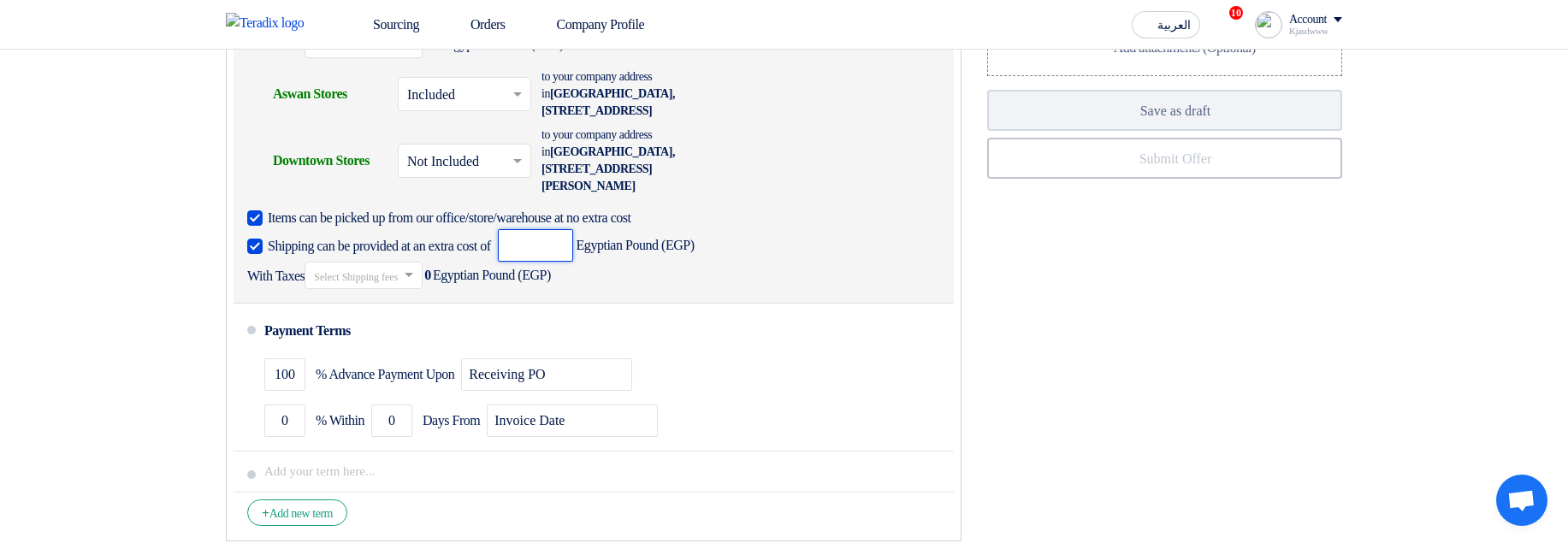
click at [573, 261] on input "number" at bounding box center [535, 245] width 75 height 32
type input "5000"
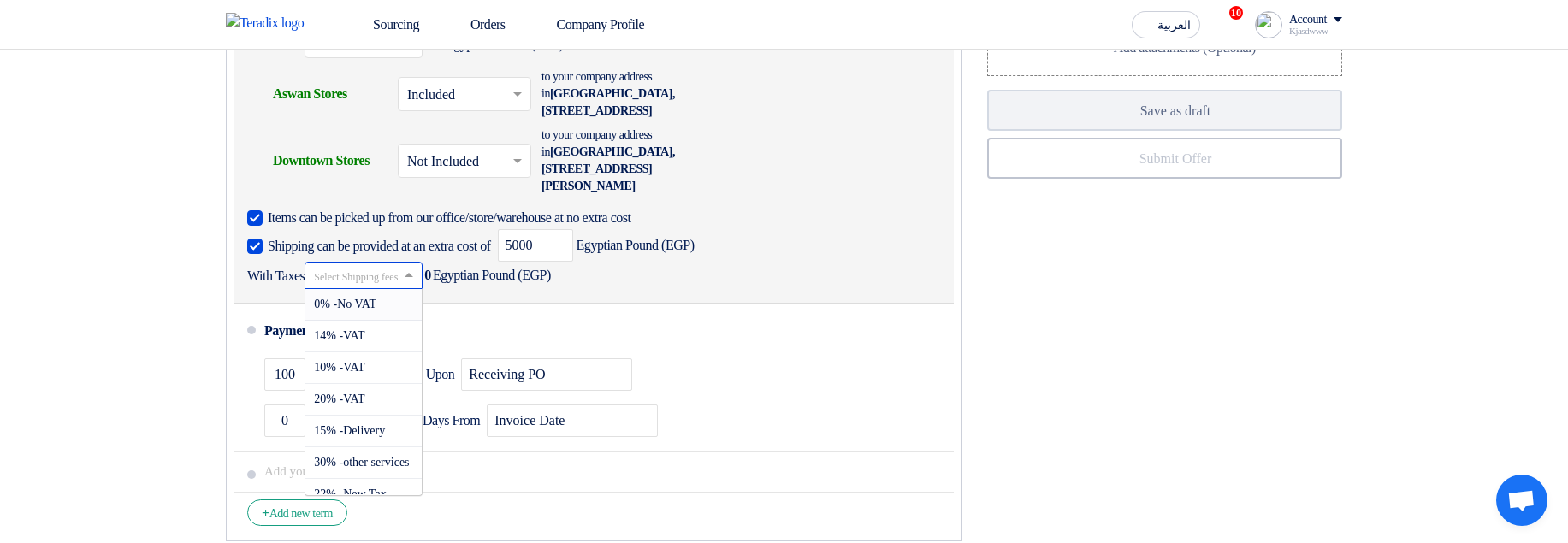
click at [415, 289] on input "text" at bounding box center [364, 276] width 101 height 25
click at [364, 405] on span "20% -VAT" at bounding box center [339, 399] width 50 height 13
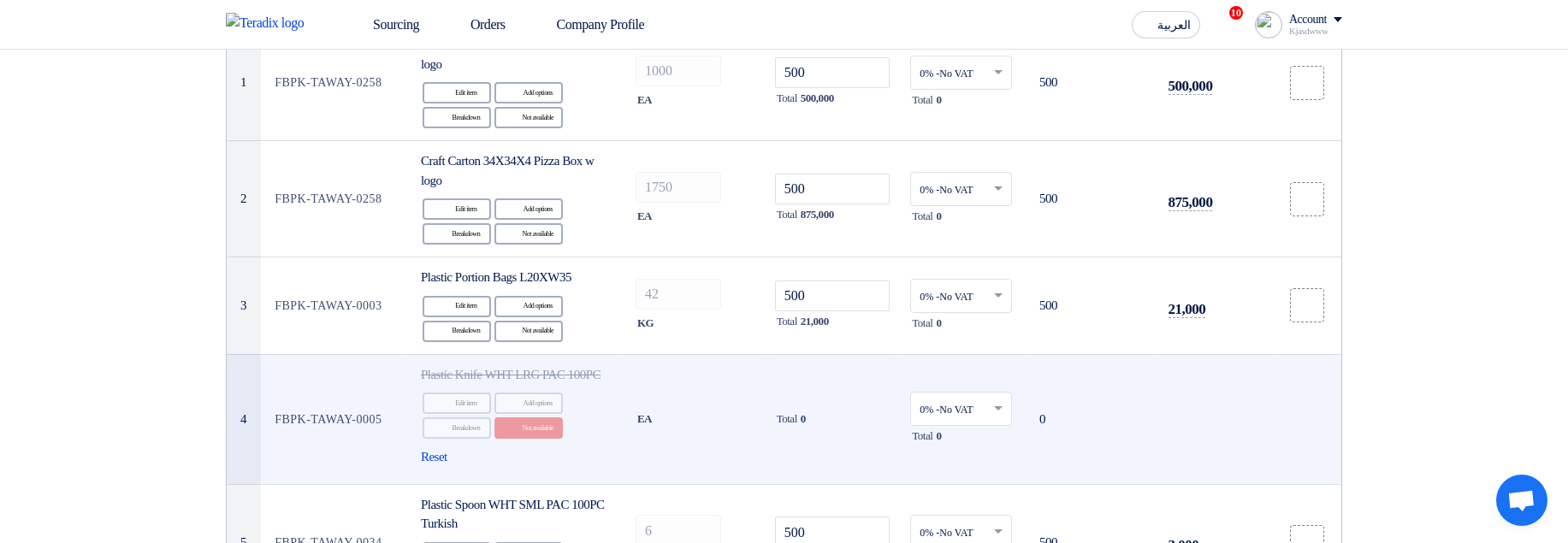
scroll to position [161, 0]
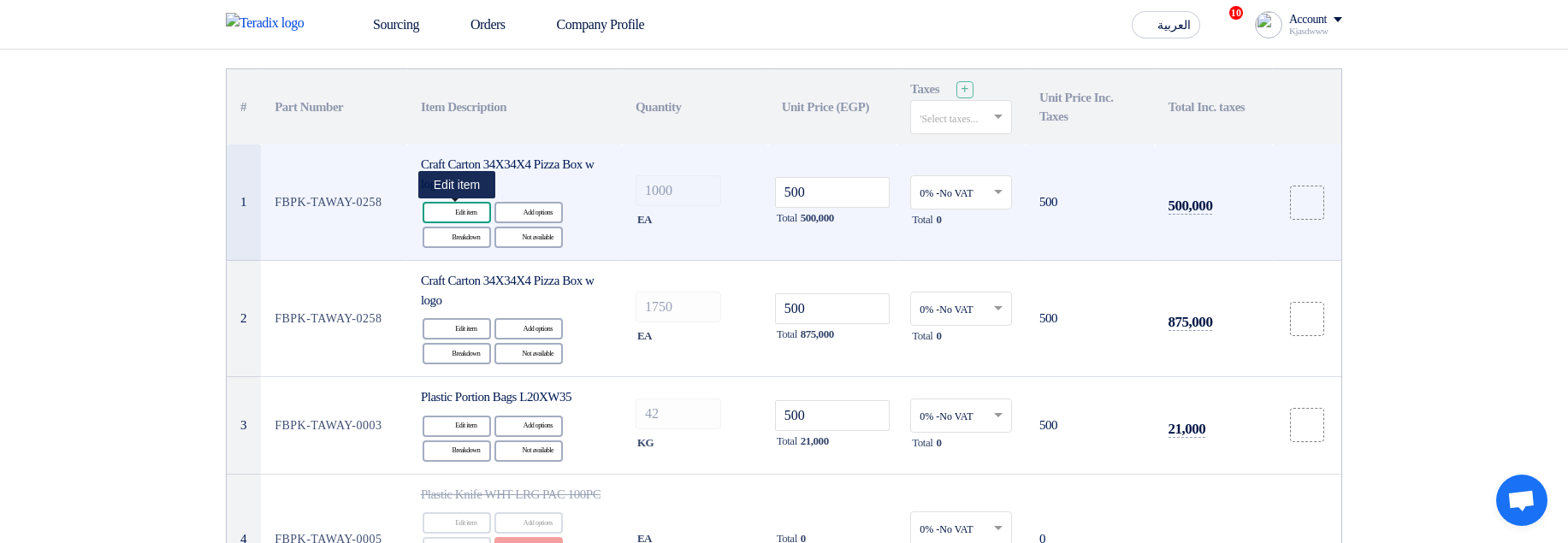
click at [456, 213] on div "Edit Edit item" at bounding box center [457, 212] width 69 height 21
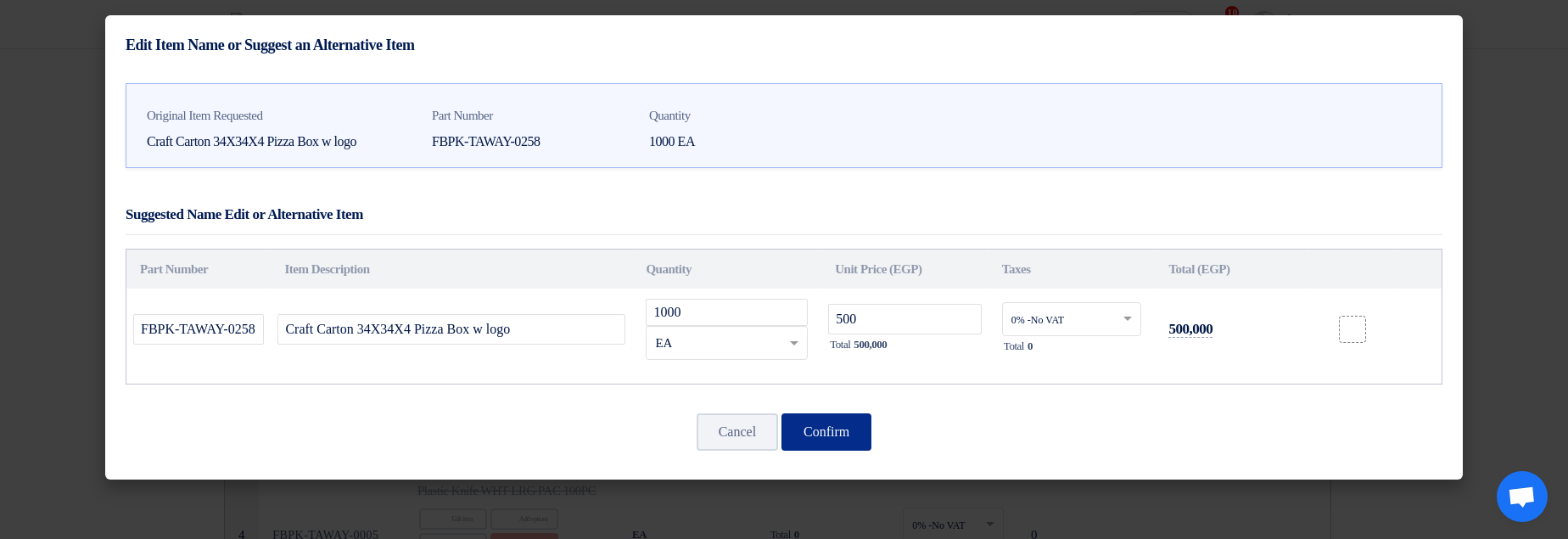
drag, startPoint x: 853, startPoint y: 429, endPoint x: 626, endPoint y: 361, distance: 237.0
click at [853, 430] on button "Confirm" at bounding box center [826, 431] width 90 height 38
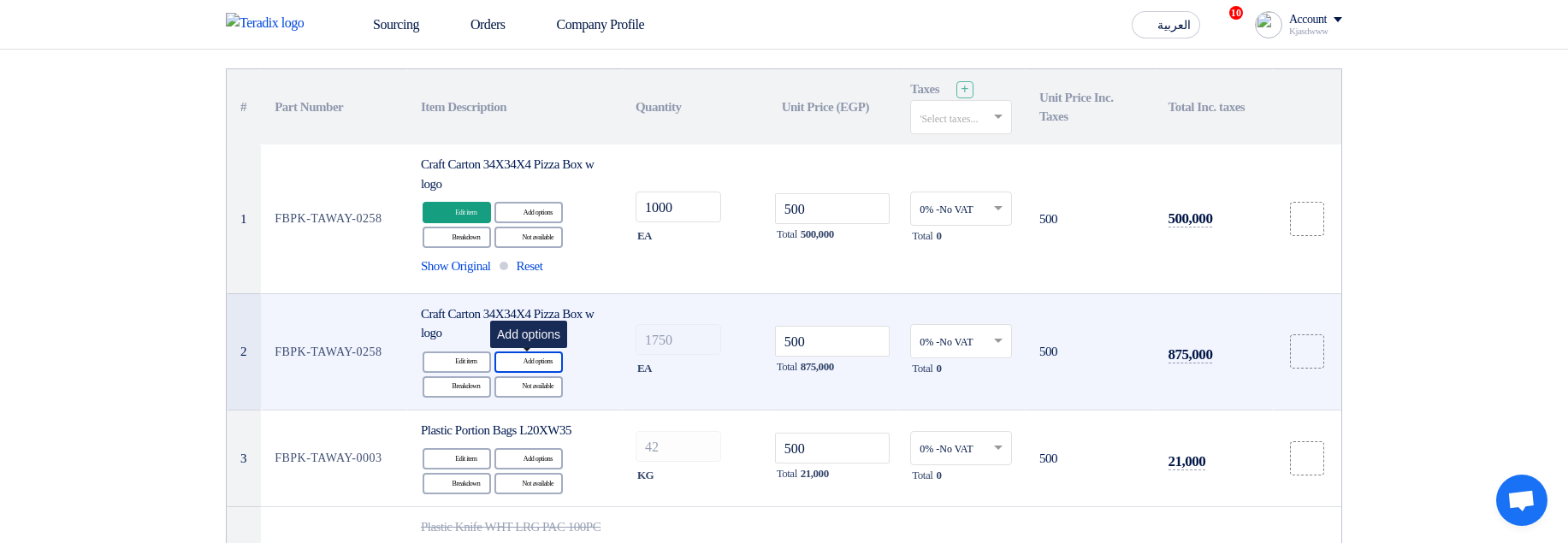
click at [527, 365] on div "Alternative Add options" at bounding box center [528, 361] width 69 height 21
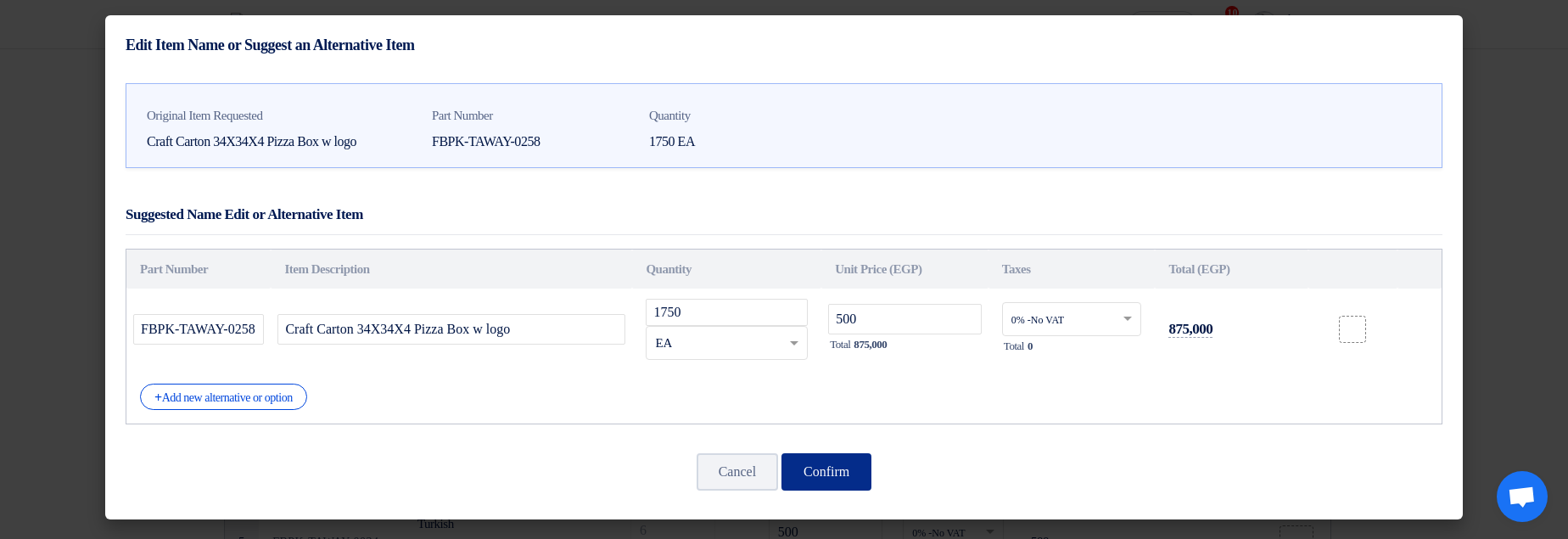
click at [845, 464] on button "Confirm" at bounding box center [826, 472] width 90 height 38
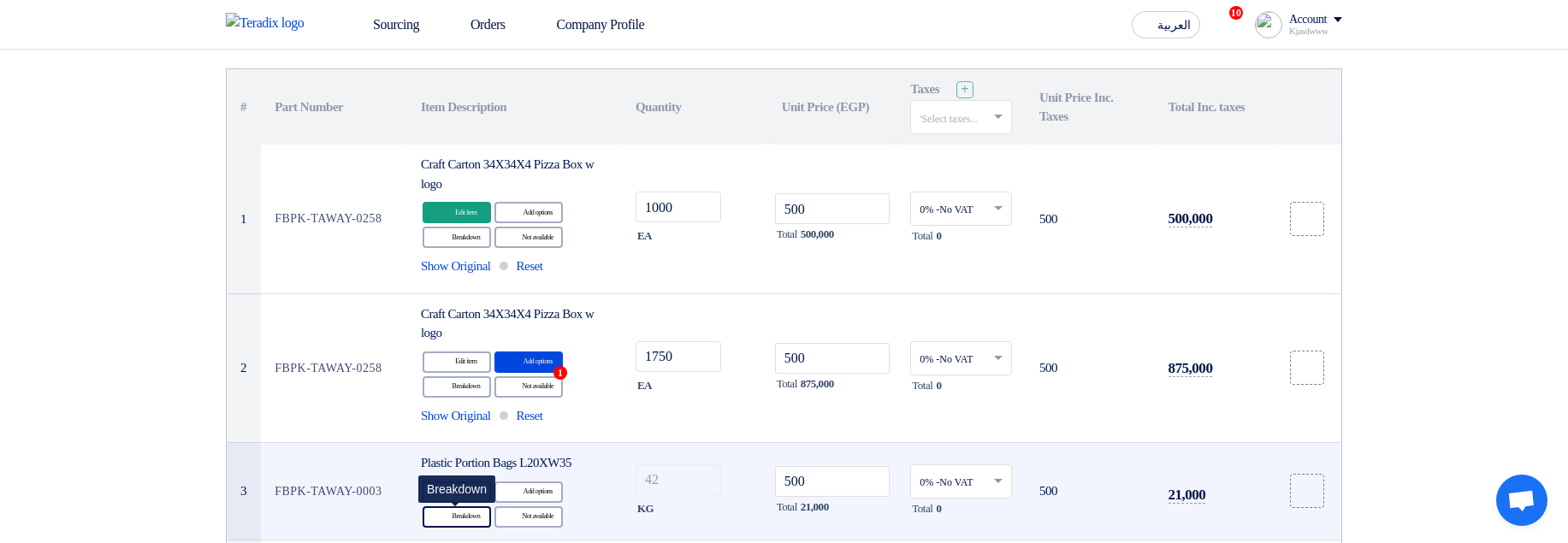
click at [462, 522] on div "Breakdown Breakdown" at bounding box center [457, 516] width 69 height 21
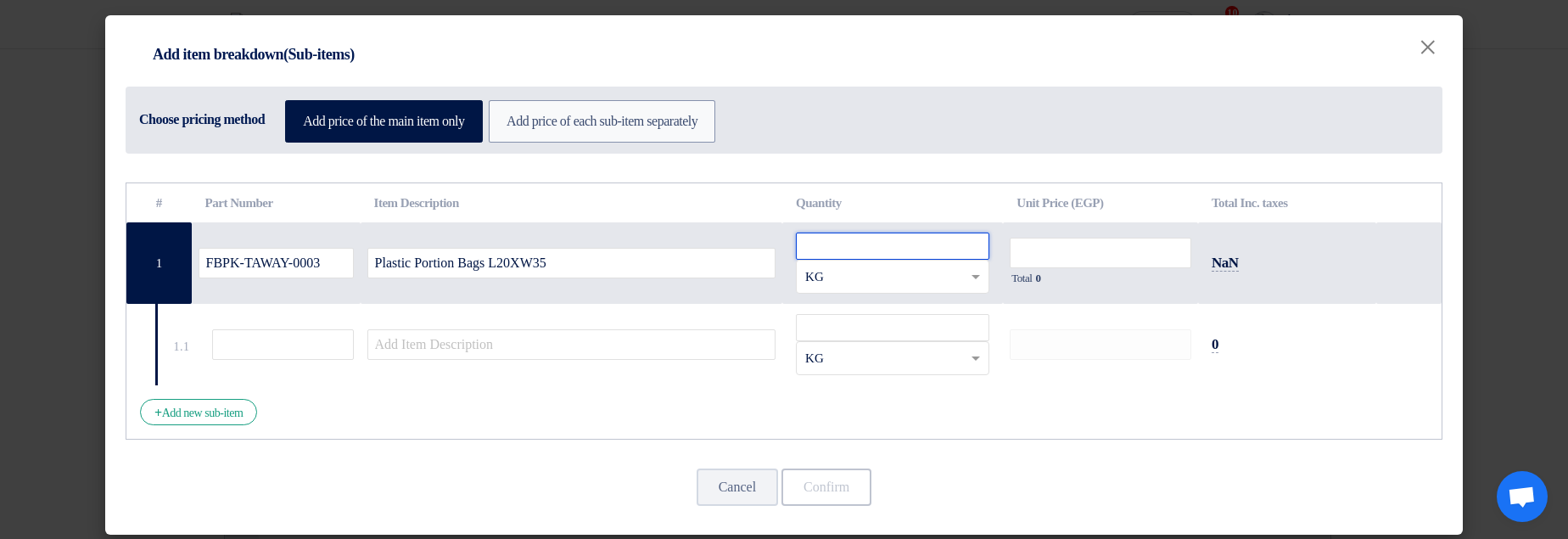
click at [843, 247] on input "number" at bounding box center [892, 247] width 193 height 28
type input "42"
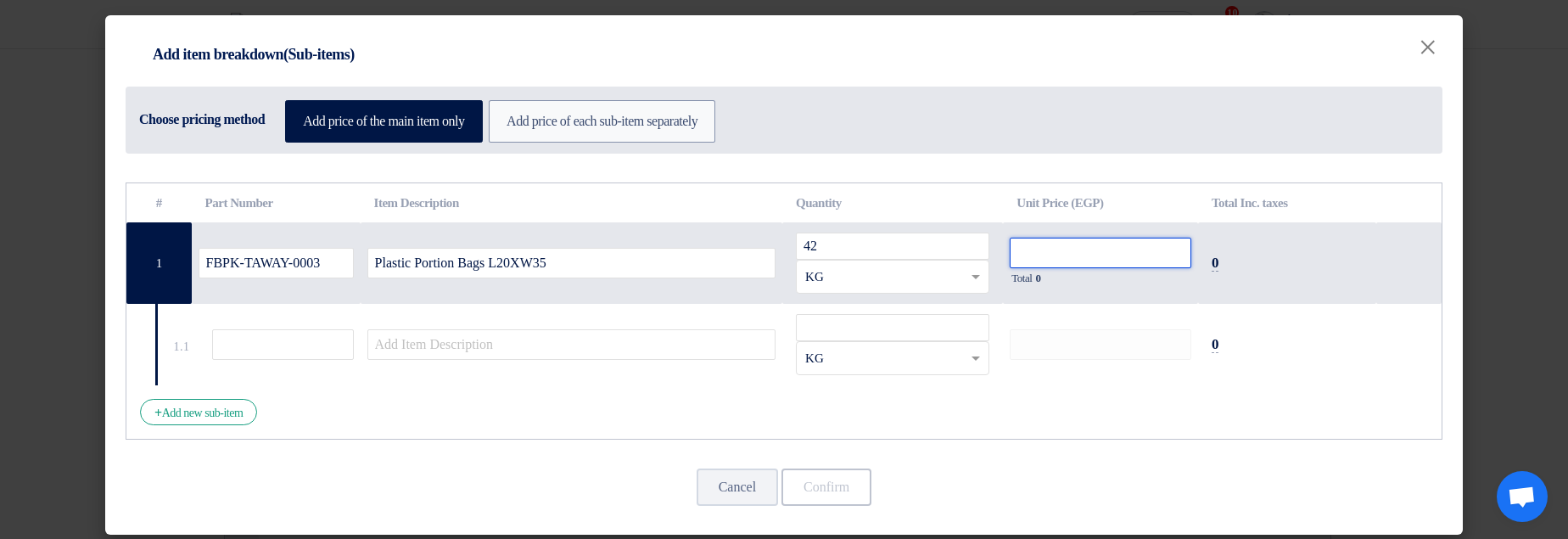
click at [1061, 249] on input "number" at bounding box center [1100, 252] width 182 height 30
type input "500"
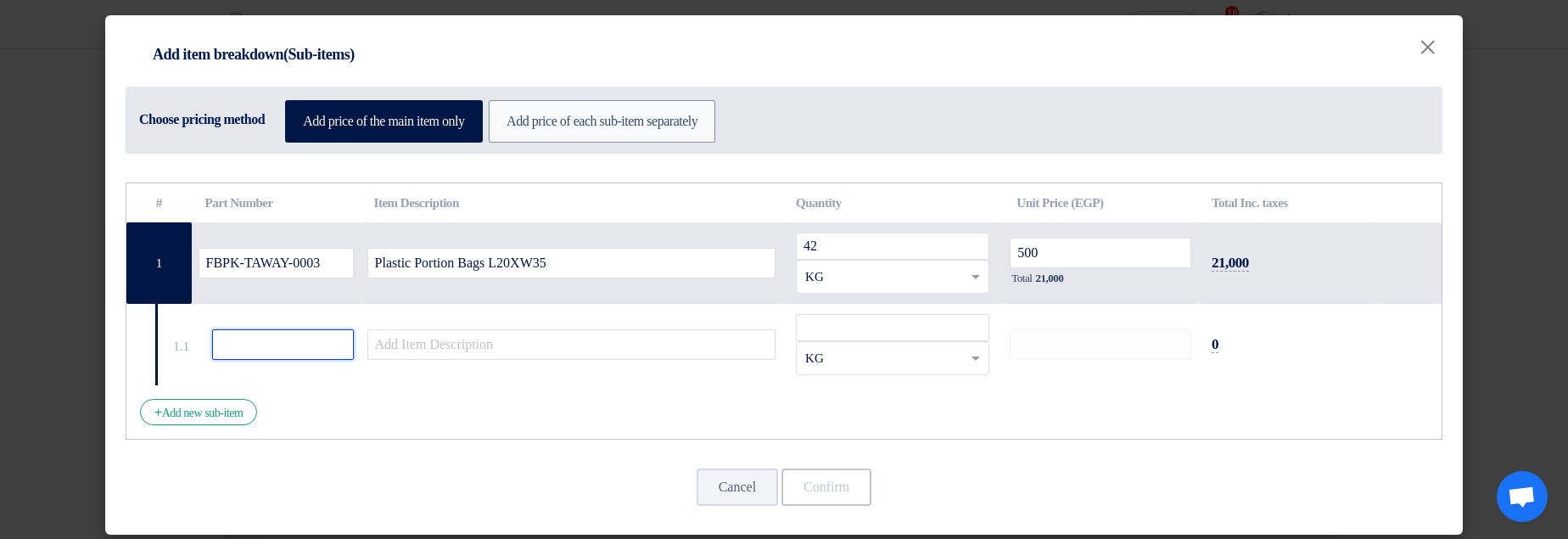
click at [302, 341] on input "text" at bounding box center [283, 344] width 142 height 30
type input "1"
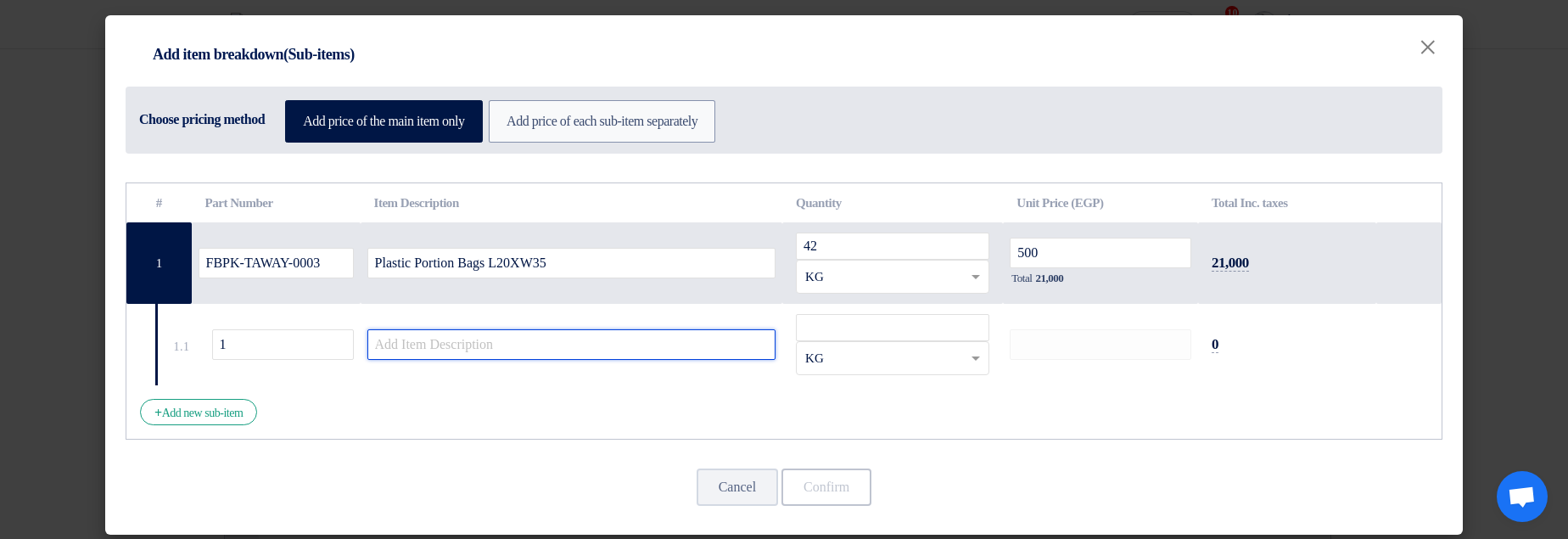
click at [441, 338] on input "text" at bounding box center [572, 344] width 409 height 30
type input "su"
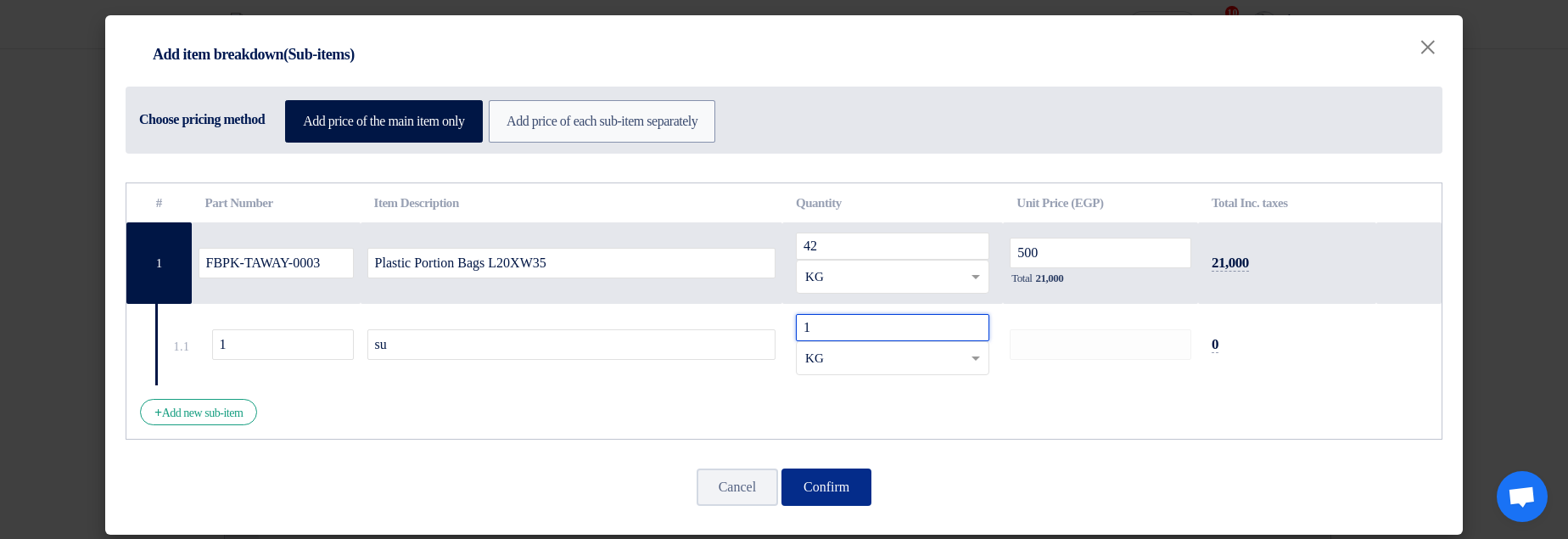
type input "1"
click at [819, 480] on button "Confirm" at bounding box center [826, 487] width 90 height 38
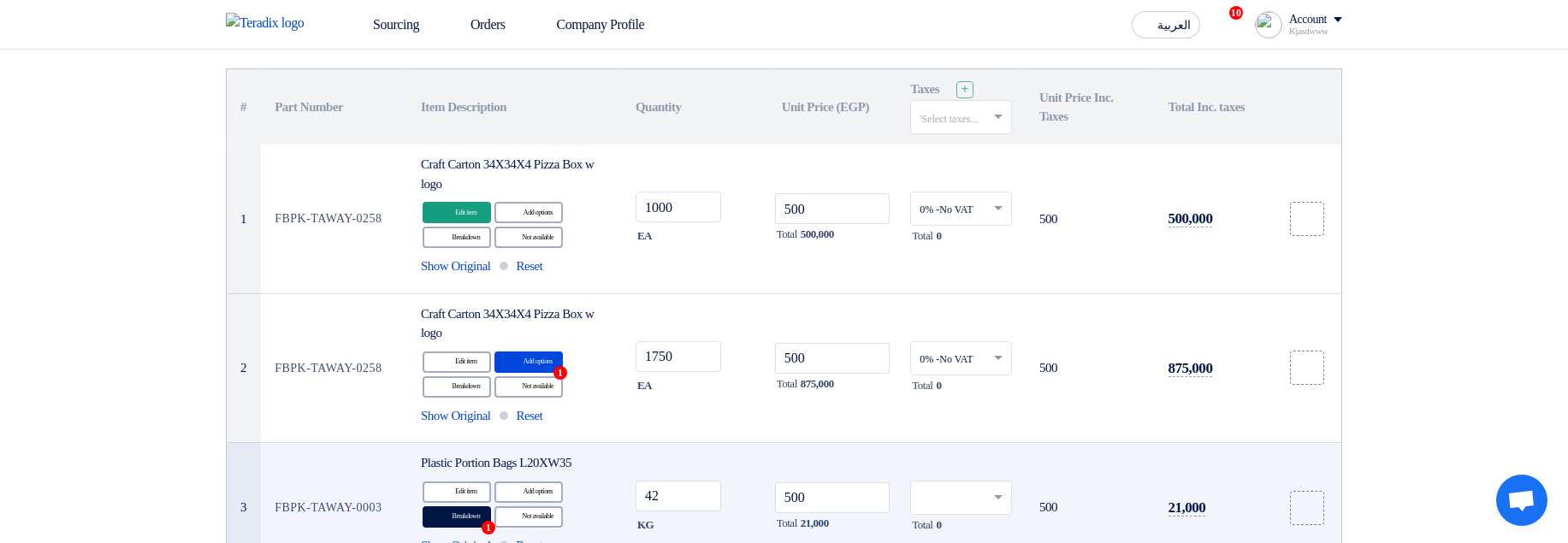
click at [943, 502] on input "text" at bounding box center [952, 499] width 66 height 28
click at [955, 281] on div "0% -No VAT" at bounding box center [961, 289] width 100 height 30
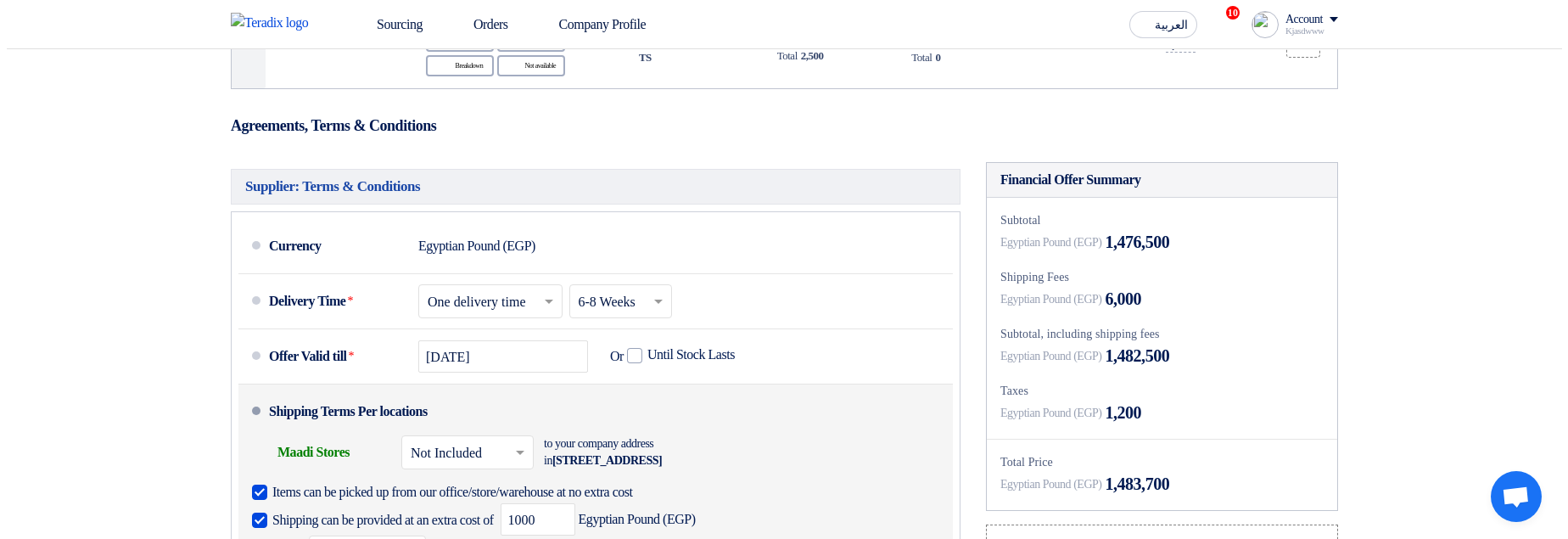
scroll to position [1485, 0]
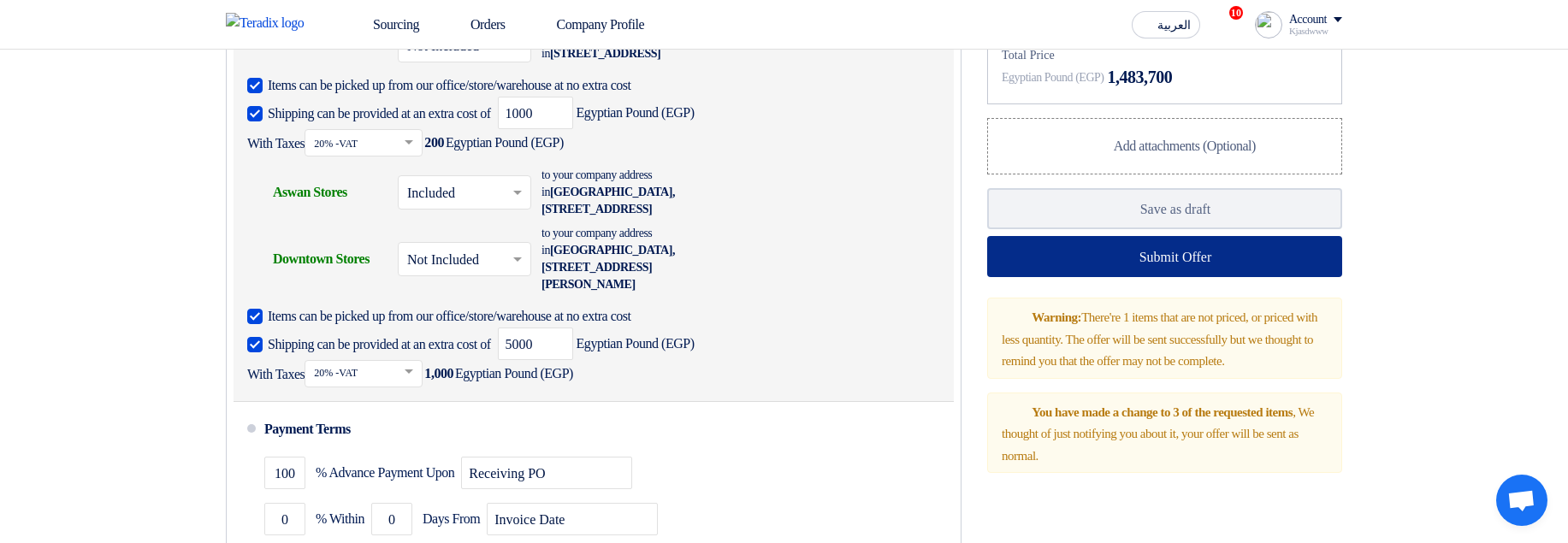
click at [1118, 265] on icon at bounding box center [1126, 257] width 17 height 17
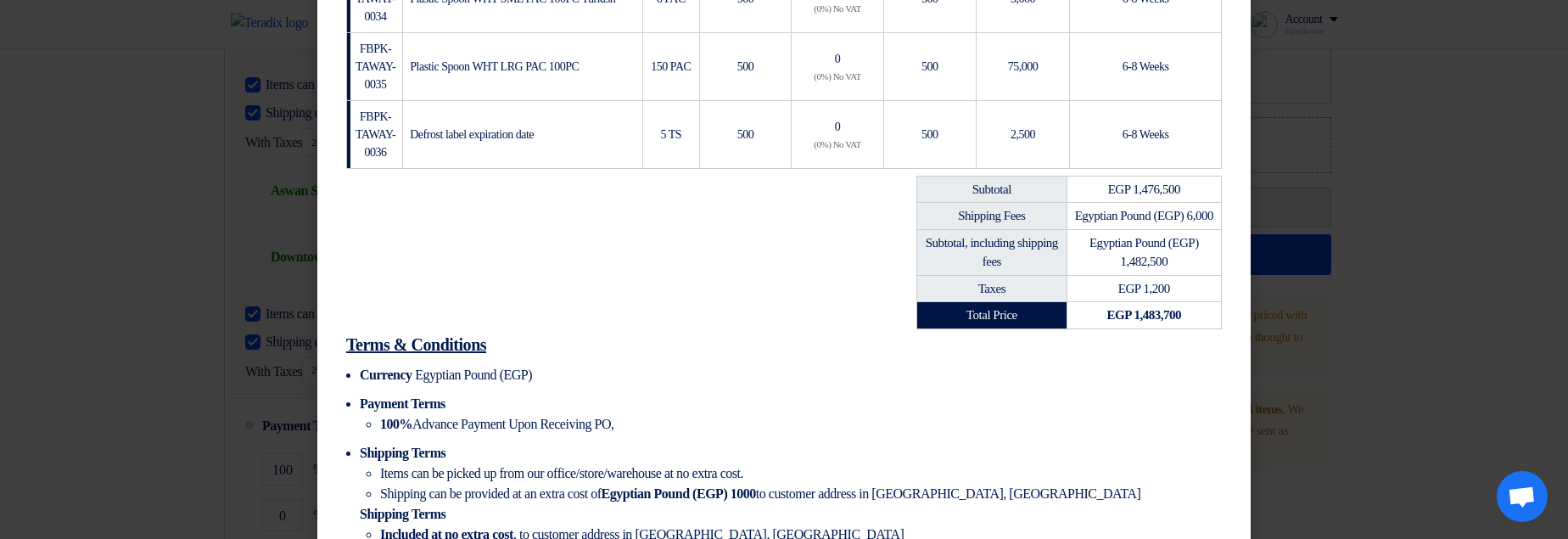
scroll to position [713, 0]
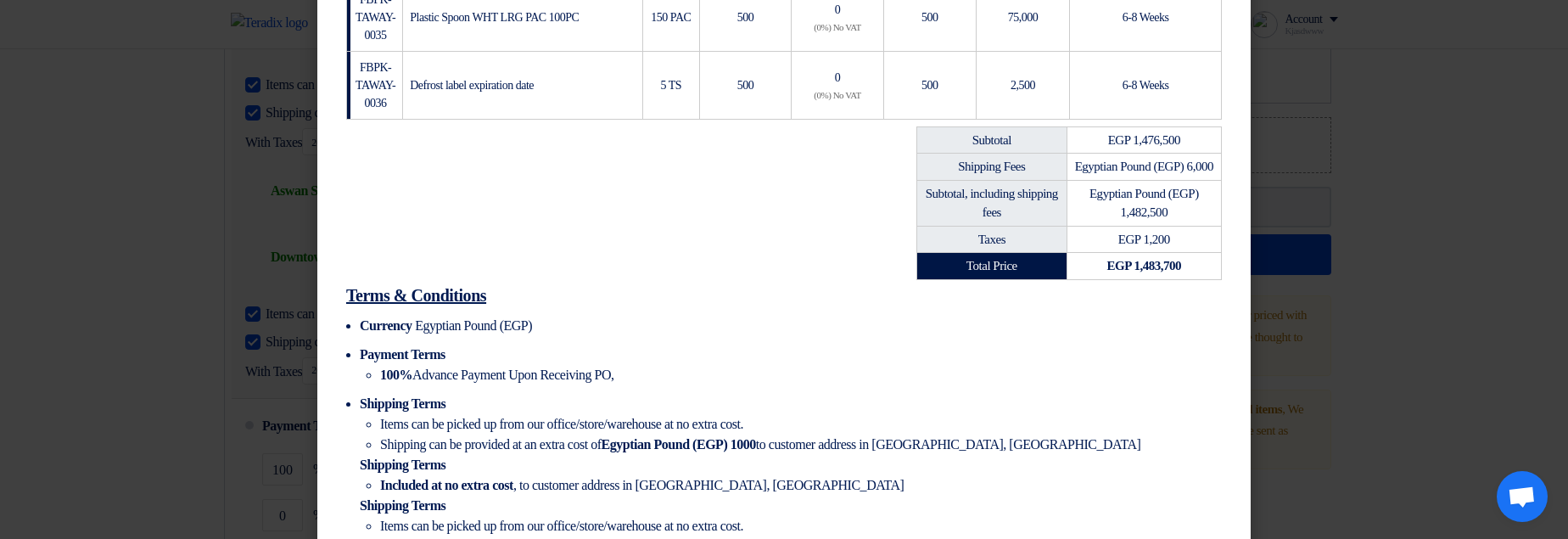
drag, startPoint x: 1123, startPoint y: 187, endPoint x: 1175, endPoint y: 178, distance: 52.8
click at [1175, 178] on td "Egyptian Pound (EGP) 6,000" at bounding box center [1143, 167] width 154 height 28
click at [1161, 181] on td "Egyptian Pound (EGP) 6,000" at bounding box center [1143, 167] width 154 height 28
click at [1187, 181] on td "Egyptian Pound (EGP) 6,000" at bounding box center [1143, 167] width 154 height 28
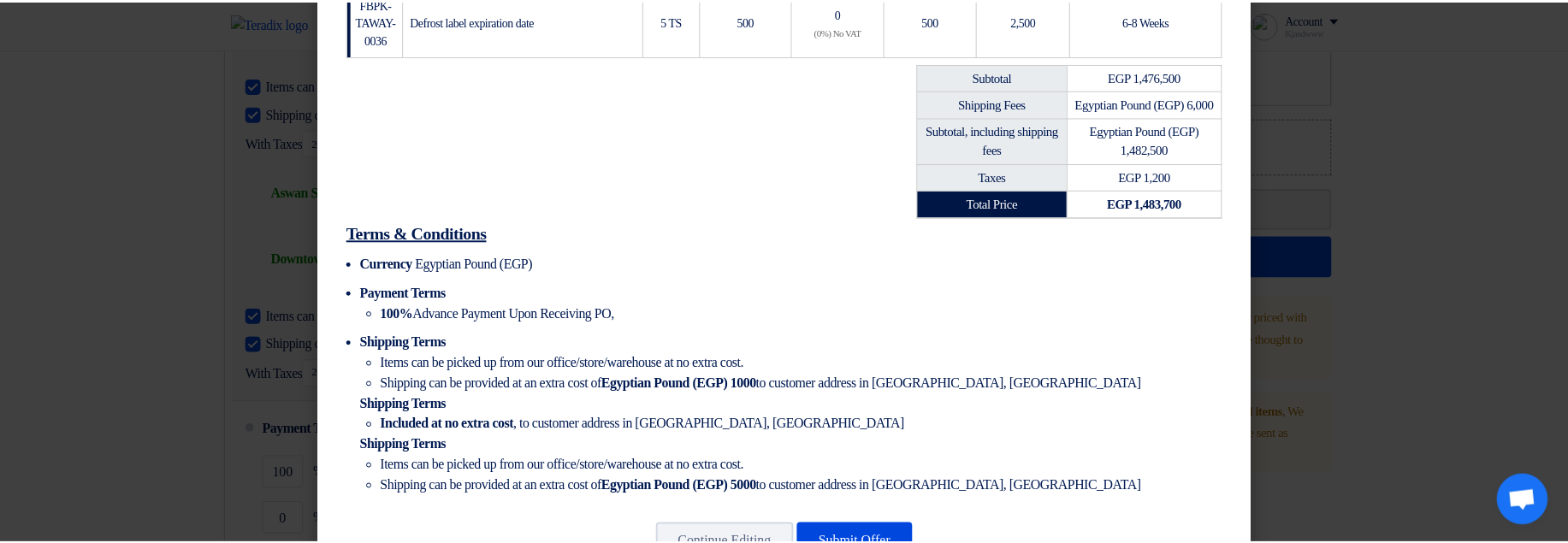
scroll to position [865, 0]
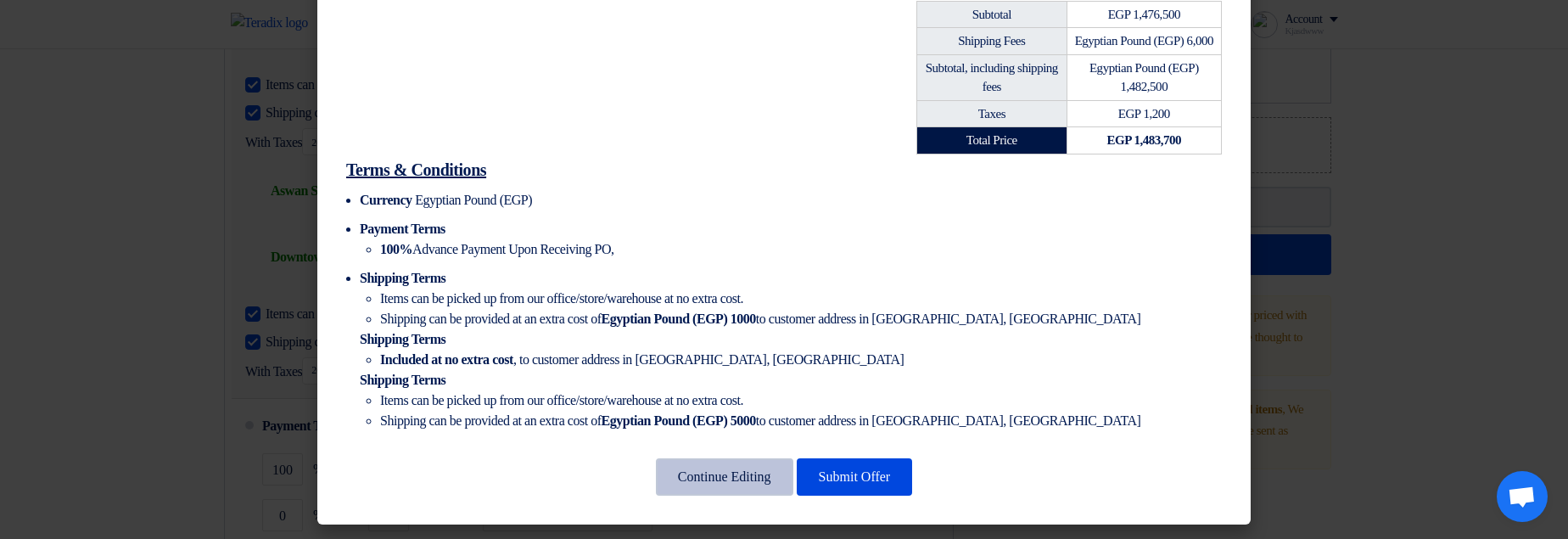
click at [717, 482] on button "Continue Editing" at bounding box center [724, 476] width 138 height 38
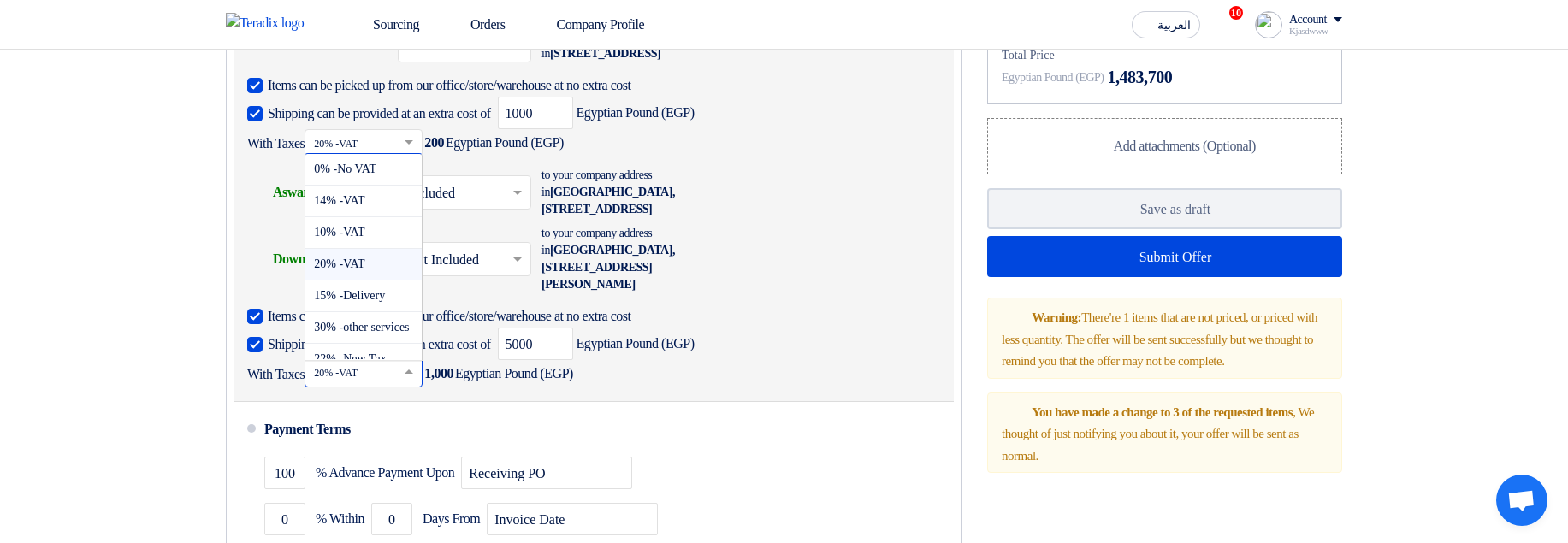
click at [387, 386] on input "text" at bounding box center [364, 373] width 101 height 25
click at [380, 334] on span "30% -other services" at bounding box center [361, 327] width 95 height 13
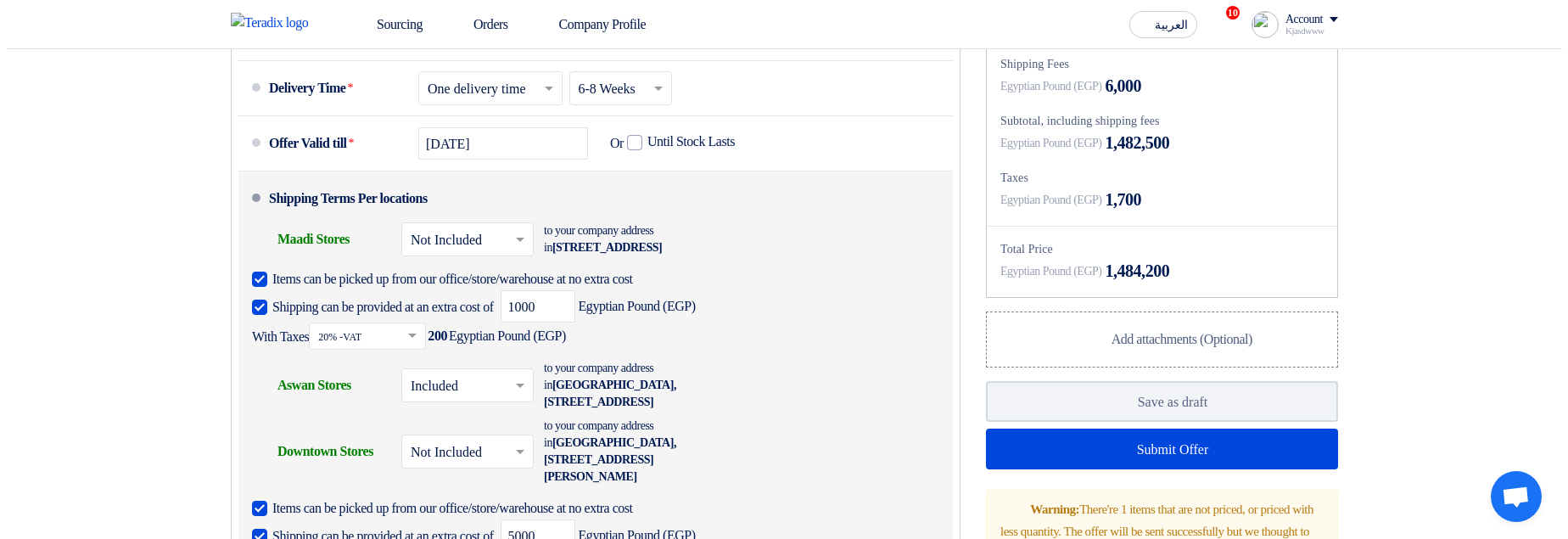
scroll to position [1281, 0]
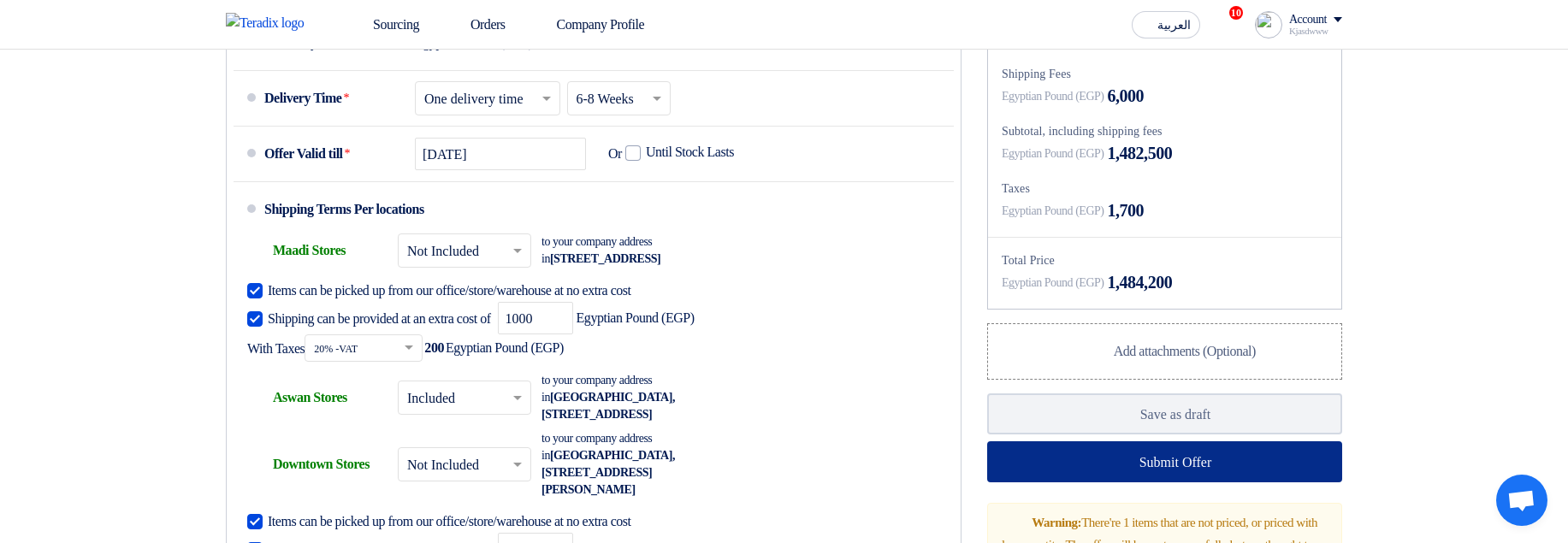
click at [1126, 483] on button "Submit Offer" at bounding box center [1164, 461] width 355 height 41
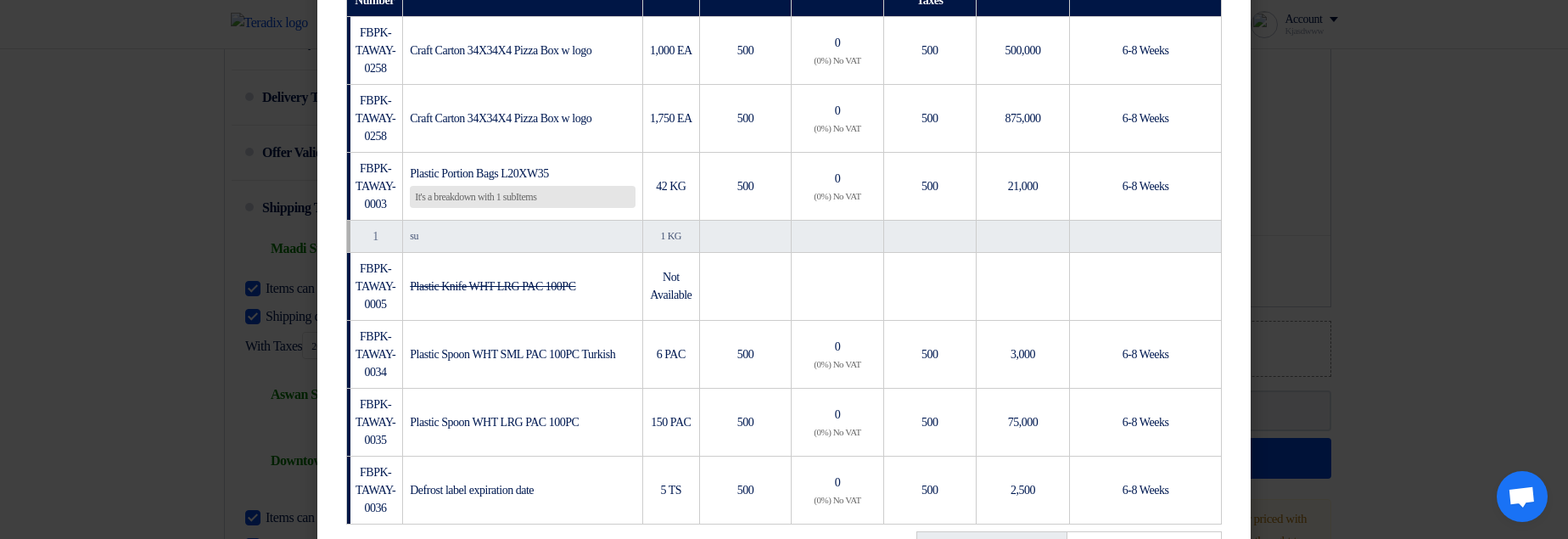
scroll to position [305, 0]
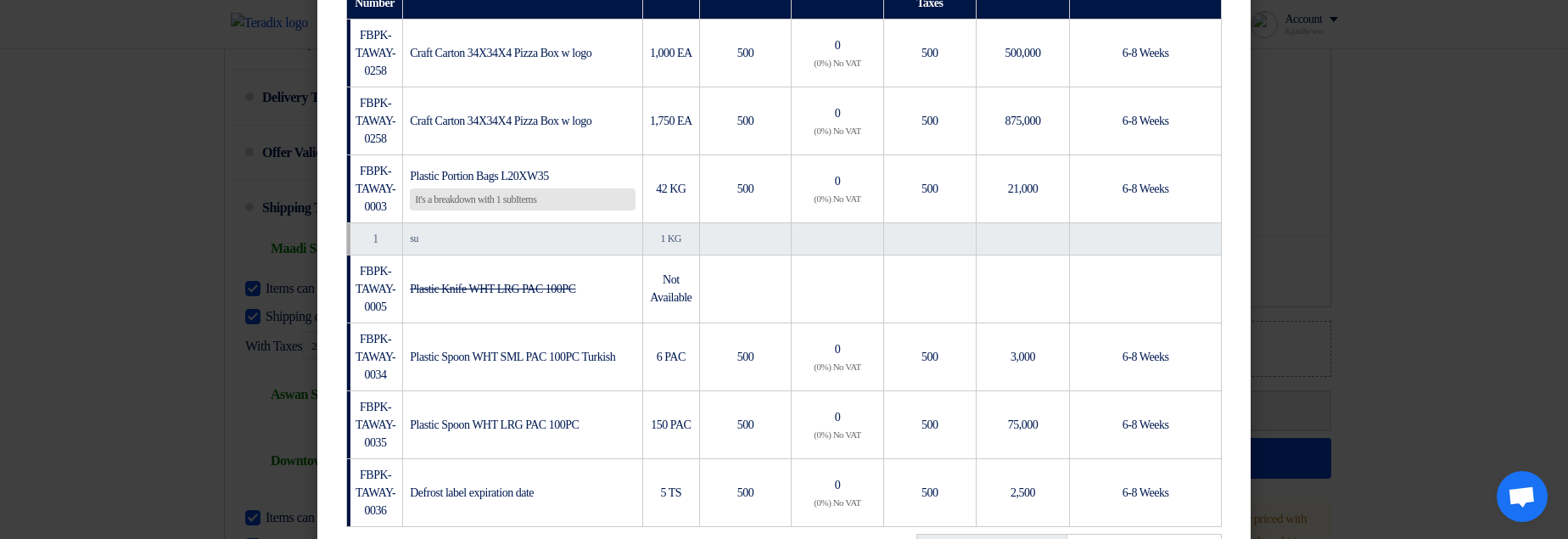
click at [493, 196] on div "It's a breakdown with 1 subItems" at bounding box center [522, 200] width 225 height 22
click at [512, 199] on div "It's a breakdown with 1 subItems" at bounding box center [522, 200] width 225 height 22
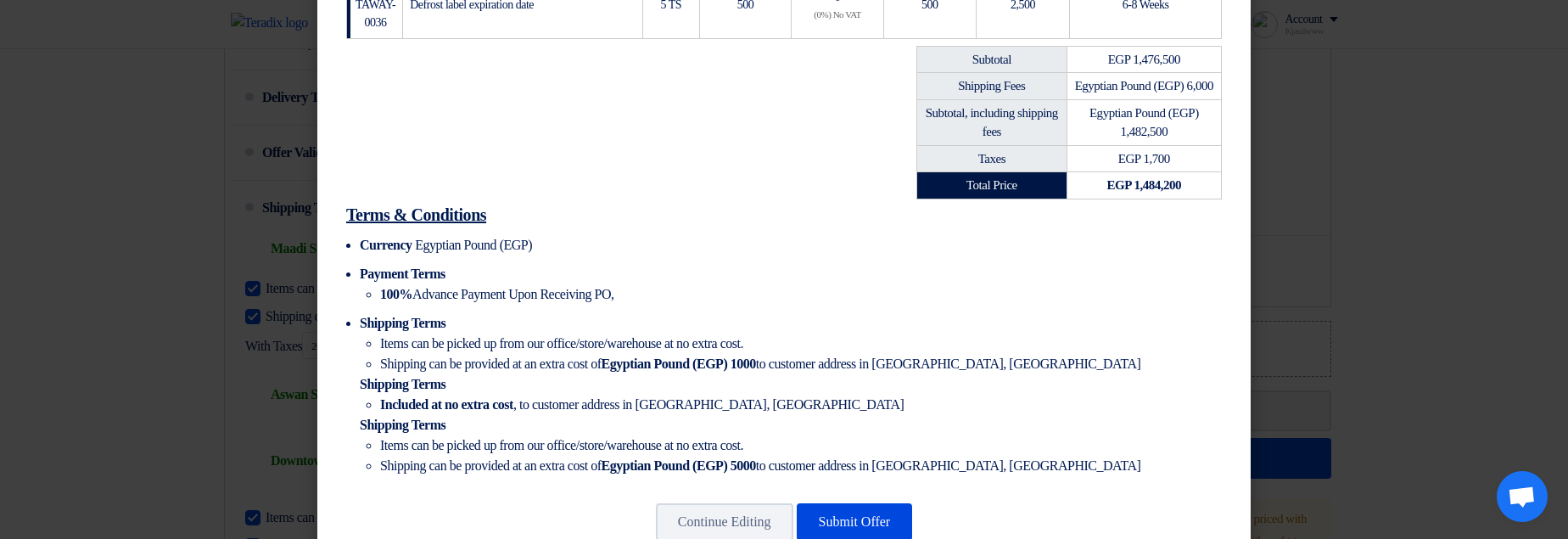
scroll to position [858, 0]
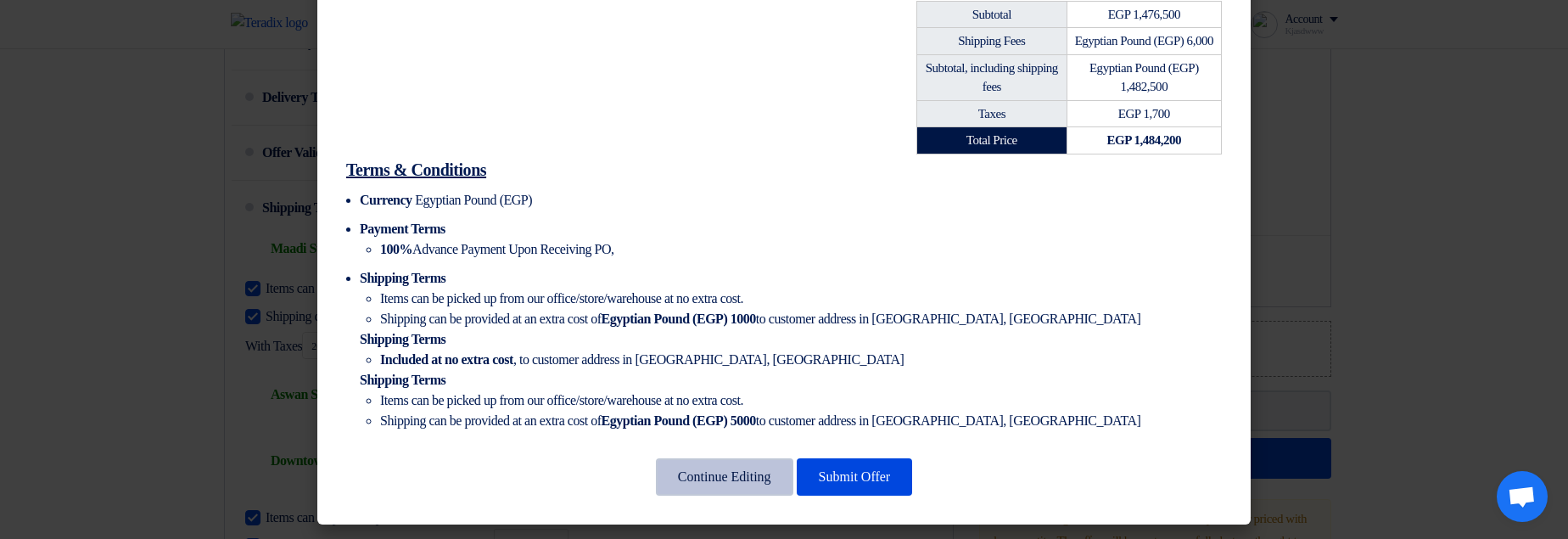
click at [698, 467] on button "Continue Editing" at bounding box center [724, 476] width 138 height 38
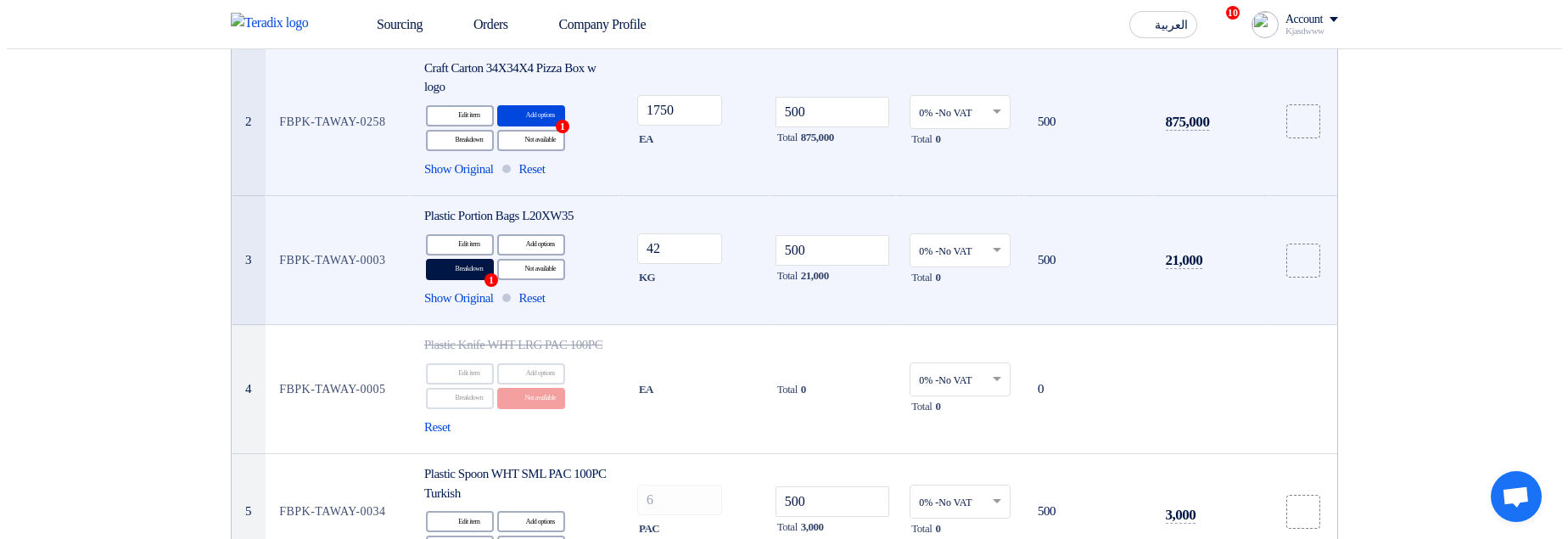
scroll to position [364, 0]
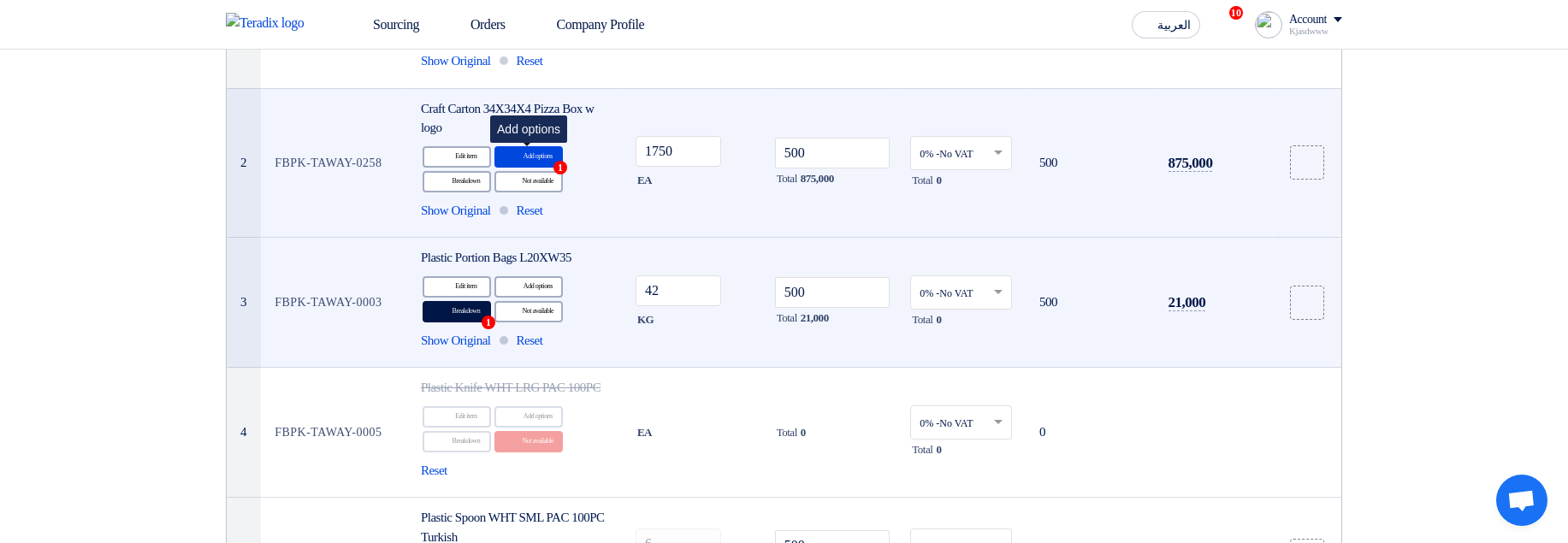
click at [537, 164] on div "Alternative Add options 1" at bounding box center [528, 157] width 69 height 21
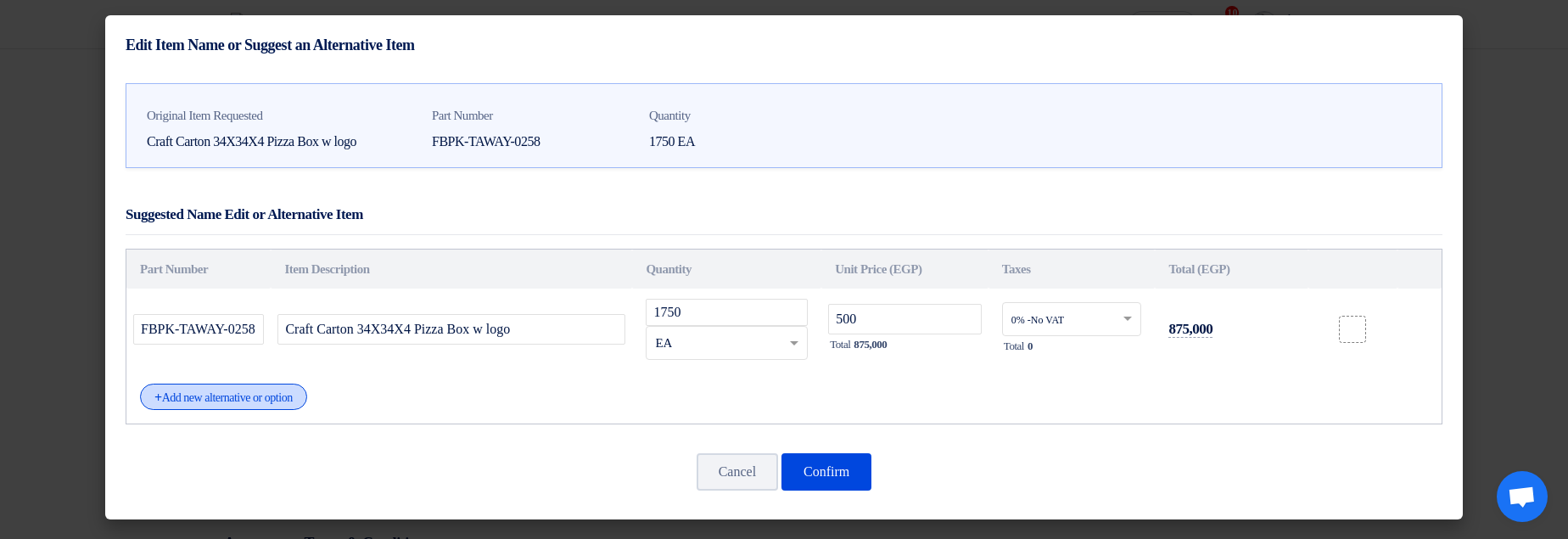
click at [303, 398] on div "+ Add new alternative or option" at bounding box center [223, 396] width 167 height 27
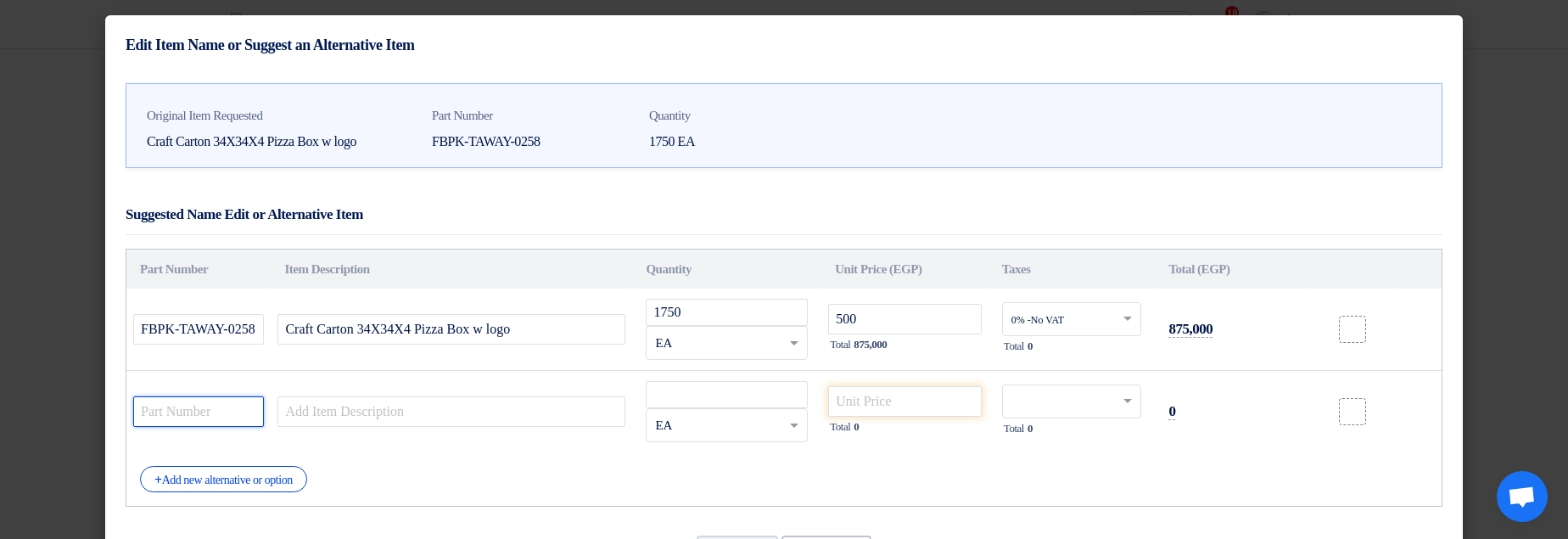
click at [221, 415] on input "text" at bounding box center [199, 411] width 131 height 30
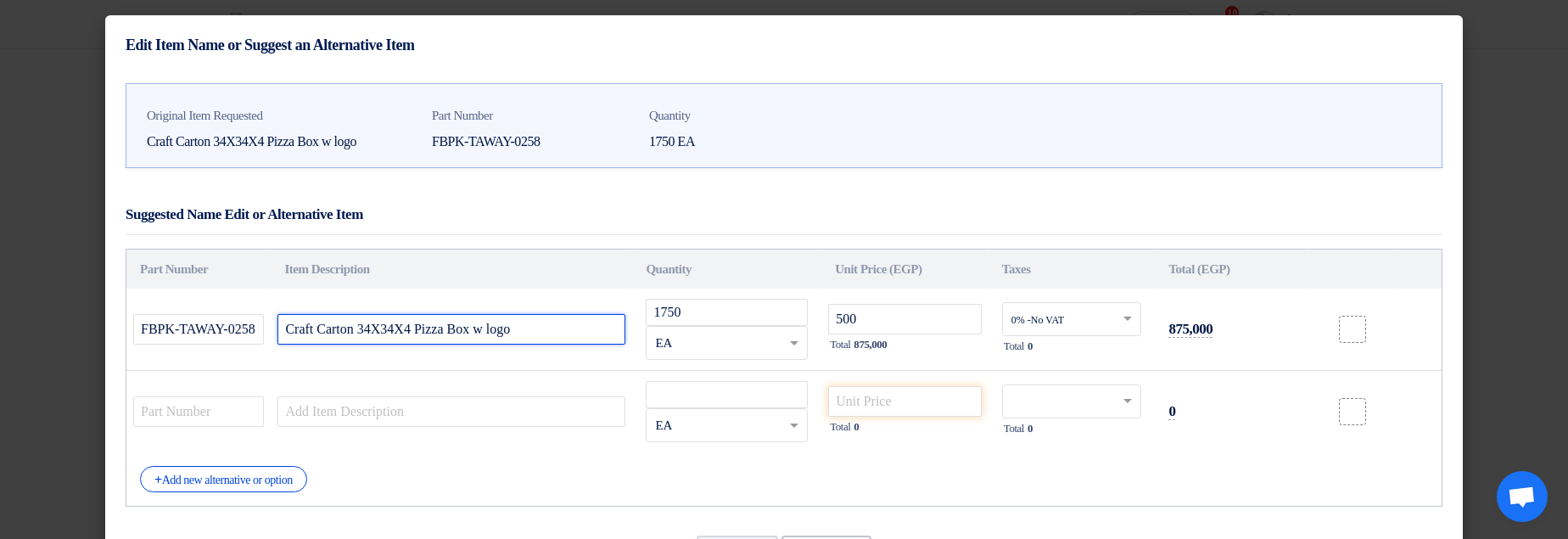
click at [450, 329] on input "Craft Carton 34X34X4 Pizza Box w logo" at bounding box center [451, 328] width 347 height 30
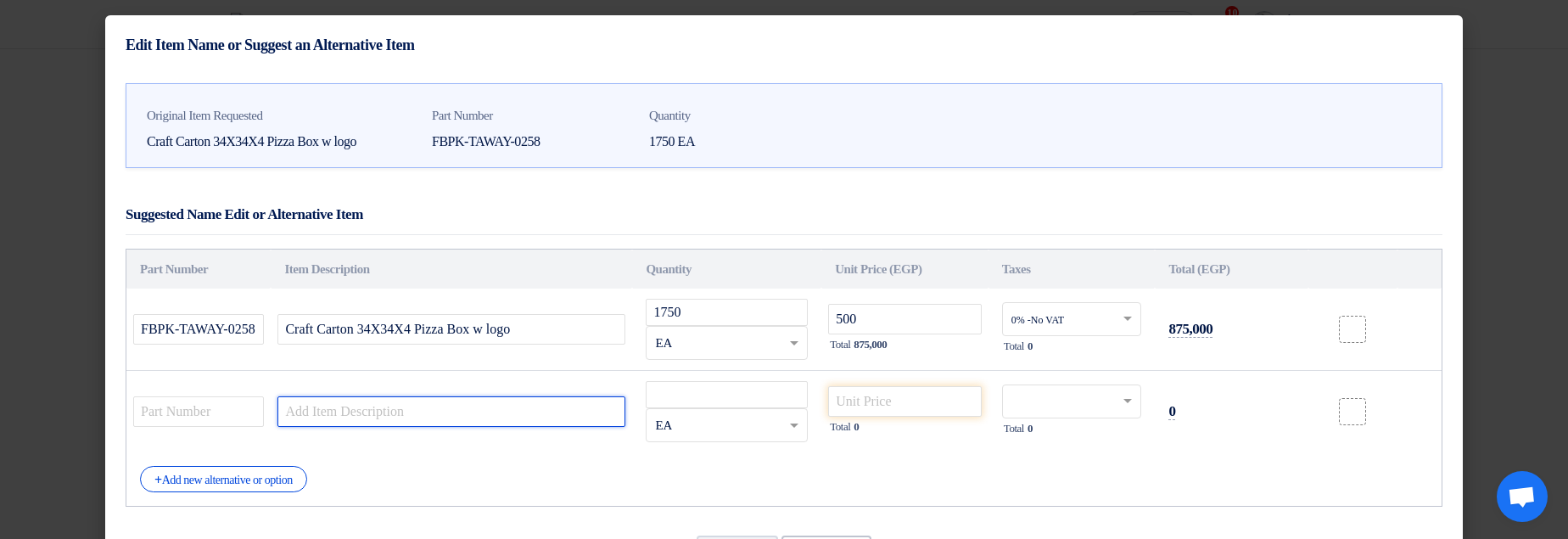
click at [441, 412] on input "text" at bounding box center [451, 411] width 347 height 30
paste input "Craft Carton 34X34X4 Pizza Box w logo"
type input "Craft Carton 34X34X4 Pizza Box w logo 2"
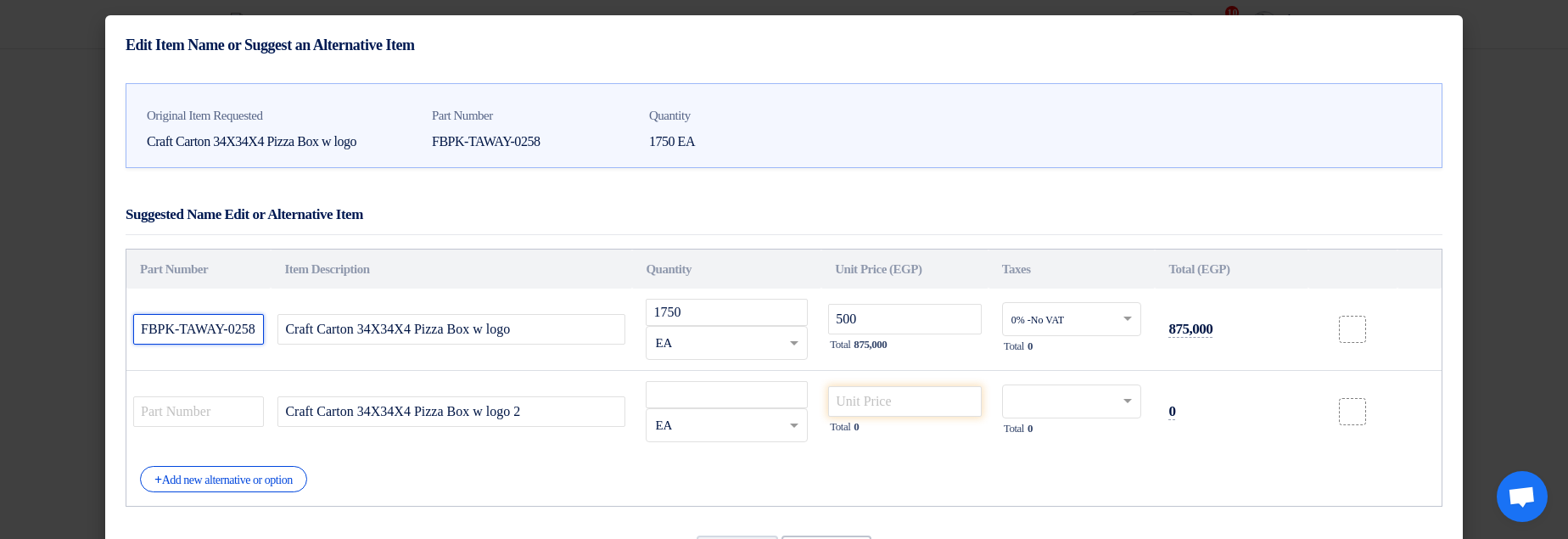
click at [176, 335] on input "FBPK-TAWAY-0258" at bounding box center [199, 328] width 131 height 30
click at [177, 413] on input "text" at bounding box center [199, 411] width 131 height 30
paste input "FBPK-TAWAY-0258"
type input "FBPK-TAWAY-0258 2"
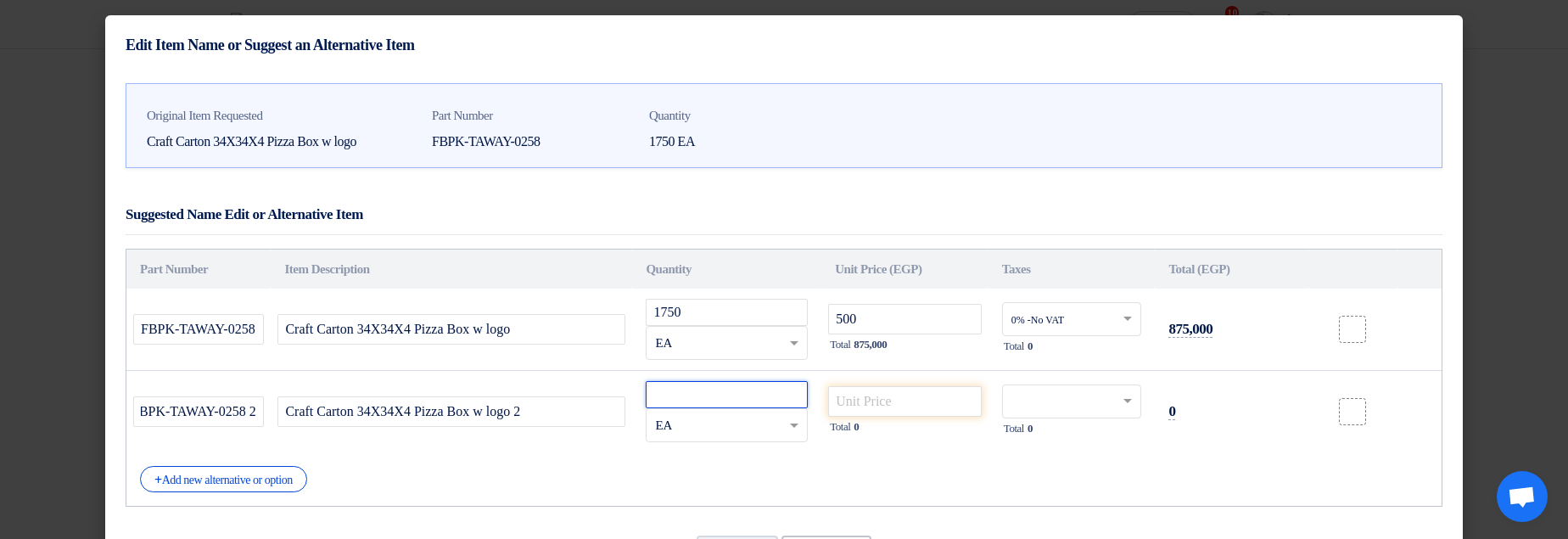
scroll to position [0, 0]
click at [687, 407] on input "number" at bounding box center [726, 395] width 162 height 28
click at [694, 309] on input "1750" at bounding box center [726, 313] width 162 height 28
click at [684, 401] on input "number" at bounding box center [726, 395] width 162 height 28
paste input "1750"
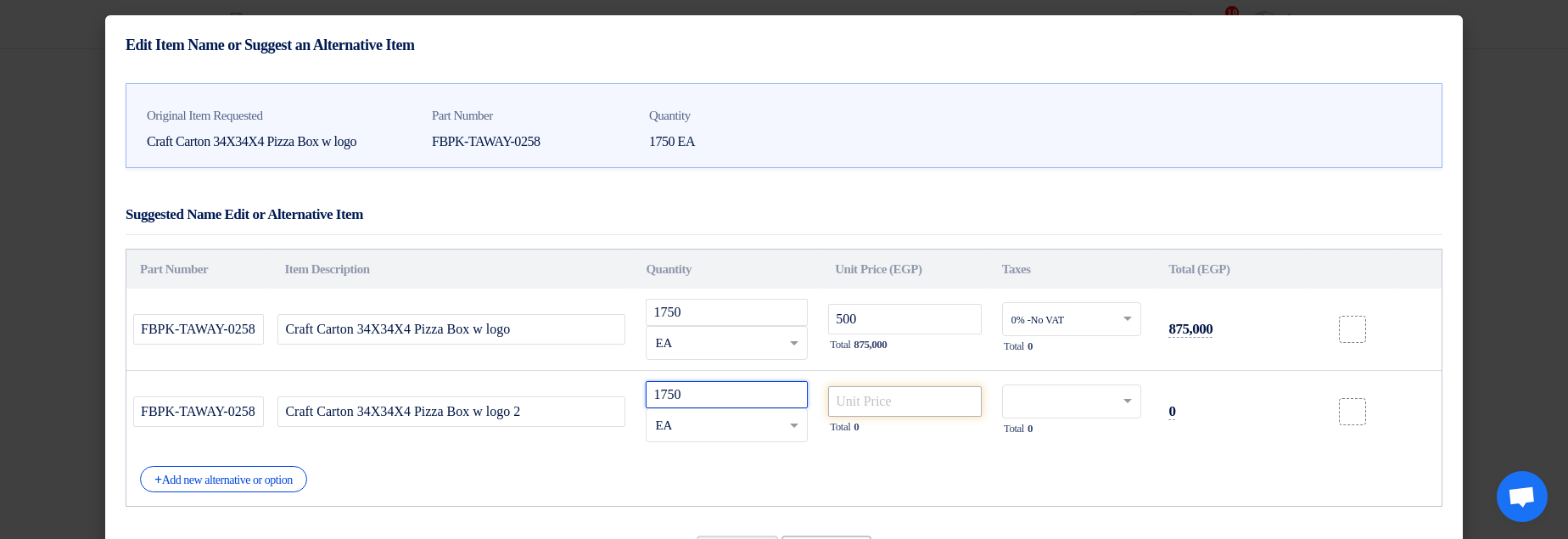
type input "1750"
click at [843, 408] on input "number" at bounding box center [904, 401] width 153 height 30
type input "490"
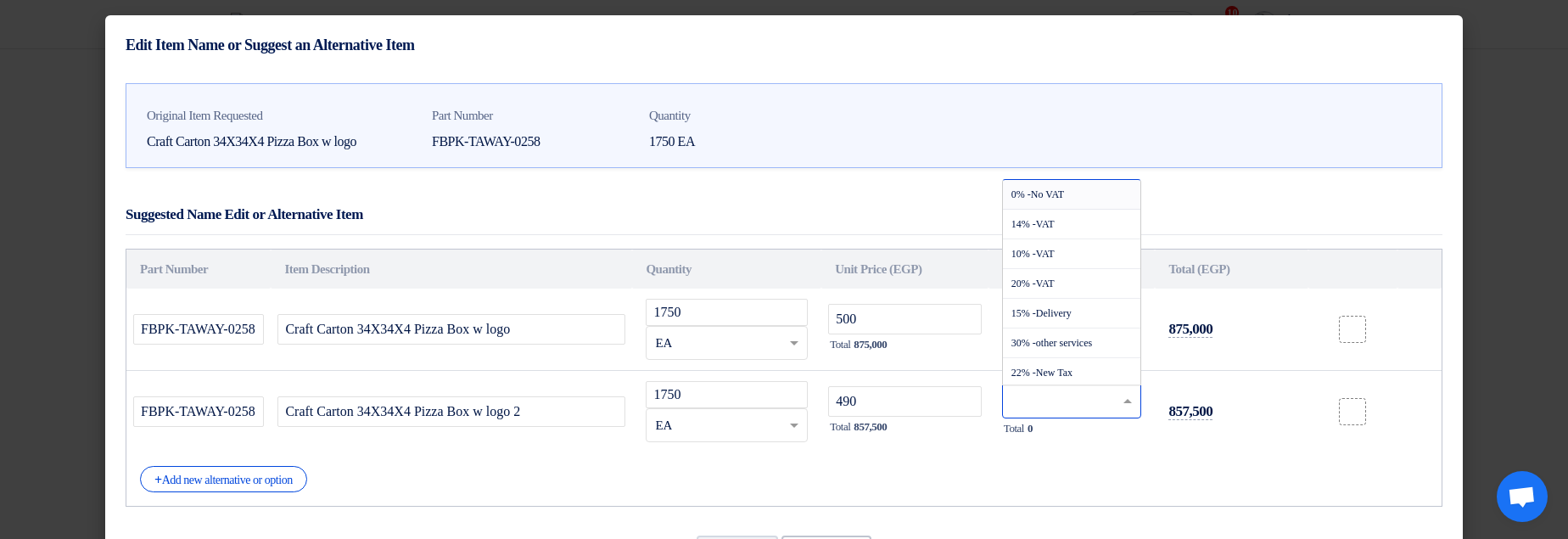
click at [1073, 408] on input "text" at bounding box center [1062, 404] width 101 height 28
click at [1068, 189] on div "0% -No VAT" at bounding box center [1072, 195] width 138 height 29
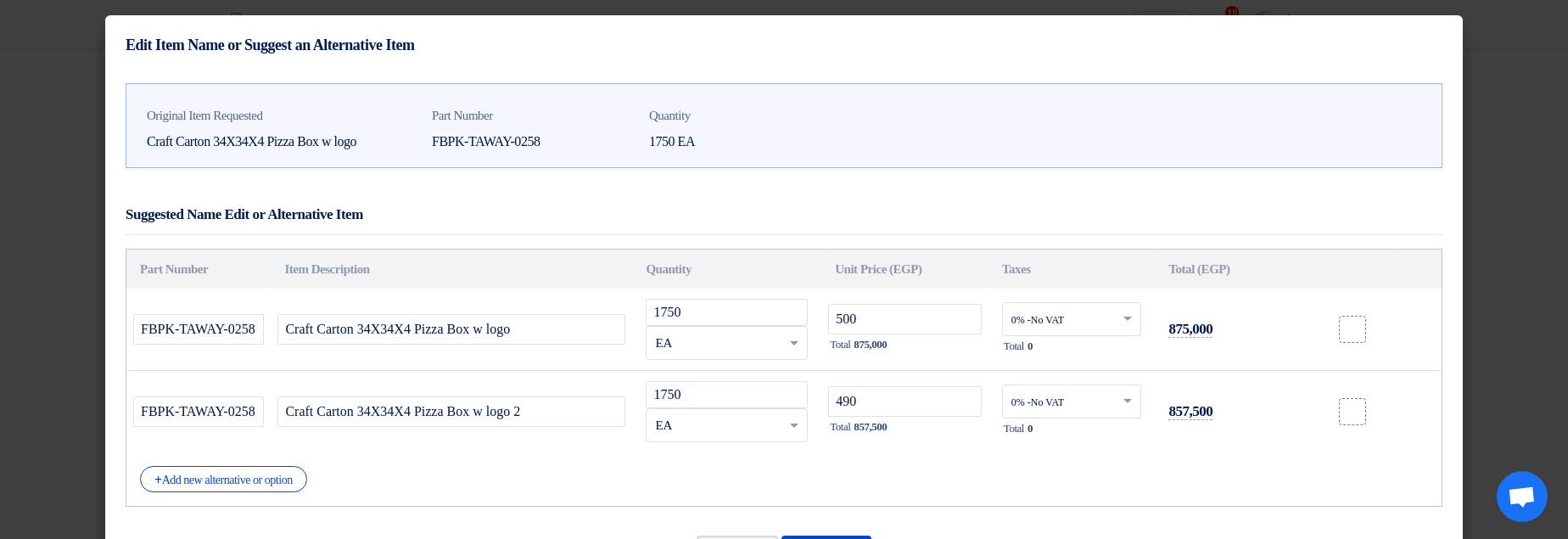
click at [1176, 227] on div "Suggested Name Edit or Alternative Item" at bounding box center [784, 214] width 1316 height 40
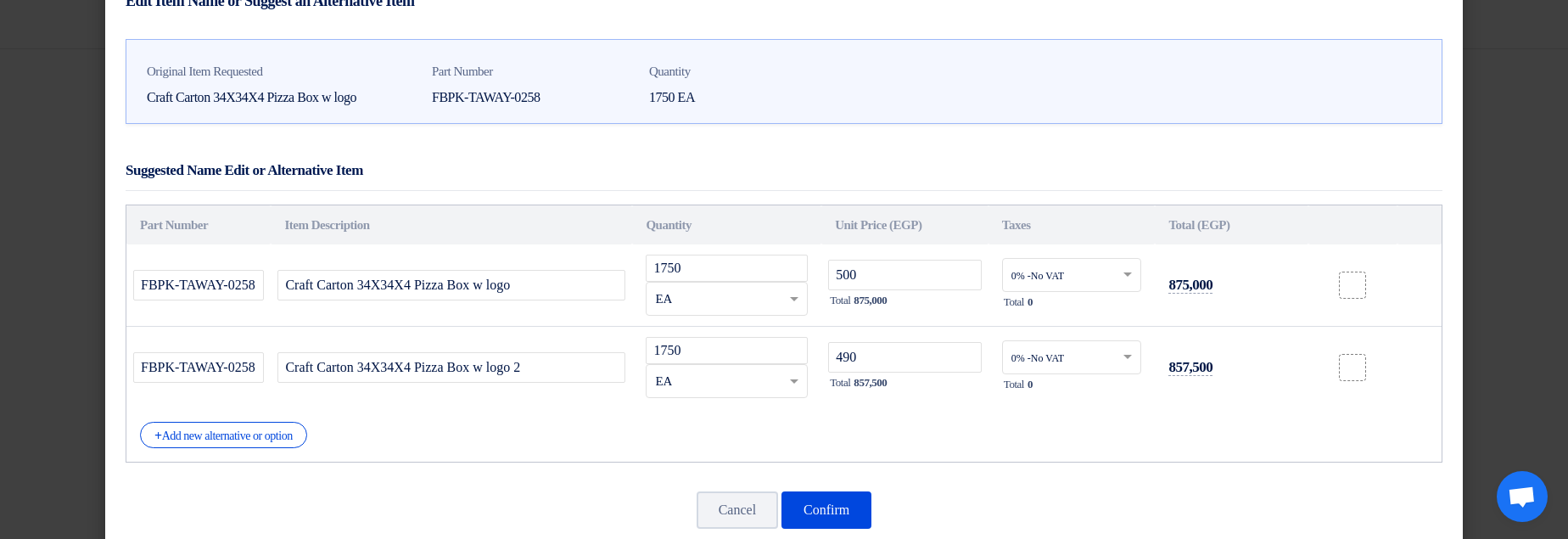
scroll to position [78, 0]
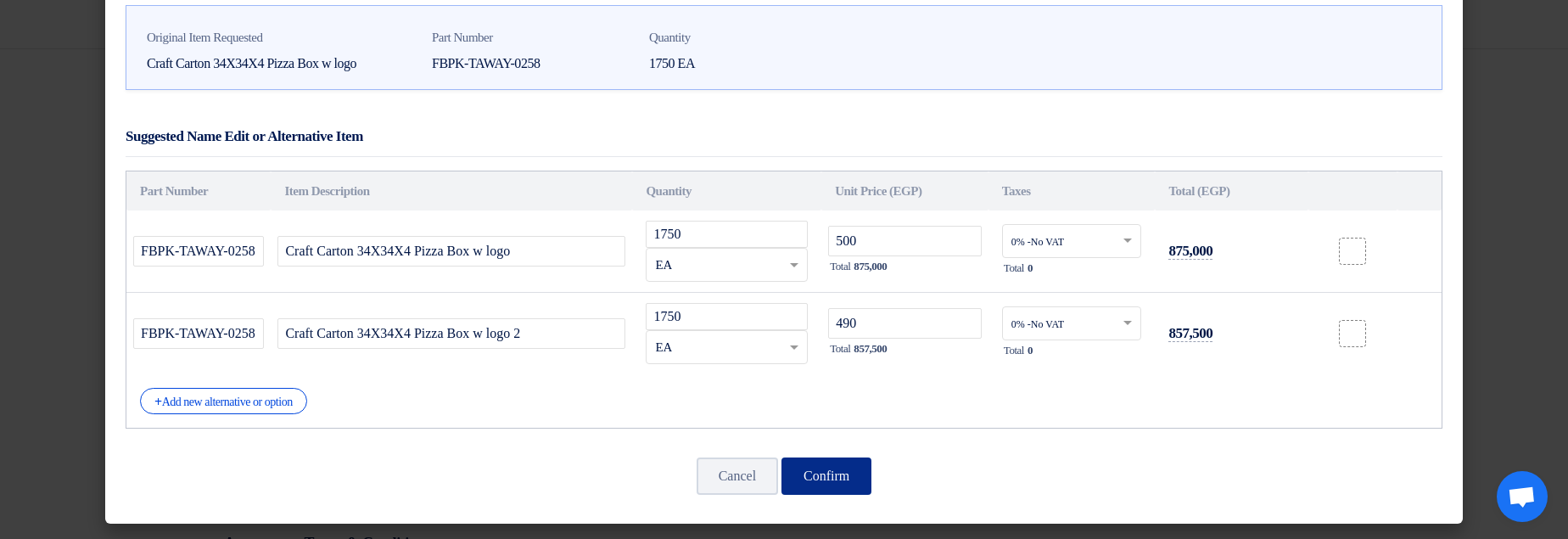
click at [828, 477] on button "Confirm" at bounding box center [826, 476] width 90 height 38
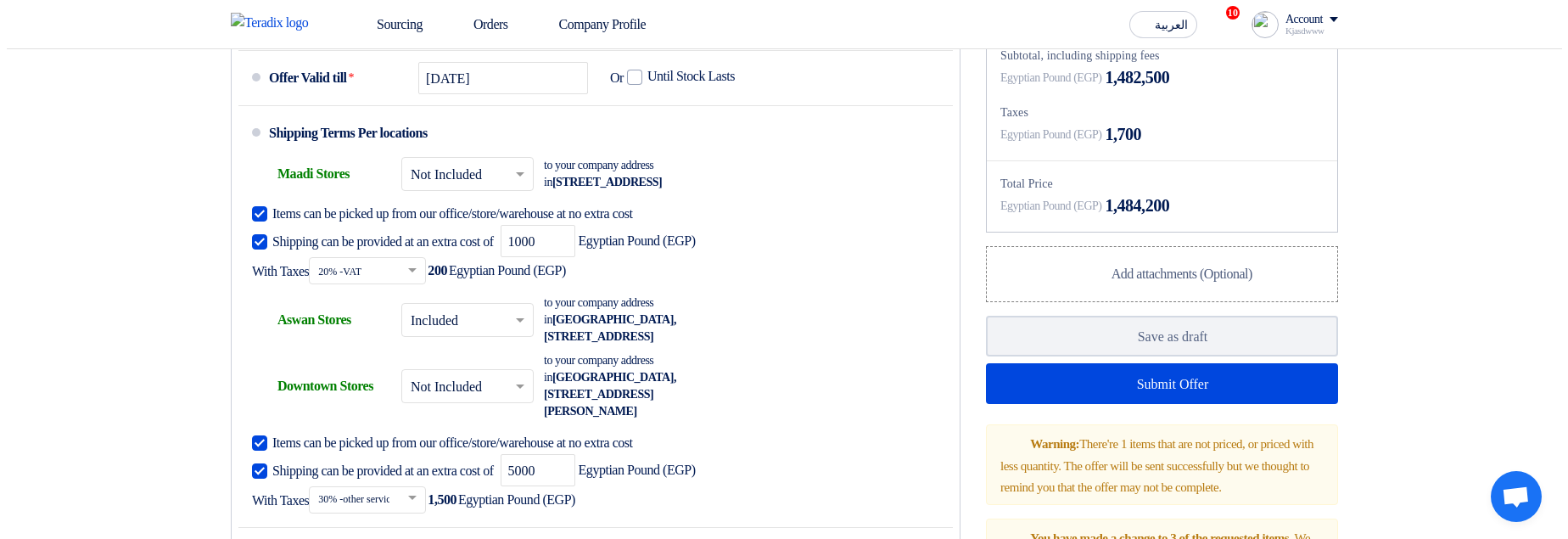
scroll to position [1372, 0]
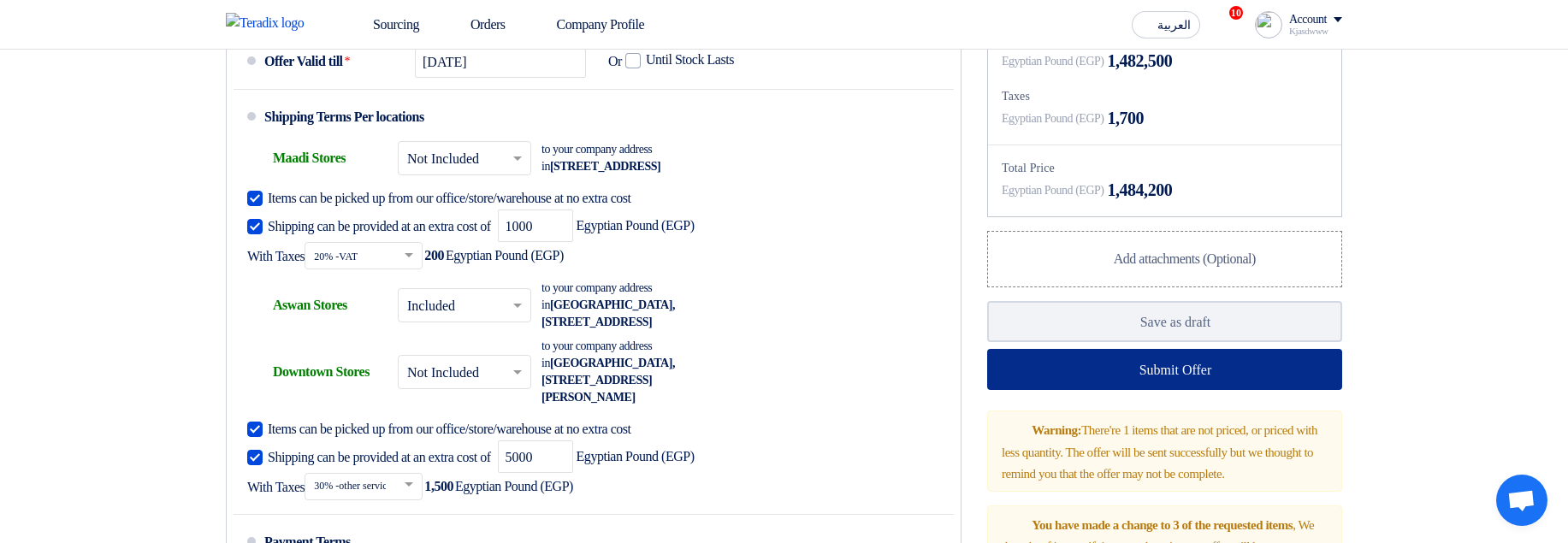
click at [1099, 390] on button "Submit Offer" at bounding box center [1164, 370] width 355 height 41
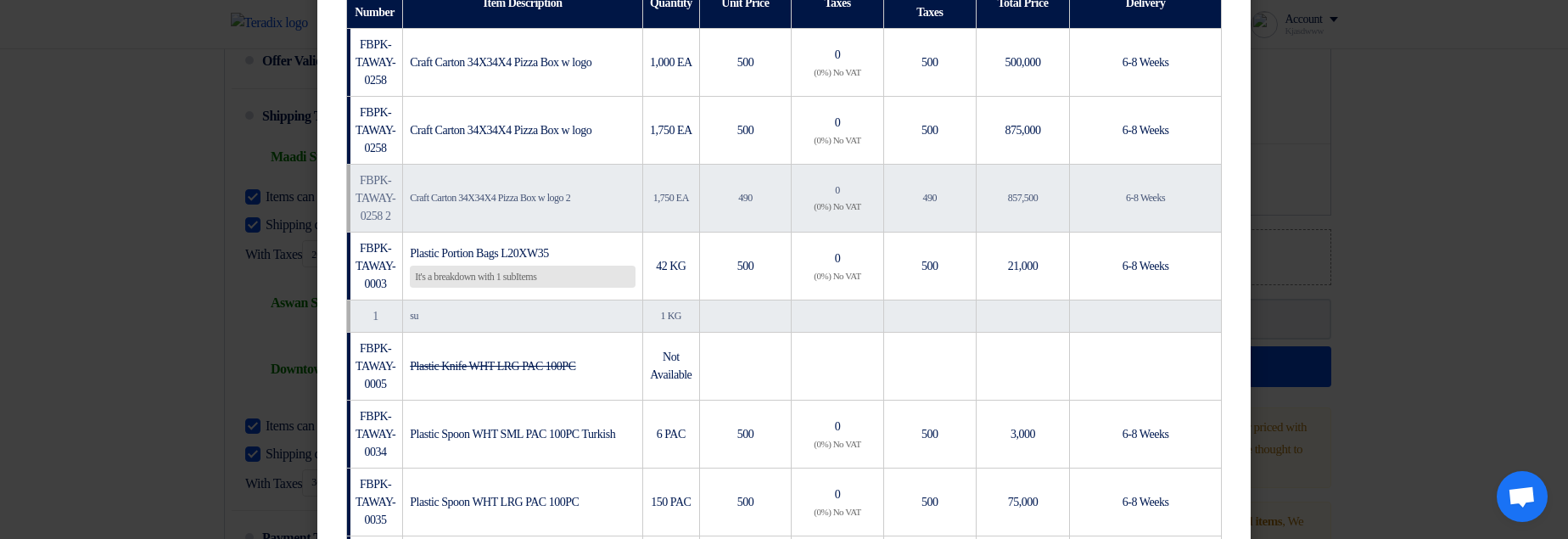
scroll to position [305, 0]
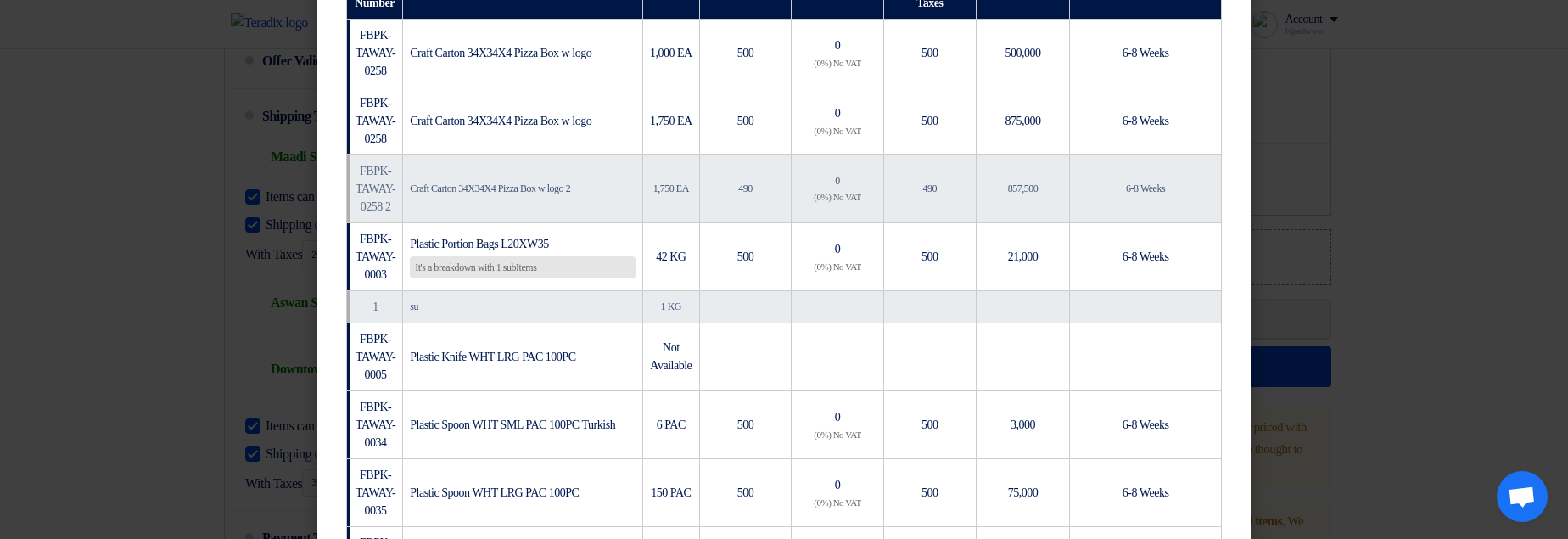
drag, startPoint x: 435, startPoint y: 261, endPoint x: 615, endPoint y: 269, distance: 180.2
click at [615, 269] on div "It's a breakdown with 1 subItems" at bounding box center [522, 268] width 225 height 22
click at [592, 264] on div "It's a breakdown with 1 subItems" at bounding box center [522, 268] width 225 height 22
drag, startPoint x: 467, startPoint y: 195, endPoint x: 601, endPoint y: 186, distance: 134.3
click at [601, 186] on td "Craft Carton 34X34X4 Pizza Box w logo 2" at bounding box center [522, 189] width 240 height 68
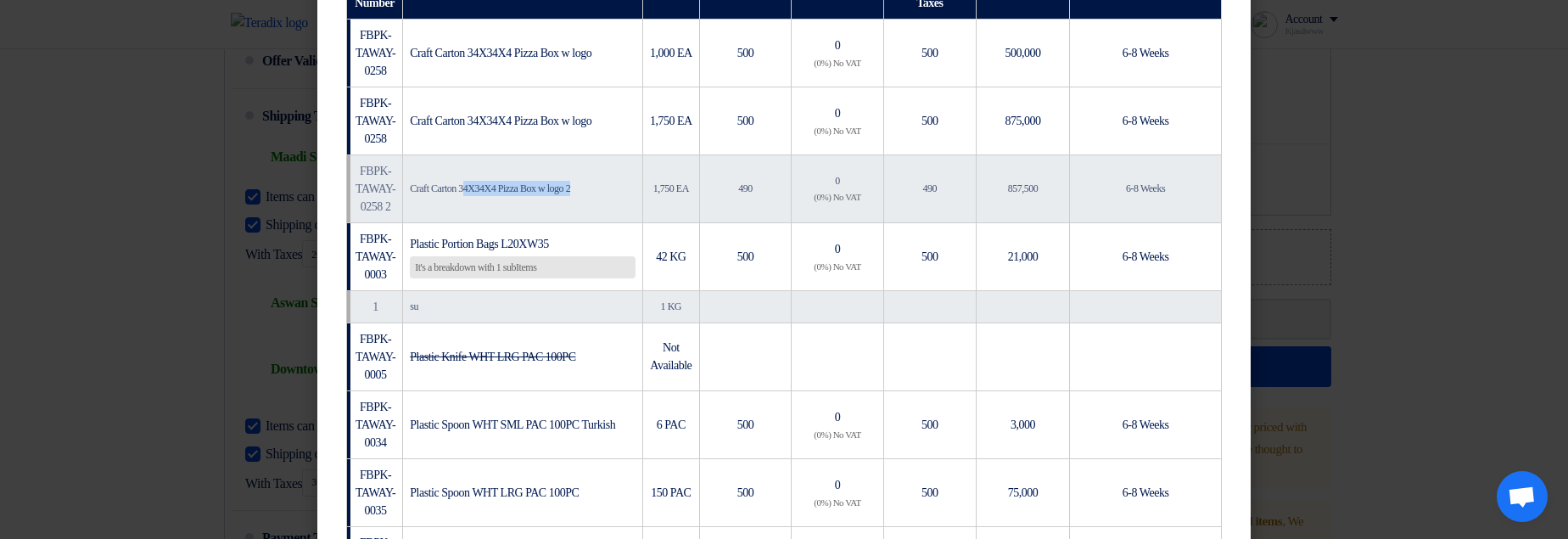
click at [601, 186] on td "Craft Carton 34X34X4 Pizza Box w logo 2" at bounding box center [522, 189] width 240 height 68
drag, startPoint x: 830, startPoint y: 185, endPoint x: 1129, endPoint y: 194, distance: 299.1
click at [1129, 194] on tr "FBPK-TAWAY-0258 2 Craft Carton 34X34X4 Pizza Box w logo 2 1,750 EA 490 0 (0%) N…" at bounding box center [784, 189] width 875 height 68
click at [1129, 194] on span "6-8 Weeks" at bounding box center [1145, 188] width 39 height 12
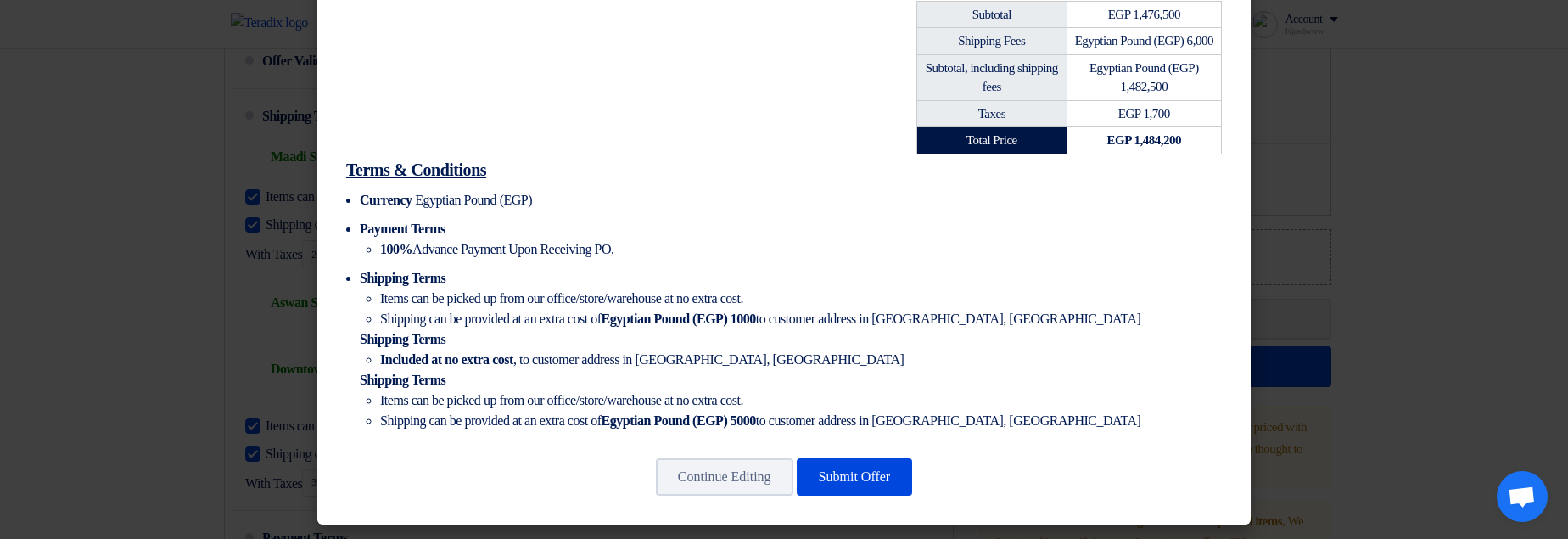
scroll to position [926, 0]
click at [884, 478] on button "Submit Offer" at bounding box center [855, 476] width 116 height 38
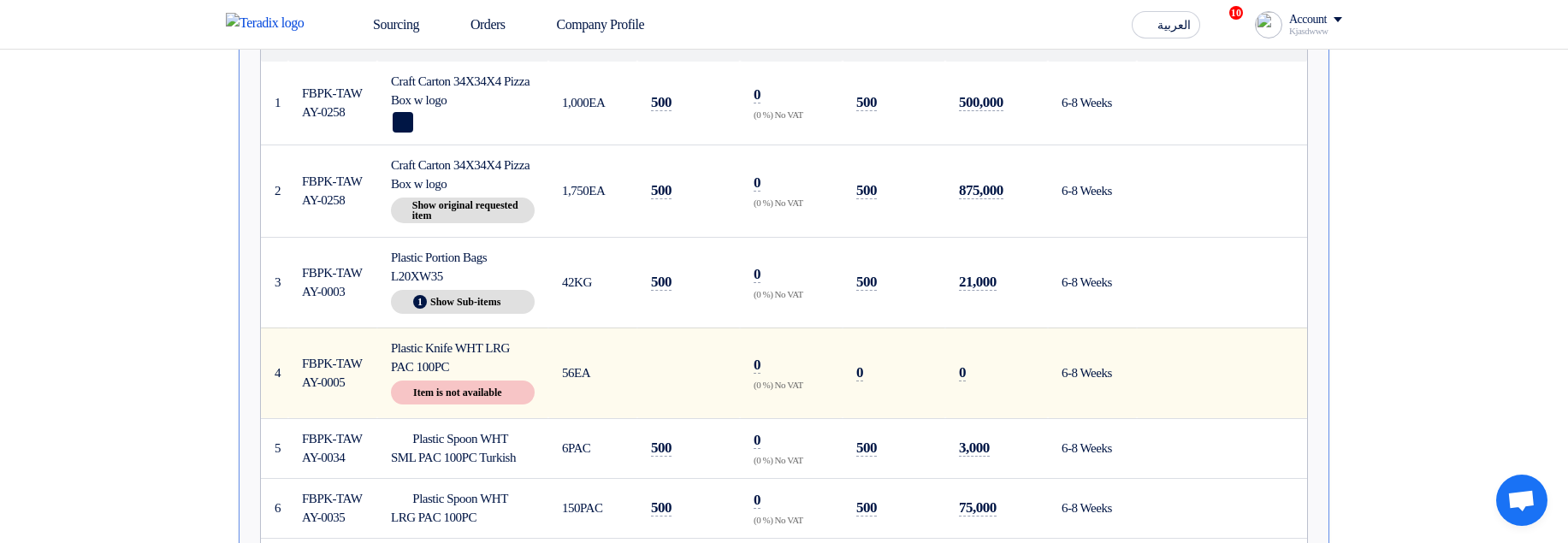
scroll to position [460, 0]
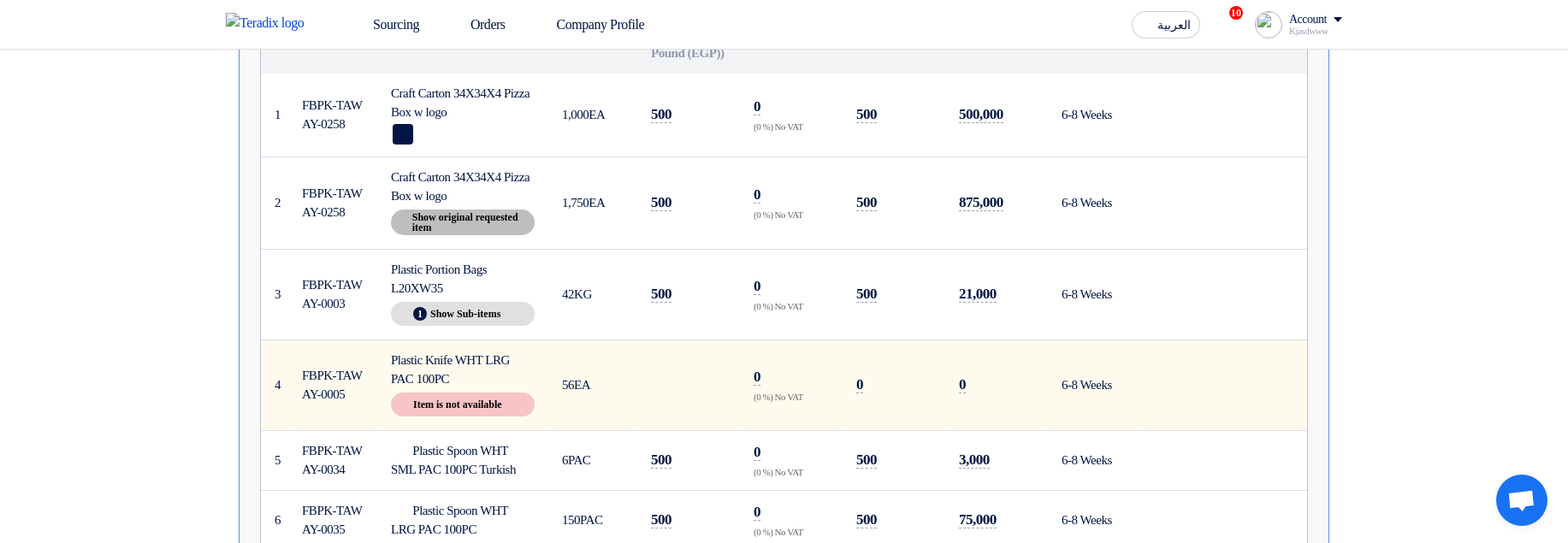
click at [472, 235] on div "Show details Show original requested item" at bounding box center [462, 222] width 144 height 26
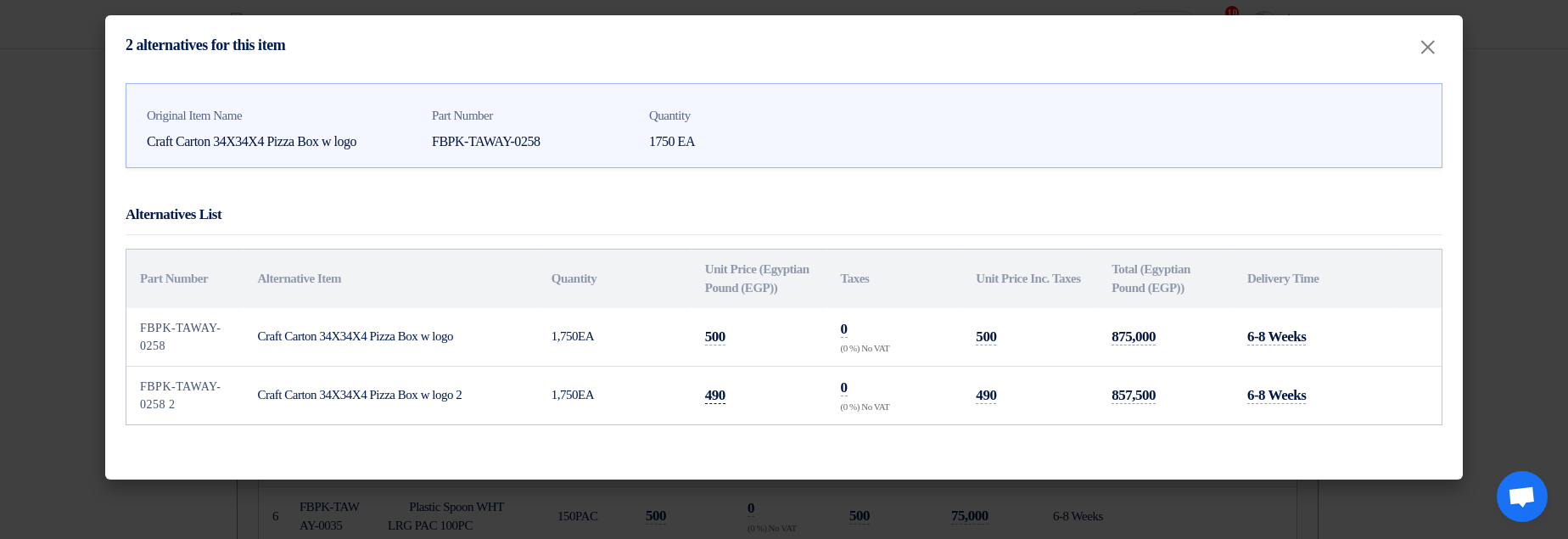
click at [718, 404] on span "490" at bounding box center [715, 396] width 20 height 17
click at [567, 402] on span "1,750" at bounding box center [564, 395] width 27 height 14
drag, startPoint x: 959, startPoint y: 403, endPoint x: 1057, endPoint y: 420, distance: 99.5
click at [1054, 419] on tr "FBPK-TAWAY-0258 2 Craft Carton 34X34X4 Pizza Box w logo 2 1,750 EA 490 0 (0 %) …" at bounding box center [784, 396] width 1315 height 59
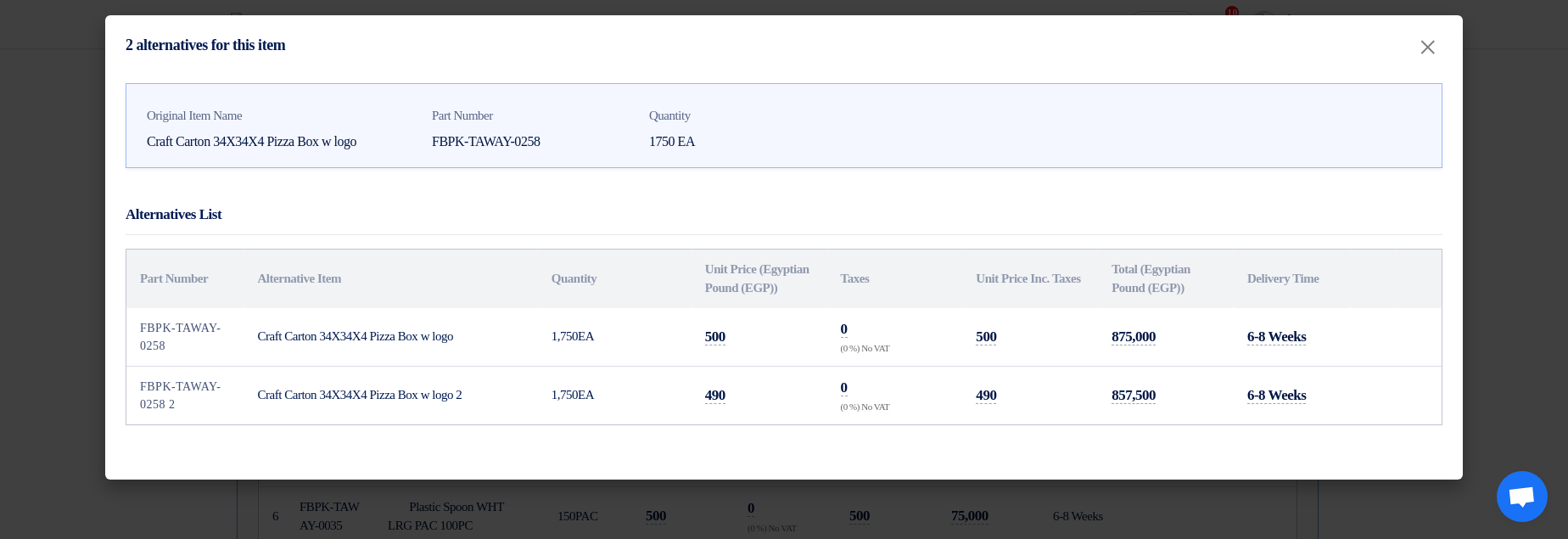
click at [1078, 395] on td "490" at bounding box center [1030, 396] width 136 height 59
click at [1060, 420] on td "490" at bounding box center [1030, 396] width 136 height 59
drag, startPoint x: 706, startPoint y: 264, endPoint x: 751, endPoint y: 315, distance: 68.0
click at [751, 308] on th "Unit Price (Egyptian Pound (EGP))" at bounding box center [759, 279] width 136 height 59
click at [773, 306] on th "Unit Price (Egyptian Pound (EGP))" at bounding box center [759, 279] width 136 height 59
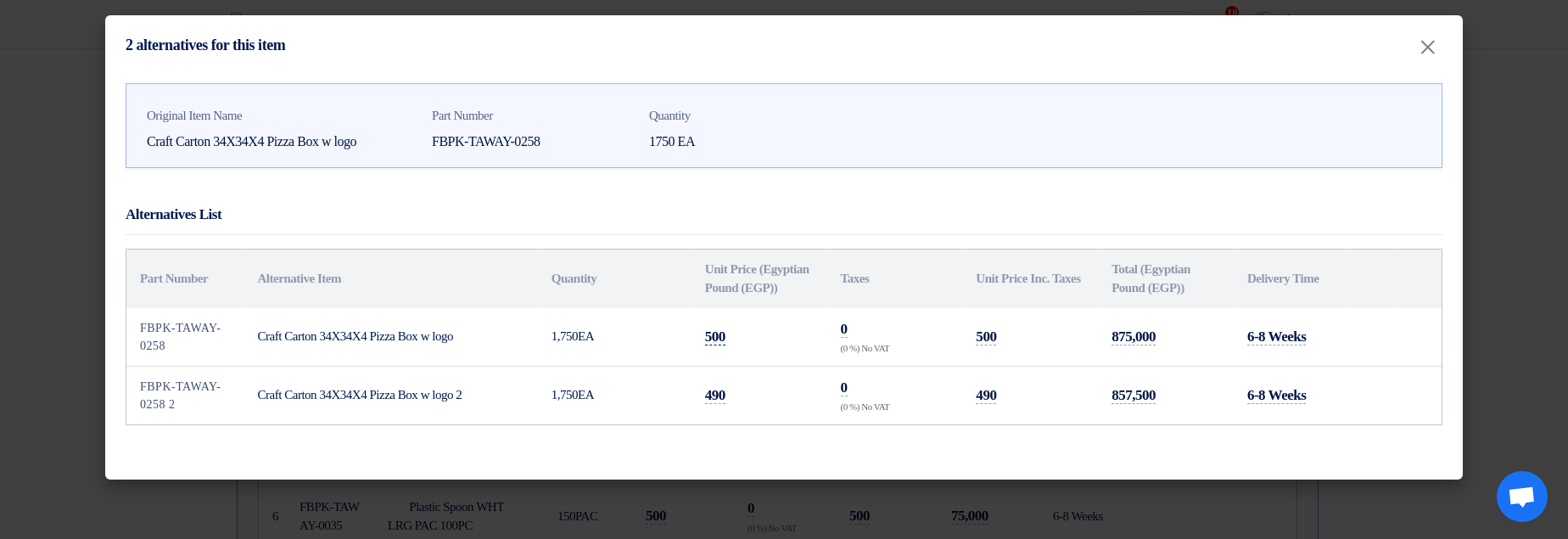
click at [724, 346] on span "500" at bounding box center [715, 337] width 20 height 17
click at [987, 346] on span "500" at bounding box center [985, 337] width 20 height 17
click at [1013, 293] on th "Unit Price Inc. Taxes" at bounding box center [1030, 279] width 136 height 59
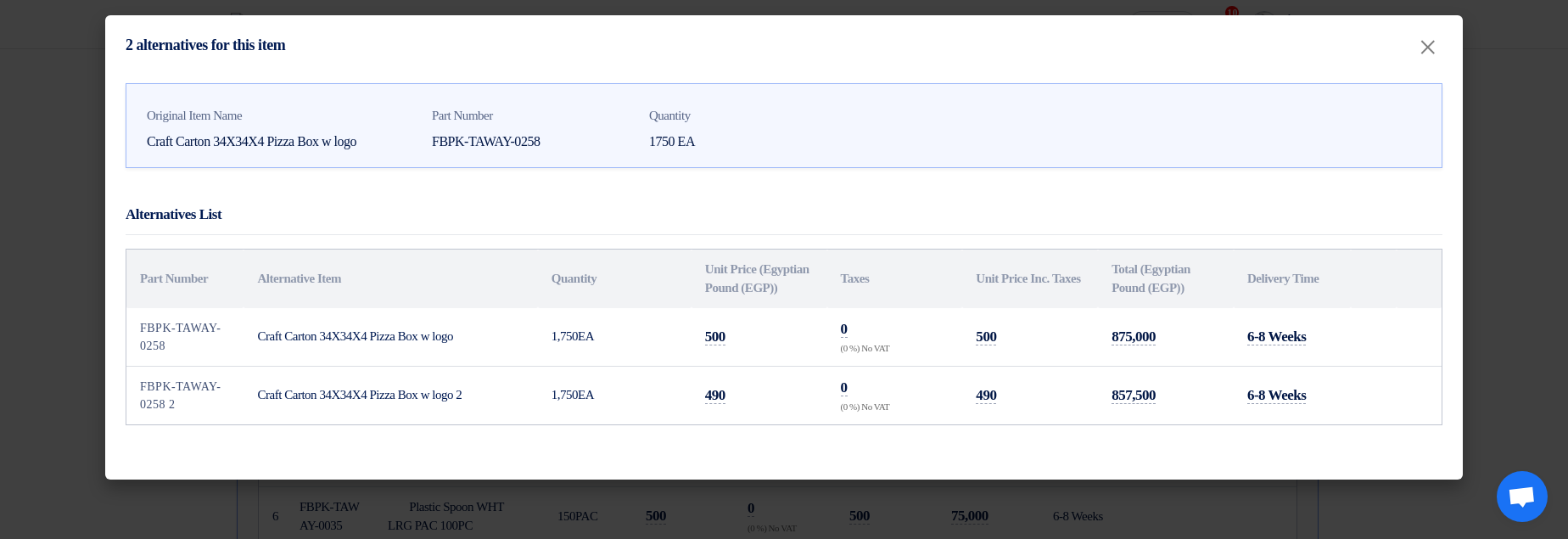
drag, startPoint x: 1088, startPoint y: 357, endPoint x: 1182, endPoint y: 361, distance: 94.1
click at [1182, 361] on tr "FBPK-TAWAY-0258 Craft Carton 34X34X4 Pizza Box w logo 1,750 EA 500 0 (0 %) No V…" at bounding box center [784, 338] width 1315 height 59
click at [1187, 418] on td "857,500" at bounding box center [1165, 396] width 136 height 59
drag, startPoint x: 1162, startPoint y: 344, endPoint x: 1136, endPoint y: 411, distance: 71.9
click at [1136, 411] on table "Part Number Alternative Item Quantity Unit Price (Egyptian Pound (EGP)) Taxes U…" at bounding box center [784, 337] width 1315 height 175
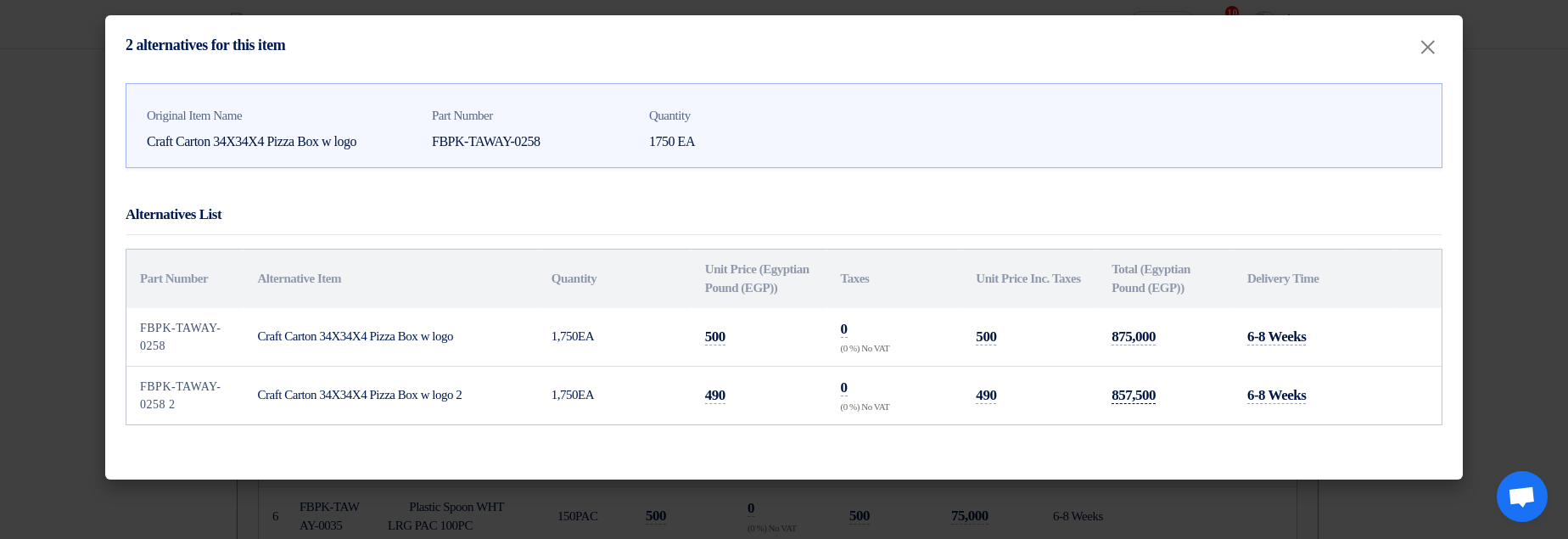
click at [1136, 404] on span "857,500" at bounding box center [1133, 396] width 44 height 17
click at [1493, 240] on modal-container "2 alternatives for this item × Original Item Name Craft Carton 34X34X4 Pizza Bo…" at bounding box center [784, 270] width 1568 height 539
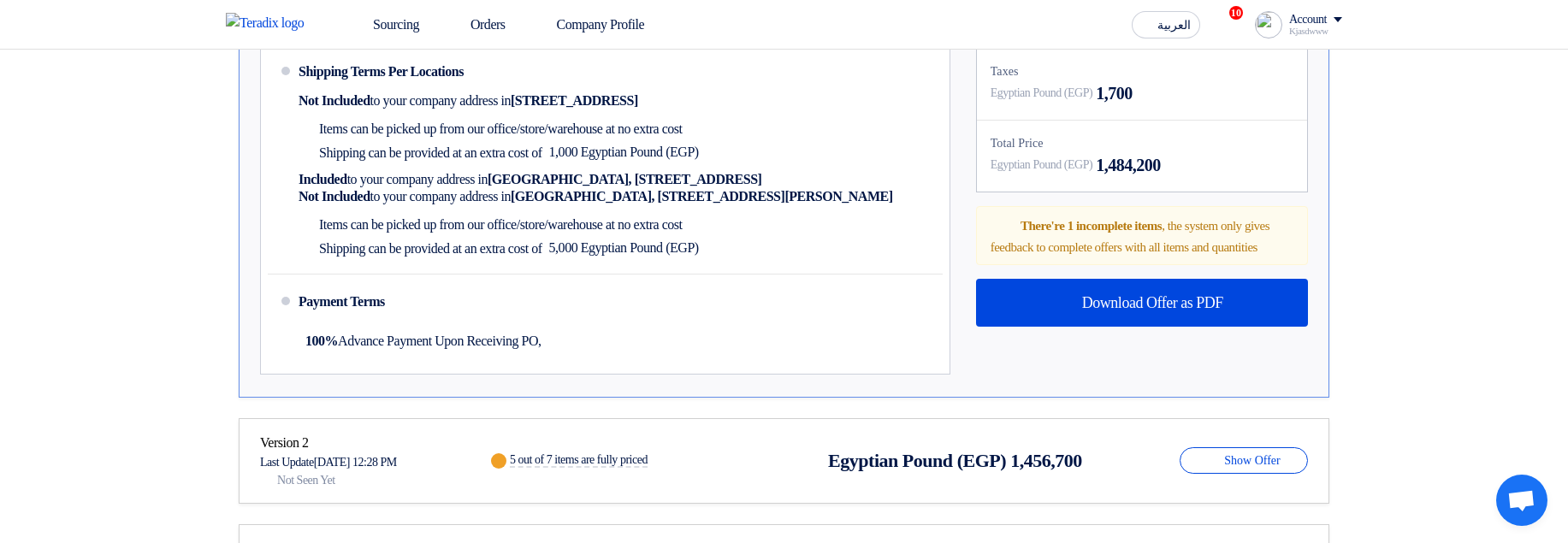
scroll to position [1231, 0]
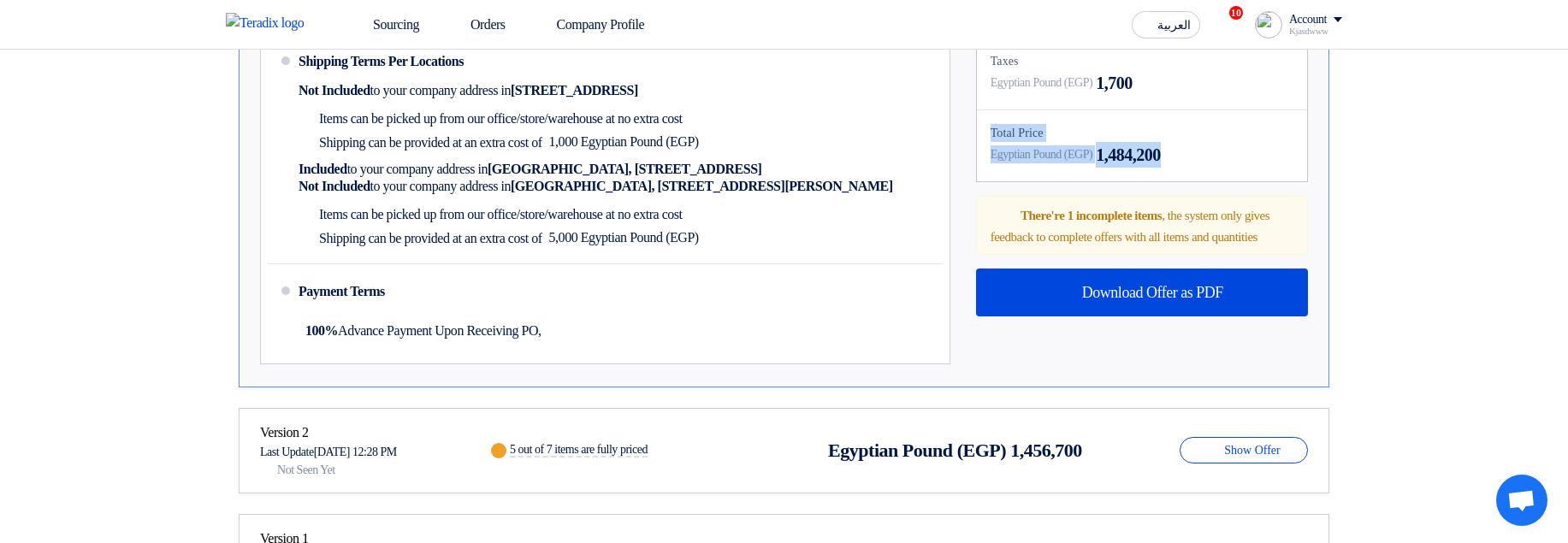
drag, startPoint x: 1209, startPoint y: 181, endPoint x: 1220, endPoint y: 207, distance: 28.2
click at [1219, 206] on div "Subtotal Egyptian Pound (EGP) 1,476,500 Shipping Fees Egyptian Pound (EGP) 6,00…" at bounding box center [1142, 119] width 358 height 507
click at [1257, 162] on div "Egyptian Pound (EGP) 1,484,200" at bounding box center [1142, 155] width 303 height 26
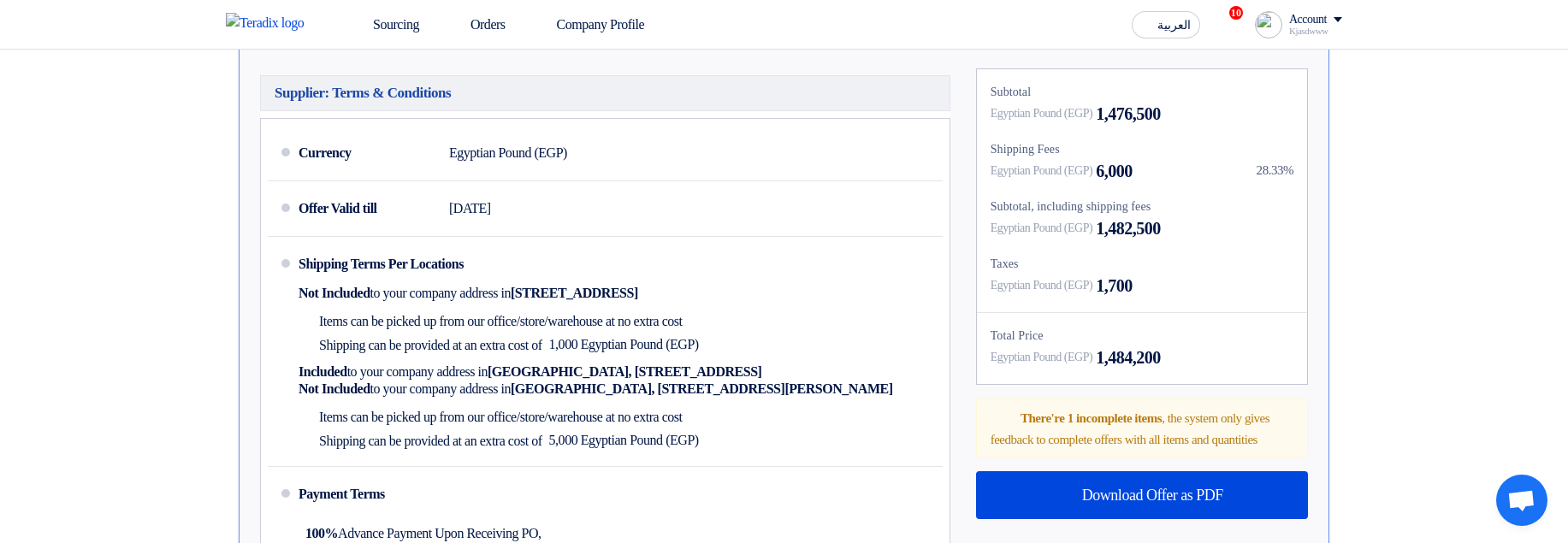
scroll to position [1026, 0]
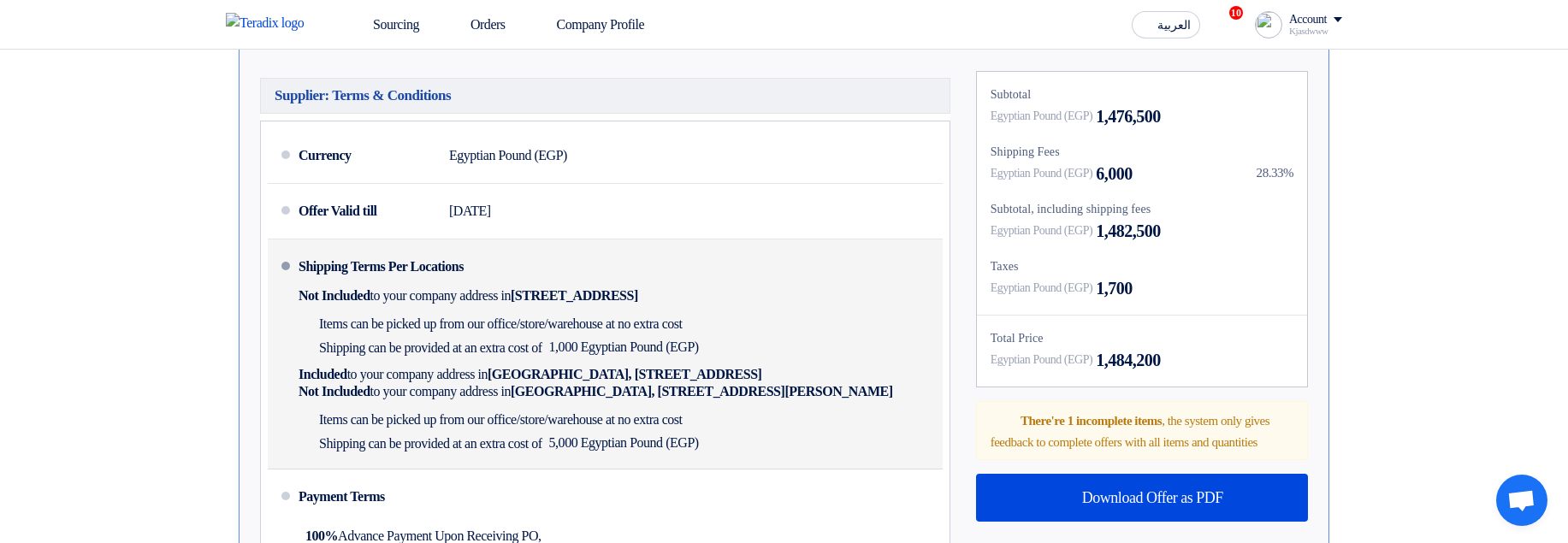
click at [394, 383] on span "to your company address in" at bounding box center [417, 374] width 140 height 17
drag, startPoint x: 394, startPoint y: 400, endPoint x: 910, endPoint y: 391, distance: 516.1
click at [761, 383] on div "Included to your company address in Egypt, أسوان, Nubii Street, Downtown, Stree…" at bounding box center [529, 374] width 462 height 17
click at [761, 383] on span "Egypt, أسوان, Nubii Street, Downtown, Street 10, Number 129" at bounding box center [624, 374] width 273 height 17
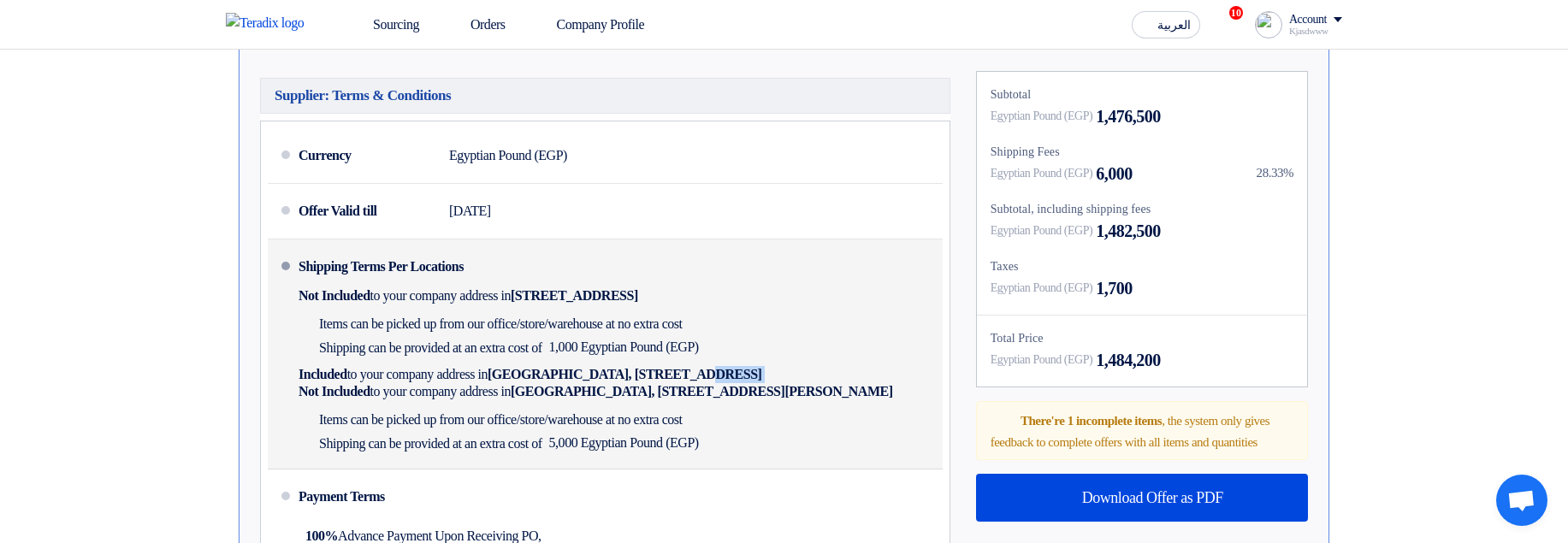
click at [761, 383] on span "Egypt, أسوان, Nubii Street, Downtown, Street 10, Number 129" at bounding box center [624, 374] width 273 height 17
click at [583, 400] on span "Egypt, القاهرة, Tahrir Square, Talaat Harab, Number 223" at bounding box center [702, 391] width 383 height 17
drag, startPoint x: 583, startPoint y: 410, endPoint x: 899, endPoint y: 411, distance: 316.0
click at [893, 400] on span "Egypt, القاهرة, Tahrir Square, Talaat Harab, Number 223" at bounding box center [702, 391] width 383 height 17
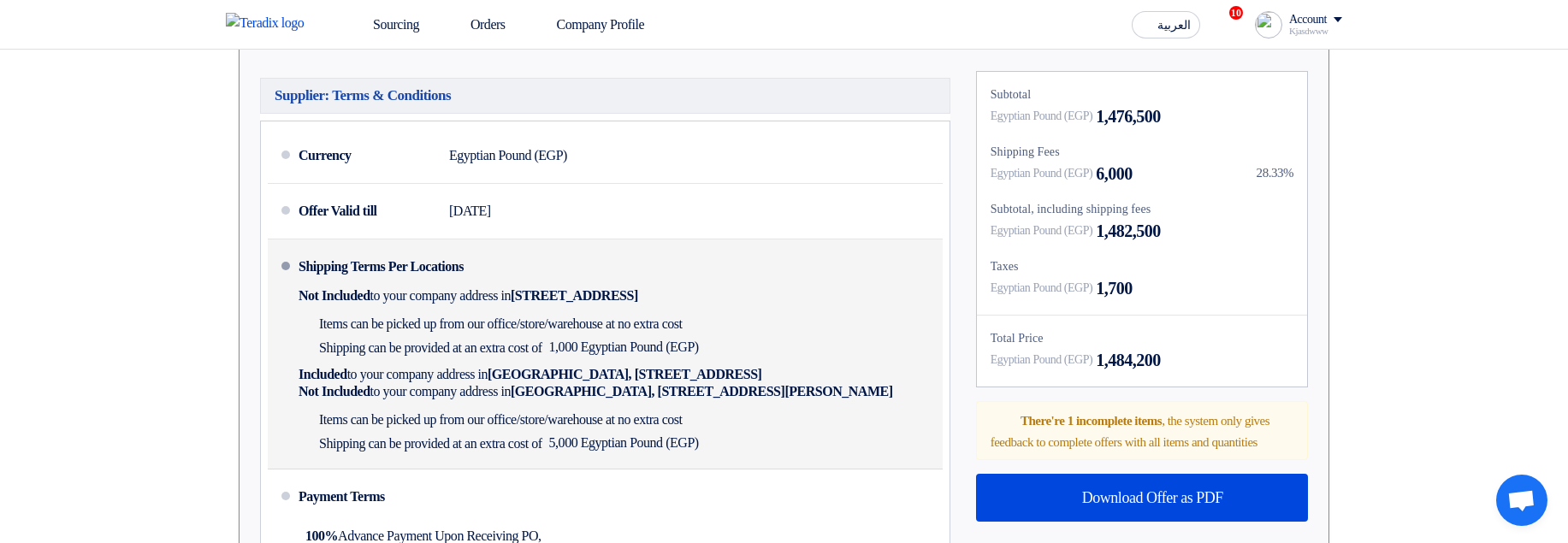
click at [893, 400] on span "Egypt, القاهرة, Tahrir Square, Talaat Harab, Number 223" at bounding box center [702, 391] width 383 height 17
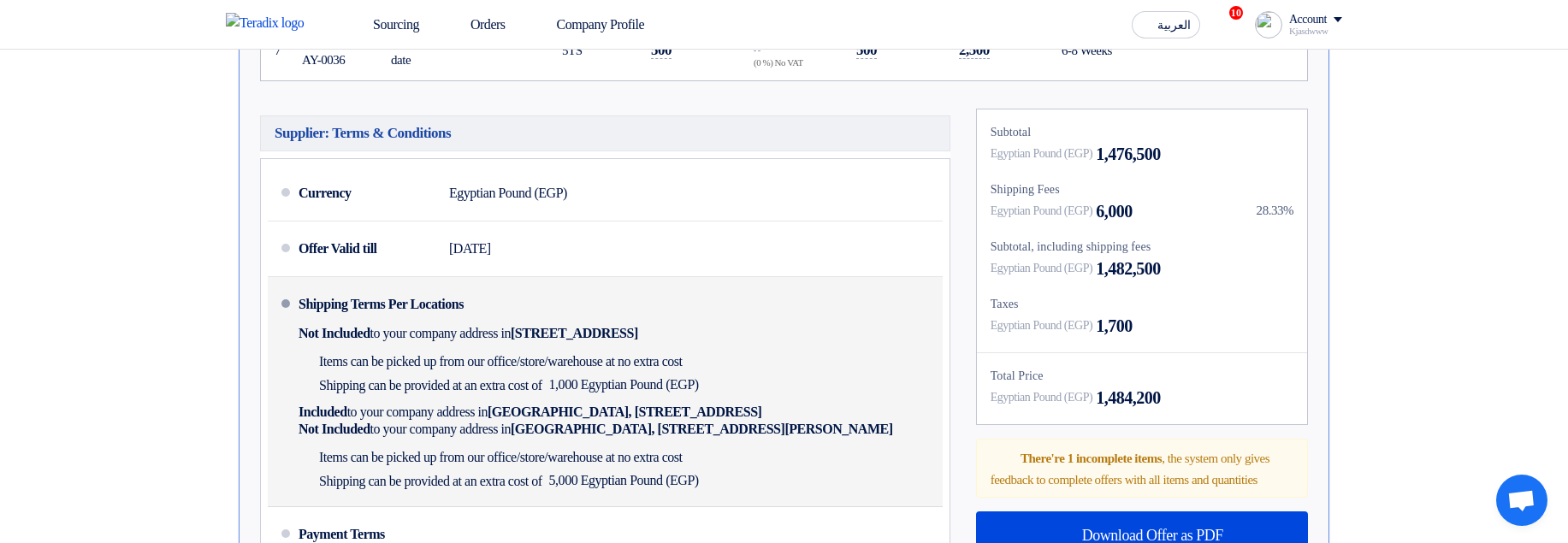
scroll to position [1129, 0]
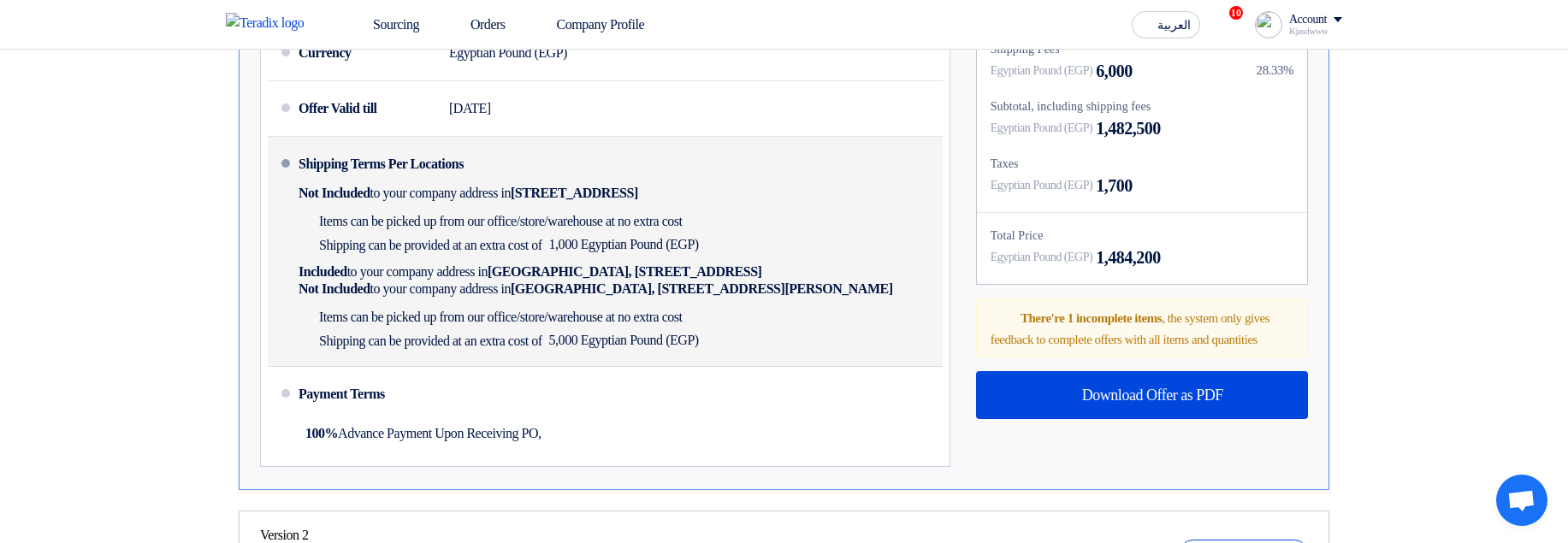
drag, startPoint x: 394, startPoint y: 185, endPoint x: 684, endPoint y: 363, distance: 340.3
click at [669, 360] on div "Shipping Terms Per Locations Not Included to your company address in Egypt, الق…" at bounding box center [617, 251] width 638 height 216
click at [682, 326] on span "Items can be picked up from our office/store/warehouse at no extra cost" at bounding box center [500, 317] width 363 height 17
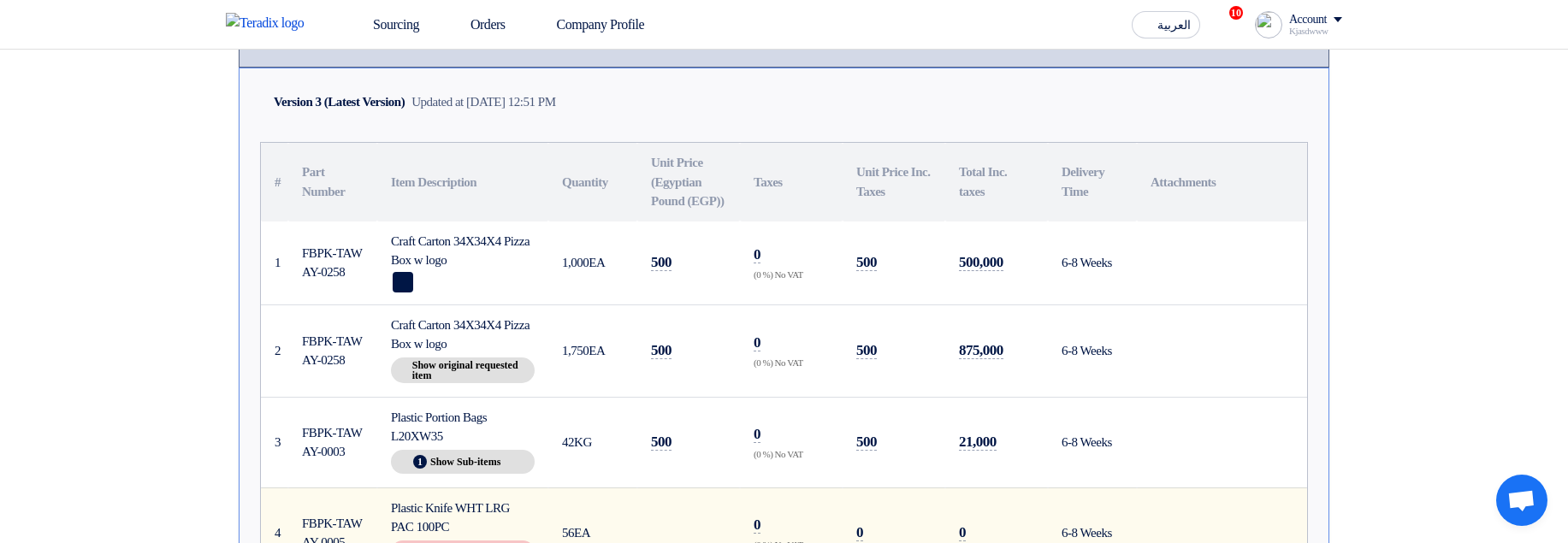
scroll to position [308, 0]
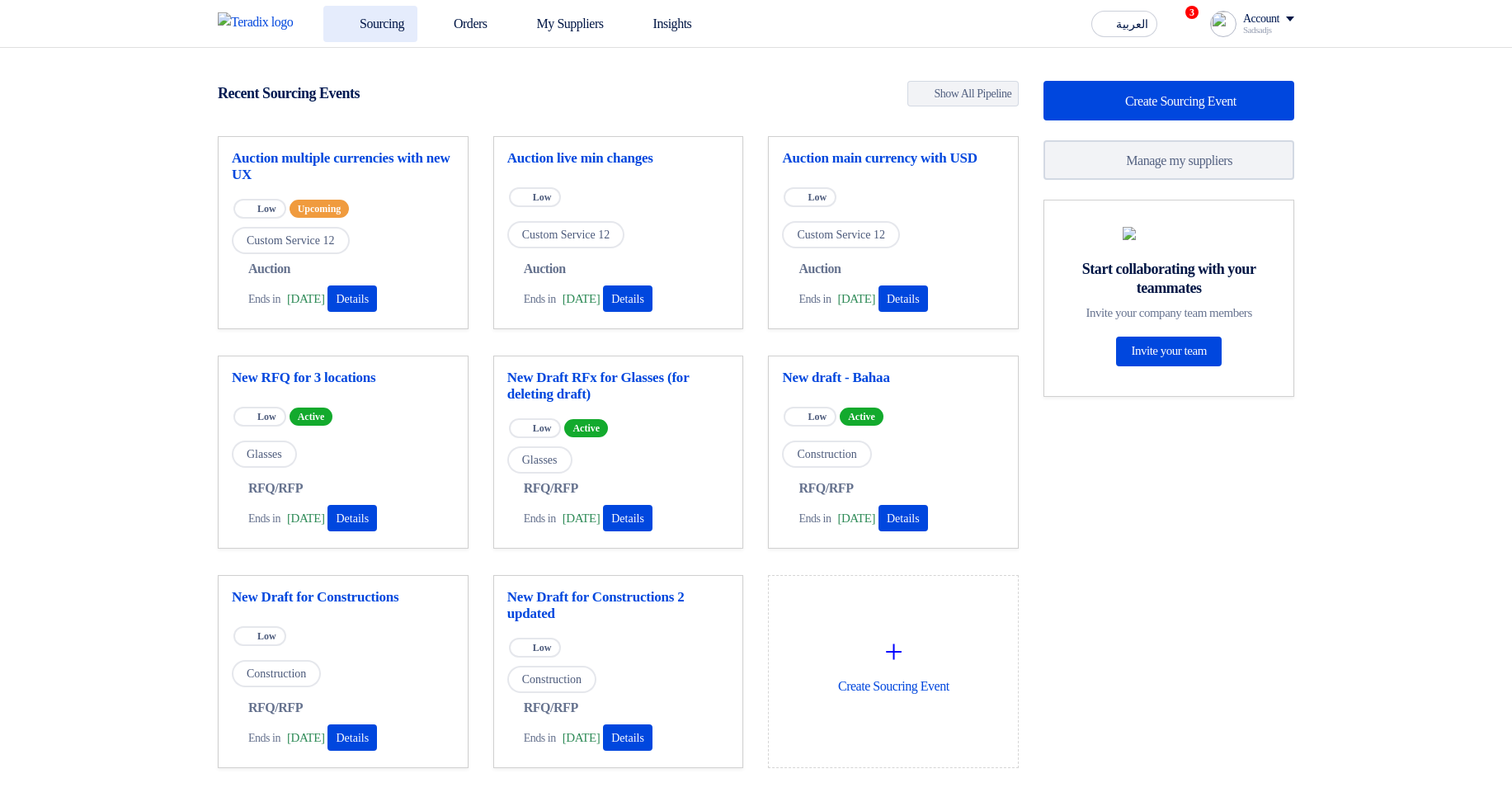
click at [369, 28] on link "Sourcing" at bounding box center [370, 23] width 94 height 37
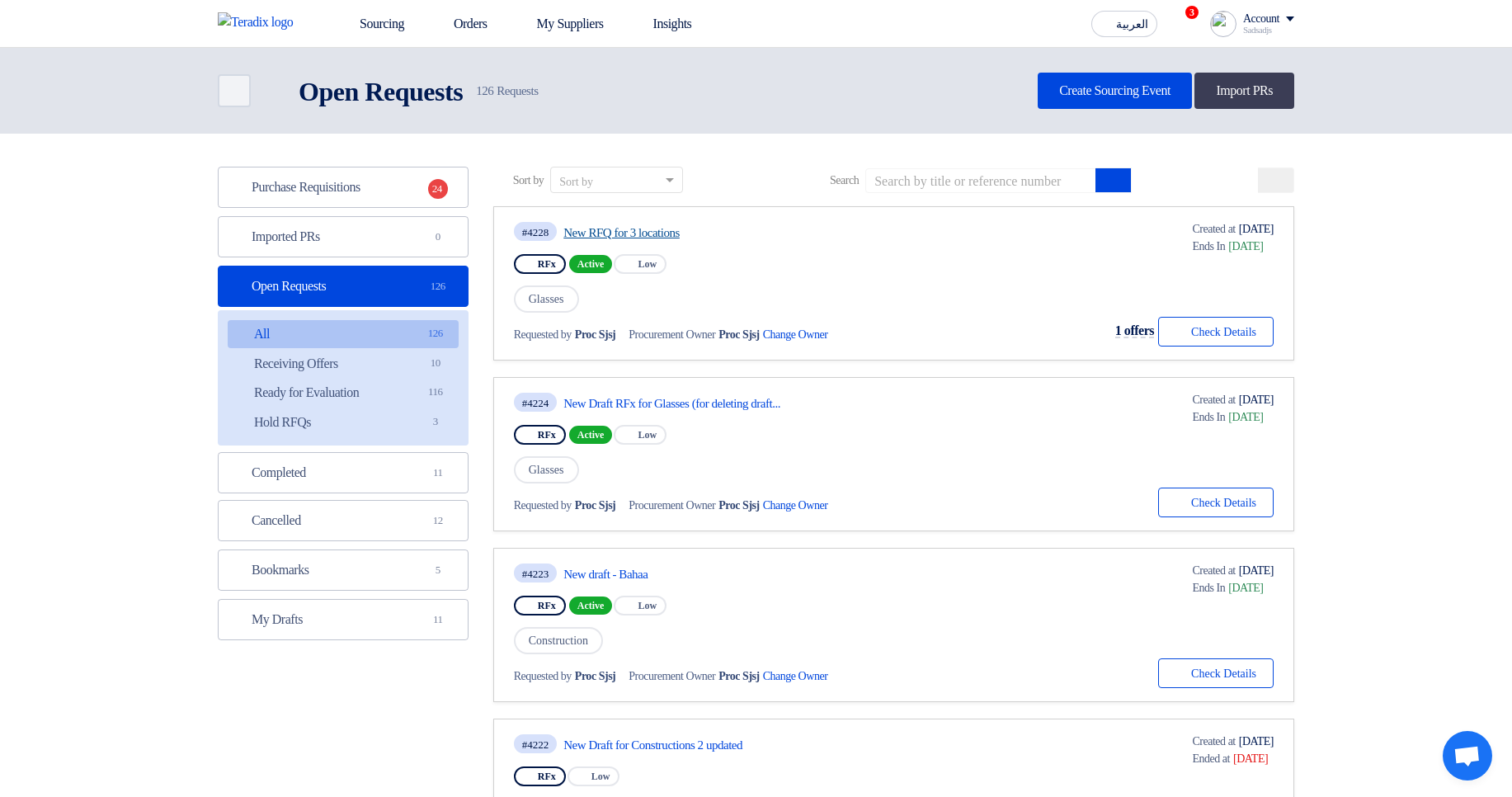
click at [631, 239] on link "New RFQ for 3 locations" at bounding box center [718, 232] width 309 height 15
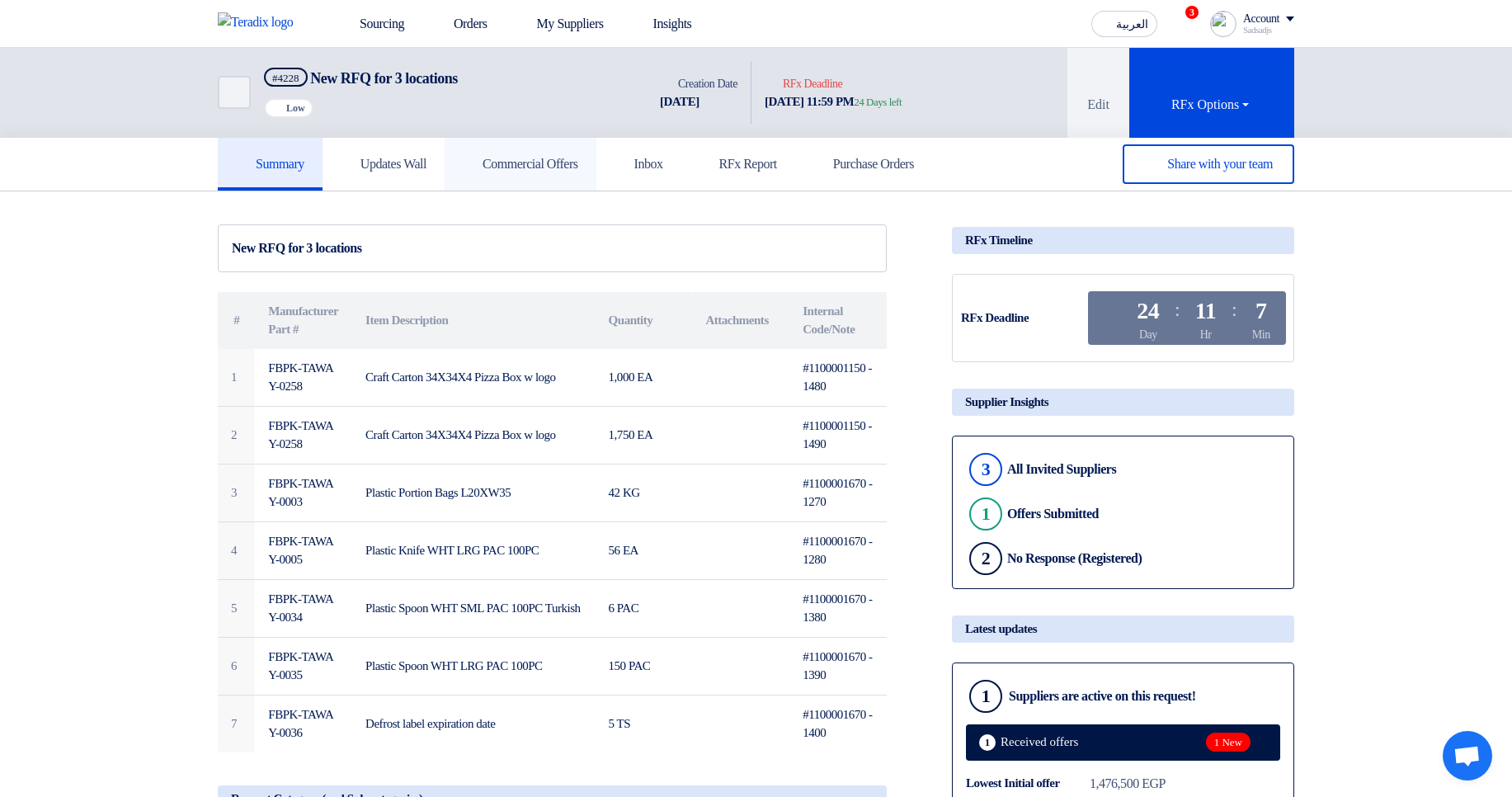
click at [578, 172] on link "Commercial Offers" at bounding box center [520, 164] width 152 height 53
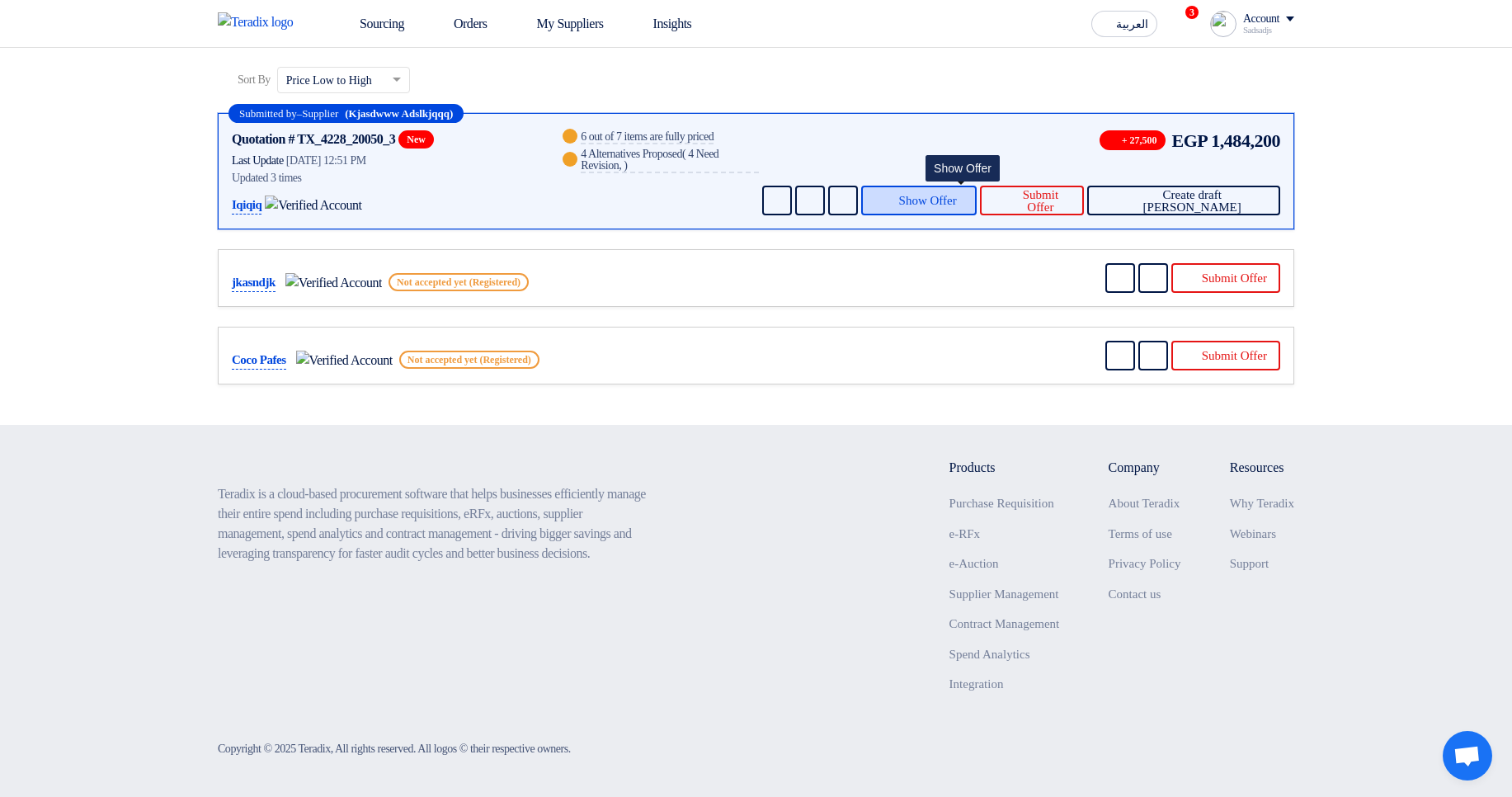
click at [950, 202] on span "Show Offer" at bounding box center [928, 201] width 58 height 13
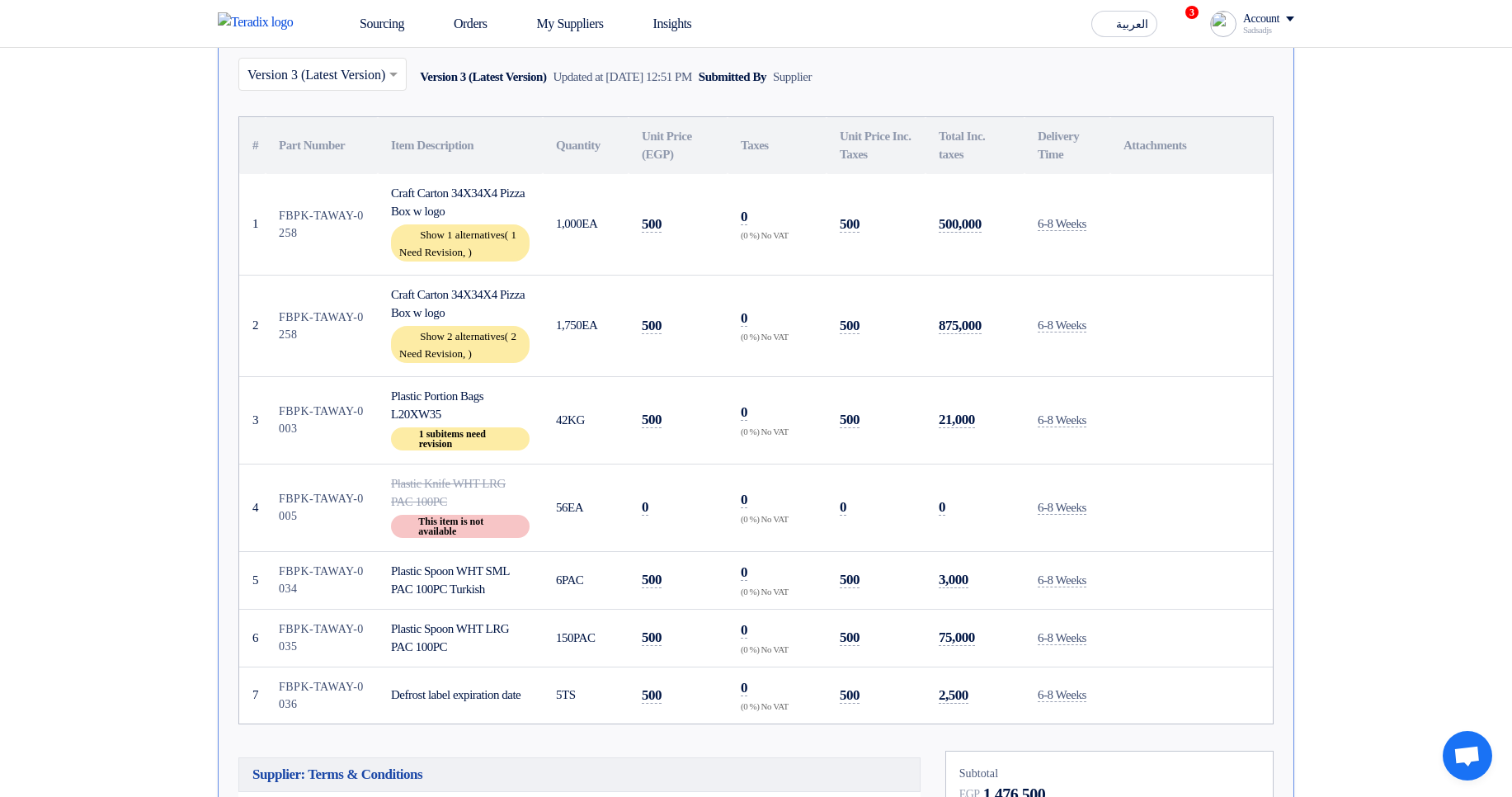
scroll to position [428, 0]
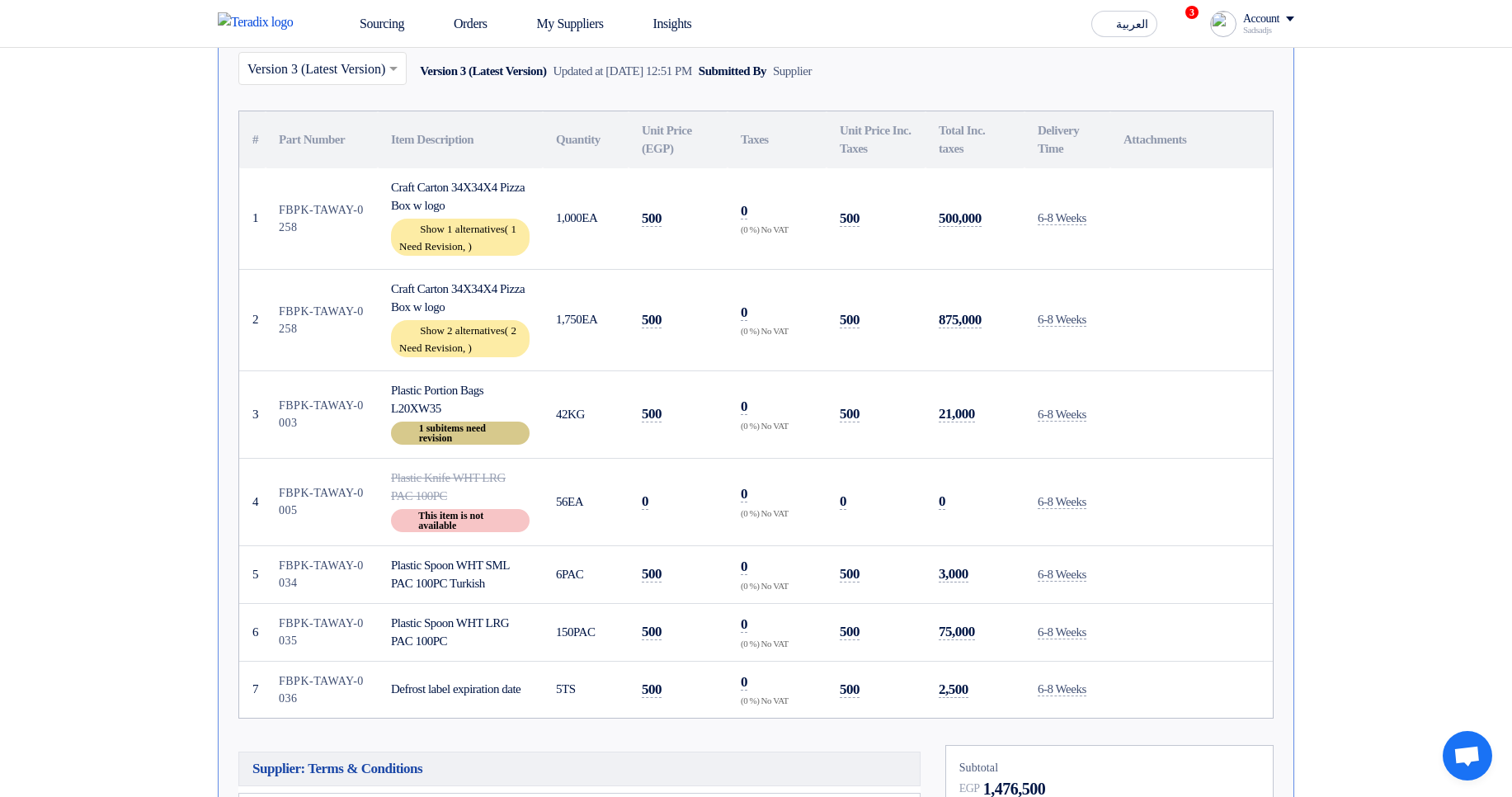
click at [465, 437] on div "Breakdown 1 subitems need revision" at bounding box center [459, 433] width 139 height 23
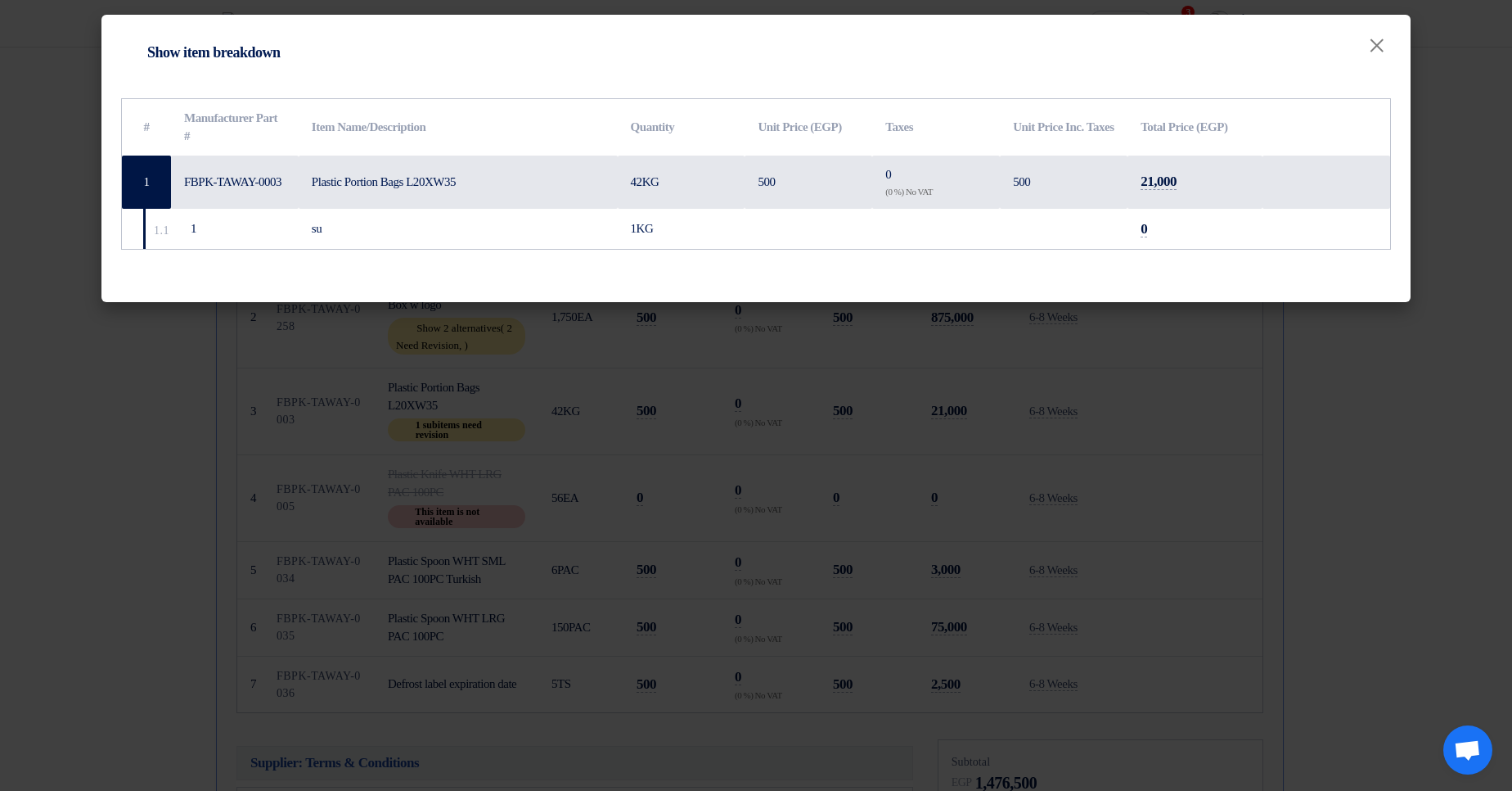
click at [1156, 364] on modal-container "Item breakdown Show item breakdown × # Manufacturer Part # Item Name/Descriptio…" at bounding box center [756, 396] width 1512 height 791
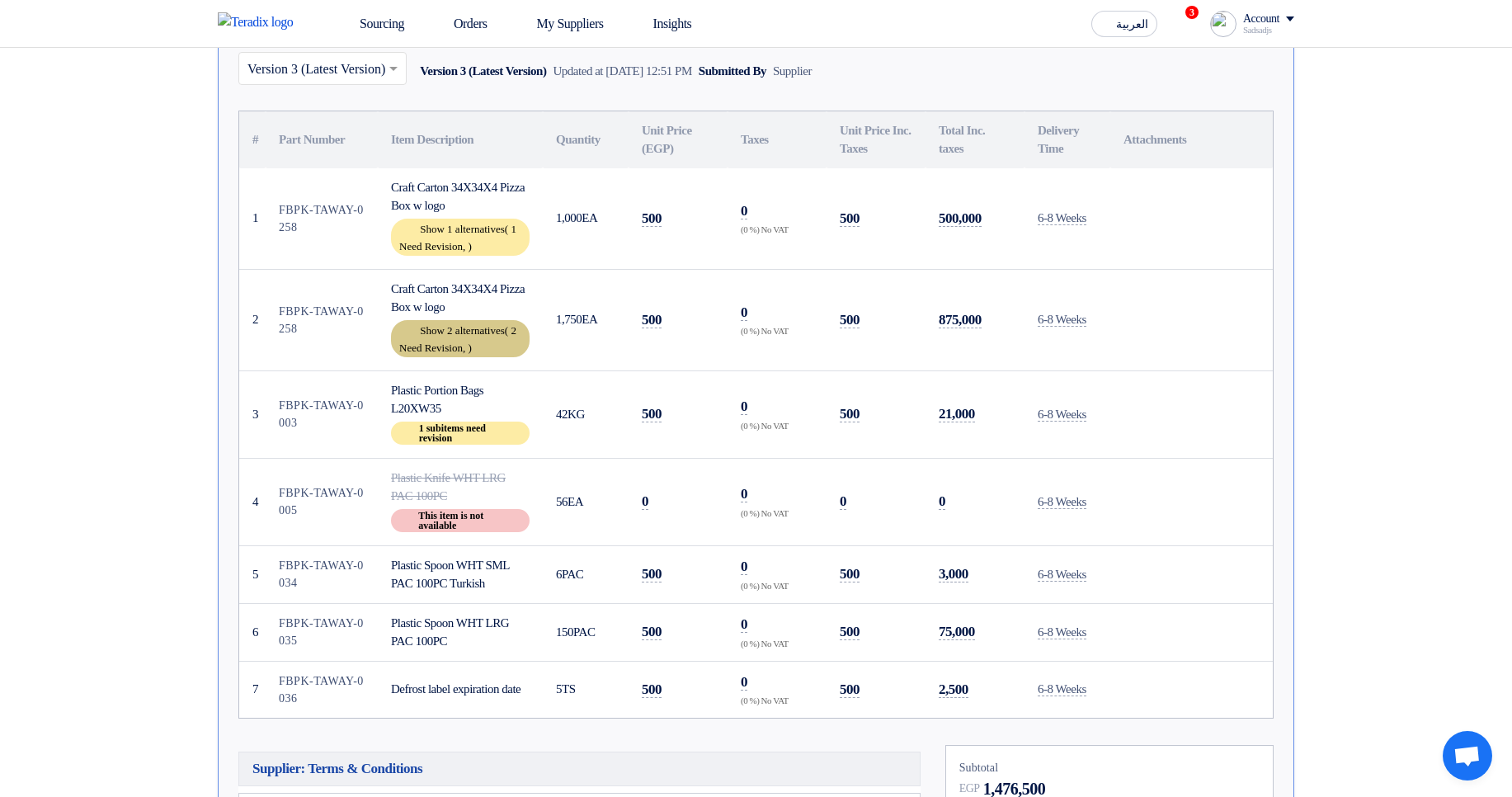
click at [476, 343] on span "2 Need Revision," at bounding box center [458, 339] width 117 height 29
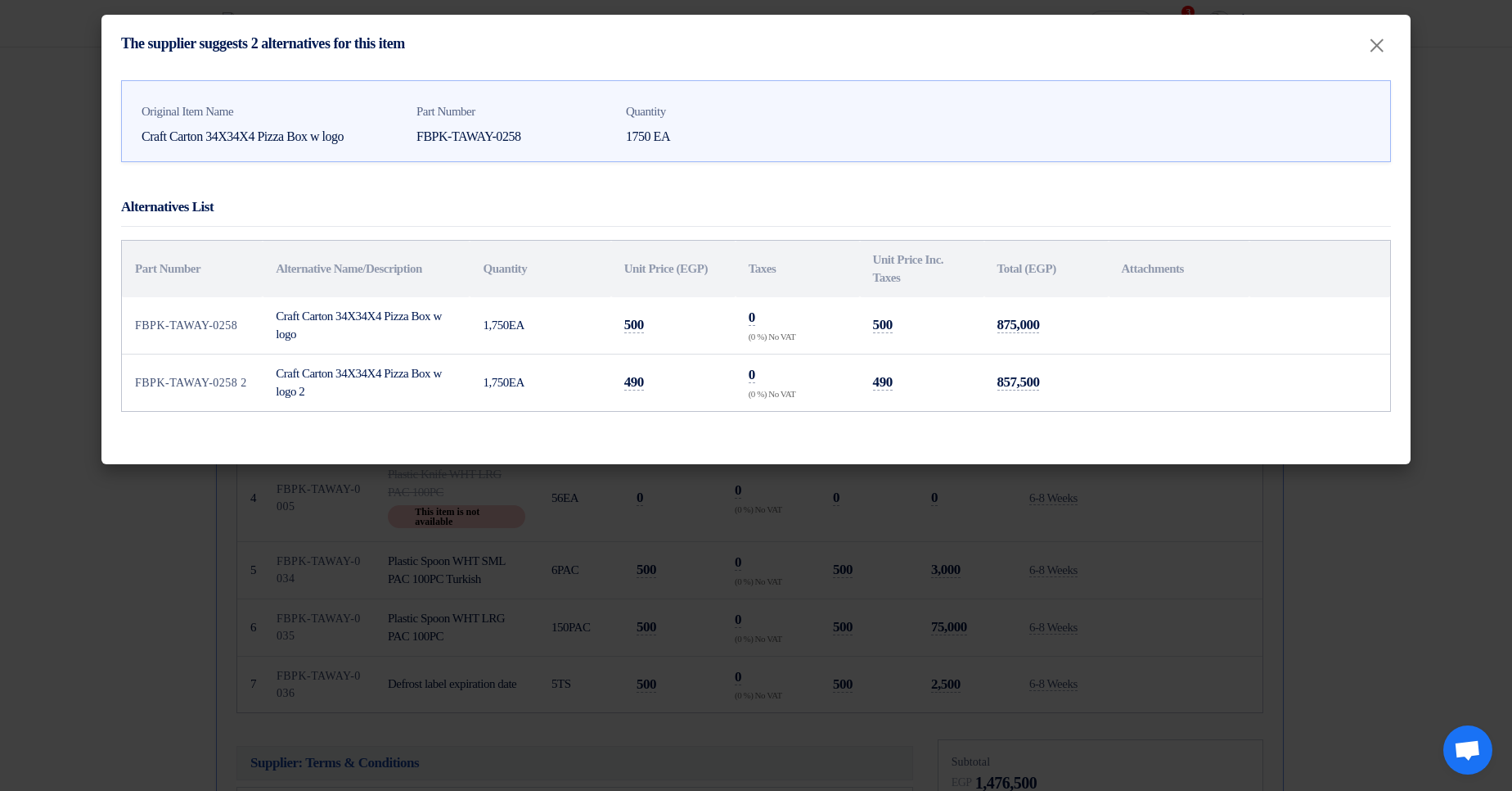
drag, startPoint x: 854, startPoint y: 309, endPoint x: 1136, endPoint y: 398, distance: 295.7
click at [1096, 407] on tbody "FBPK-TAWAY-0258 Craft Carton 34X34X4 Pizza Box w logo 1,750 EA 500 0 (0 %) No V…" at bounding box center [756, 354] width 1268 height 114
click at [1151, 389] on td at bounding box center [1179, 382] width 141 height 58
drag, startPoint x: 430, startPoint y: 329, endPoint x: 1201, endPoint y: 393, distance: 773.7
click at [1114, 400] on tbody "FBPK-TAWAY-0258 Craft Carton 34X34X4 Pizza Box w logo 1,750 EA 500 0 (0 %) No V…" at bounding box center [756, 354] width 1268 height 114
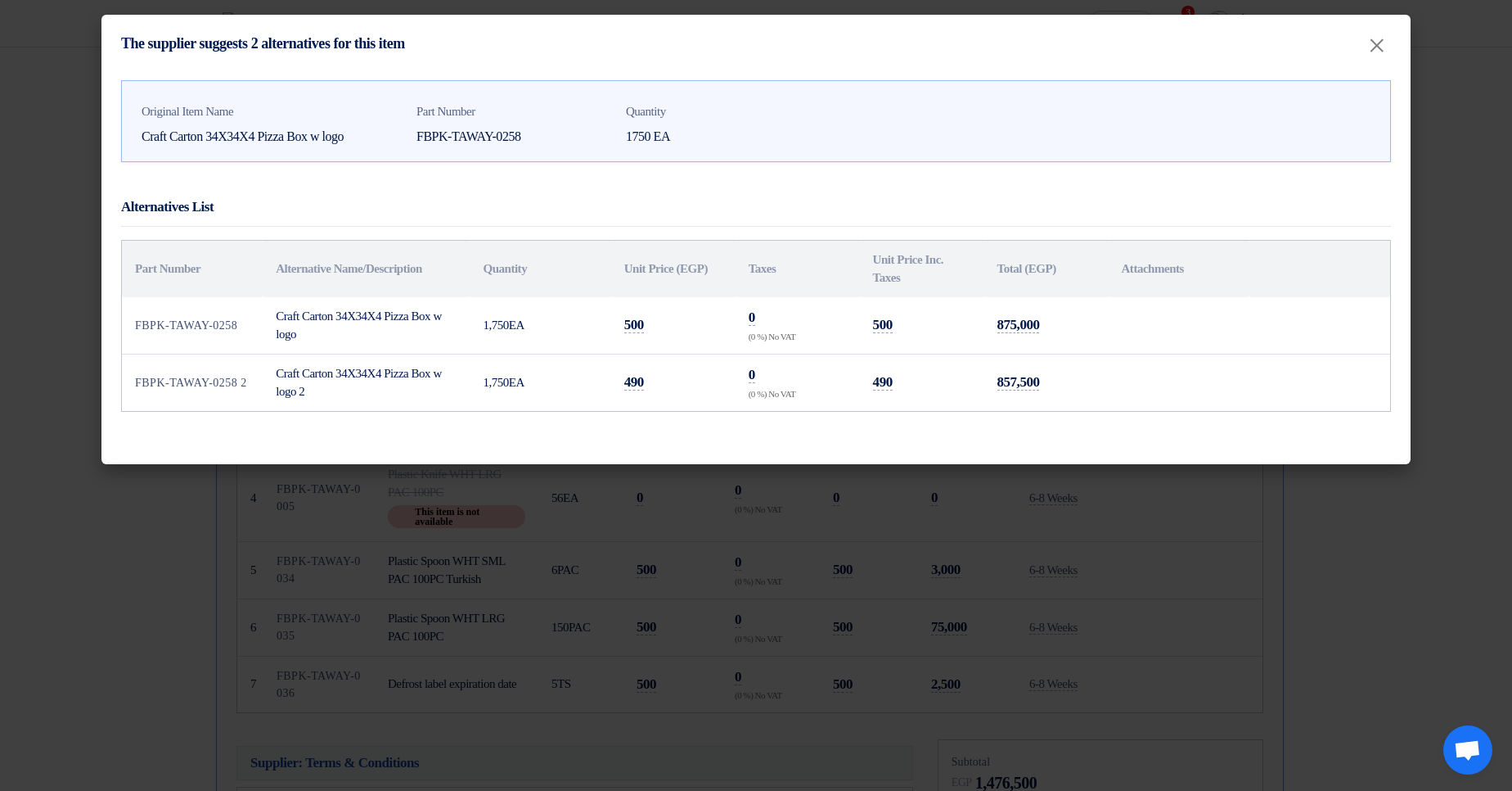
drag, startPoint x: 1235, startPoint y: 377, endPoint x: 1219, endPoint y: 376, distance: 16.0
click at [1235, 377] on td at bounding box center [1179, 382] width 141 height 58
click at [869, 518] on modal-container "The supplier suggests 2 alternatives for this item × Original Item Name Craft C…" at bounding box center [756, 396] width 1512 height 791
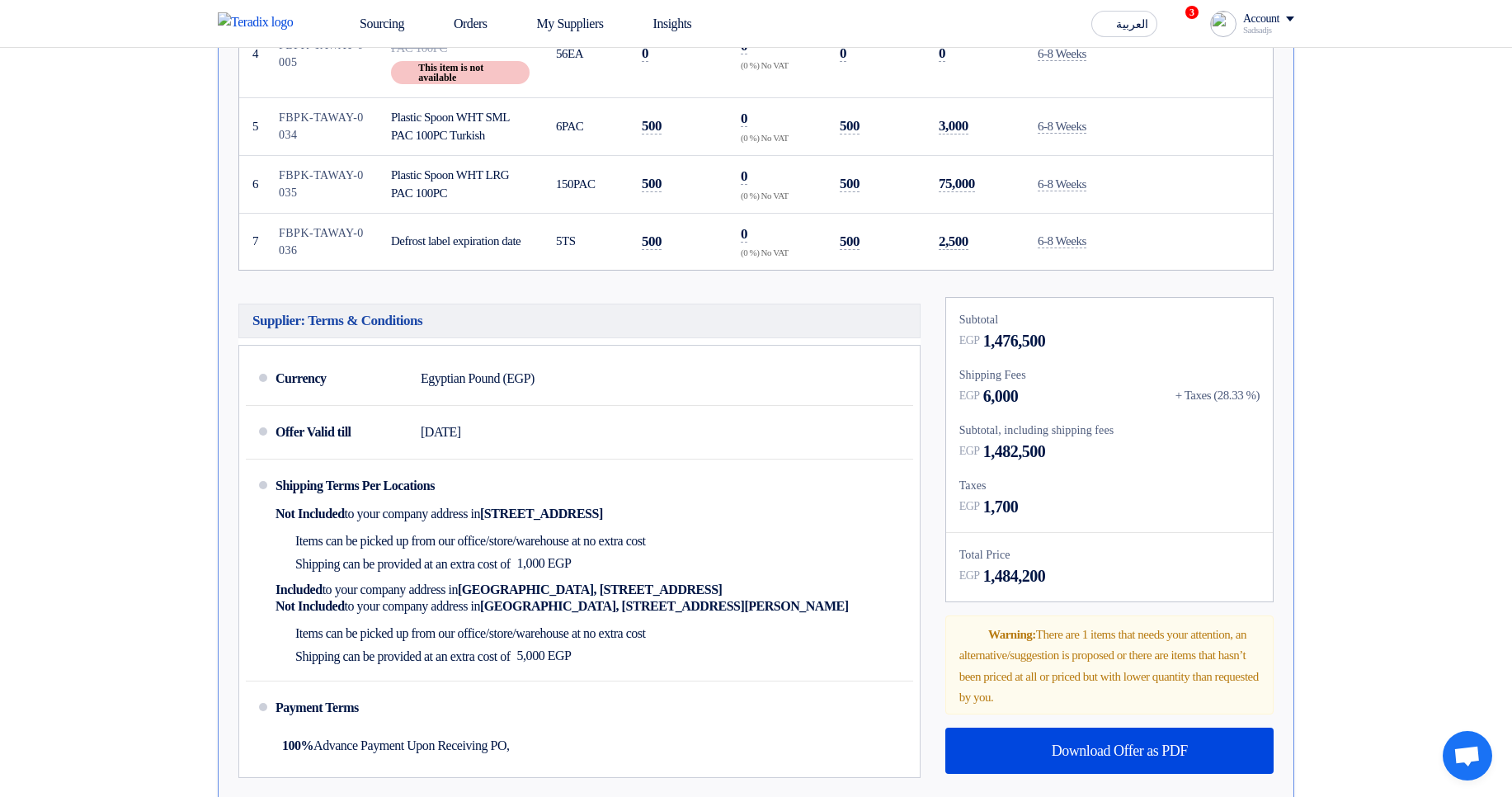
scroll to position [923, 0]
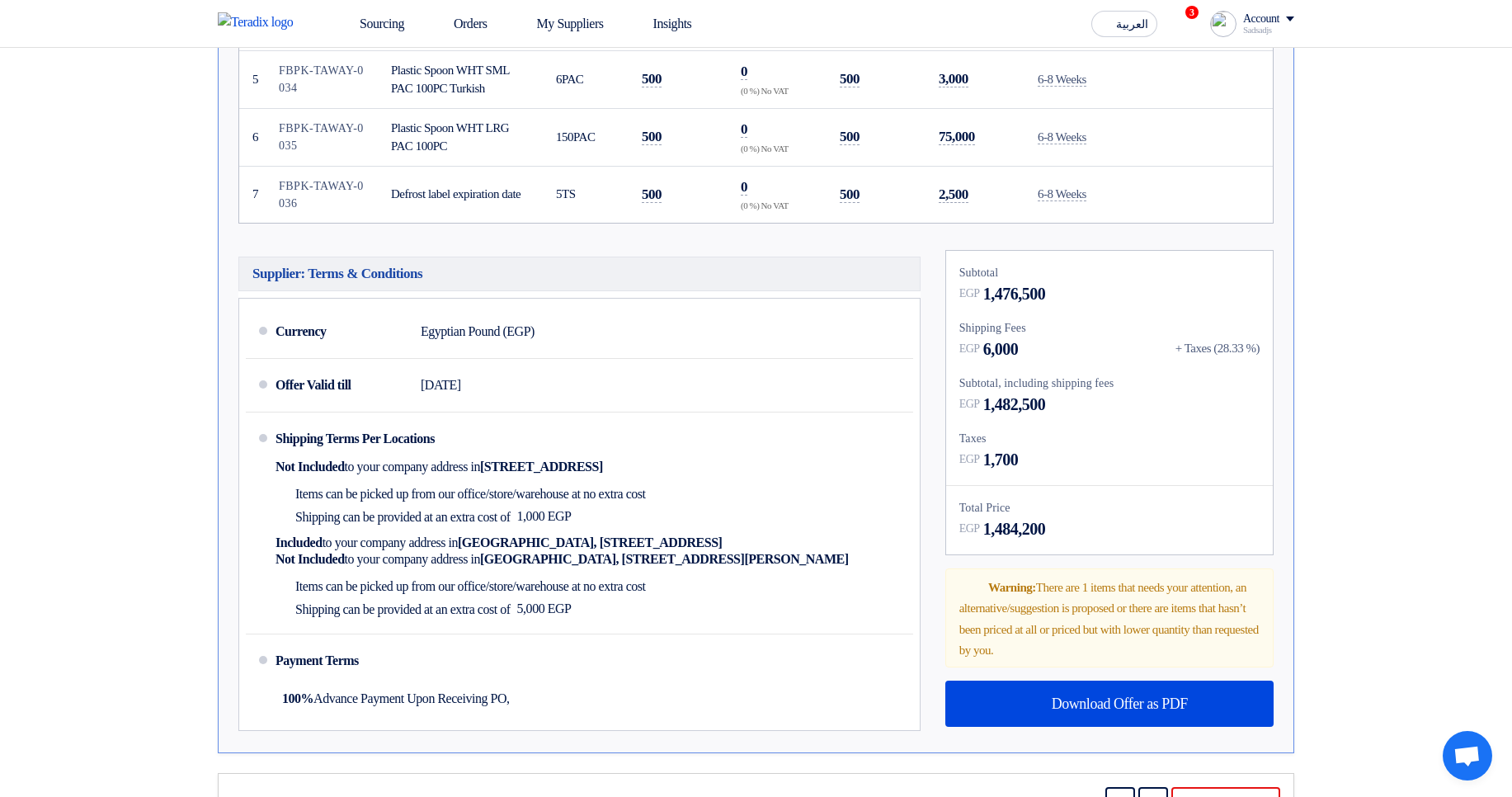
click at [1218, 348] on div "+ Taxes (28.33 %)" at bounding box center [1217, 348] width 84 height 19
click at [1231, 345] on div "+ Taxes (28.33 %)" at bounding box center [1217, 348] width 84 height 19
click at [1264, 339] on div "Subtotal EGP 1,476,500 Shipping Fees EGP 6,000 + Taxes (28.33 %) Subtotal, incl…" at bounding box center [1109, 403] width 326 height 304
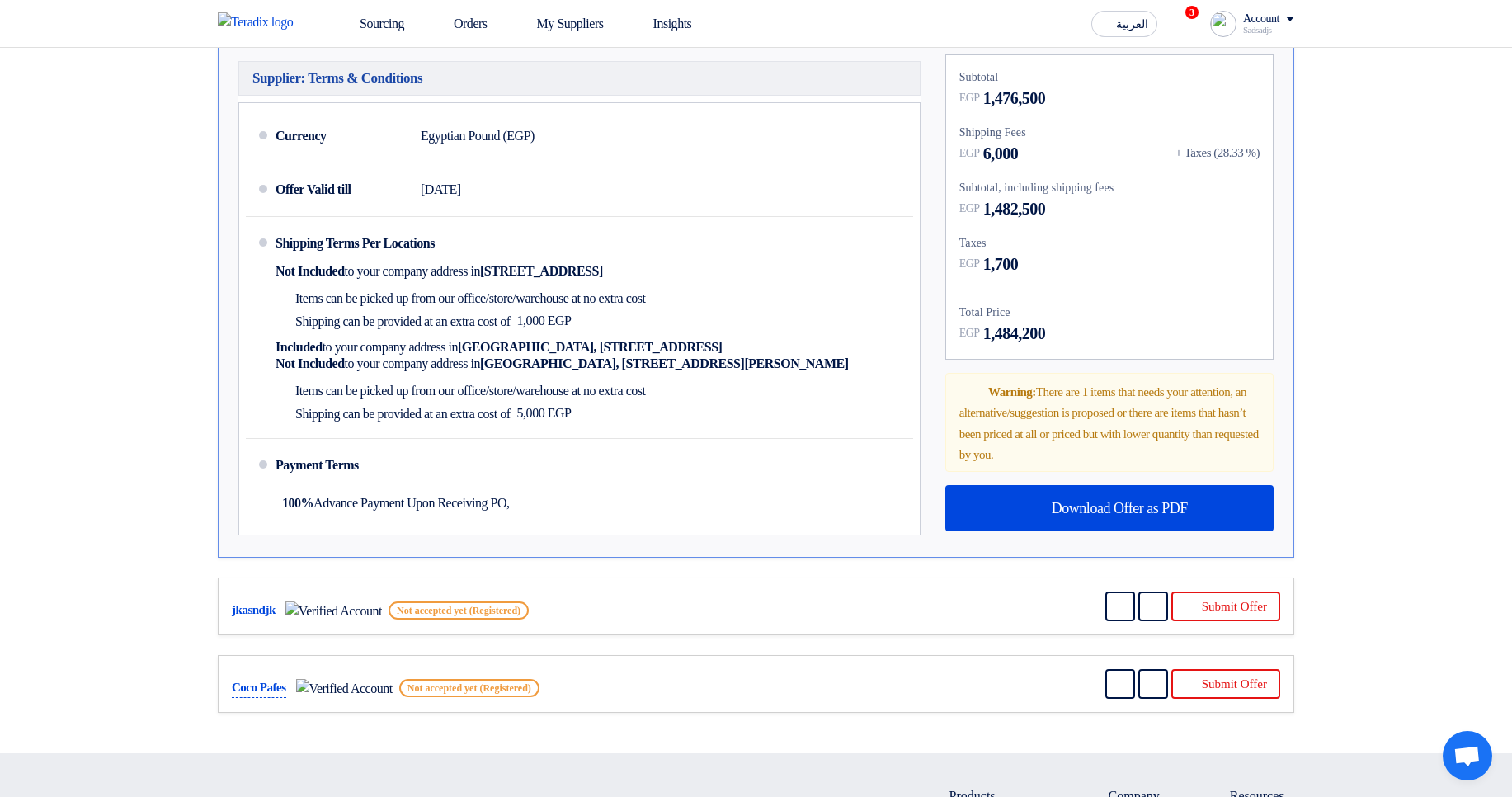
scroll to position [1120, 0]
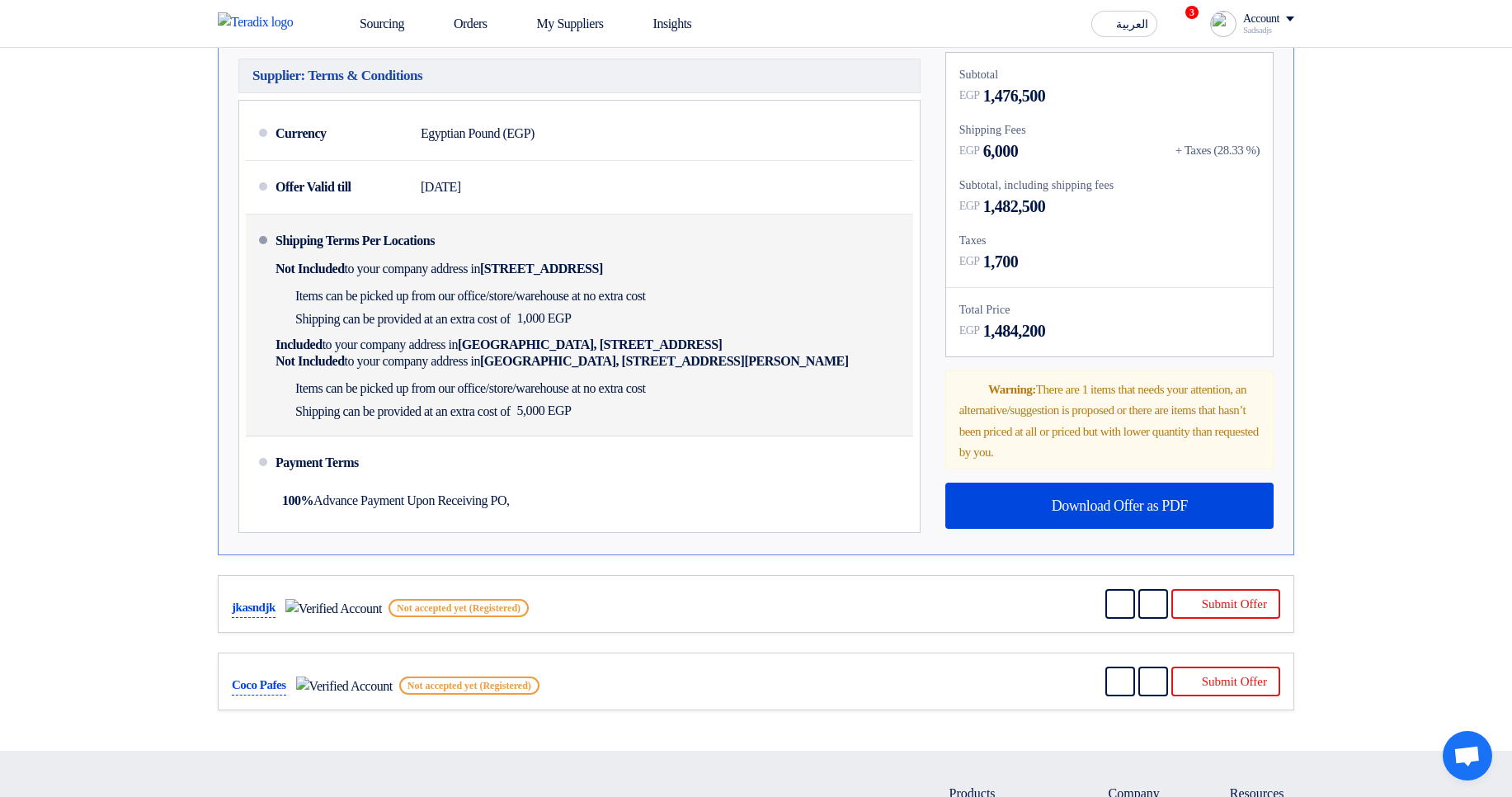
drag, startPoint x: 993, startPoint y: 319, endPoint x: 852, endPoint y: 313, distance: 141.1
click at [852, 313] on div "Supplier: Terms & Conditions Currency Egyptian Pound (EGP) Offer Valid till 23 …" at bounding box center [756, 296] width 1060 height 489
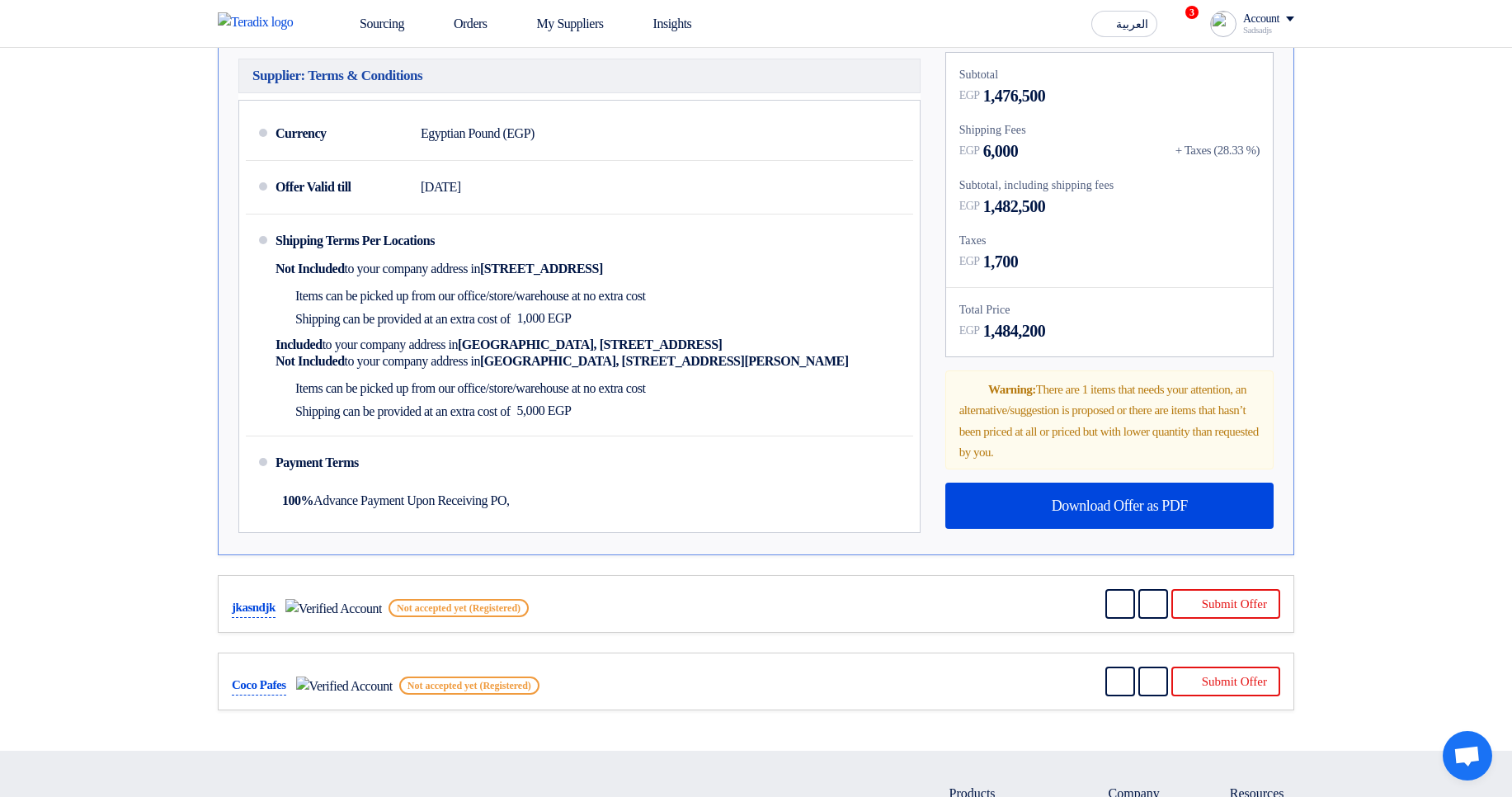
click at [1083, 313] on div "Total Price" at bounding box center [1109, 309] width 300 height 17
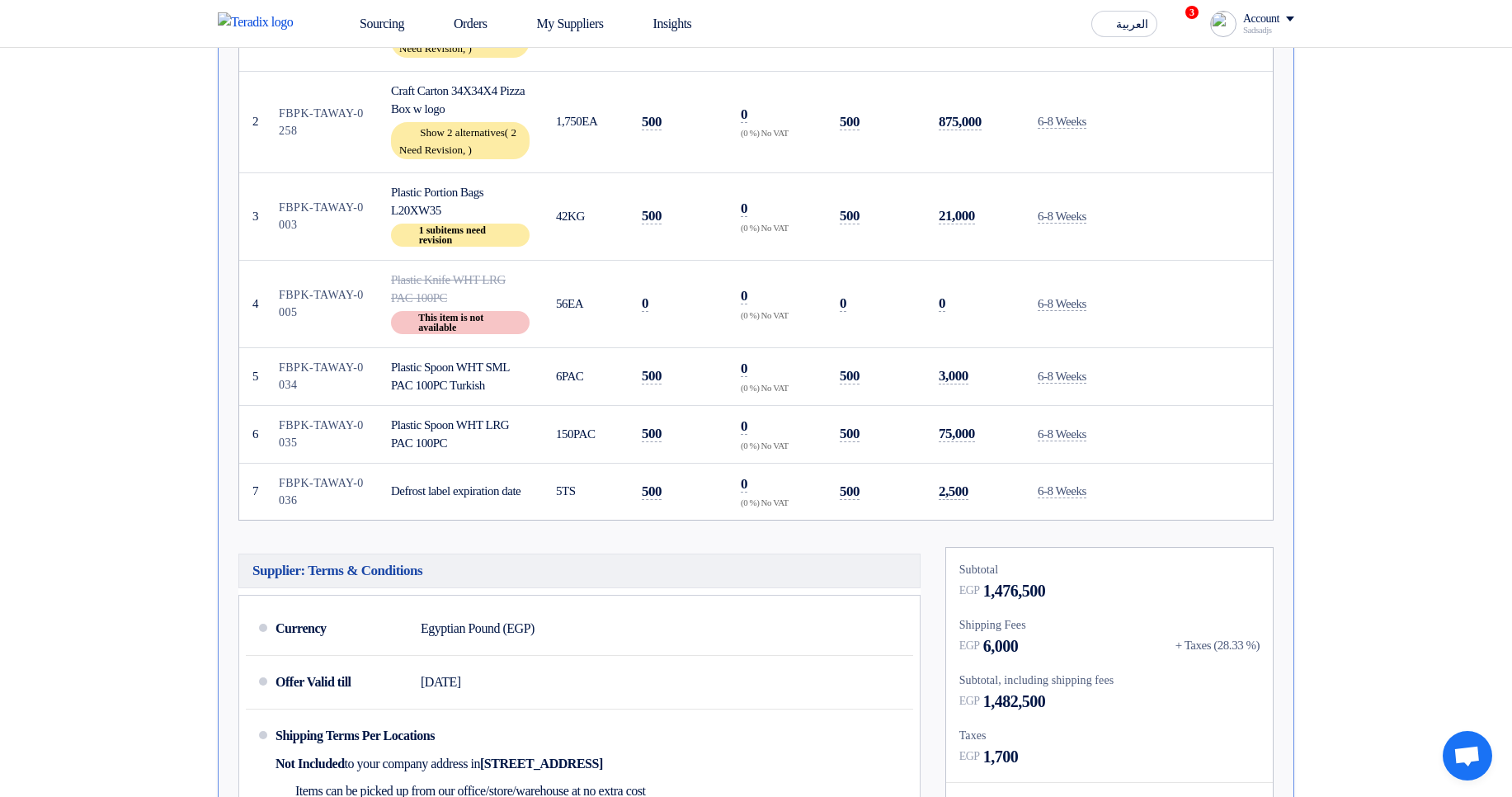
scroll to position [725, 0]
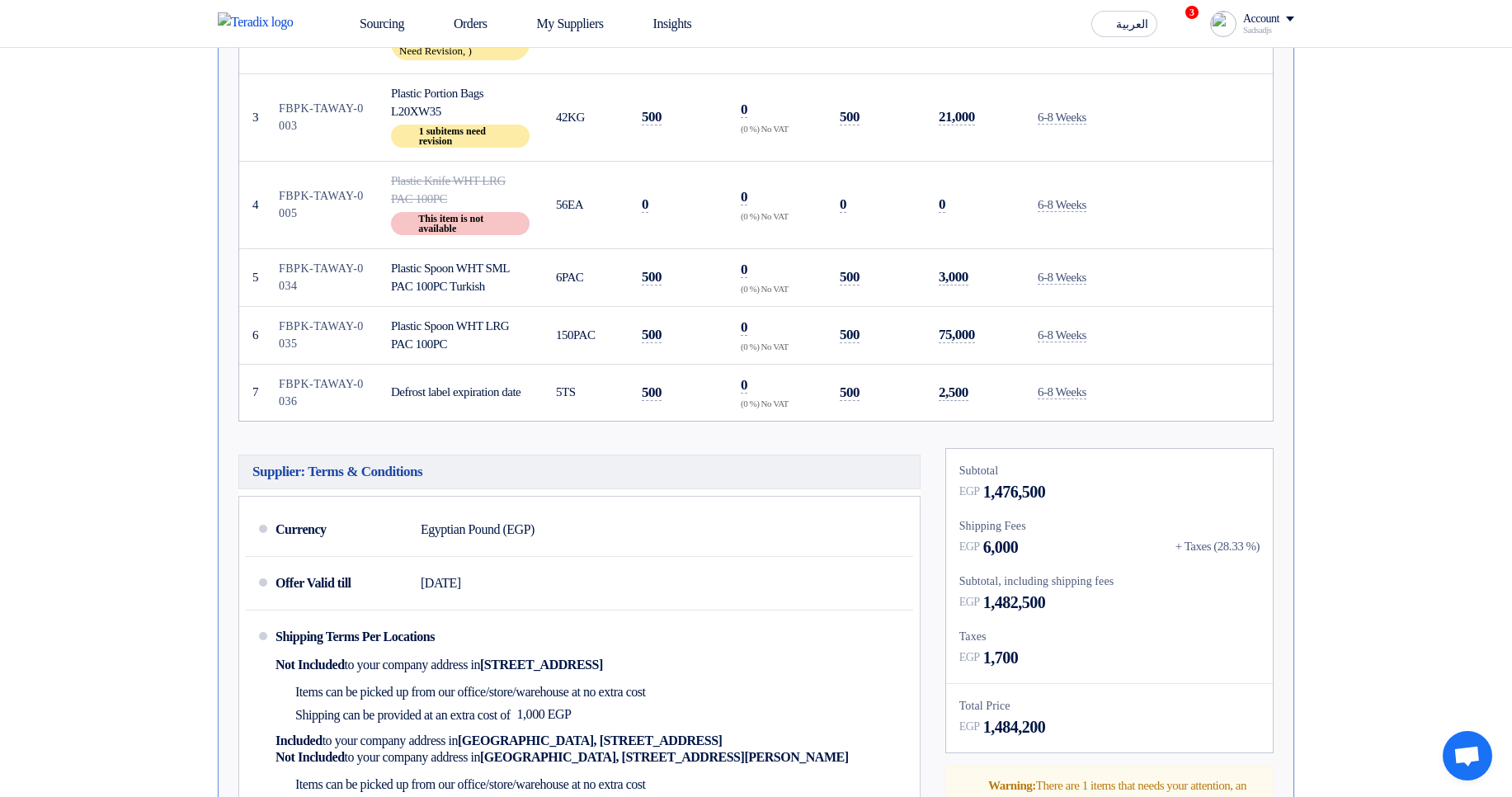
click at [487, 214] on span "This item is not available" at bounding box center [469, 223] width 102 height 20
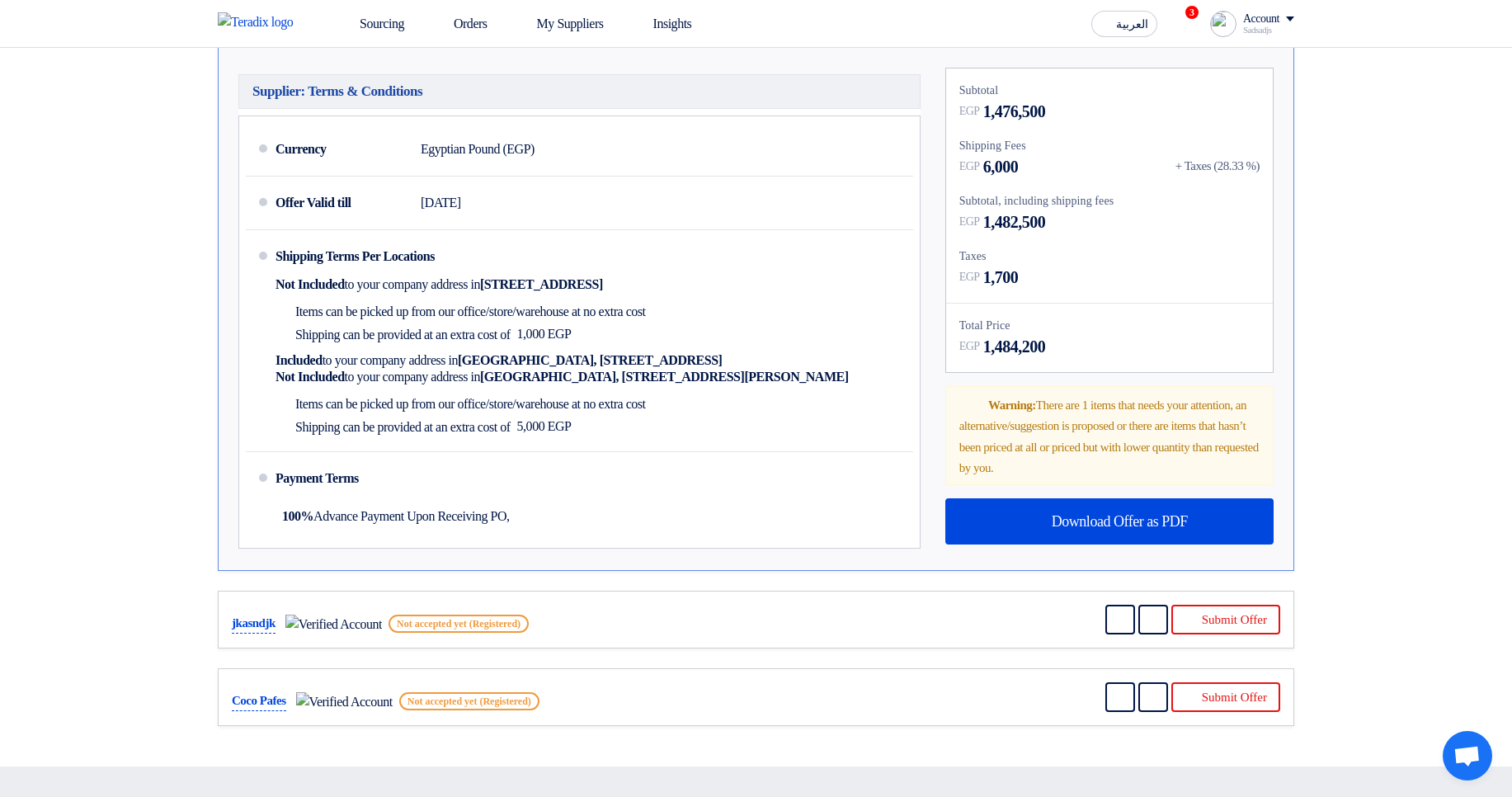
scroll to position [1120, 0]
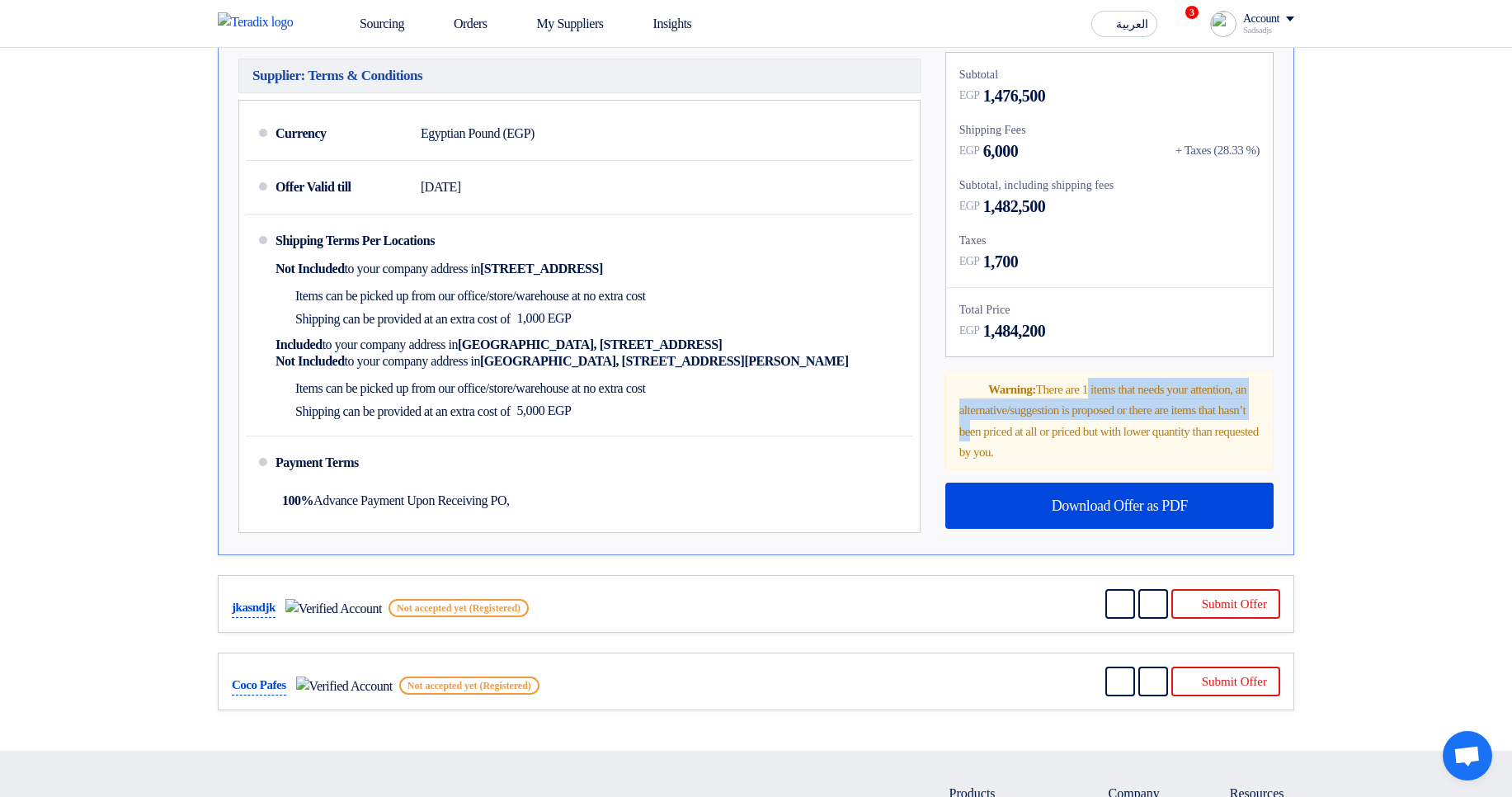
drag, startPoint x: 1099, startPoint y: 386, endPoint x: 1118, endPoint y: 431, distance: 48.8
click at [1118, 431] on span "Warning: There are 1 items that needs your attention, an alternative/suggestion…" at bounding box center [1108, 421] width 299 height 77
click at [1118, 432] on span "Warning: There are 1 items that needs your attention, an alternative/suggestion…" at bounding box center [1108, 421] width 299 height 77
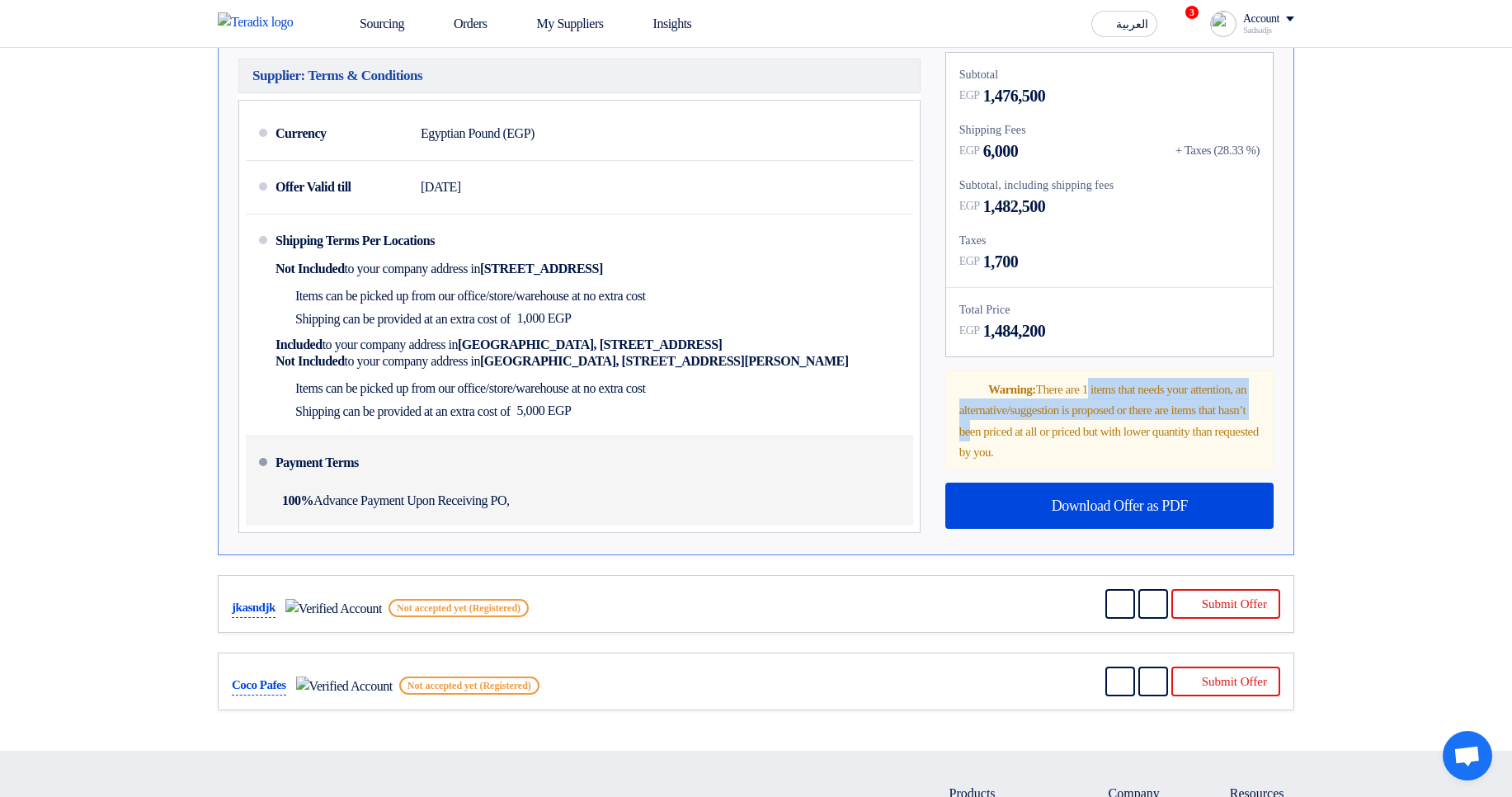
drag, startPoint x: 270, startPoint y: 272, endPoint x: 834, endPoint y: 443, distance: 589.4
click at [834, 443] on ul "Currency Egyptian Pound (EGP) Offer Valid till 23 Sep 2025 Shipping Terms Per L…" at bounding box center [579, 316] width 682 height 433
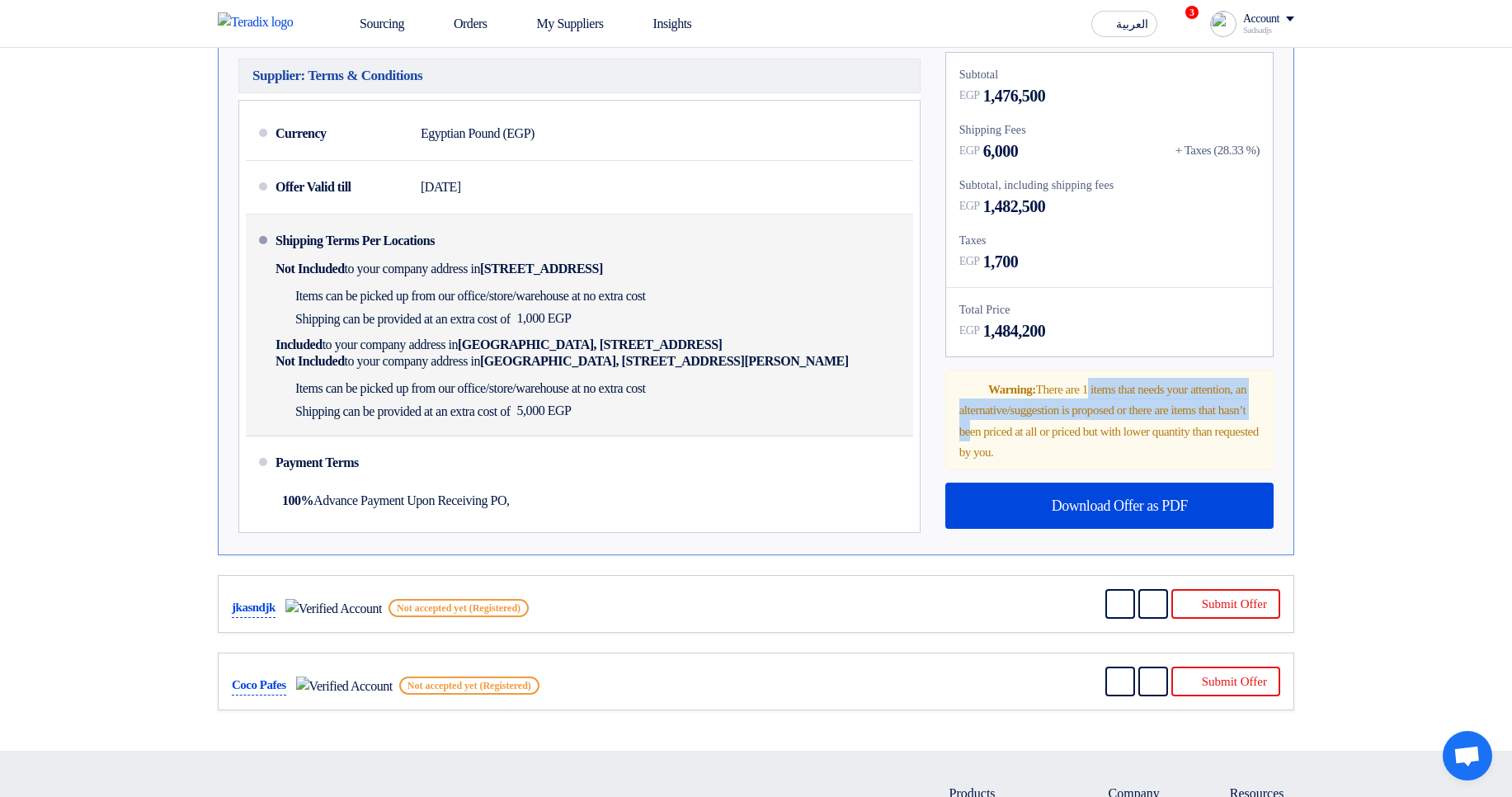
click at [747, 417] on div "Shipping Terms Per Locations Not Included to your company address in Egypt, الق…" at bounding box center [591, 324] width 631 height 208
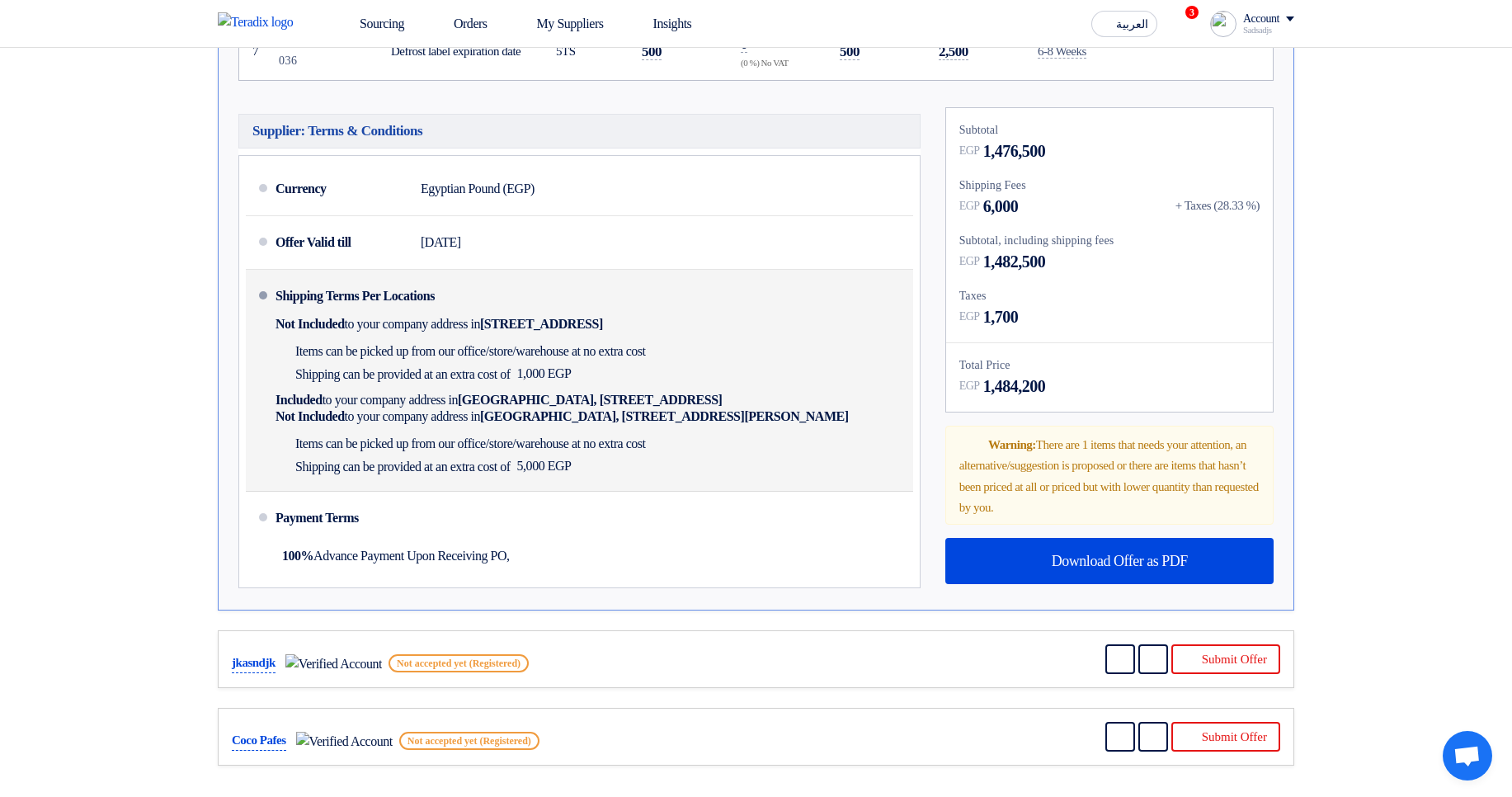
scroll to position [1021, 0]
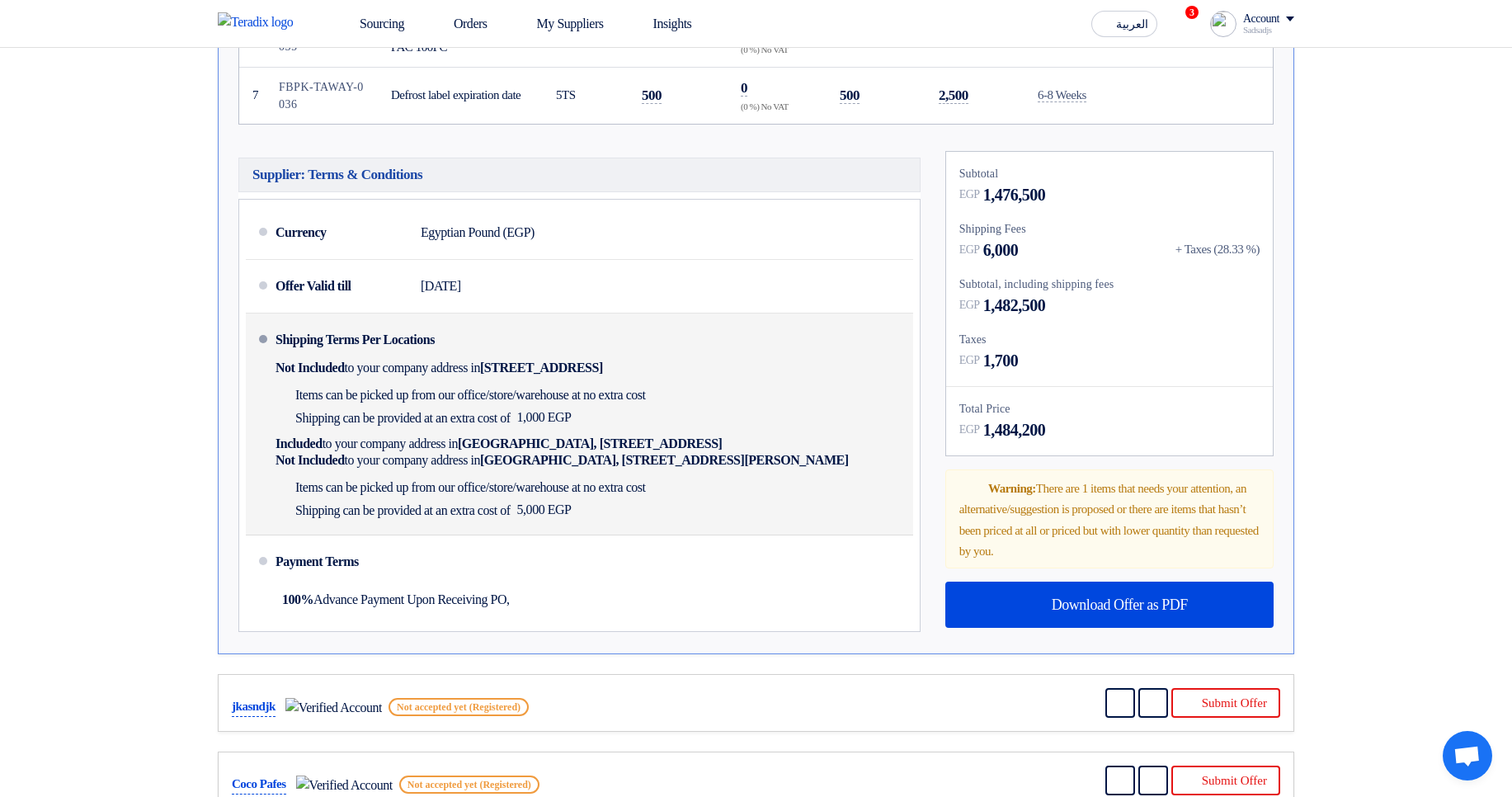
drag, startPoint x: 670, startPoint y: 368, endPoint x: 699, endPoint y: 510, distance: 144.9
click at [699, 510] on div "Shipping Terms Per Locations Not Included to your company address in Egypt, الق…" at bounding box center [591, 424] width 631 height 208
click at [652, 510] on div "Shipping can be provided at an extra cost of 5,000 EGP" at bounding box center [464, 509] width 377 height 23
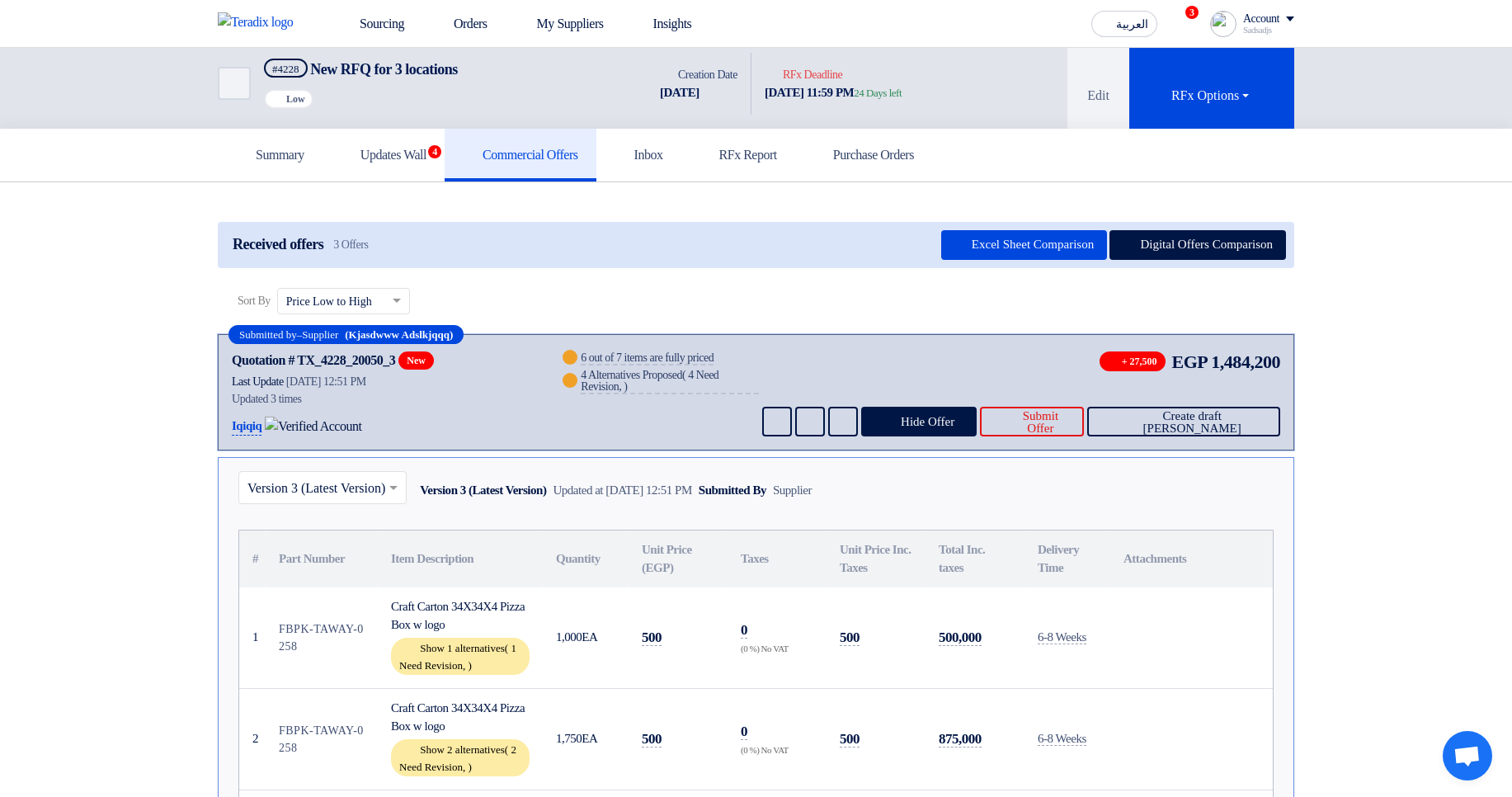
scroll to position [0, 0]
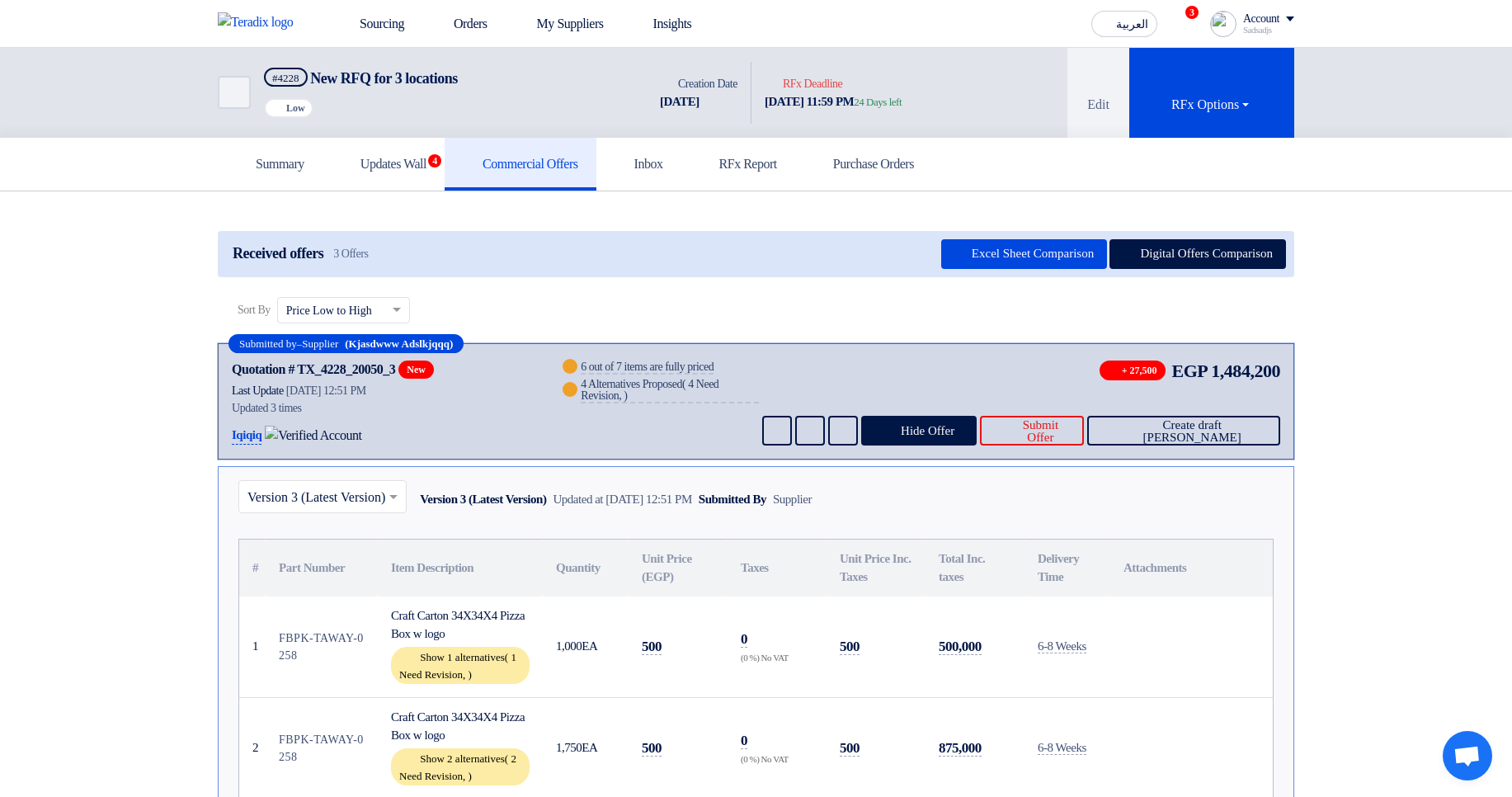
click at [657, 371] on div "6 out of 7 items are fully priced" at bounding box center [647, 367] width 133 height 13
click at [596, 362] on div "6 out of 7 items are fully priced" at bounding box center [647, 367] width 133 height 13
drag, startPoint x: 590, startPoint y: 375, endPoint x: 642, endPoint y: 429, distance: 75.0
click at [642, 429] on div "Warn 6 out of 7 items are fully priced Warn 4 Alternatives Proposed ( 4 Need Re…" at bounding box center [659, 401] width 199 height 88
click at [675, 390] on div "4 Alternatives Proposed ( 4 Need Revision, )" at bounding box center [669, 391] width 178 height 25
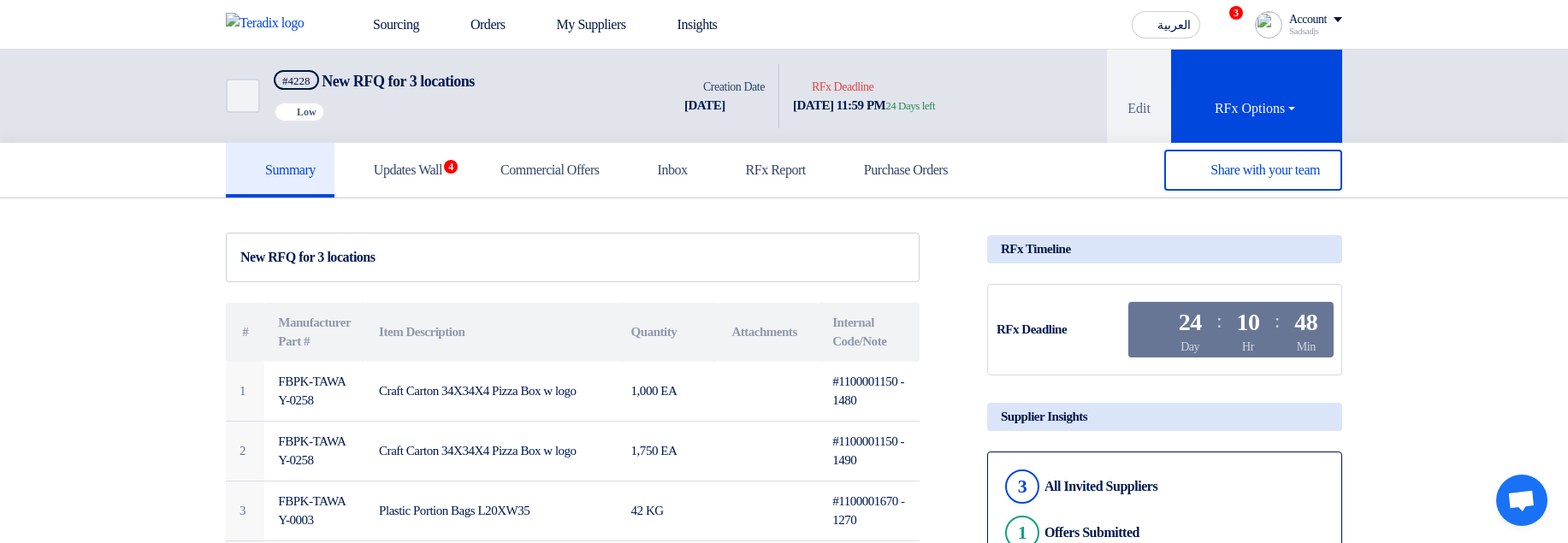
scroll to position [308, 0]
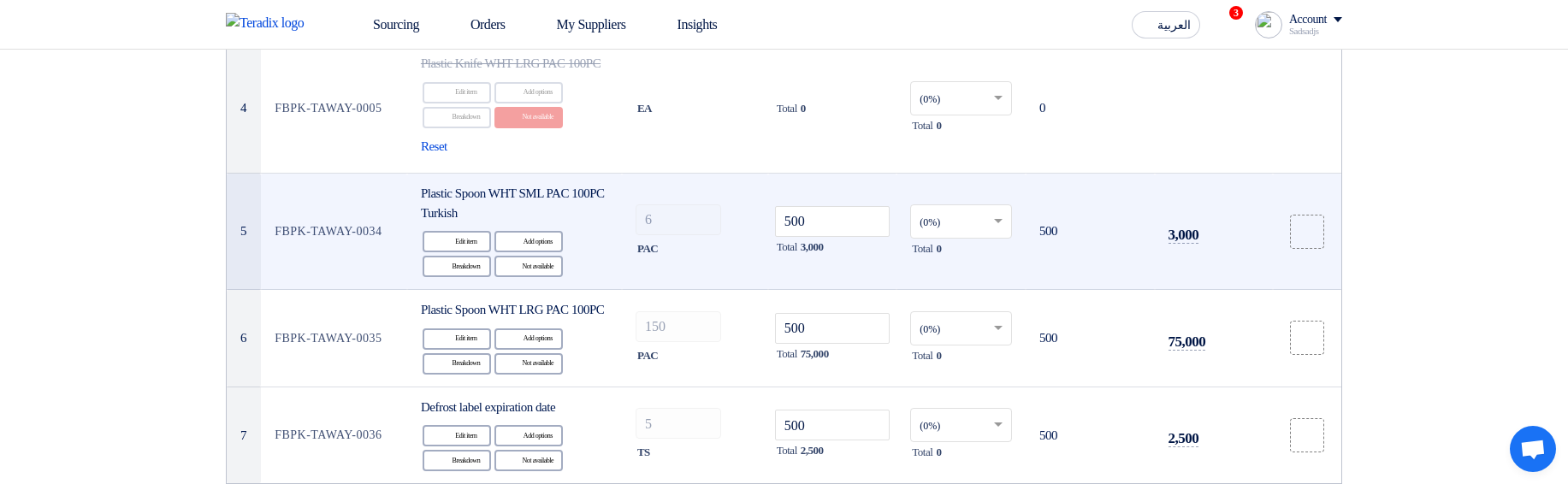
scroll to position [605, 0]
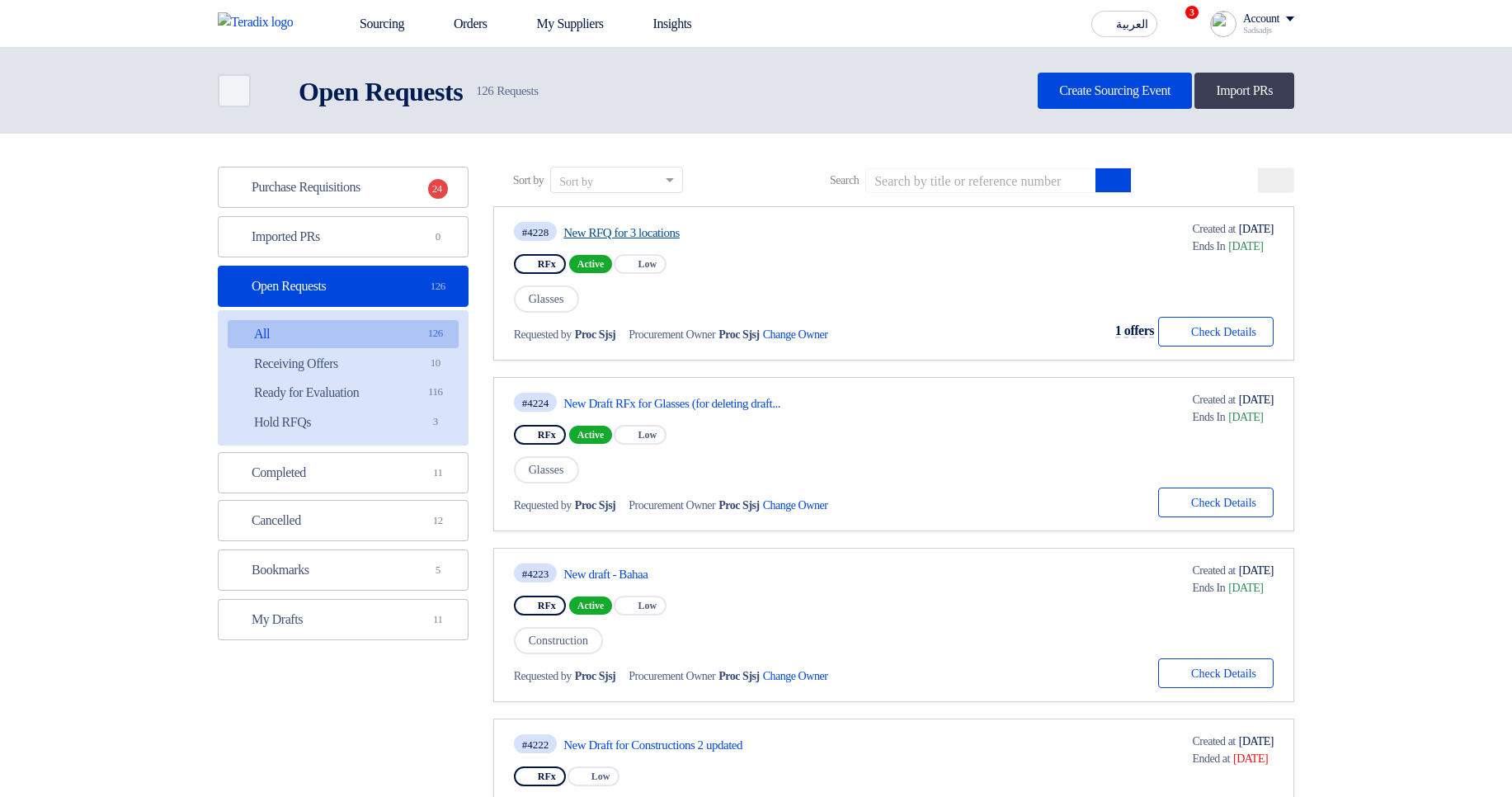
click at [611, 231] on link "New RFQ for 3 locations" at bounding box center [718, 232] width 309 height 15
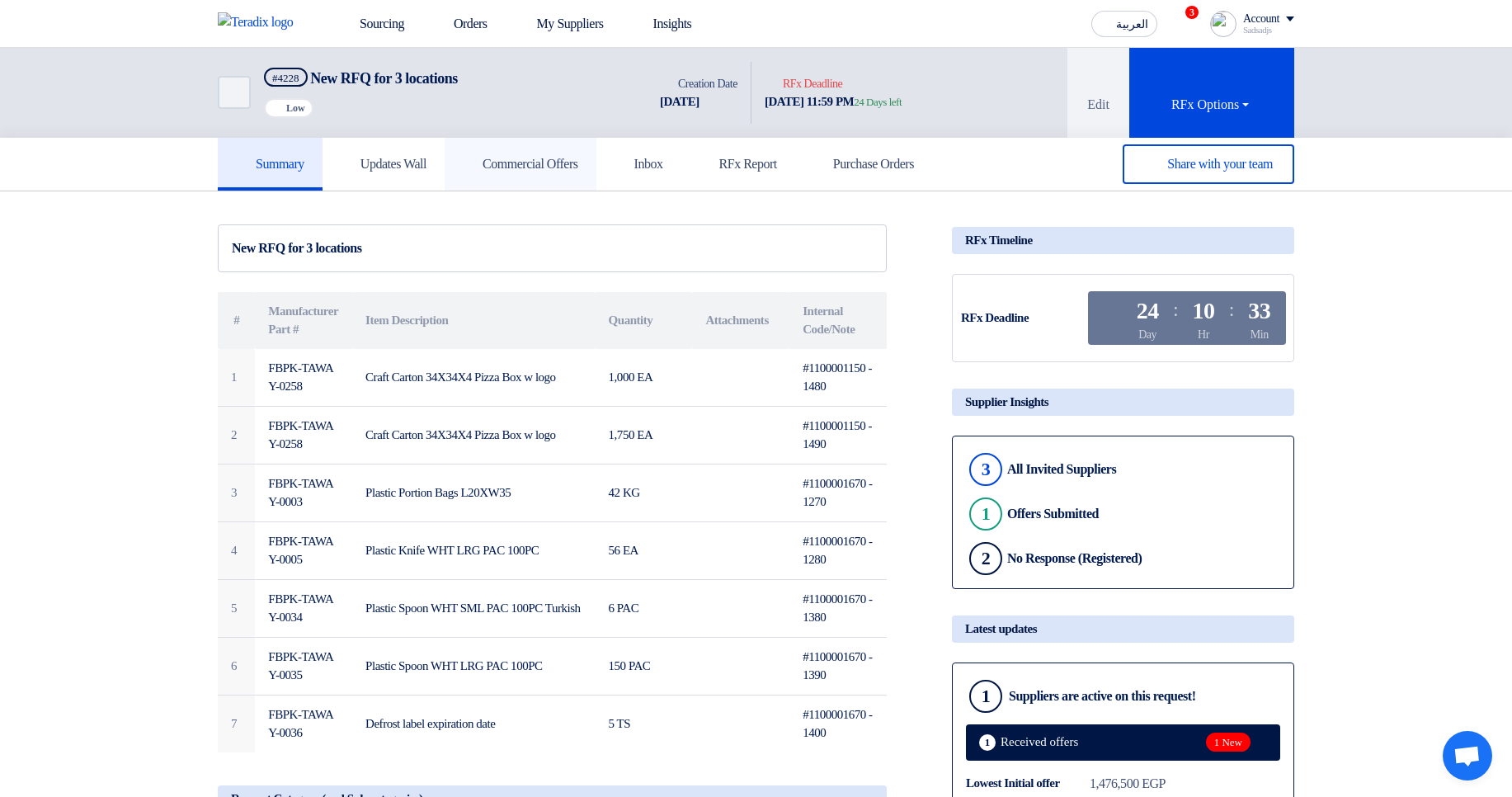
click at [532, 167] on h5 "Commercial Offers" at bounding box center [520, 164] width 115 height 16
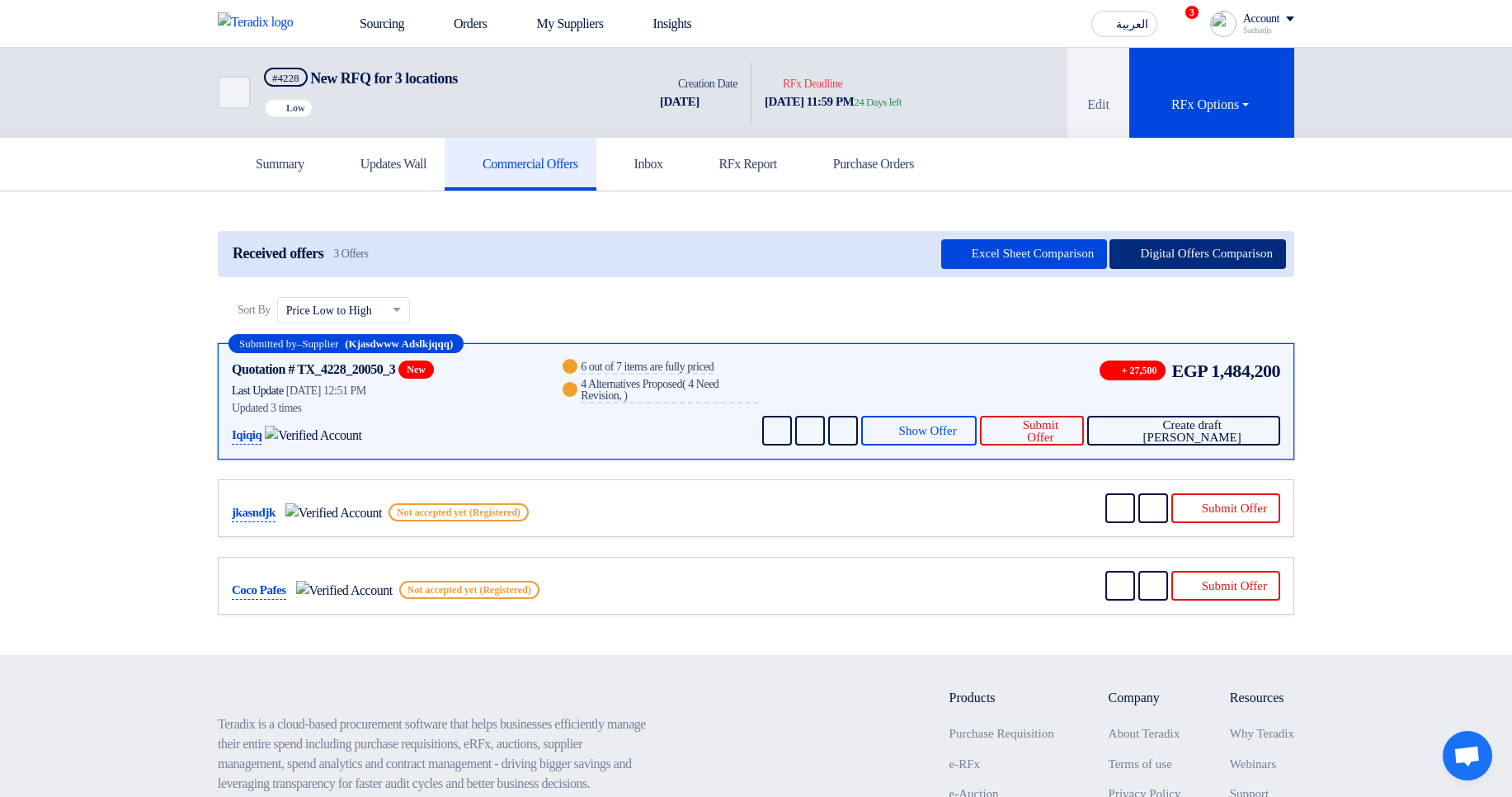
click at [1204, 256] on button "Digital Offers Comparison" at bounding box center [1197, 254] width 177 height 29
